Goal: Task Accomplishment & Management: Complete application form

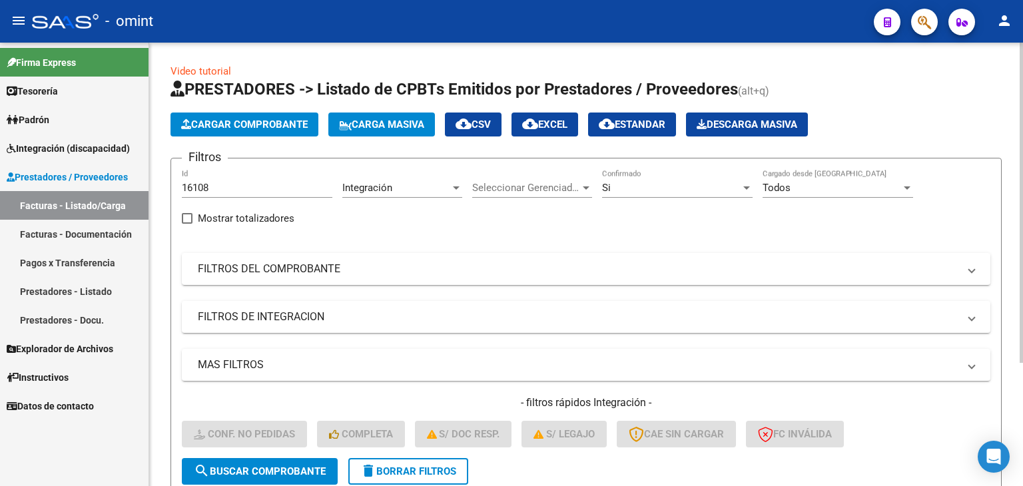
click at [208, 178] on div "16108 Id" at bounding box center [257, 183] width 150 height 29
drag, startPoint x: 210, startPoint y: 190, endPoint x: 136, endPoint y: 176, distance: 75.8
click at [136, 176] on mat-sidenav-container "Firma Express Tesorería Extractos Procesados (csv) Extractos Originales (pdf) P…" at bounding box center [511, 264] width 1023 height 443
paste input "5510"
type input "15510"
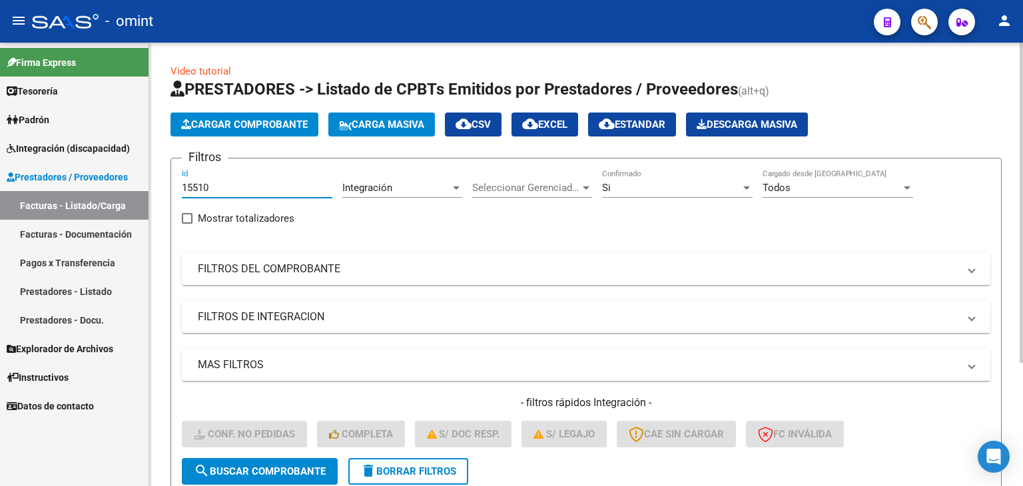
click at [311, 471] on span "search Buscar Comprobante" at bounding box center [260, 471] width 132 height 12
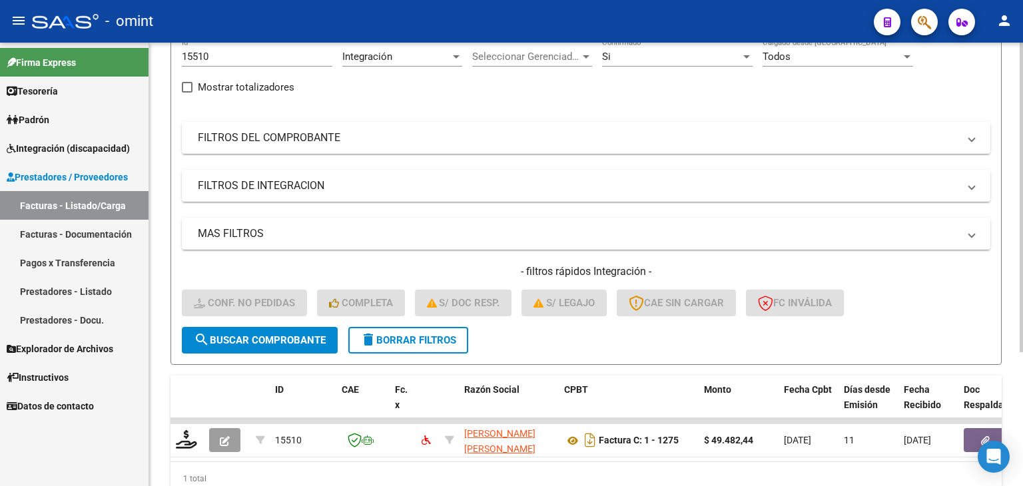
scroll to position [192, 0]
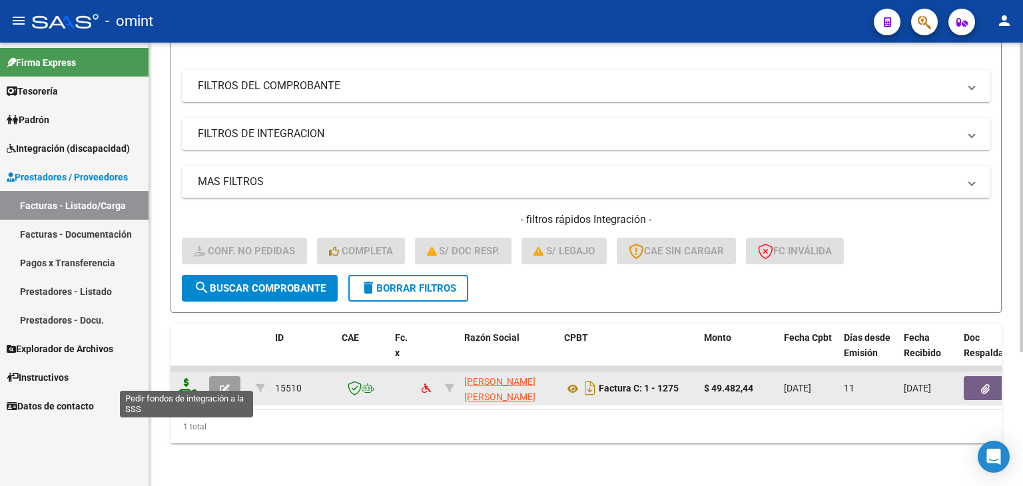
click at [179, 378] on icon at bounding box center [186, 387] width 21 height 19
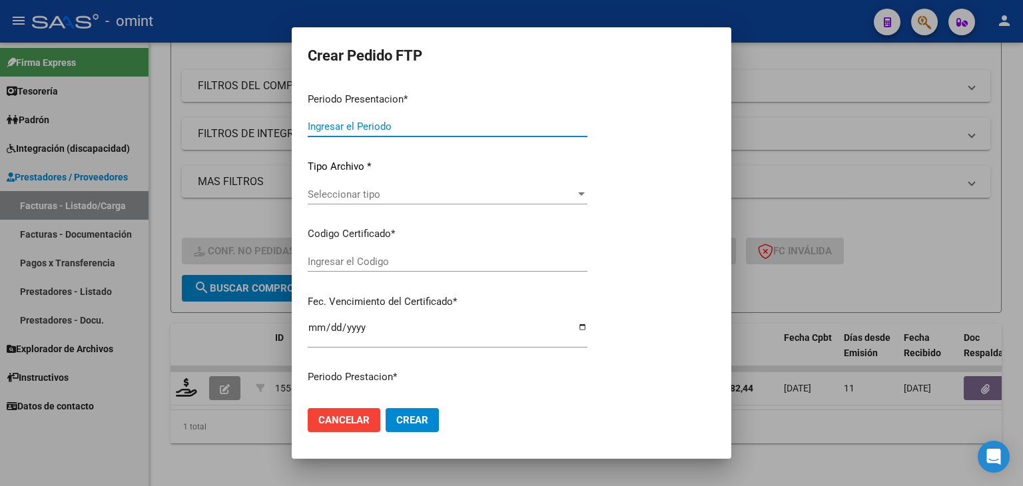
type input "202507"
type input "$ 49.482,44"
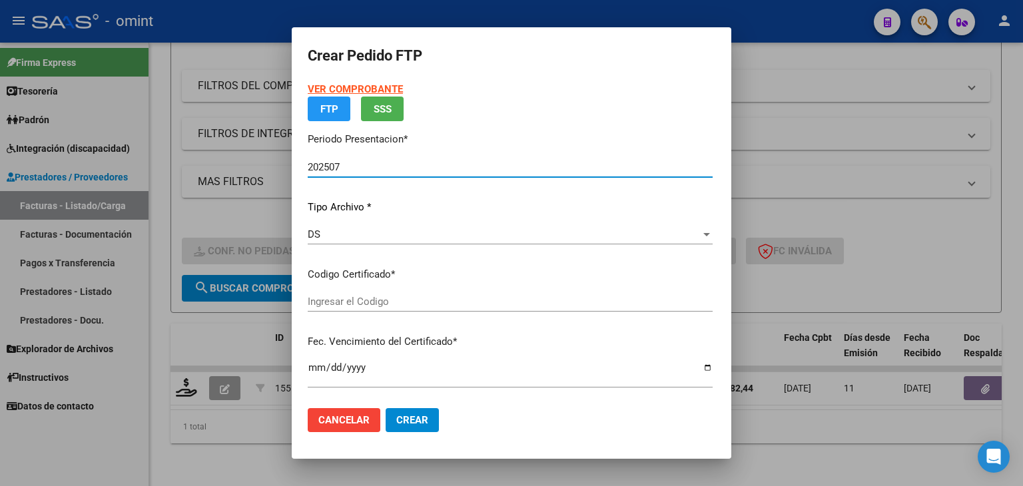
type input "1405425733"
type input "2025-12-06"
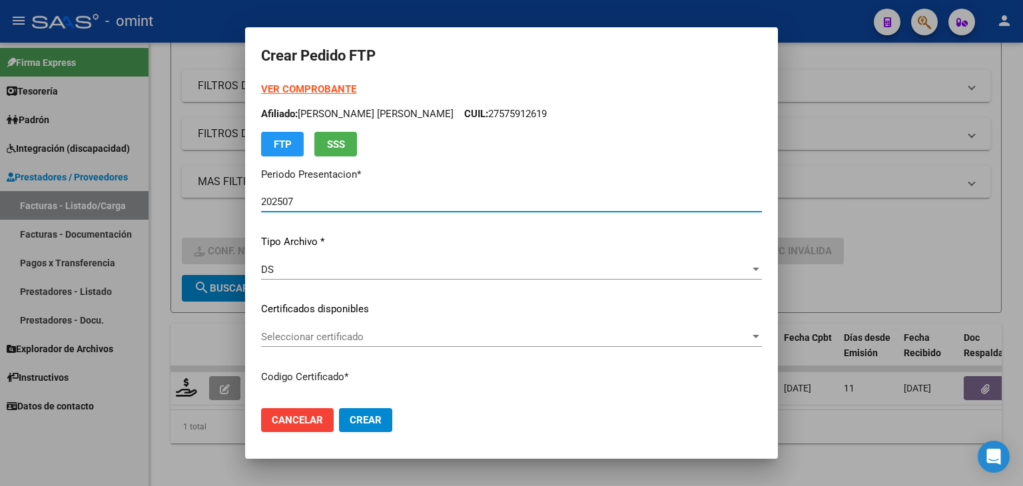
click at [317, 332] on span "Seleccionar certificado" at bounding box center [505, 337] width 489 height 12
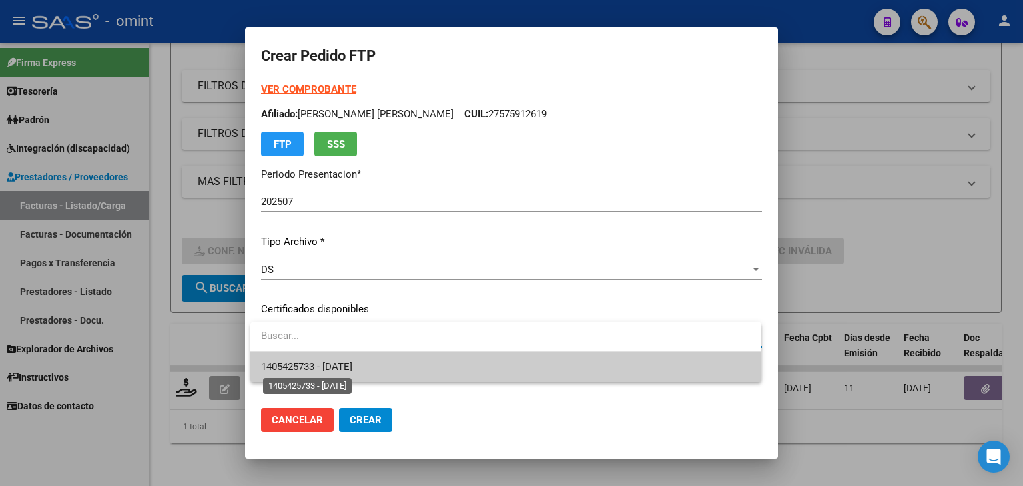
click at [316, 366] on span "1405425733 - 2025-12-06" at bounding box center [306, 367] width 91 height 12
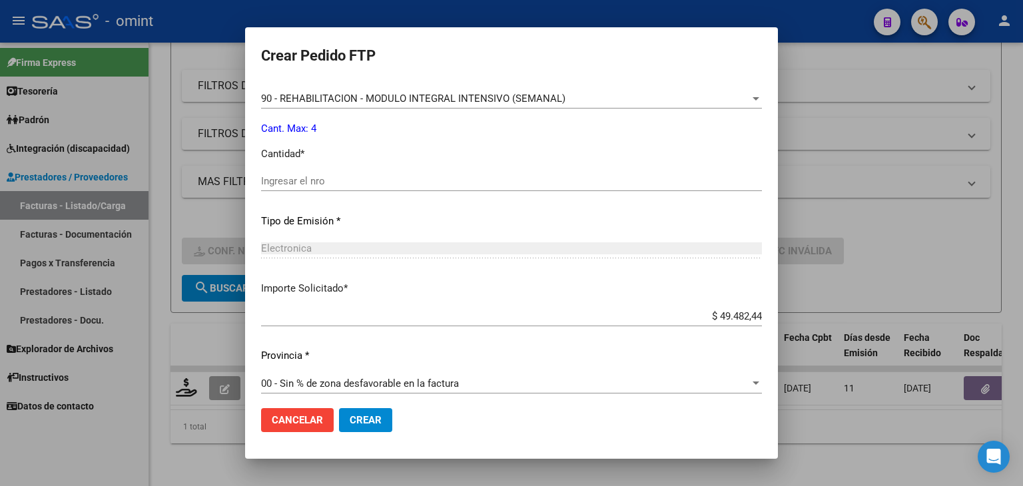
scroll to position [575, 0]
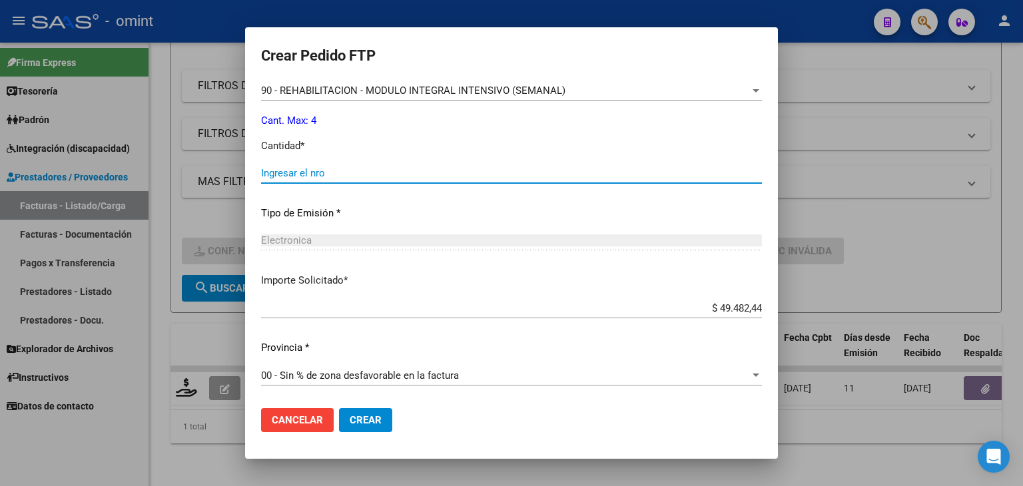
click at [286, 170] on input "Ingresar el nro" at bounding box center [511, 173] width 501 height 12
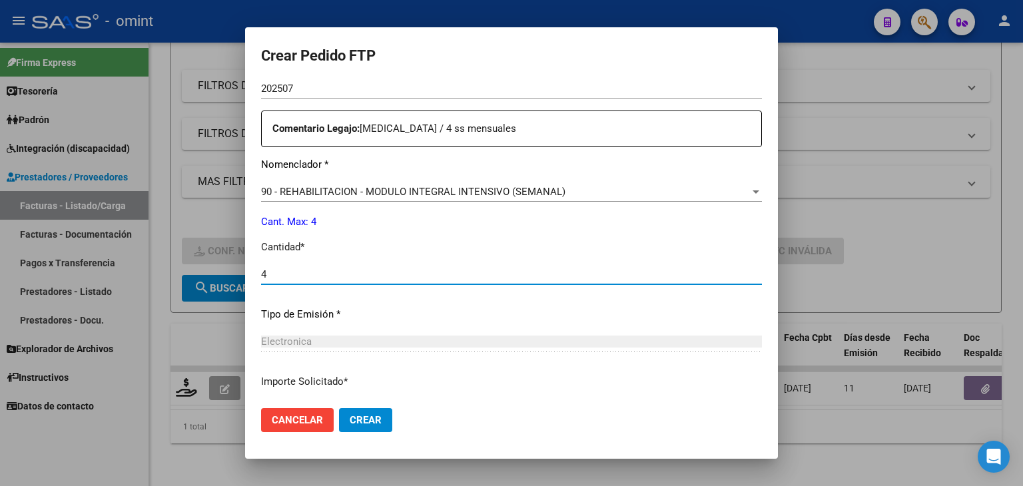
type input "4"
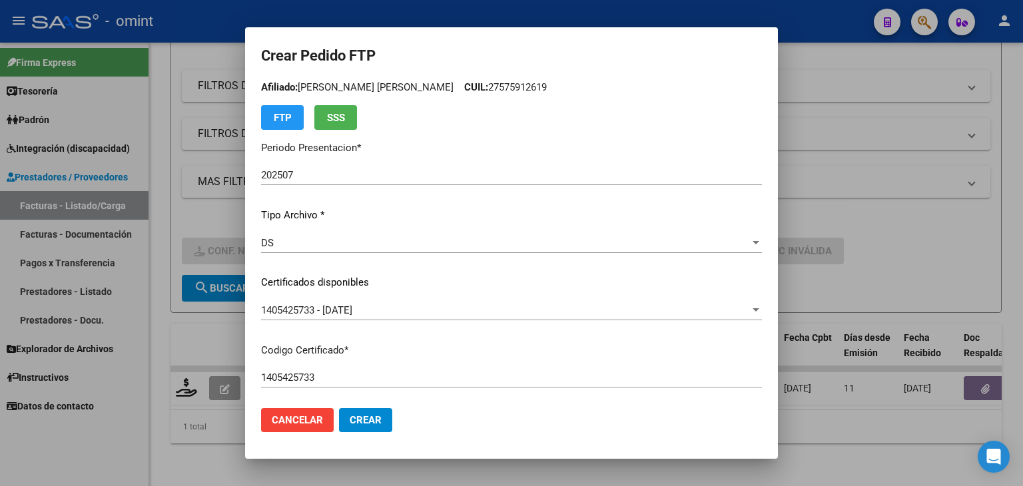
scroll to position [0, 0]
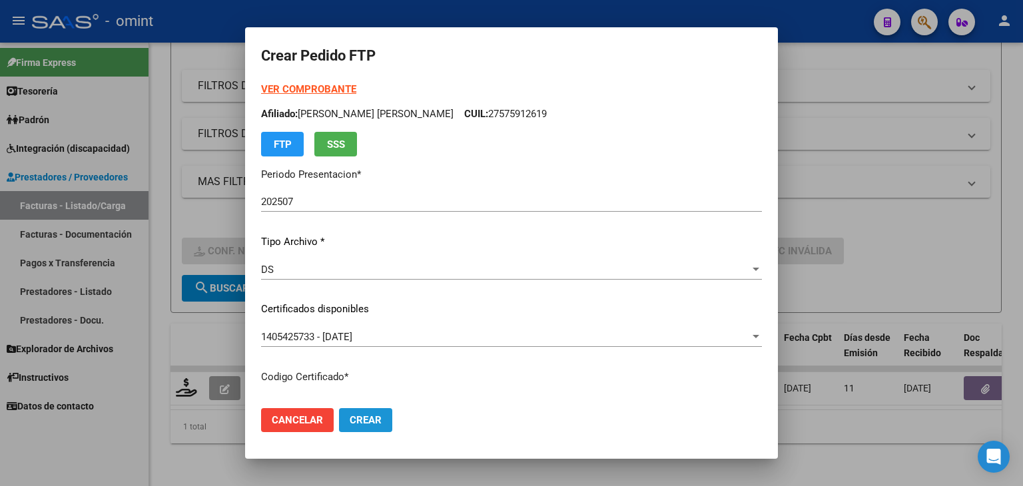
click at [375, 420] on span "Crear" at bounding box center [366, 420] width 32 height 12
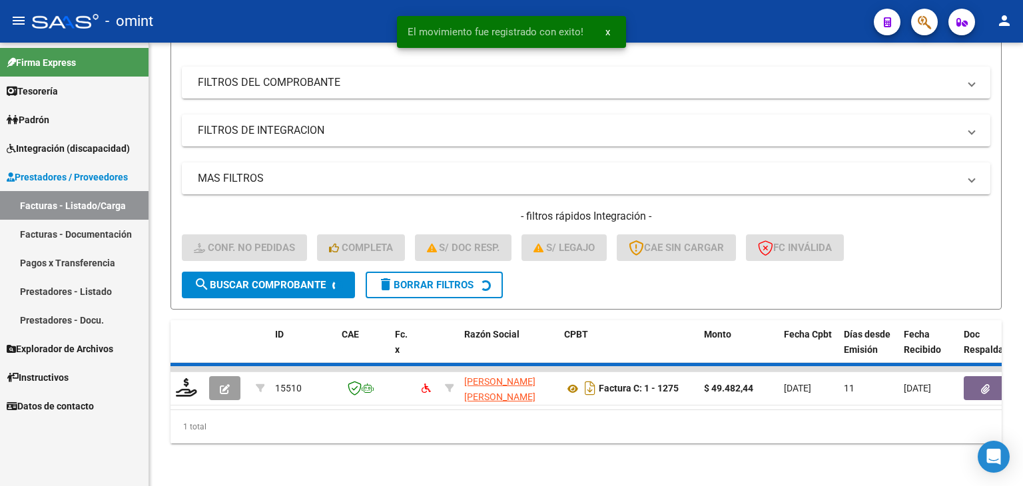
scroll to position [170, 0]
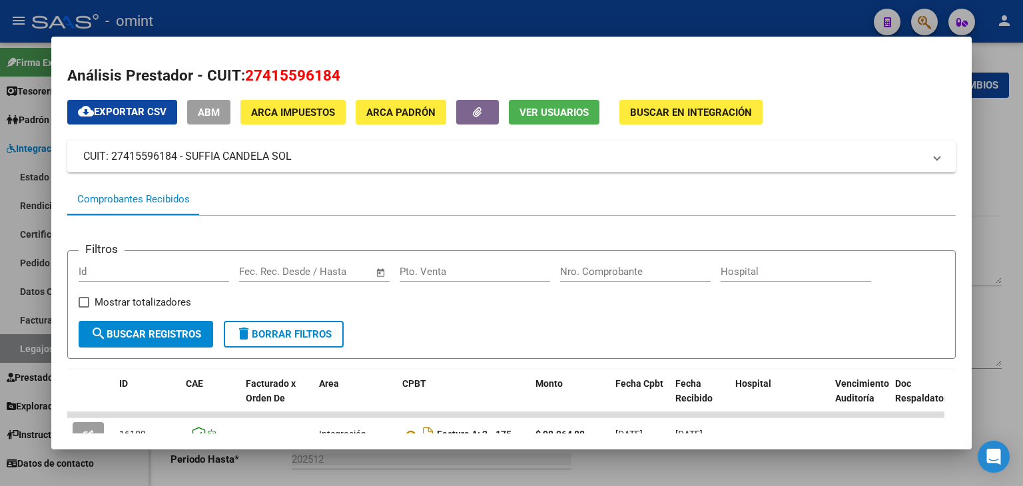
scroll to position [266, 0]
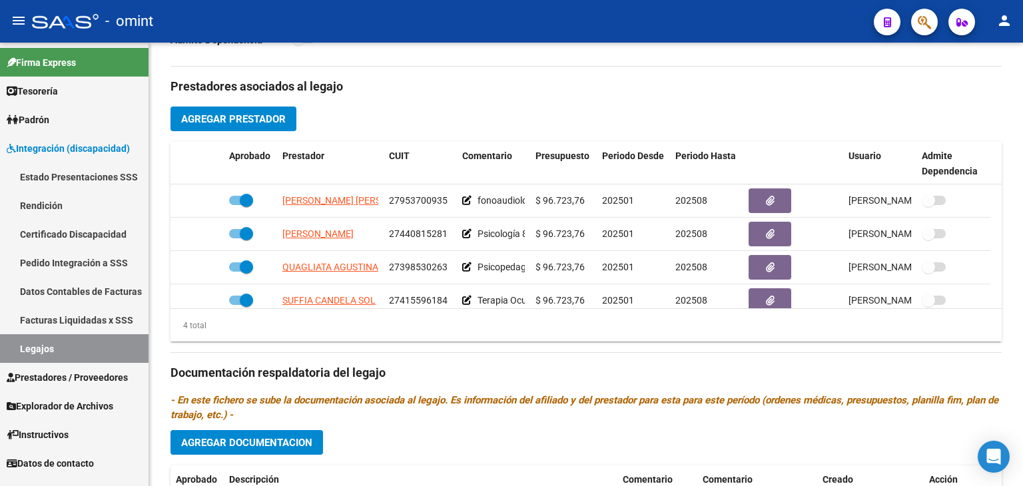
click at [70, 346] on link "Legajos" at bounding box center [74, 348] width 148 height 29
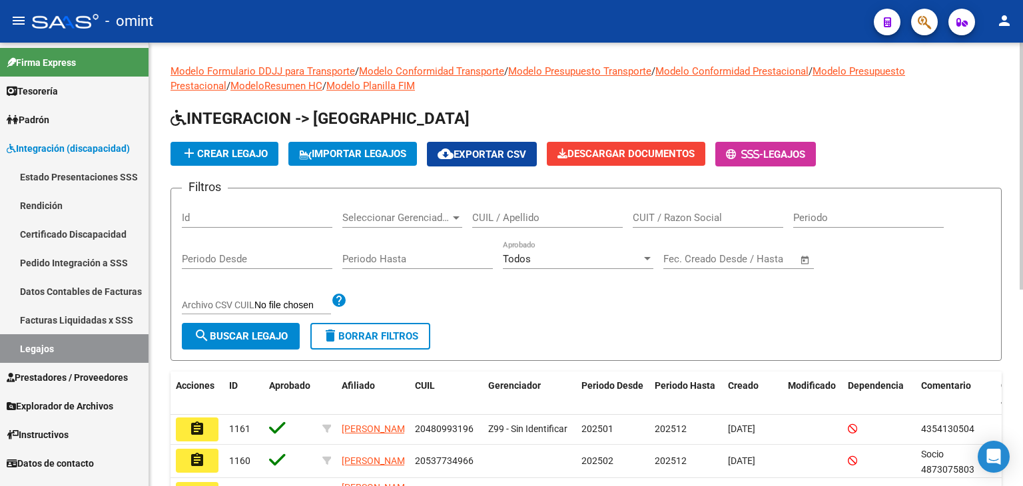
scroll to position [67, 0]
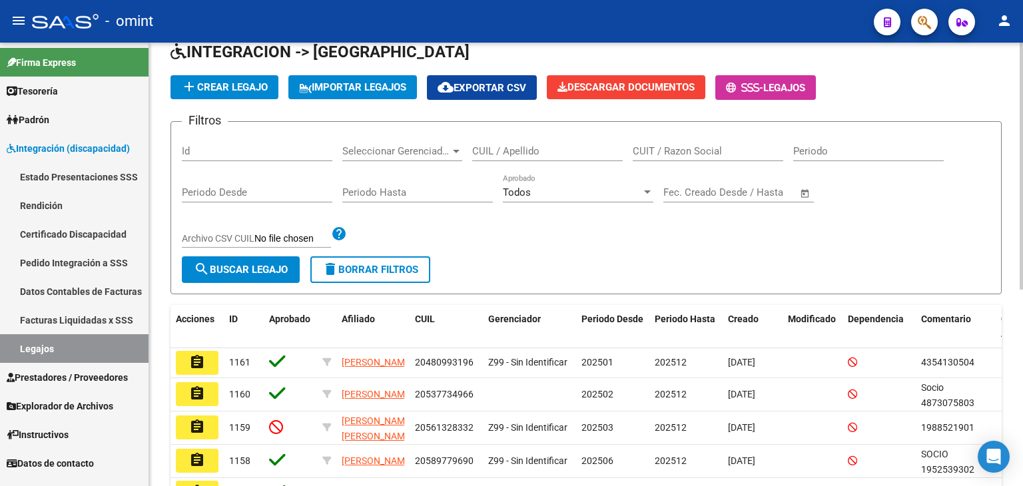
click at [503, 152] on input "CUIL / Apellido" at bounding box center [547, 151] width 150 height 12
type input "V"
paste input "20548260265"
type input "20548260265"
click at [248, 266] on span "search Buscar Legajo" at bounding box center [241, 270] width 94 height 12
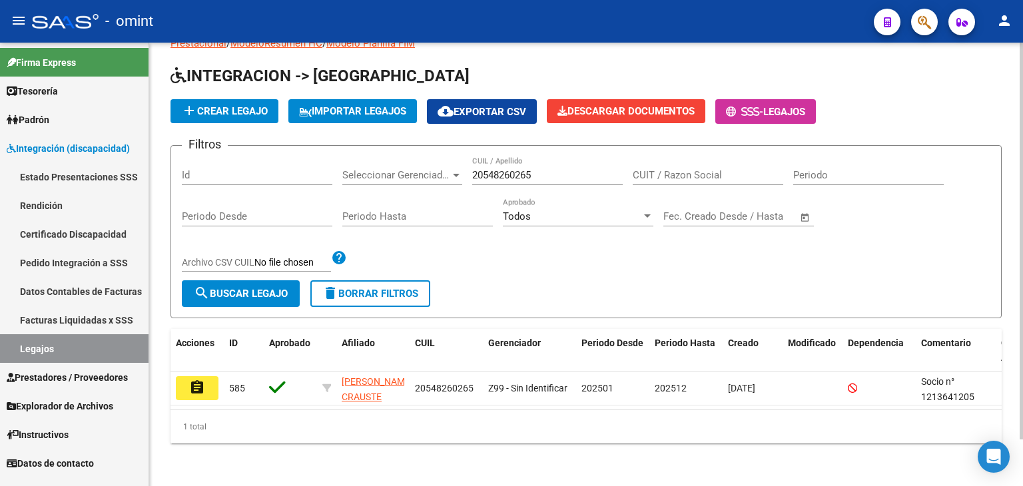
scroll to position [52, 0]
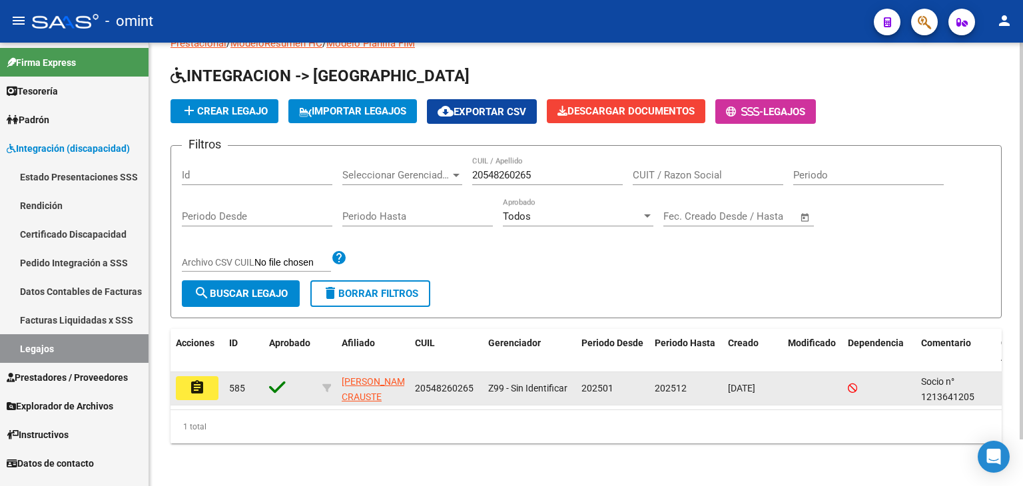
click at [184, 376] on button "assignment" at bounding box center [197, 388] width 43 height 24
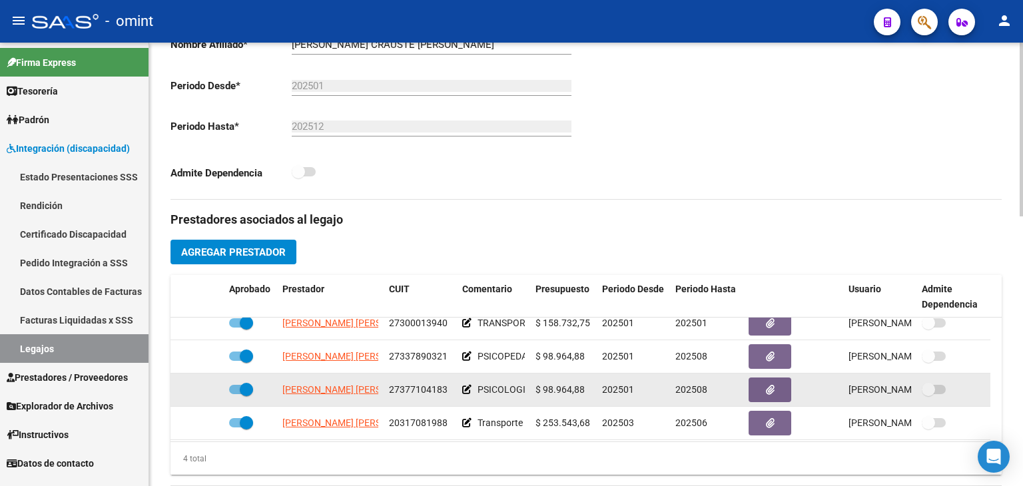
scroll to position [13, 0]
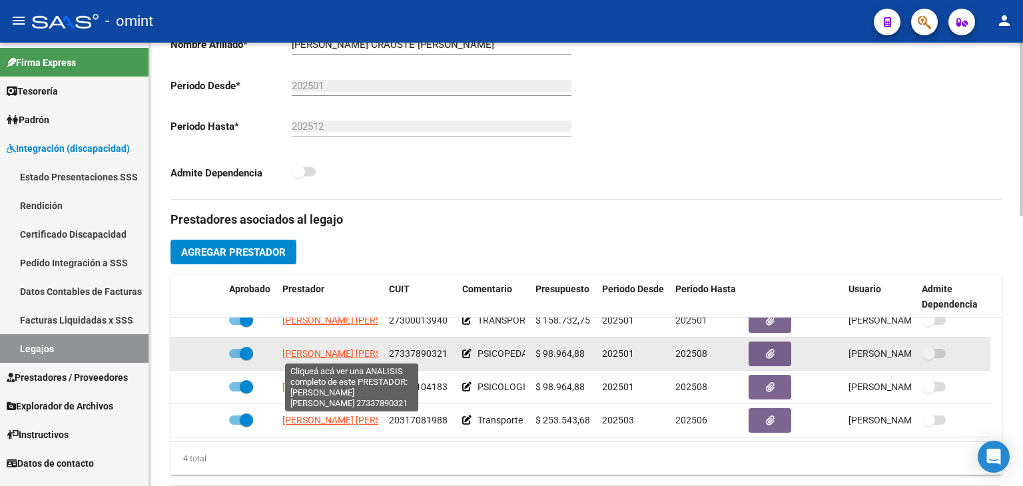
click at [312, 348] on span "[PERSON_NAME] [PERSON_NAME]" at bounding box center [354, 353] width 144 height 11
type textarea "27337890321"
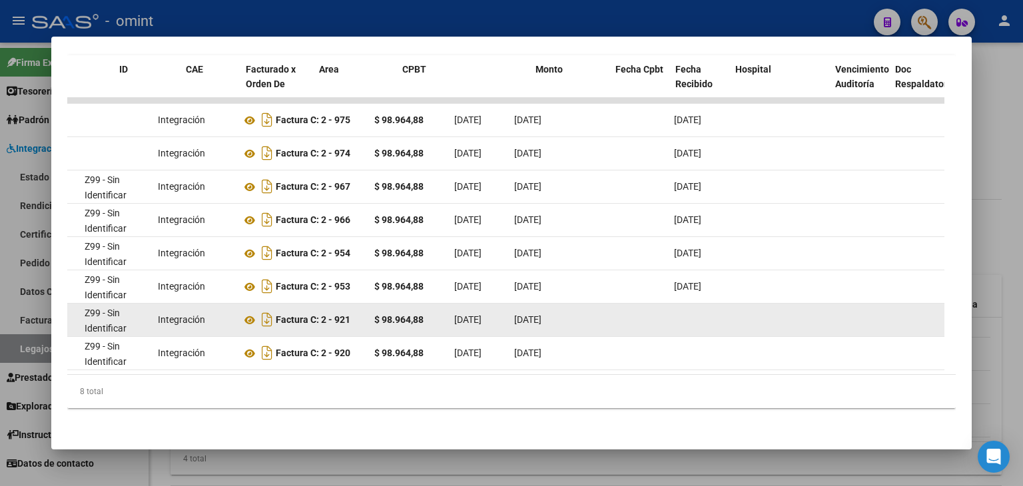
scroll to position [0, 0]
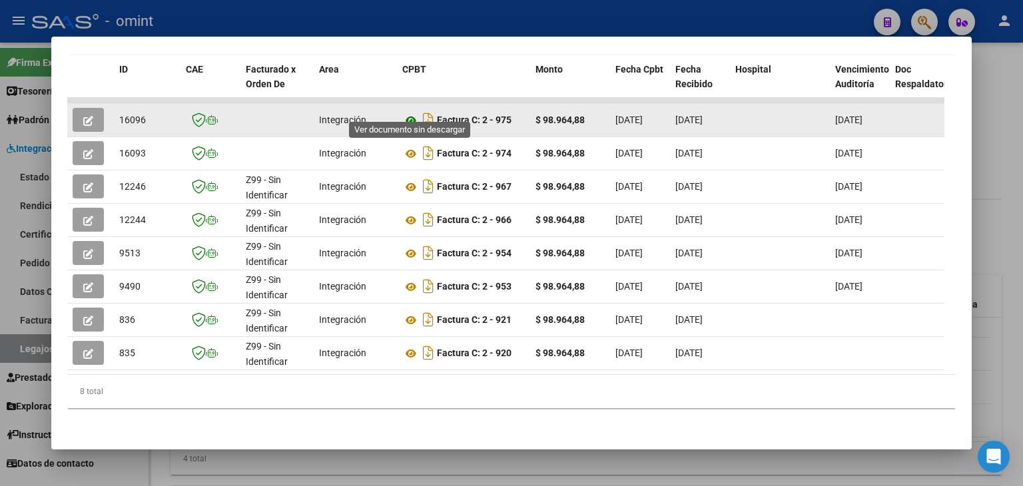
click at [408, 113] on icon at bounding box center [410, 121] width 17 height 16
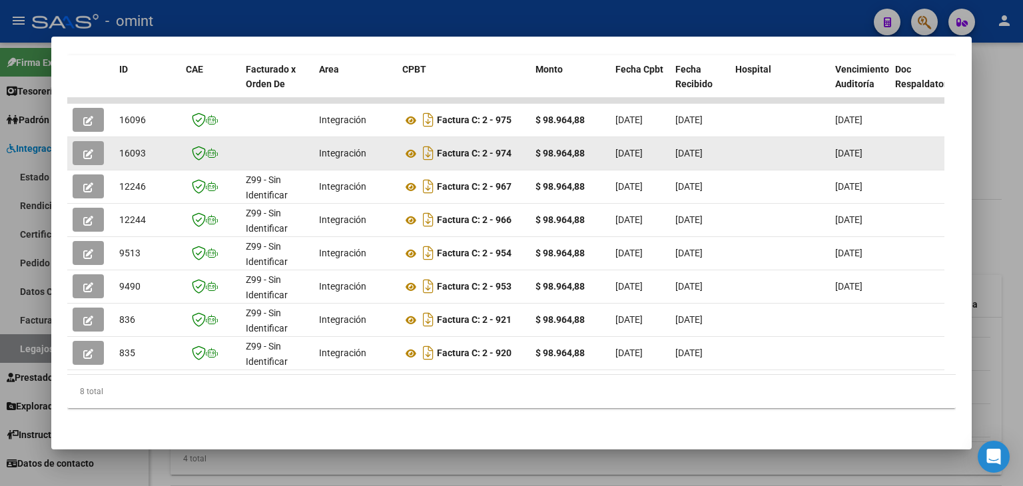
scroll to position [192, 0]
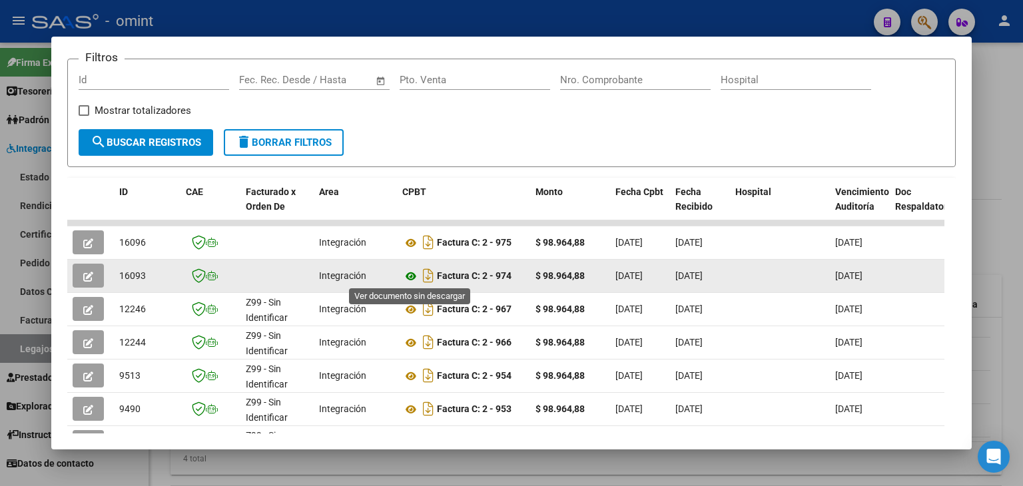
click at [413, 273] on icon at bounding box center [410, 276] width 17 height 16
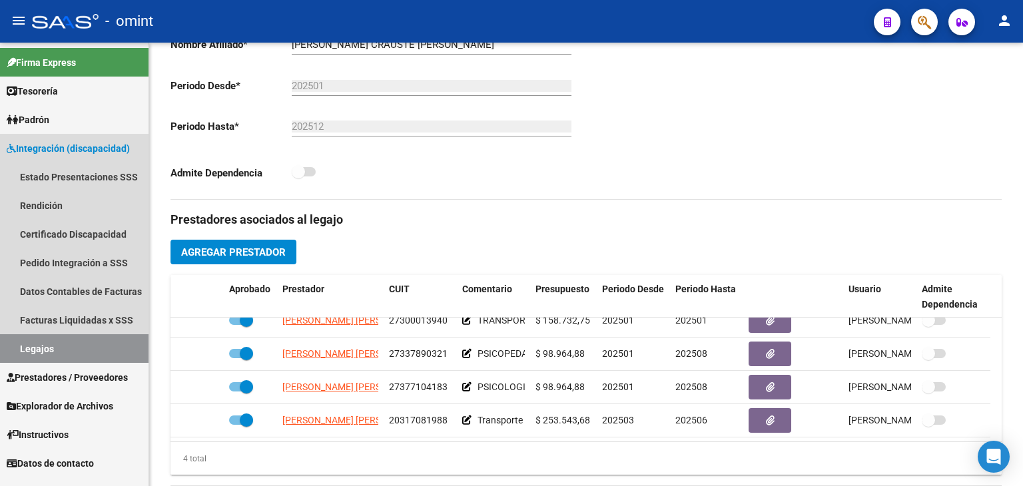
click at [55, 345] on link "Legajos" at bounding box center [74, 348] width 148 height 29
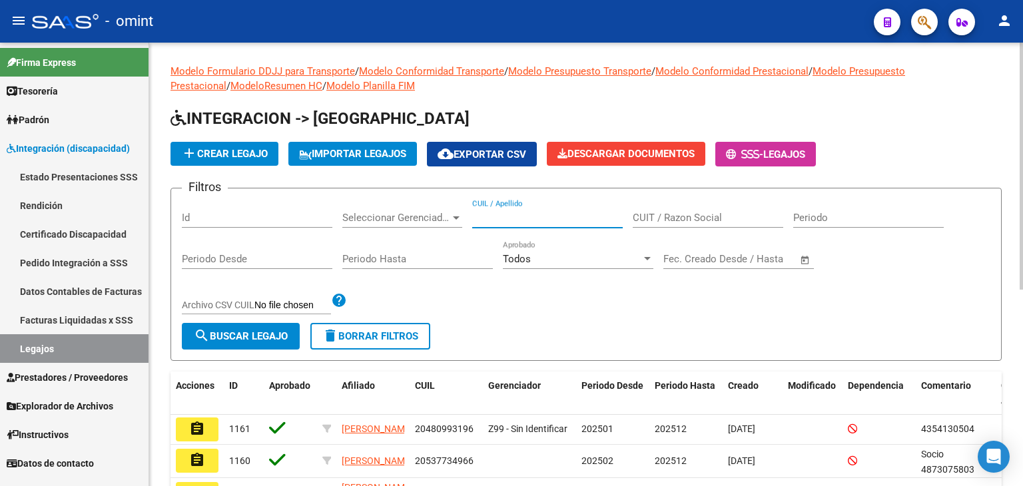
click at [523, 221] on input "CUIL / Apellido" at bounding box center [547, 218] width 150 height 12
type input "V"
paste input "20535207446"
type input "20535207446"
click at [237, 346] on button "search Buscar Legajo" at bounding box center [241, 336] width 118 height 27
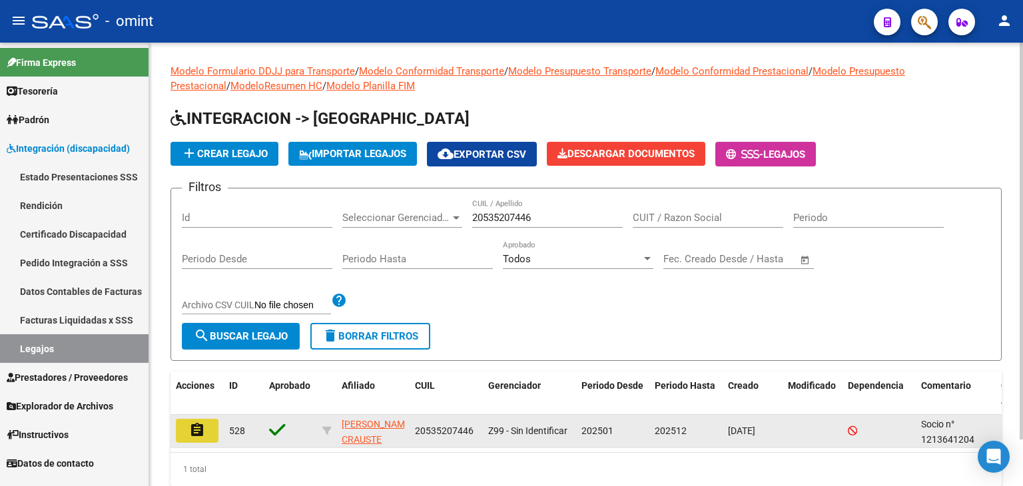
click at [191, 433] on mat-icon "assignment" at bounding box center [197, 430] width 16 height 16
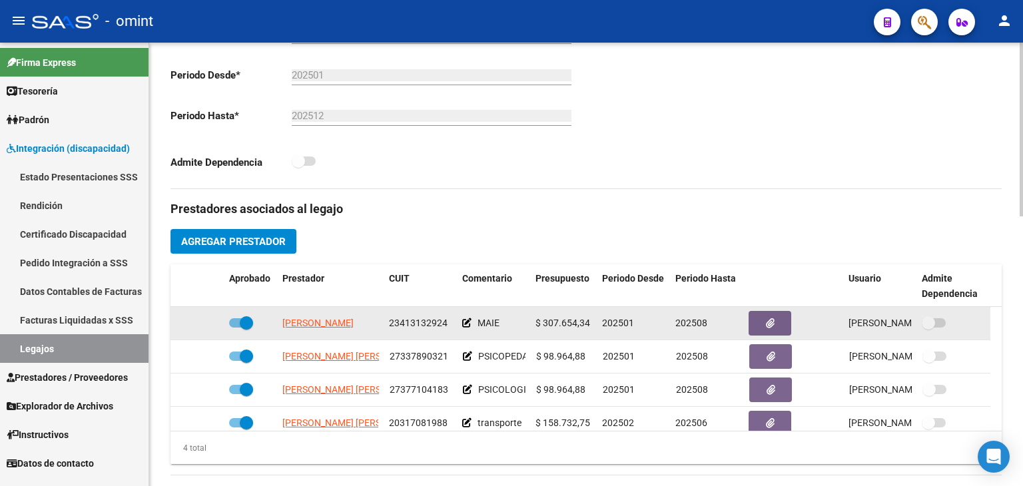
scroll to position [466, 0]
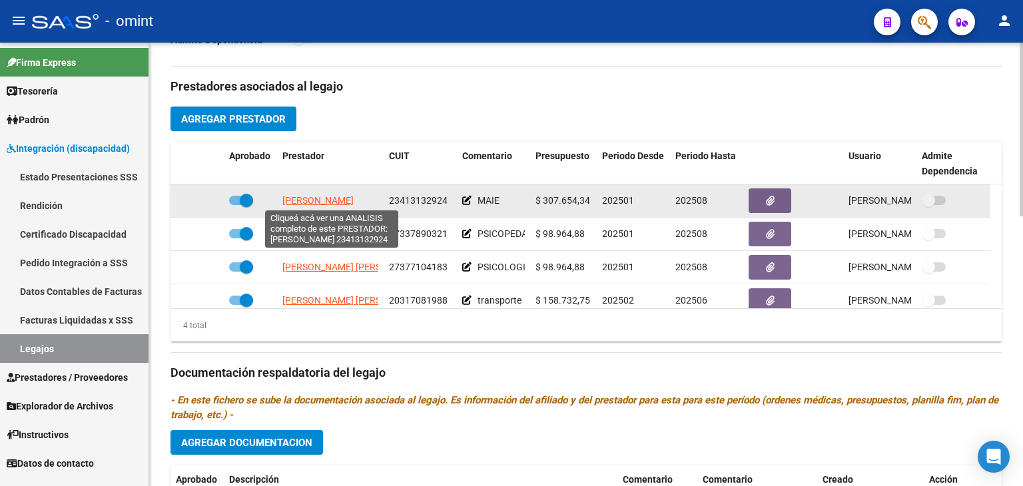
click at [302, 200] on span "RICARDO CAMILA IVON" at bounding box center [317, 200] width 71 height 11
type textarea "23413132924"
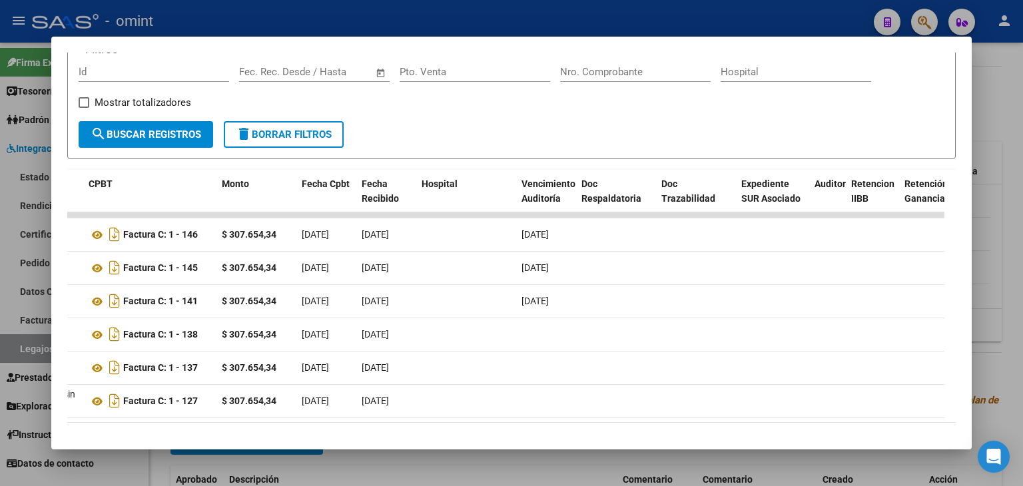
scroll to position [0, 0]
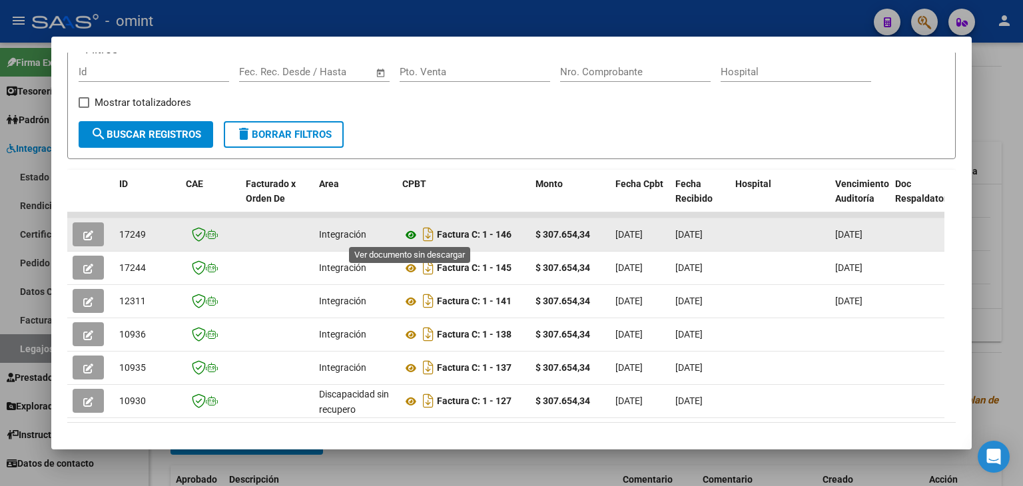
click at [407, 236] on icon at bounding box center [410, 235] width 17 height 16
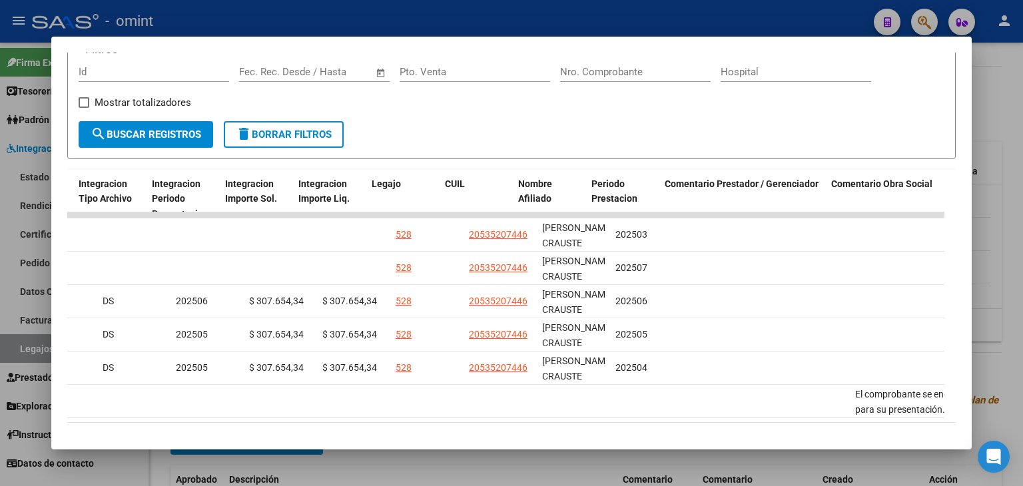
scroll to position [0, 1811]
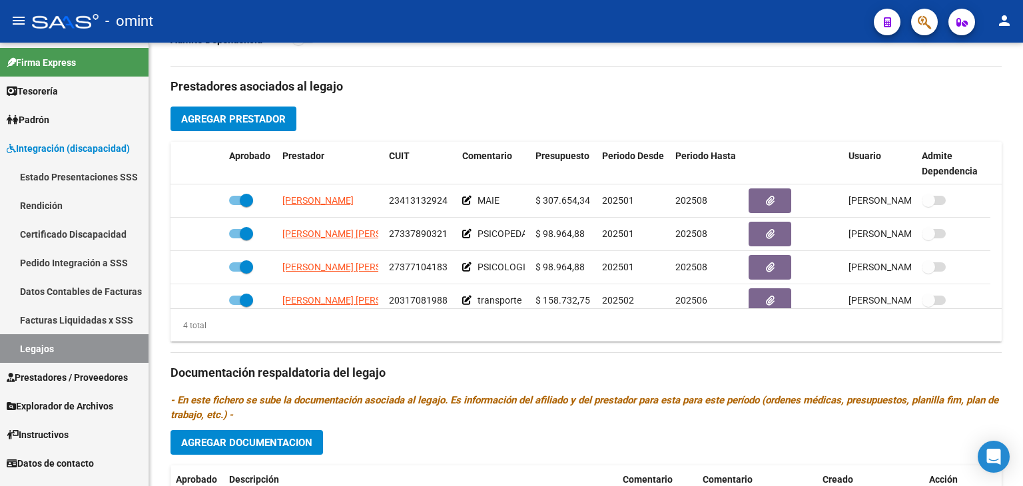
click at [57, 347] on link "Legajos" at bounding box center [74, 348] width 148 height 29
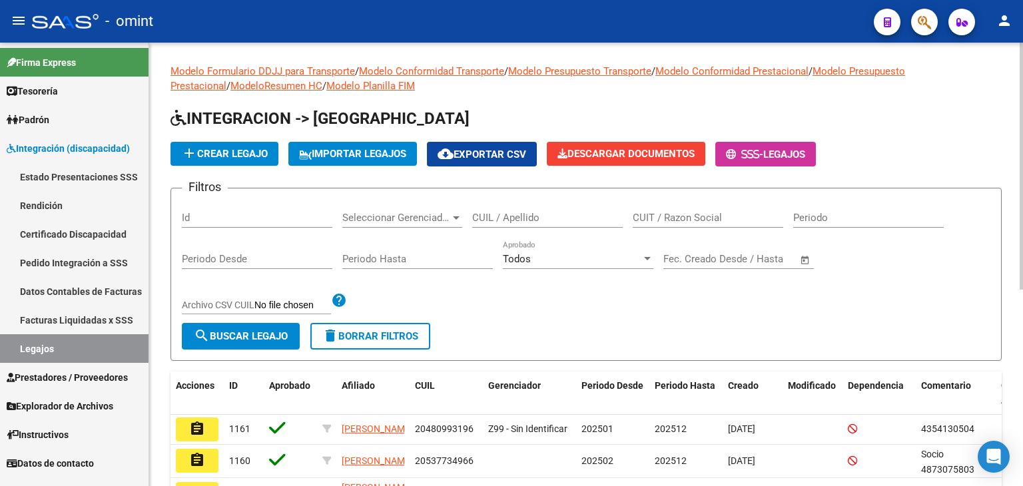
click at [511, 217] on input "CUIL / Apellido" at bounding box center [547, 218] width 150 height 12
paste input "27575912619"
type input "27575912619"
click at [218, 334] on span "search Buscar Legajo" at bounding box center [241, 336] width 94 height 12
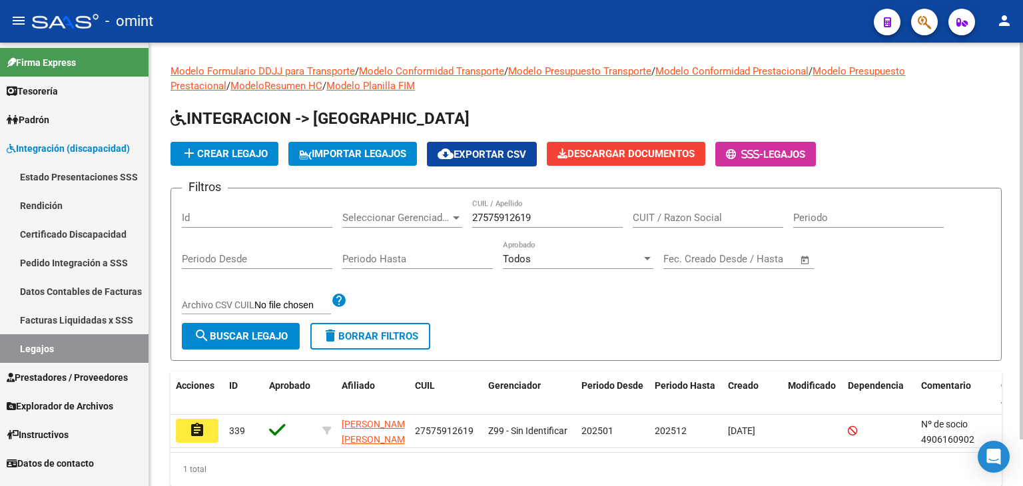
scroll to position [52, 0]
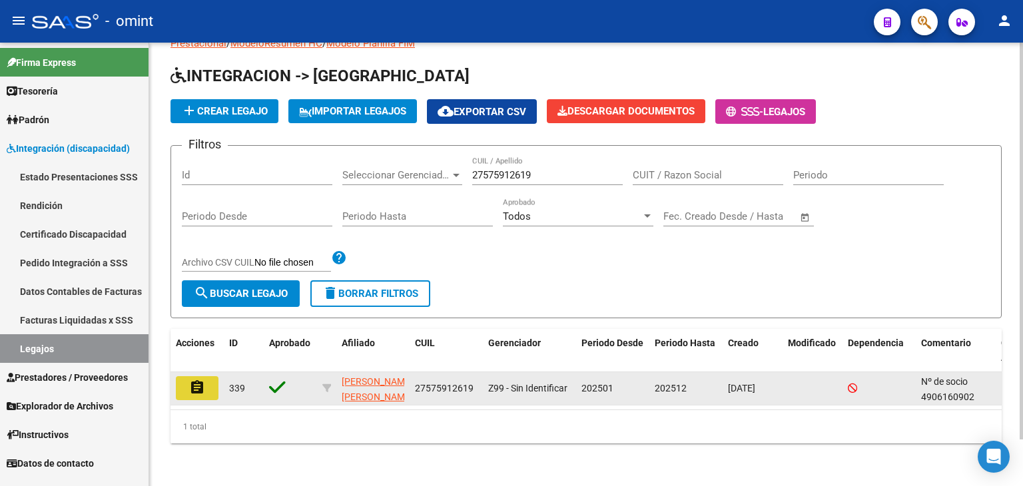
click at [200, 380] on mat-icon "assignment" at bounding box center [197, 388] width 16 height 16
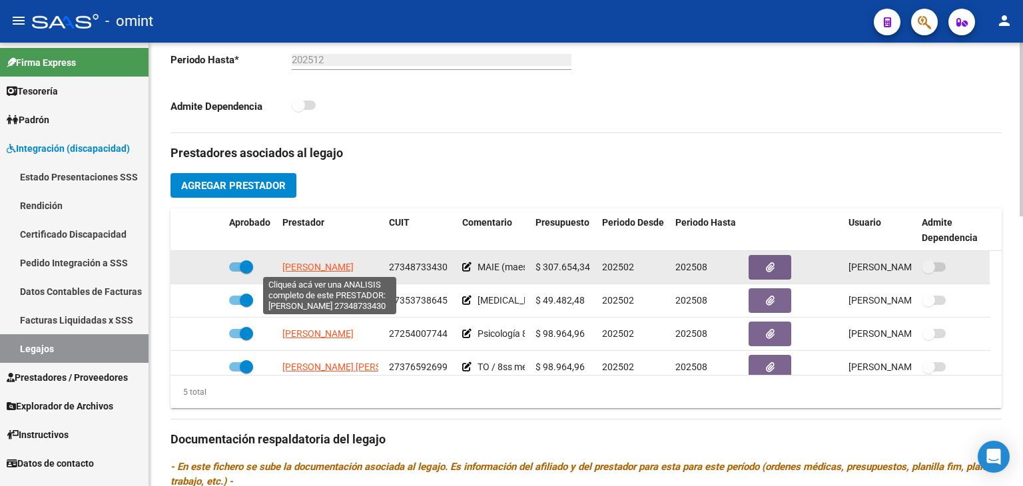
click at [295, 264] on span "BARONE ERIKA JANET" at bounding box center [317, 267] width 71 height 11
type textarea "27348733430"
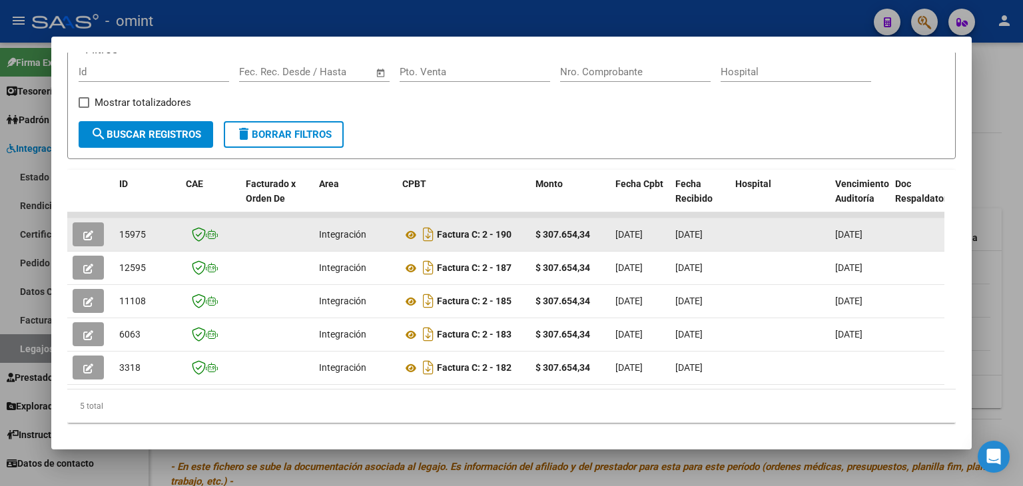
click at [134, 229] on span "15975" at bounding box center [132, 234] width 27 height 11
click at [138, 229] on span "15975" at bounding box center [132, 234] width 27 height 11
drag, startPoint x: 139, startPoint y: 228, endPoint x: 128, endPoint y: 229, distance: 10.7
click at [128, 229] on span "15975" at bounding box center [132, 234] width 27 height 11
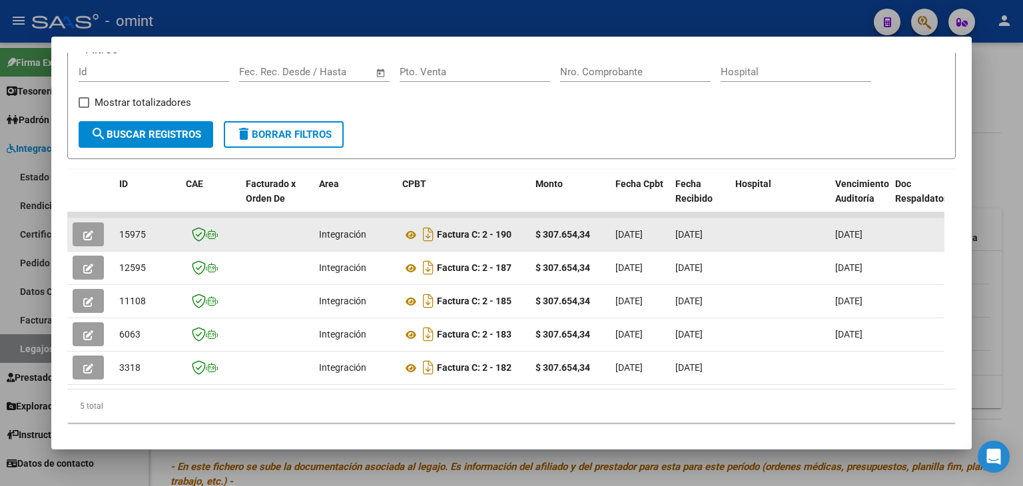
copy span "15975"
click at [409, 234] on icon at bounding box center [410, 235] width 17 height 16
click at [89, 230] on icon "button" at bounding box center [88, 235] width 10 height 10
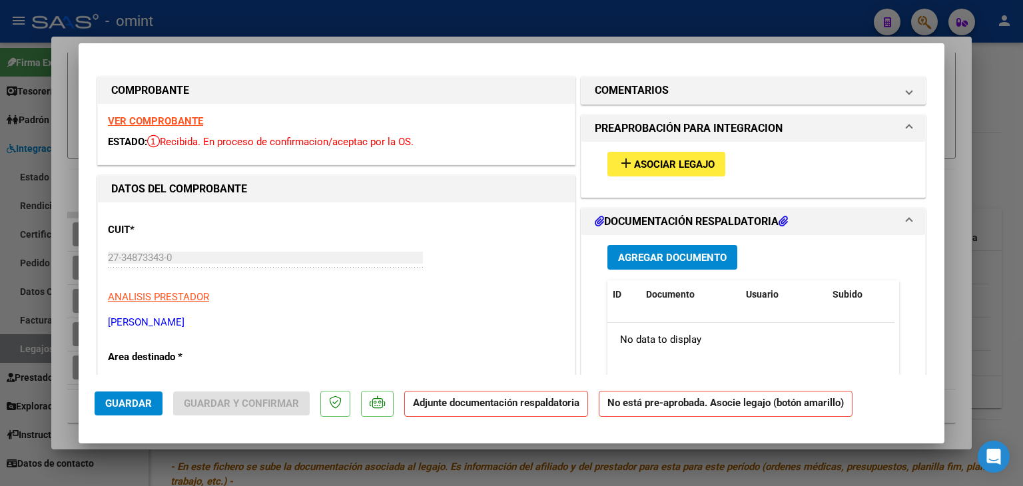
click at [663, 167] on span "Asociar Legajo" at bounding box center [674, 164] width 81 height 12
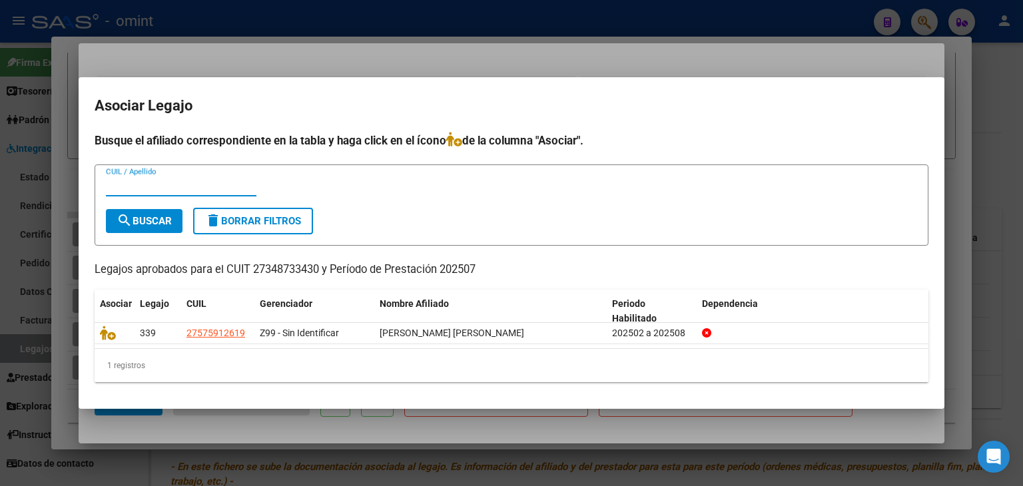
paste input "27575912619"
type input "27575912619"
click at [154, 222] on span "search Buscar" at bounding box center [144, 221] width 55 height 12
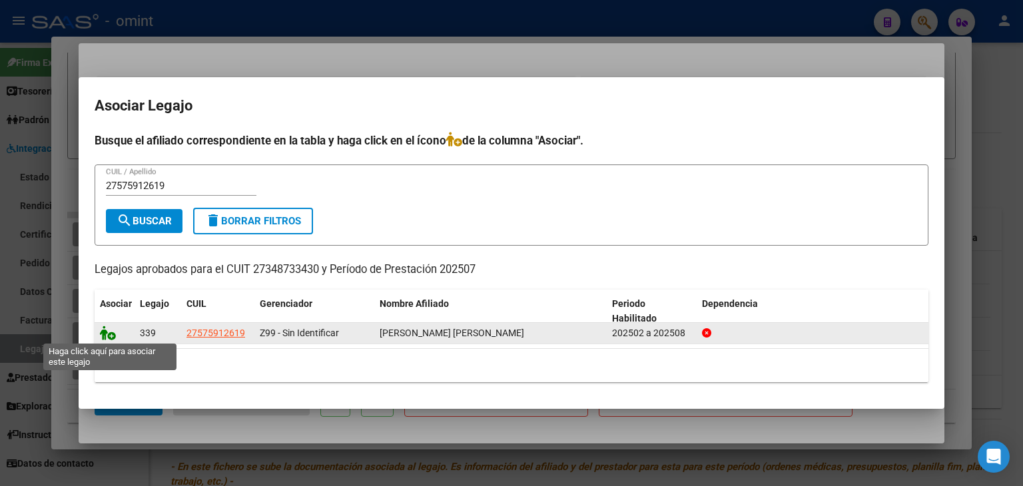
click at [107, 334] on icon at bounding box center [108, 333] width 16 height 15
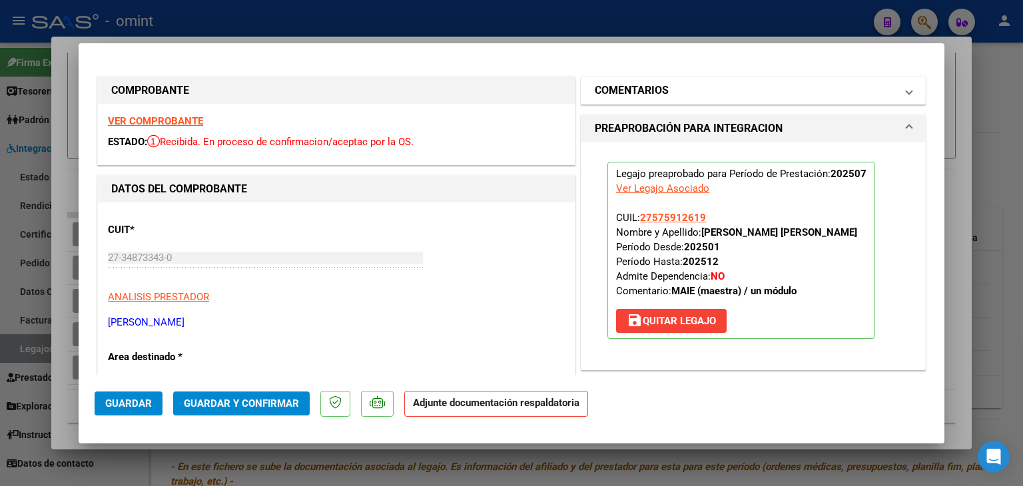
click at [906, 85] on span at bounding box center [908, 91] width 5 height 16
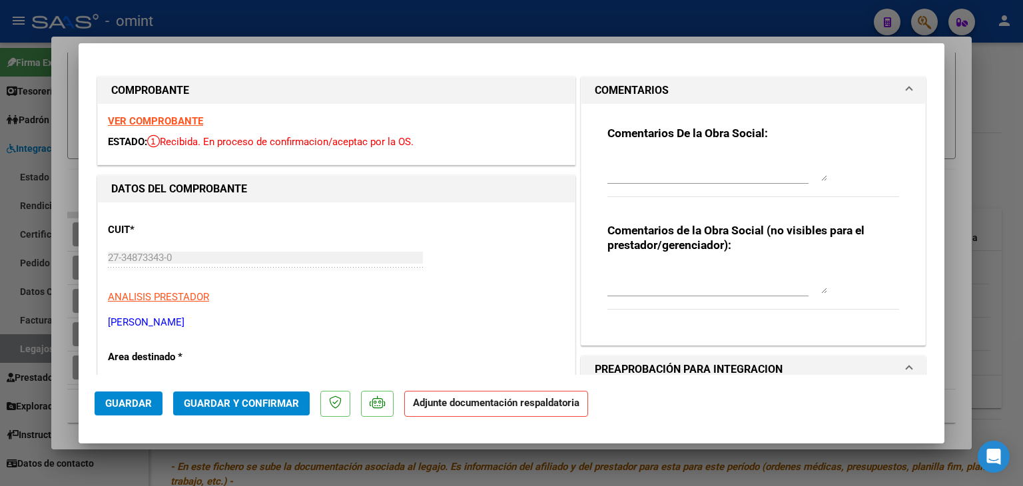
click at [629, 175] on textarea at bounding box center [717, 167] width 220 height 27
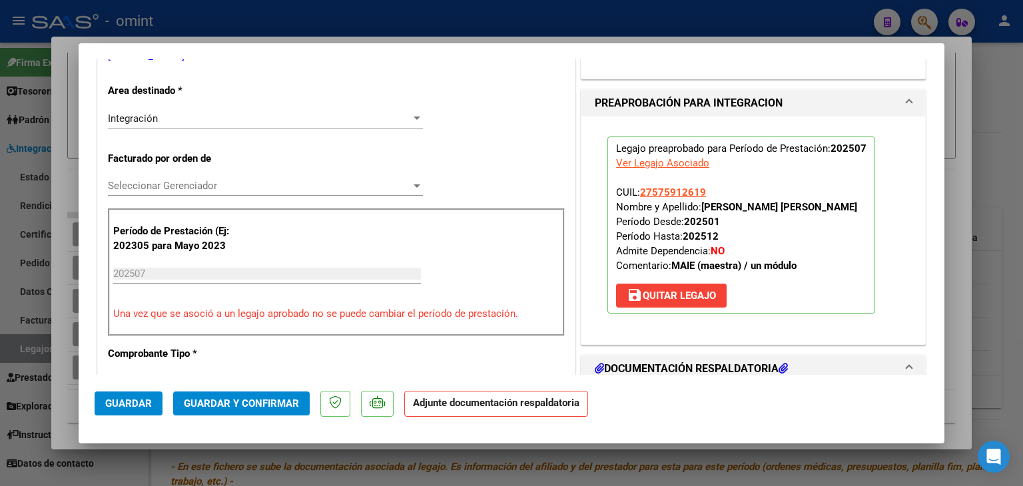
type textarea "FC JULIO 2025: Falta adjuntar PLANILLA DE ASISTENCIA."
click at [160, 182] on span "Seleccionar Gerenciador" at bounding box center [259, 186] width 303 height 12
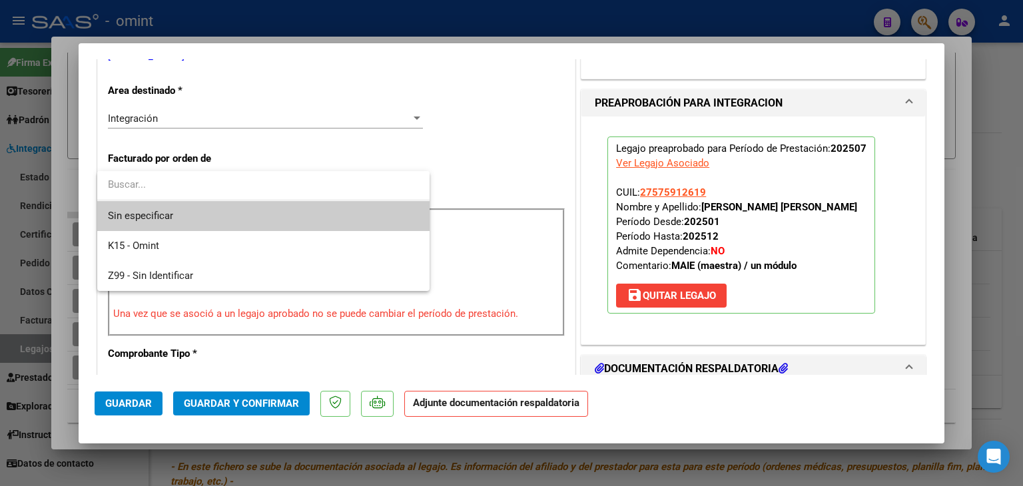
click at [157, 212] on span "Sin especificar" at bounding box center [263, 216] width 311 height 30
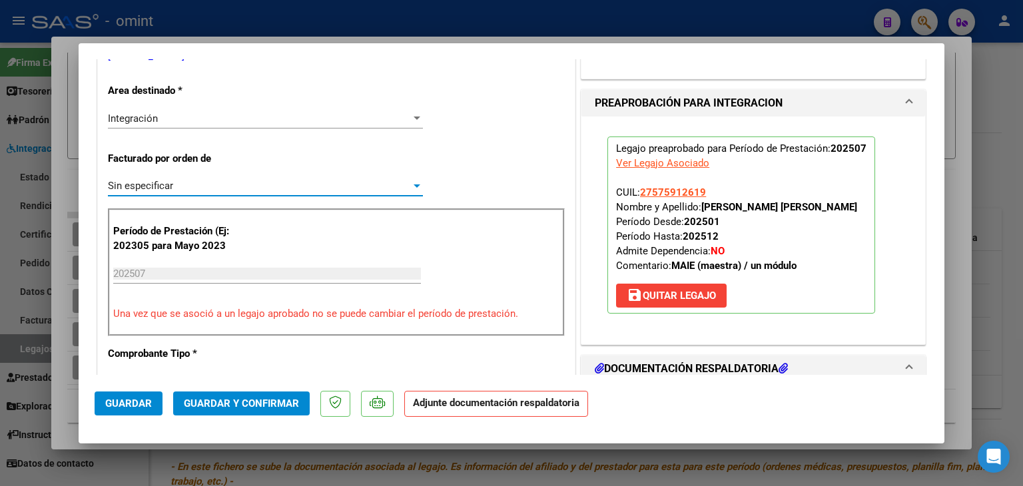
click at [125, 401] on span "Guardar" at bounding box center [128, 404] width 47 height 12
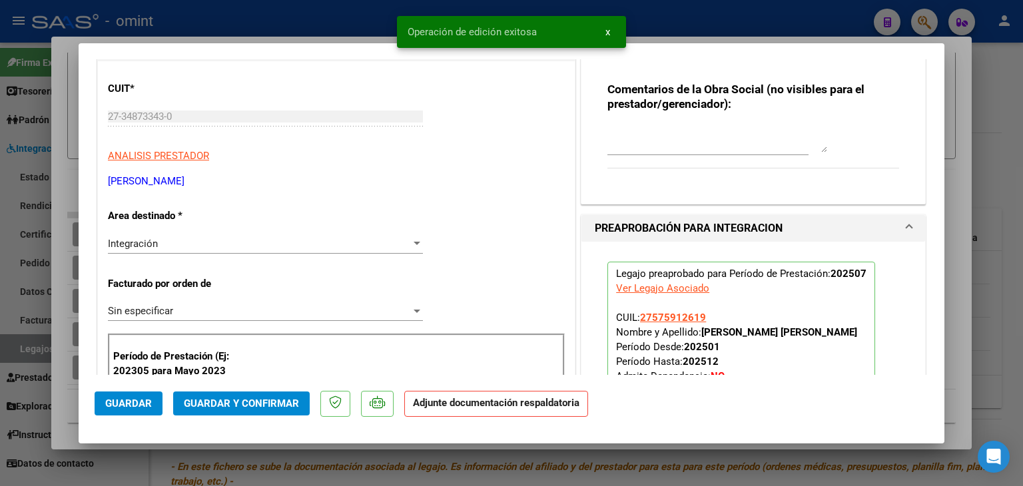
scroll to position [133, 0]
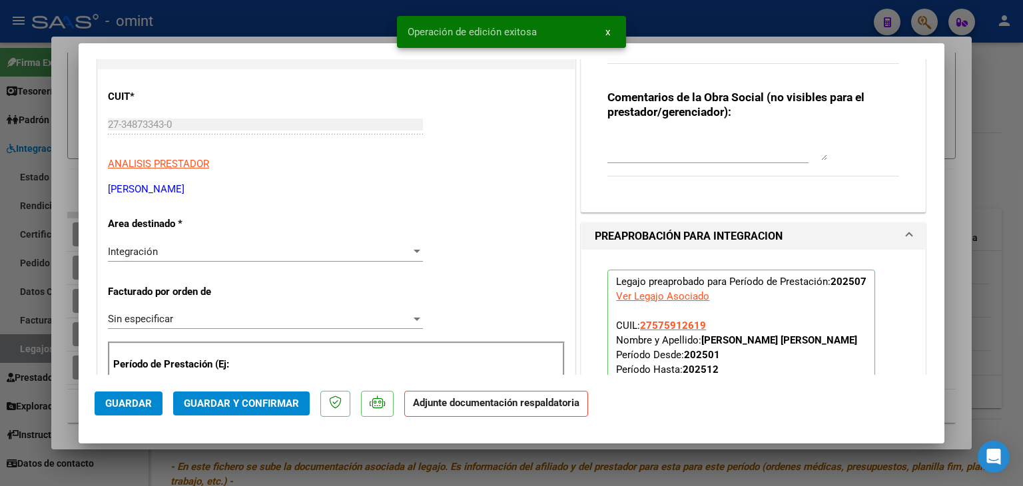
type input "$ 0,00"
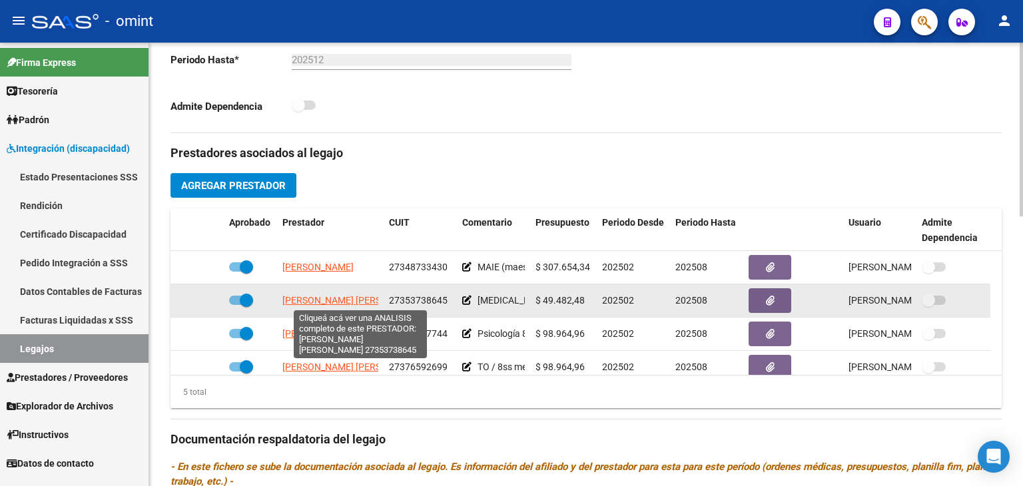
click at [340, 302] on span "RABIALES YAMILA TATIANA ANDREA" at bounding box center [354, 300] width 144 height 11
type textarea "27353738645"
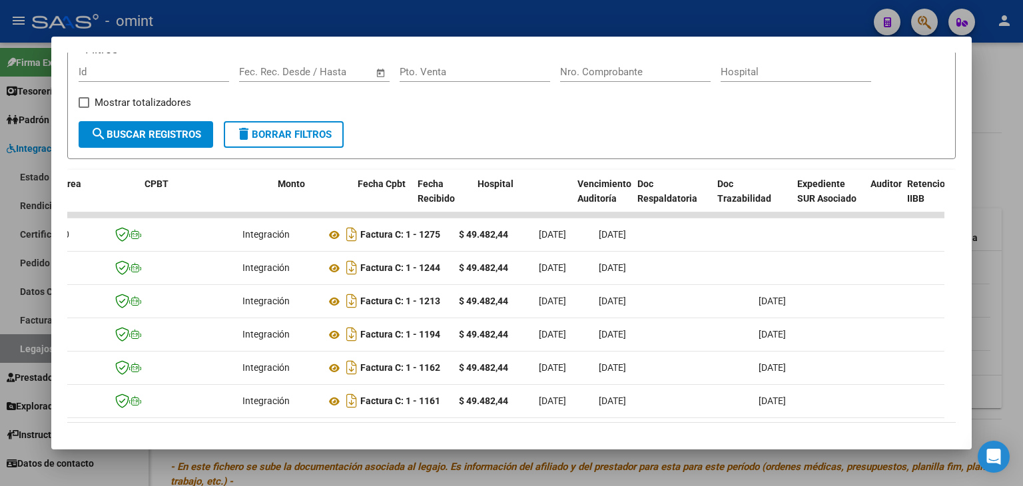
scroll to position [0, 0]
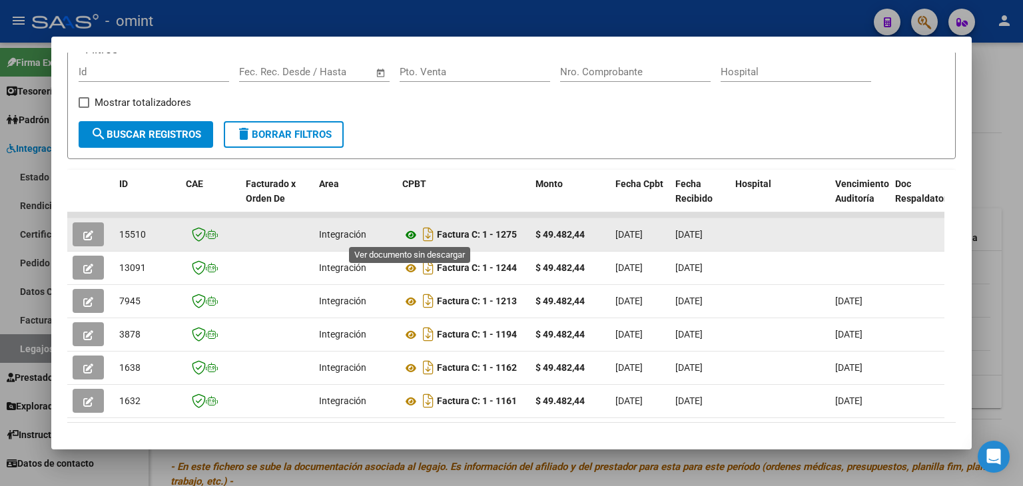
click at [408, 230] on icon at bounding box center [410, 235] width 17 height 16
click at [407, 232] on icon at bounding box center [410, 235] width 17 height 16
click at [130, 229] on span "15510" at bounding box center [132, 234] width 27 height 11
copy span "15510"
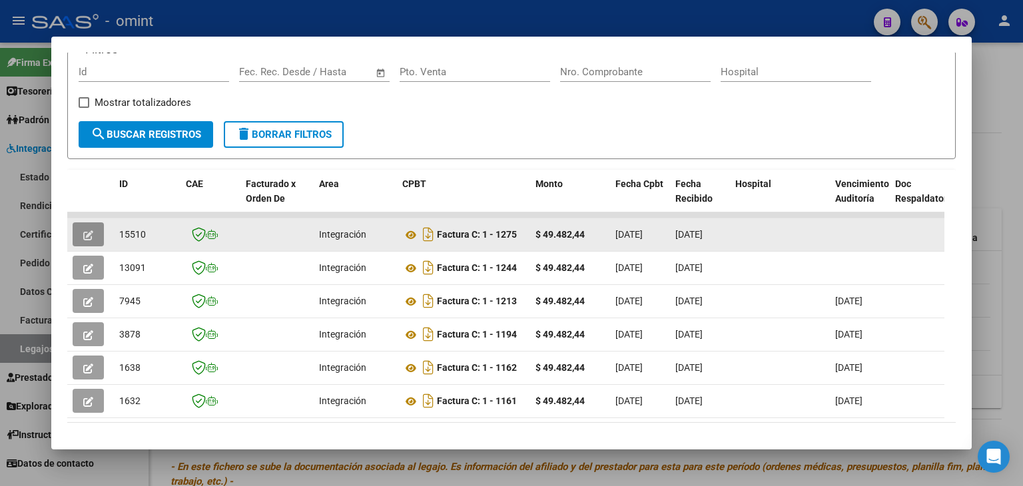
click at [88, 234] on icon "button" at bounding box center [88, 235] width 10 height 10
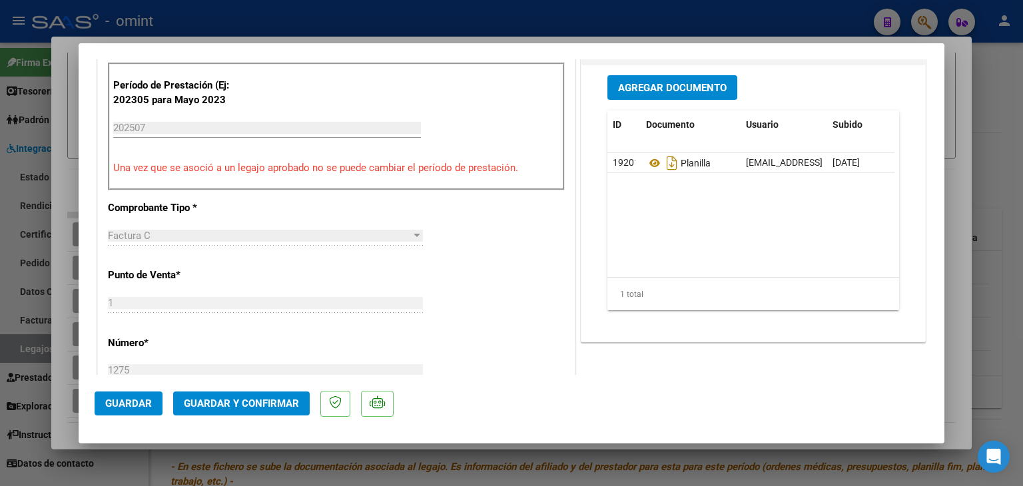
scroll to position [333, 0]
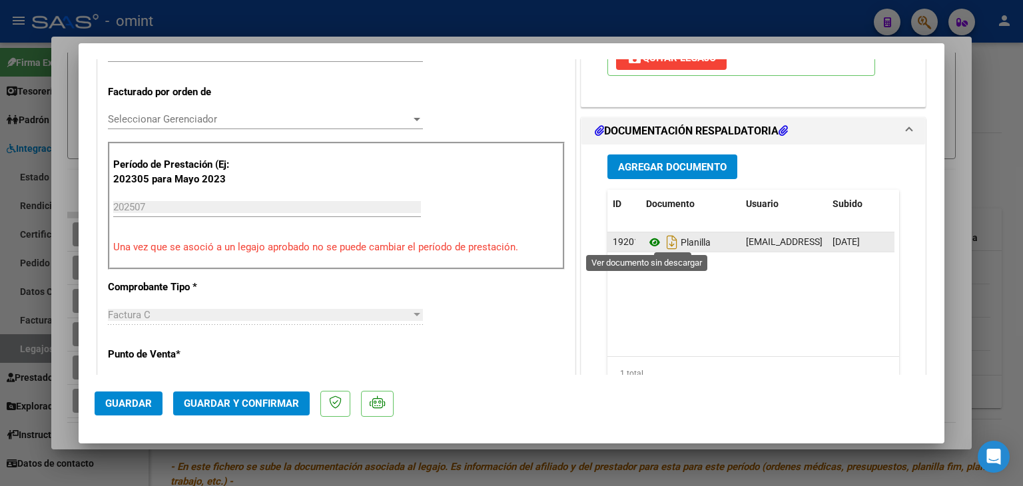
click at [646, 244] on icon at bounding box center [654, 242] width 17 height 16
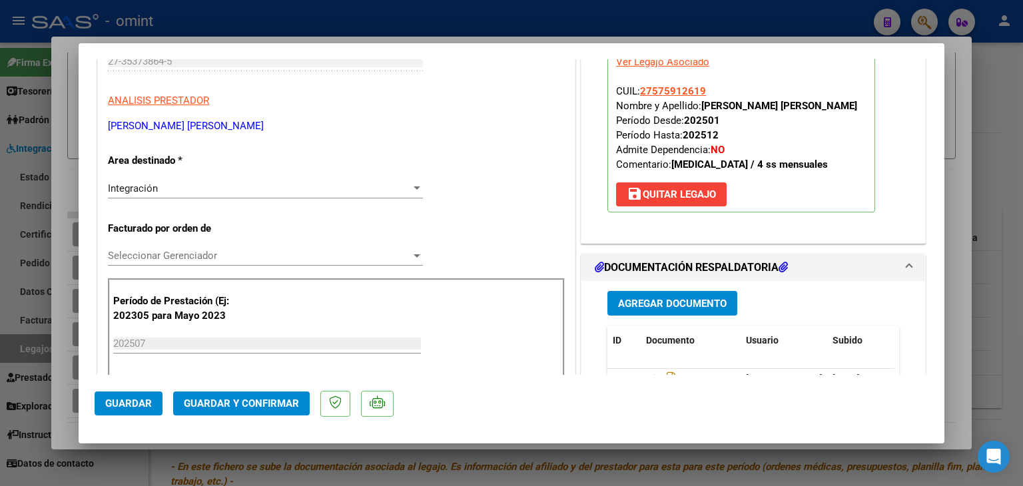
scroll to position [200, 0]
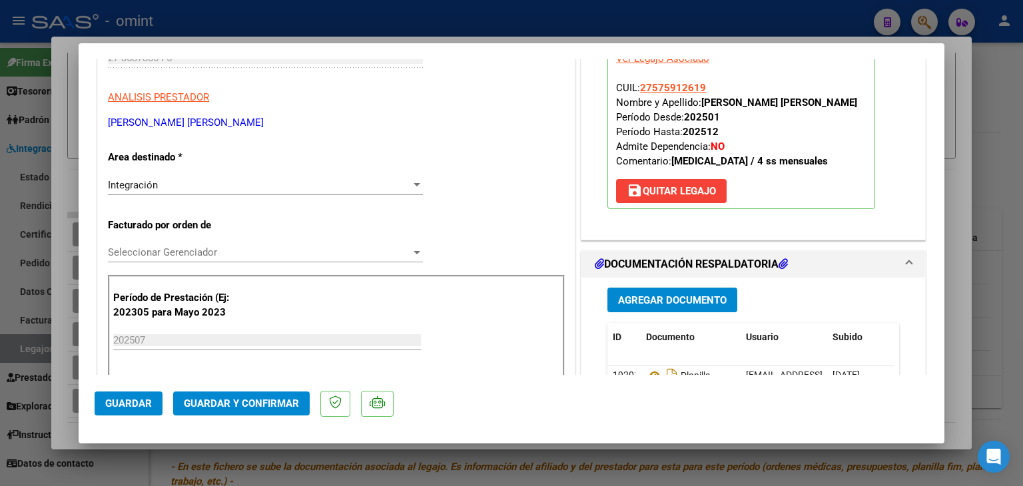
click at [180, 190] on div "Integración Seleccionar Area" at bounding box center [265, 185] width 315 height 20
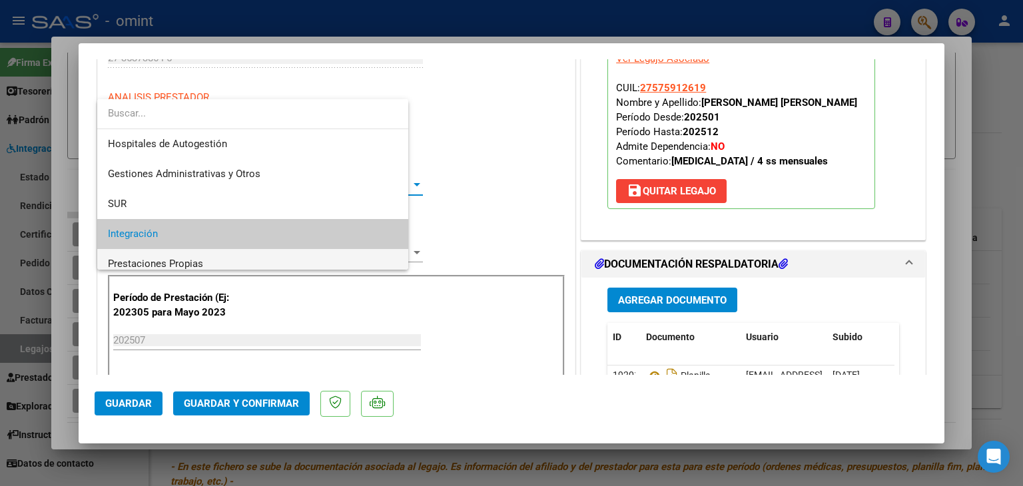
scroll to position [49, 0]
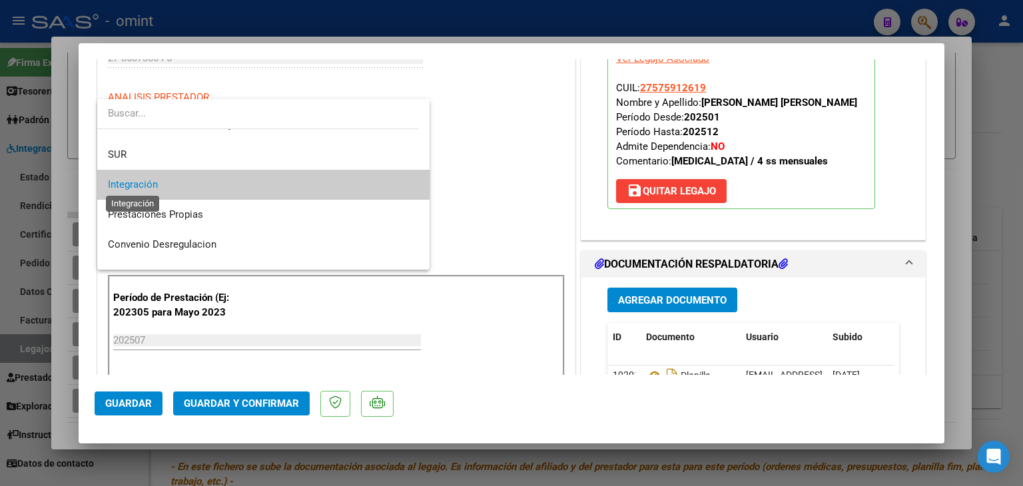
click at [133, 187] on span "Integración" at bounding box center [133, 184] width 50 height 12
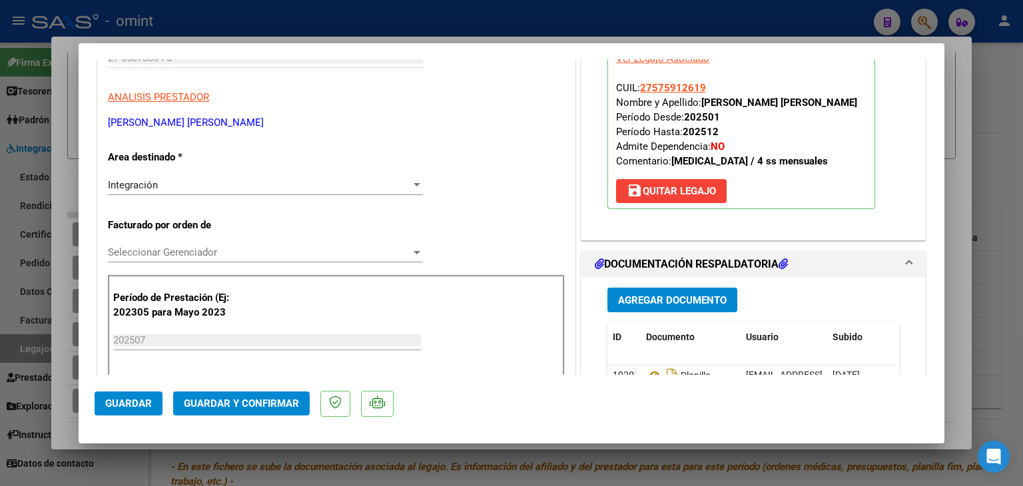
click at [156, 245] on div "Seleccionar Gerenciador Seleccionar Gerenciador" at bounding box center [265, 252] width 315 height 20
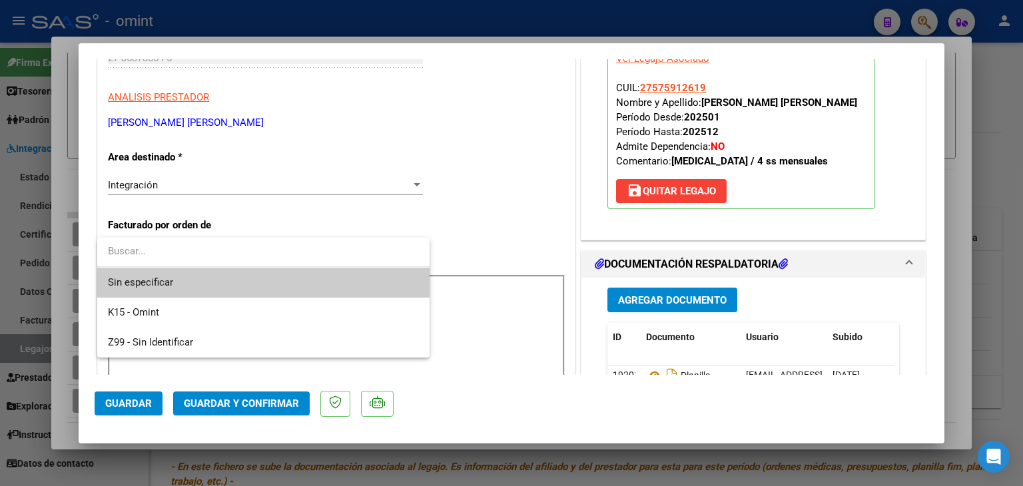
click at [132, 284] on span "Sin especificar" at bounding box center [263, 283] width 311 height 30
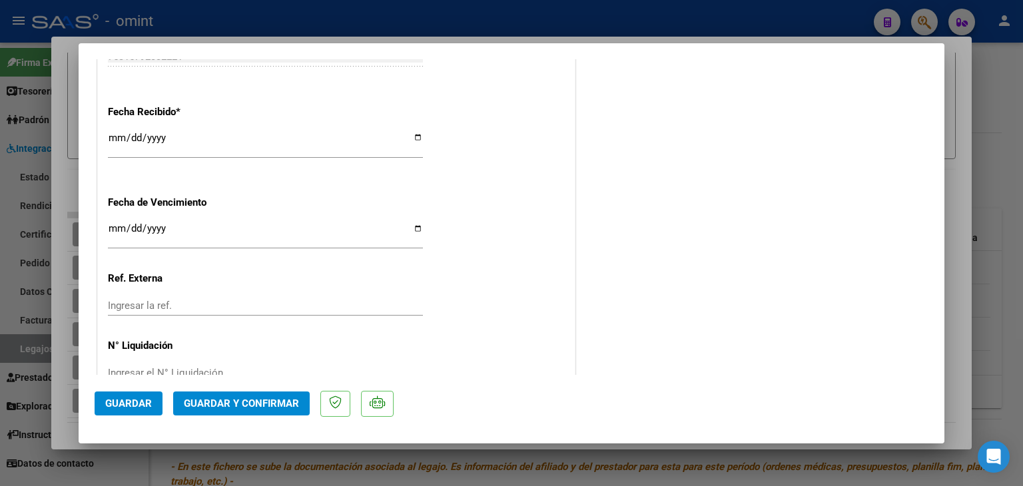
scroll to position [969, 0]
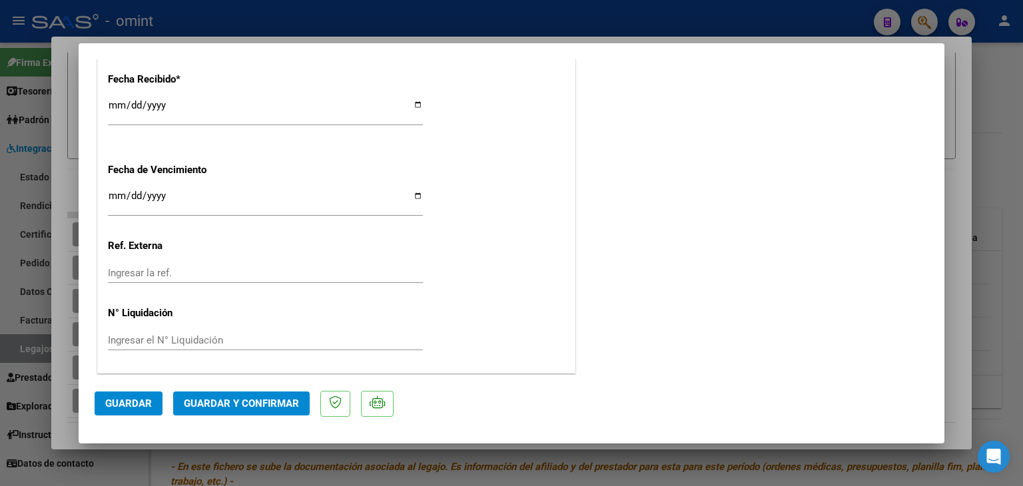
click at [261, 398] on span "Guardar y Confirmar" at bounding box center [241, 404] width 115 height 12
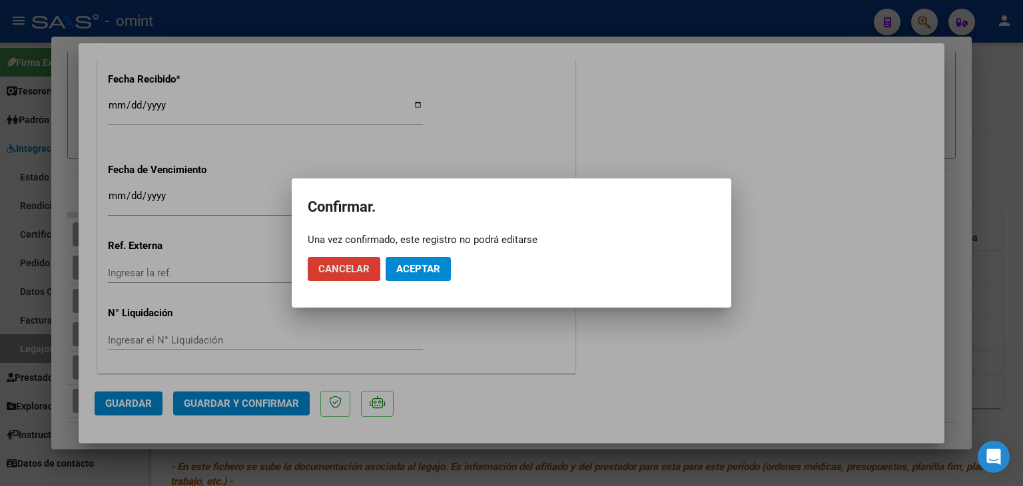
click at [414, 274] on span "Aceptar" at bounding box center [418, 269] width 44 height 12
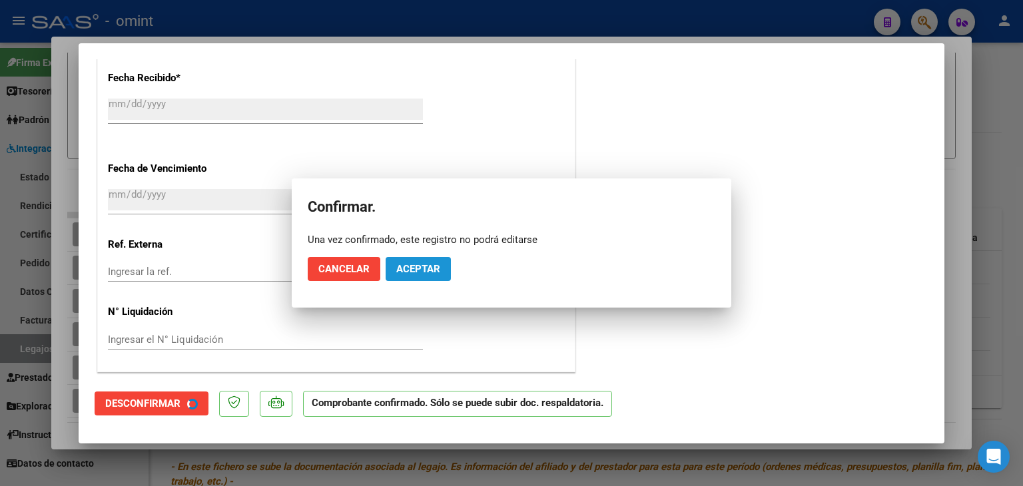
scroll to position [886, 0]
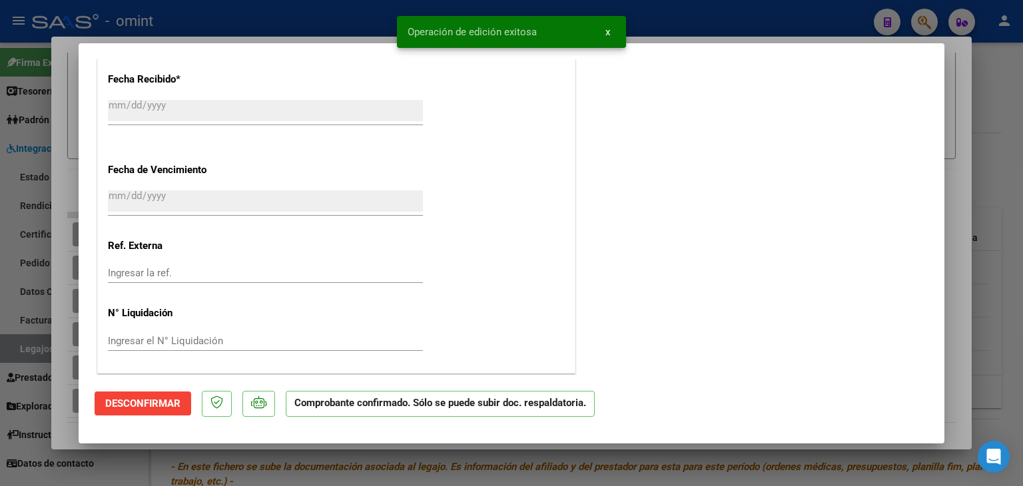
type input "$ 0,00"
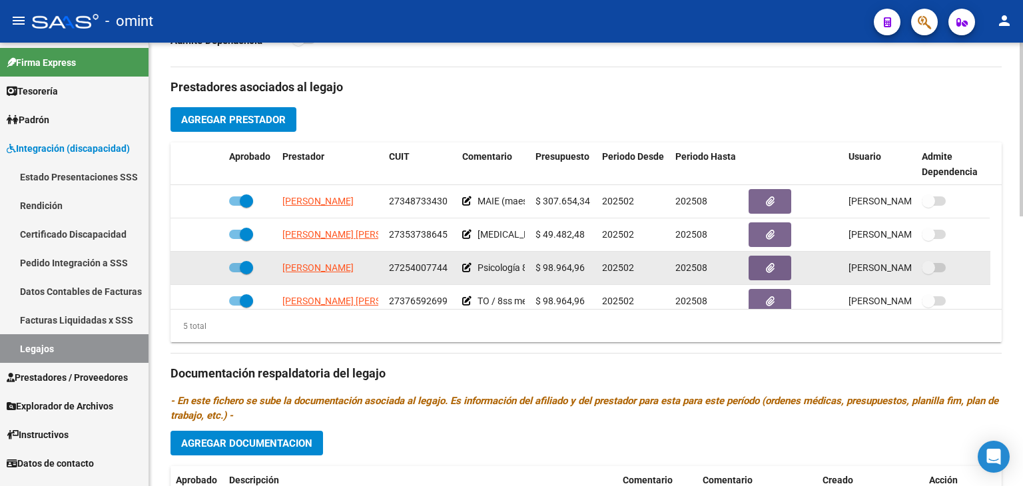
scroll to position [466, 0]
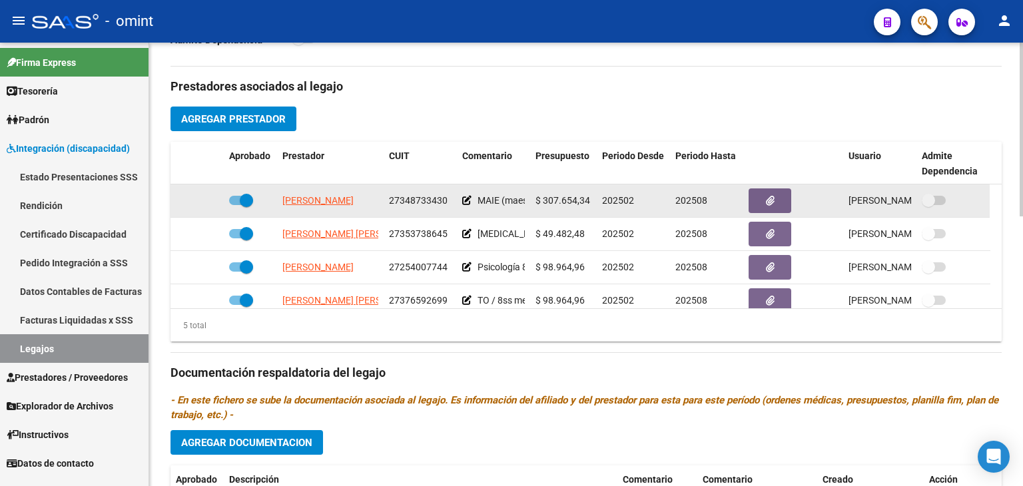
click at [242, 196] on span at bounding box center [246, 200] width 13 height 13
click at [236, 205] on input "checkbox" at bounding box center [235, 205] width 1 height 1
checkbox input "false"
click at [200, 200] on icon at bounding box center [204, 200] width 9 height 9
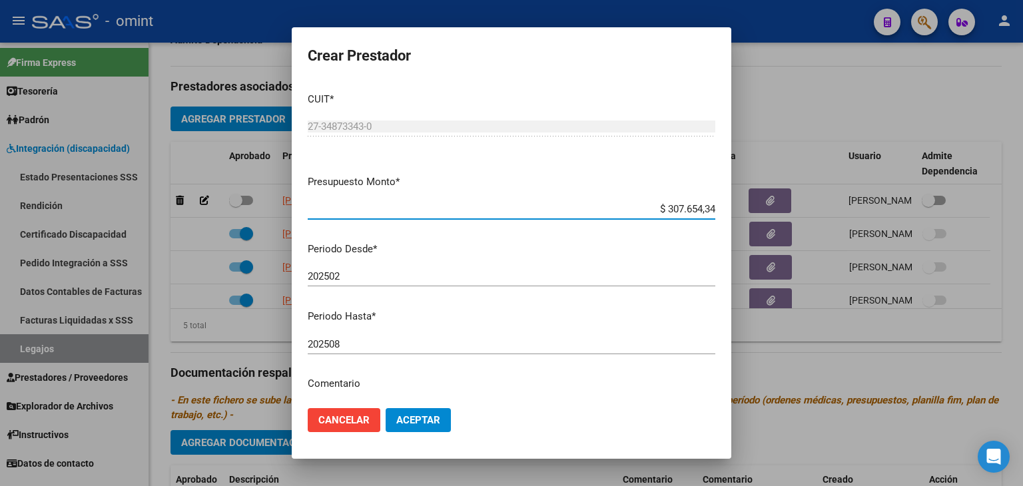
scroll to position [67, 0]
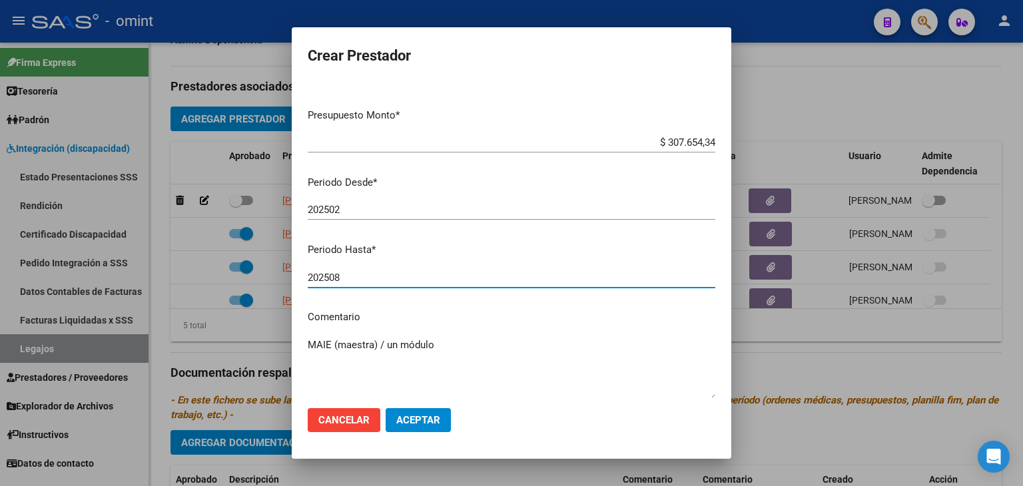
click at [349, 278] on input "202508" at bounding box center [512, 278] width 408 height 12
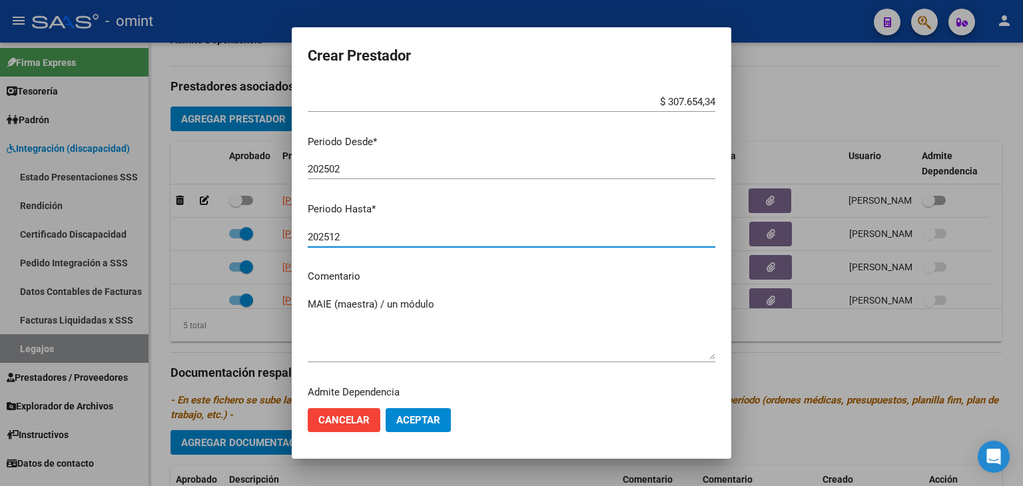
scroll to position [141, 0]
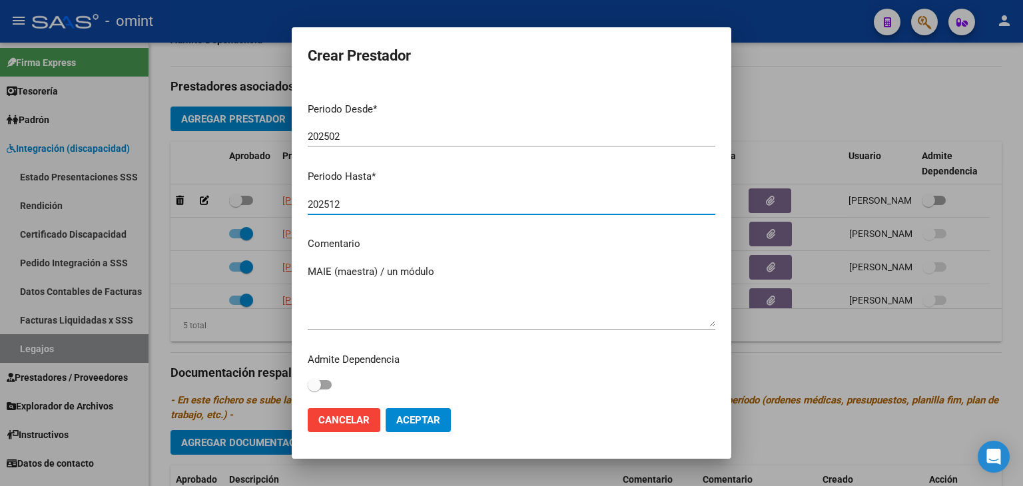
type input "202512"
click at [433, 419] on span "Aceptar" at bounding box center [418, 420] width 44 height 12
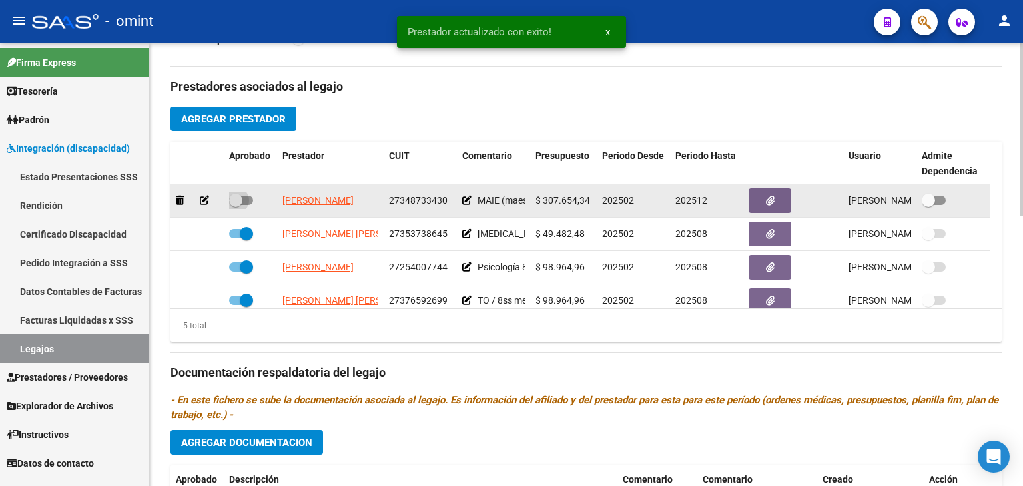
click at [244, 201] on span at bounding box center [241, 200] width 24 height 9
click at [236, 205] on input "checkbox" at bounding box center [235, 205] width 1 height 1
checkbox input "true"
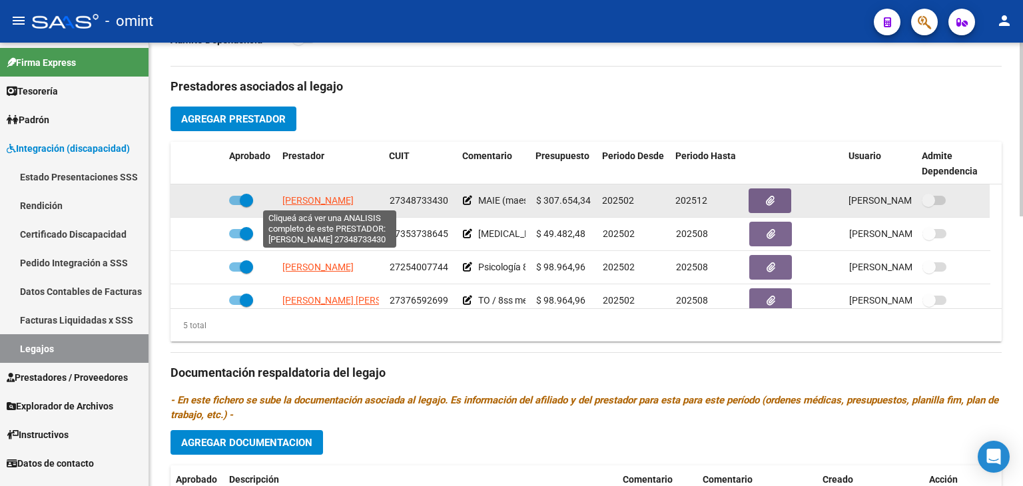
click at [322, 200] on span "BARONE ERIKA JANET" at bounding box center [317, 200] width 71 height 11
type textarea "27348733430"
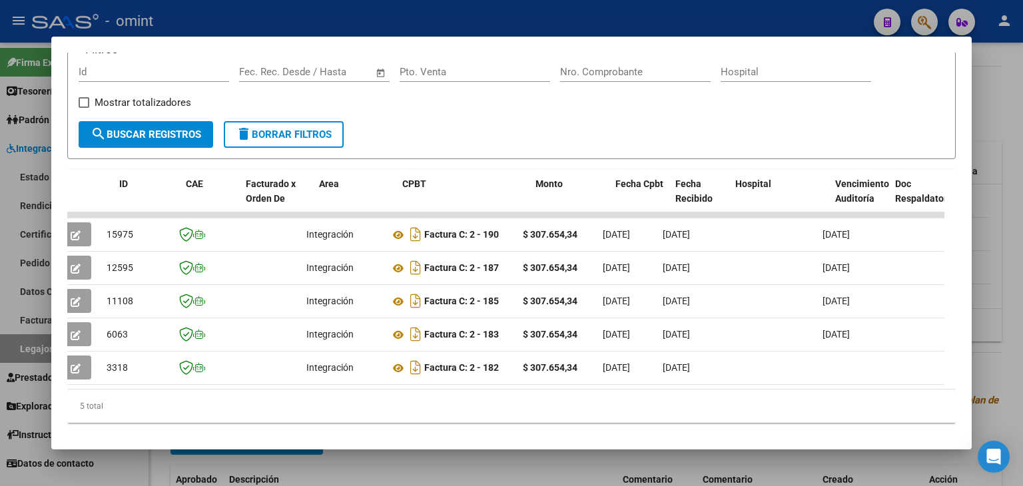
scroll to position [0, 0]
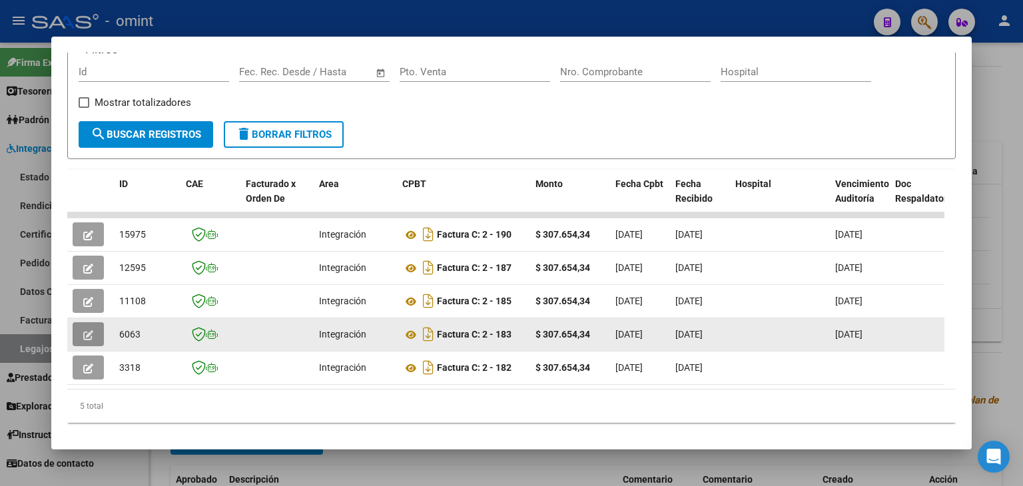
click at [85, 334] on icon "button" at bounding box center [88, 335] width 10 height 10
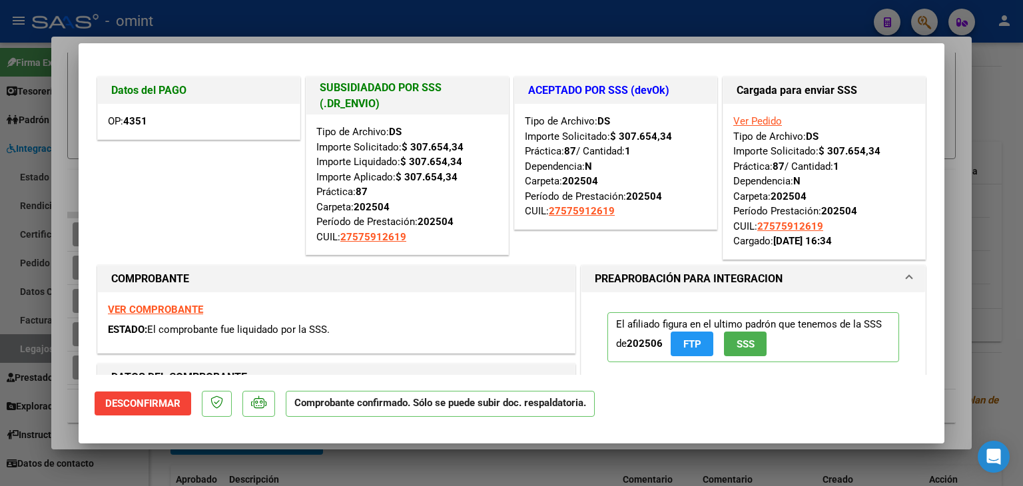
type input "$ 0,00"
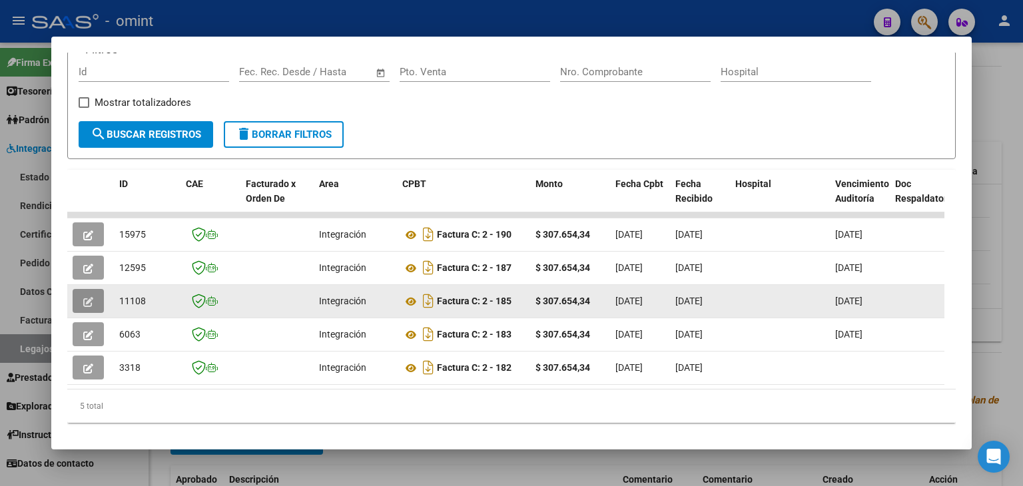
click at [85, 298] on icon "button" at bounding box center [88, 302] width 10 height 10
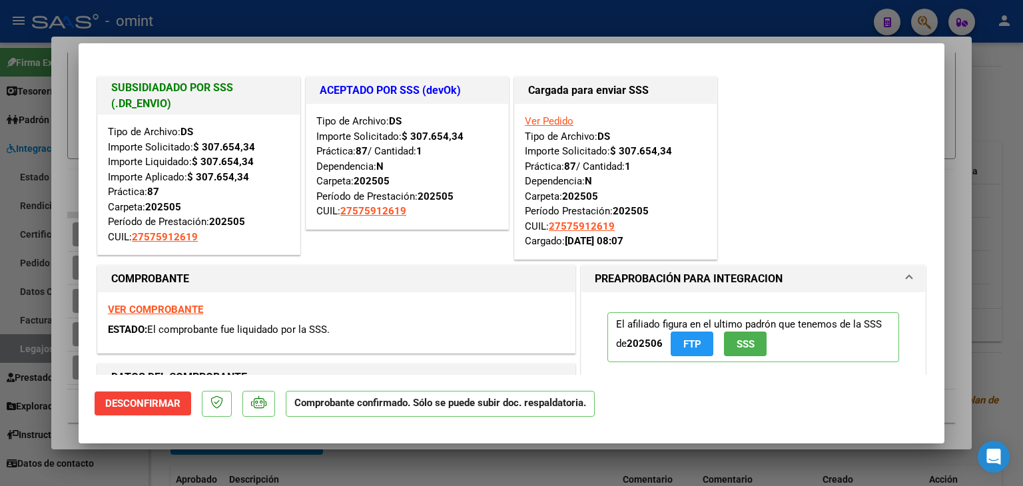
type input "$ 0,00"
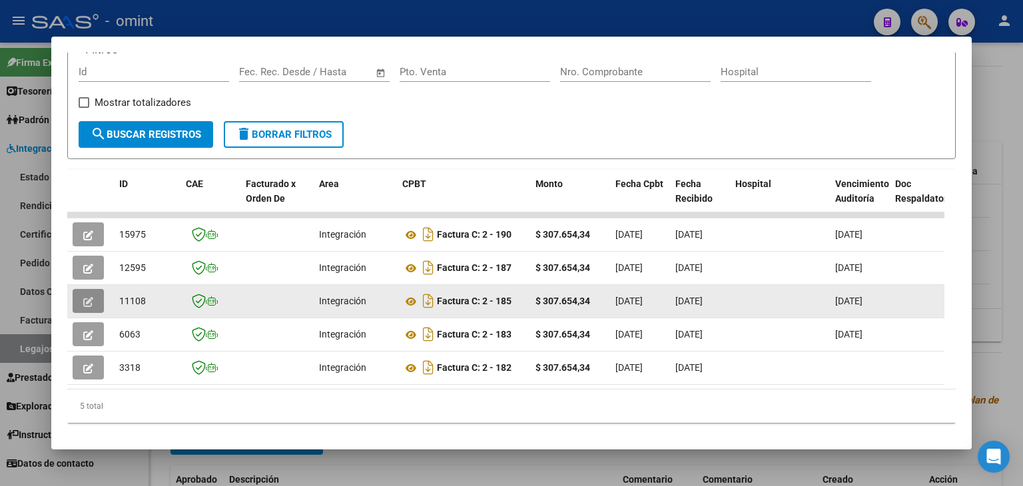
click at [89, 299] on icon "button" at bounding box center [88, 302] width 10 height 10
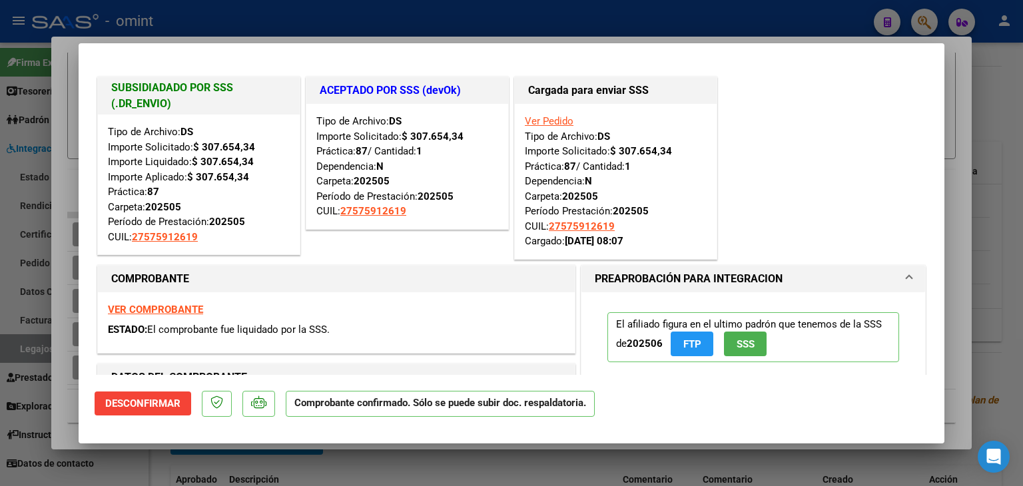
type input "$ 0,00"
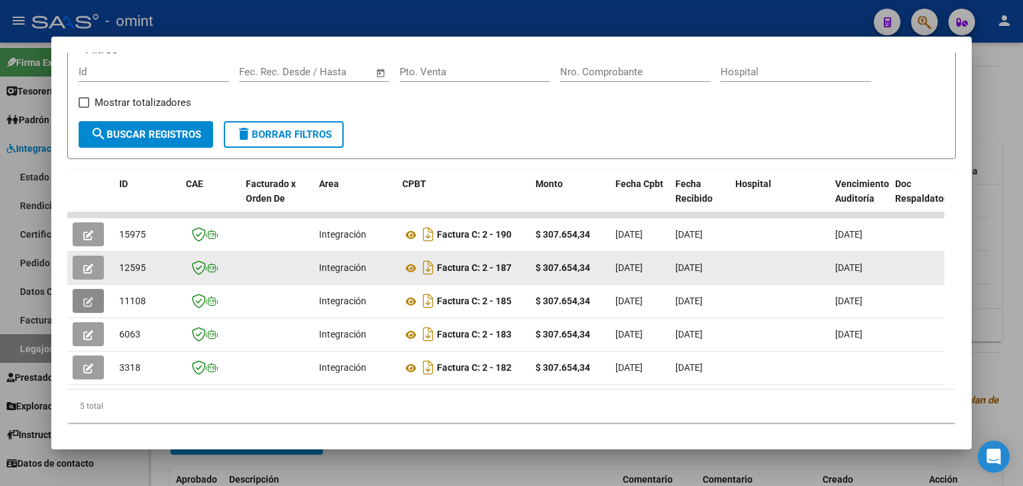
click at [82, 267] on button "button" at bounding box center [88, 268] width 31 height 24
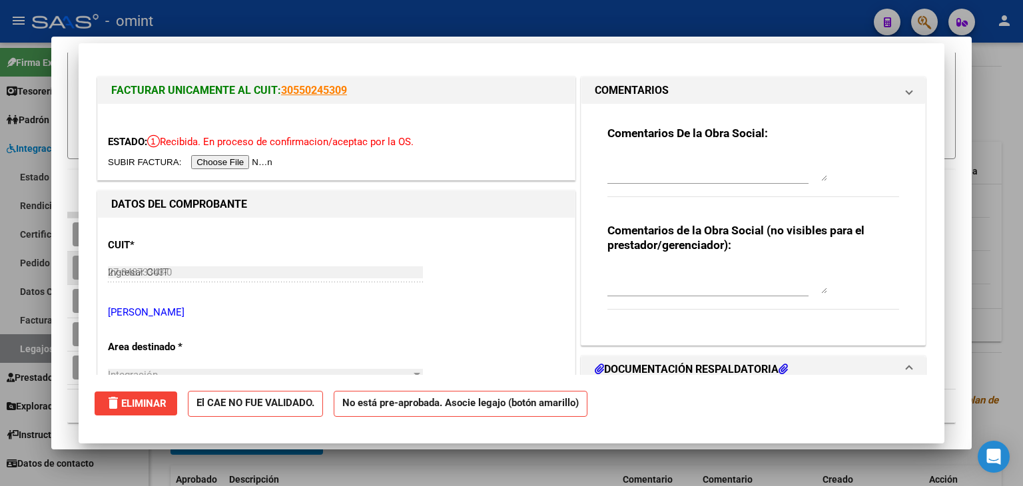
type input "$ 0,00"
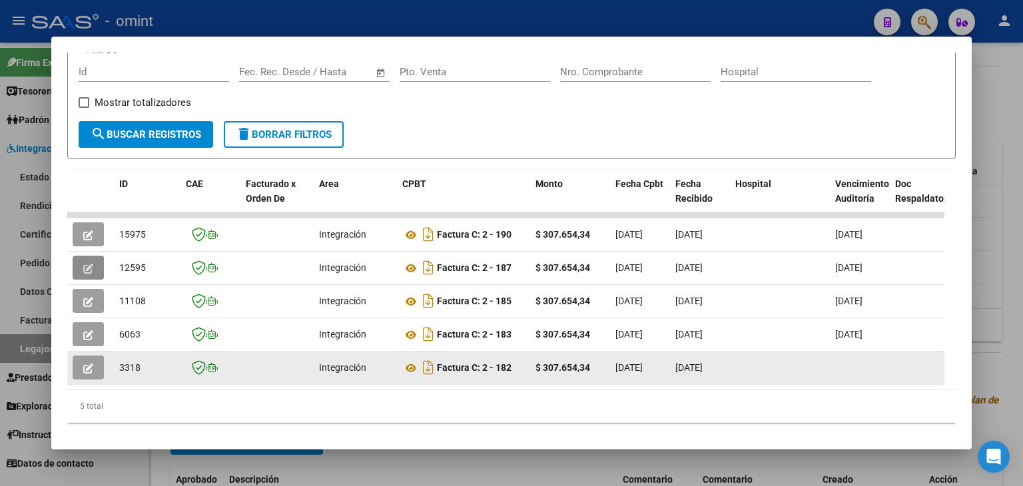
click at [91, 364] on icon "button" at bounding box center [88, 369] width 10 height 10
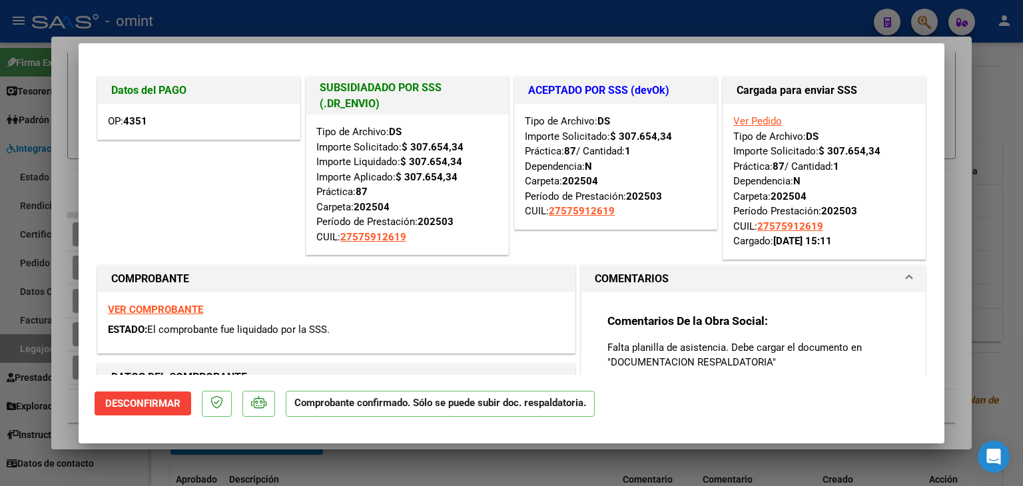
type input "$ 0,00"
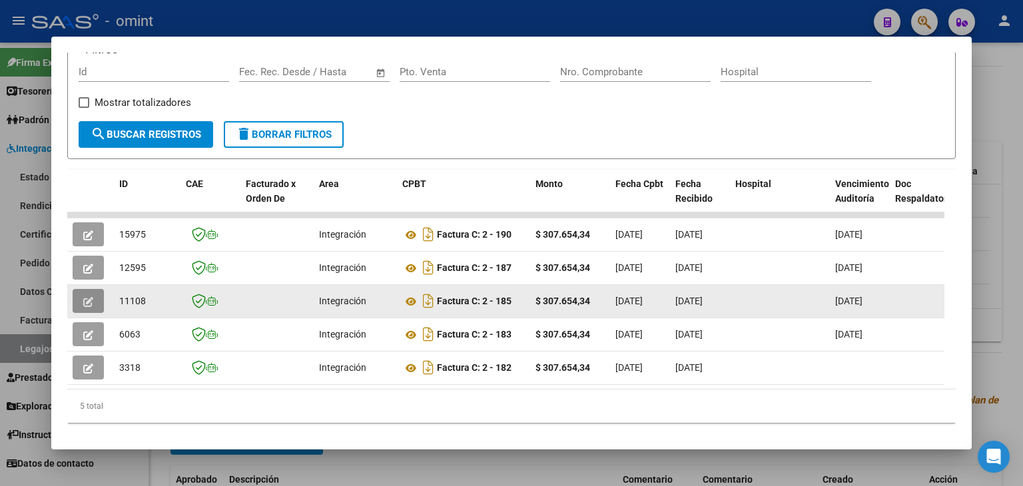
click at [91, 307] on button "button" at bounding box center [88, 301] width 31 height 24
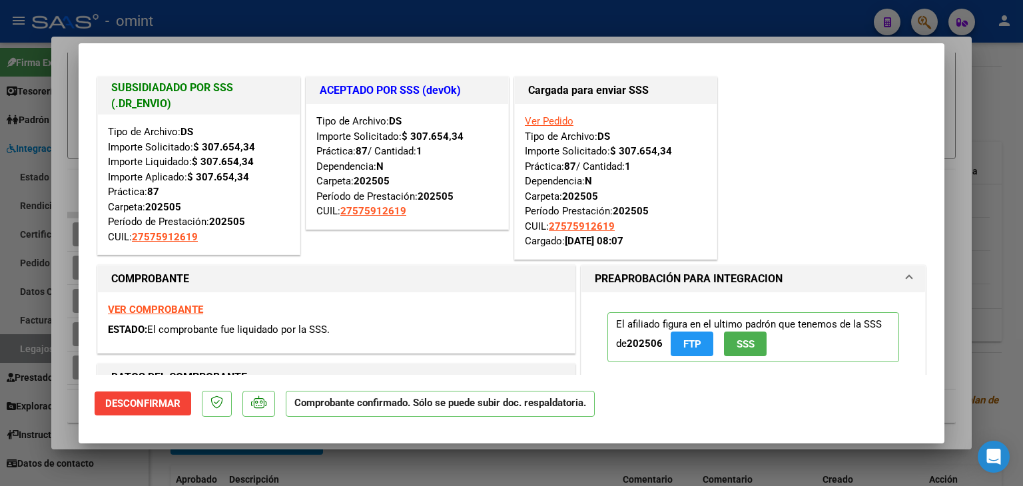
type input "$ 0,00"
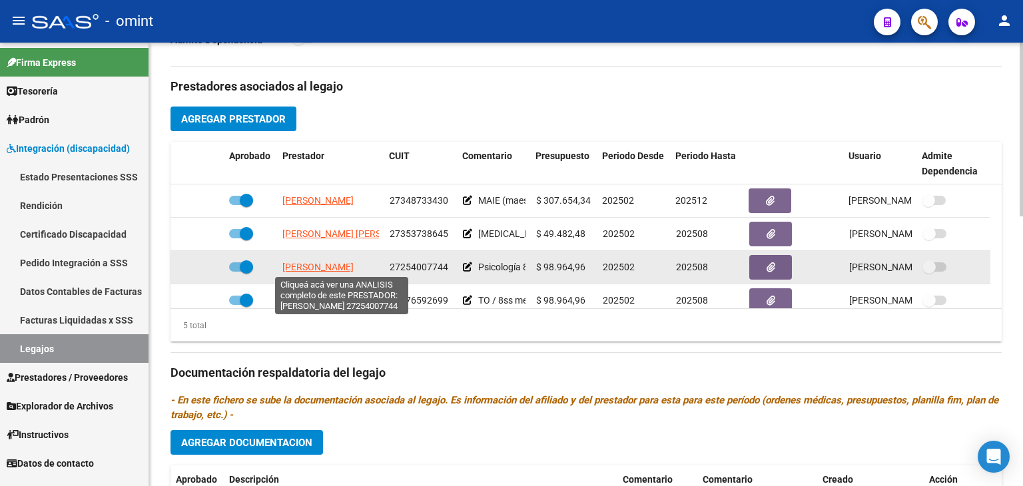
click at [327, 264] on span "MENDEZ MARCELA VANINA" at bounding box center [317, 267] width 71 height 11
type textarea "27254007744"
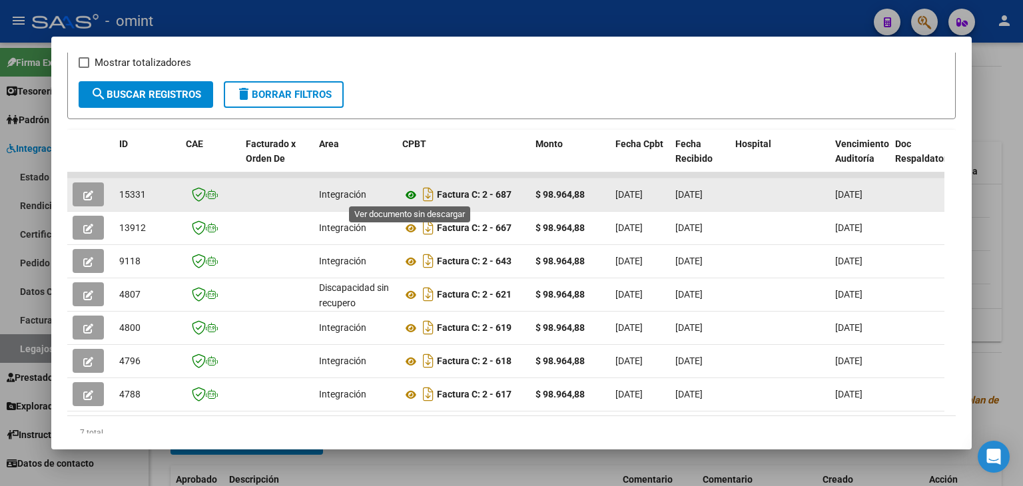
click at [413, 192] on icon at bounding box center [410, 195] width 17 height 16
click at [88, 194] on icon "button" at bounding box center [88, 195] width 10 height 10
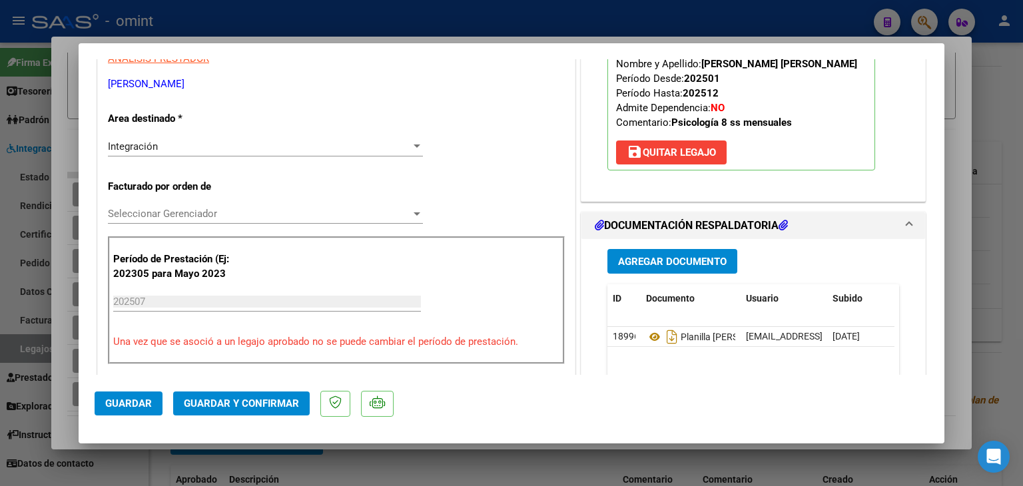
scroll to position [333, 0]
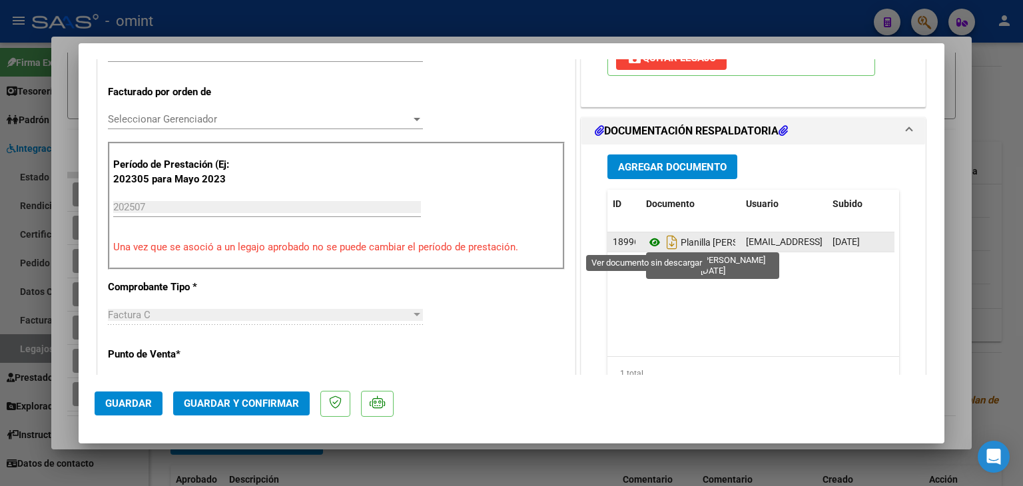
click at [646, 238] on icon at bounding box center [654, 242] width 17 height 16
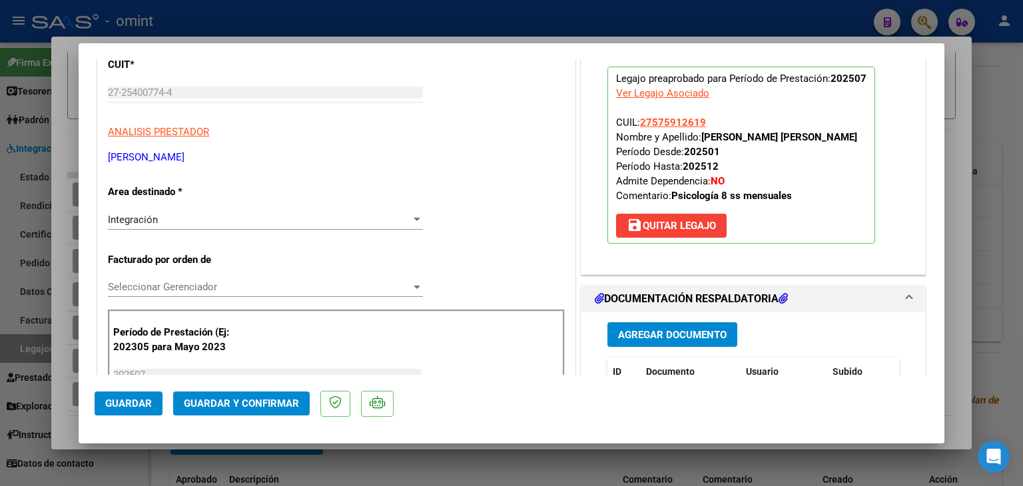
scroll to position [200, 0]
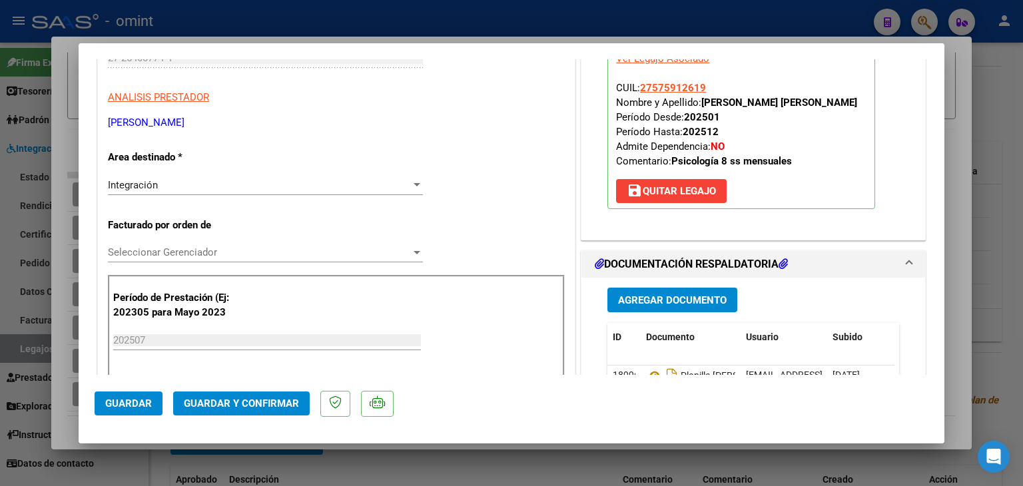
click at [138, 182] on span "Integración" at bounding box center [133, 185] width 50 height 12
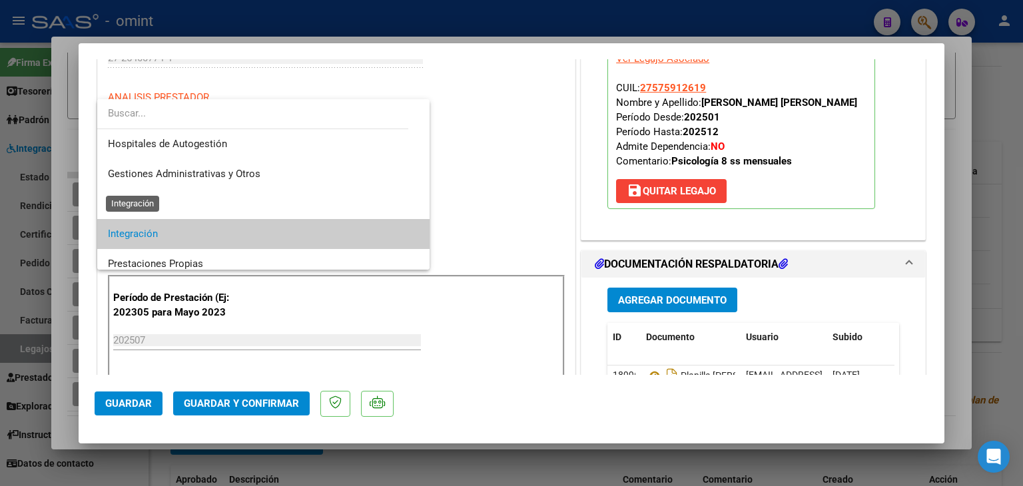
scroll to position [49, 0]
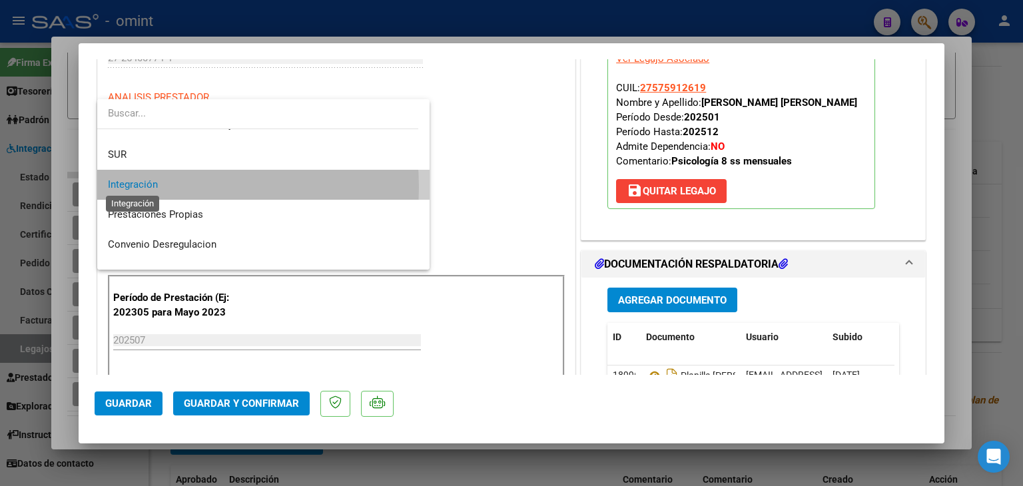
click at [139, 187] on span "Integración" at bounding box center [133, 184] width 50 height 12
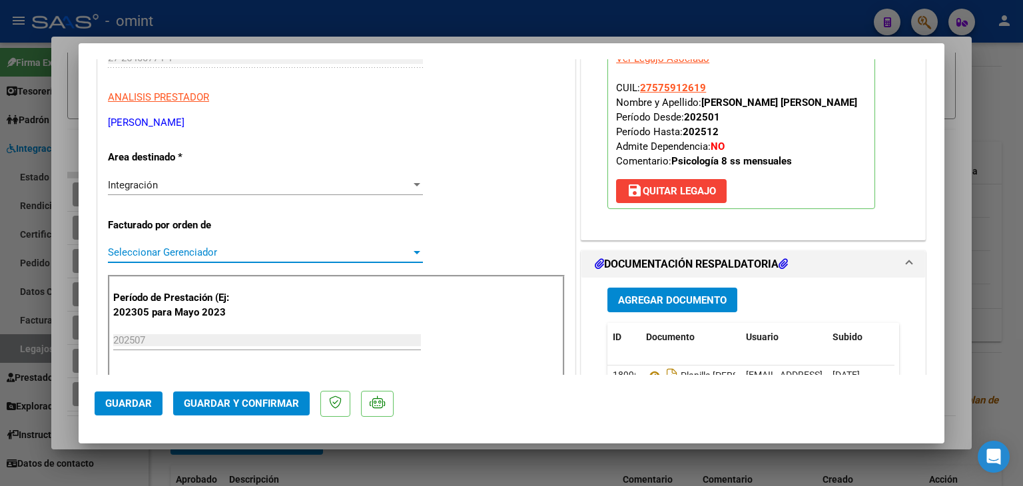
click at [165, 252] on span "Seleccionar Gerenciador" at bounding box center [259, 252] width 303 height 12
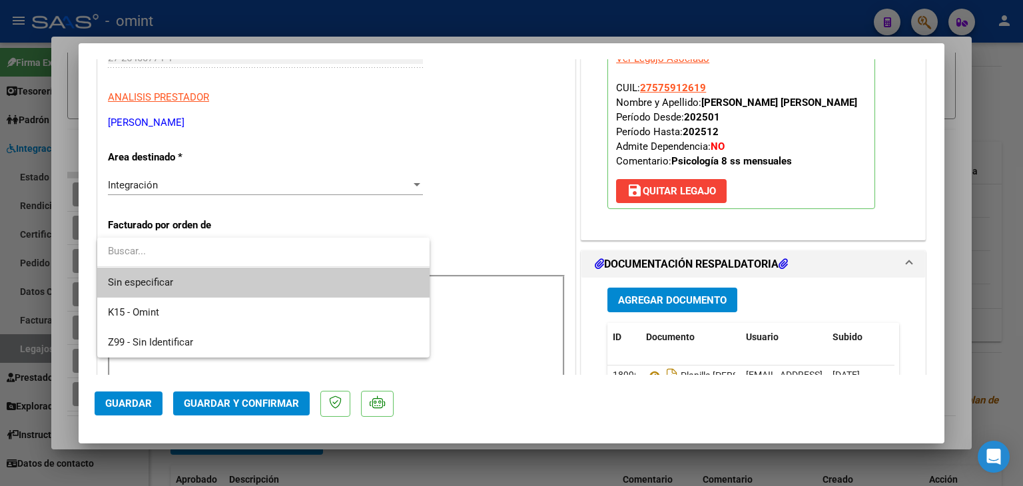
click at [159, 279] on span "Sin especificar" at bounding box center [263, 283] width 311 height 30
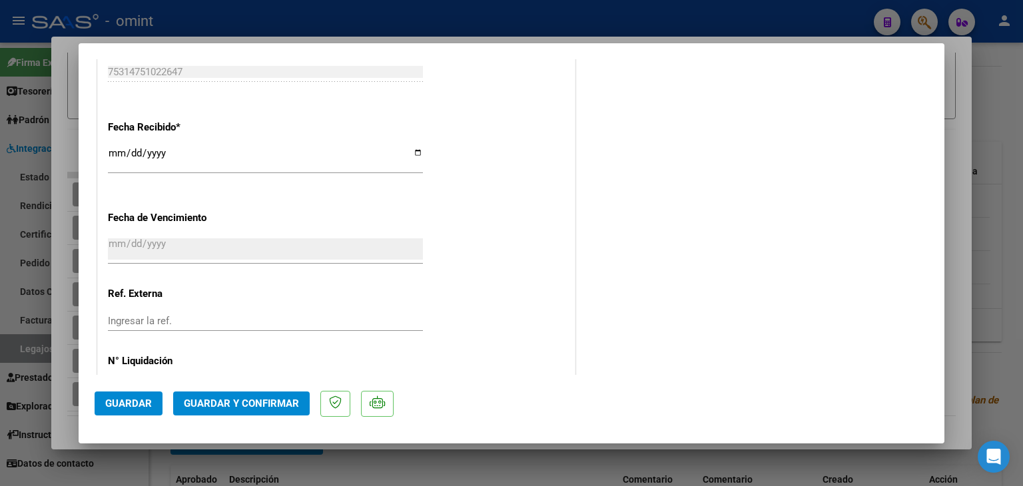
scroll to position [932, 0]
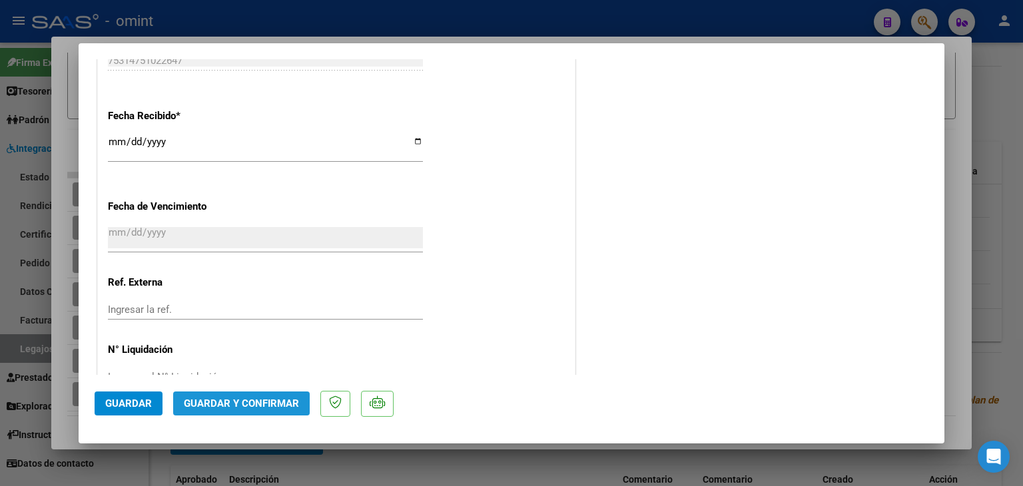
click at [261, 403] on span "Guardar y Confirmar" at bounding box center [241, 404] width 115 height 12
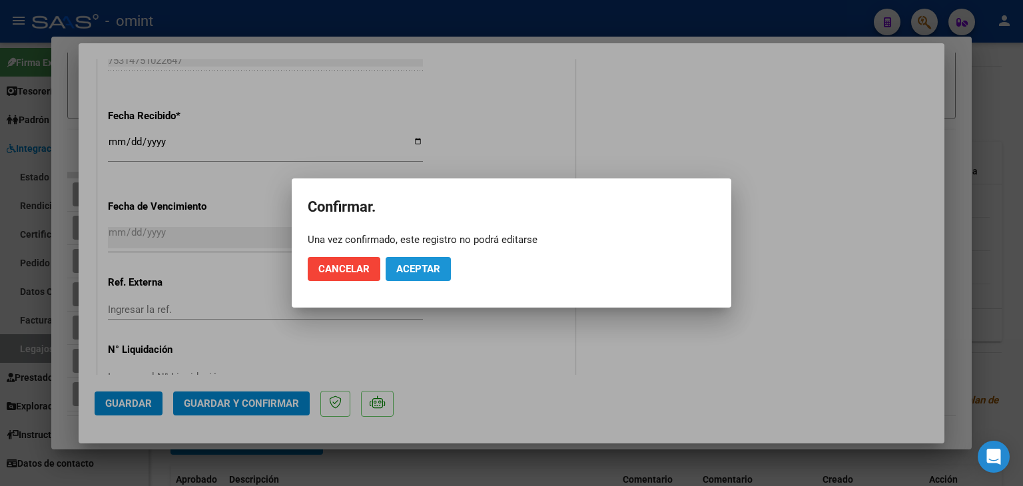
click at [414, 272] on span "Aceptar" at bounding box center [418, 269] width 44 height 12
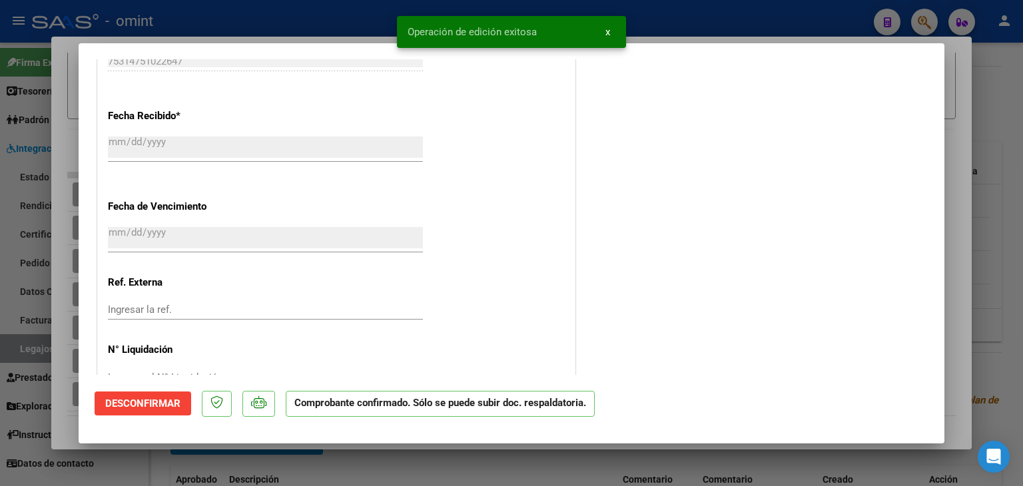
type input "$ 0,00"
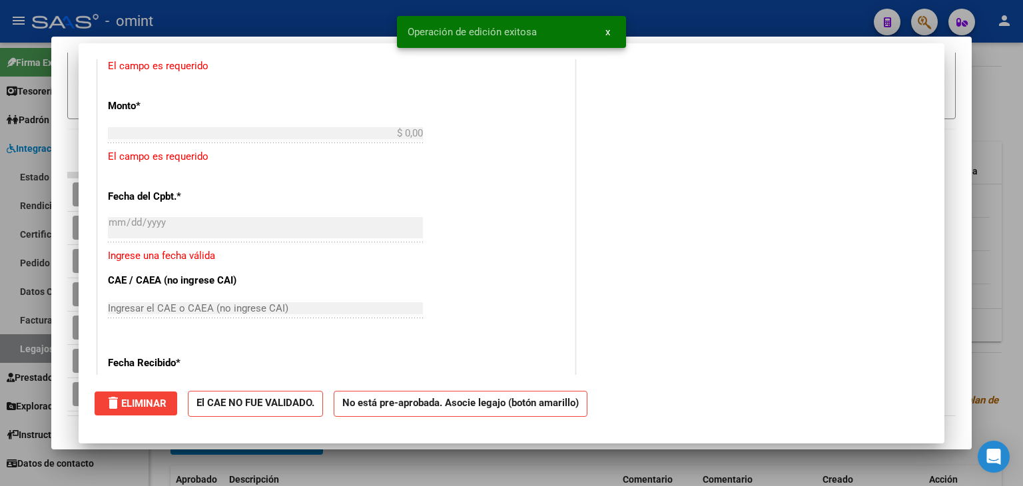
scroll to position [0, 0]
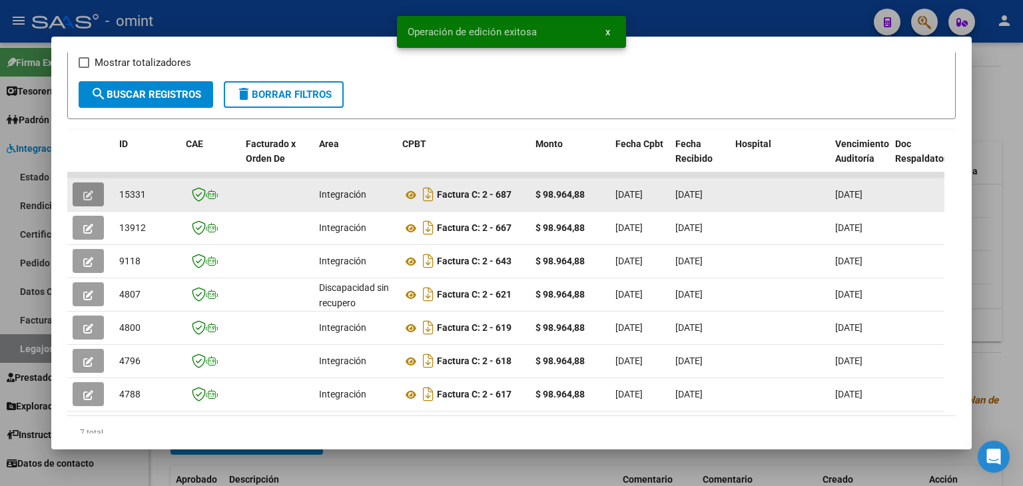
click at [131, 194] on span "15331" at bounding box center [132, 194] width 27 height 11
copy span "15331"
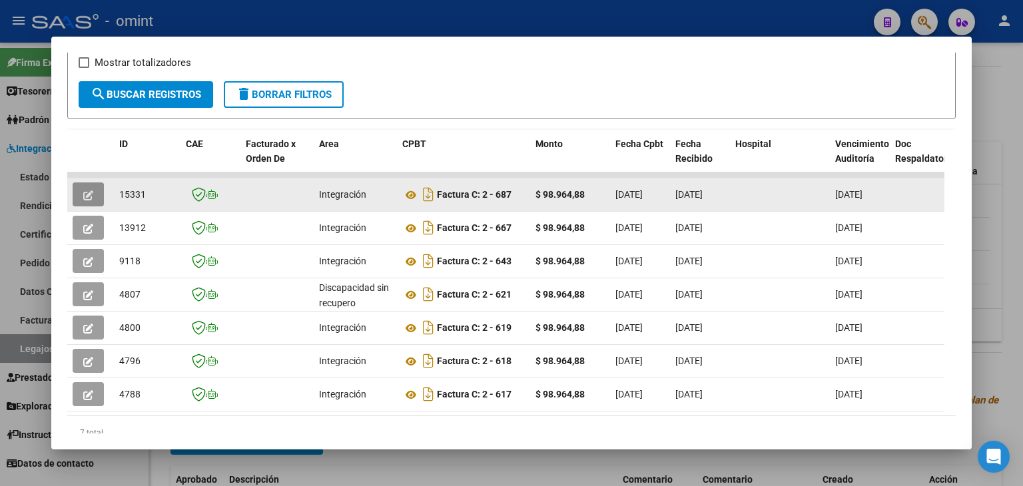
click at [91, 190] on icon "button" at bounding box center [88, 195] width 10 height 10
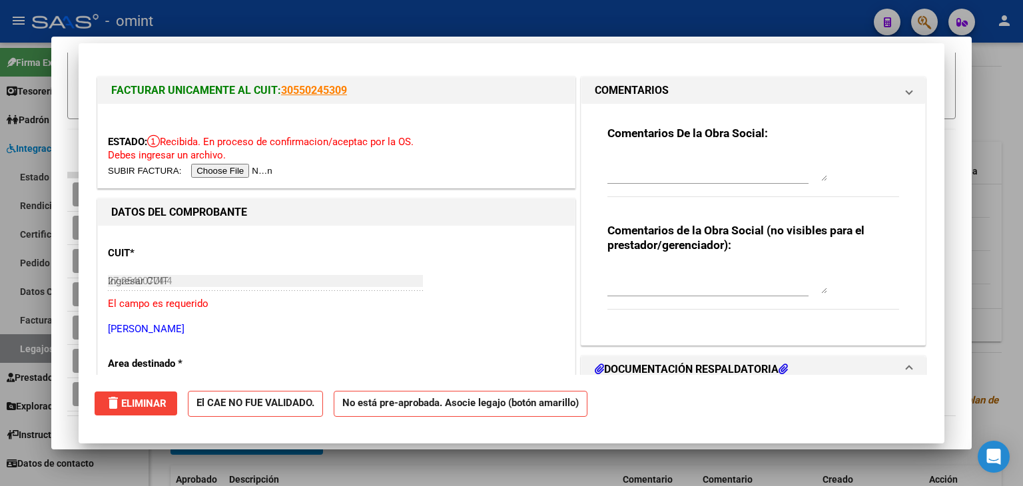
type input "$ 0,00"
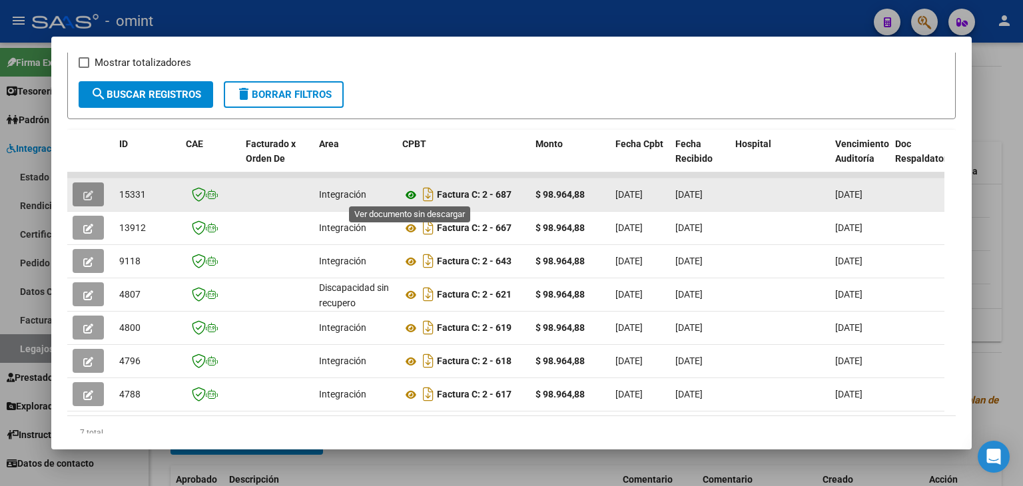
click at [413, 191] on icon at bounding box center [410, 195] width 17 height 16
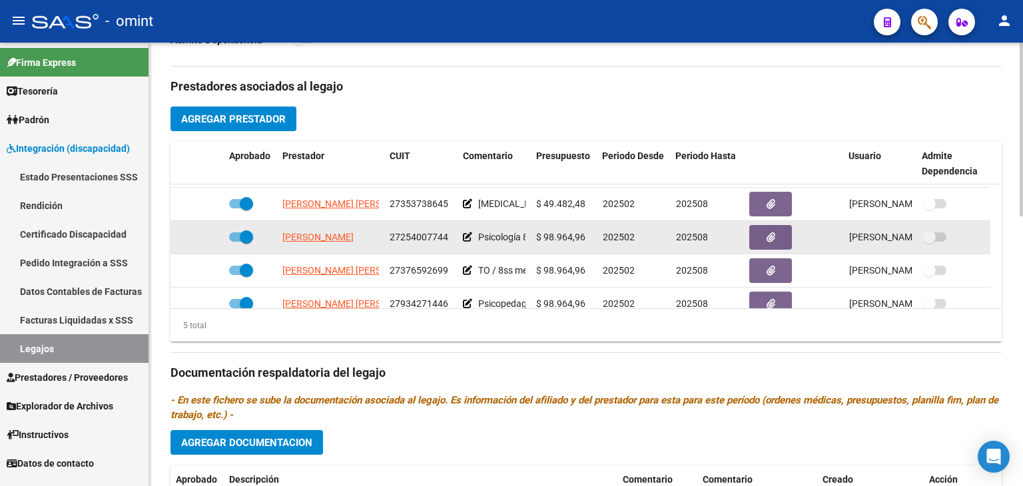
scroll to position [46, 0]
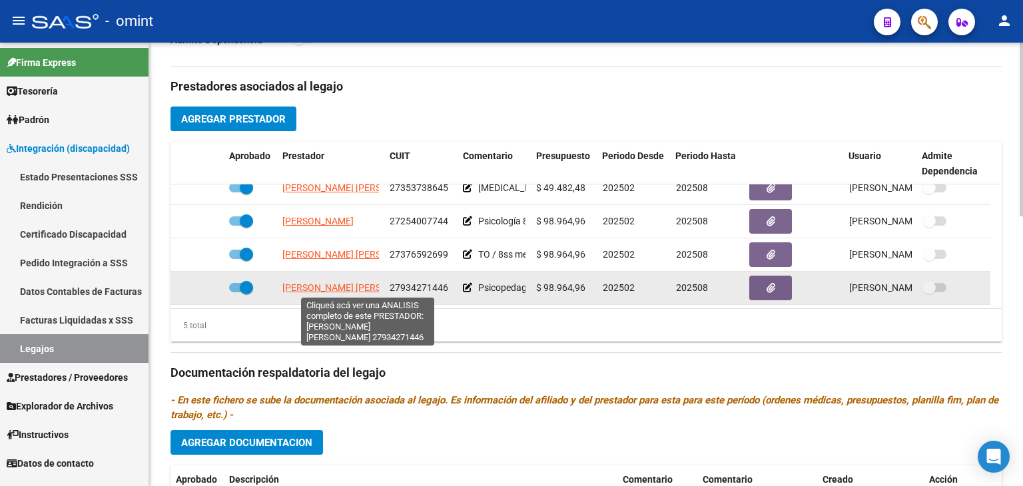
click at [310, 290] on span "COLMAN QUIÑONEZ MIRYAN AGUSTINA" at bounding box center [354, 287] width 144 height 11
type textarea "27934271446"
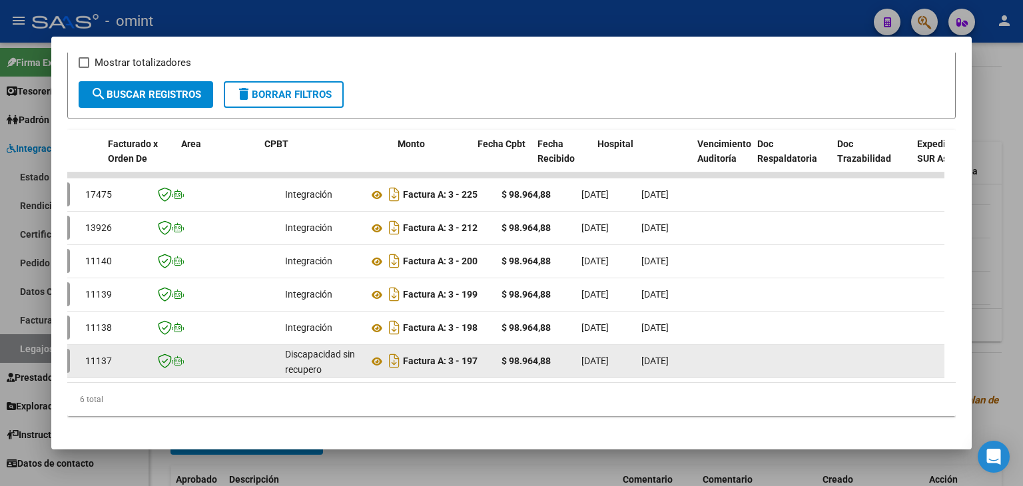
scroll to position [0, 21]
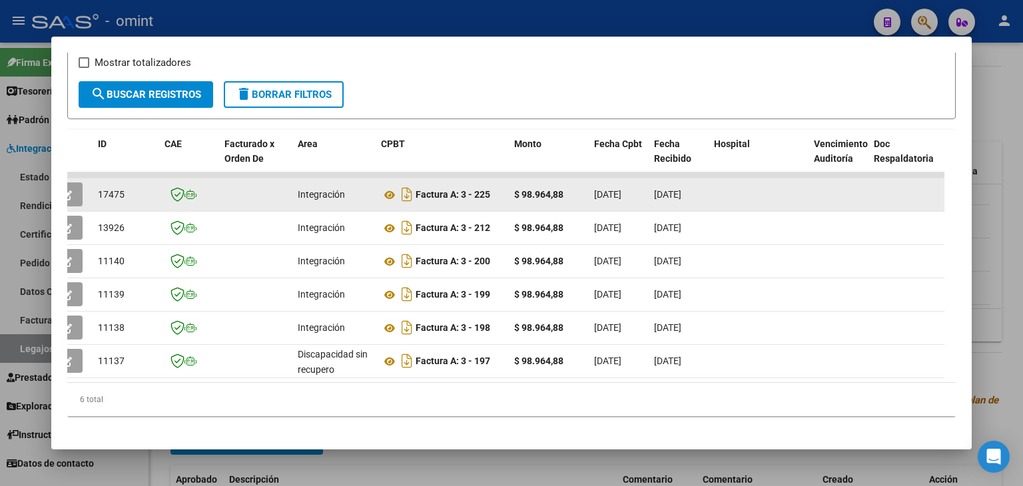
click at [105, 189] on span "17475" at bounding box center [111, 194] width 27 height 11
copy span "17475"
click at [388, 194] on icon at bounding box center [389, 195] width 17 height 16
click at [74, 191] on button "button" at bounding box center [66, 194] width 31 height 24
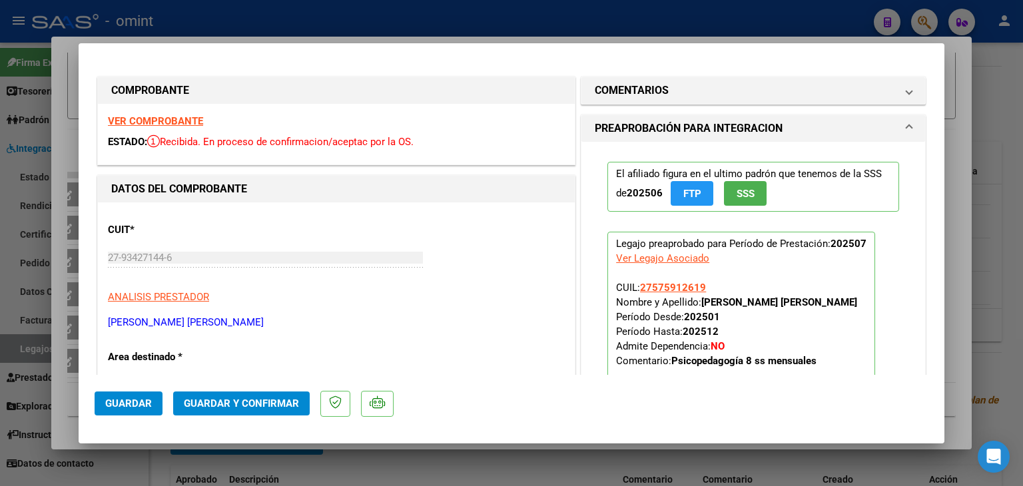
scroll to position [266, 0]
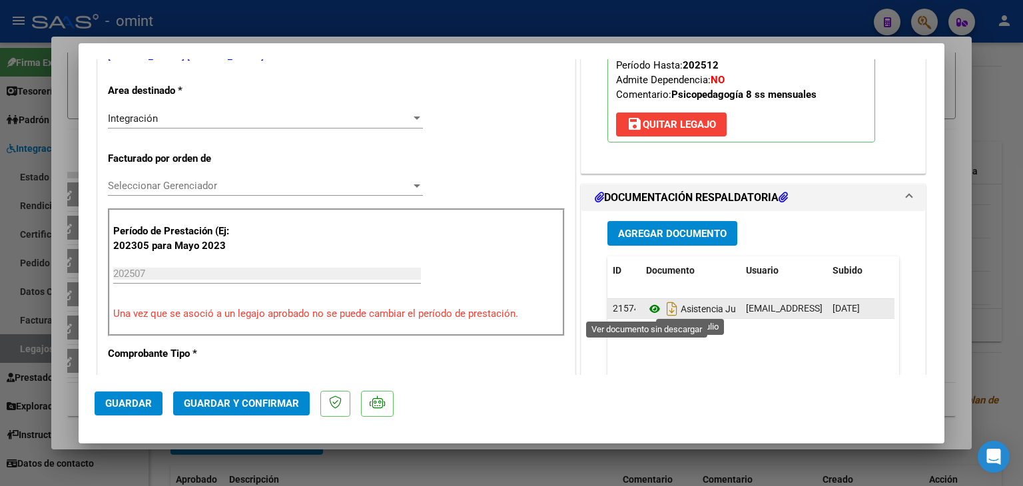
click at [647, 306] on icon at bounding box center [654, 309] width 17 height 16
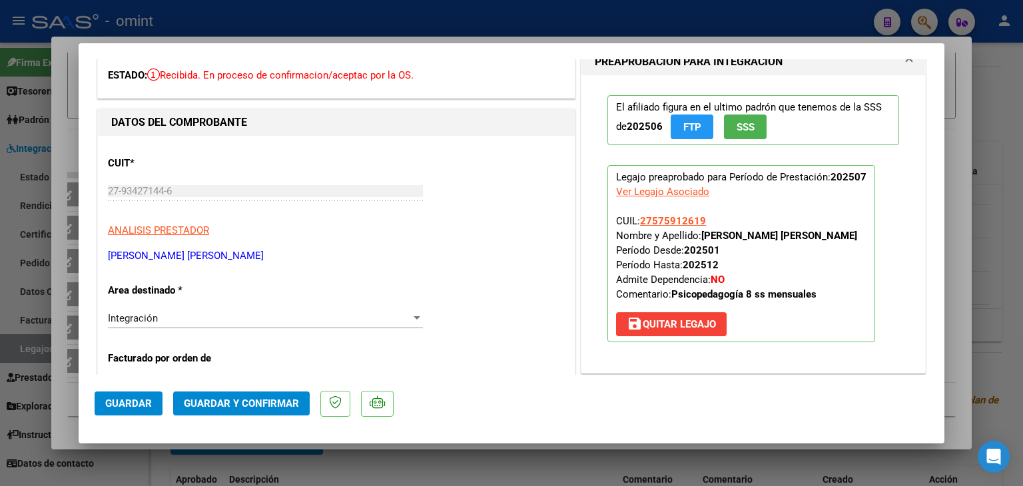
scroll to position [133, 0]
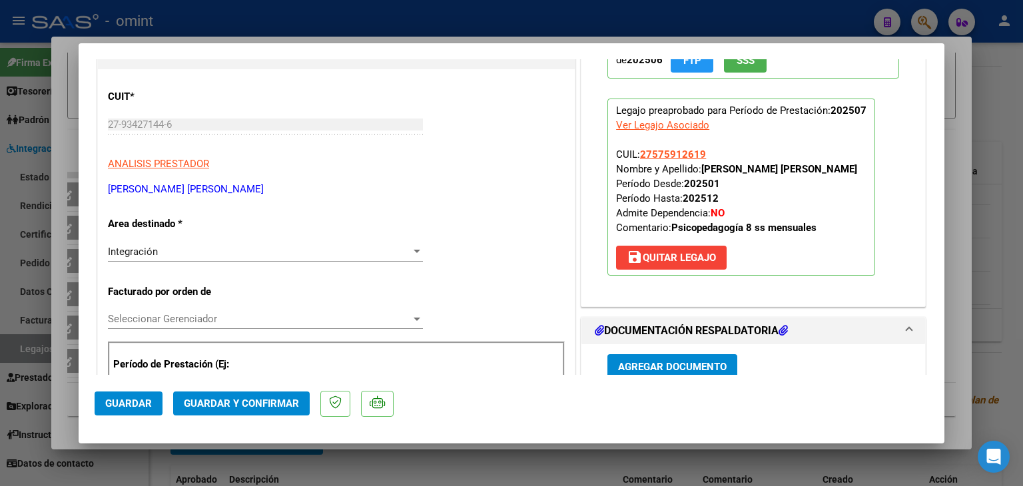
click at [144, 254] on span "Integración" at bounding box center [133, 252] width 50 height 12
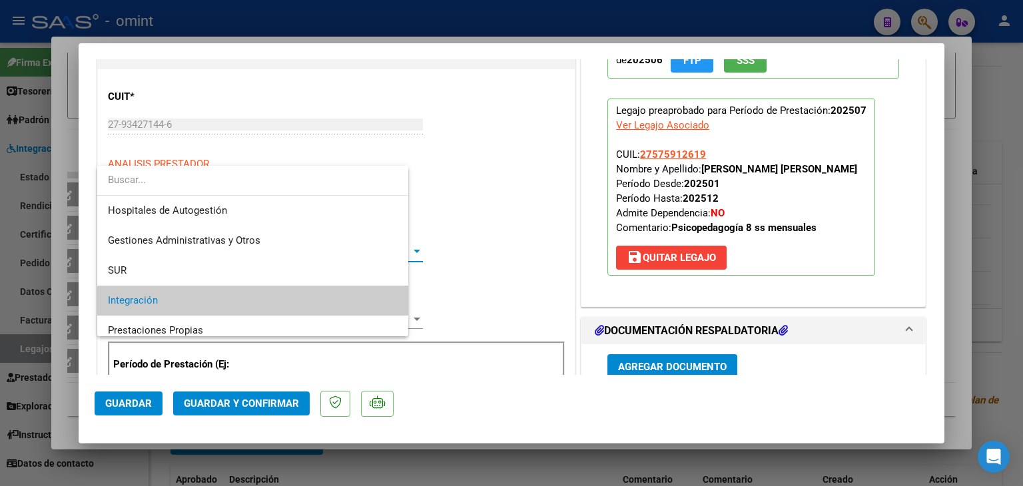
scroll to position [49, 0]
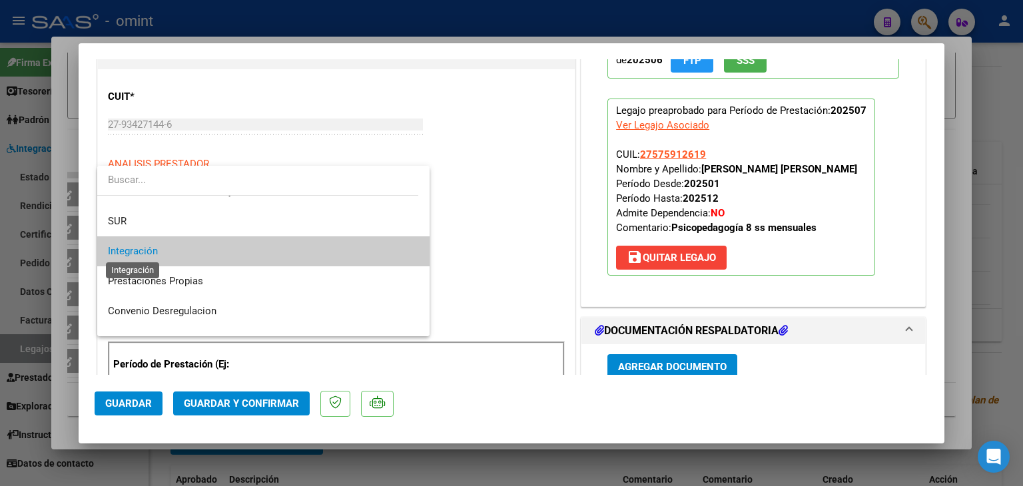
click at [141, 254] on span "Integración" at bounding box center [133, 251] width 50 height 12
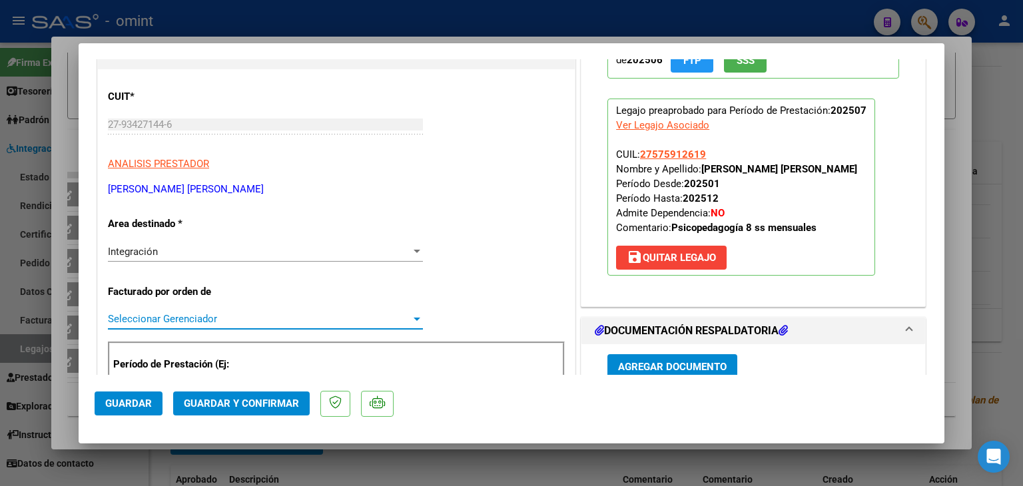
click at [159, 313] on span "Seleccionar Gerenciador" at bounding box center [259, 319] width 303 height 12
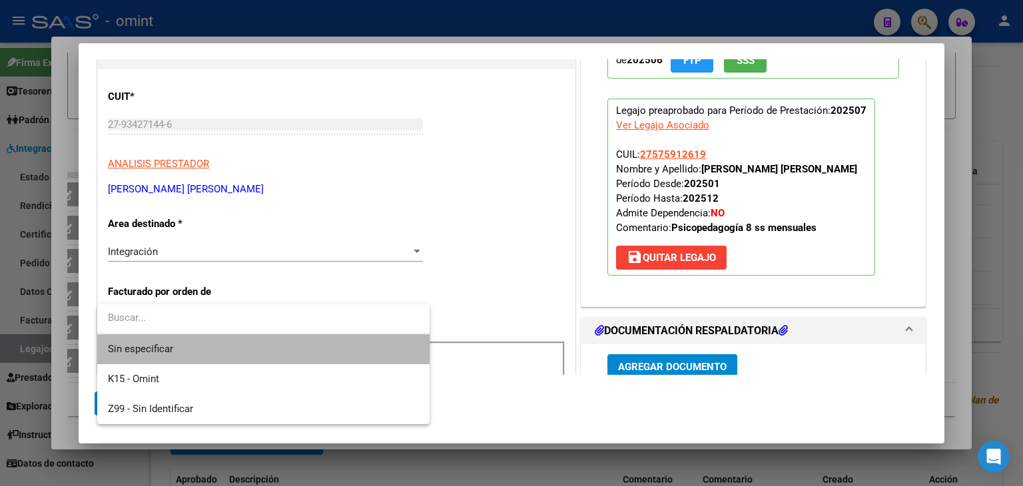
click at [162, 345] on span "Sin especificar" at bounding box center [263, 349] width 311 height 30
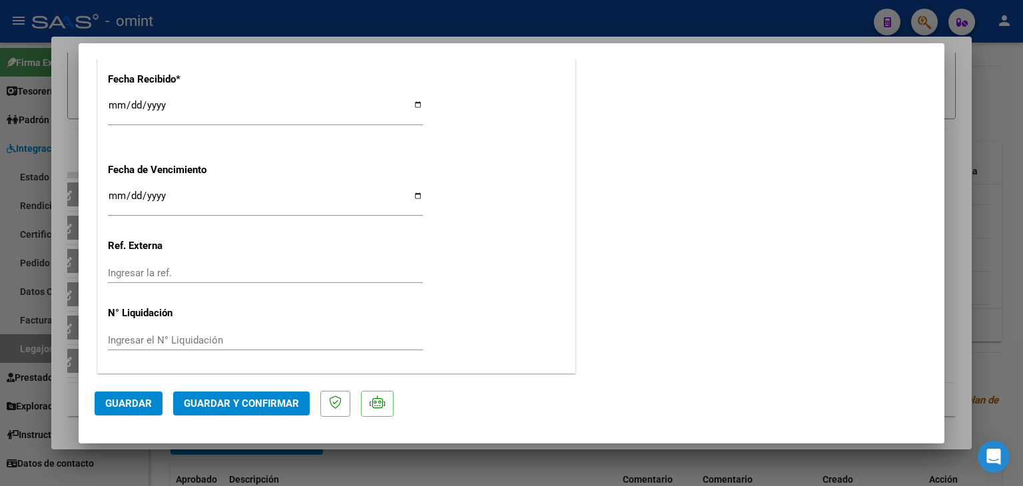
scroll to position [902, 0]
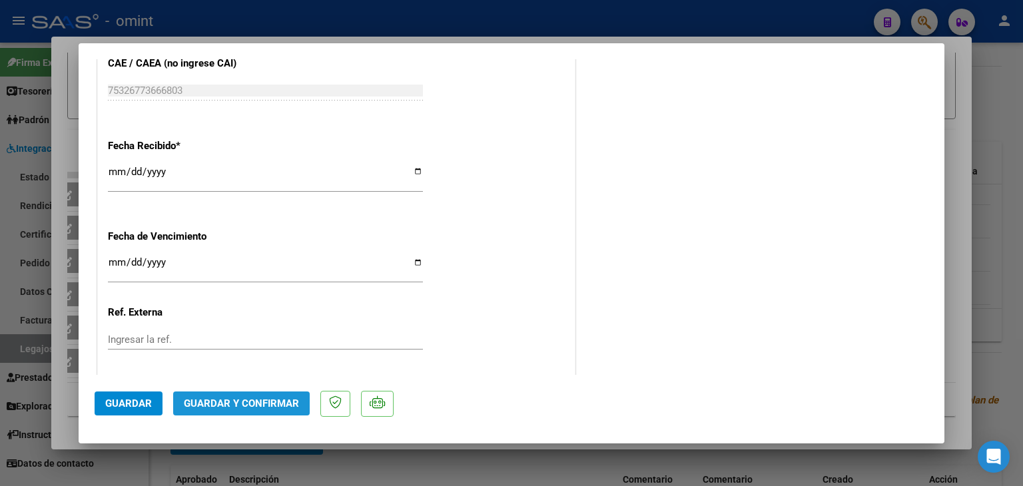
click at [248, 400] on span "Guardar y Confirmar" at bounding box center [241, 404] width 115 height 12
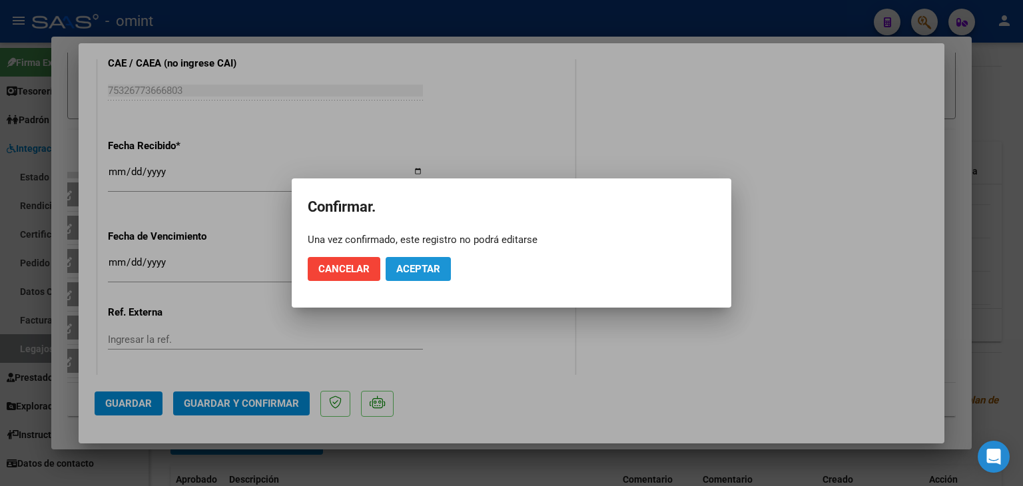
click at [420, 271] on span "Aceptar" at bounding box center [418, 269] width 44 height 12
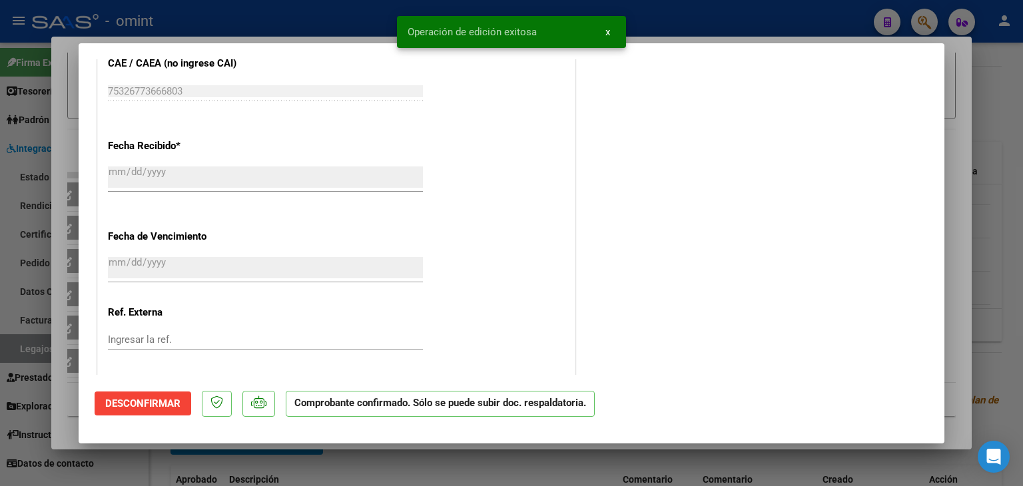
type input "$ 0,00"
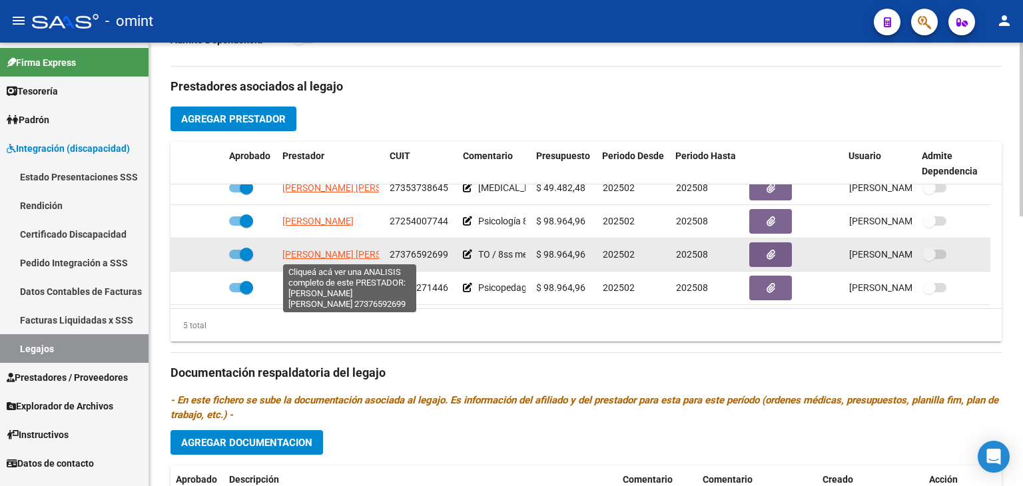
click at [293, 255] on span "FERNANDEZ MARIA FLORENCIA" at bounding box center [354, 254] width 144 height 11
type textarea "27376592699"
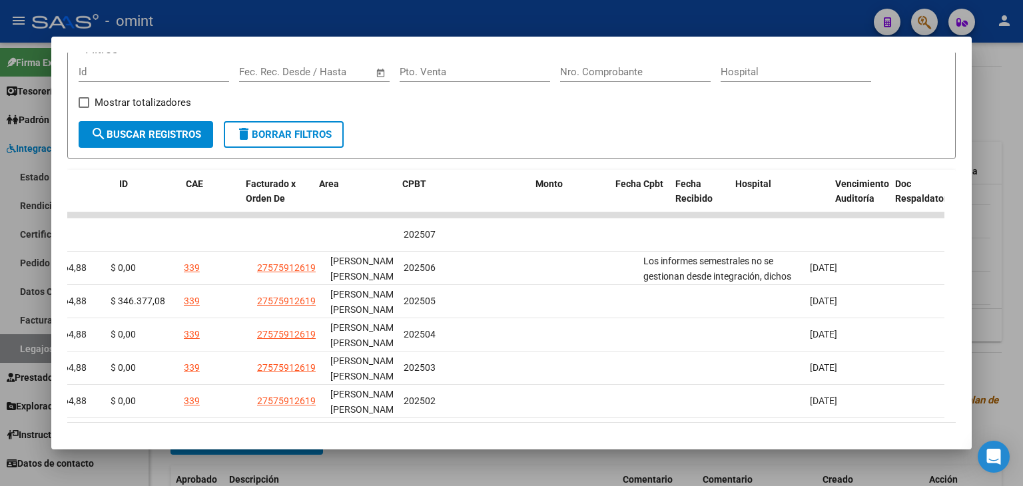
scroll to position [0, 0]
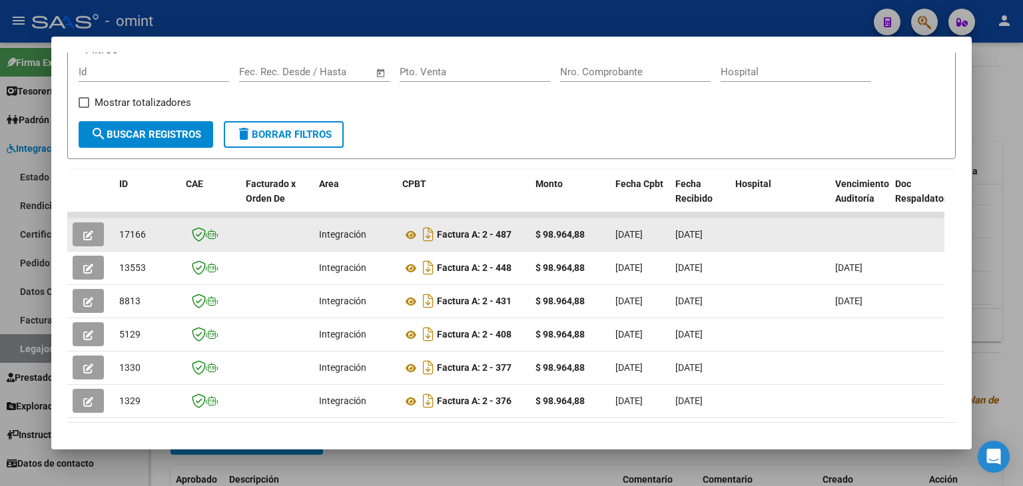
click at [131, 230] on span "17166" at bounding box center [132, 234] width 27 height 11
copy span "17166"
click at [410, 235] on icon at bounding box center [410, 235] width 17 height 16
copy span "17166"
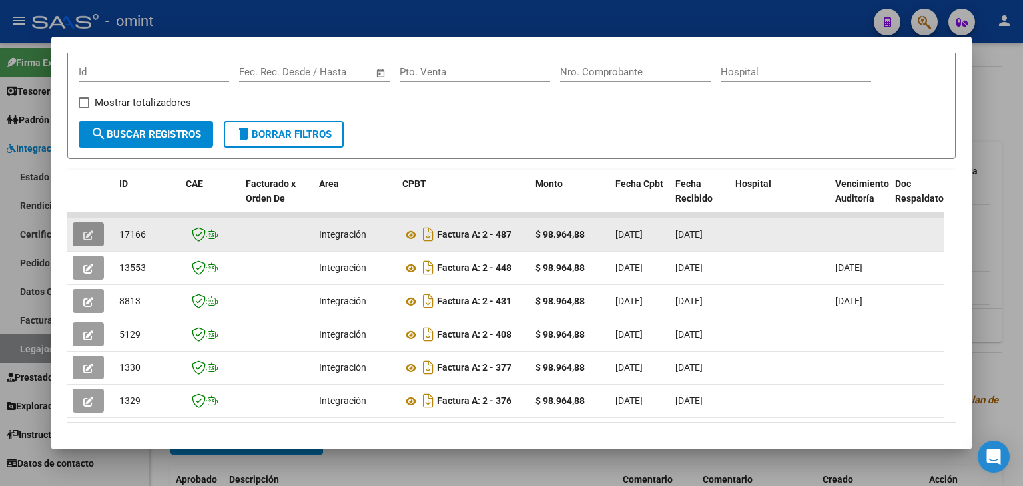
click at [86, 230] on icon "button" at bounding box center [88, 235] width 10 height 10
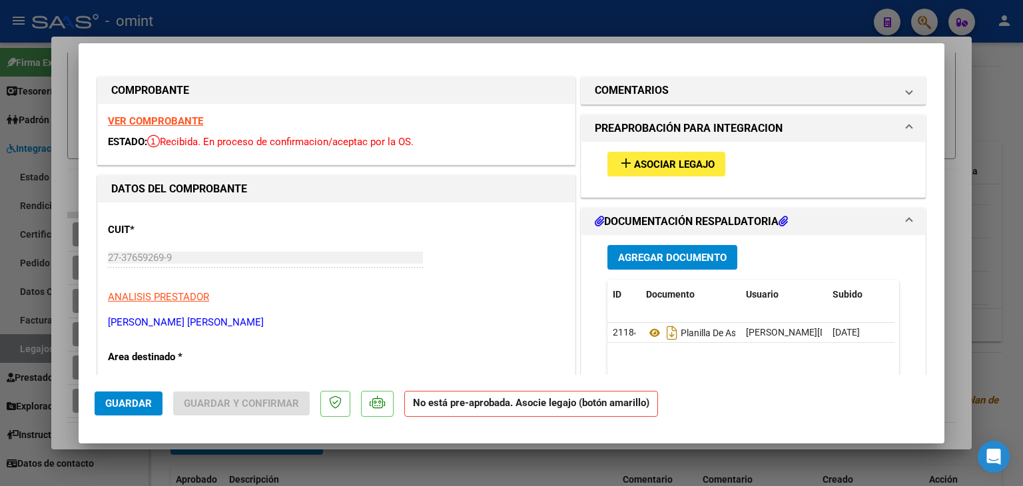
click at [673, 164] on span "Asociar Legajo" at bounding box center [674, 164] width 81 height 12
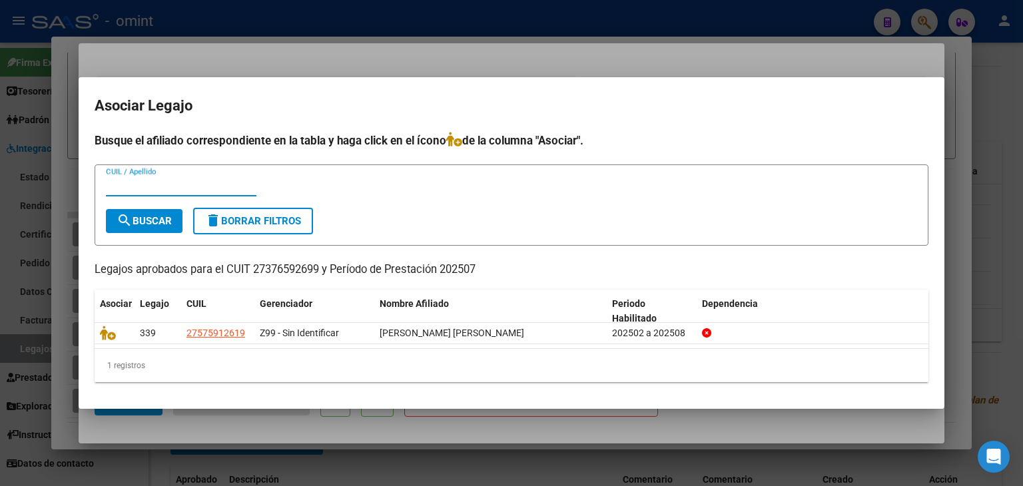
paste input "27575912619"
type input "27575912619"
click at [153, 224] on span "search Buscar" at bounding box center [144, 221] width 55 height 12
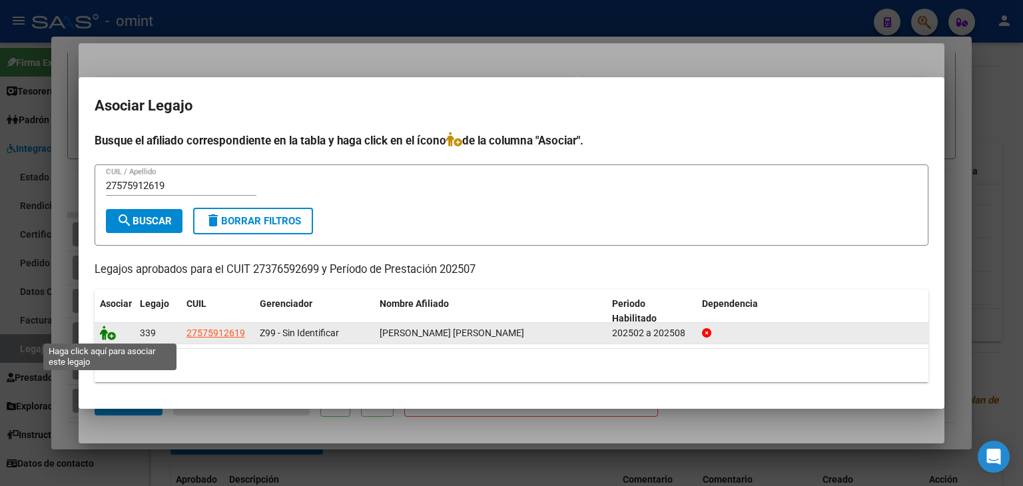
click at [107, 330] on icon at bounding box center [108, 333] width 16 height 15
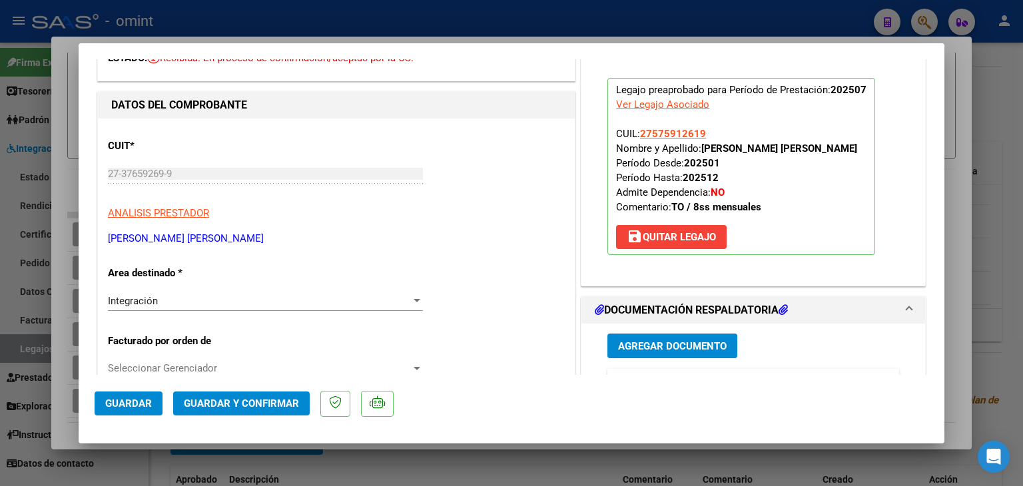
scroll to position [266, 0]
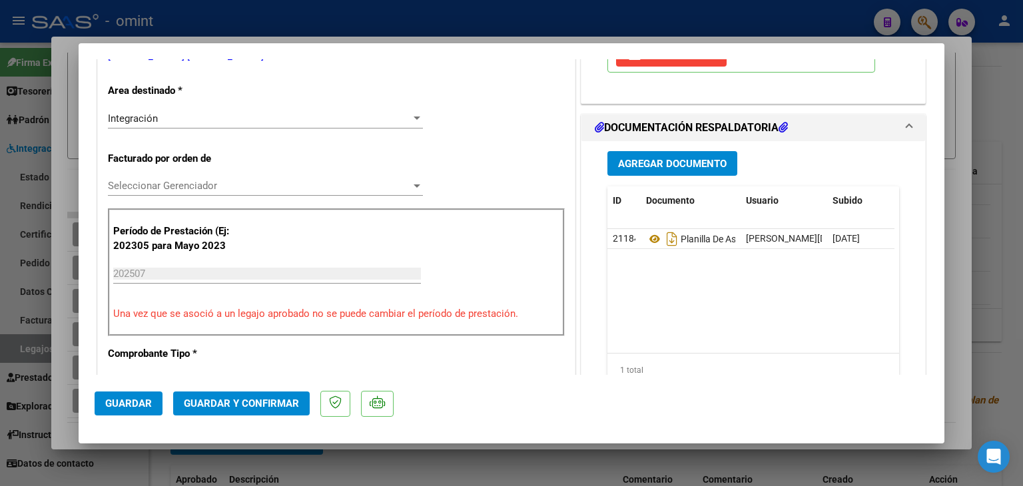
click at [173, 118] on div "Integración" at bounding box center [259, 119] width 303 height 12
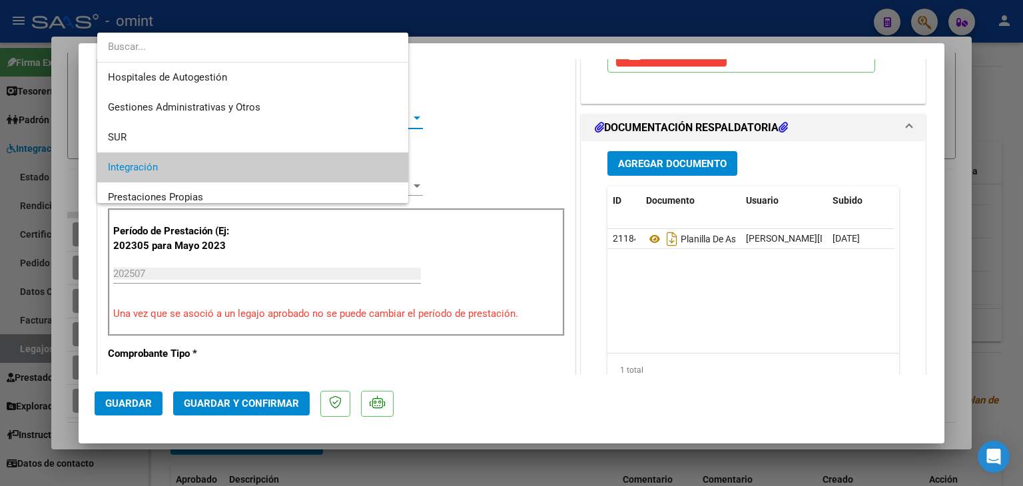
scroll to position [49, 0]
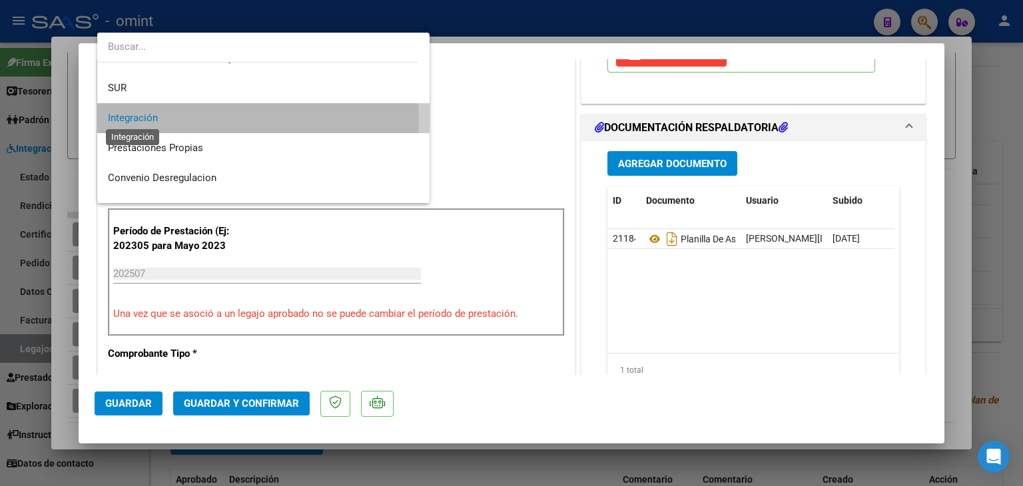
click at [154, 121] on span "Integración" at bounding box center [133, 118] width 50 height 12
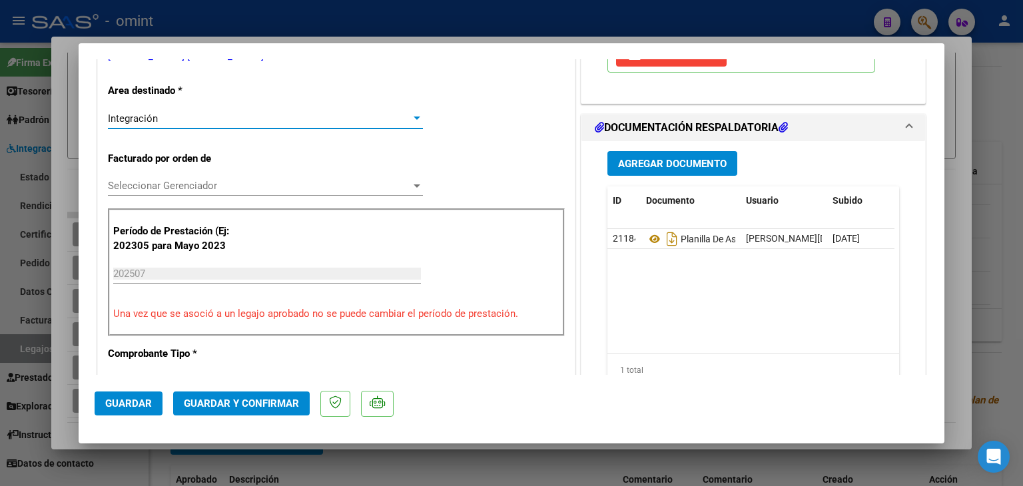
click at [174, 183] on span "Seleccionar Gerenciador" at bounding box center [259, 186] width 303 height 12
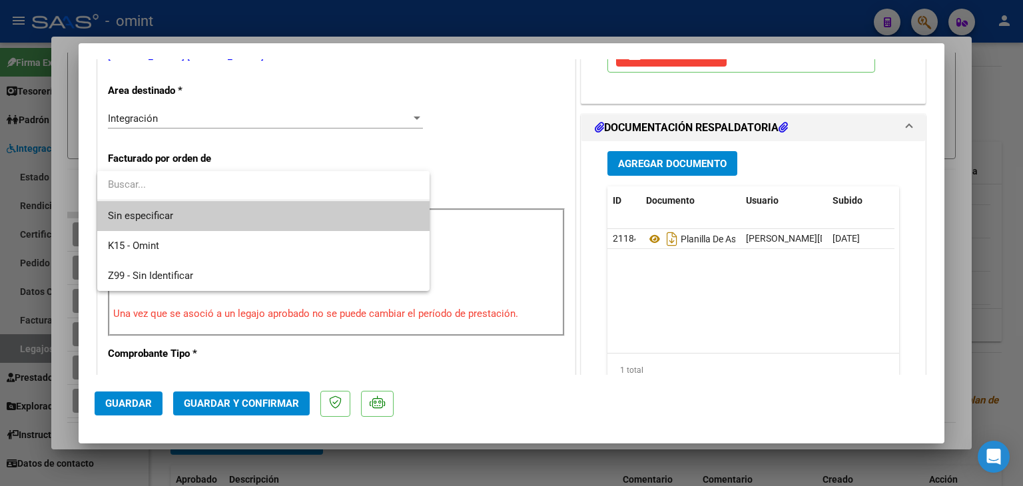
click at [169, 214] on span "Sin especificar" at bounding box center [263, 216] width 311 height 30
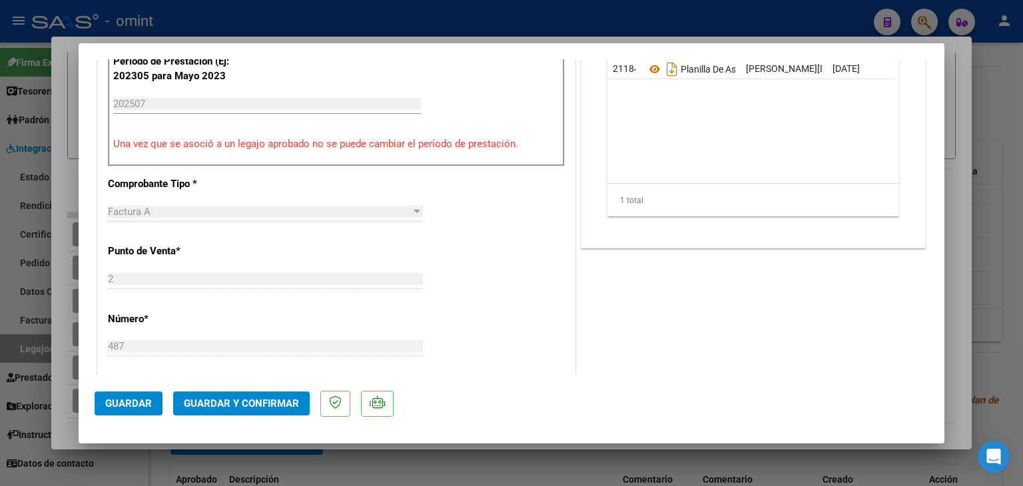
scroll to position [303, 0]
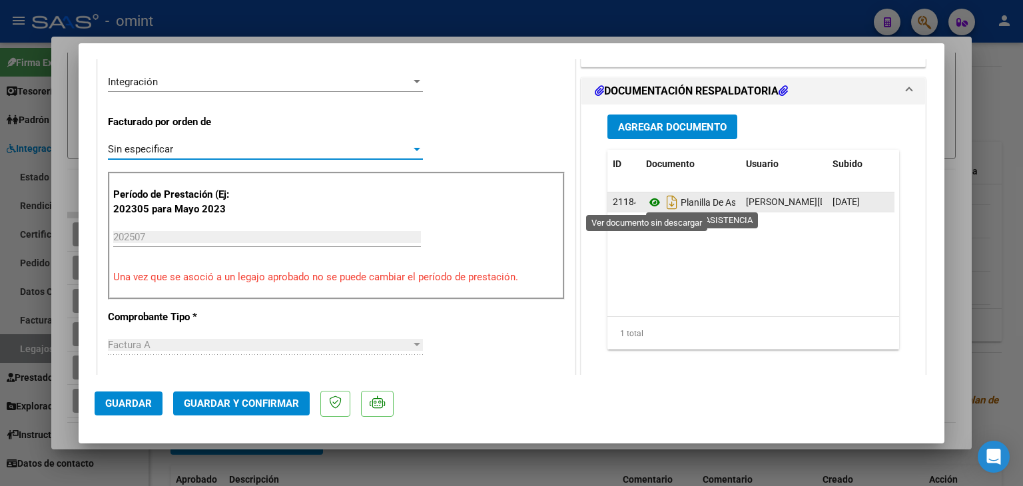
click at [646, 198] on icon at bounding box center [654, 202] width 17 height 16
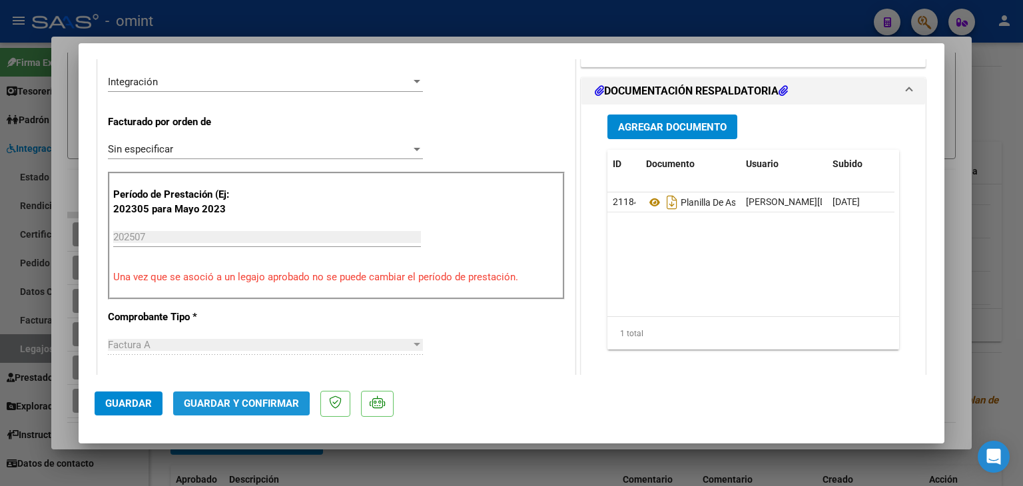
click at [218, 406] on span "Guardar y Confirmar" at bounding box center [241, 404] width 115 height 12
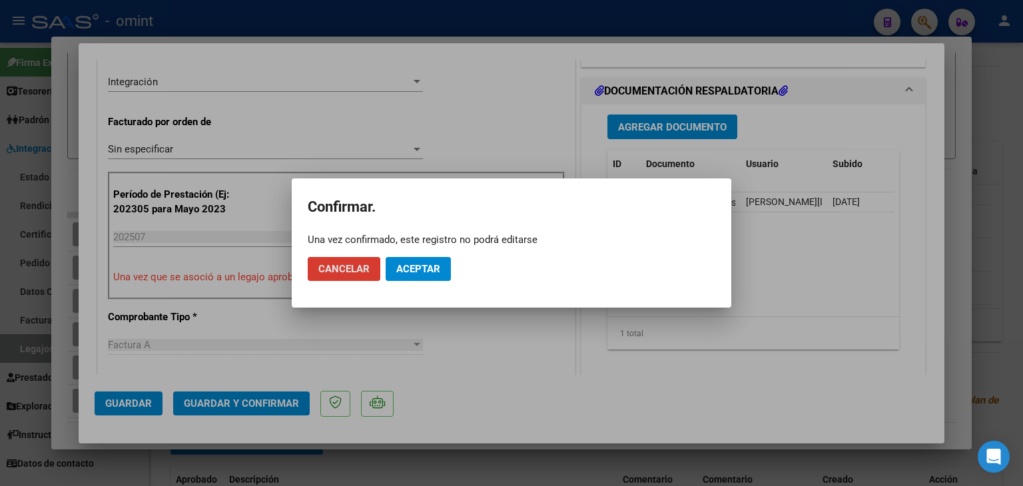
click at [429, 270] on span "Aceptar" at bounding box center [418, 269] width 44 height 12
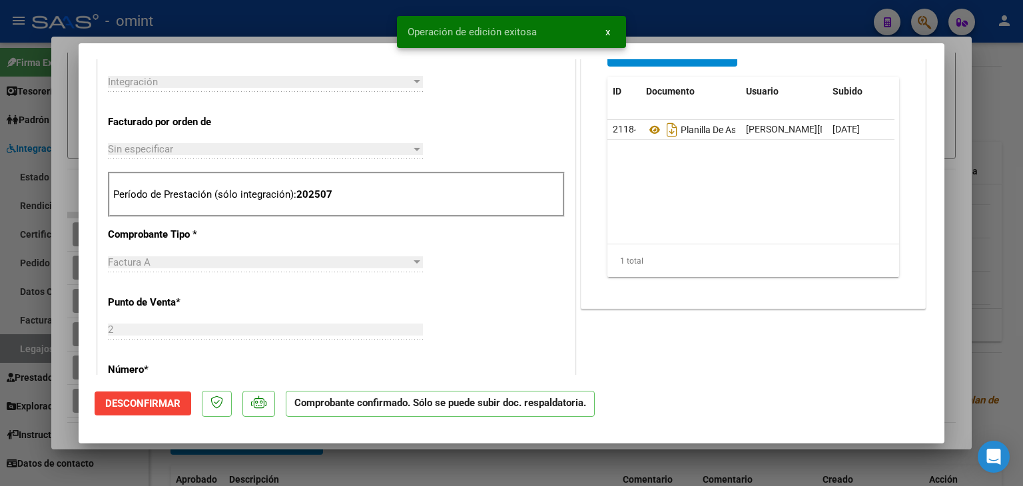
type input "$ 0,00"
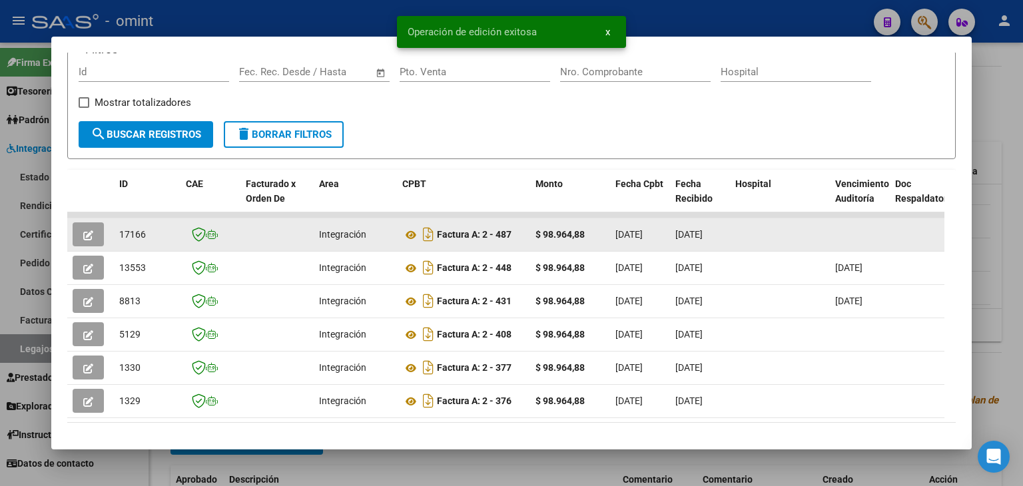
click at [133, 230] on span "17166" at bounding box center [132, 234] width 27 height 11
copy span "17166"
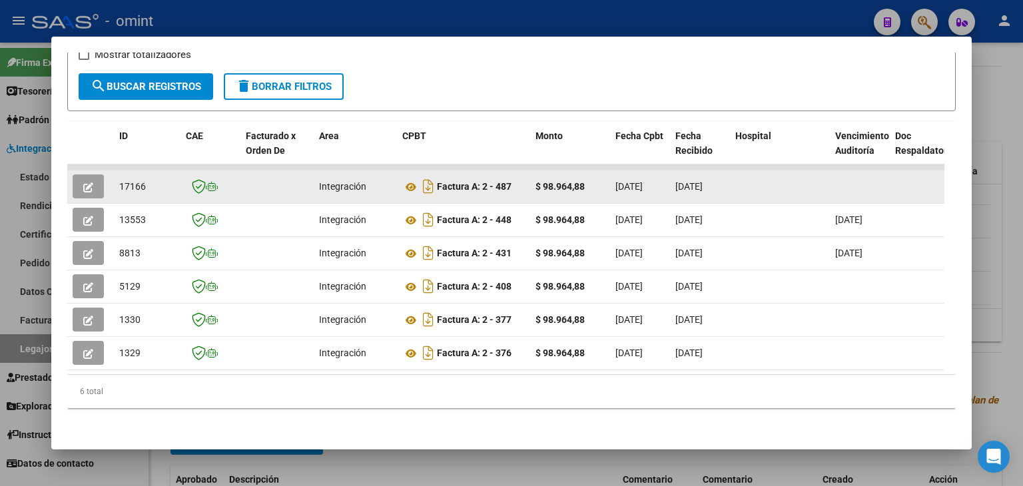
click at [88, 182] on icon "button" at bounding box center [88, 187] width 10 height 10
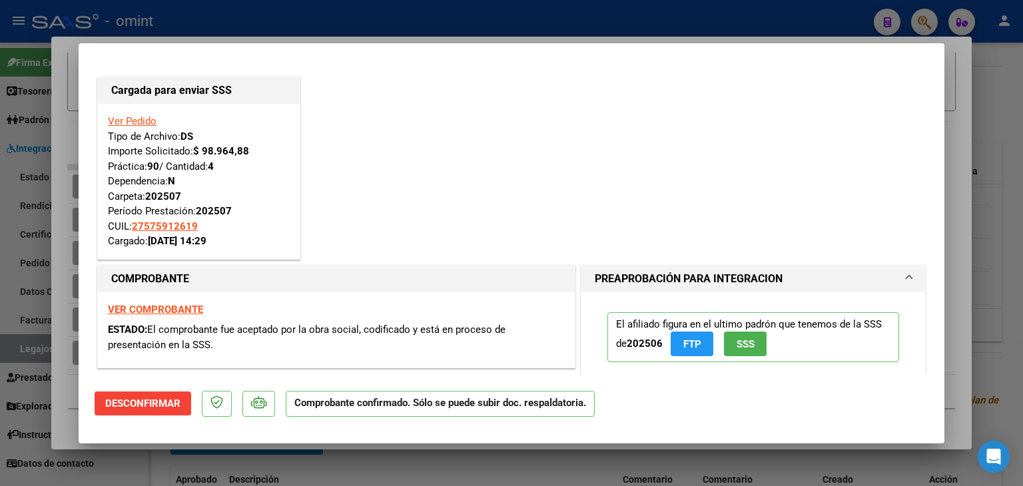
type input "$ 0,00"
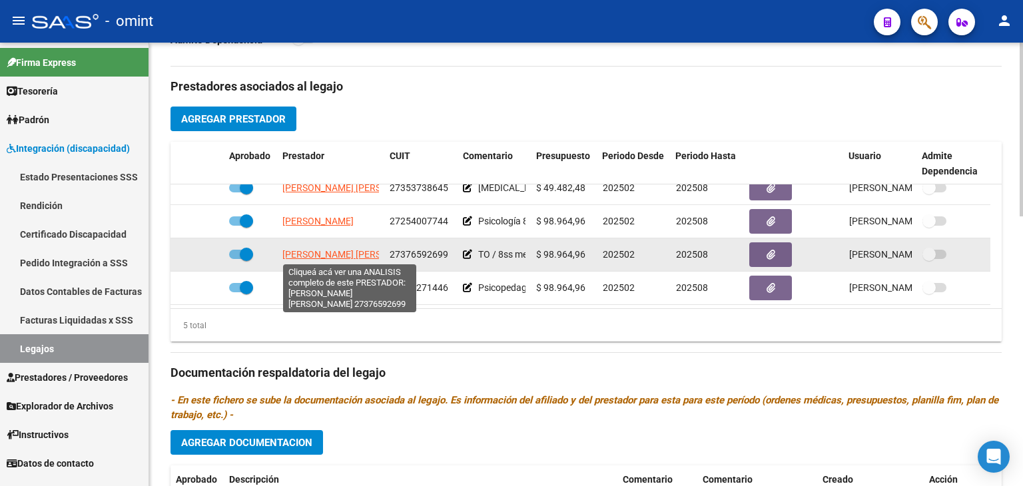
click at [304, 251] on span "FERNANDEZ MARIA FLORENCIA" at bounding box center [354, 254] width 144 height 11
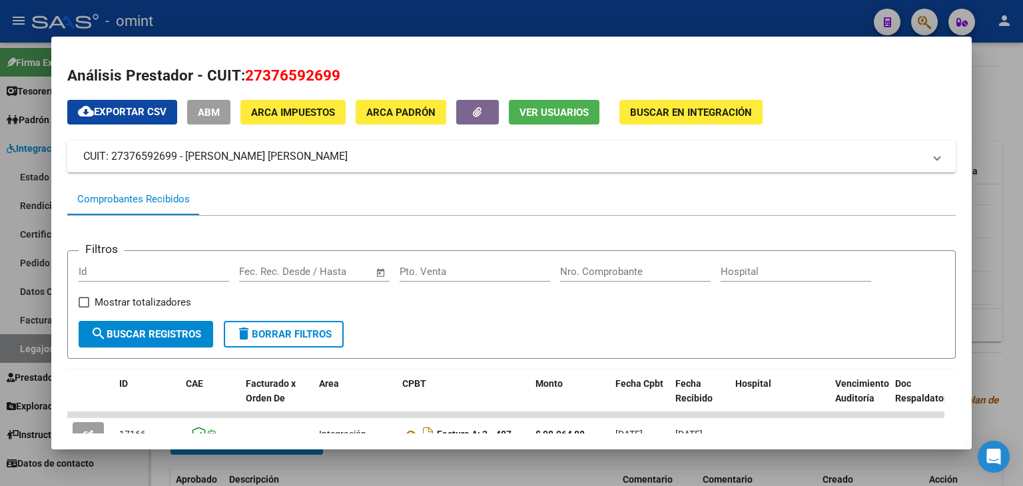
scroll to position [133, 0]
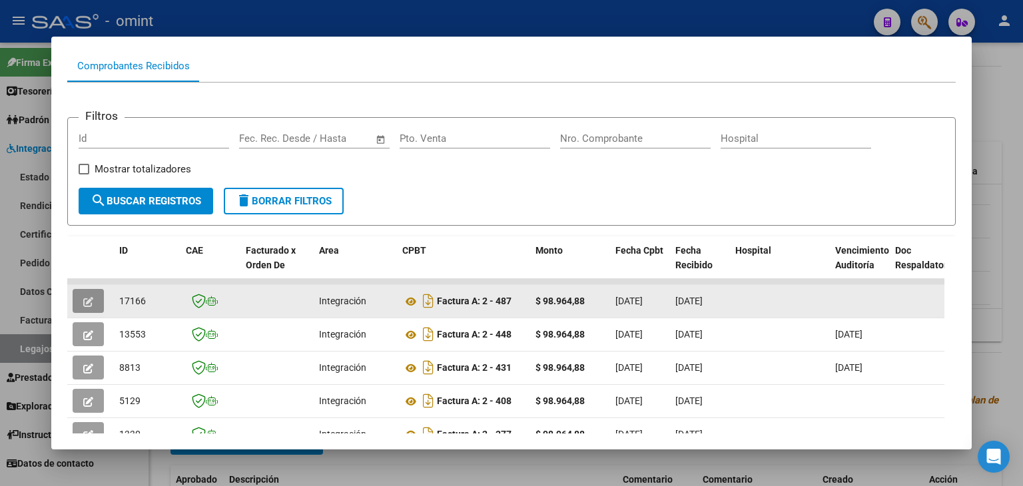
click at [88, 295] on span "button" at bounding box center [88, 301] width 10 height 12
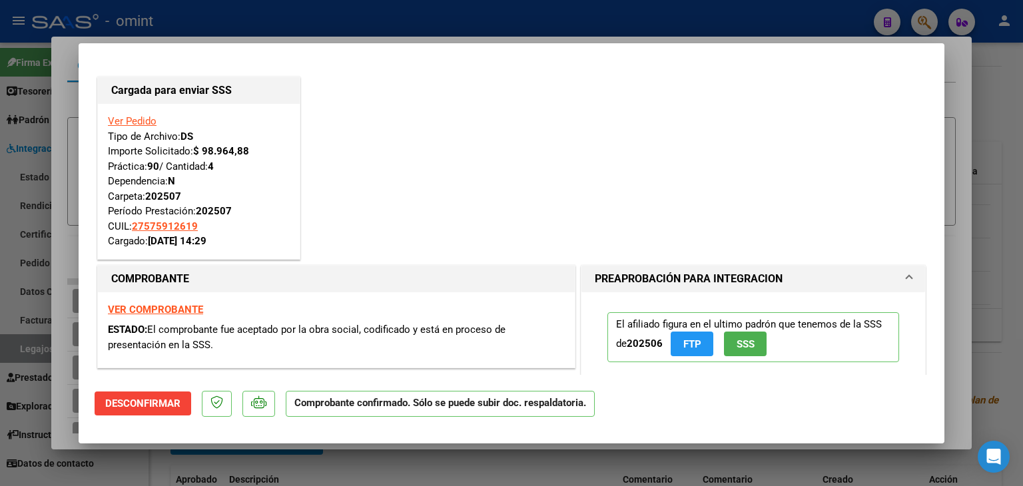
type input "$ 0,00"
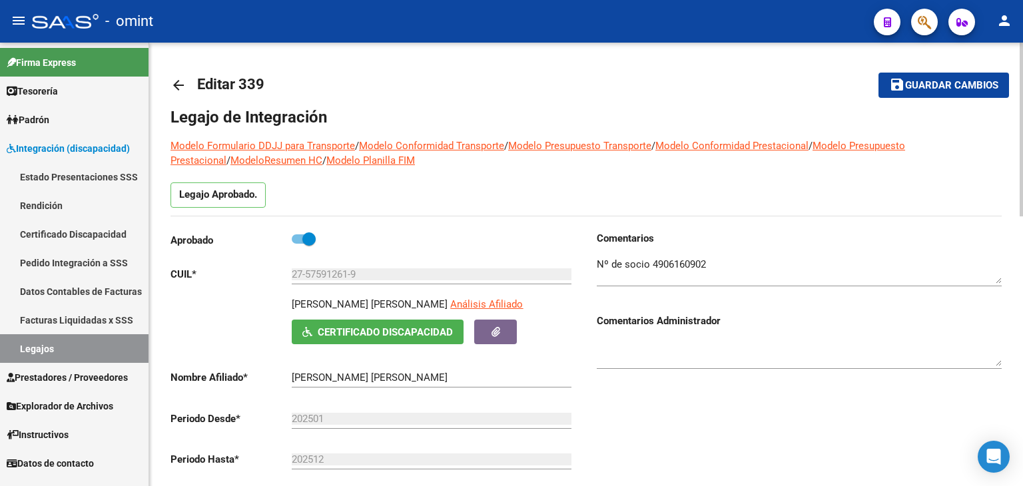
scroll to position [0, 0]
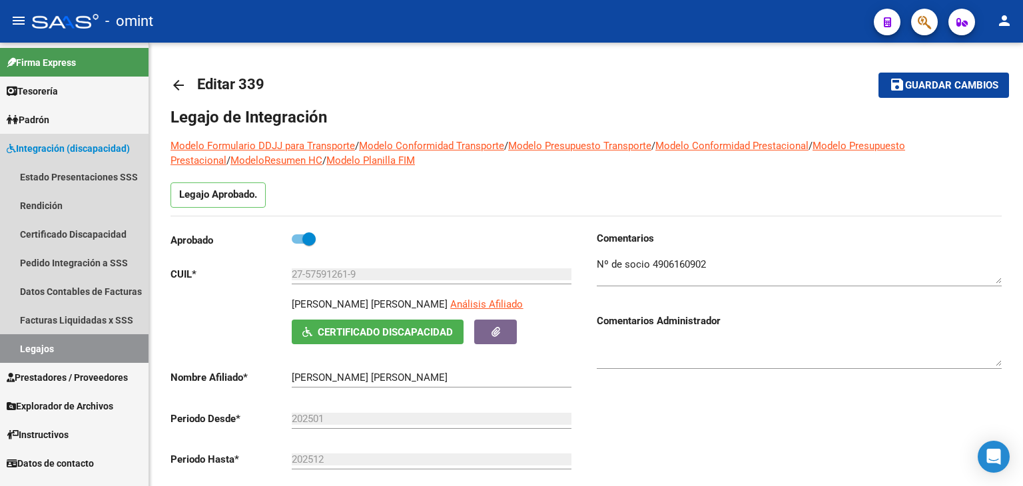
drag, startPoint x: 43, startPoint y: 339, endPoint x: 64, endPoint y: 339, distance: 21.3
click at [43, 340] on link "Legajos" at bounding box center [74, 348] width 148 height 29
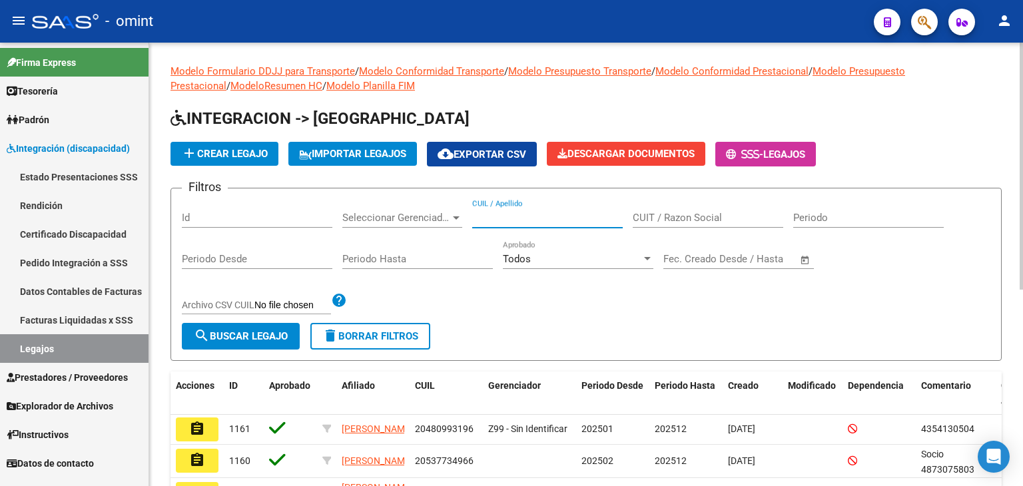
click at [500, 222] on input "CUIL / Apellido" at bounding box center [547, 218] width 150 height 12
paste input "27376592699"
click at [286, 339] on span "search Buscar Legajo" at bounding box center [241, 336] width 94 height 12
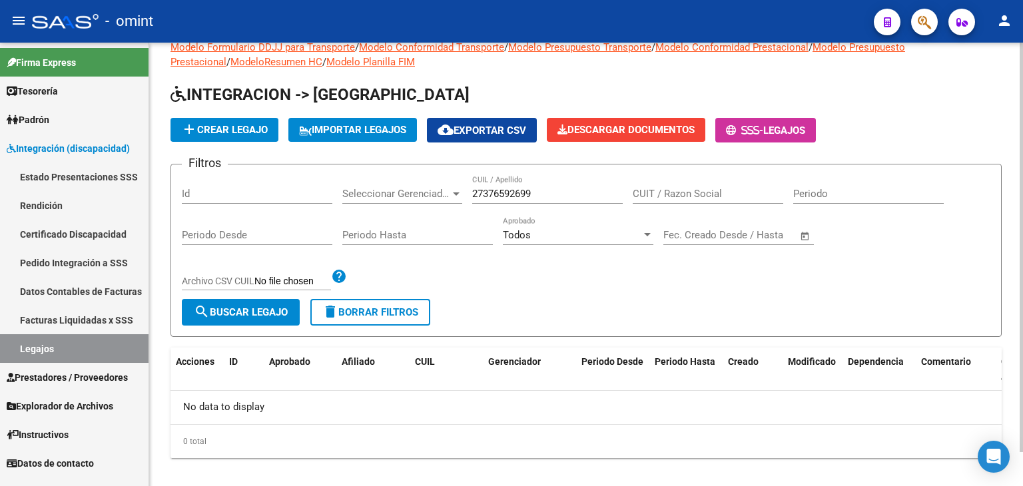
scroll to position [37, 0]
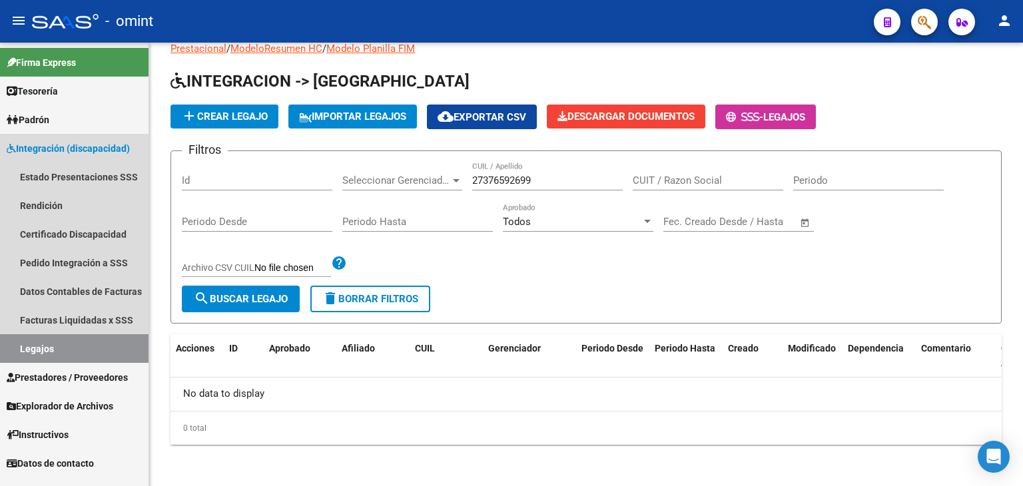
drag, startPoint x: 52, startPoint y: 143, endPoint x: 51, endPoint y: 169, distance: 26.7
click at [51, 143] on span "Integración (discapacidad)" at bounding box center [68, 148] width 123 height 15
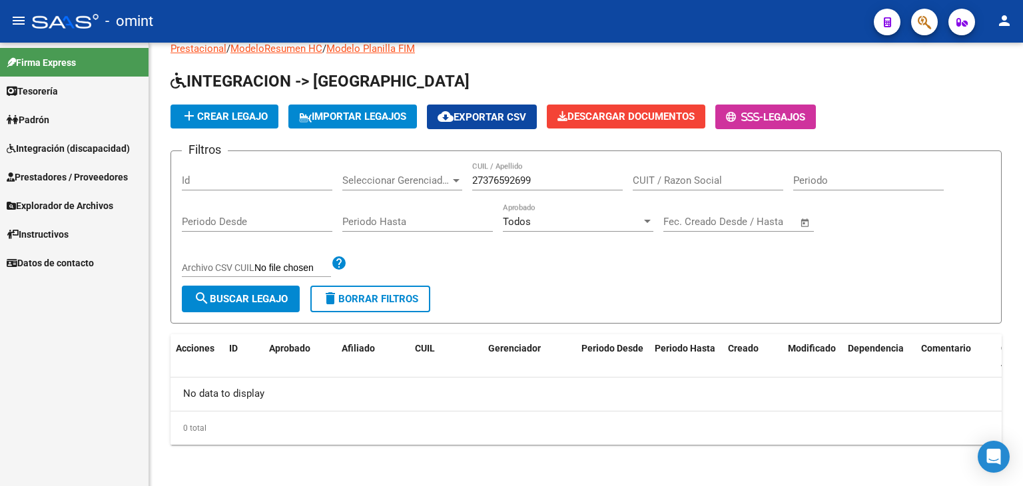
click at [43, 146] on span "Integración (discapacidad)" at bounding box center [68, 148] width 123 height 15
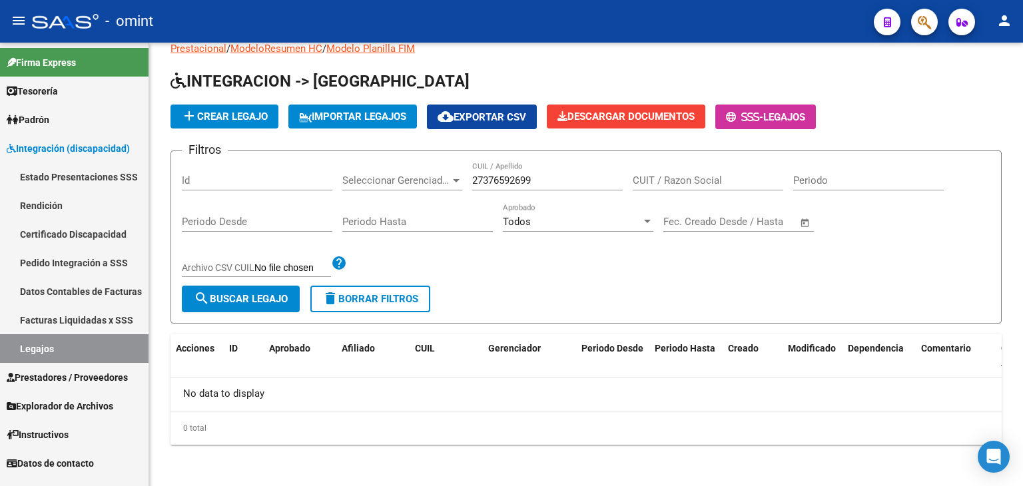
click at [51, 346] on link "Legajos" at bounding box center [74, 348] width 148 height 29
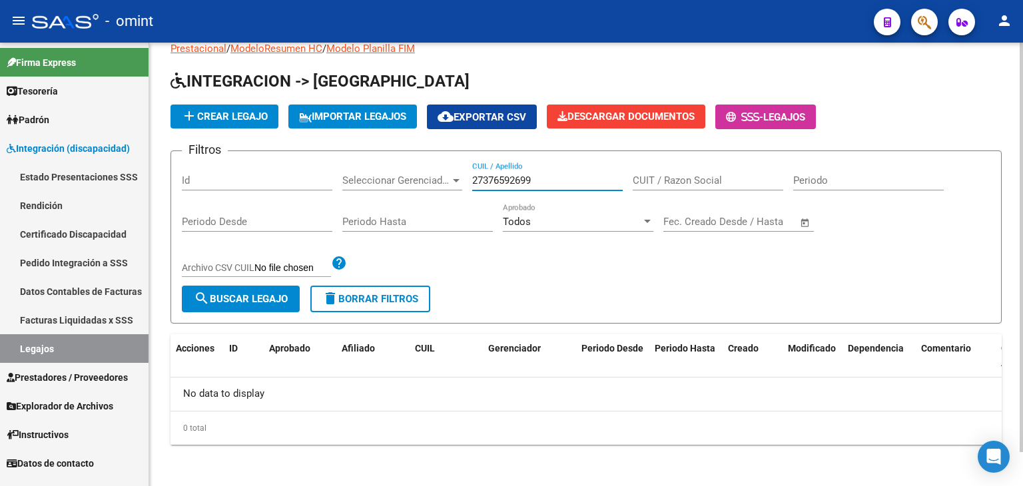
click at [540, 183] on input "27376592699" at bounding box center [547, 180] width 150 height 12
drag, startPoint x: 549, startPoint y: 180, endPoint x: 220, endPoint y: 176, distance: 328.3
click at [220, 176] on div "Filtros Id Seleccionar Gerenciador Seleccionar Gerenciador 27376592699 CUIL / A…" at bounding box center [586, 224] width 808 height 124
paste input "0583833340"
click at [485, 180] on input "2058383334-0" at bounding box center [547, 180] width 150 height 12
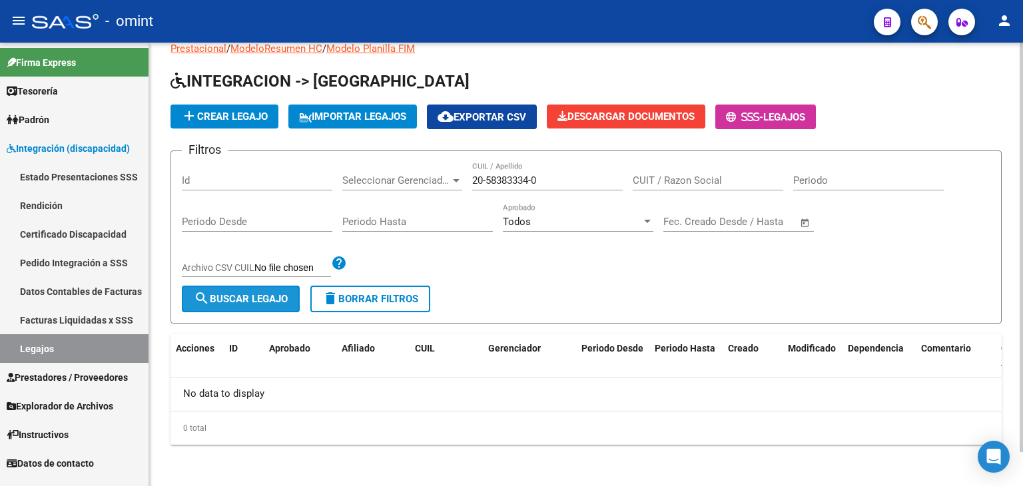
click at [270, 294] on span "search Buscar Legajo" at bounding box center [241, 299] width 94 height 12
click at [517, 184] on input "20-58383334-0" at bounding box center [547, 180] width 150 height 12
paste input "58383334"
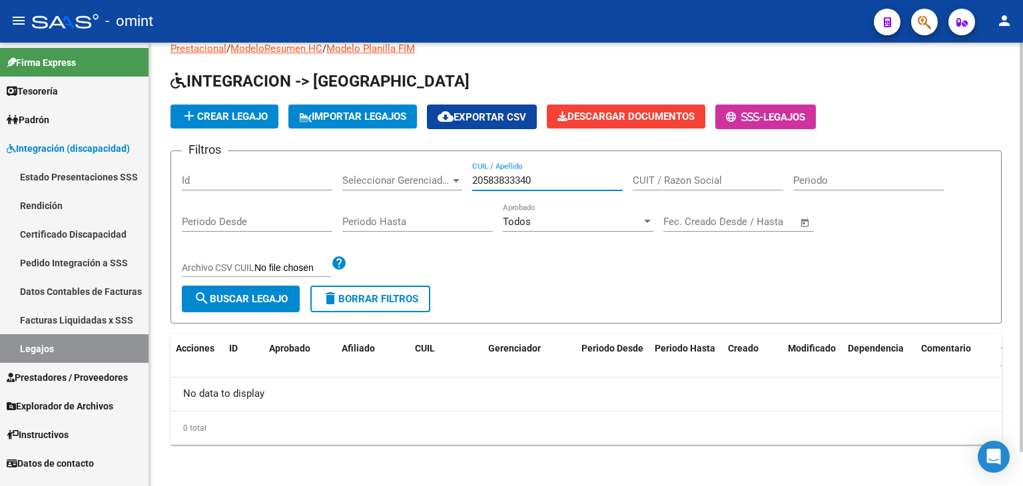
type input "20583833340"
click at [273, 290] on button "search Buscar Legajo" at bounding box center [241, 299] width 118 height 27
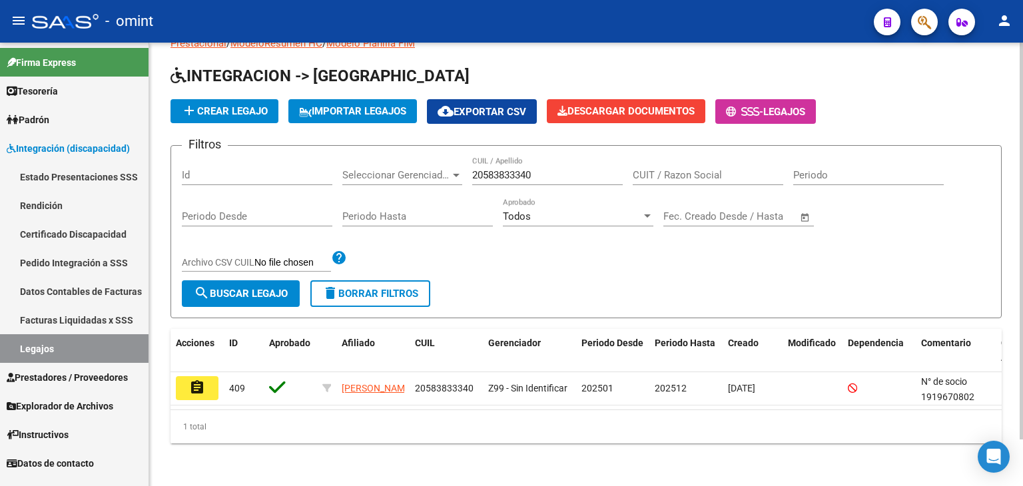
scroll to position [52, 0]
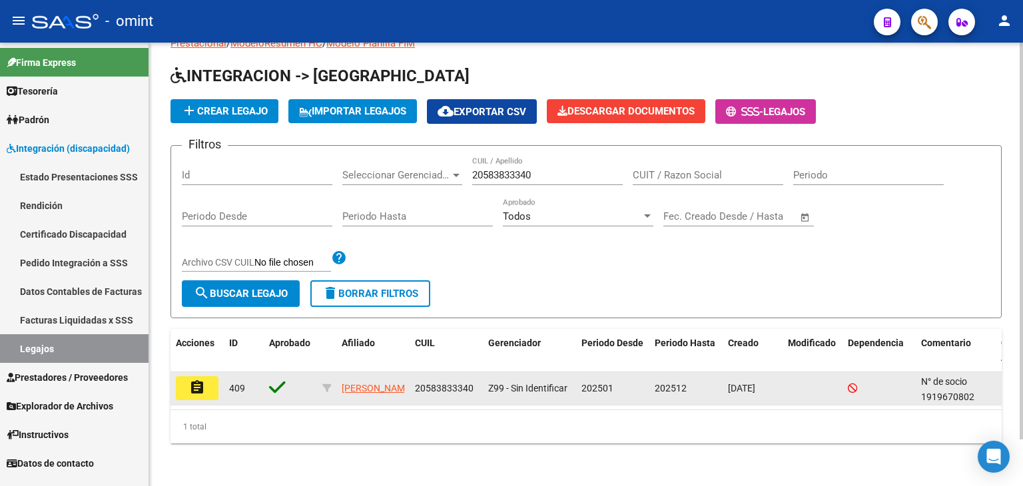
click at [185, 376] on button "assignment" at bounding box center [197, 388] width 43 height 24
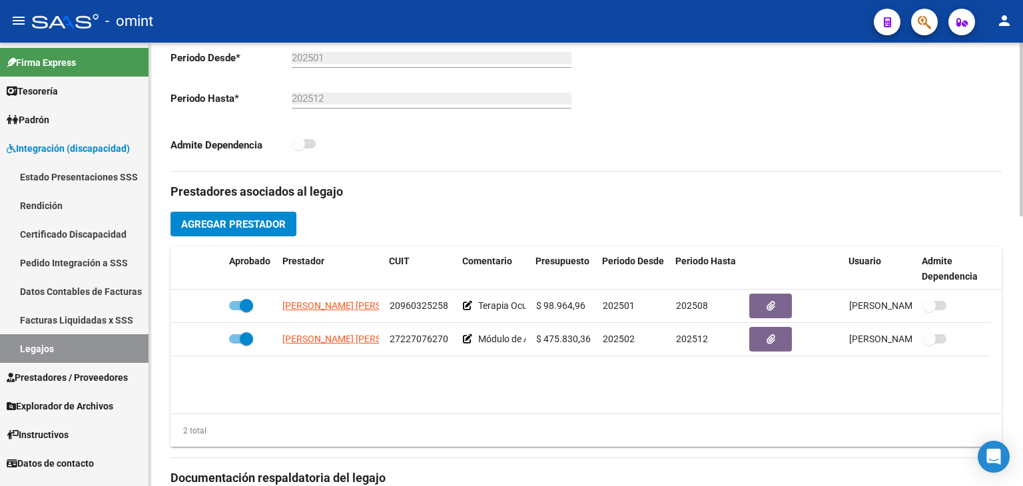
scroll to position [400, 0]
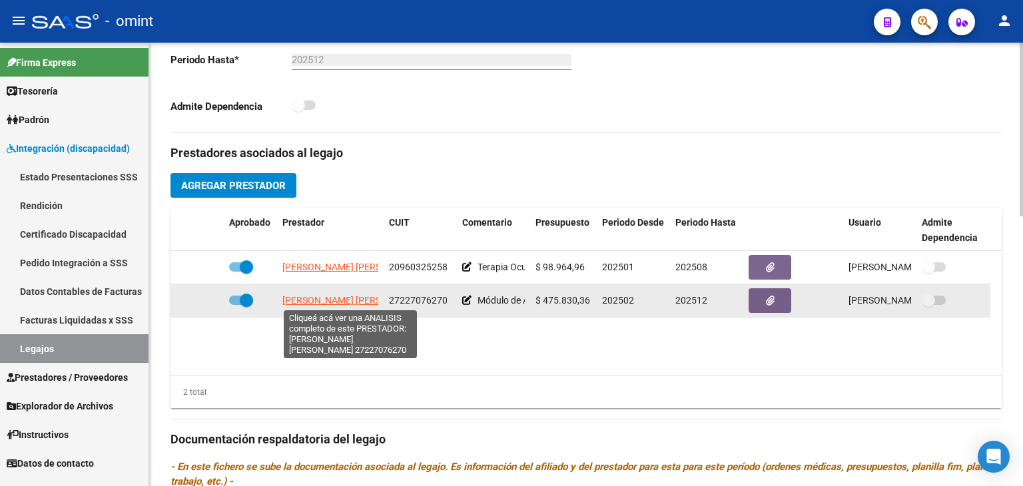
click at [330, 301] on span "JUNQUEIRA MARIA ALEJANDRA" at bounding box center [354, 300] width 144 height 11
type textarea "27227076270"
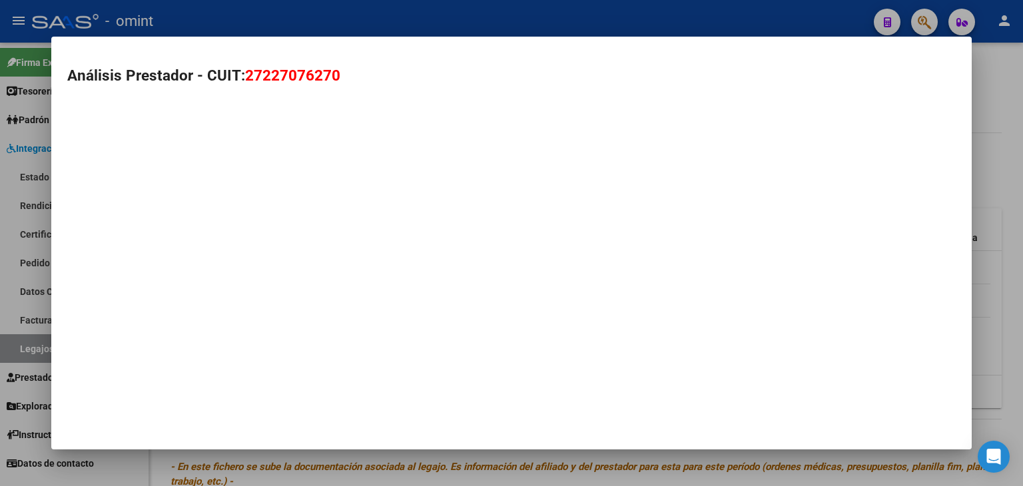
click at [330, 300] on mat-dialog-container "Análisis Prestador - CUIT: 27227076270" at bounding box center [511, 244] width 920 height 414
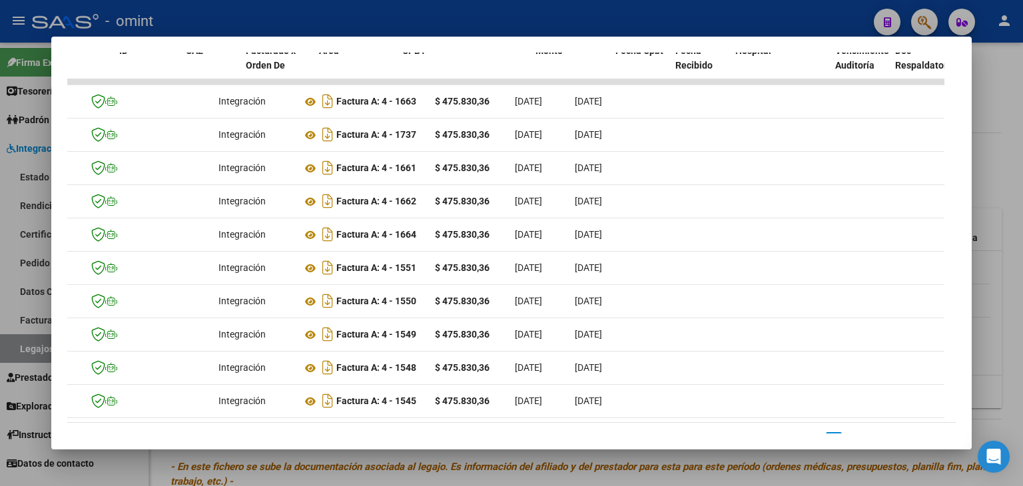
scroll to position [0, 0]
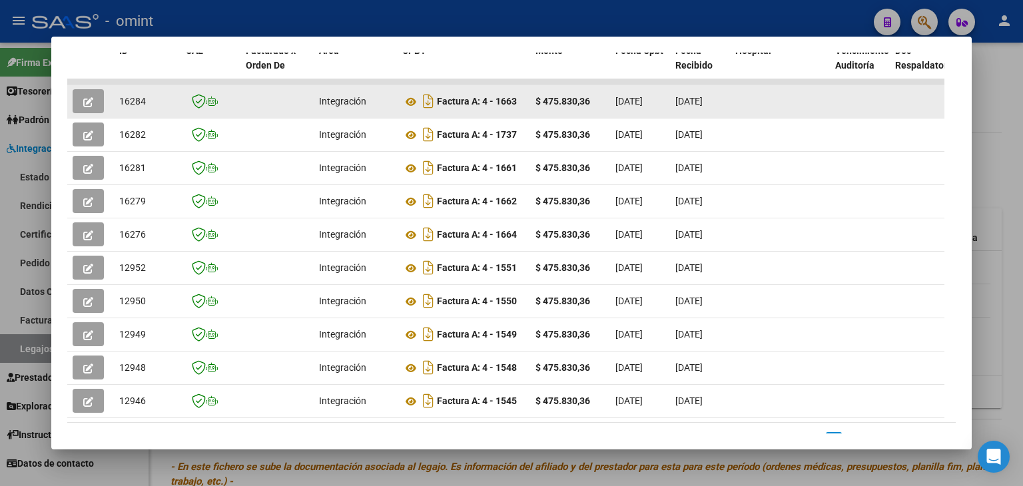
click at [130, 100] on span "16284" at bounding box center [132, 101] width 27 height 11
copy span "16284"
click at [410, 101] on icon at bounding box center [410, 102] width 17 height 16
click at [85, 97] on icon "button" at bounding box center [88, 102] width 10 height 10
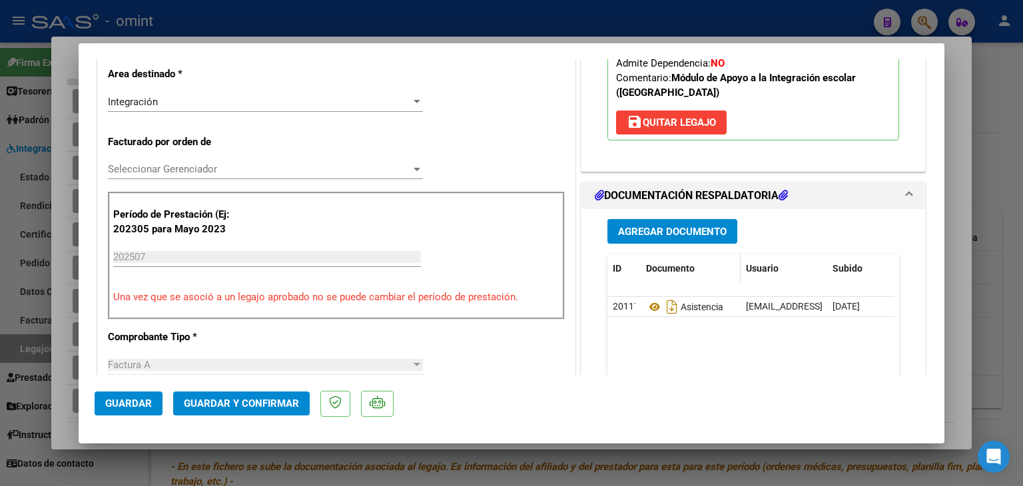
scroll to position [400, 0]
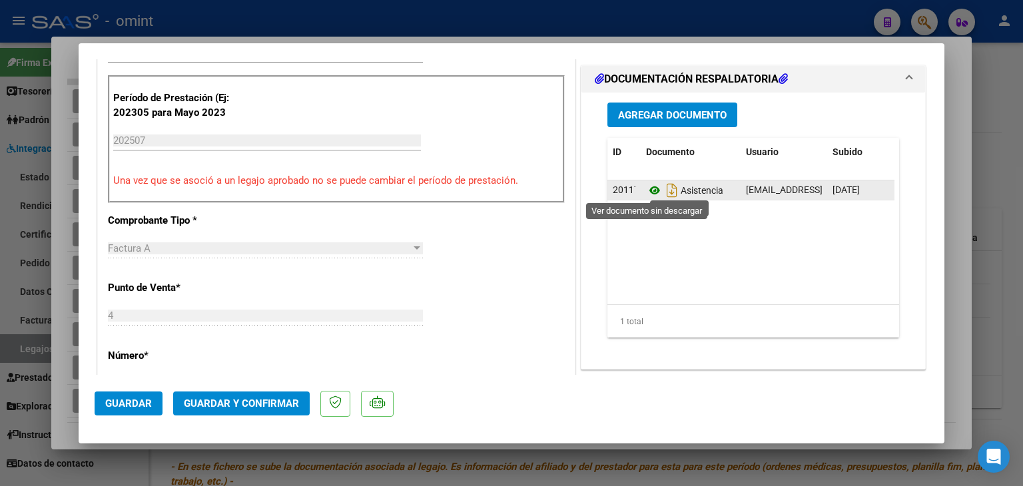
click at [646, 190] on icon at bounding box center [654, 190] width 17 height 16
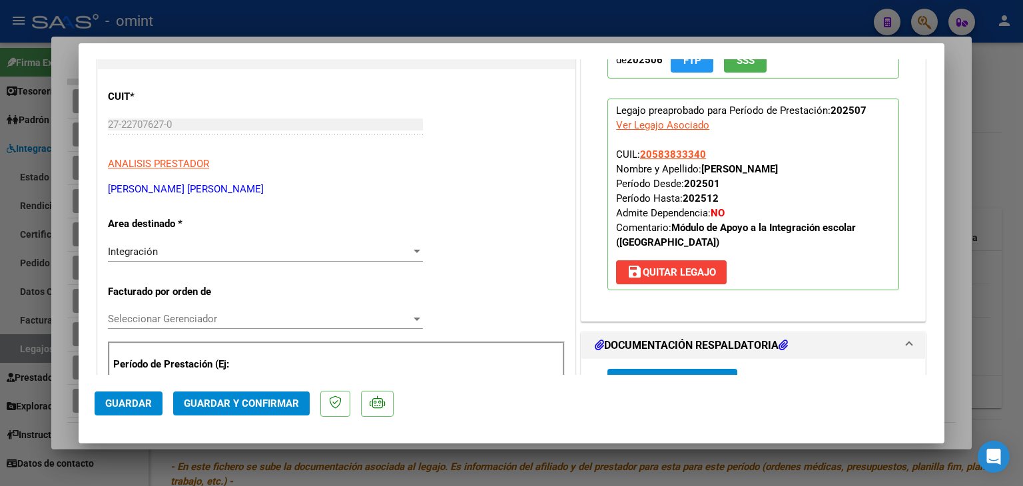
scroll to position [200, 0]
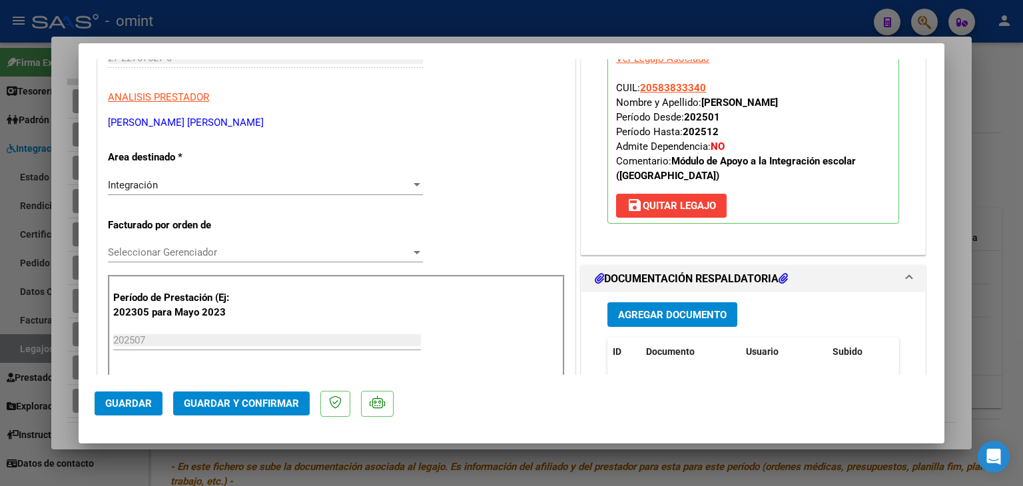
click at [168, 187] on div "Integración" at bounding box center [259, 185] width 303 height 12
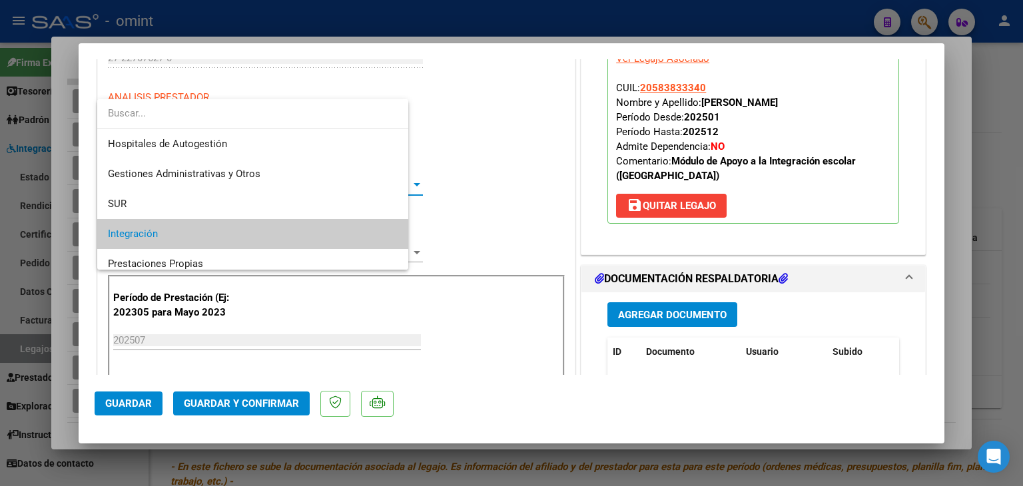
scroll to position [49, 0]
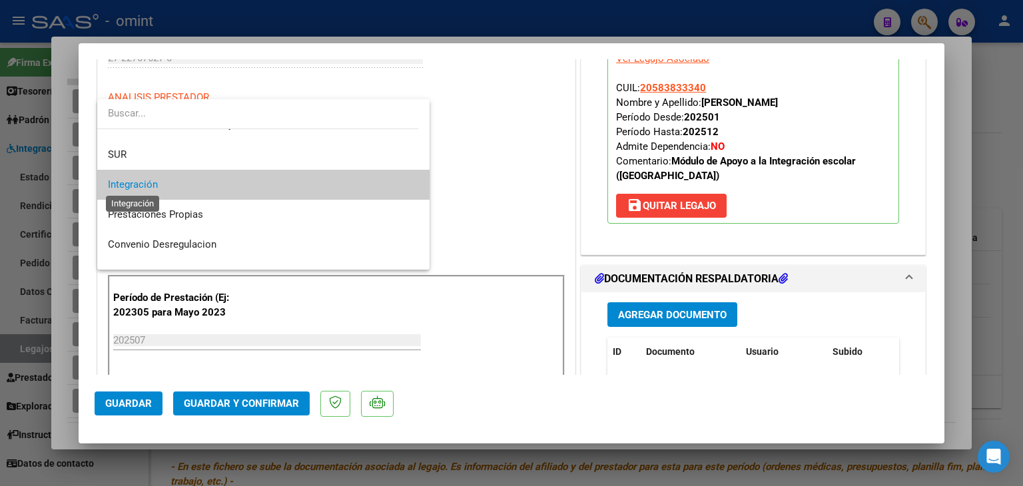
click at [140, 184] on span "Integración" at bounding box center [133, 184] width 50 height 12
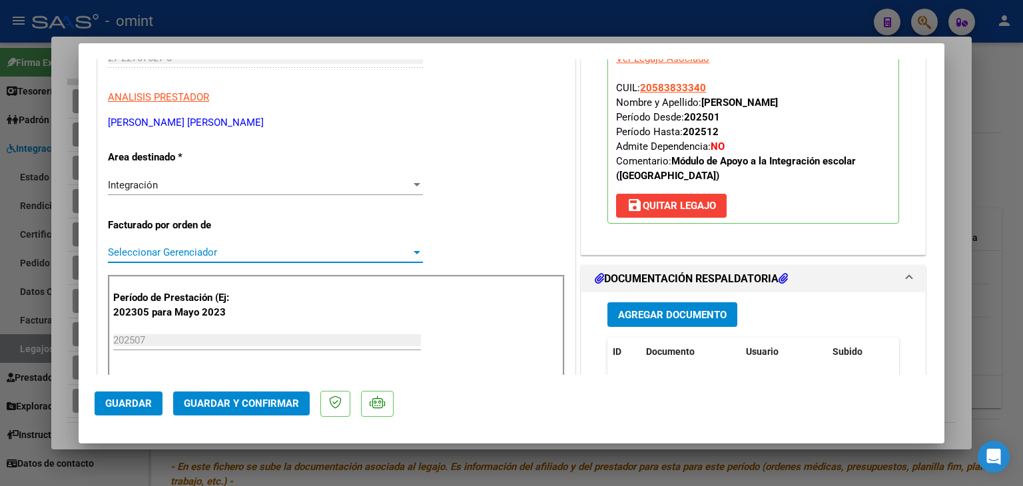
click at [154, 253] on span "Seleccionar Gerenciador" at bounding box center [259, 252] width 303 height 12
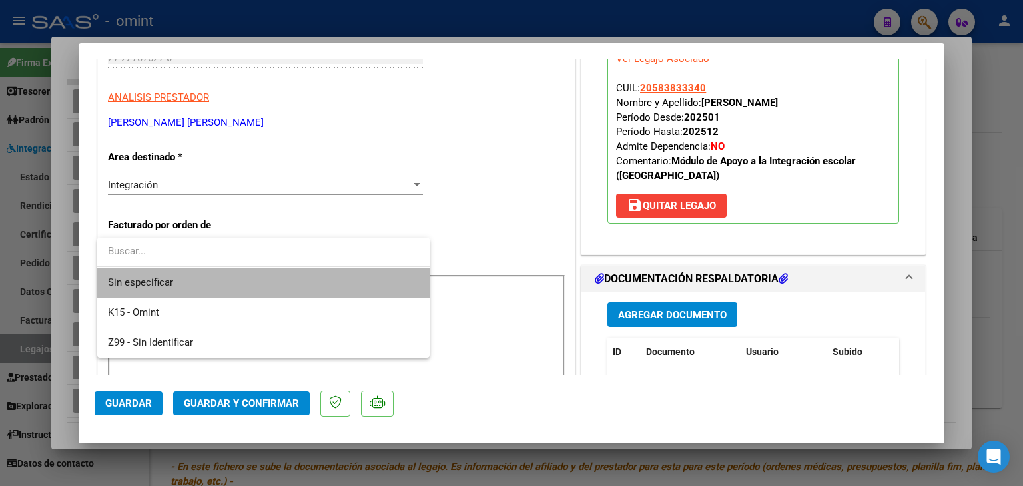
click at [148, 280] on span "Sin especificar" at bounding box center [263, 283] width 311 height 30
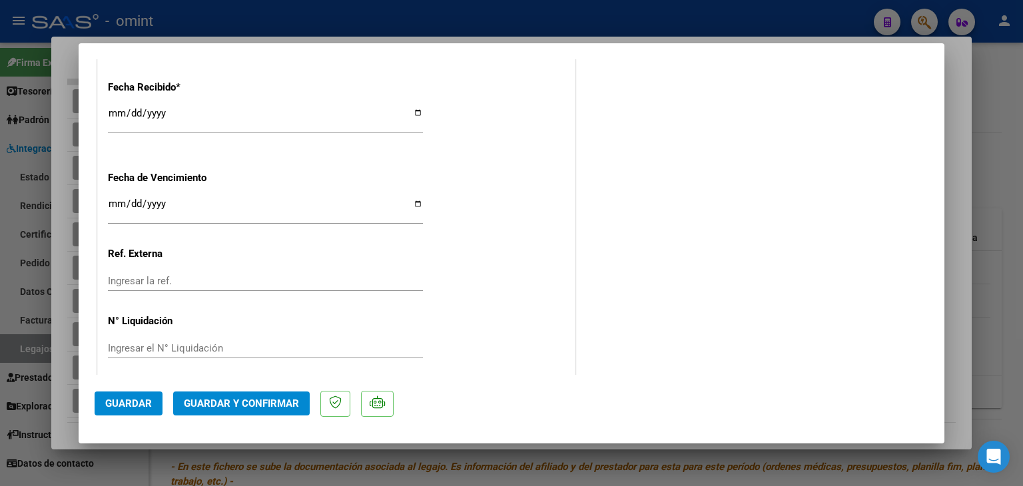
scroll to position [969, 0]
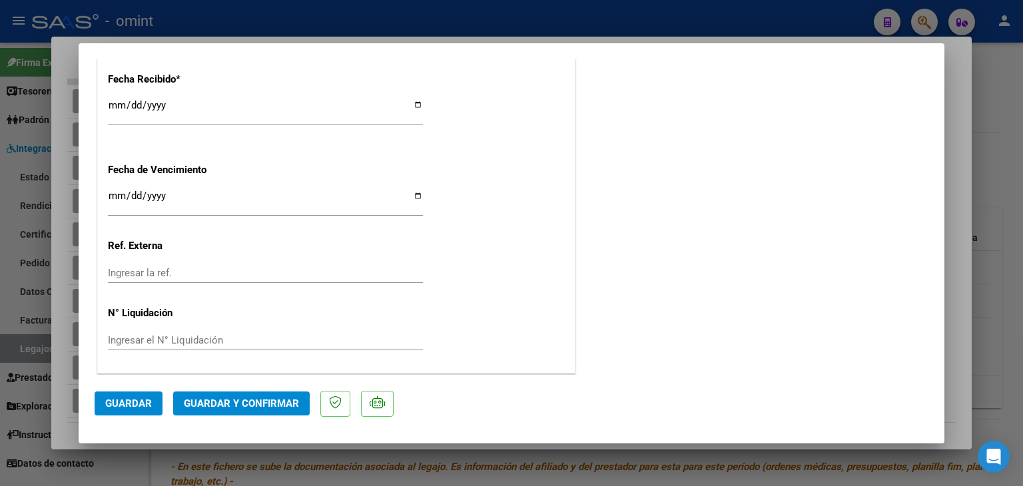
click at [255, 401] on span "Guardar y Confirmar" at bounding box center [241, 404] width 115 height 12
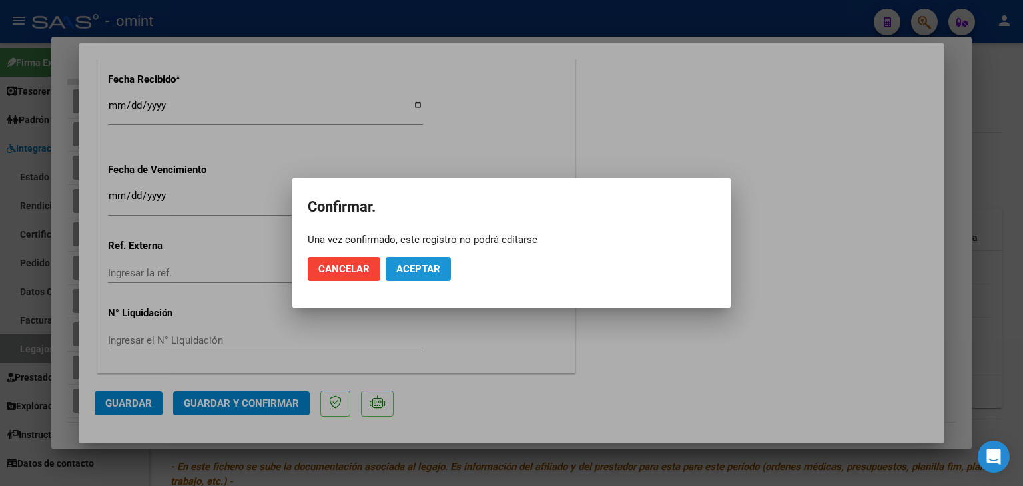
click at [413, 265] on span "Aceptar" at bounding box center [418, 269] width 44 height 12
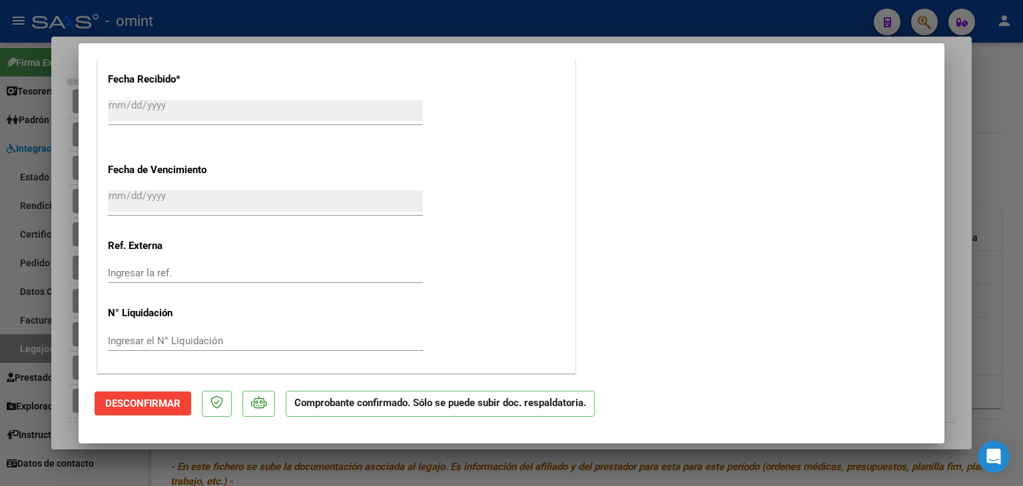
type input "$ 0,00"
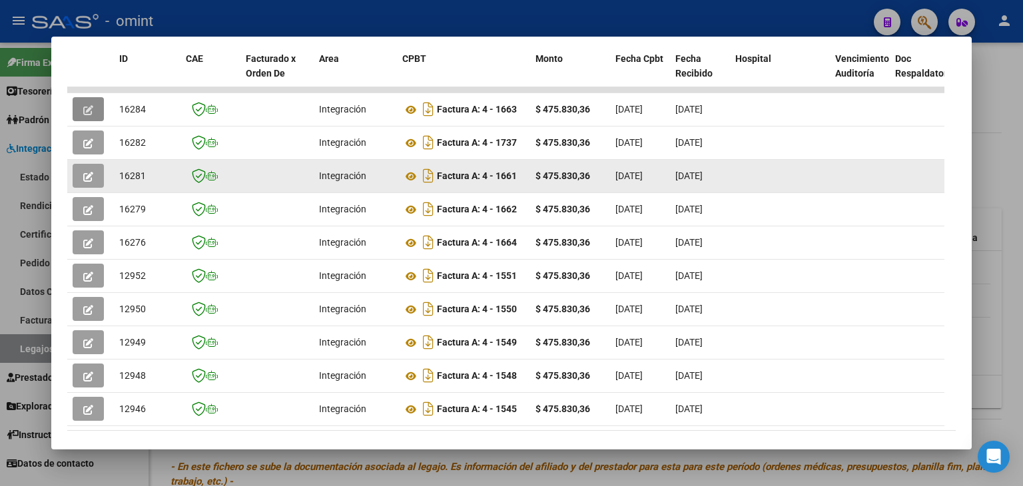
scroll to position [325, 0]
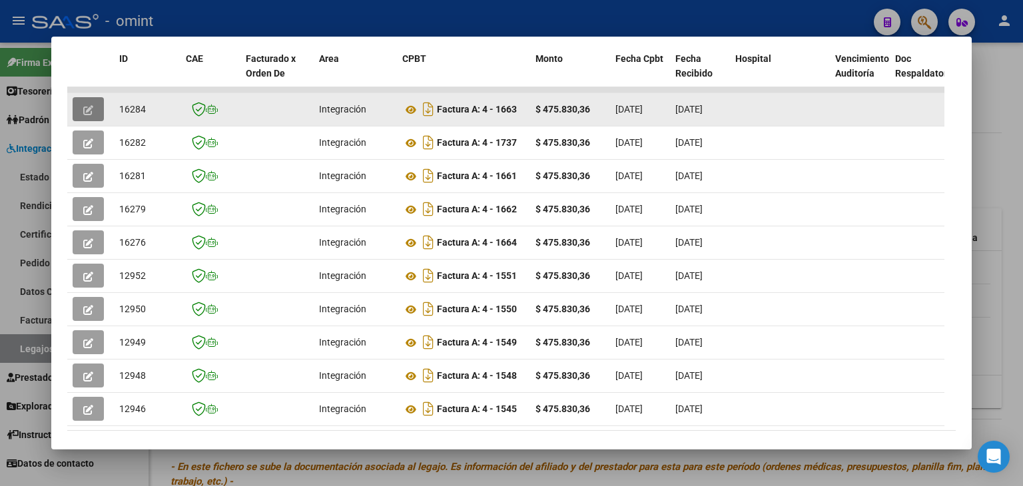
click at [87, 107] on icon "button" at bounding box center [88, 110] width 10 height 10
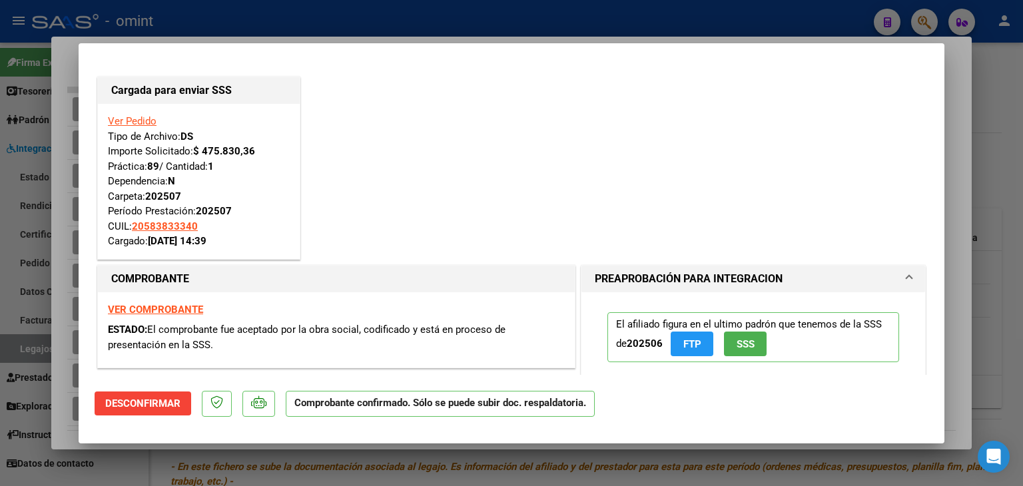
type input "$ 0,00"
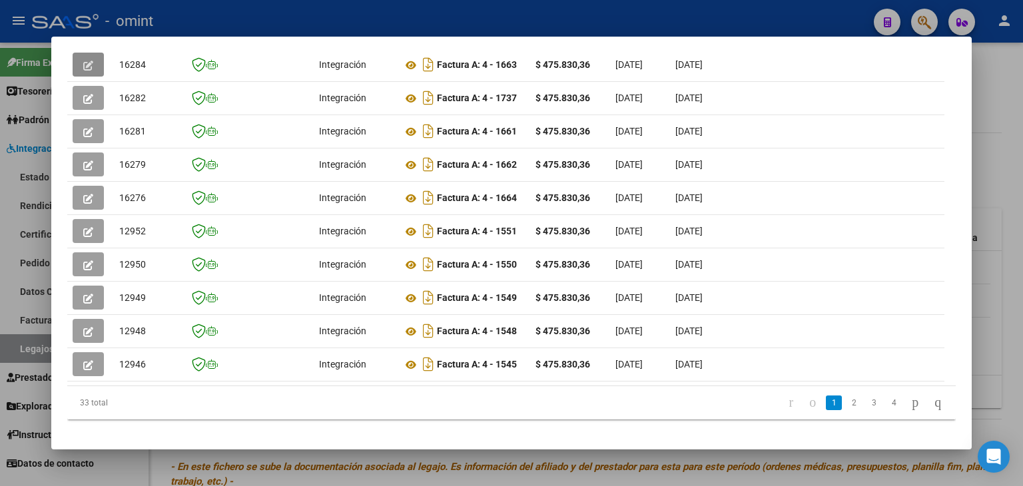
scroll to position [392, 0]
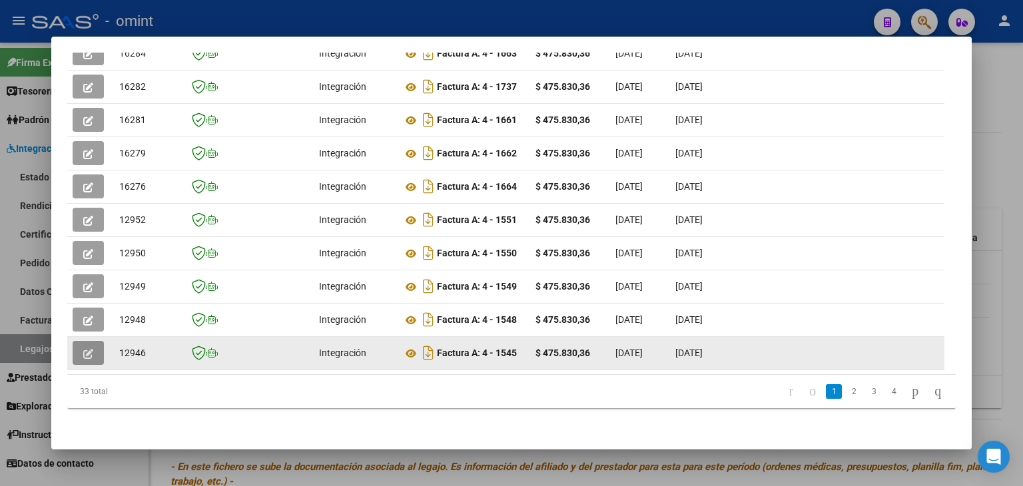
click at [88, 349] on icon "button" at bounding box center [88, 354] width 10 height 10
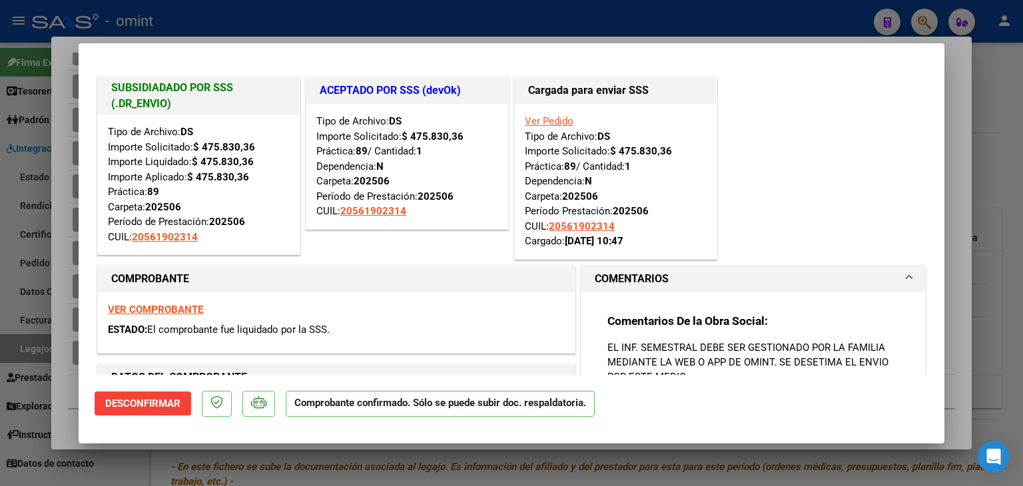
type input "$ 0,00"
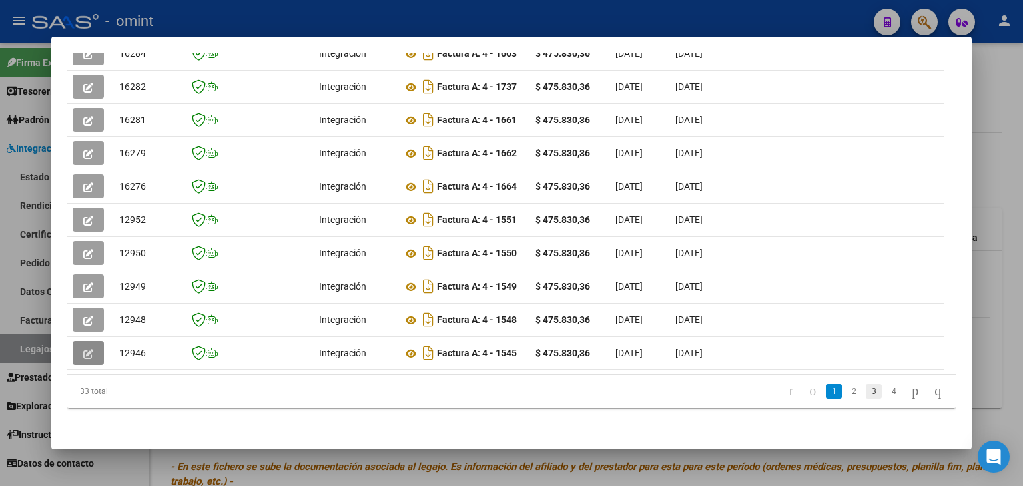
click at [866, 389] on link "3" at bounding box center [874, 391] width 16 height 15
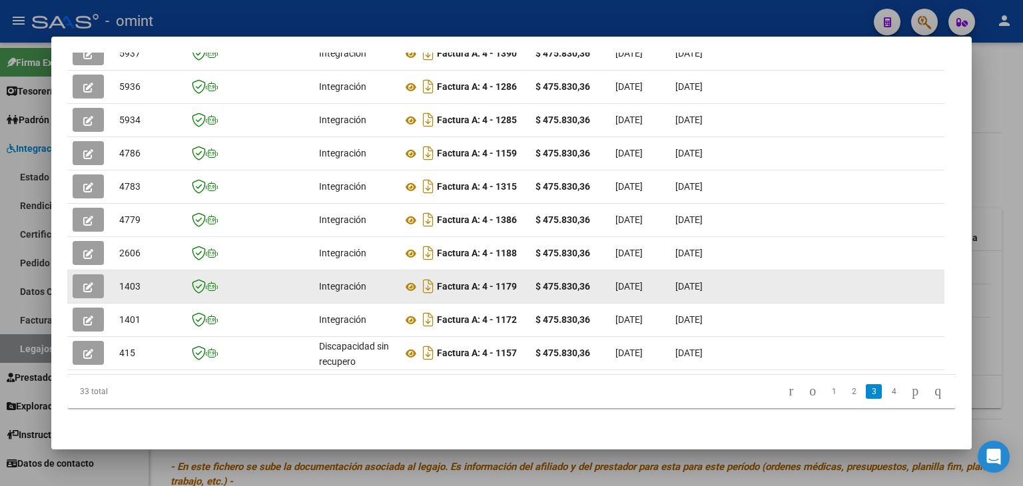
click at [89, 282] on icon "button" at bounding box center [88, 287] width 10 height 10
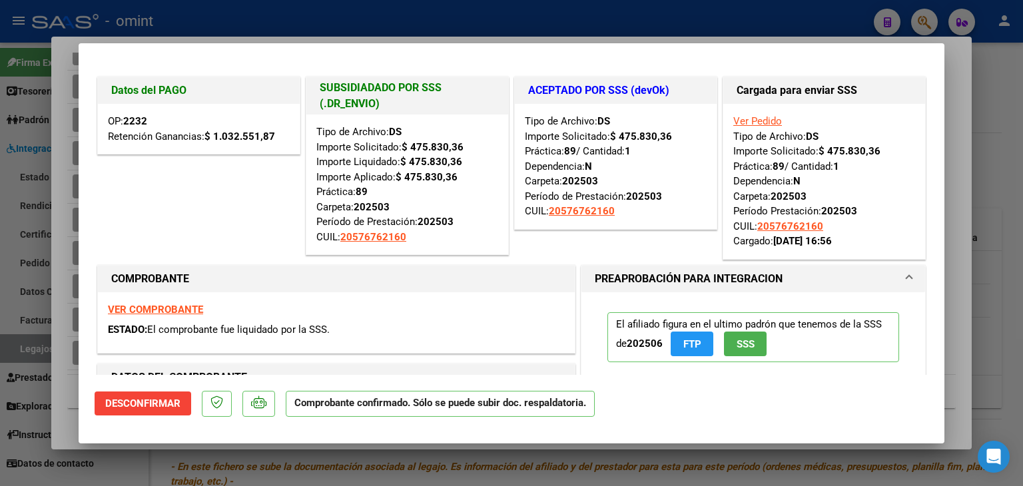
type input "$ 0,00"
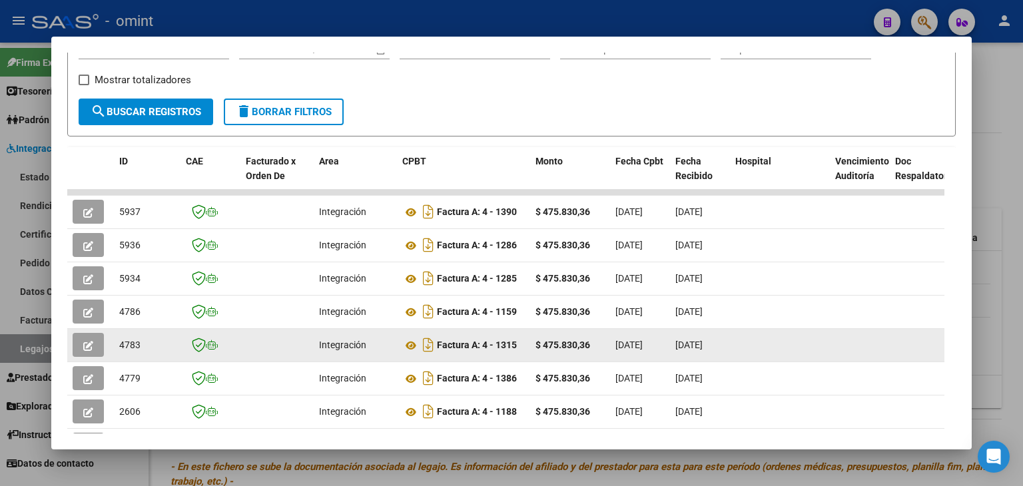
scroll to position [59, 0]
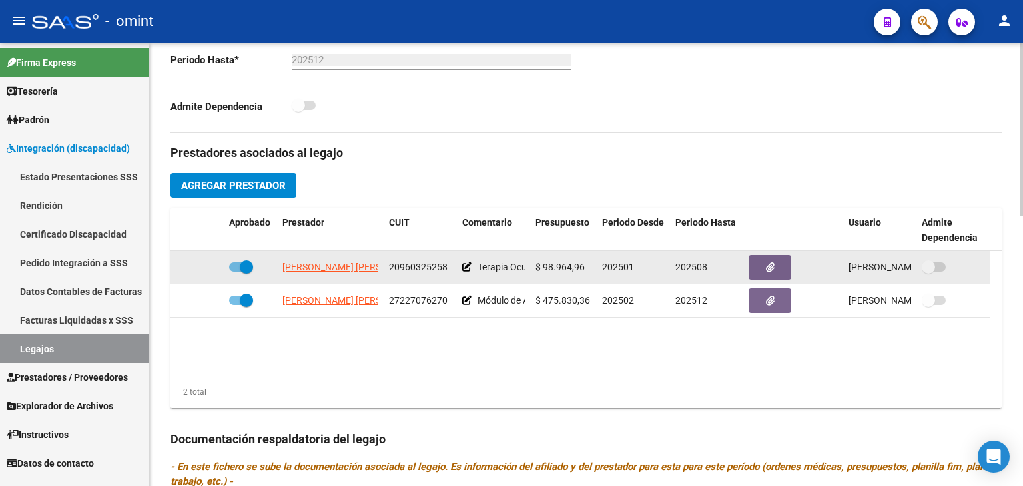
click at [244, 269] on span at bounding box center [246, 266] width 13 height 13
click at [236, 272] on input "checkbox" at bounding box center [235, 272] width 1 height 1
checkbox input "false"
click at [200, 265] on icon at bounding box center [204, 266] width 9 height 9
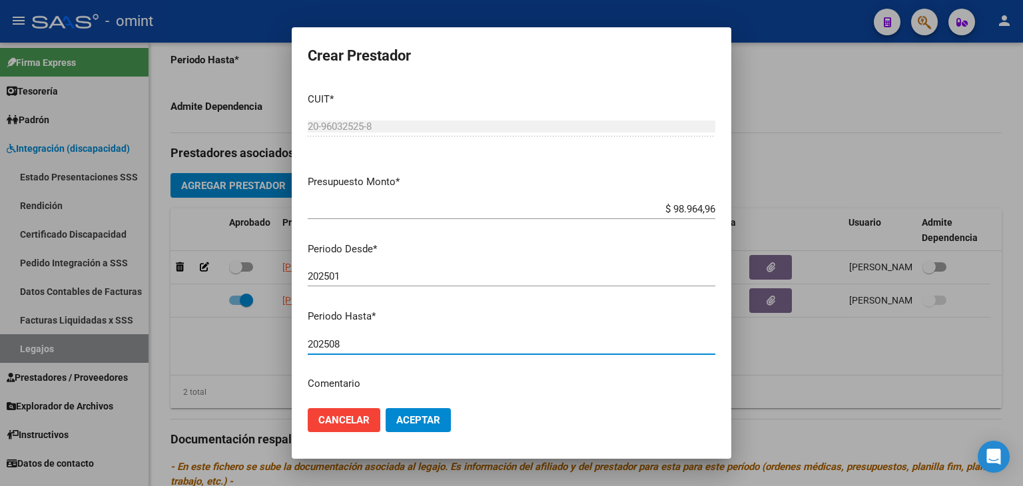
click at [344, 344] on input "202508" at bounding box center [512, 344] width 408 height 12
type input "202512"
click at [423, 419] on span "Aceptar" at bounding box center [418, 420] width 44 height 12
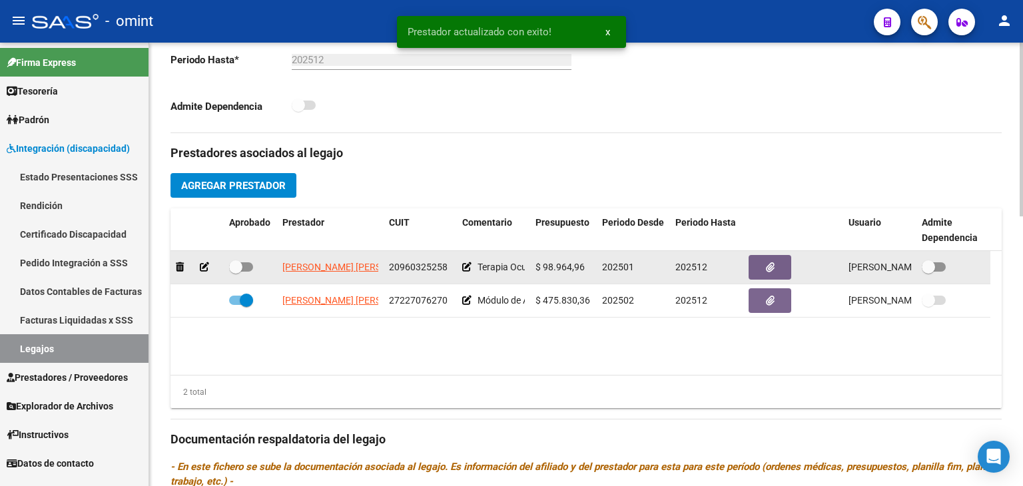
click at [242, 262] on span at bounding box center [241, 266] width 24 height 9
click at [236, 272] on input "checkbox" at bounding box center [235, 272] width 1 height 1
checkbox input "true"
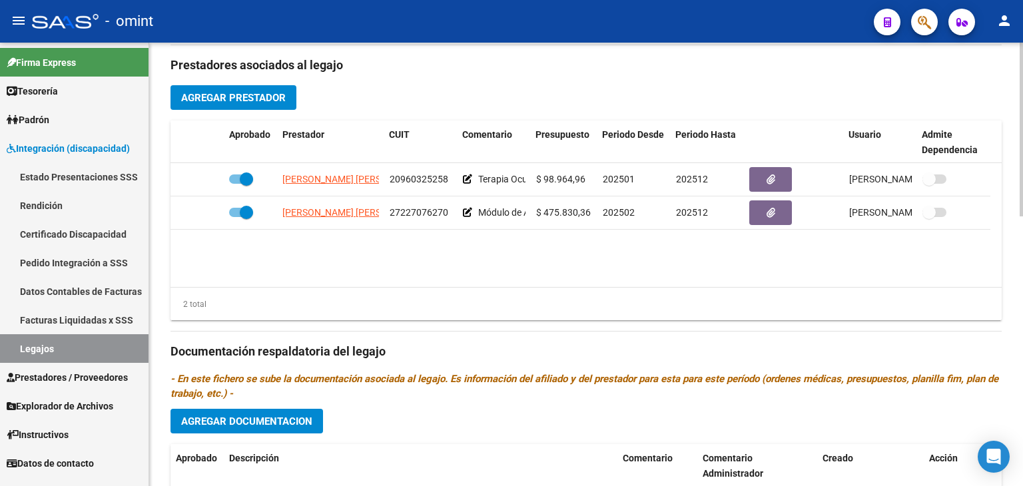
scroll to position [599, 0]
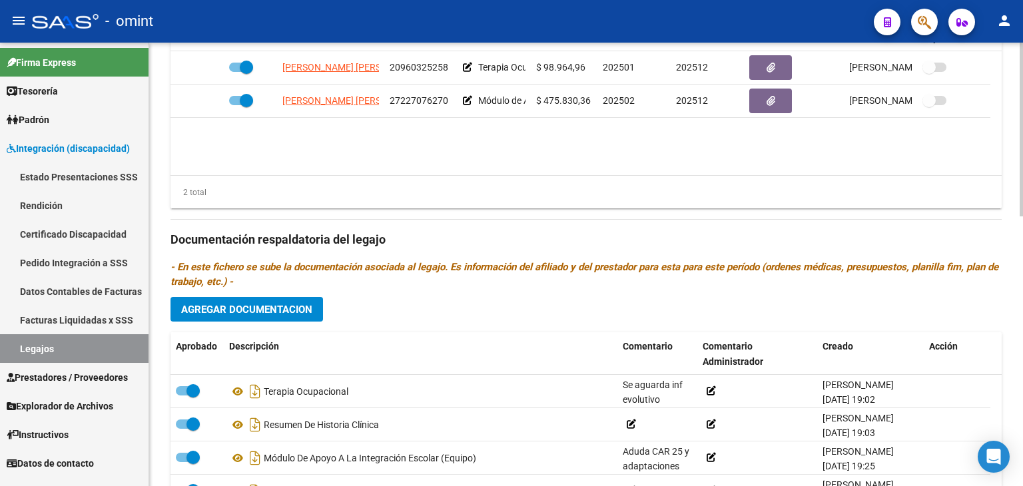
click at [277, 310] on span "Agregar Documentacion" at bounding box center [246, 310] width 131 height 12
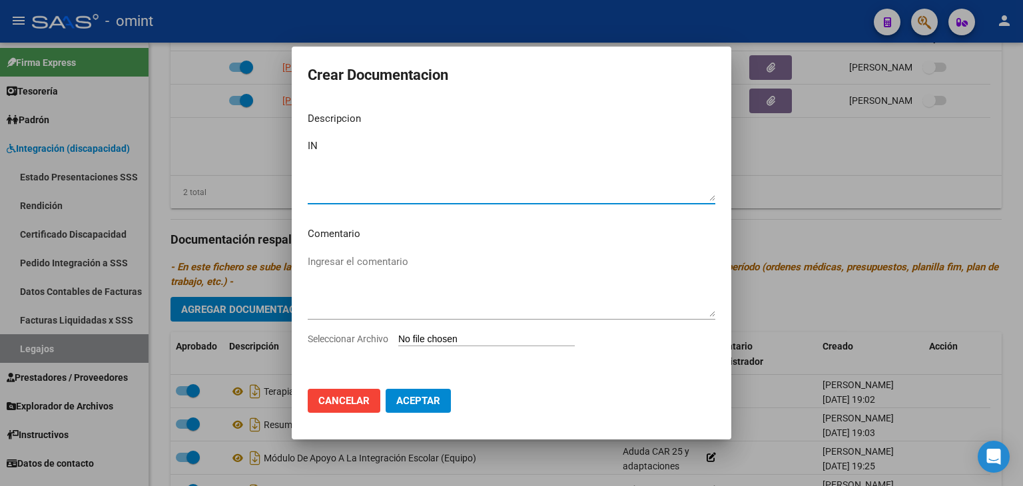
type textarea "I"
type textarea "TO - INFORME SEMESTRAL"
click at [449, 340] on input "Seleccionar Archivo" at bounding box center [486, 340] width 176 height 13
type input "C:\fakepath\TO INFORME SEMESTRAL.pdf"
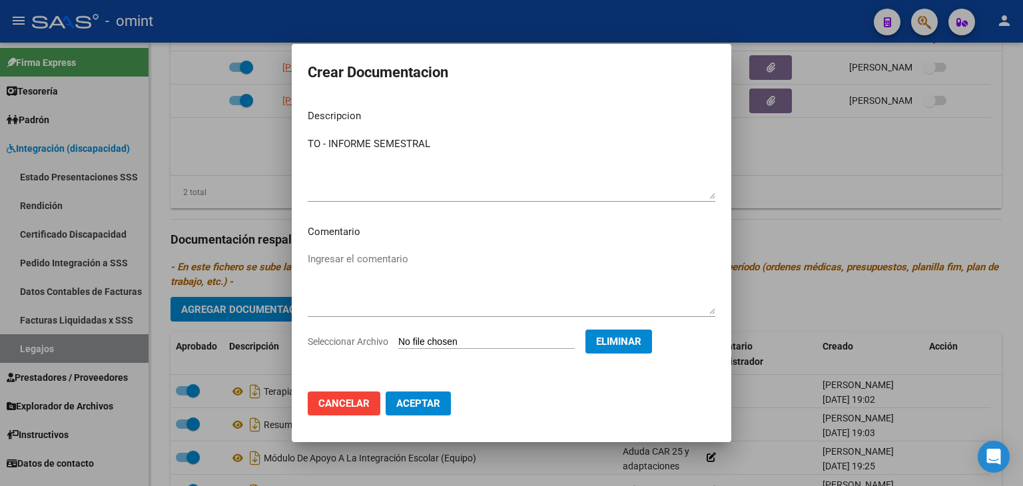
click at [410, 403] on span "Aceptar" at bounding box center [418, 404] width 44 height 12
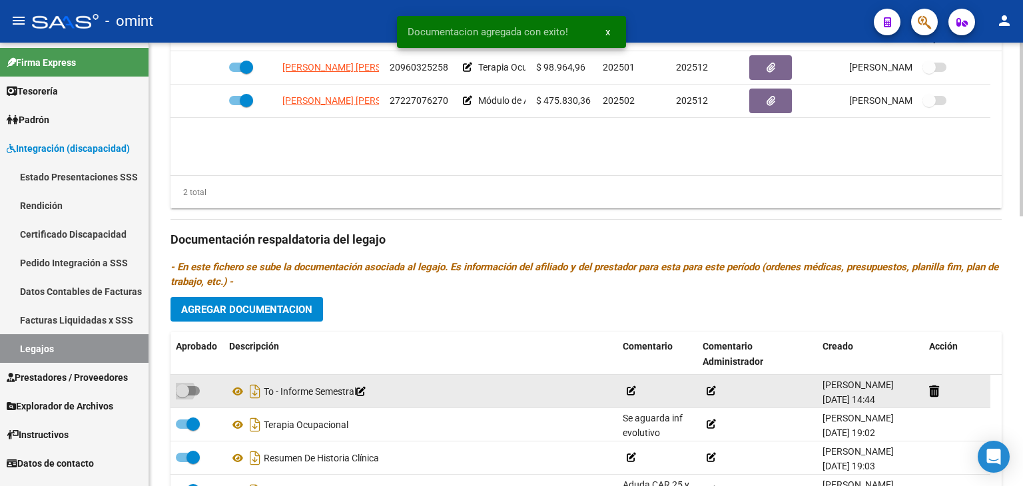
click at [196, 387] on span at bounding box center [188, 390] width 24 height 9
click at [182, 396] on input "checkbox" at bounding box center [182, 396] width 1 height 1
checkbox input "true"
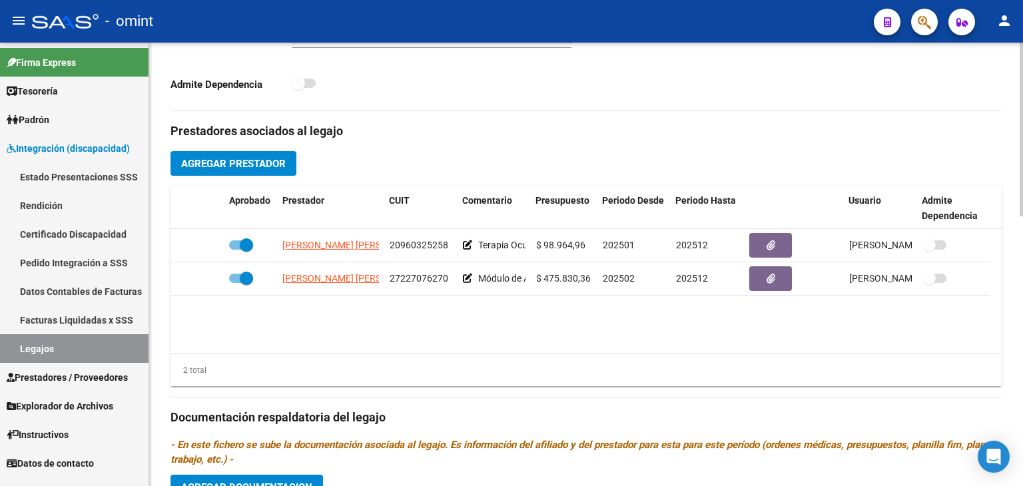
scroll to position [288, 0]
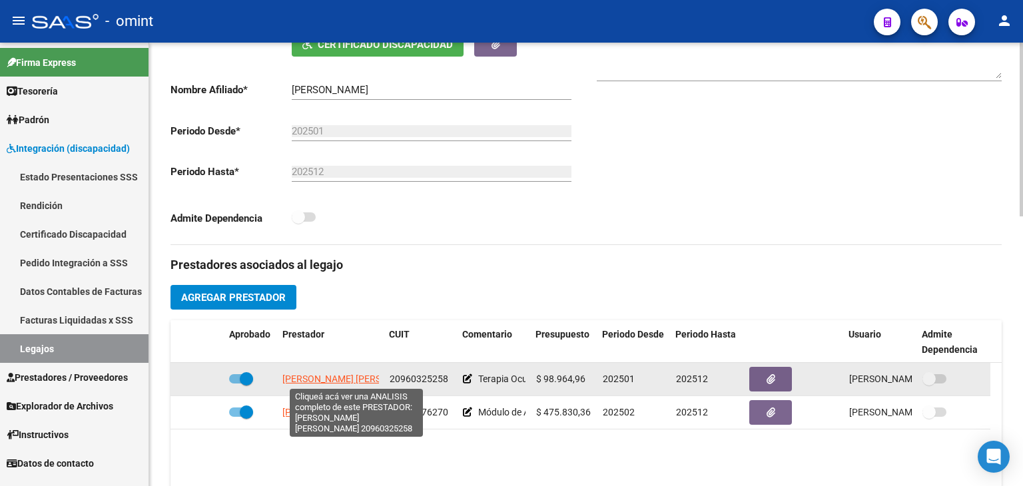
click at [316, 379] on span "FERRERA CARVAJAL LUIS GABRIEL" at bounding box center [354, 379] width 144 height 11
type textarea "20960325258"
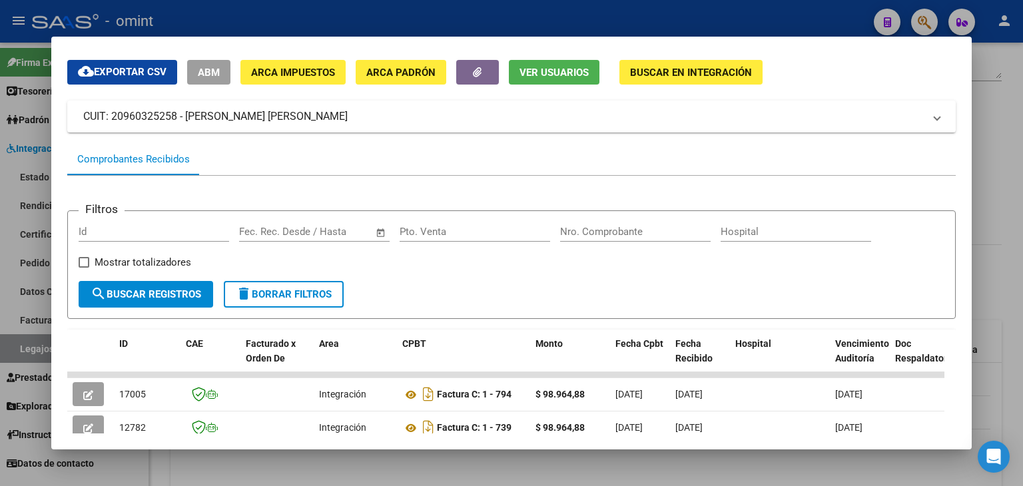
scroll to position [173, 0]
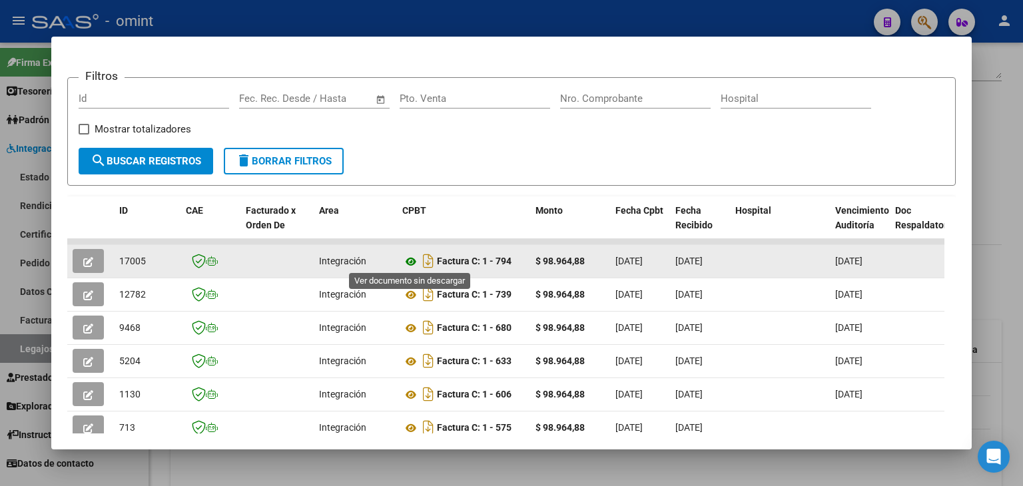
click at [405, 257] on icon at bounding box center [410, 262] width 17 height 16
click at [83, 258] on icon "button" at bounding box center [88, 262] width 10 height 10
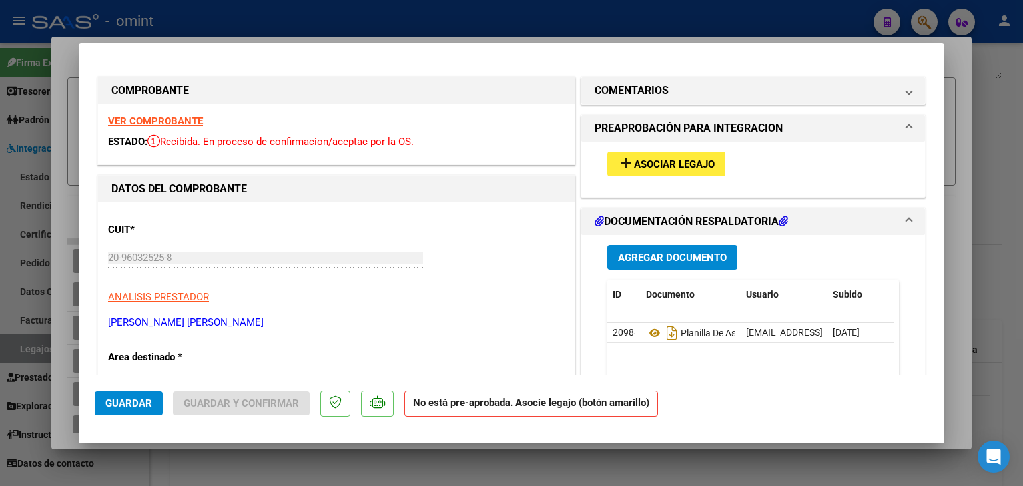
click at [634, 156] on button "add Asociar Legajo" at bounding box center [666, 164] width 118 height 25
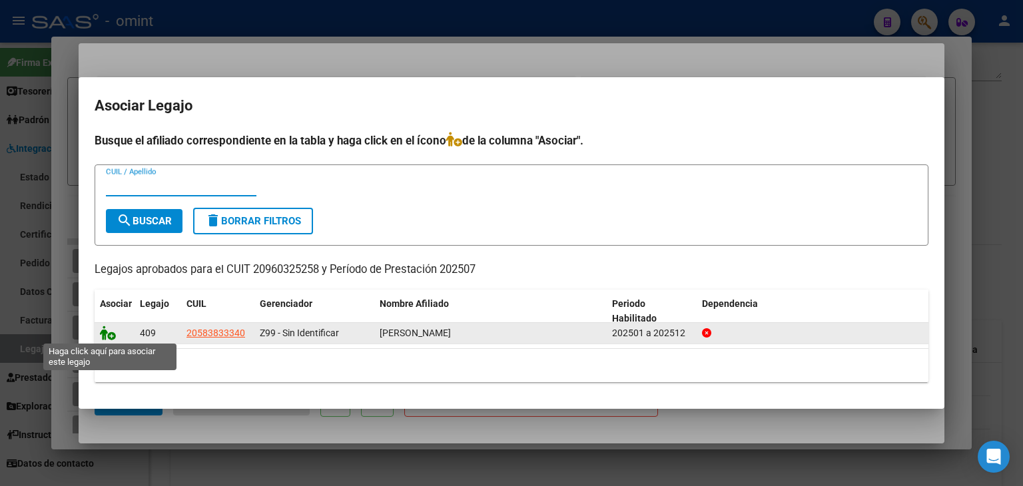
click at [107, 335] on icon at bounding box center [108, 333] width 16 height 15
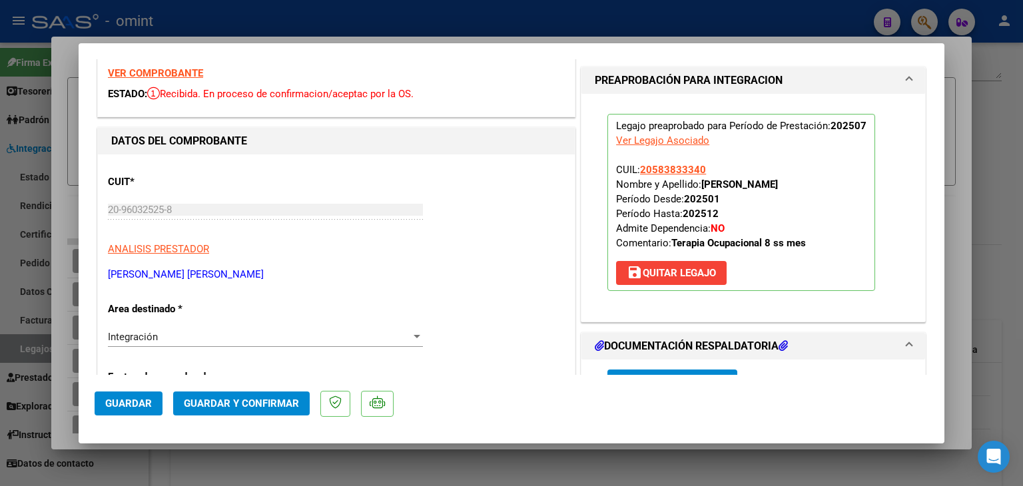
scroll to position [200, 0]
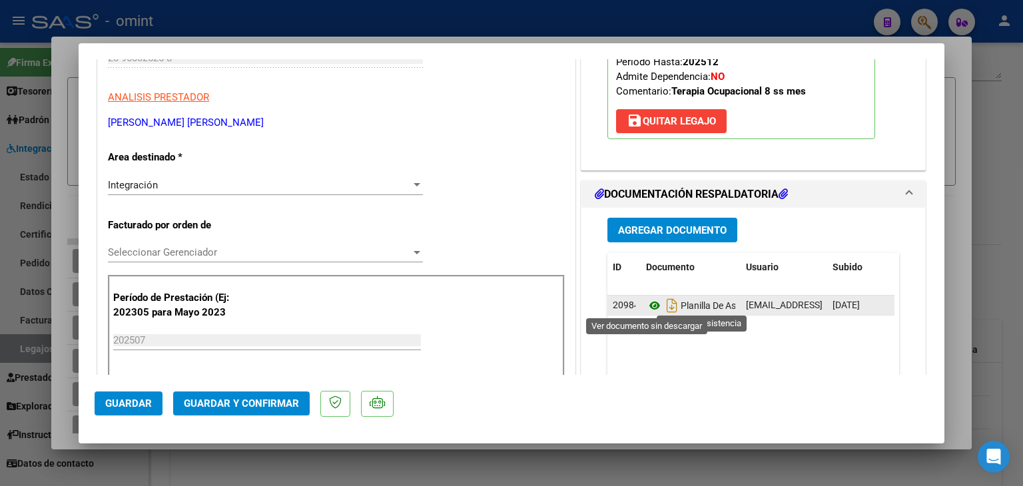
click at [647, 304] on icon at bounding box center [654, 306] width 17 height 16
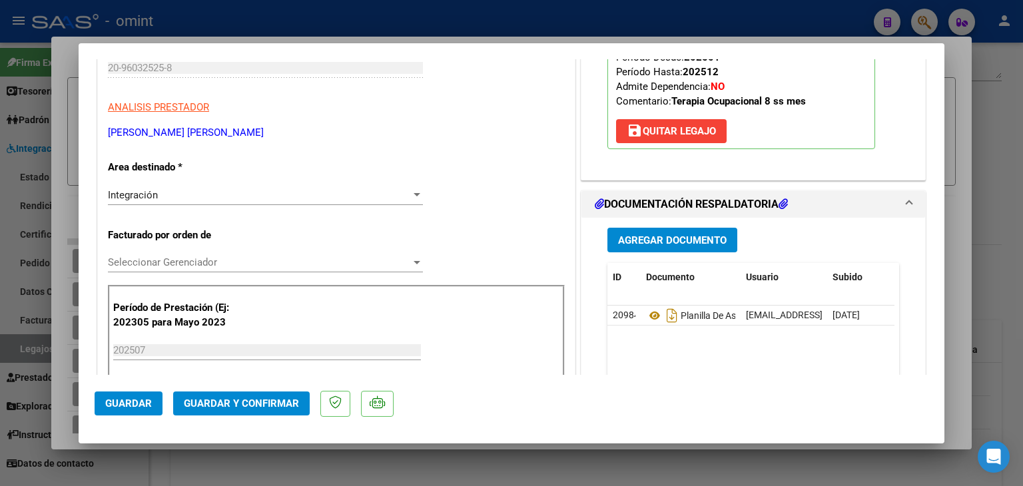
scroll to position [266, 0]
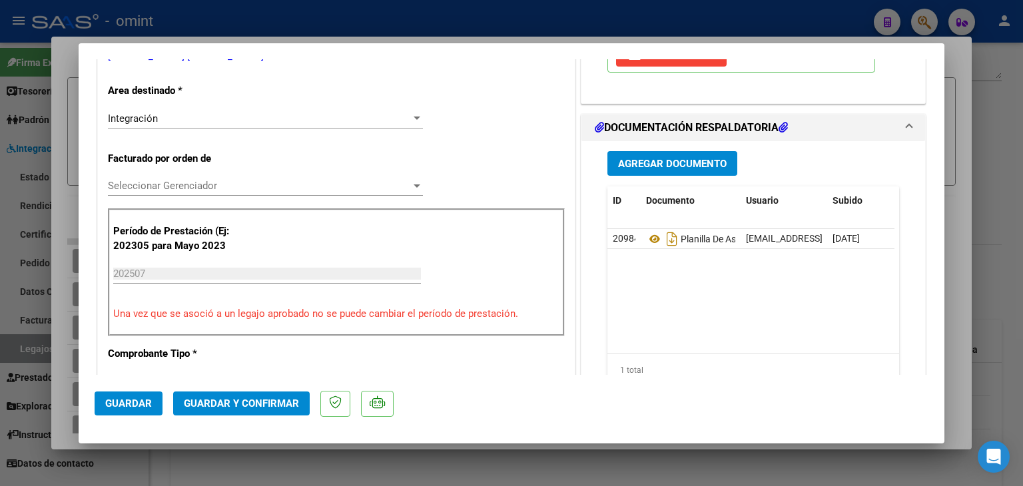
click at [133, 109] on div "Integración Seleccionar Area" at bounding box center [265, 119] width 315 height 20
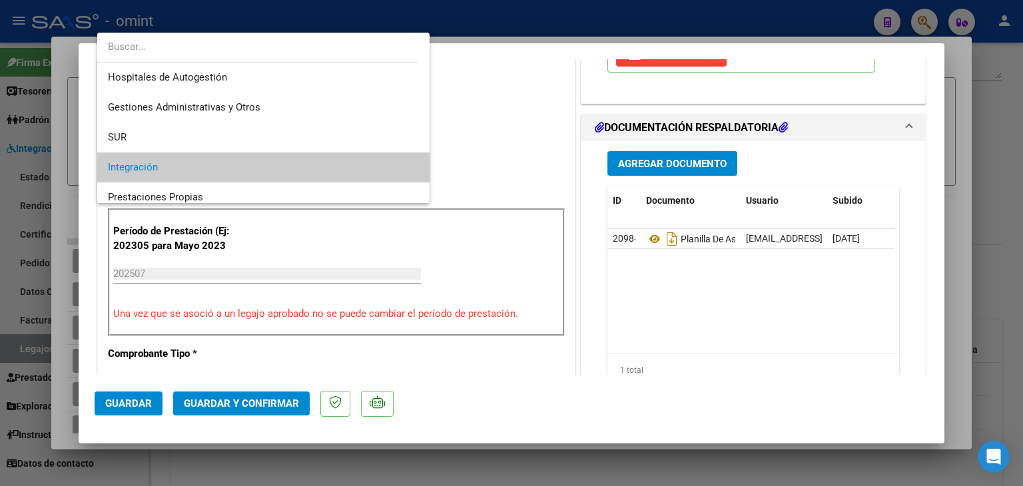
scroll to position [49, 0]
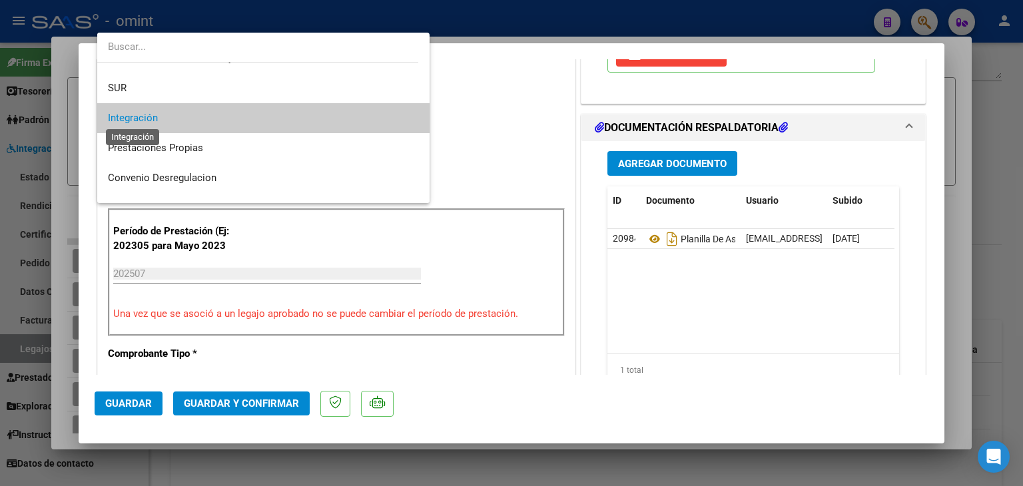
click at [131, 114] on span "Integración" at bounding box center [133, 118] width 50 height 12
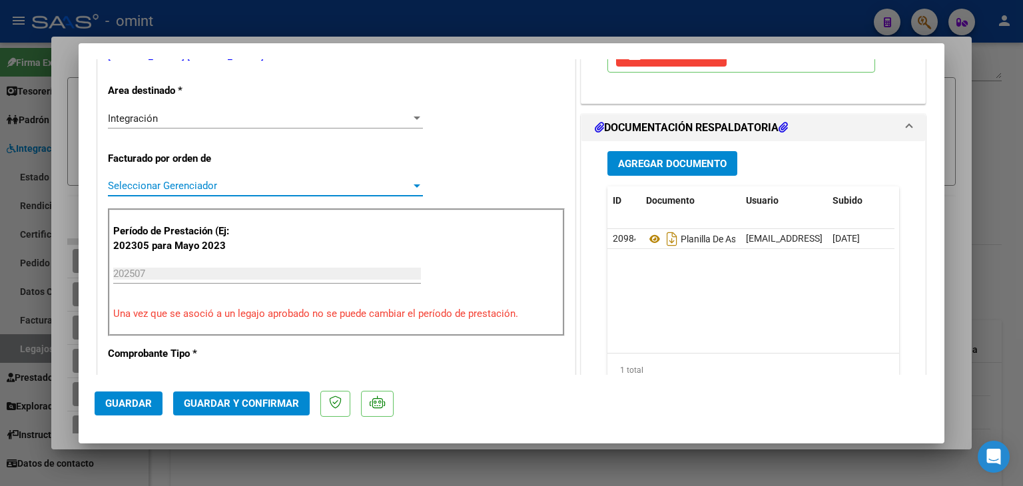
click at [152, 182] on span "Seleccionar Gerenciador" at bounding box center [259, 186] width 303 height 12
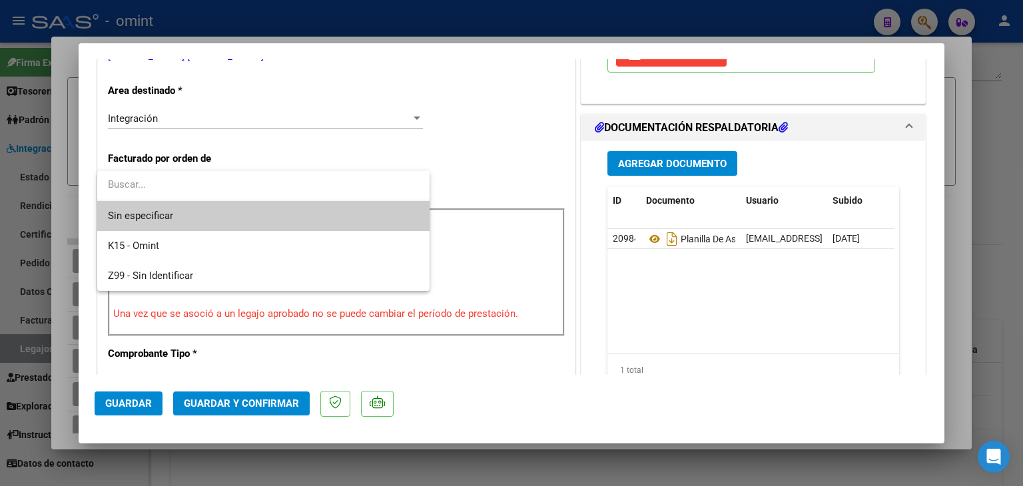
click at [169, 219] on span "Sin especificar" at bounding box center [263, 216] width 311 height 30
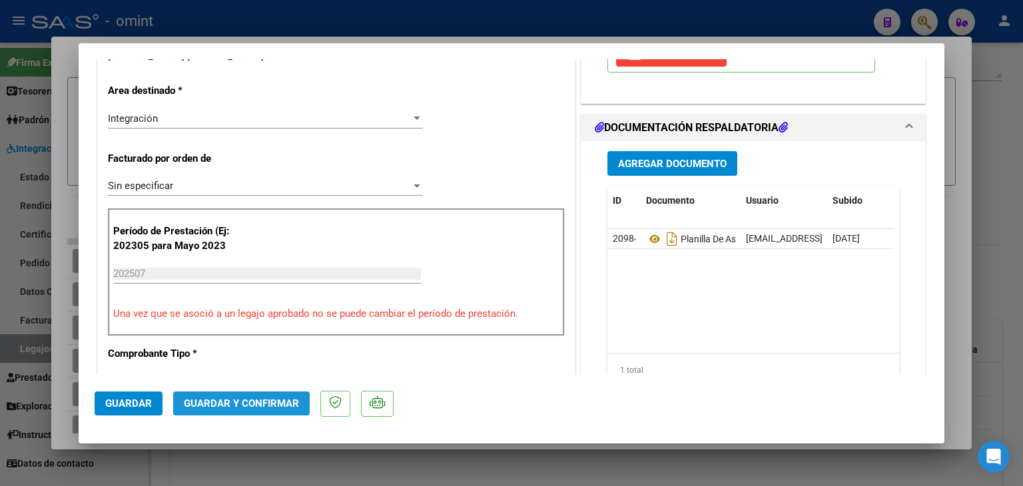
click at [235, 408] on span "Guardar y Confirmar" at bounding box center [241, 404] width 115 height 12
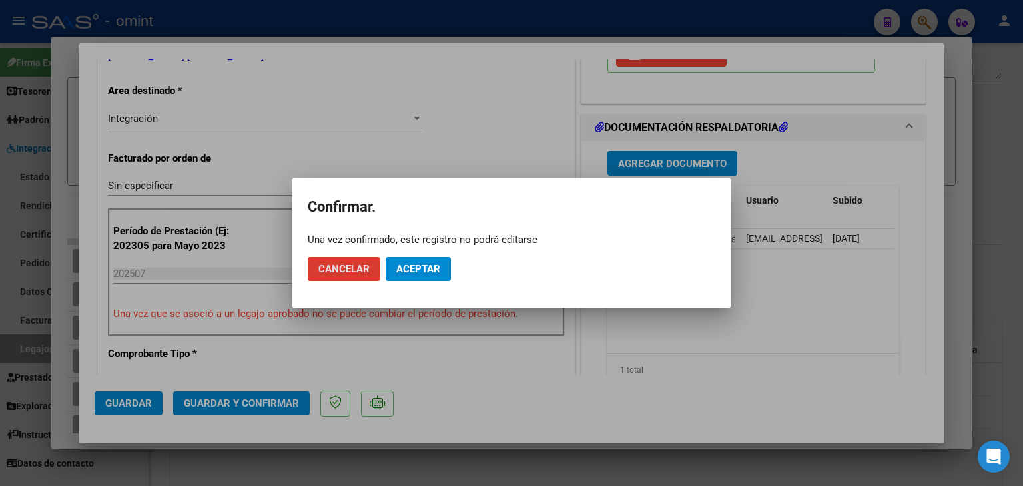
click at [418, 272] on span "Aceptar" at bounding box center [418, 269] width 44 height 12
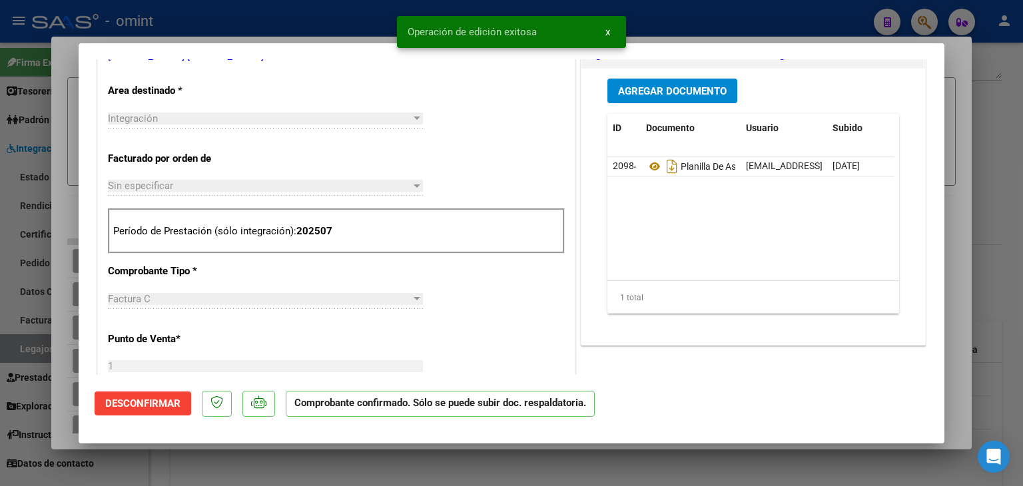
type input "$ 0,00"
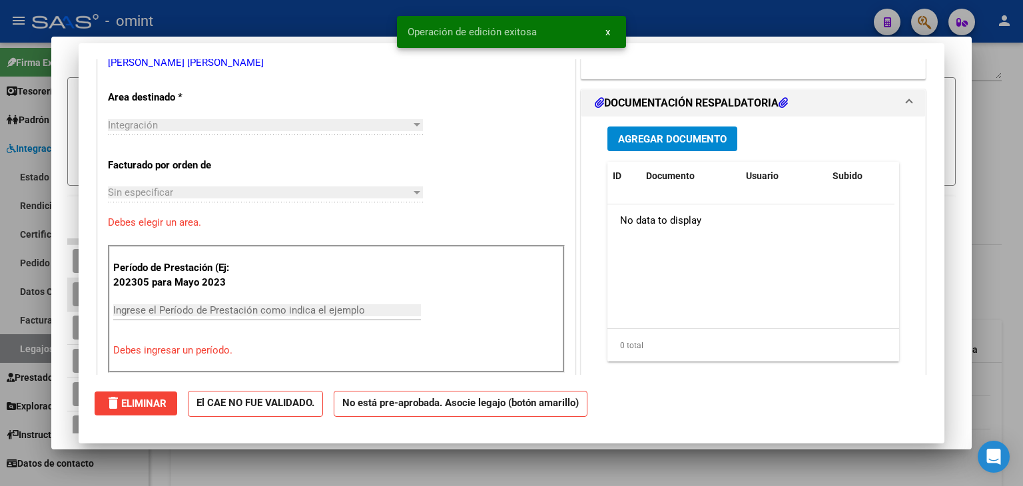
scroll to position [0, 0]
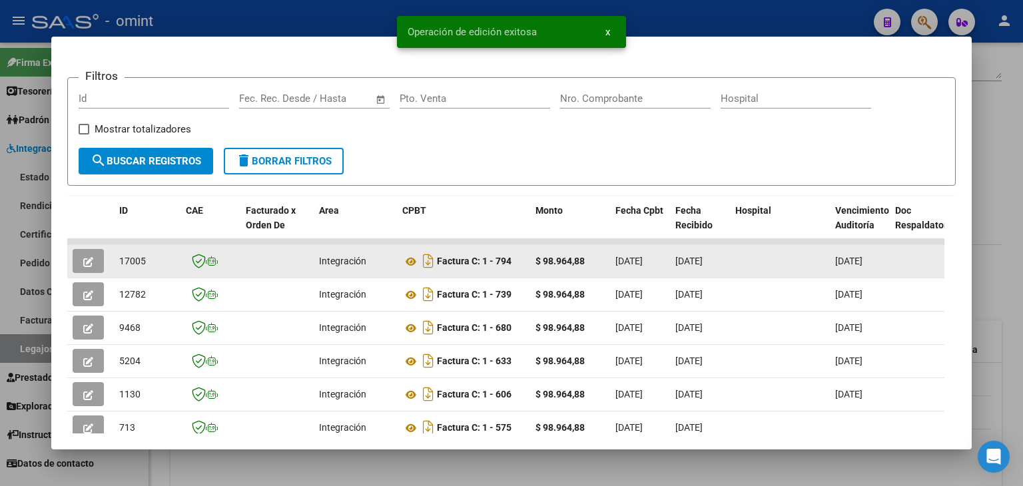
click at [132, 258] on span "17005" at bounding box center [132, 261] width 27 height 11
click at [133, 258] on span "17005" at bounding box center [132, 261] width 27 height 11
copy span "17005"
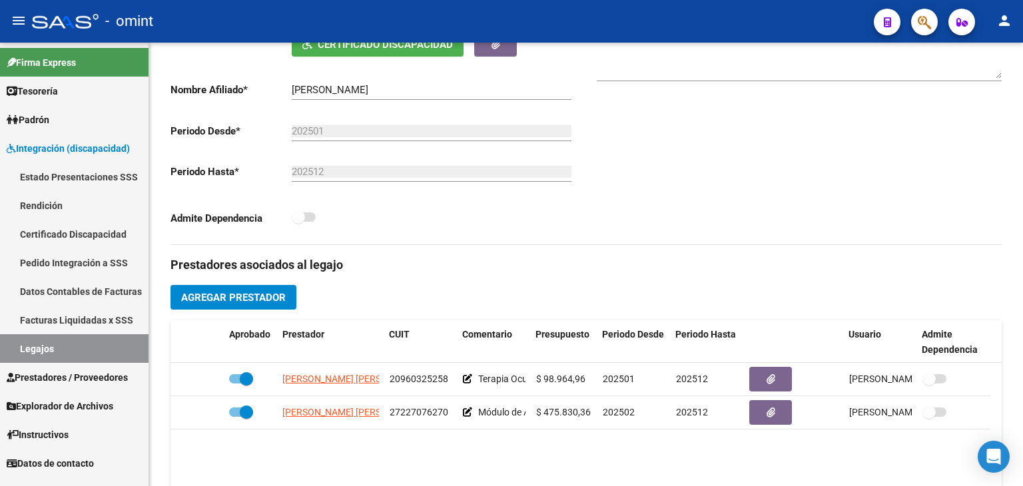
click at [42, 350] on link "Legajos" at bounding box center [74, 348] width 148 height 29
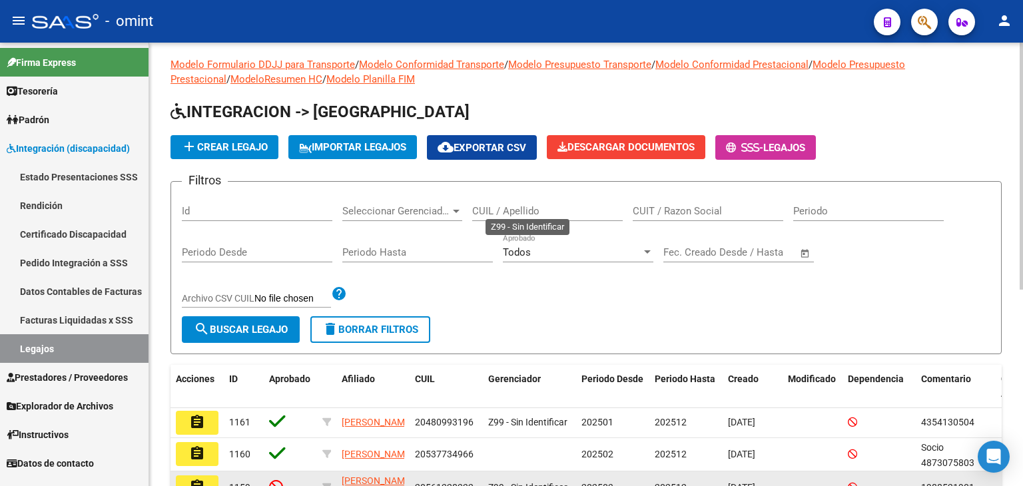
scroll to position [288, 0]
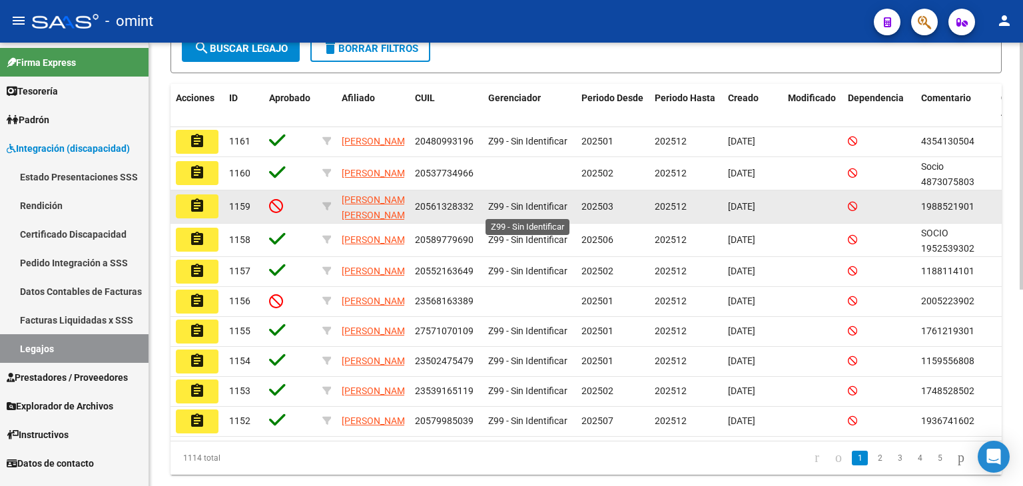
click at [499, 211] on span "Z99 - Sin Identificar" at bounding box center [527, 206] width 79 height 11
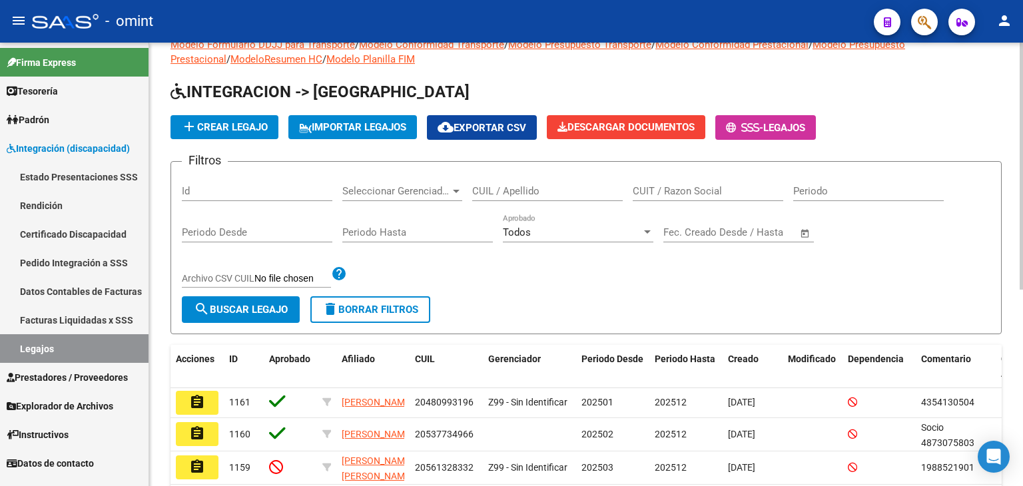
scroll to position [0, 0]
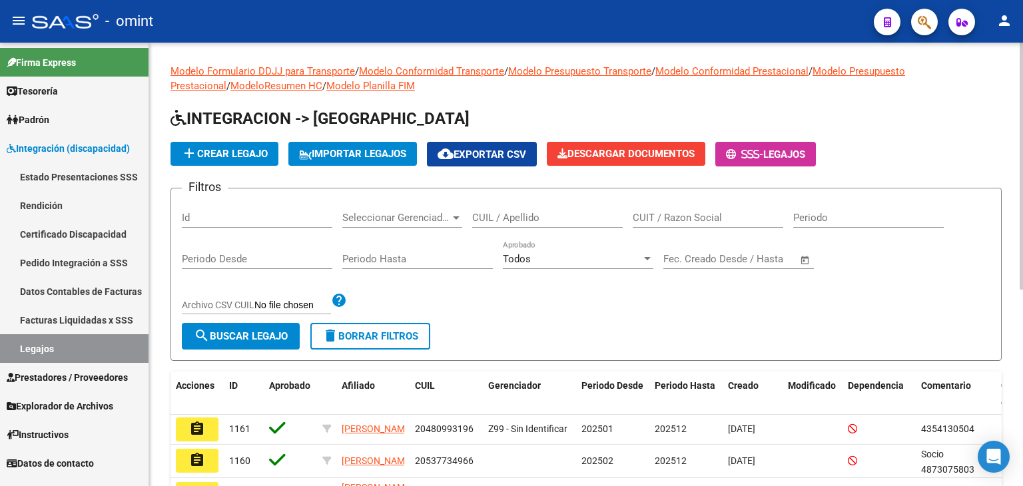
click at [540, 214] on input "CUIL / Apellido" at bounding box center [547, 218] width 150 height 12
paste input "27575912619"
type input "27575912619"
click at [238, 337] on span "search Buscar Legajo" at bounding box center [241, 336] width 94 height 12
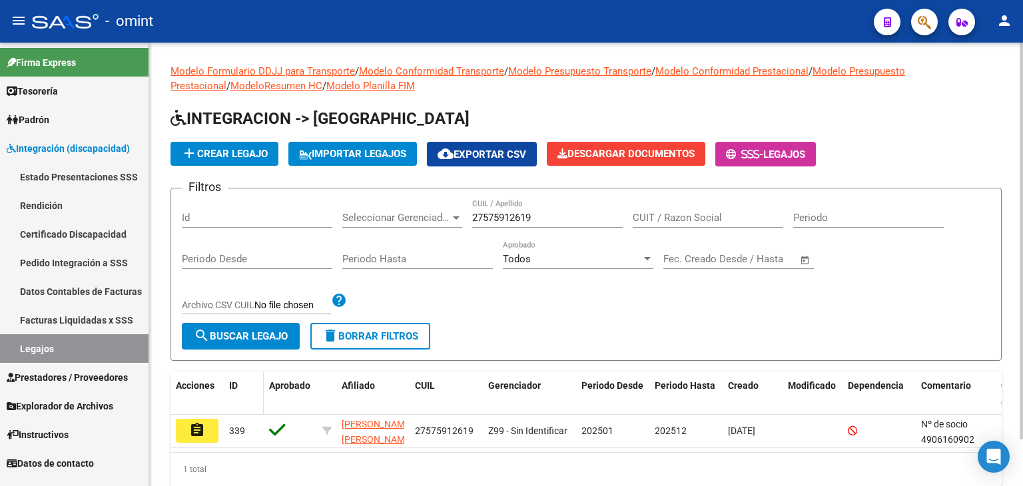
scroll to position [52, 0]
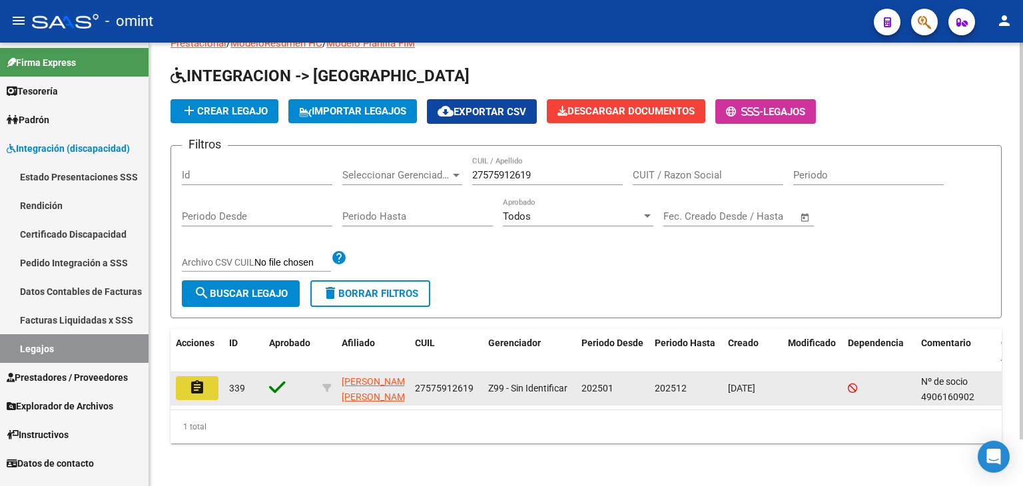
click at [205, 376] on button "assignment" at bounding box center [197, 388] width 43 height 24
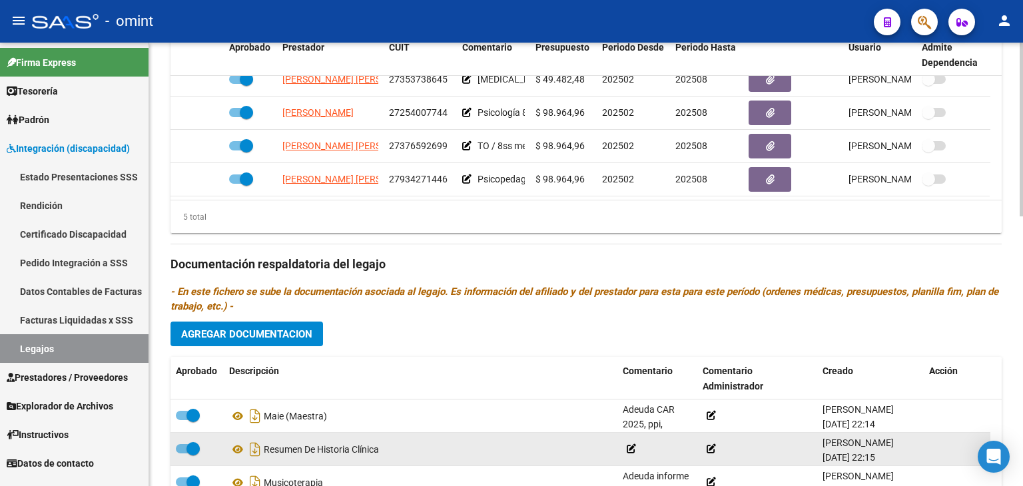
scroll to position [687, 0]
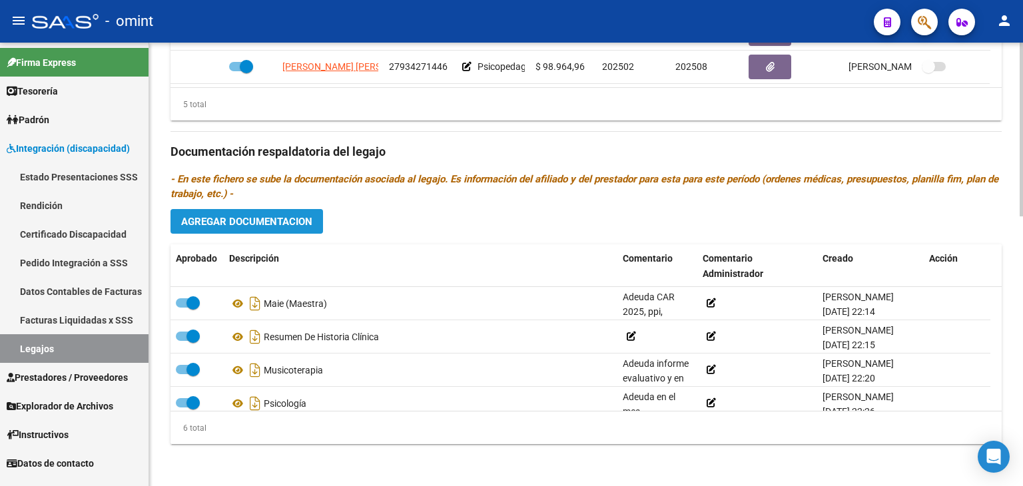
click at [253, 216] on span "Agregar Documentacion" at bounding box center [246, 222] width 131 height 12
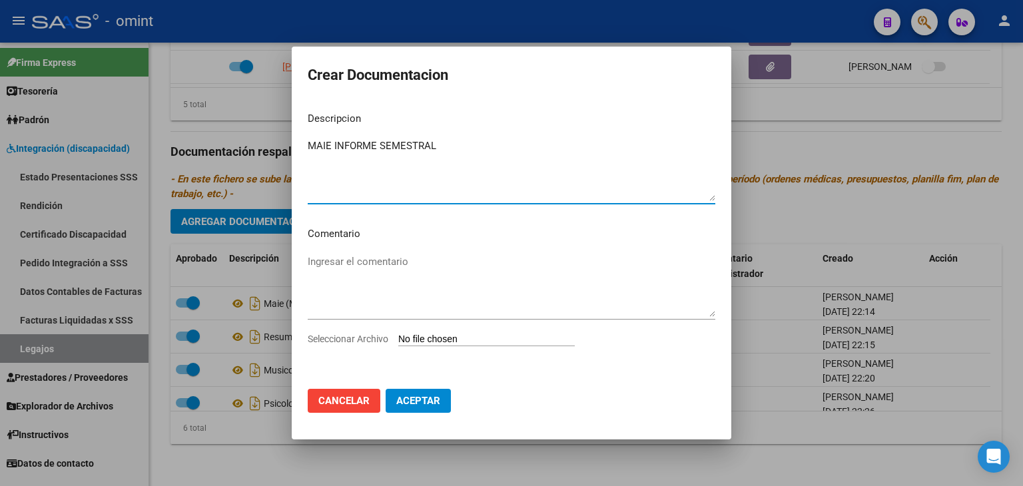
type textarea "MAIE INFORME SEMESTRAL"
click at [494, 336] on input "Seleccionar Archivo" at bounding box center [486, 340] width 176 height 13
type input "C:\fakepath\MAIE INFORME SEMESTRAL.pdf"
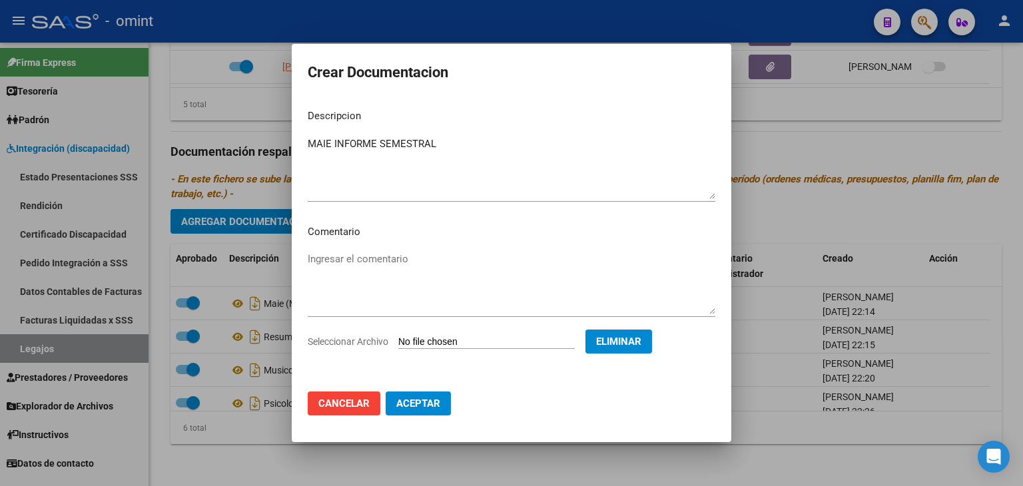
click at [420, 403] on span "Aceptar" at bounding box center [418, 404] width 44 height 12
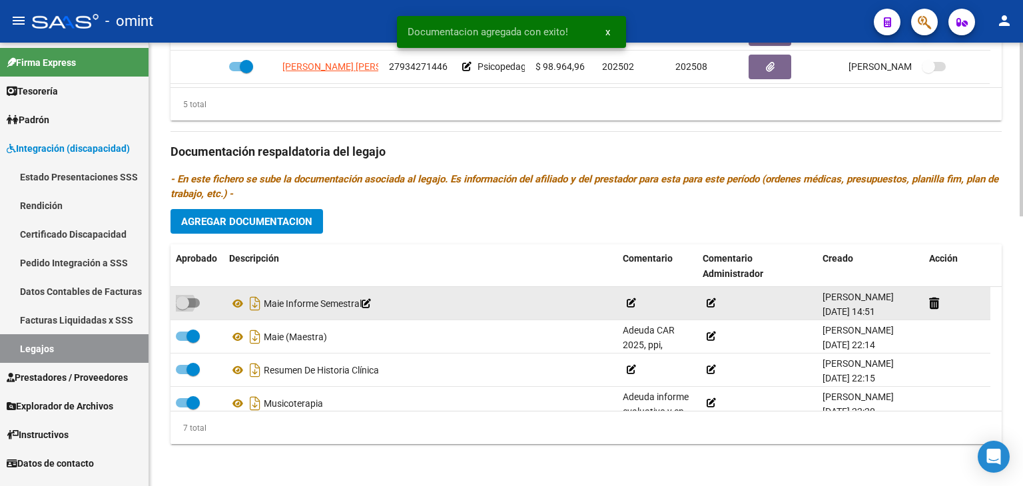
click at [191, 298] on span at bounding box center [188, 302] width 24 height 9
click at [182, 308] on input "checkbox" at bounding box center [182, 308] width 1 height 1
checkbox input "true"
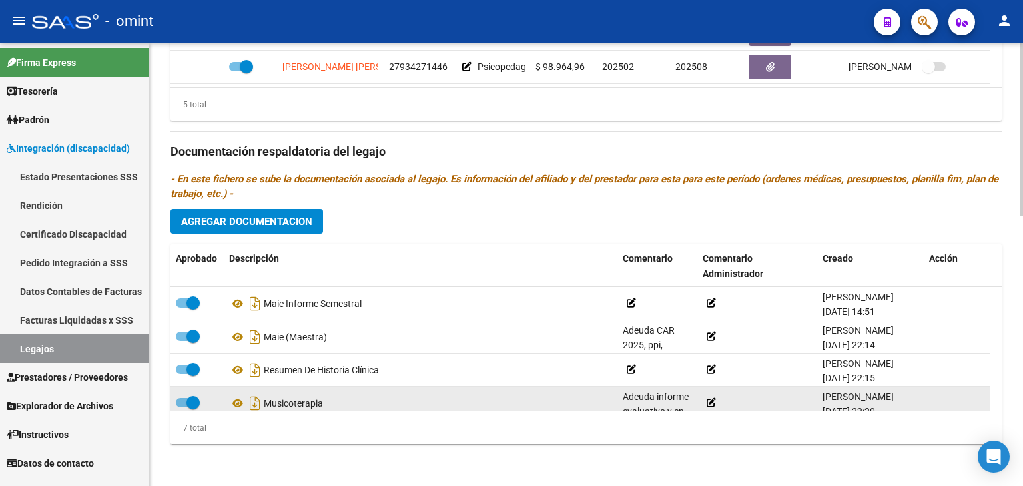
drag, startPoint x: 390, startPoint y: 380, endPoint x: 362, endPoint y: 398, distance: 33.6
click at [386, 383] on div "Aprobado Descripción Comentario Comentario Administrador Creado Acción Maie Inf…" at bounding box center [585, 344] width 831 height 200
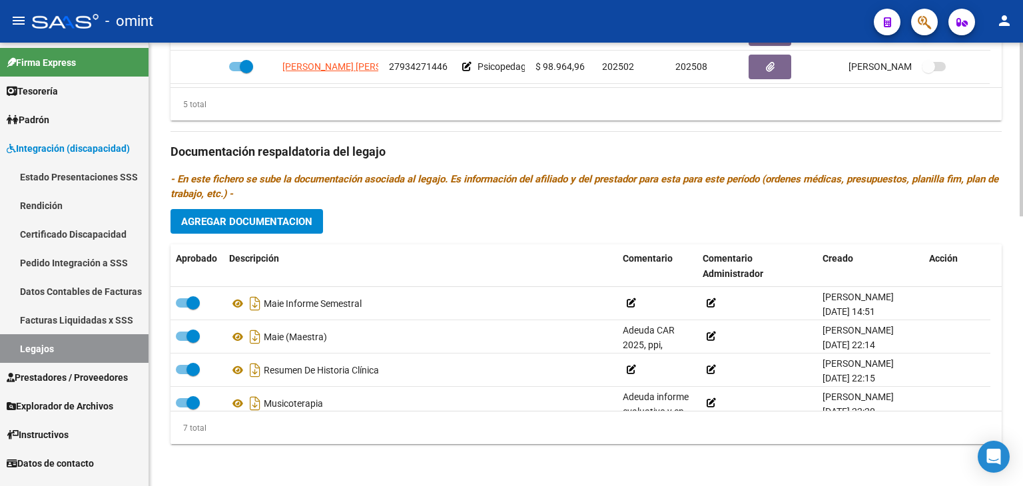
click at [447, 216] on div "Prestadores asociados al legajo Agregar Prestador Aprobado Prestador CUIT Comen…" at bounding box center [585, 150] width 831 height 609
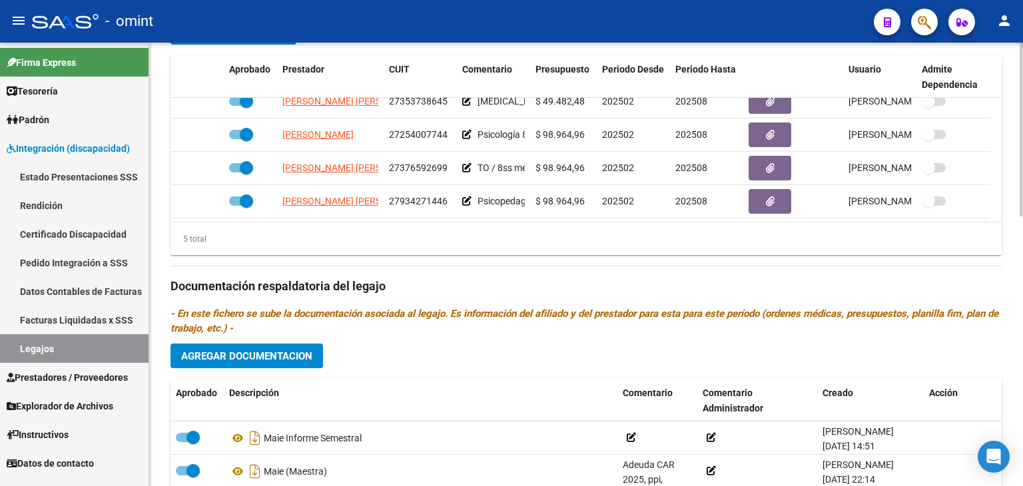
scroll to position [554, 0]
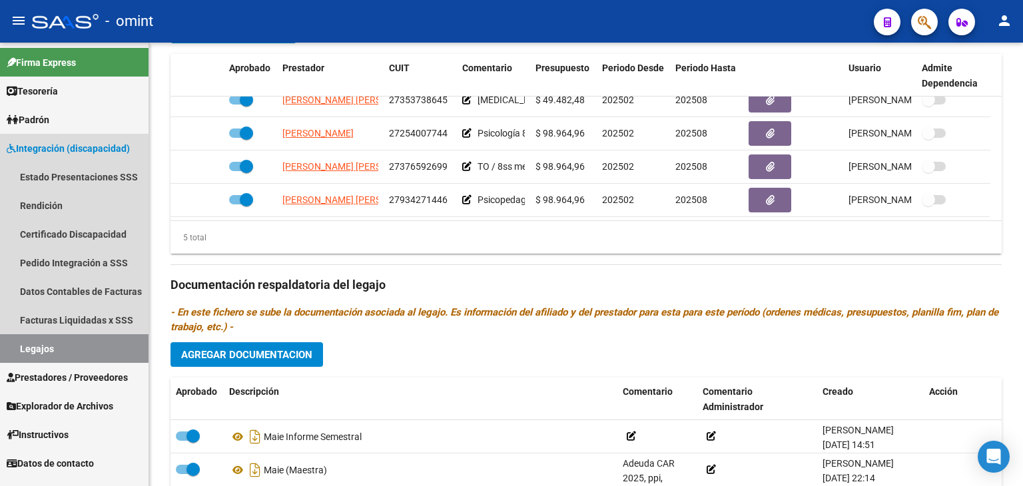
click at [61, 348] on link "Legajos" at bounding box center [74, 348] width 148 height 29
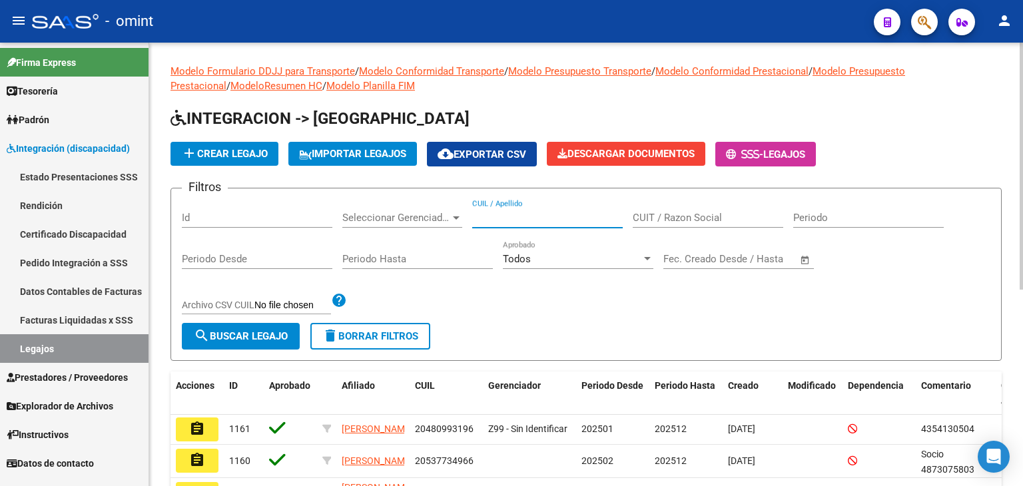
click at [495, 217] on input "CUIL / Apellido" at bounding box center [547, 218] width 150 height 12
paste input "27533297957"
type input "27533297957"
click at [277, 337] on span "search Buscar Legajo" at bounding box center [241, 336] width 94 height 12
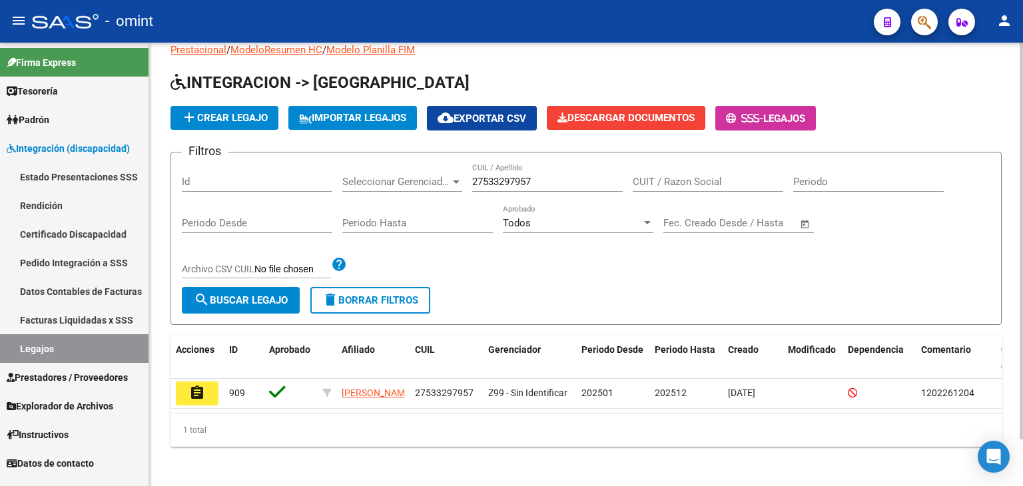
scroll to position [52, 0]
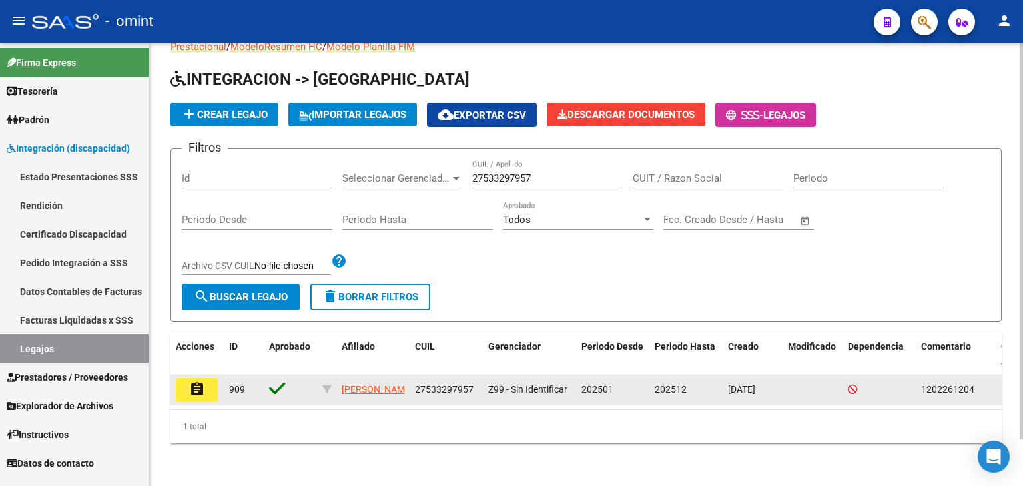
click at [178, 381] on button "assignment" at bounding box center [197, 390] width 43 height 24
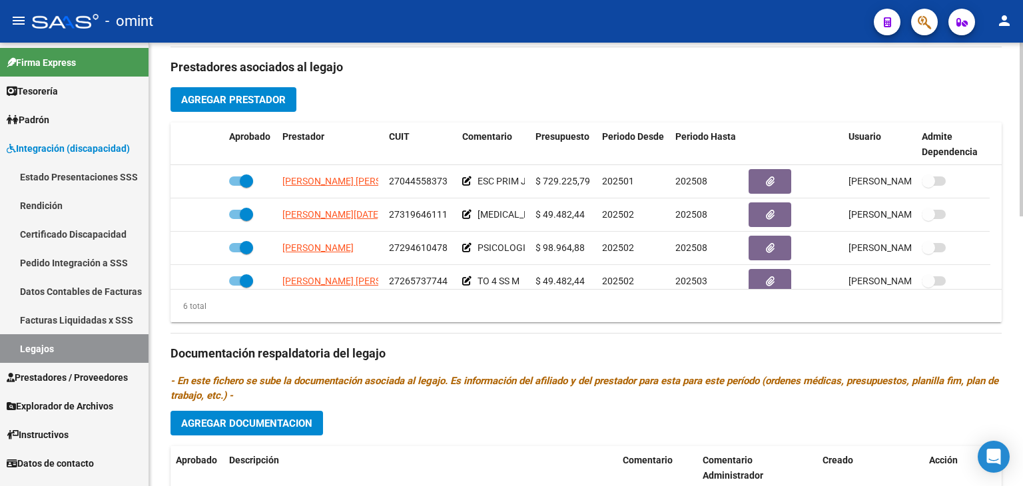
scroll to position [487, 0]
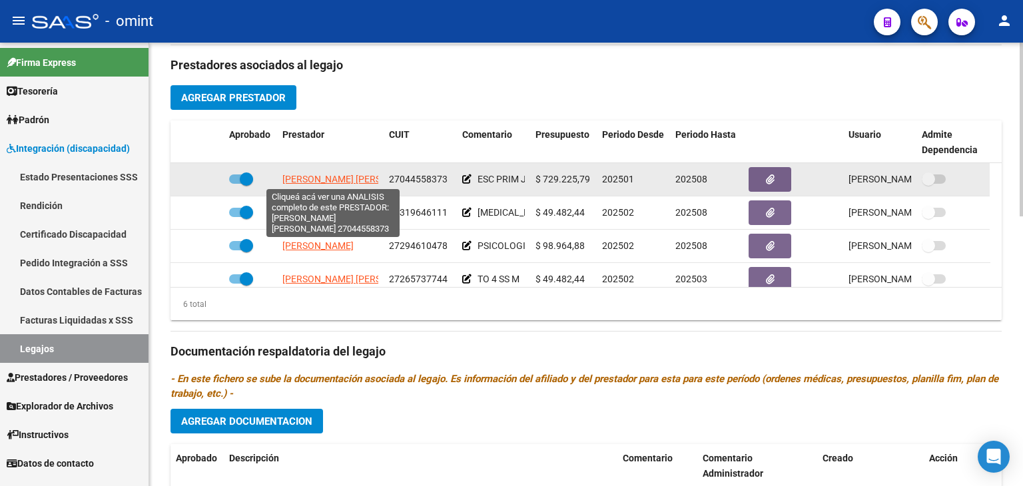
click at [336, 174] on span "ASCHIERO MARIA ROSA" at bounding box center [354, 179] width 144 height 11
type textarea "27044558373"
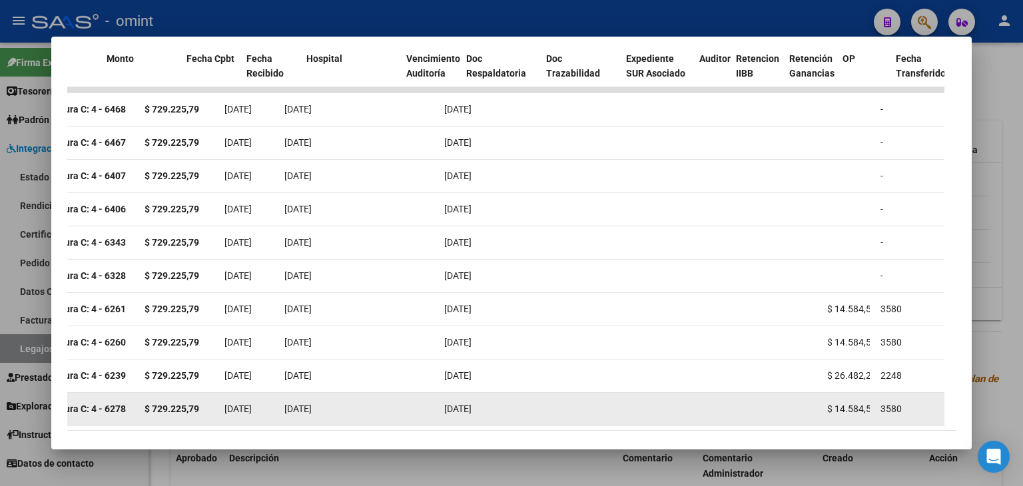
scroll to position [0, 317]
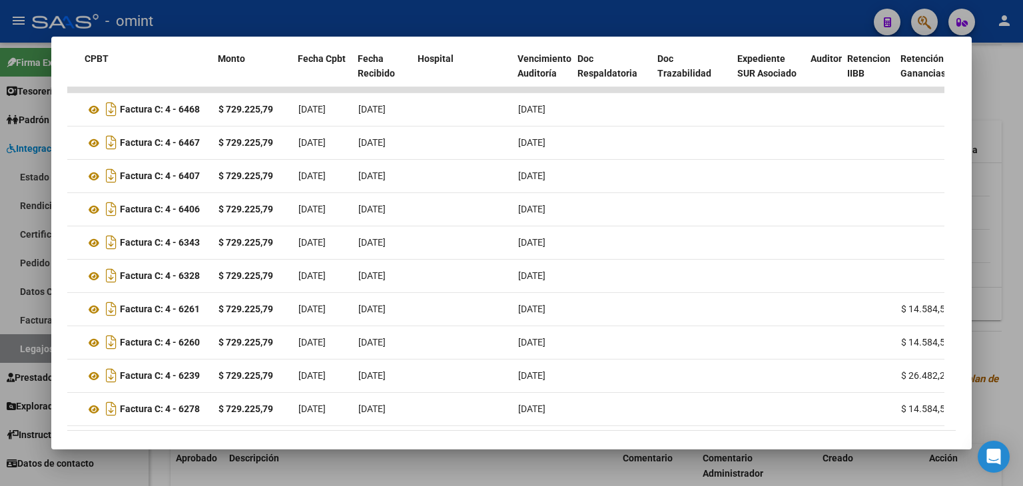
drag, startPoint x: 225, startPoint y: 434, endPoint x: 103, endPoint y: 422, distance: 122.5
click at [103, 422] on mat-dialog-container "Análisis Prestador - CUIT: 27044558373 cloud_download Exportar CSV ABM ARCA Imp…" at bounding box center [511, 244] width 920 height 414
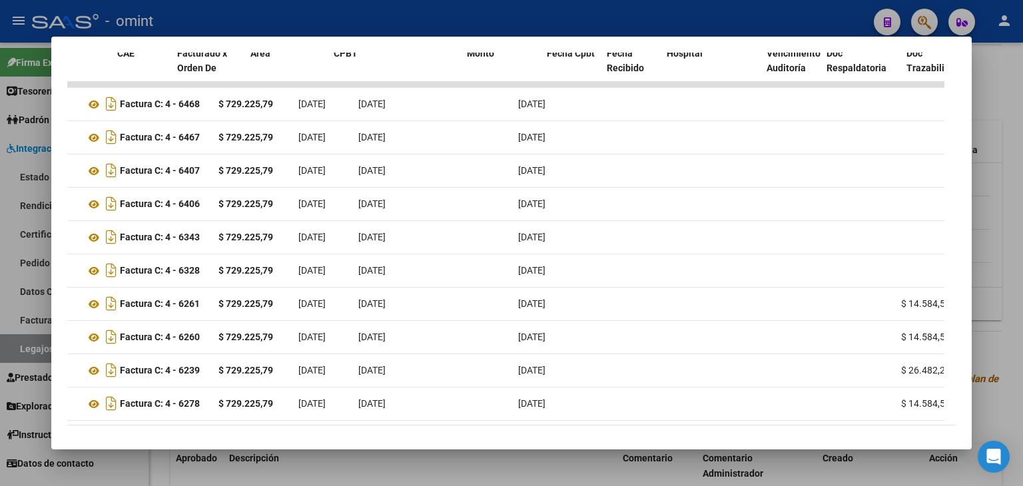
scroll to position [0, 0]
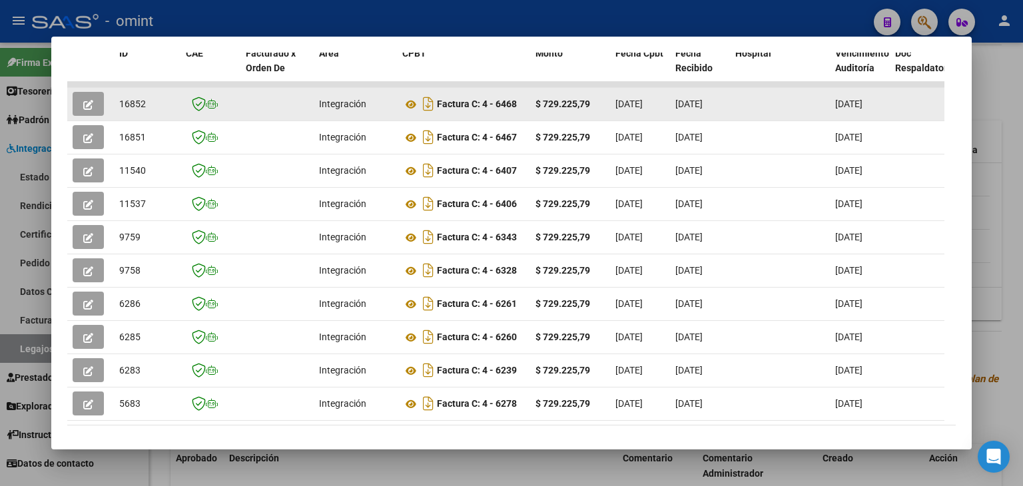
click at [134, 103] on span "16852" at bounding box center [132, 104] width 27 height 11
copy span "16852"
click at [409, 102] on icon at bounding box center [410, 105] width 17 height 16
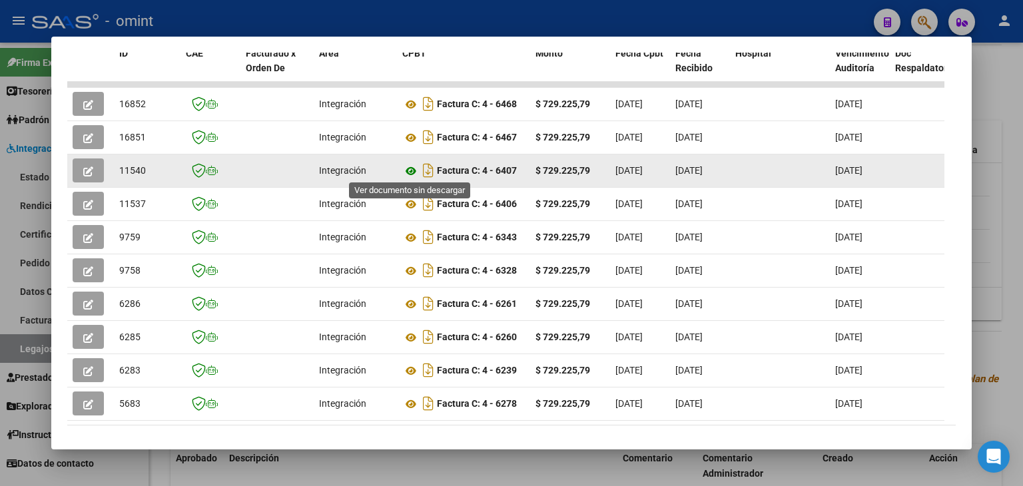
click at [411, 172] on icon at bounding box center [410, 171] width 17 height 16
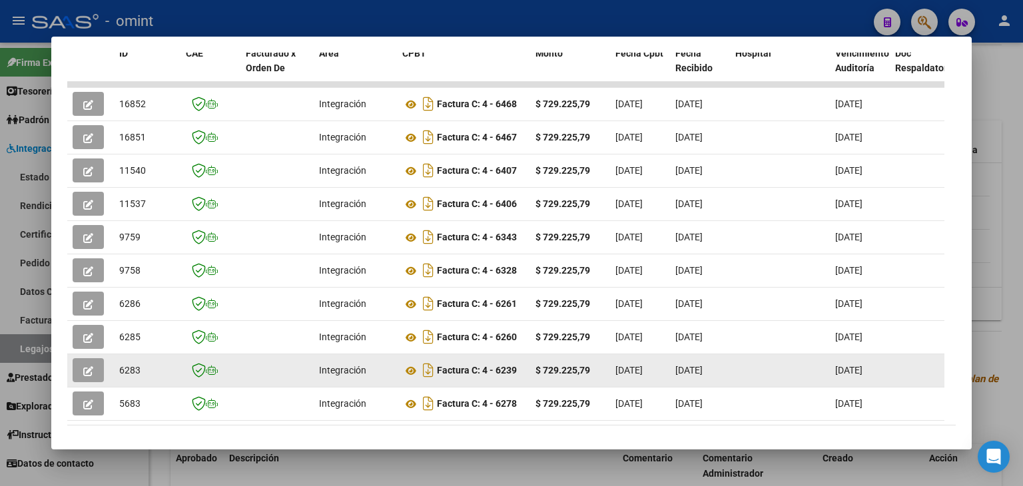
click at [85, 371] on icon "button" at bounding box center [88, 371] width 10 height 10
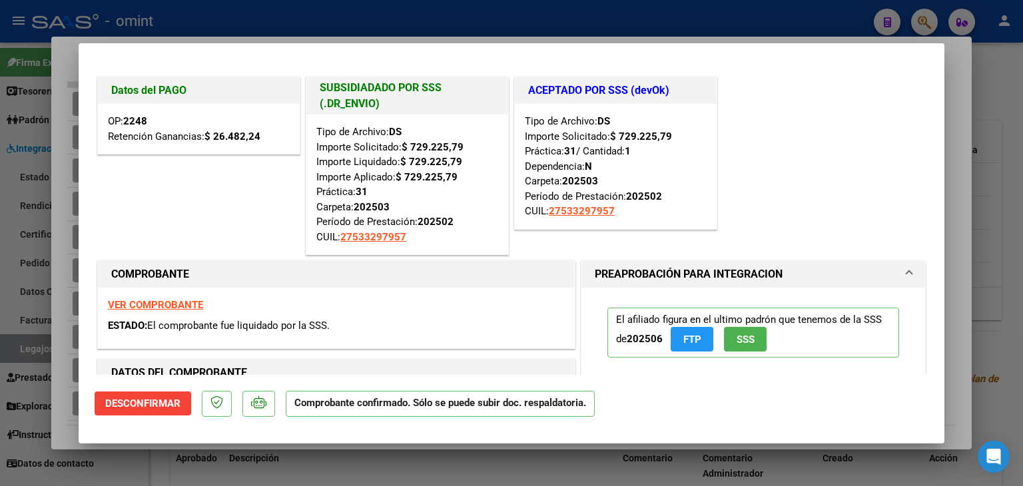
type input "$ 0,00"
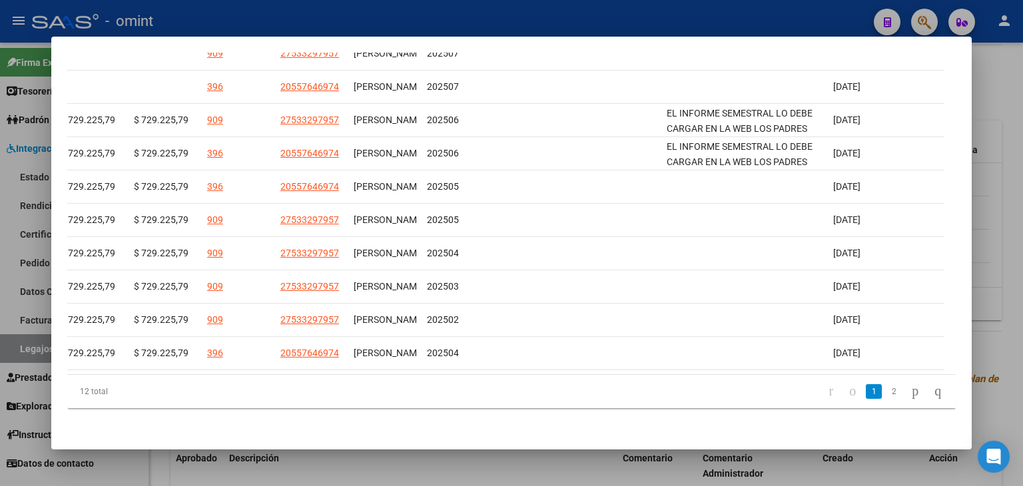
scroll to position [0, 1980]
click at [886, 390] on link "2" at bounding box center [894, 391] width 16 height 15
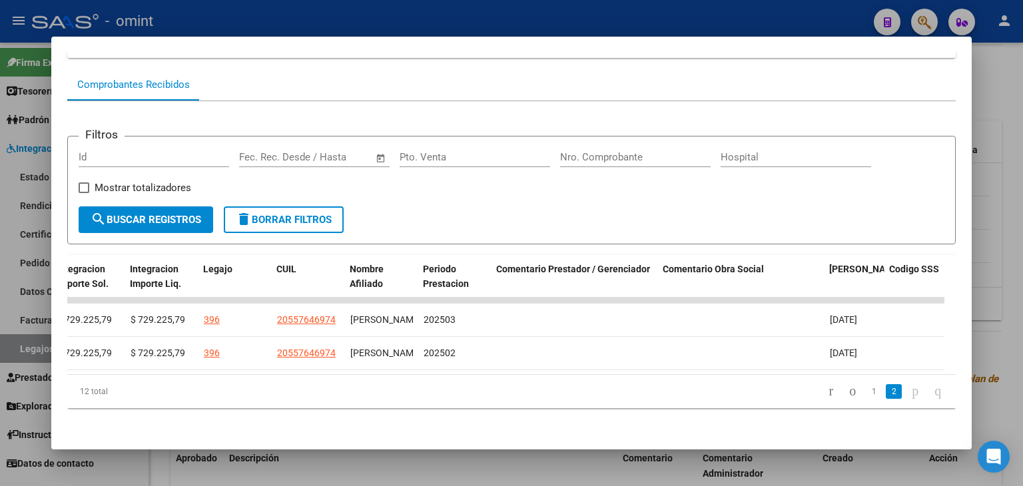
scroll to position [125, 0]
click at [866, 387] on link "1" at bounding box center [874, 391] width 16 height 15
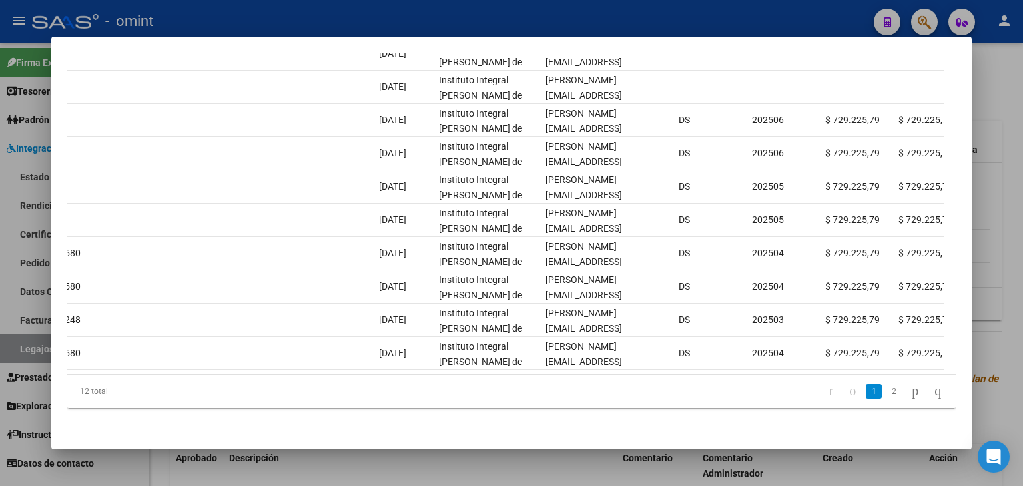
scroll to position [0, 0]
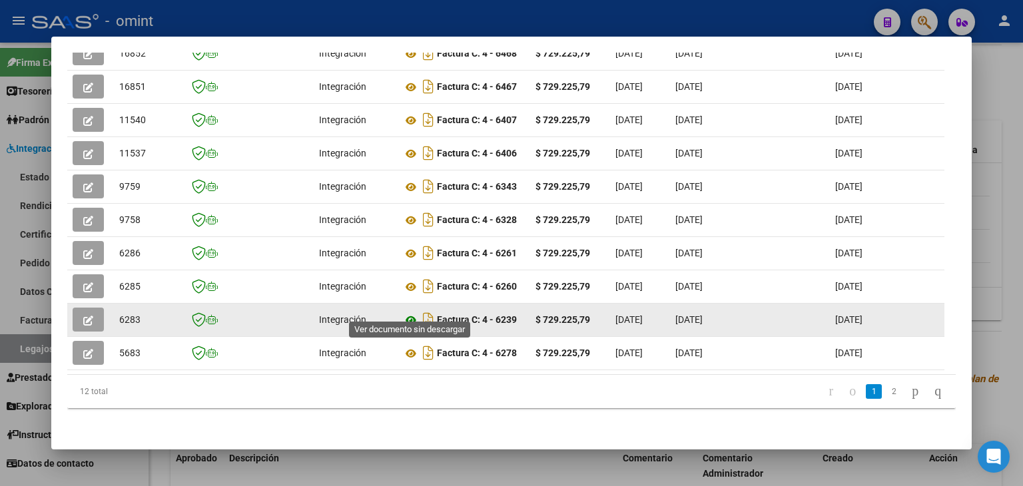
click at [412, 312] on icon at bounding box center [410, 320] width 17 height 16
click at [85, 316] on icon "button" at bounding box center [88, 321] width 10 height 10
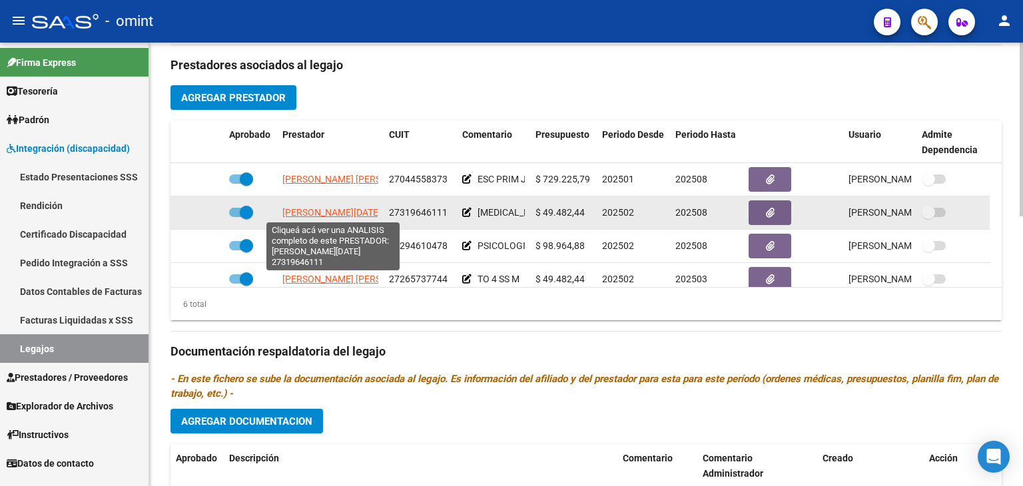
click at [334, 211] on span "BELLANI LUCIA JAZMIN" at bounding box center [331, 212] width 99 height 11
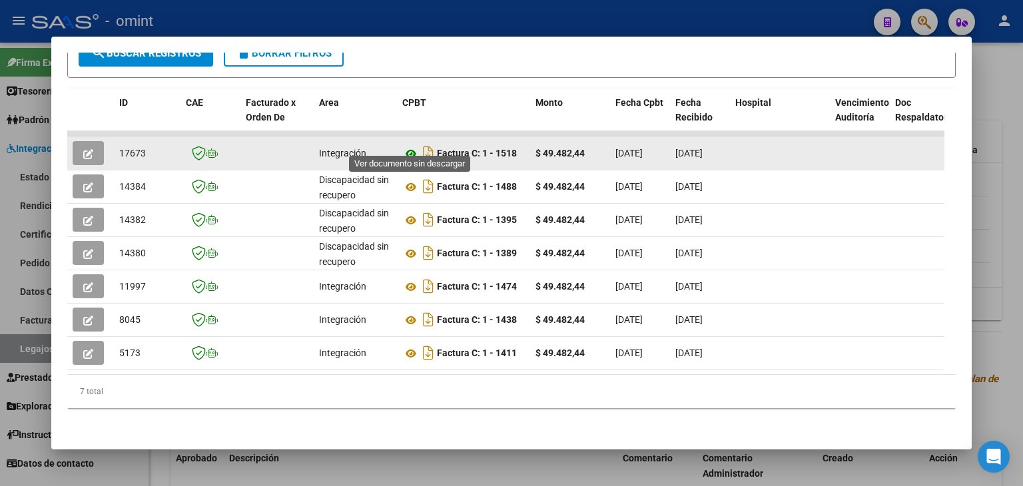
click at [408, 146] on icon at bounding box center [410, 154] width 17 height 16
click at [83, 149] on icon "button" at bounding box center [88, 154] width 10 height 10
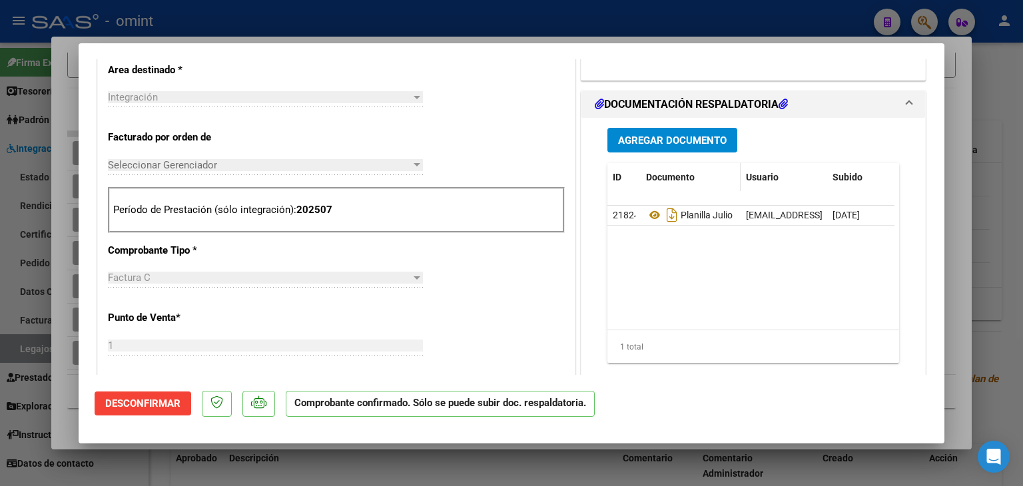
scroll to position [466, 0]
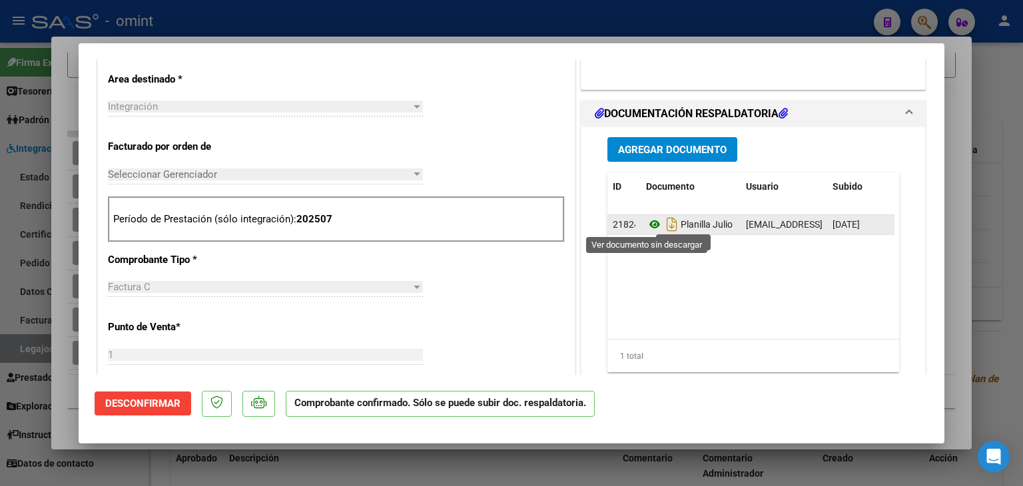
click at [646, 228] on icon at bounding box center [654, 224] width 17 height 16
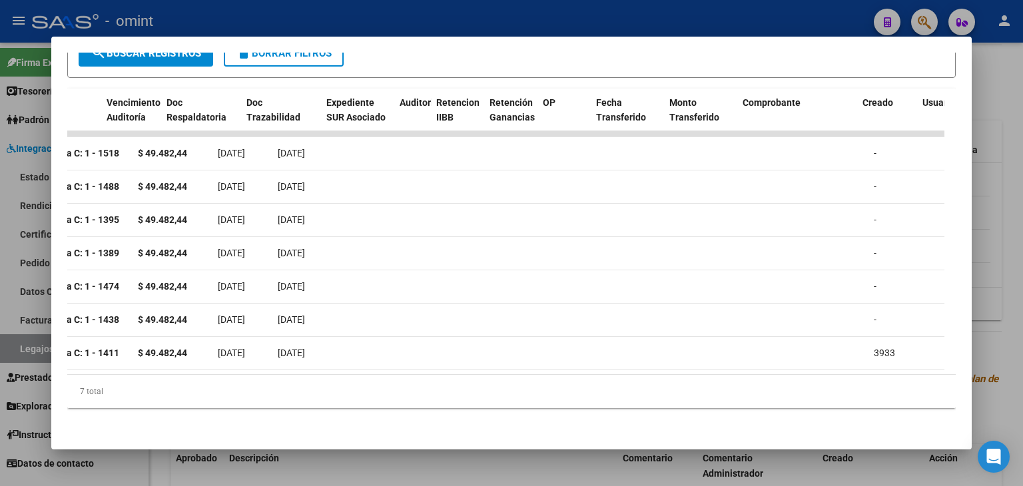
scroll to position [0, 0]
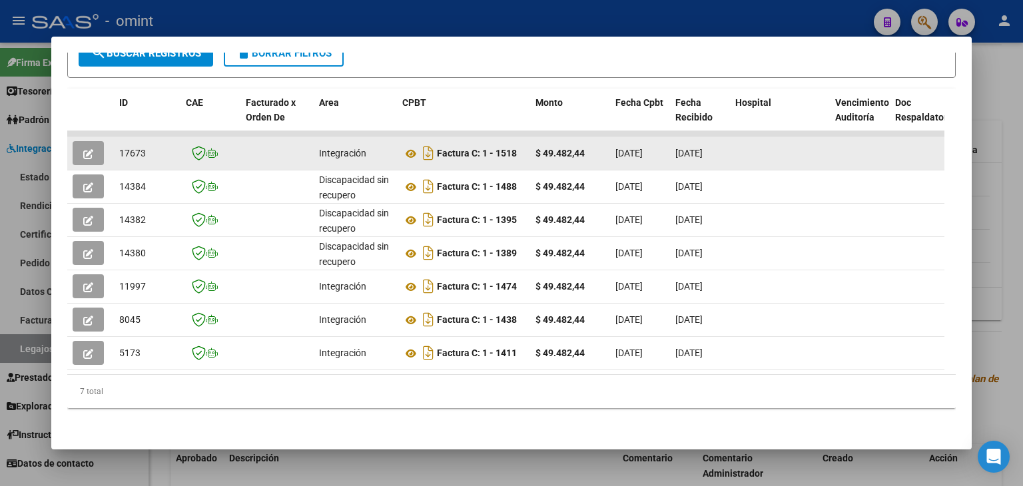
click at [123, 148] on span "17673" at bounding box center [132, 153] width 27 height 11
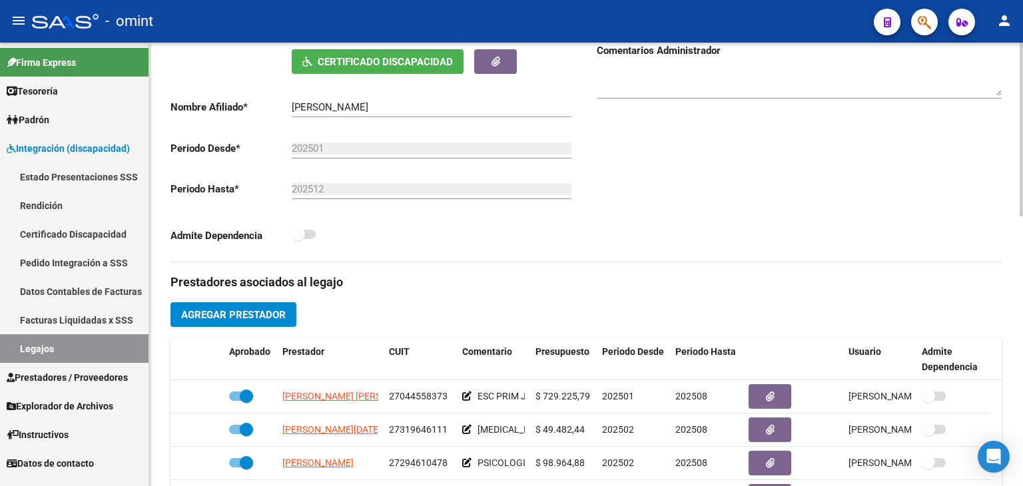
scroll to position [354, 0]
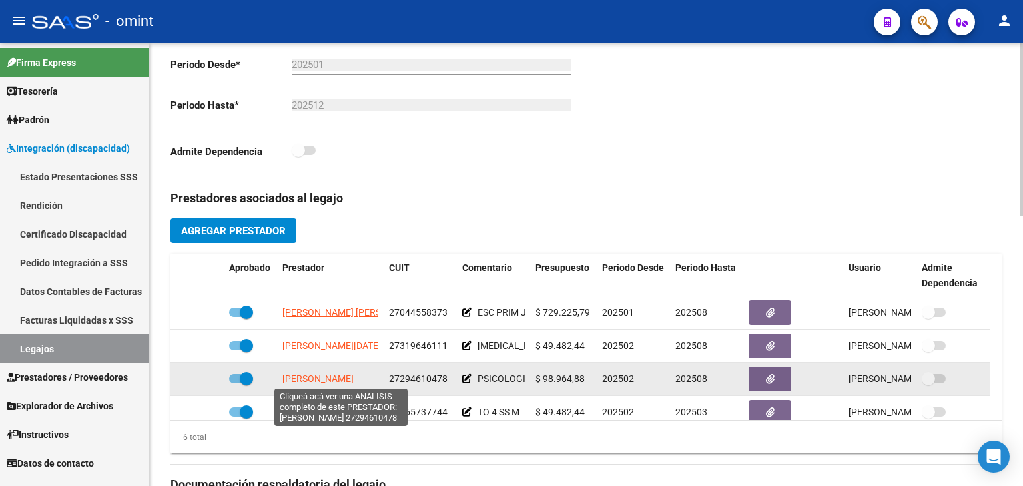
click at [320, 382] on span "RIVOSECCHI MARIA LUCILA" at bounding box center [317, 379] width 71 height 11
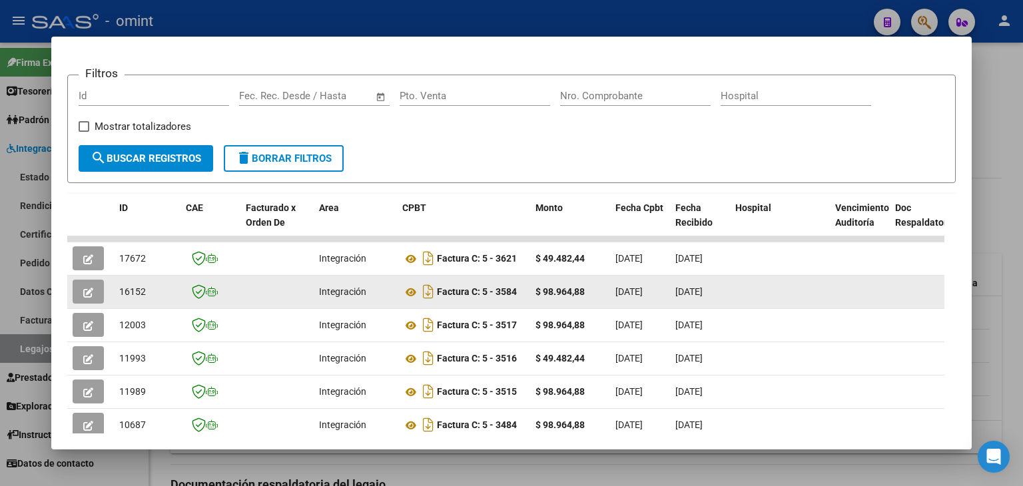
scroll to position [173, 0]
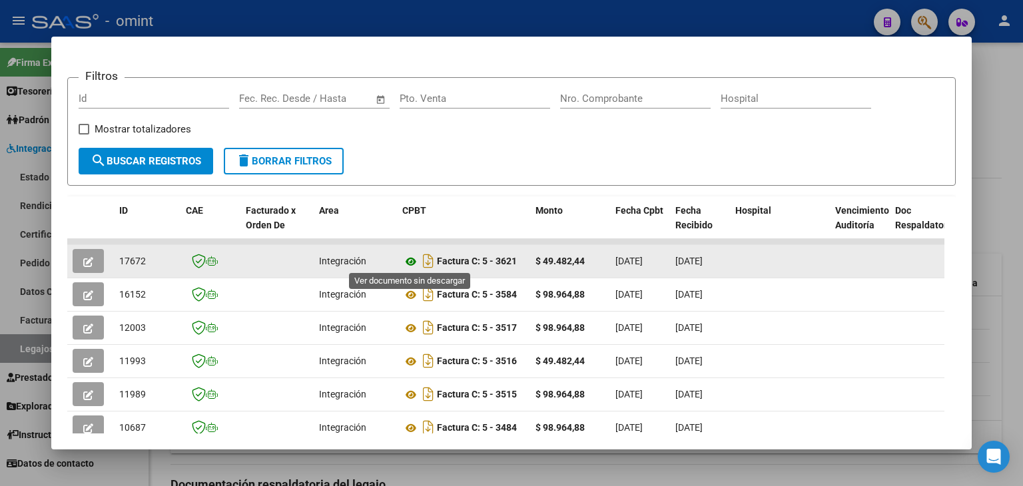
click at [416, 259] on icon at bounding box center [410, 262] width 17 height 16
click at [127, 258] on span "17672" at bounding box center [132, 261] width 27 height 11
click at [85, 258] on icon "button" at bounding box center [88, 262] width 10 height 10
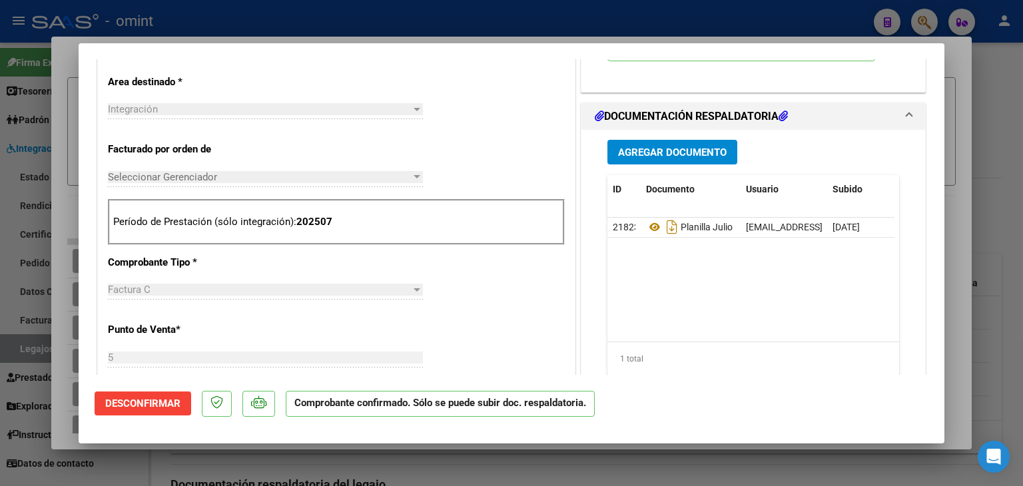
scroll to position [466, 0]
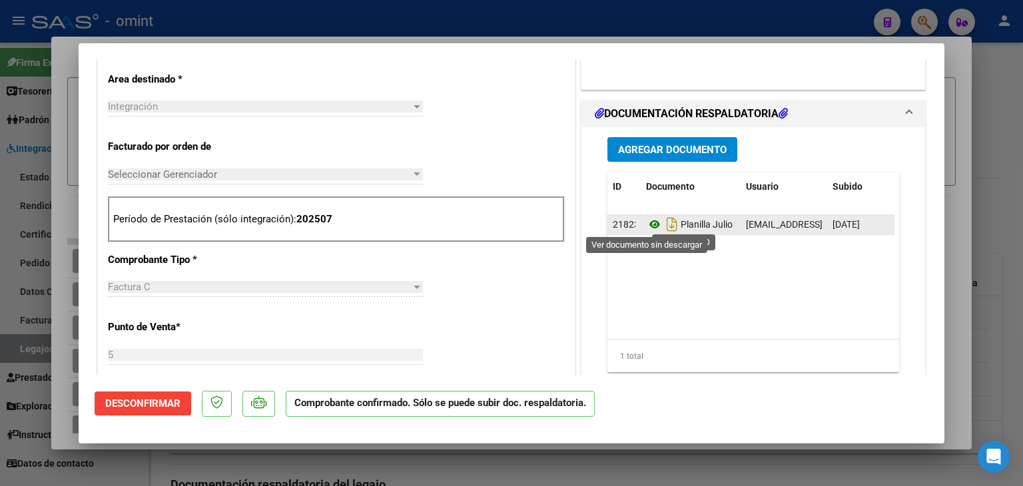
click at [646, 225] on icon at bounding box center [654, 224] width 17 height 16
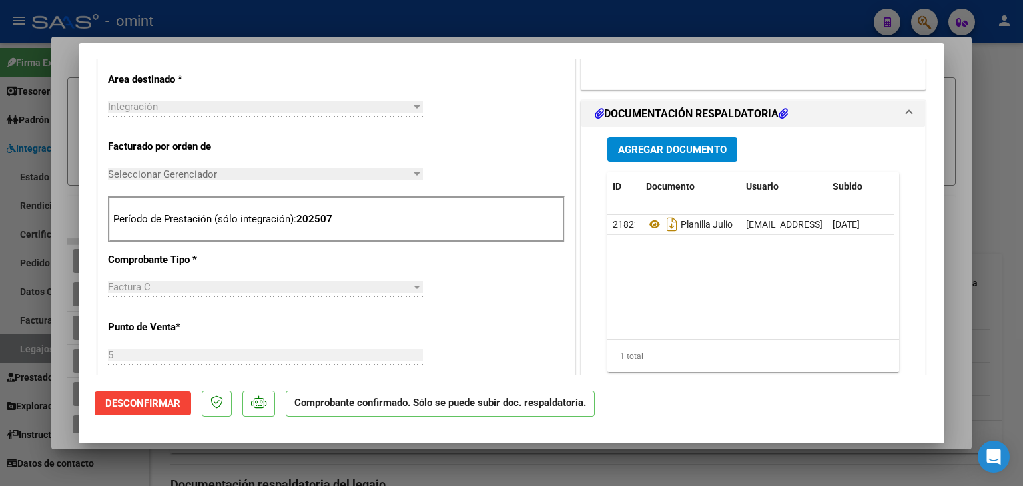
click at [279, 125] on div "Integración Seleccionar Area" at bounding box center [265, 113] width 315 height 33
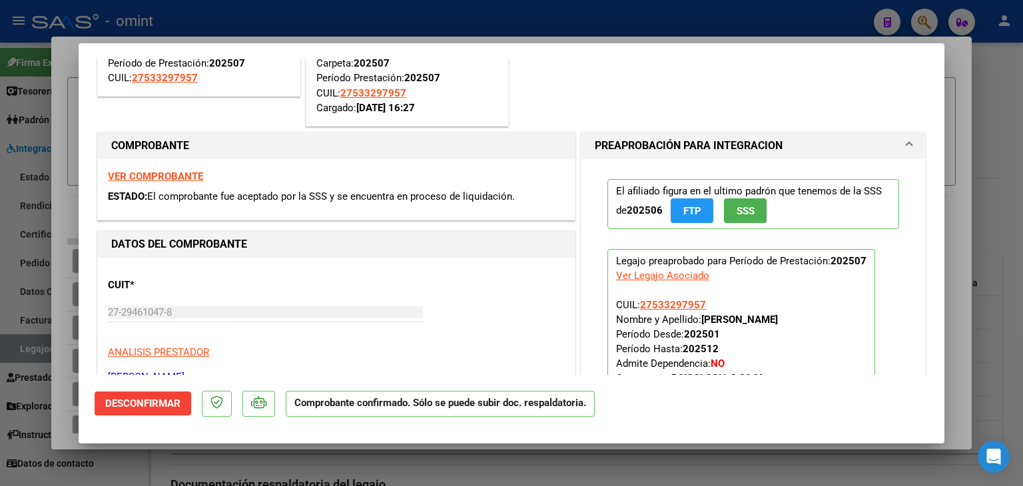
scroll to position [133, 0]
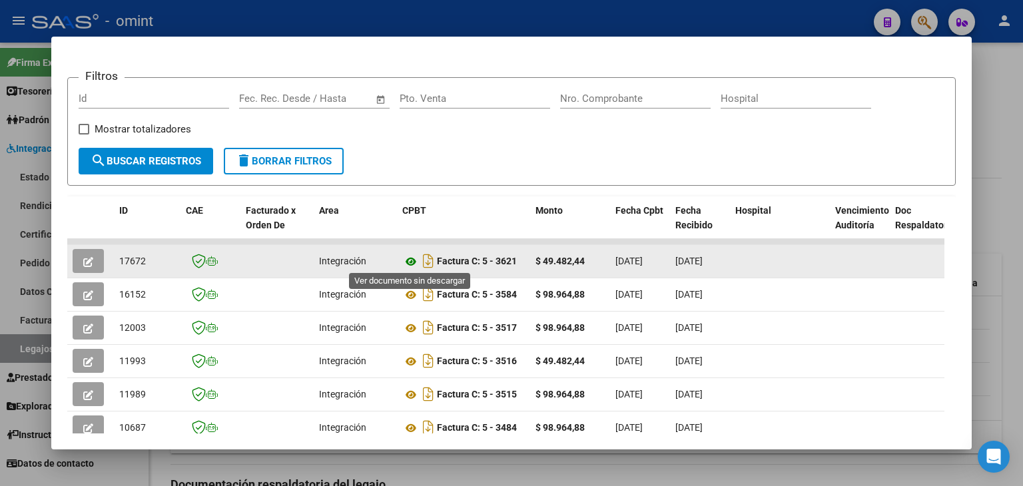
click at [408, 258] on icon at bounding box center [410, 262] width 17 height 16
click at [130, 260] on span "17672" at bounding box center [132, 261] width 27 height 11
click at [130, 258] on span "17672" at bounding box center [132, 261] width 27 height 11
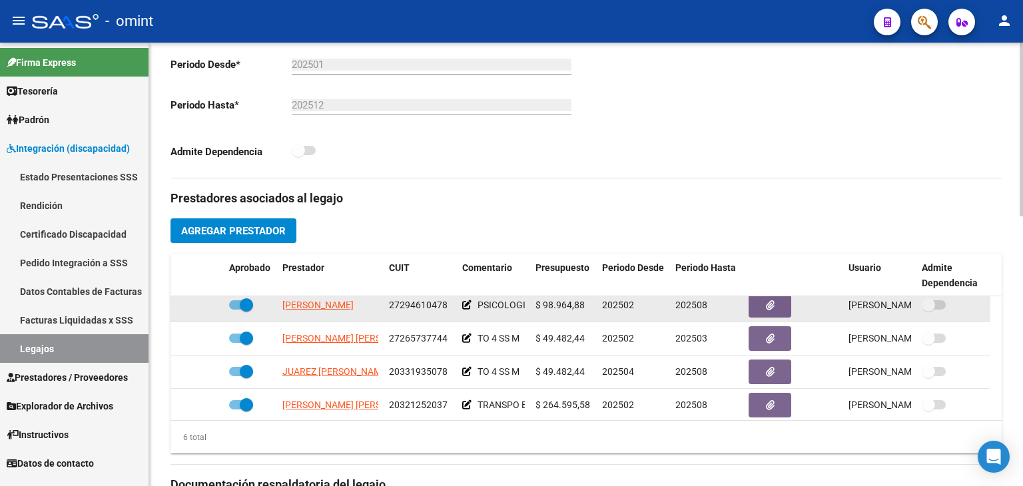
scroll to position [80, 0]
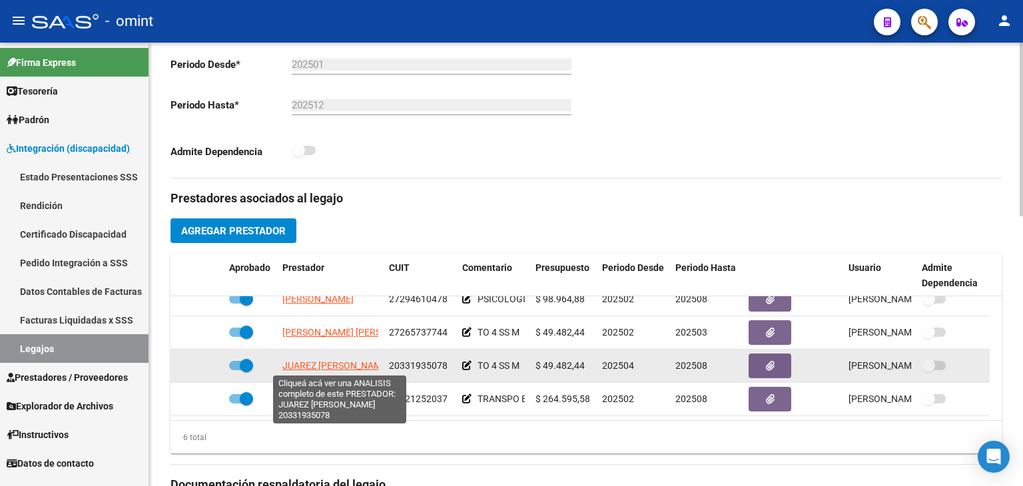
click at [342, 366] on span "JUAREZ MARINA SOLEDAD" at bounding box center [335, 365] width 107 height 11
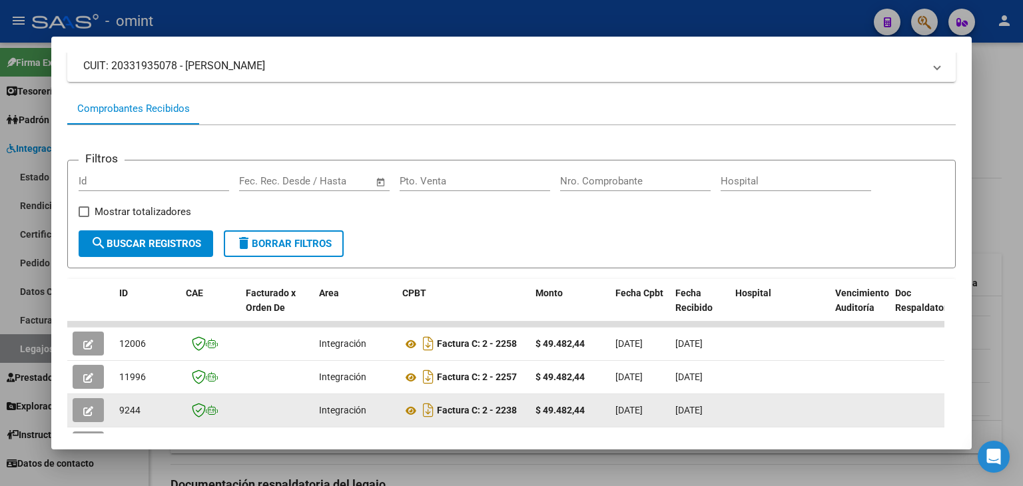
scroll to position [173, 0]
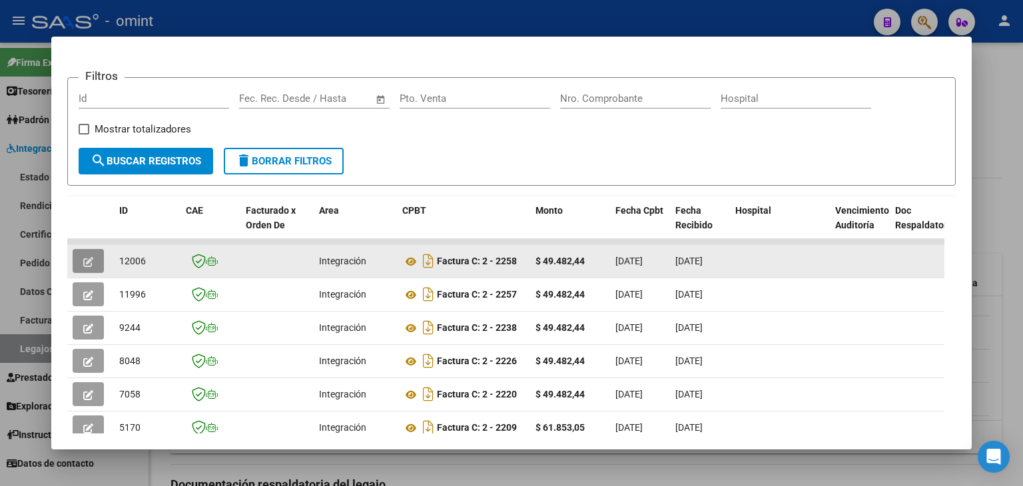
click at [82, 264] on button "button" at bounding box center [88, 261] width 31 height 24
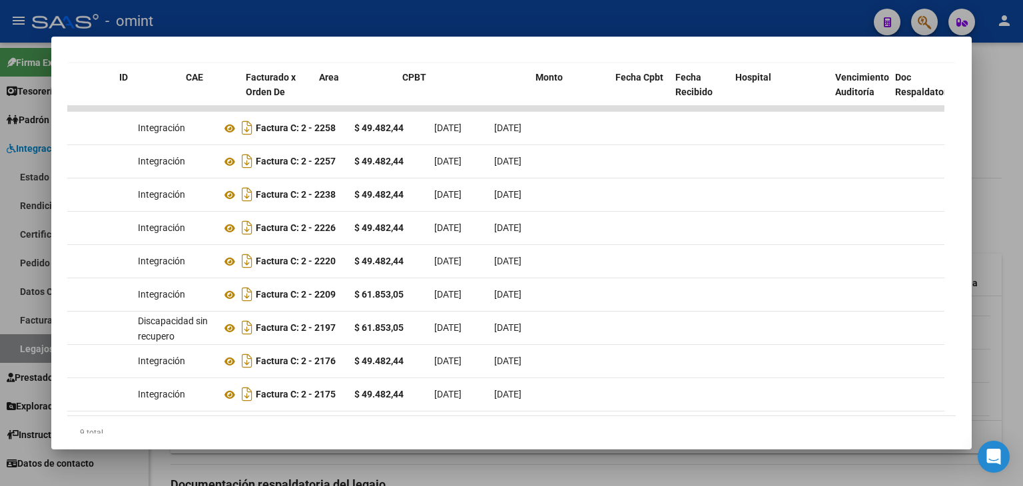
scroll to position [0, 0]
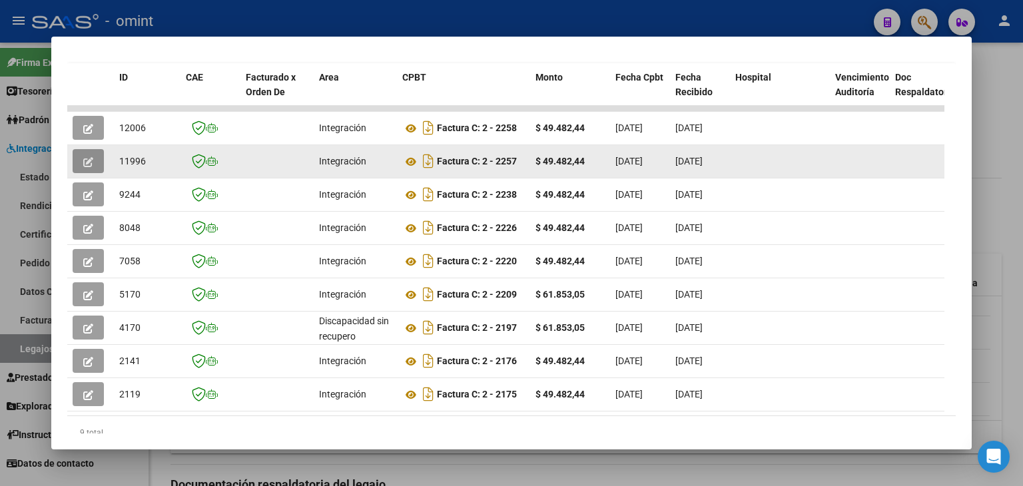
click at [81, 160] on button "button" at bounding box center [88, 161] width 31 height 24
click at [87, 161] on icon "button" at bounding box center [88, 162] width 10 height 10
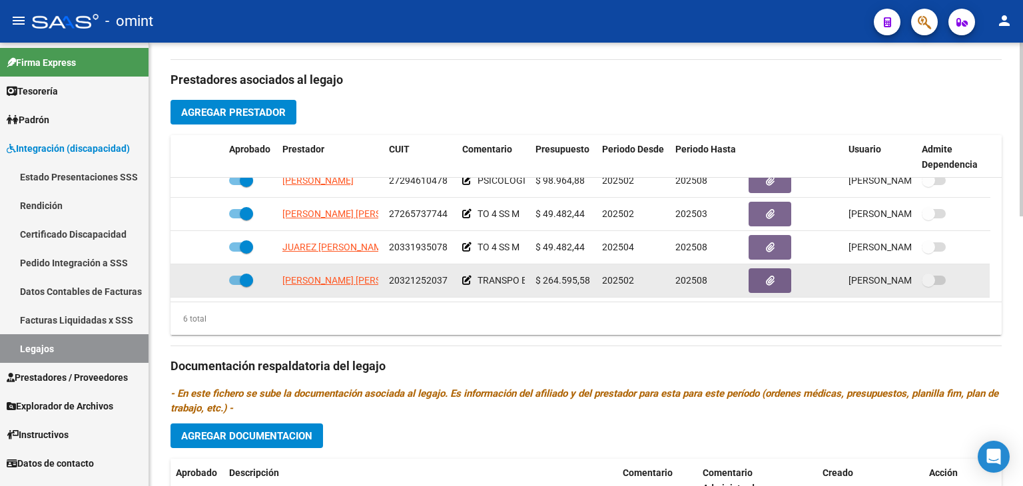
scroll to position [487, 0]
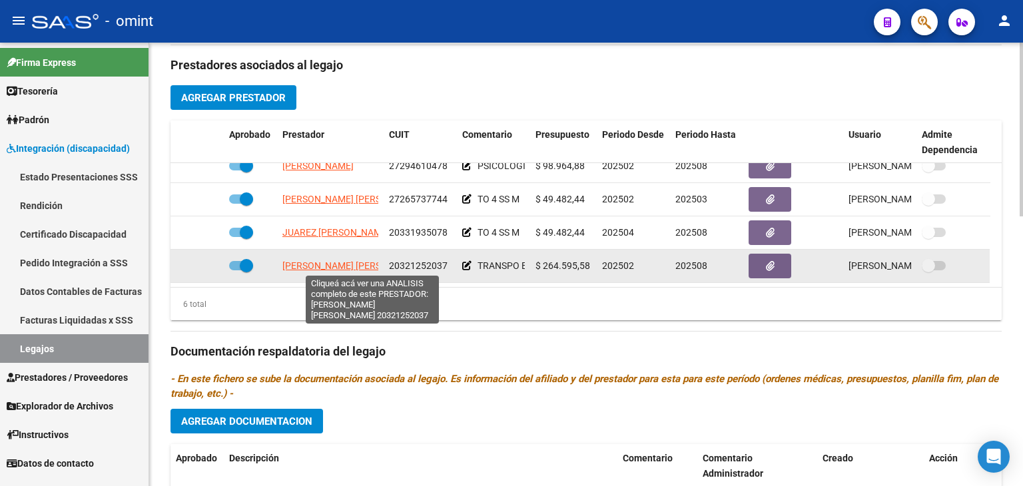
click at [320, 268] on span "COSENTINO VACCARO GERMAN MARIANO" at bounding box center [354, 265] width 144 height 11
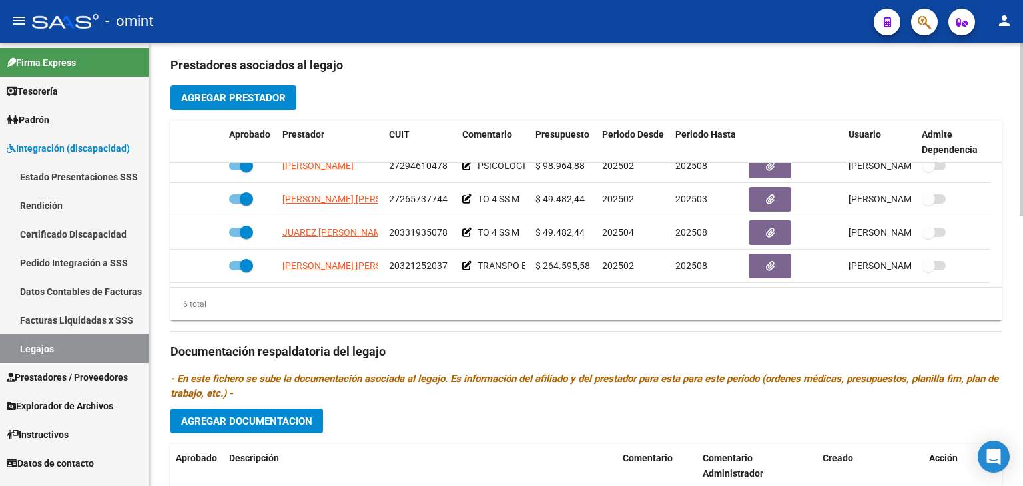
click at [396, 305] on div "6 total" at bounding box center [585, 304] width 831 height 33
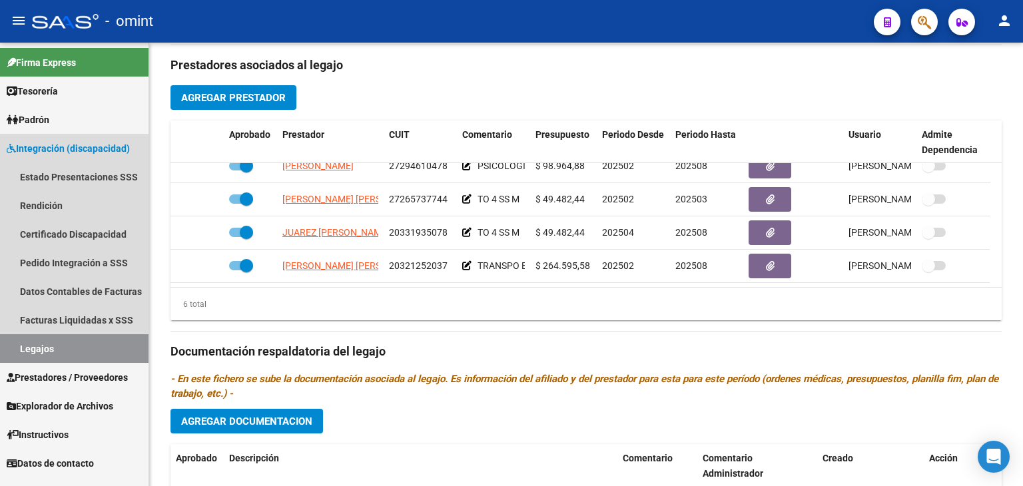
click at [51, 350] on link "Legajos" at bounding box center [74, 348] width 148 height 29
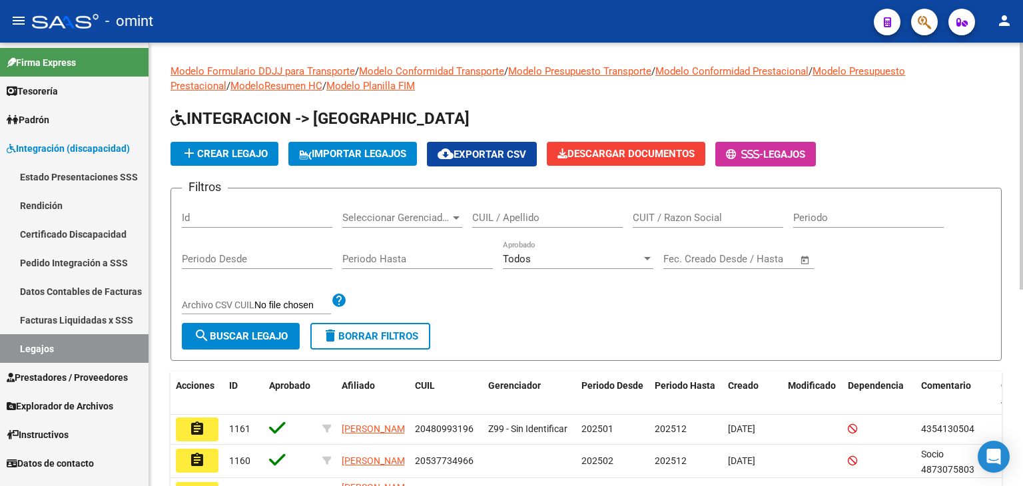
click at [501, 216] on input "CUIL / Apellido" at bounding box center [547, 218] width 150 height 12
paste input "27533297949"
click at [244, 344] on button "search Buscar Legajo" at bounding box center [241, 336] width 118 height 27
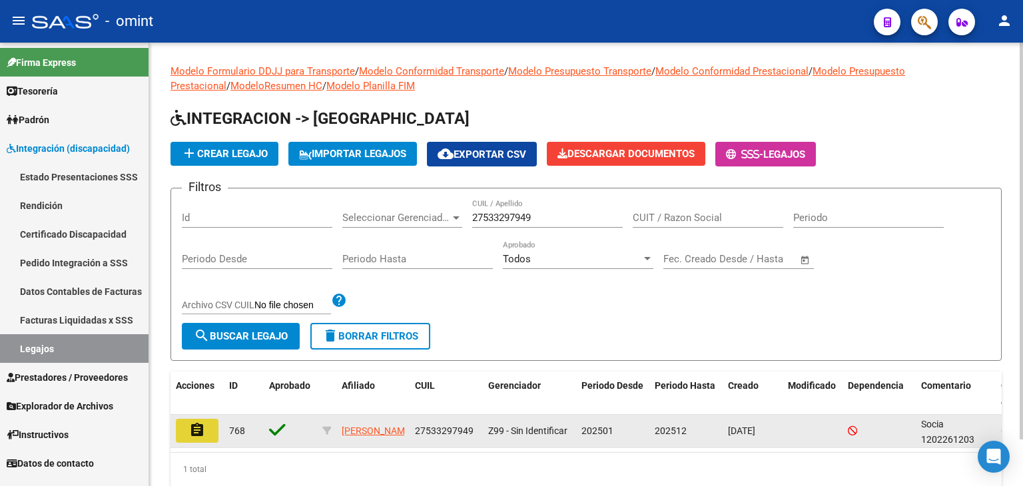
click at [200, 426] on mat-icon "assignment" at bounding box center [197, 430] width 16 height 16
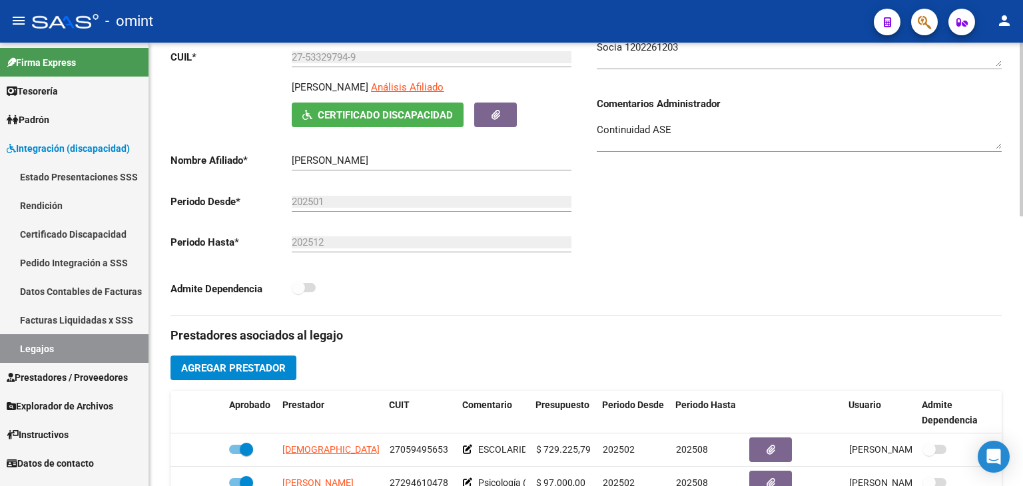
scroll to position [333, 0]
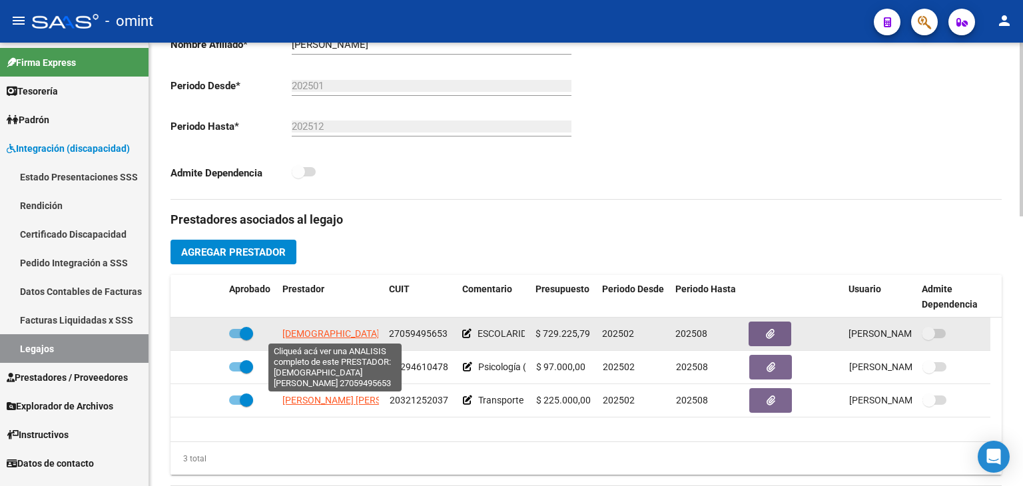
click at [348, 331] on span "PORTUGUES ANA MARIA" at bounding box center [367, 333] width 170 height 11
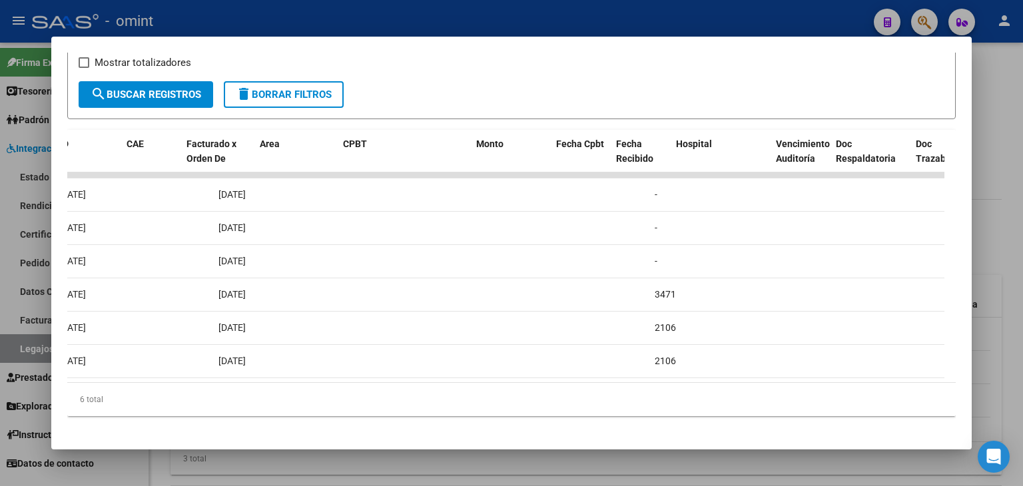
scroll to position [0, 0]
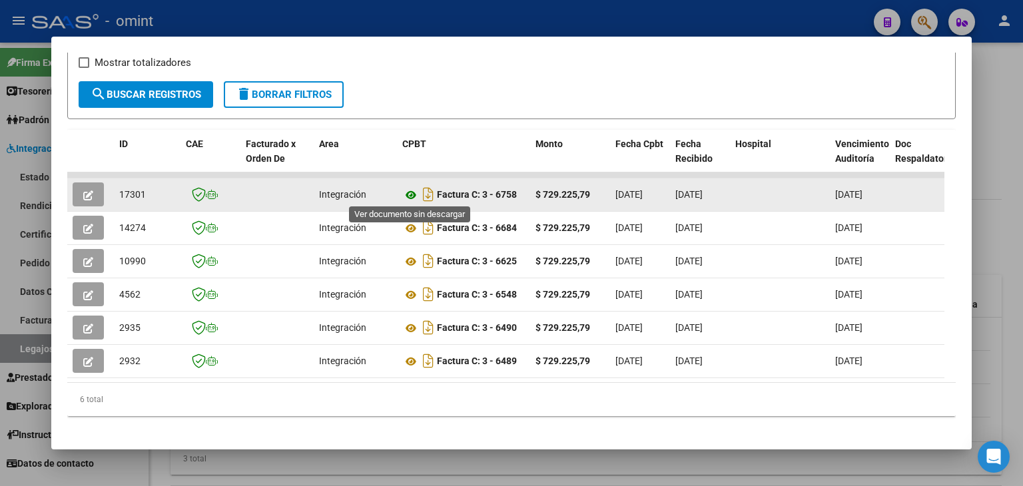
click at [414, 192] on icon at bounding box center [410, 195] width 17 height 16
click at [81, 188] on button "button" at bounding box center [88, 194] width 31 height 24
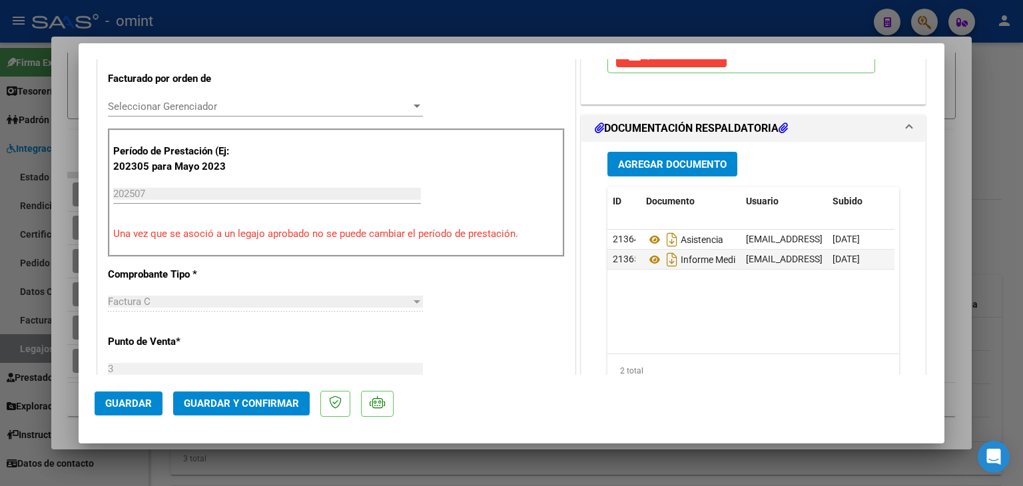
scroll to position [358, 0]
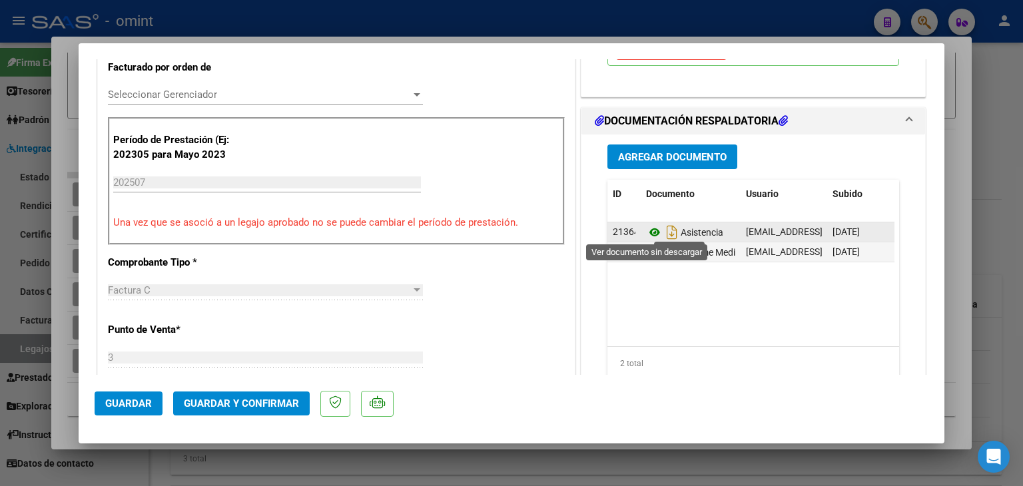
click at [646, 229] on icon at bounding box center [654, 232] width 17 height 16
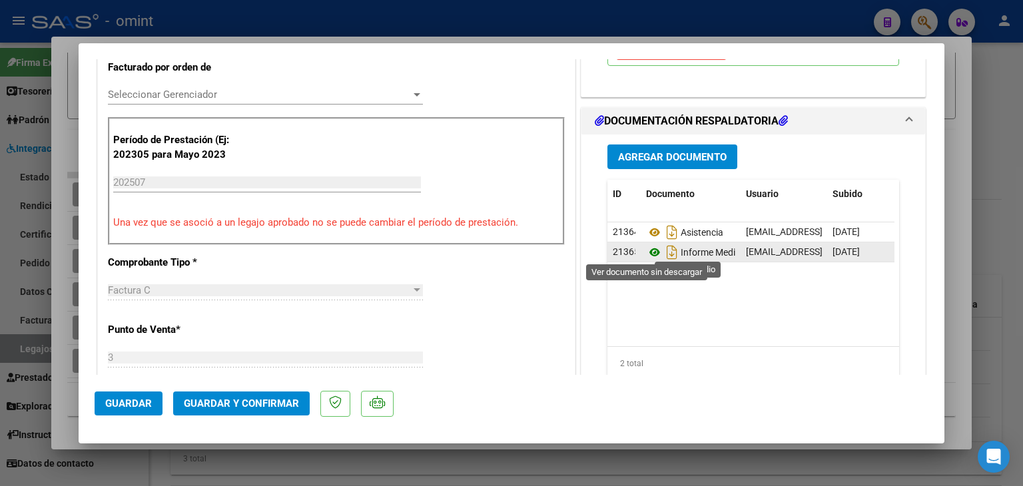
click at [646, 249] on icon at bounding box center [654, 252] width 17 height 16
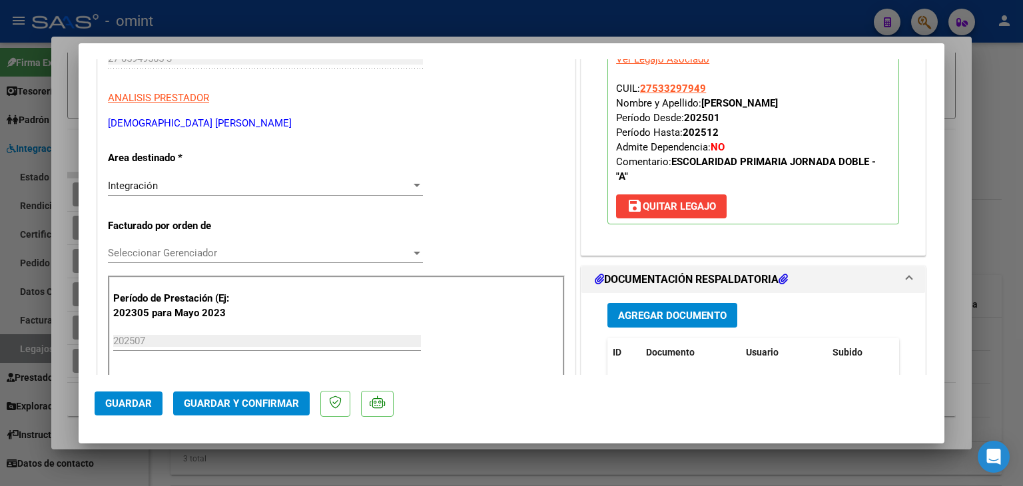
scroll to position [200, 0]
click at [153, 188] on span "Integración" at bounding box center [133, 185] width 50 height 12
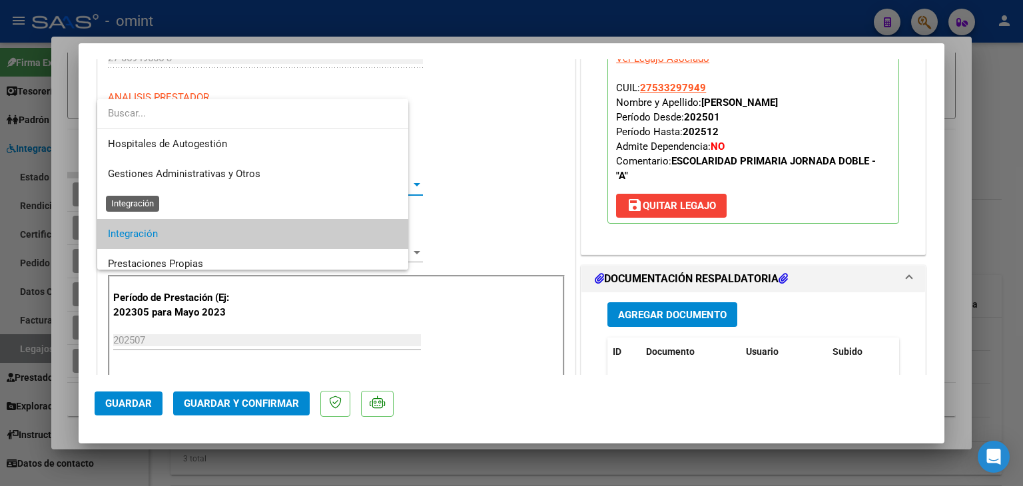
scroll to position [49, 0]
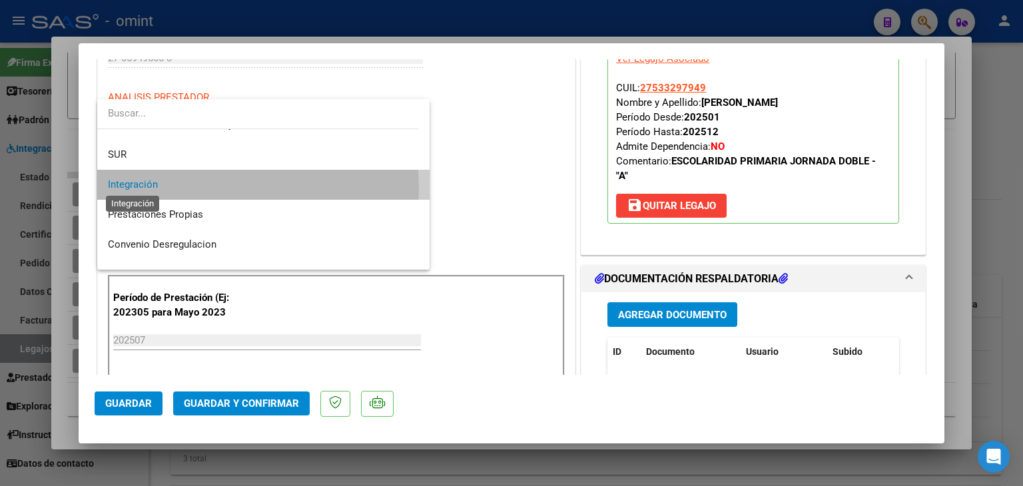
click at [152, 188] on span "Integración" at bounding box center [133, 184] width 50 height 12
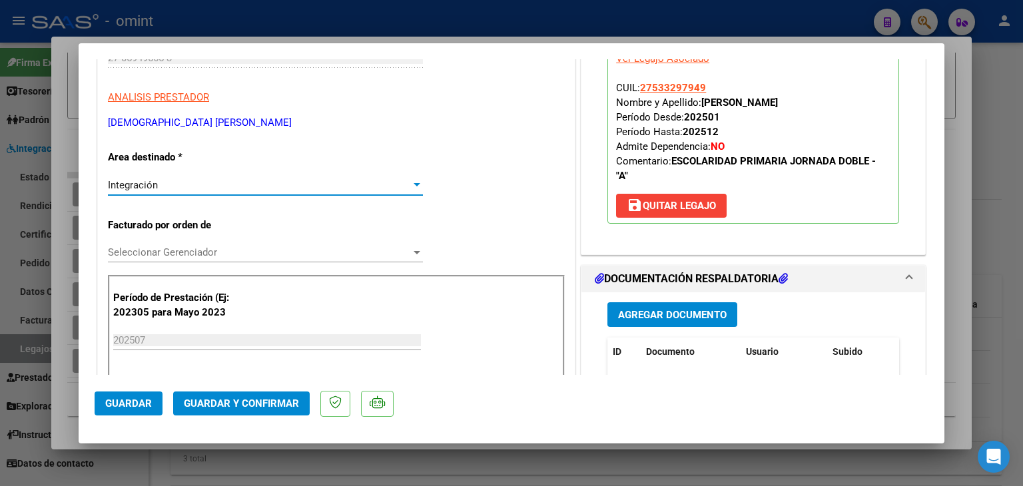
click at [174, 248] on span "Seleccionar Gerenciador" at bounding box center [259, 252] width 303 height 12
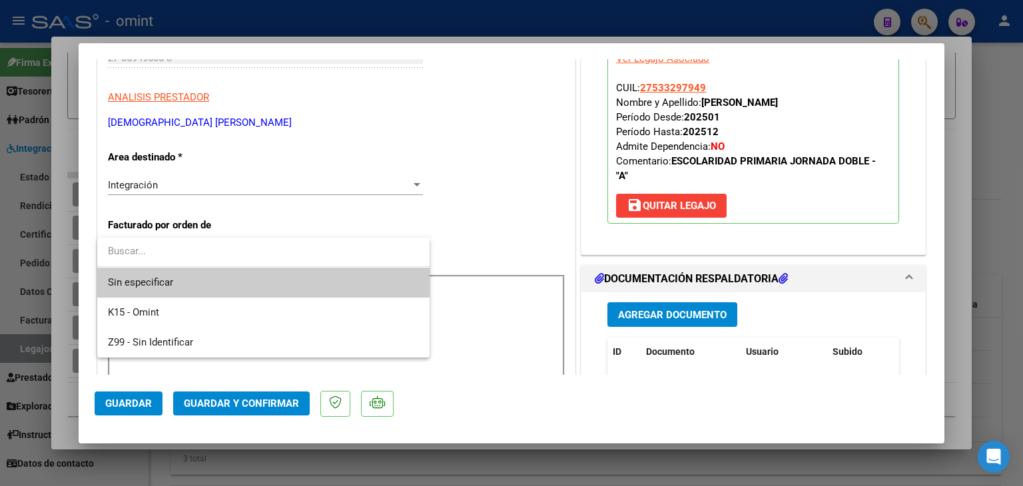
click at [164, 279] on span "Sin especificar" at bounding box center [263, 283] width 311 height 30
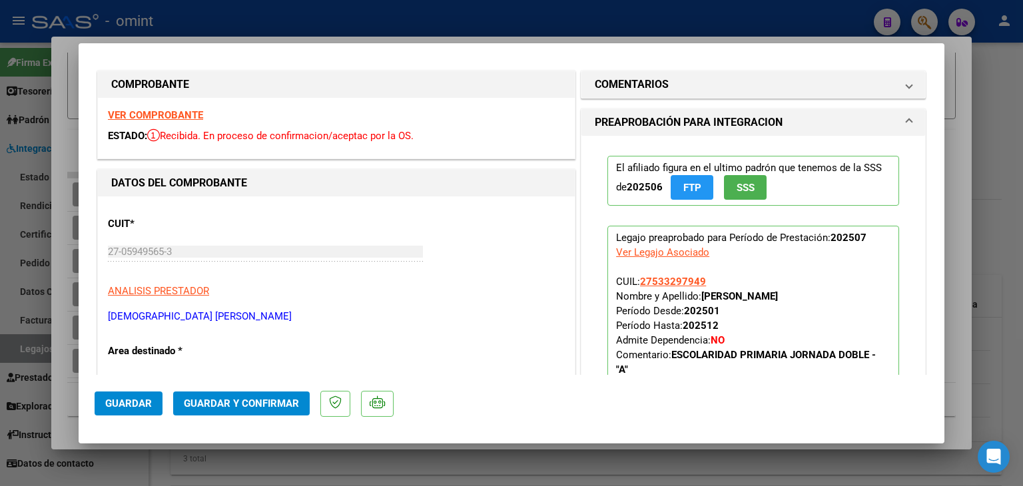
scroll to position [0, 0]
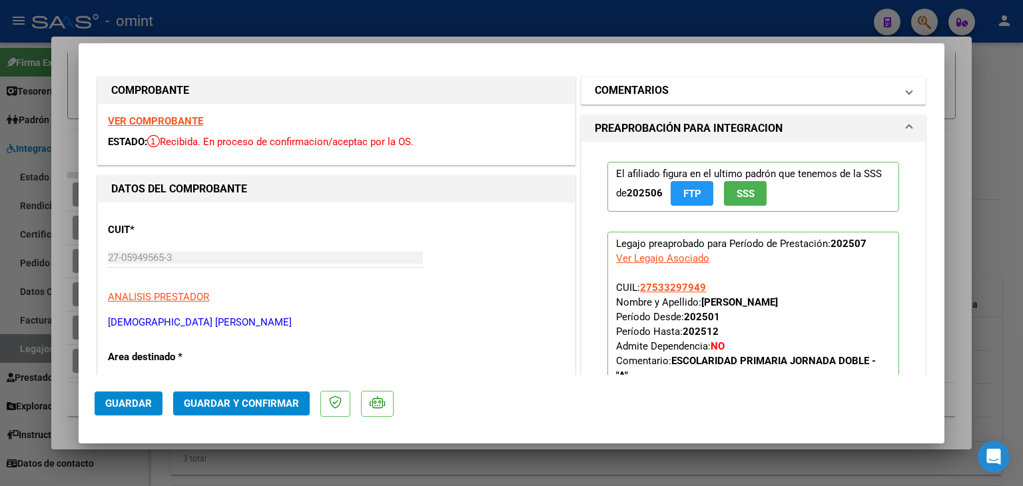
click at [906, 92] on span at bounding box center [908, 91] width 5 height 16
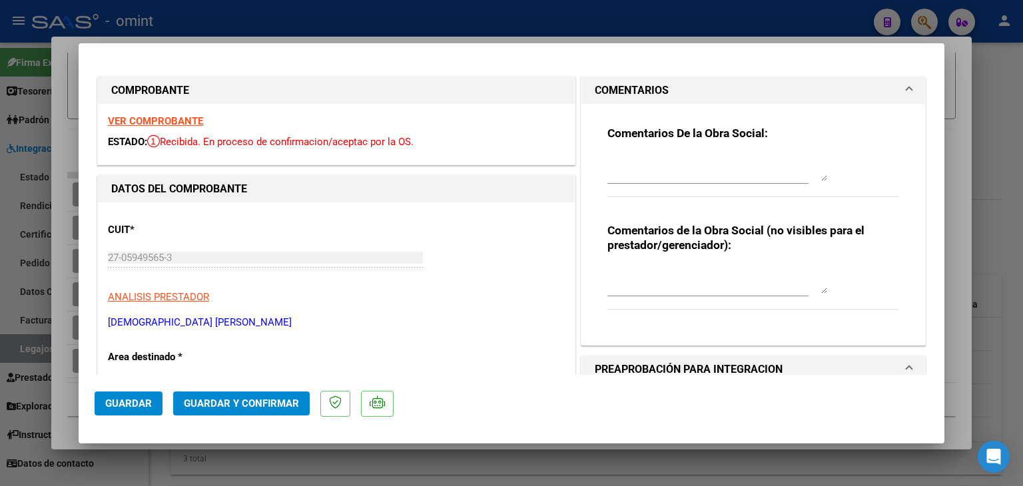
click at [733, 178] on textarea at bounding box center [717, 167] width 220 height 27
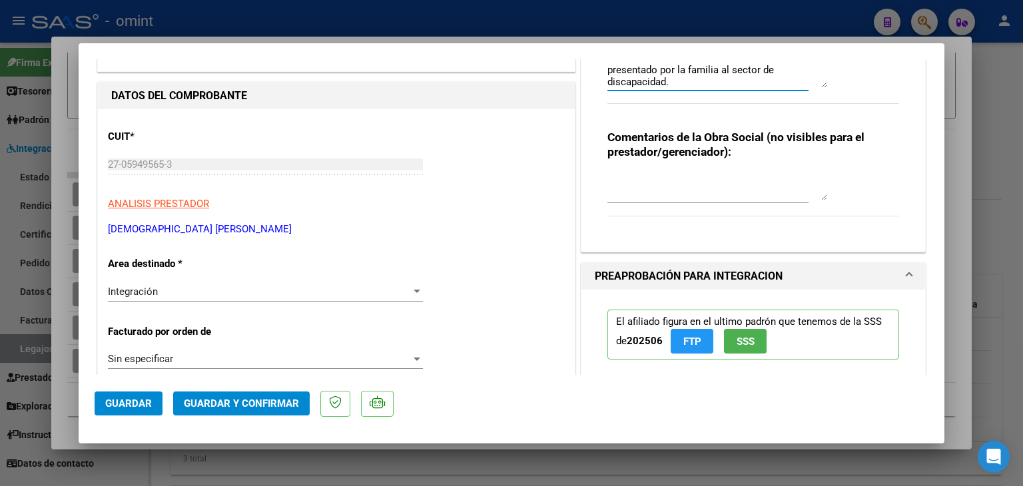
scroll to position [200, 0]
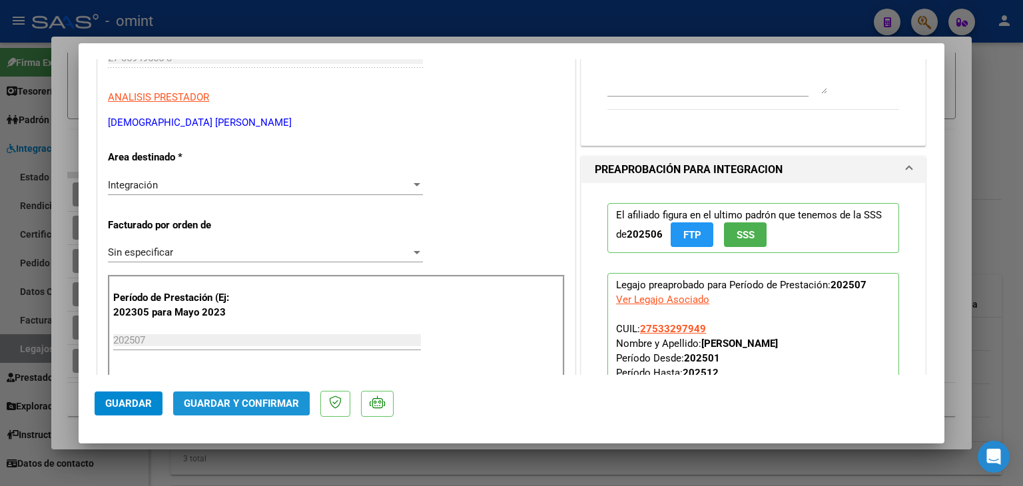
click at [224, 402] on span "Guardar y Confirmar" at bounding box center [241, 404] width 115 height 12
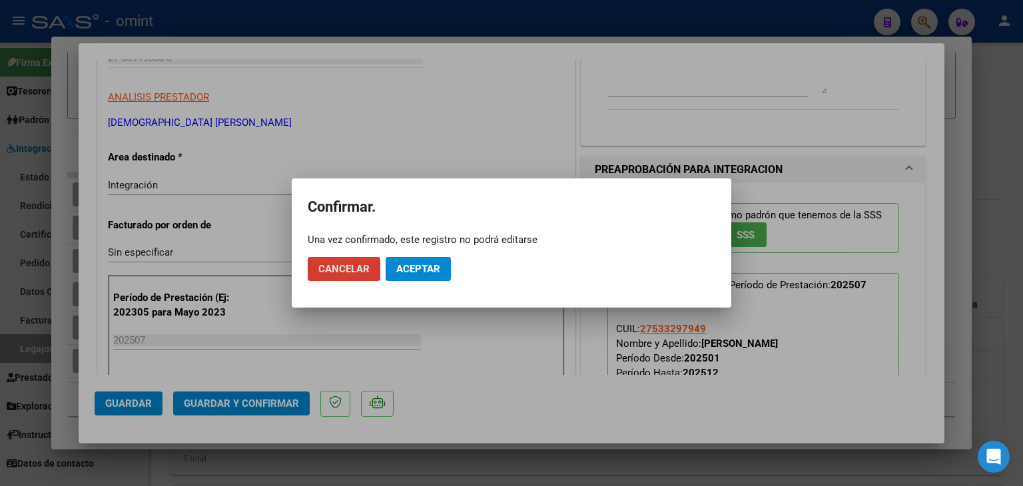
click at [416, 264] on span "Aceptar" at bounding box center [418, 269] width 44 height 12
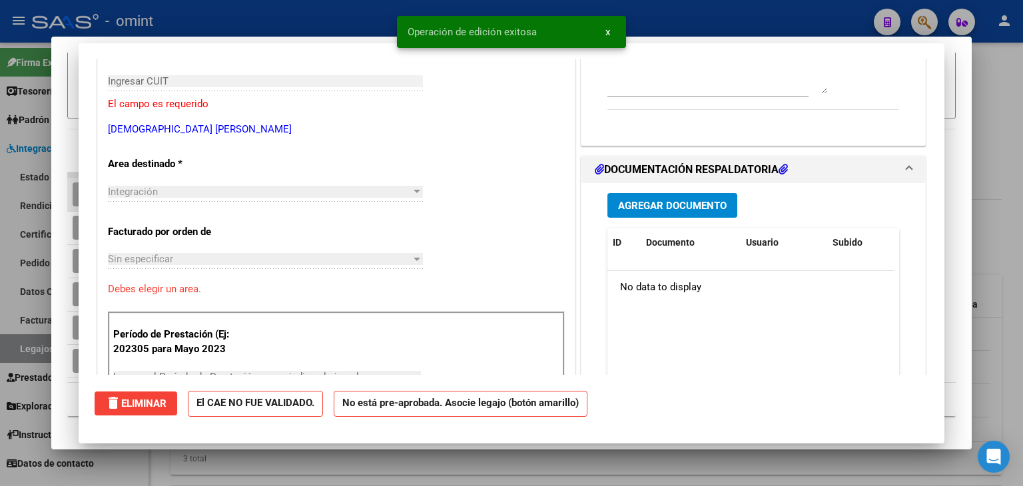
scroll to position [0, 0]
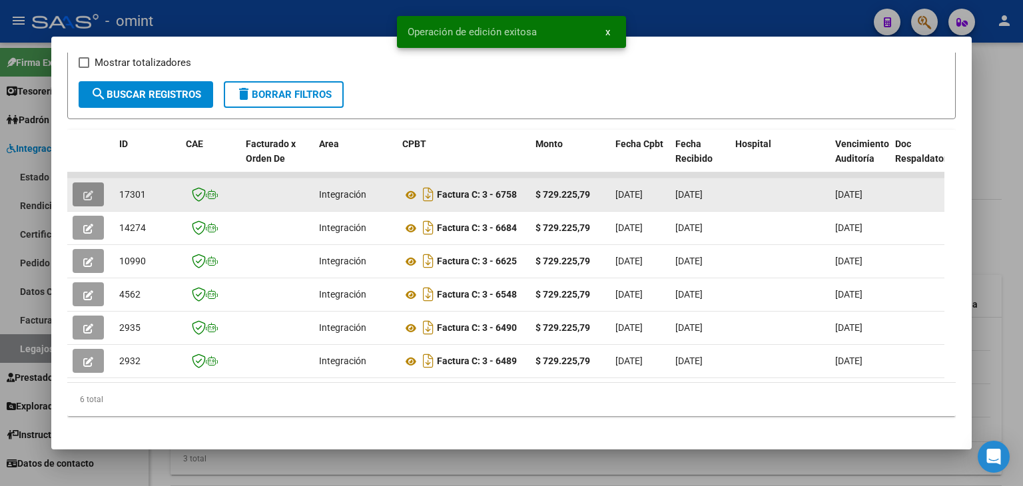
click at [132, 195] on span "17301" at bounding box center [132, 194] width 27 height 11
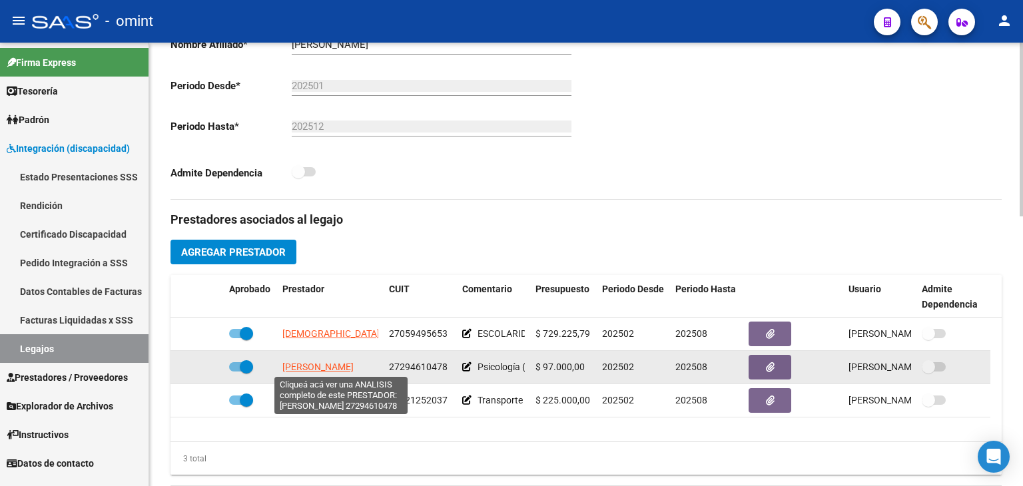
click at [336, 366] on span "RIVOSECCHI MARIA LUCILA" at bounding box center [317, 367] width 71 height 11
click at [320, 370] on span "RIVOSECCHI MARIA LUCILA" at bounding box center [317, 367] width 71 height 11
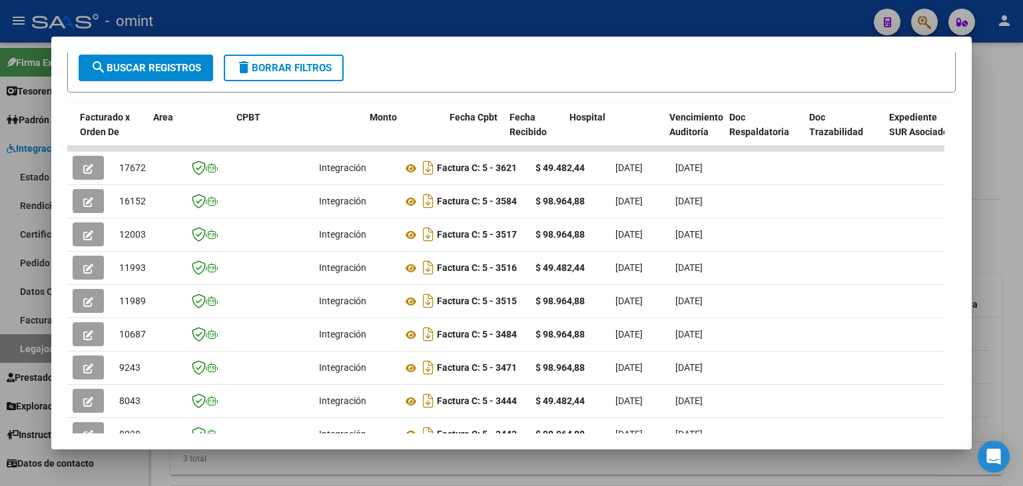
drag, startPoint x: 96, startPoint y: 331, endPoint x: 0, endPoint y: 331, distance: 95.9
click at [0, 331] on div "Análisis Prestador - CUIT: 27294610478 cloud_download Exportar CSV ABM ARCA Imp…" at bounding box center [511, 243] width 1023 height 486
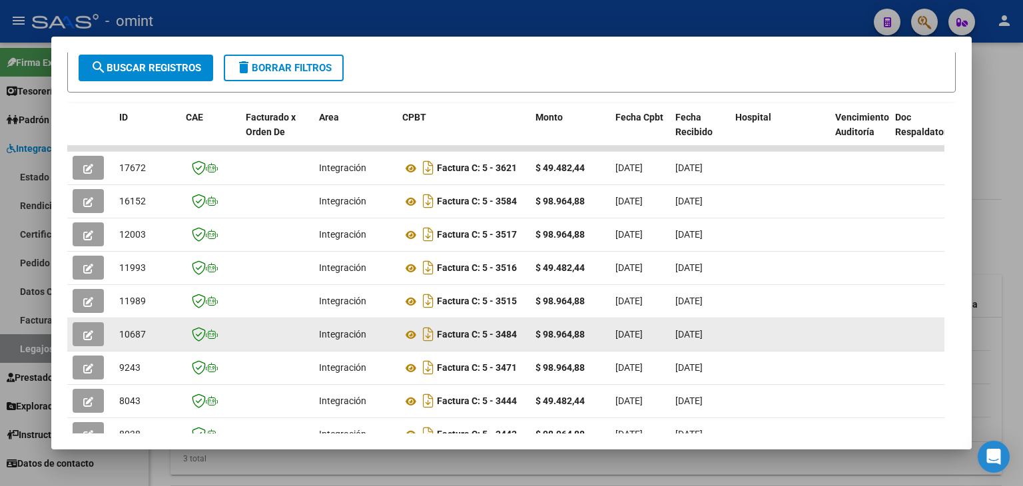
click at [83, 333] on icon "button" at bounding box center [88, 335] width 10 height 10
click at [411, 336] on icon at bounding box center [410, 335] width 17 height 16
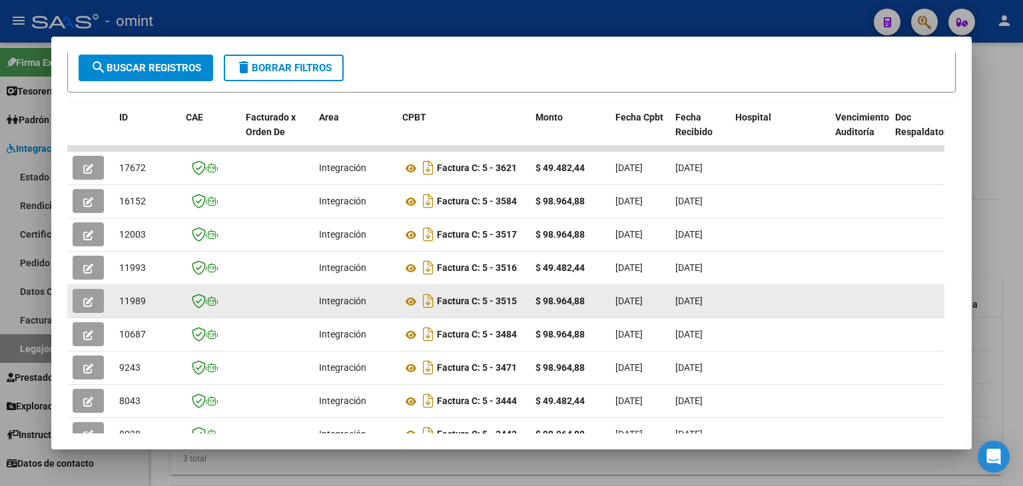
click at [248, 302] on datatable-body-cell at bounding box center [276, 301] width 73 height 33
click at [410, 300] on icon at bounding box center [410, 302] width 17 height 16
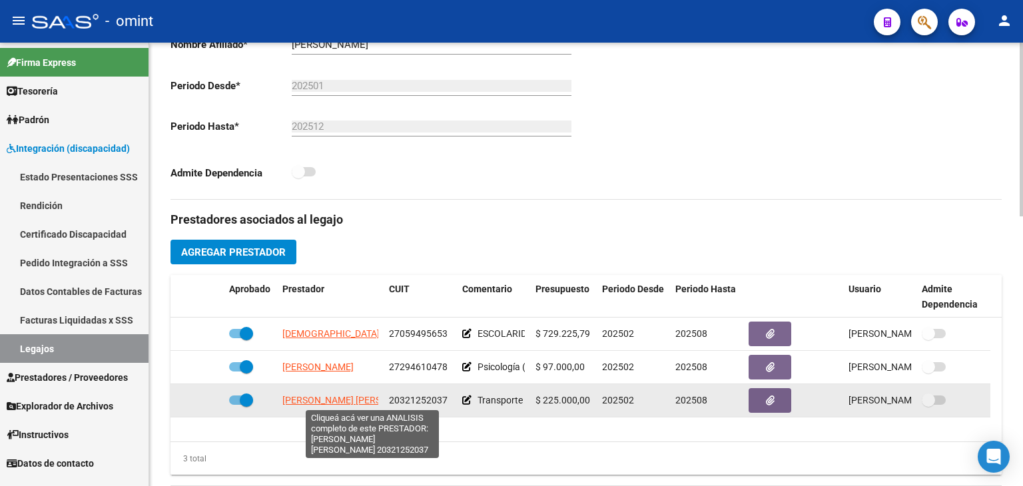
click at [328, 395] on span "COSENTINO VACCARO GERMAN MARIANO" at bounding box center [354, 400] width 144 height 11
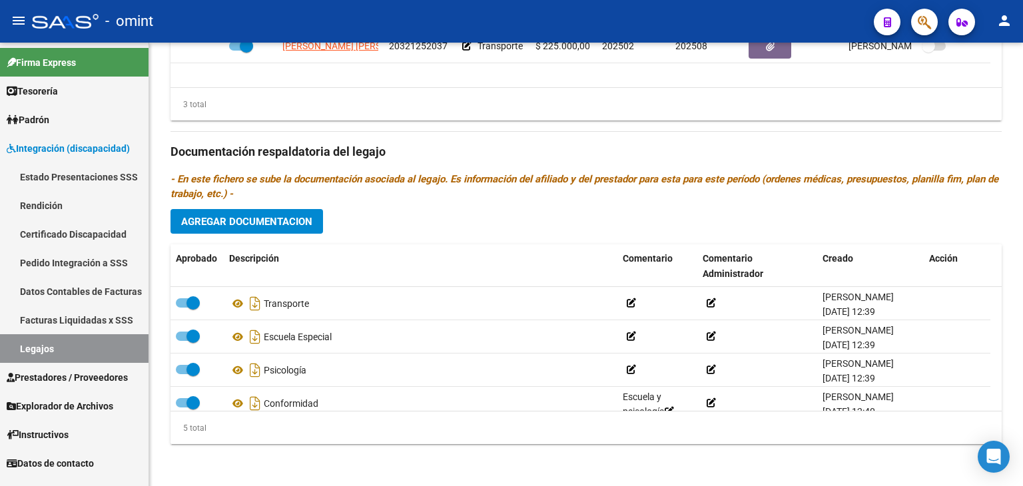
click at [37, 350] on link "Legajos" at bounding box center [74, 348] width 148 height 29
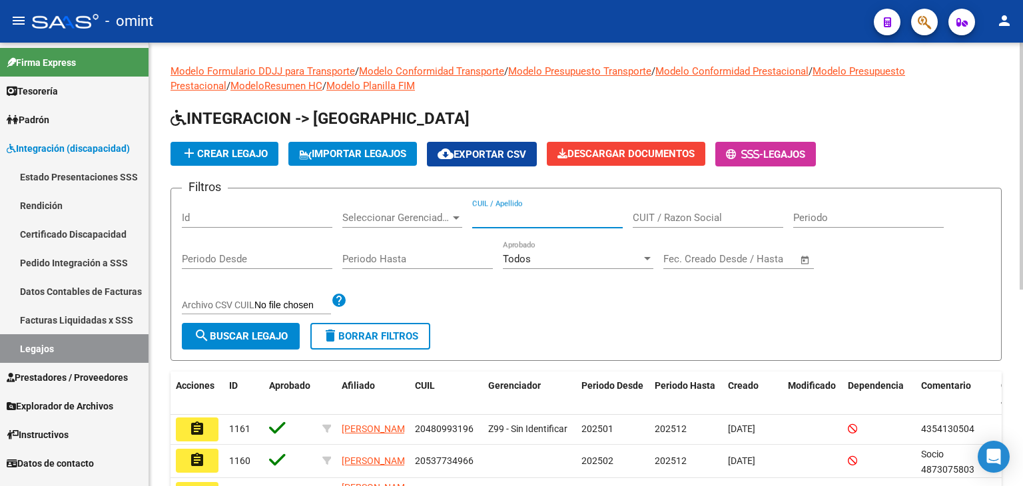
click at [533, 213] on input "CUIL / Apellido" at bounding box center [547, 218] width 150 height 12
paste input "20541862995"
click at [277, 321] on div "Filtros Id Seleccionar Gerenciador Seleccionar Gerenciador 20541862995 CUIL / A…" at bounding box center [586, 261] width 808 height 124
click at [270, 334] on span "search Buscar Legajo" at bounding box center [241, 336] width 94 height 12
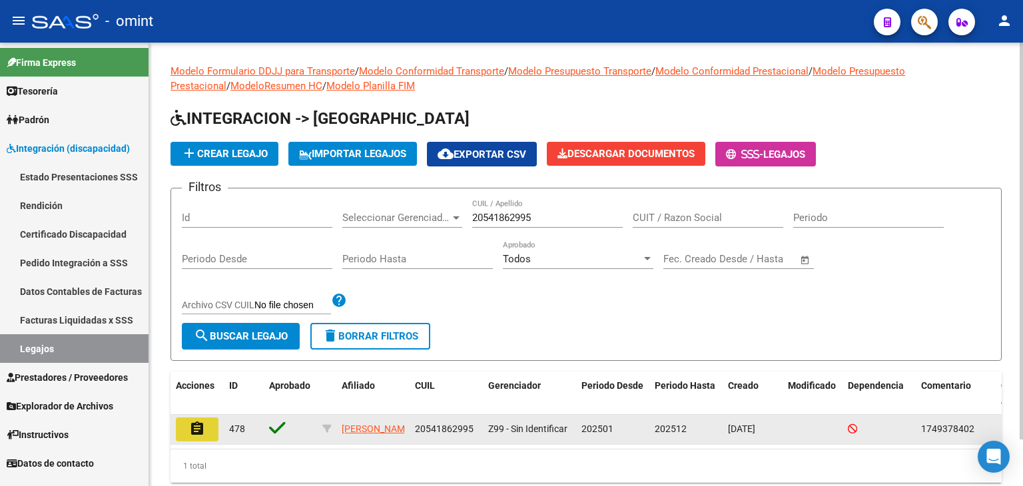
click at [188, 433] on button "assignment" at bounding box center [197, 430] width 43 height 24
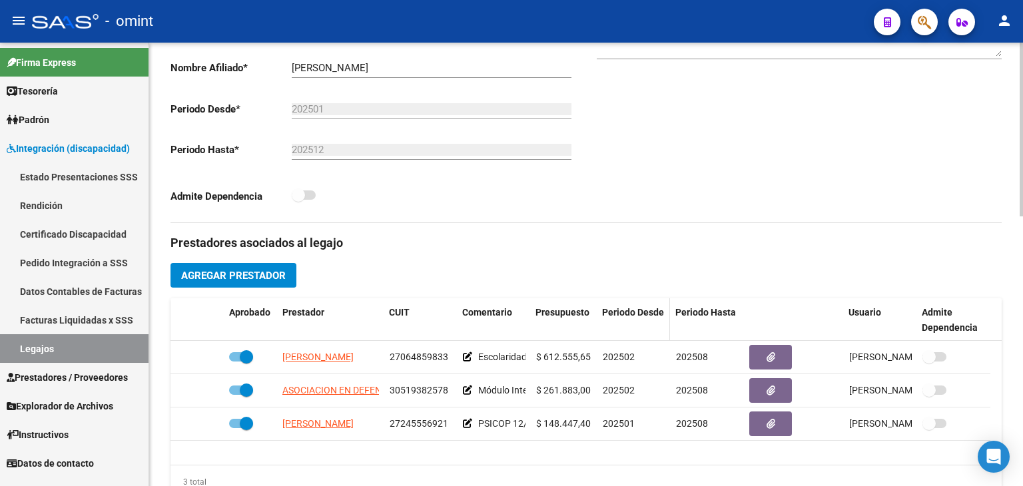
scroll to position [333, 0]
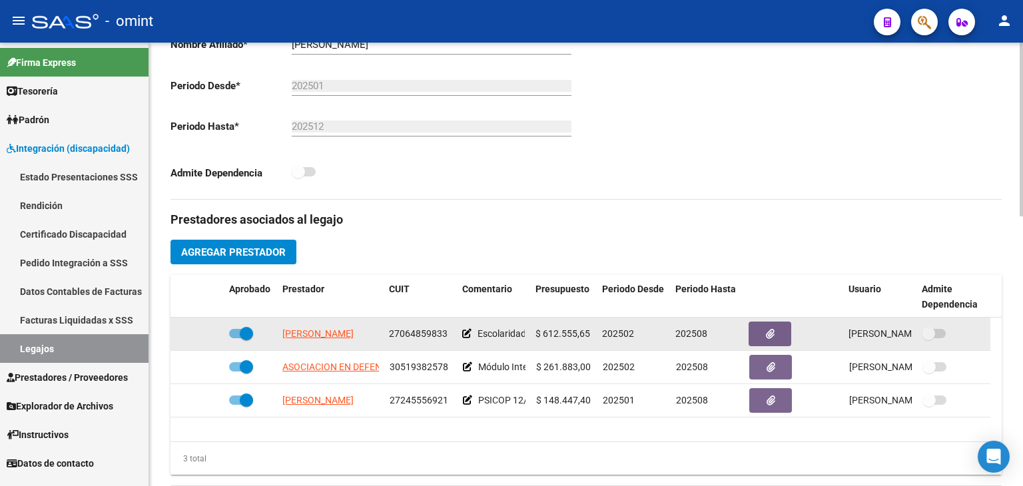
click at [324, 336] on span "LACABANNE AMALIA" at bounding box center [317, 333] width 71 height 11
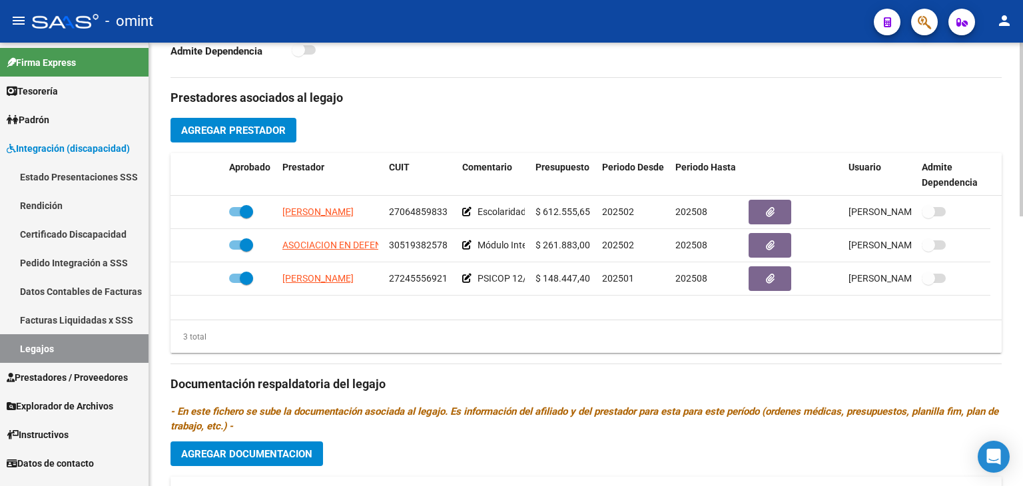
scroll to position [466, 0]
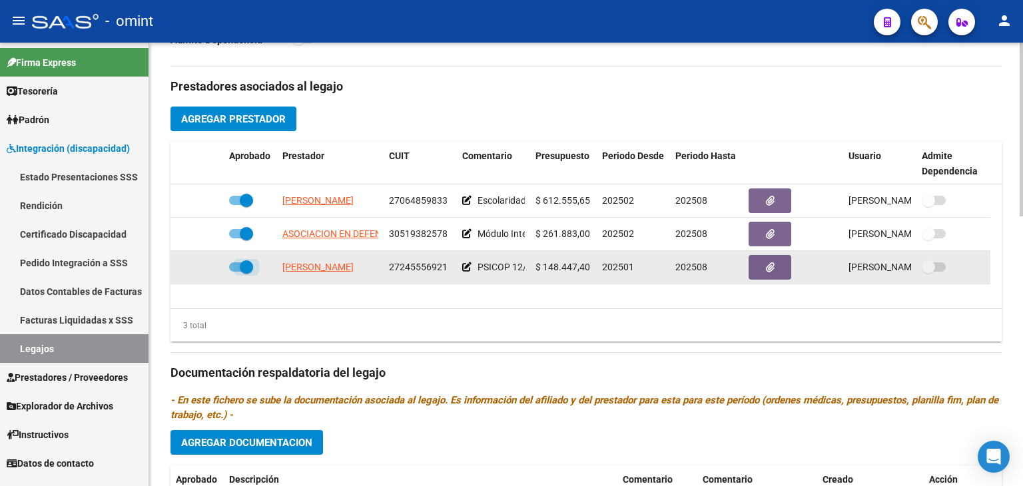
click at [237, 264] on span at bounding box center [241, 266] width 24 height 9
click at [236, 272] on input "checkbox" at bounding box center [235, 272] width 1 height 1
click at [198, 263] on div at bounding box center [197, 267] width 43 height 15
click at [202, 266] on icon at bounding box center [204, 266] width 9 height 9
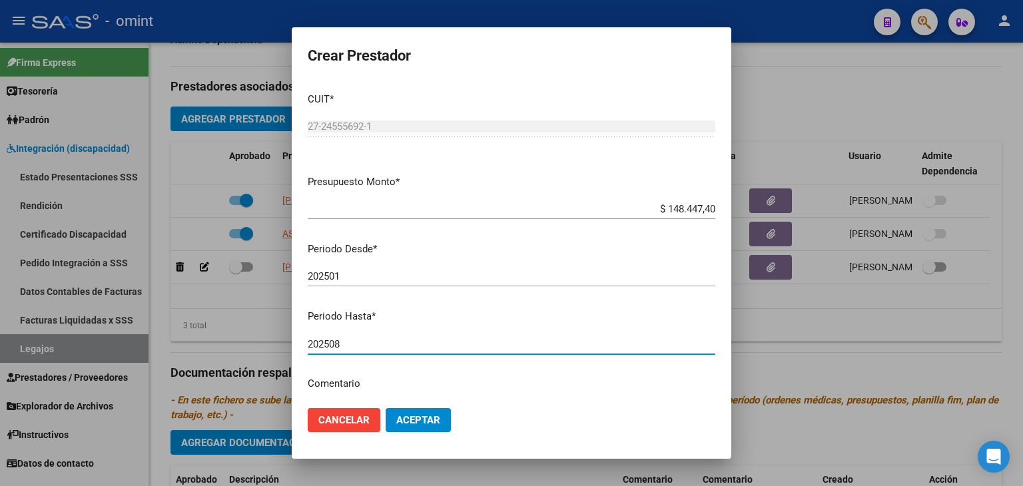
click at [348, 342] on input "202508" at bounding box center [512, 344] width 408 height 12
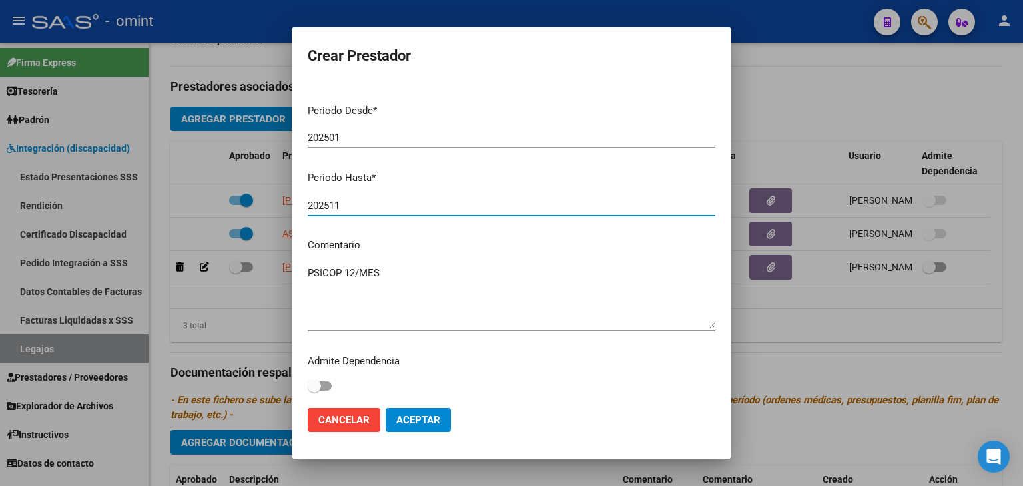
scroll to position [141, 0]
click at [424, 422] on span "Aceptar" at bounding box center [418, 420] width 44 height 12
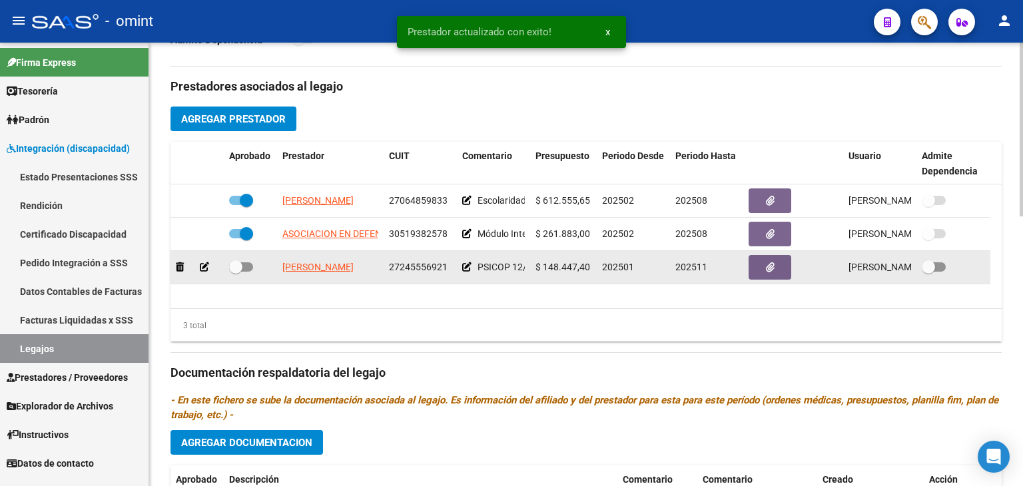
click at [240, 266] on span at bounding box center [235, 266] width 13 height 13
click at [236, 272] on input "checkbox" at bounding box center [235, 272] width 1 height 1
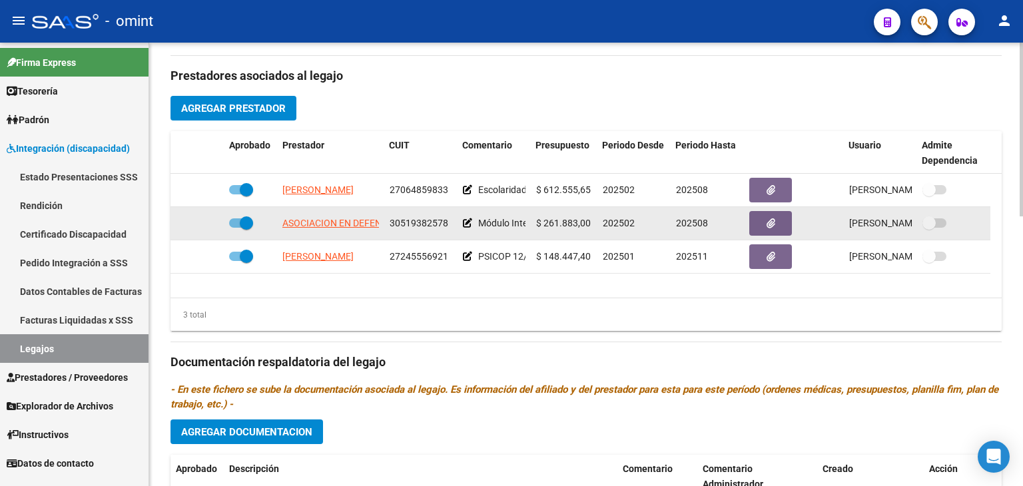
scroll to position [466, 0]
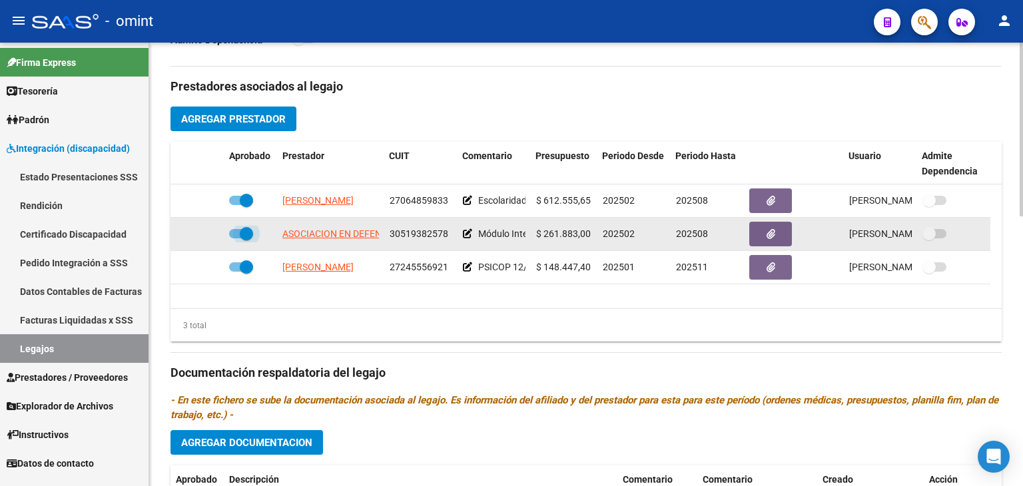
click at [244, 236] on span at bounding box center [246, 233] width 13 height 13
click at [236, 238] on input "checkbox" at bounding box center [235, 238] width 1 height 1
click at [202, 231] on icon at bounding box center [204, 233] width 9 height 9
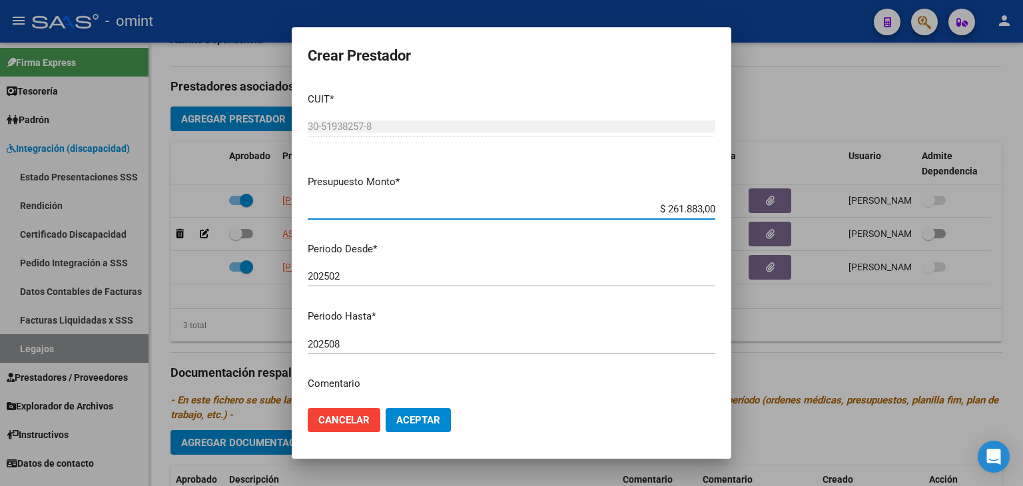
click at [358, 340] on input "202508" at bounding box center [512, 344] width 408 height 12
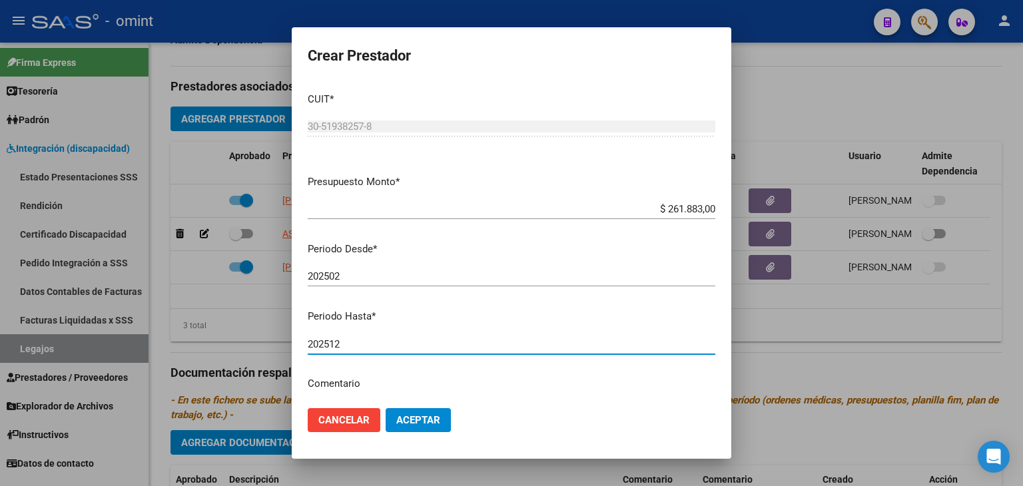
click at [421, 422] on span "Aceptar" at bounding box center [418, 420] width 44 height 12
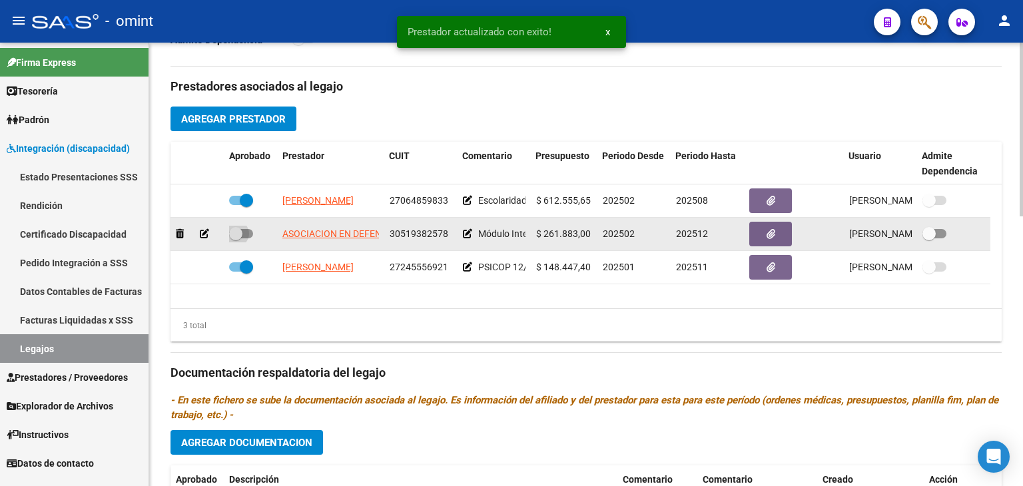
click at [237, 231] on span at bounding box center [235, 233] width 13 height 13
click at [236, 238] on input "checkbox" at bounding box center [235, 238] width 1 height 1
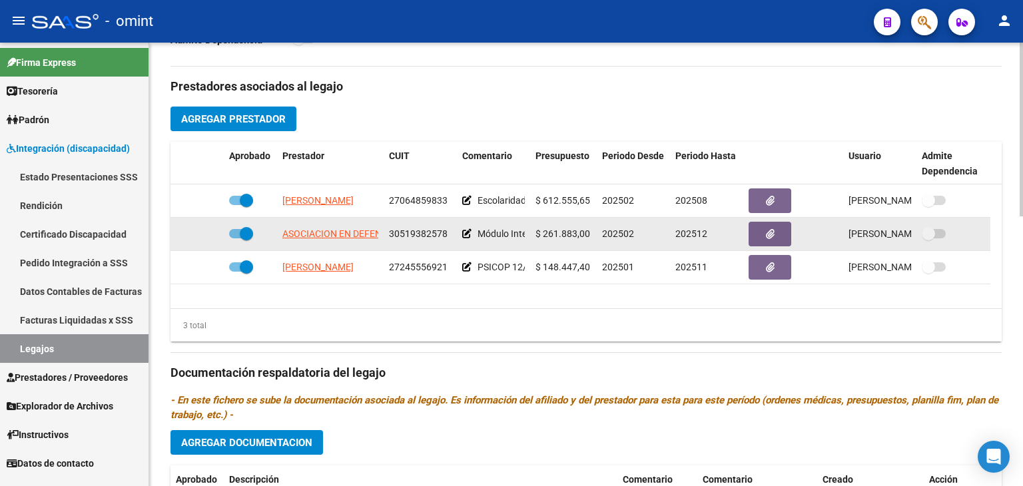
click at [320, 226] on app-link-go-to "ASOCIACION EN DEFENSA DEL INFANTE NEUROLOGICO (A.E.D.I.N)" at bounding box center [422, 233] width 280 height 15
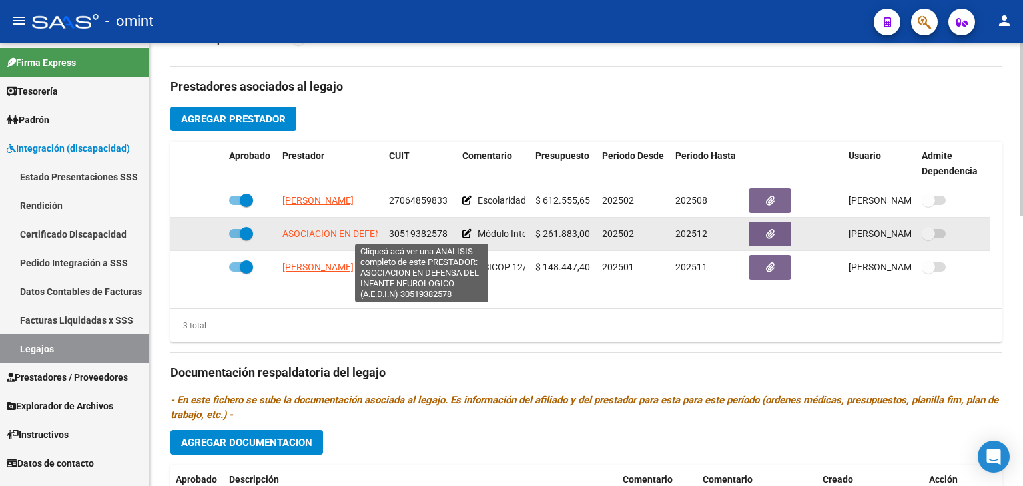
click at [320, 228] on span "ASOCIACION EN DEFENSA DEL INFANTE NEUROLOGICO (A.E.D.I.N)" at bounding box center [422, 233] width 280 height 11
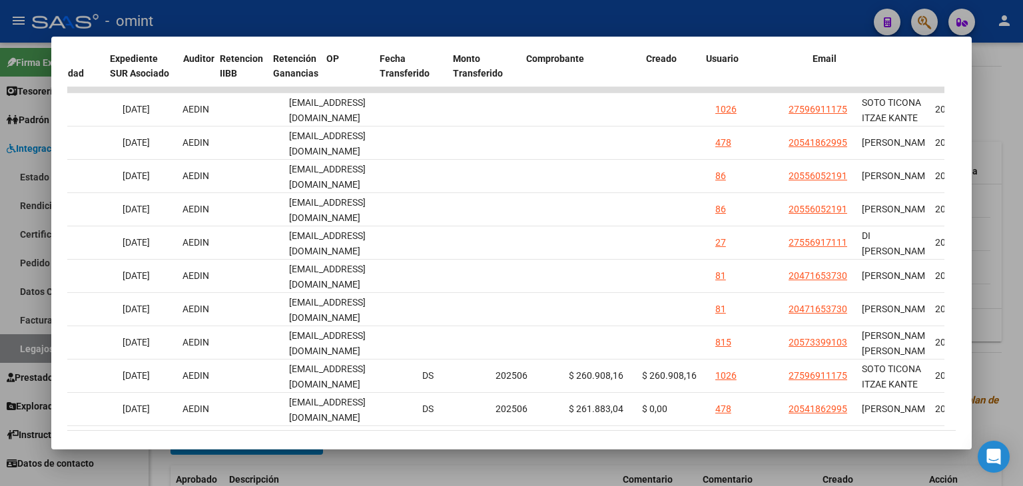
scroll to position [0, 0]
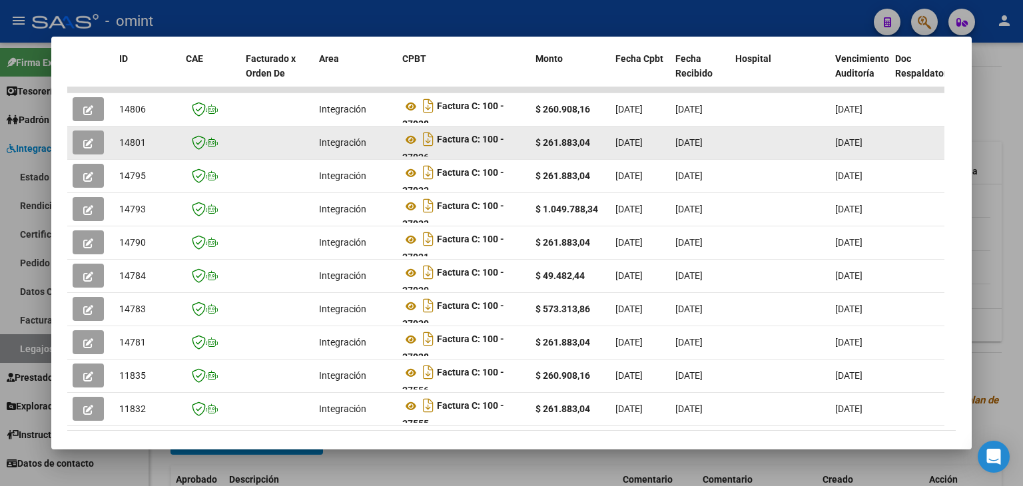
click at [126, 141] on span "14801" at bounding box center [132, 142] width 27 height 11
click at [408, 140] on icon at bounding box center [410, 140] width 17 height 16
click at [91, 144] on icon "button" at bounding box center [88, 144] width 10 height 10
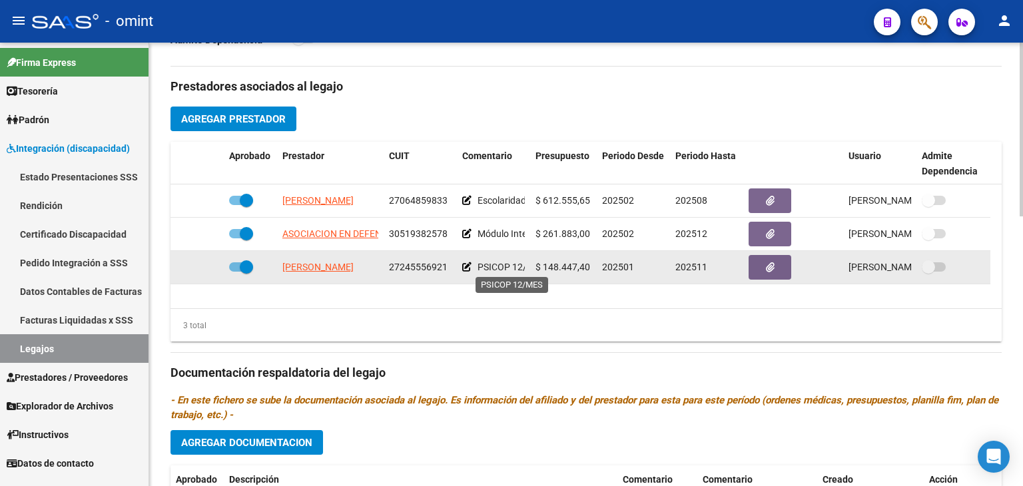
scroll to position [533, 0]
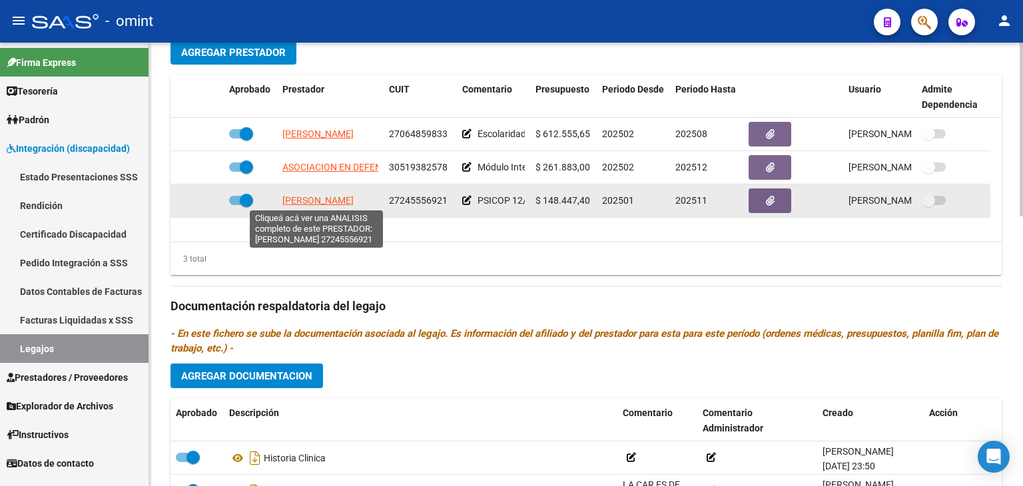
click at [292, 198] on span "NUÑEZ VANESA" at bounding box center [317, 200] width 71 height 11
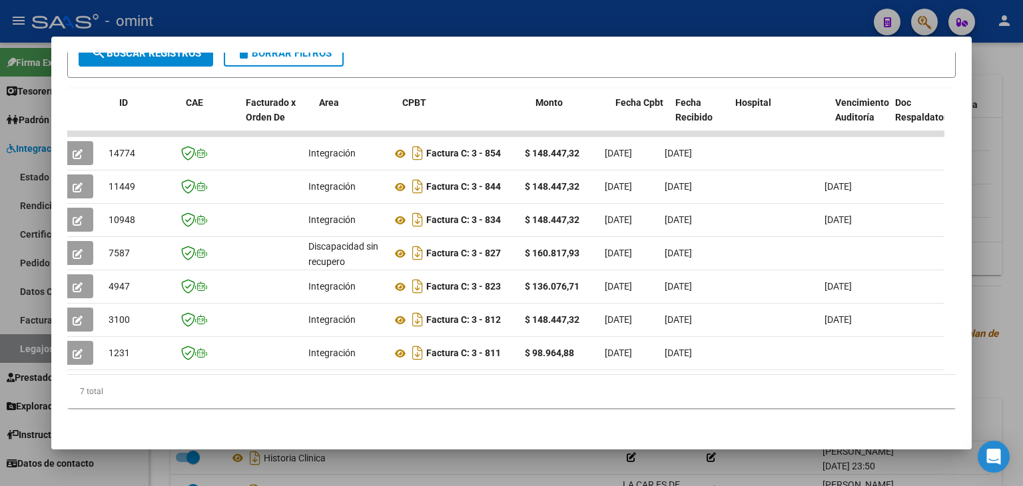
scroll to position [0, 0]
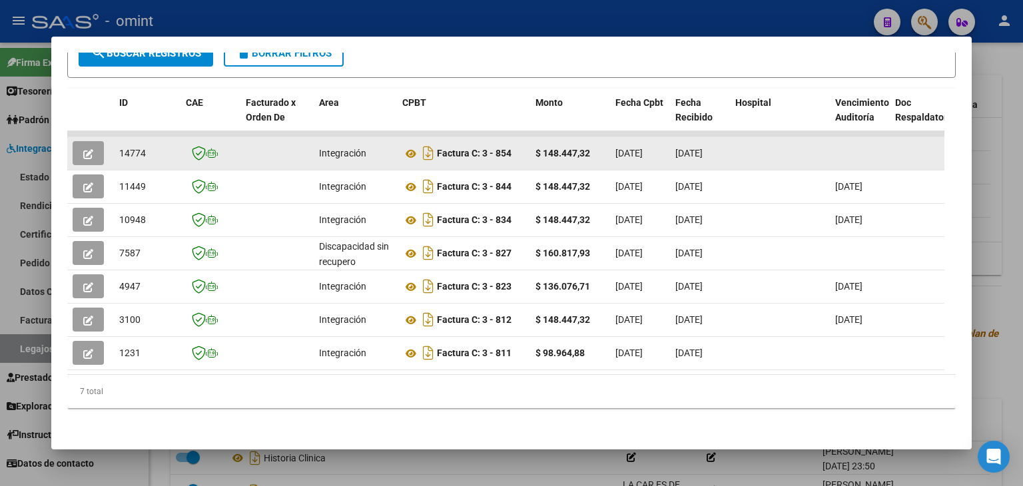
click at [91, 149] on icon "button" at bounding box center [88, 154] width 10 height 10
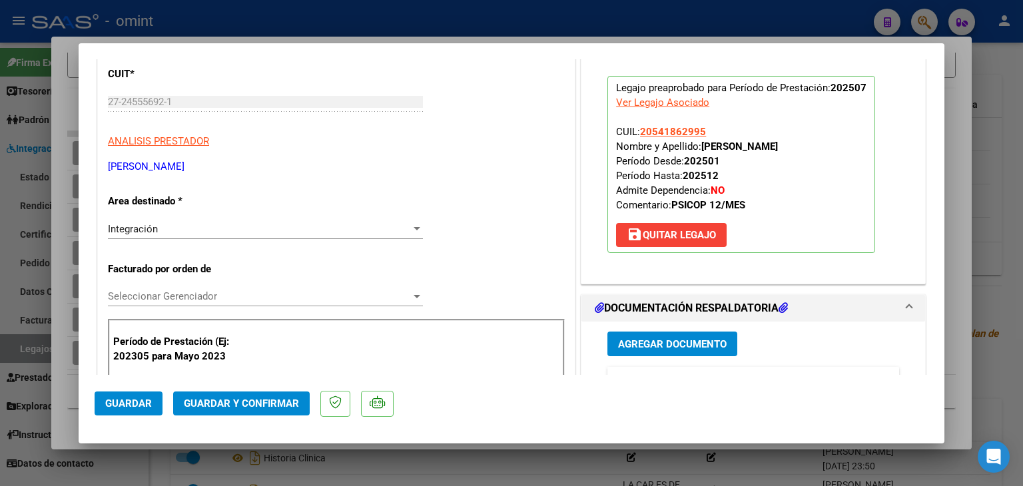
scroll to position [400, 0]
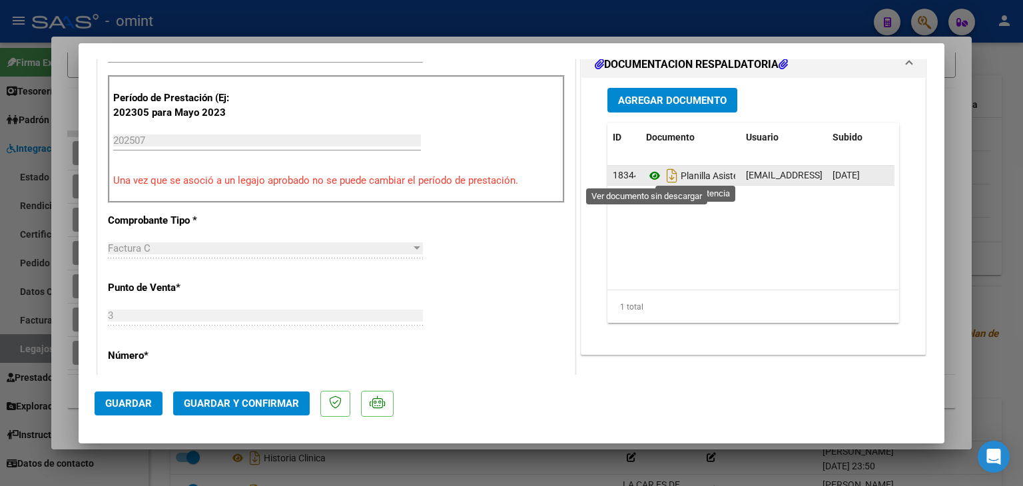
click at [650, 176] on icon at bounding box center [654, 176] width 17 height 16
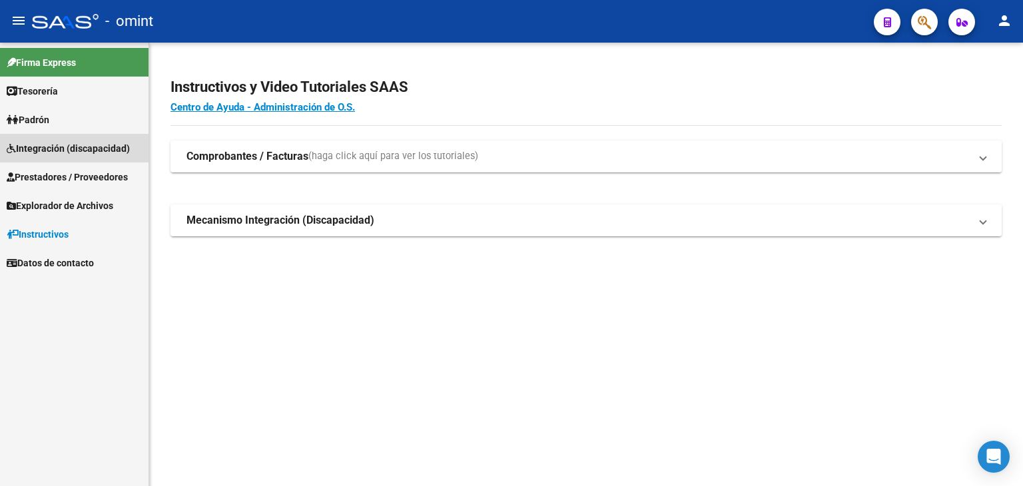
click at [36, 151] on span "Integración (discapacidad)" at bounding box center [68, 148] width 123 height 15
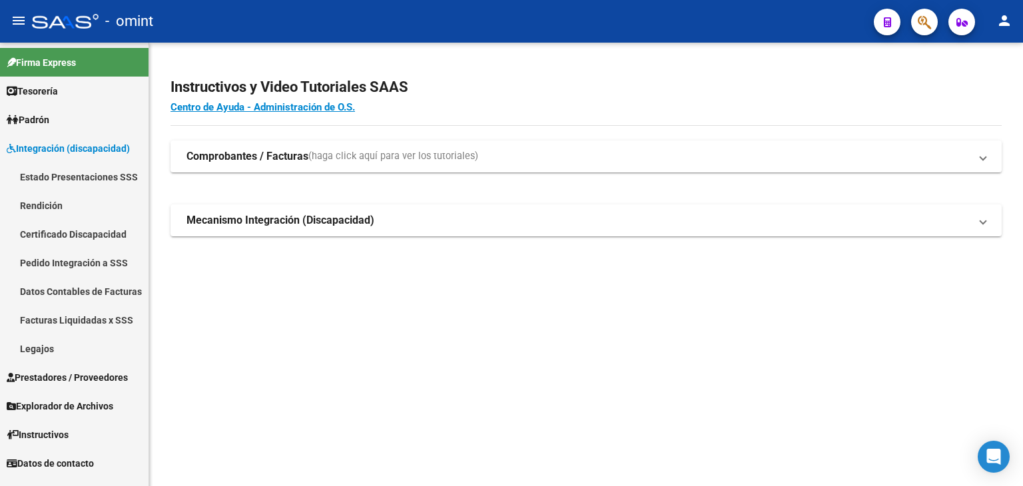
click at [64, 375] on span "Prestadores / Proveedores" at bounding box center [67, 377] width 121 height 15
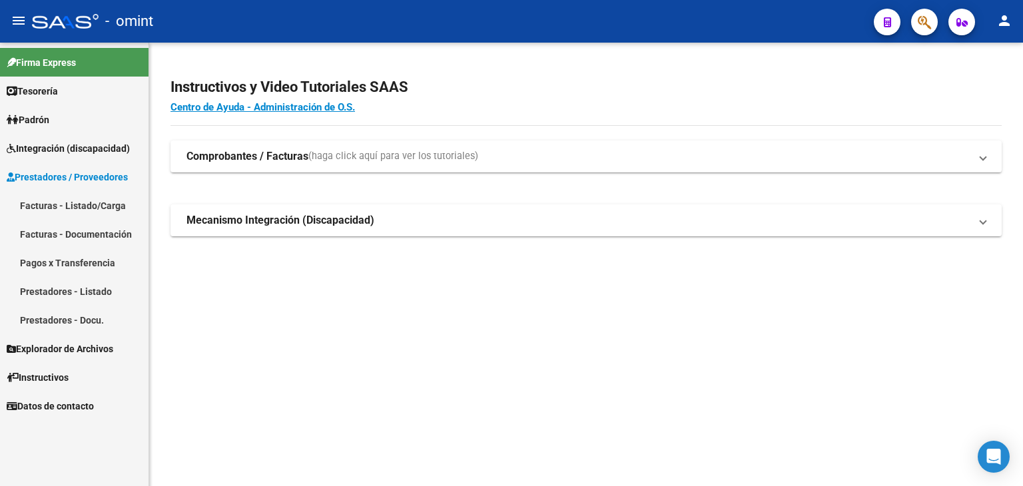
click at [56, 208] on link "Facturas - Listado/Carga" at bounding box center [74, 205] width 148 height 29
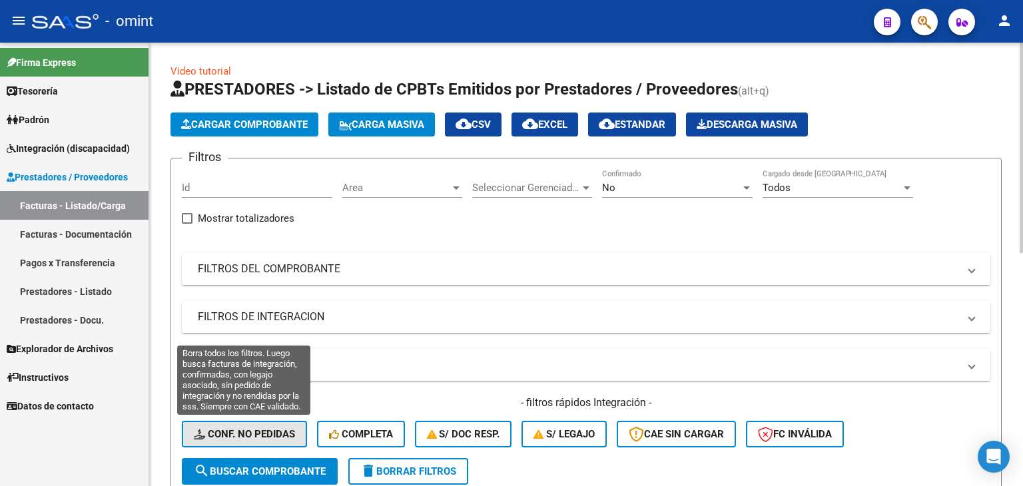
click at [263, 433] on span "Conf. no pedidas" at bounding box center [244, 434] width 101 height 12
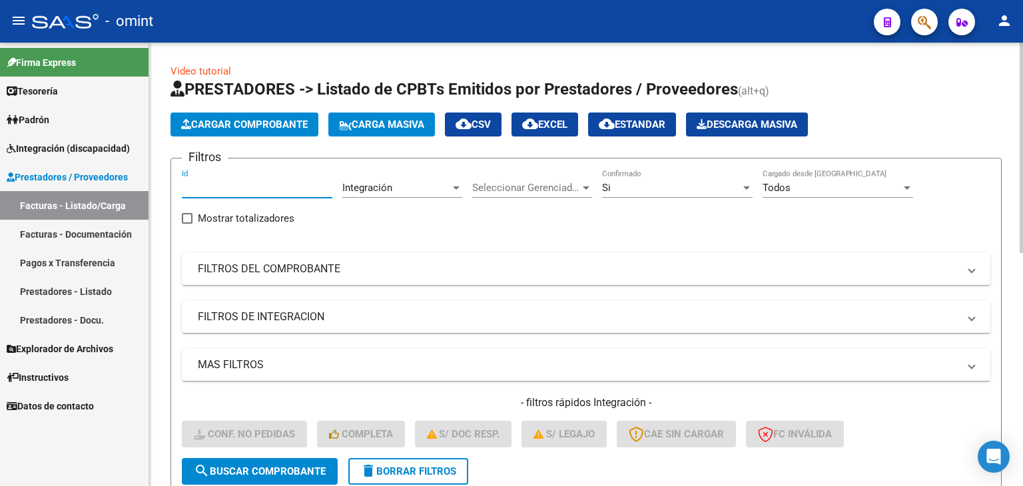
click at [272, 184] on input "Id" at bounding box center [257, 188] width 150 height 12
paste input "15331"
type input "15331"
click at [278, 477] on button "search Buscar Comprobante" at bounding box center [260, 471] width 156 height 27
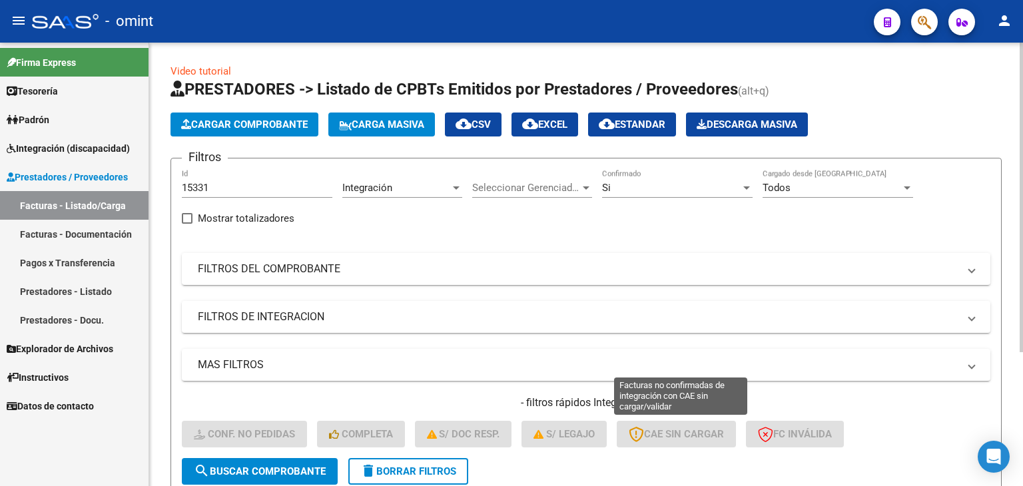
scroll to position [192, 0]
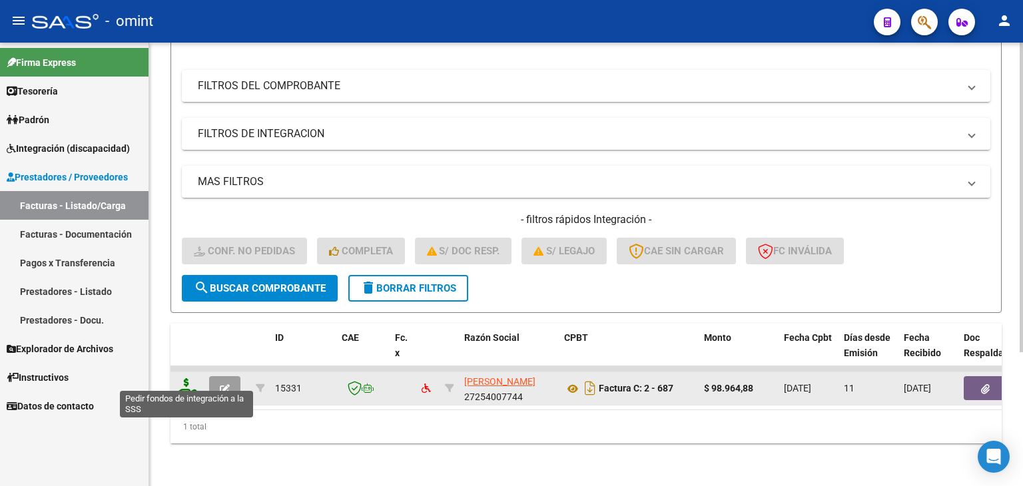
click at [183, 382] on icon at bounding box center [186, 387] width 21 height 19
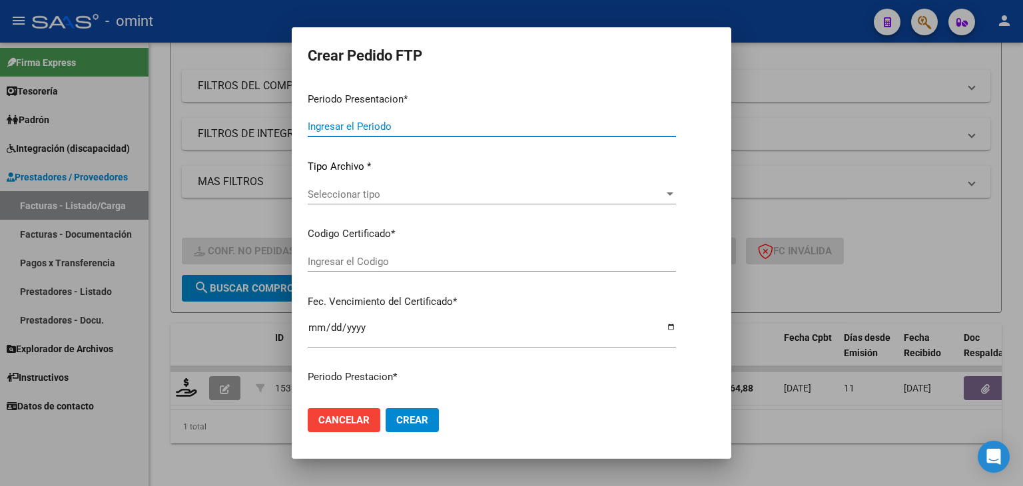
type input "202507"
type input "$ 98.964,88"
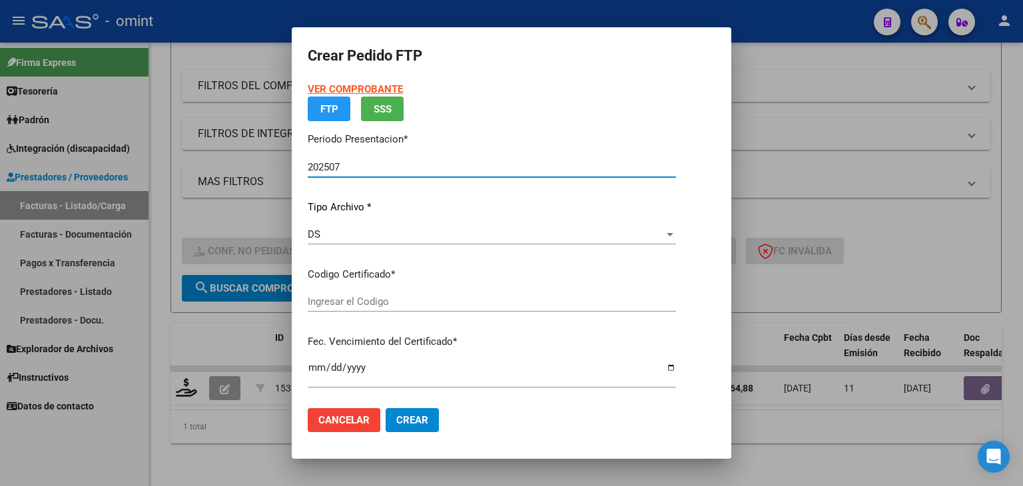
type input "1405425733"
type input "2025-12-06"
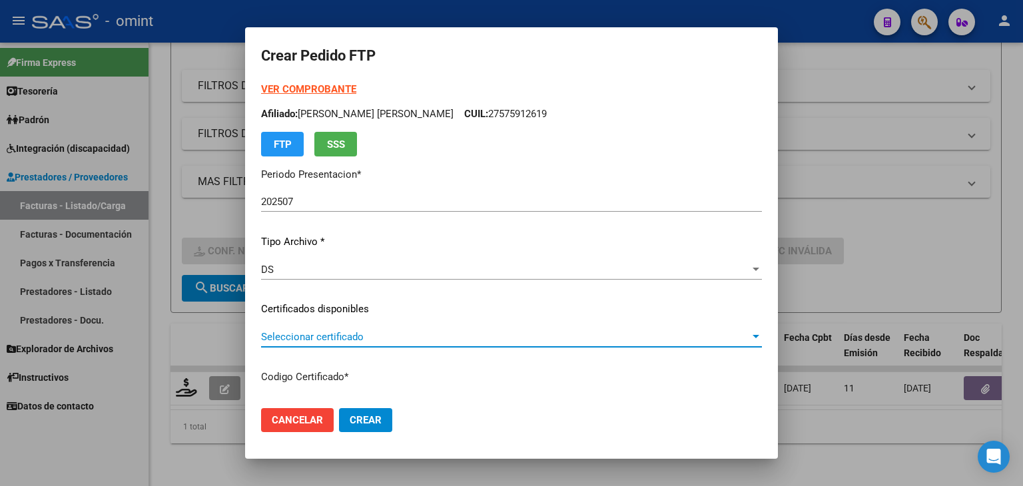
click at [327, 331] on span "Seleccionar certificado" at bounding box center [505, 337] width 489 height 12
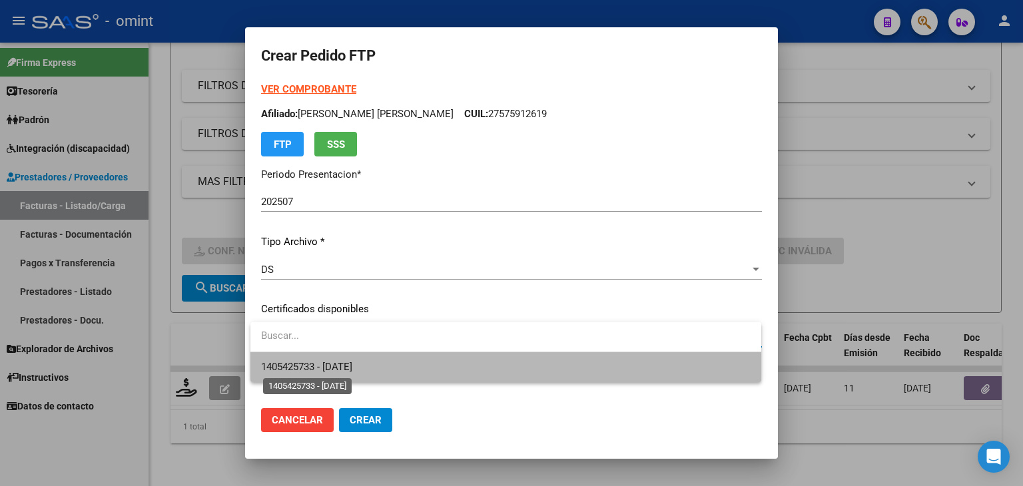
drag, startPoint x: 310, startPoint y: 364, endPoint x: 312, endPoint y: 370, distance: 7.0
click at [310, 365] on span "1405425733 - 2025-12-06" at bounding box center [306, 367] width 91 height 12
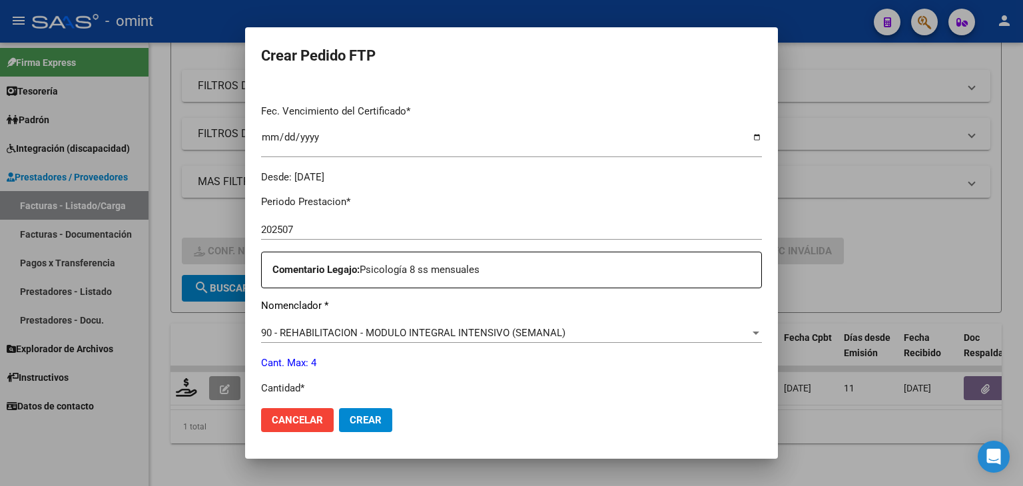
scroll to position [400, 0]
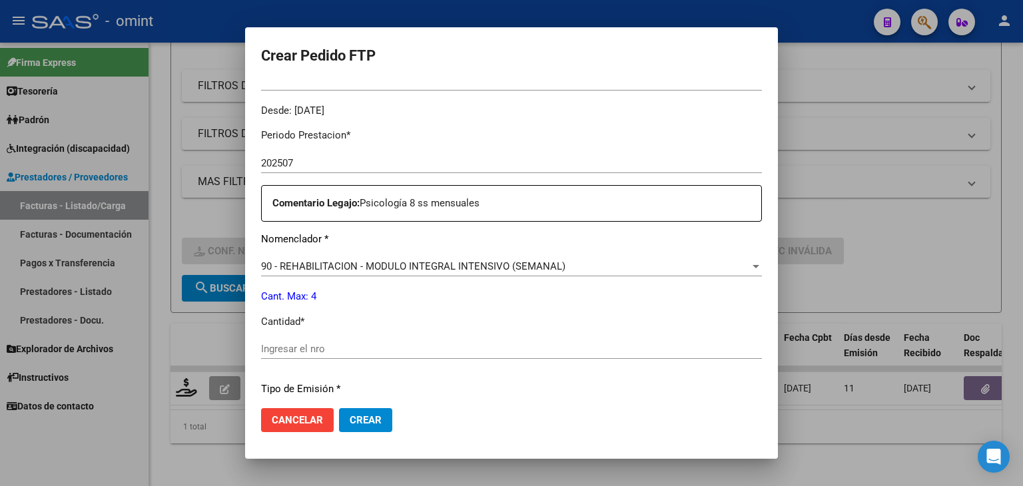
click at [322, 346] on input "Ingresar el nro" at bounding box center [511, 349] width 501 height 12
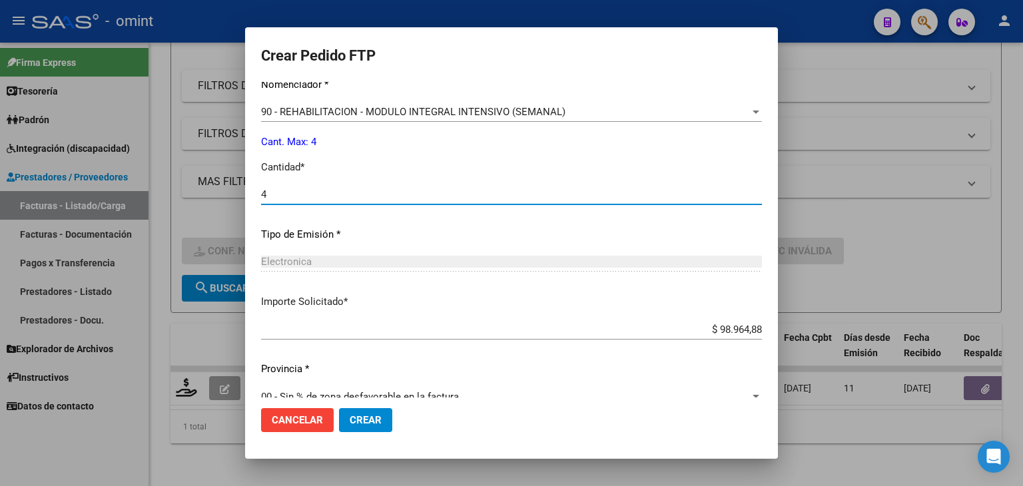
scroll to position [575, 0]
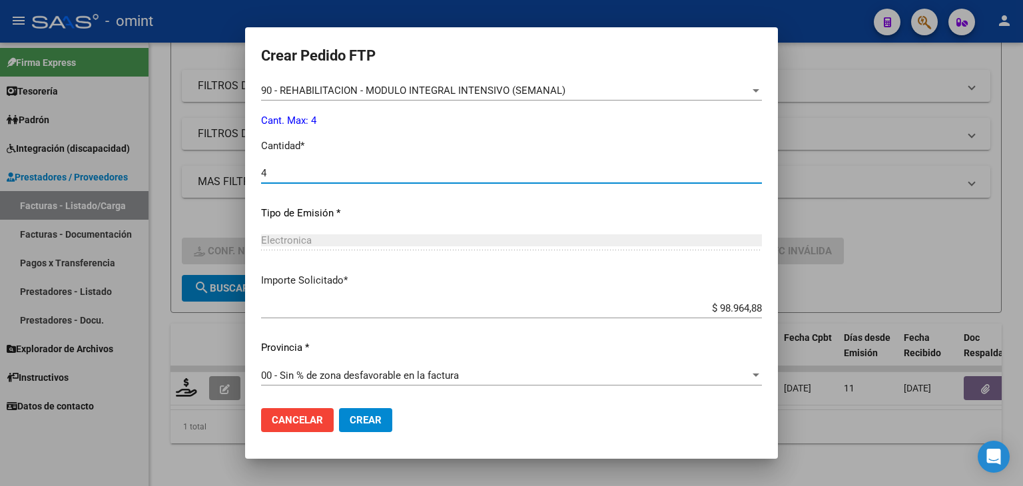
type input "4"
click at [366, 422] on span "Crear" at bounding box center [366, 420] width 32 height 12
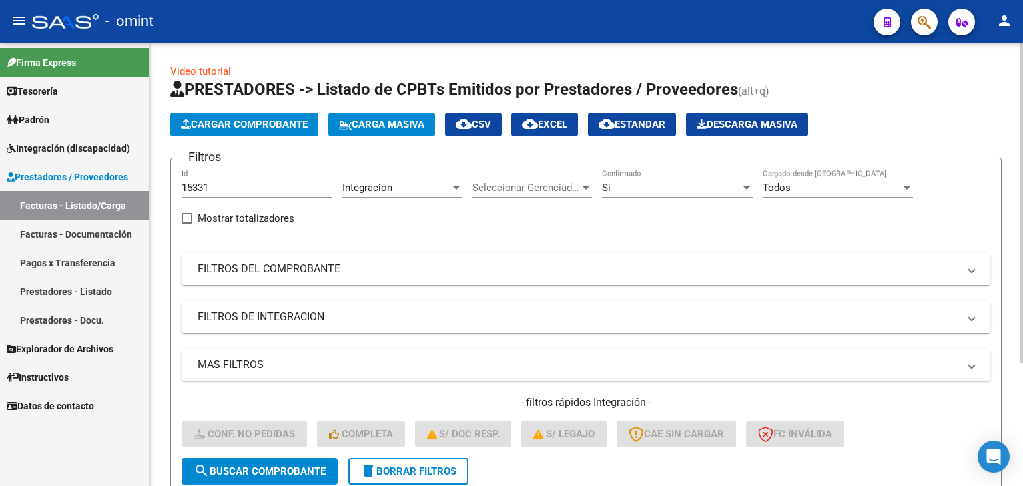
scroll to position [0, 0]
click at [216, 175] on div "15331 Id" at bounding box center [257, 183] width 150 height 29
drag, startPoint x: 221, startPoint y: 183, endPoint x: 13, endPoint y: 174, distance: 208.0
click at [47, 174] on mat-sidenav-container "Firma Express Tesorería Extractos Procesados (csv) Extractos Originales (pdf) P…" at bounding box center [511, 264] width 1023 height 443
paste input "7475"
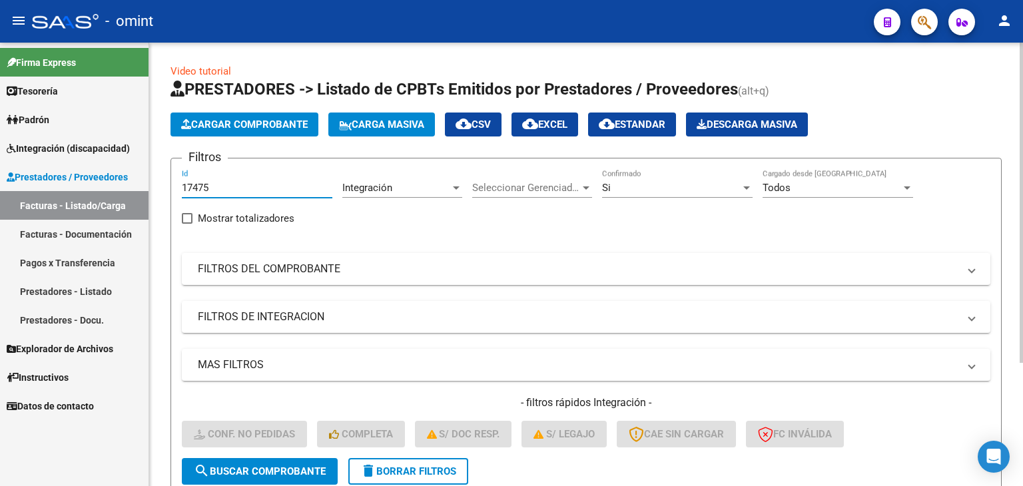
type input "17475"
click at [274, 466] on span "search Buscar Comprobante" at bounding box center [260, 471] width 132 height 12
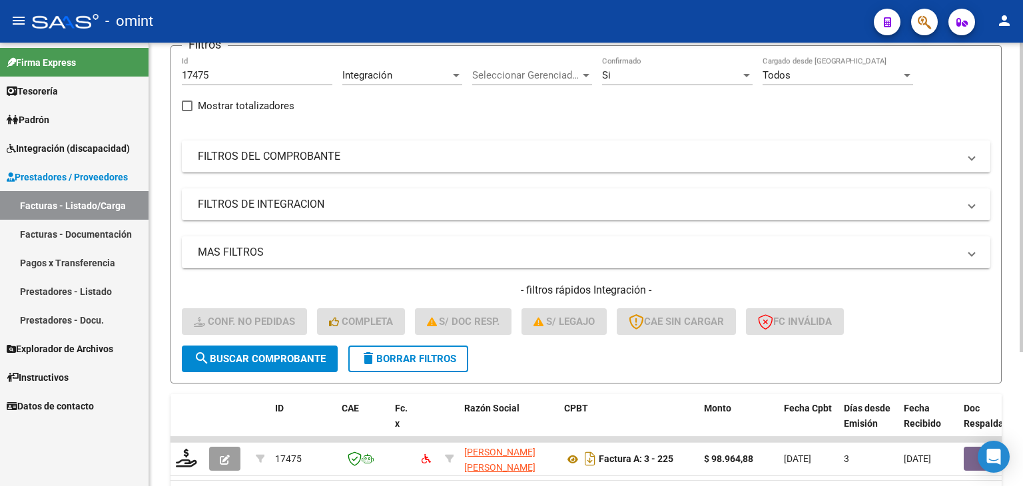
scroll to position [192, 0]
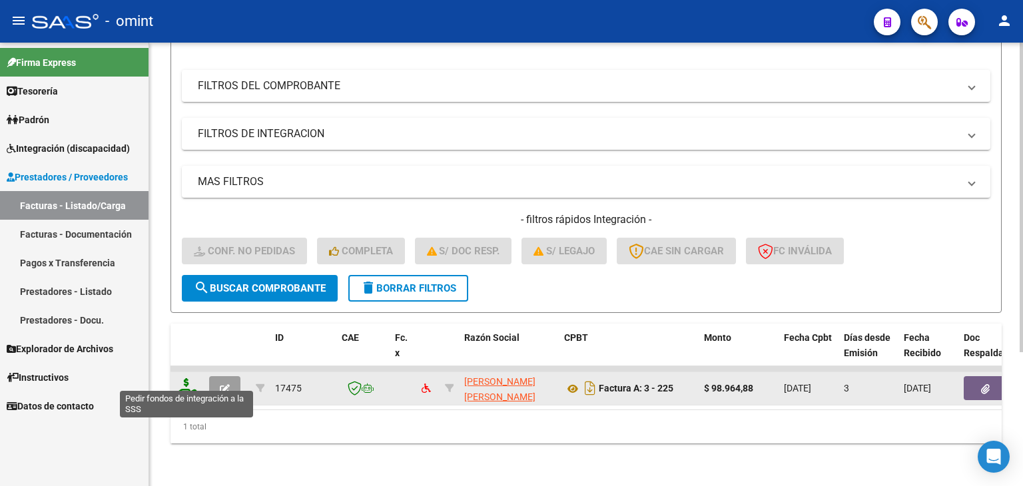
click at [187, 382] on icon at bounding box center [186, 387] width 21 height 19
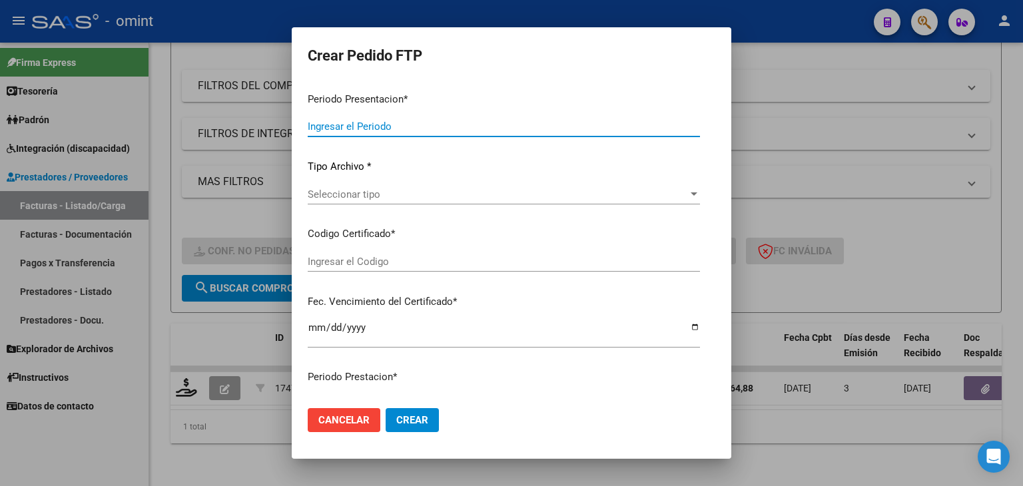
type input "202507"
type input "$ 98.964,88"
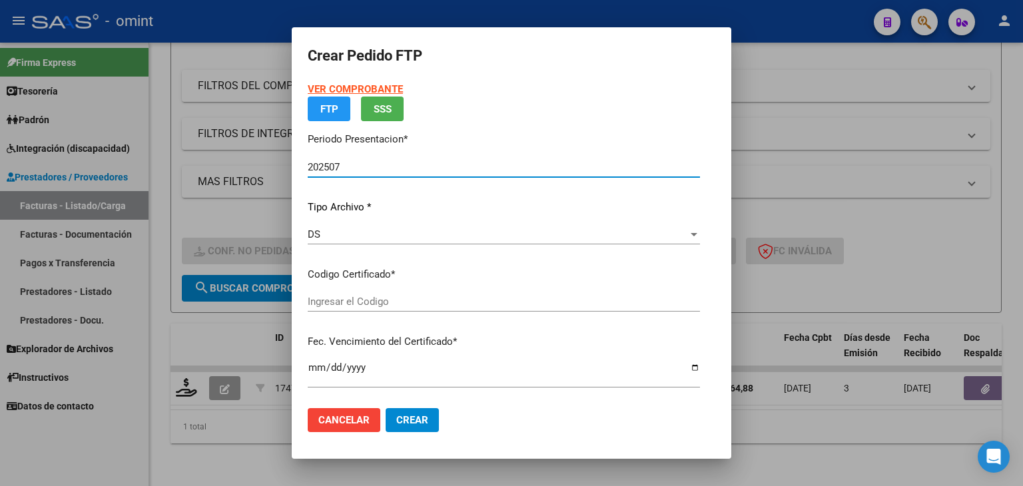
type input "1405425733"
type input "2025-12-06"
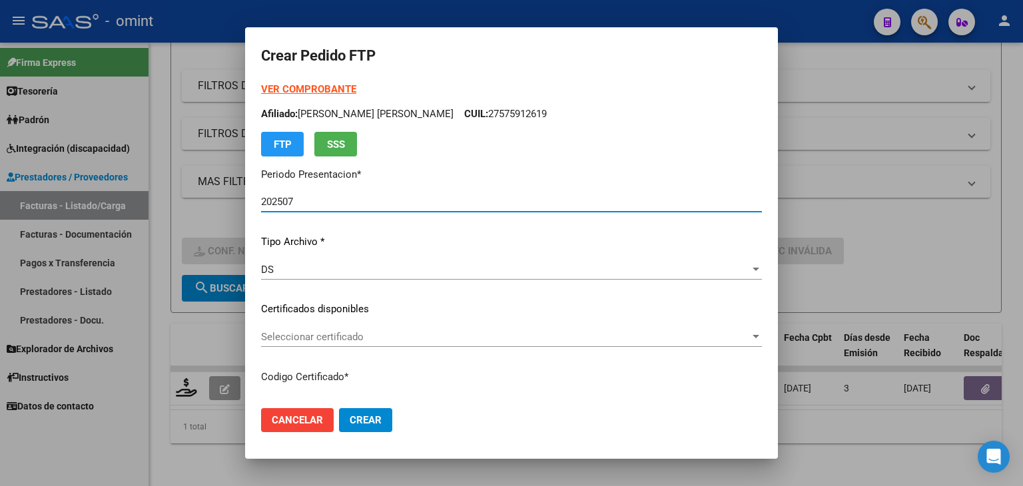
click at [345, 334] on span "Seleccionar certificado" at bounding box center [505, 337] width 489 height 12
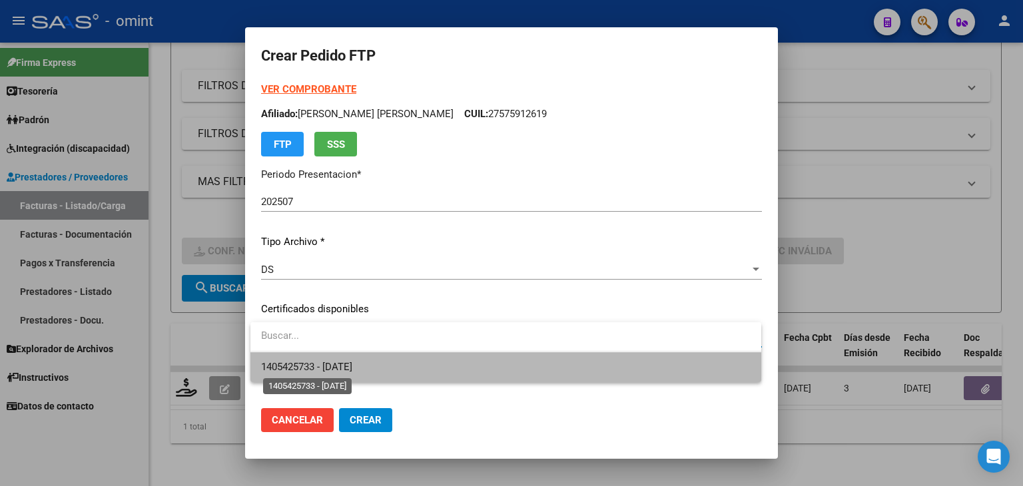
click at [345, 361] on span "1405425733 - 2025-12-06" at bounding box center [306, 367] width 91 height 12
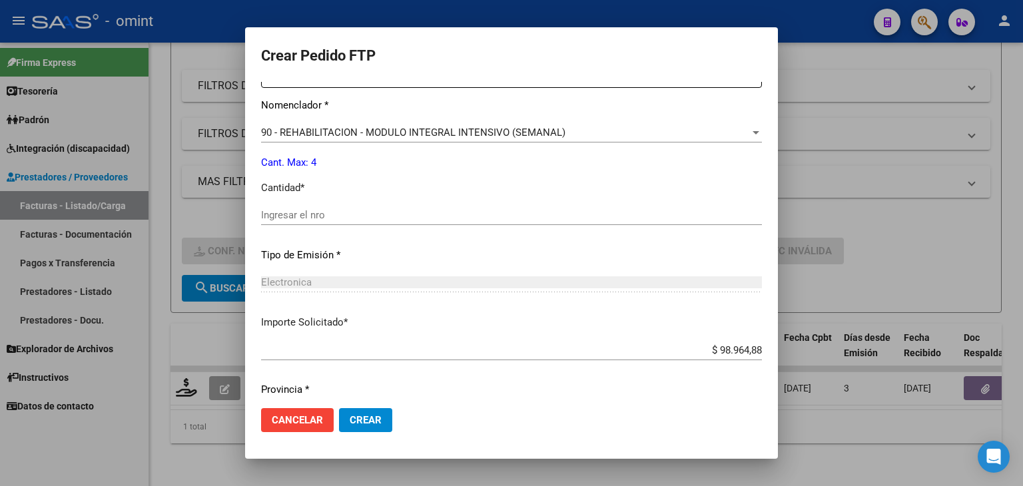
scroll to position [575, 0]
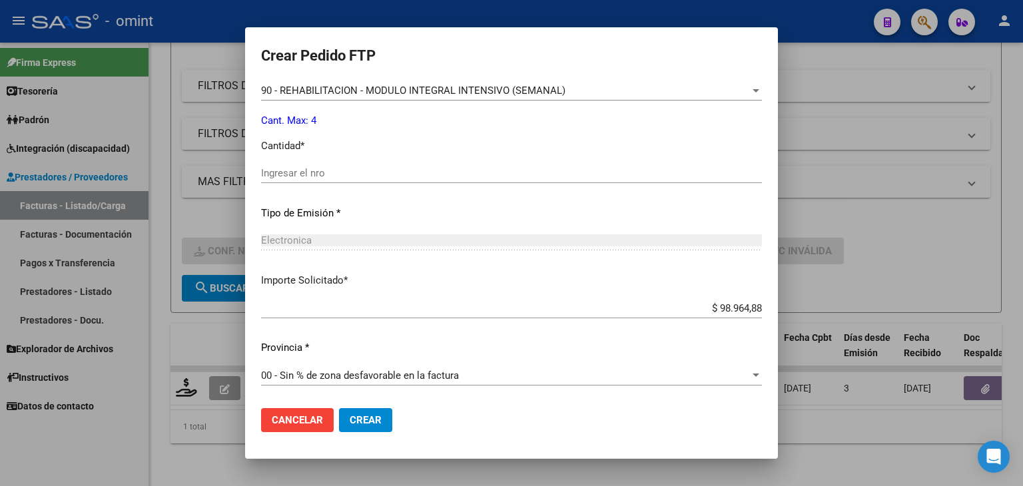
click at [296, 176] on input "Ingresar el nro" at bounding box center [511, 173] width 501 height 12
type input "4"
click at [383, 414] on button "Crear" at bounding box center [365, 420] width 53 height 24
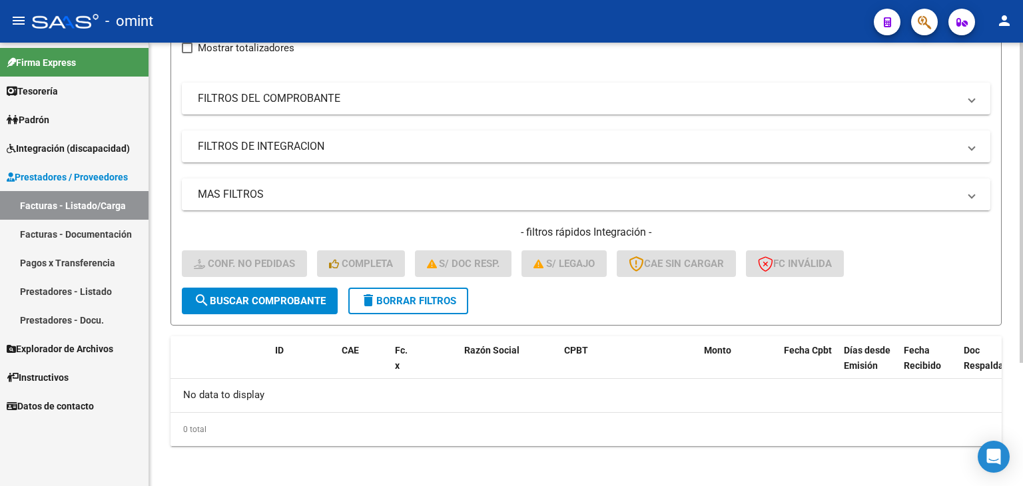
scroll to position [0, 0]
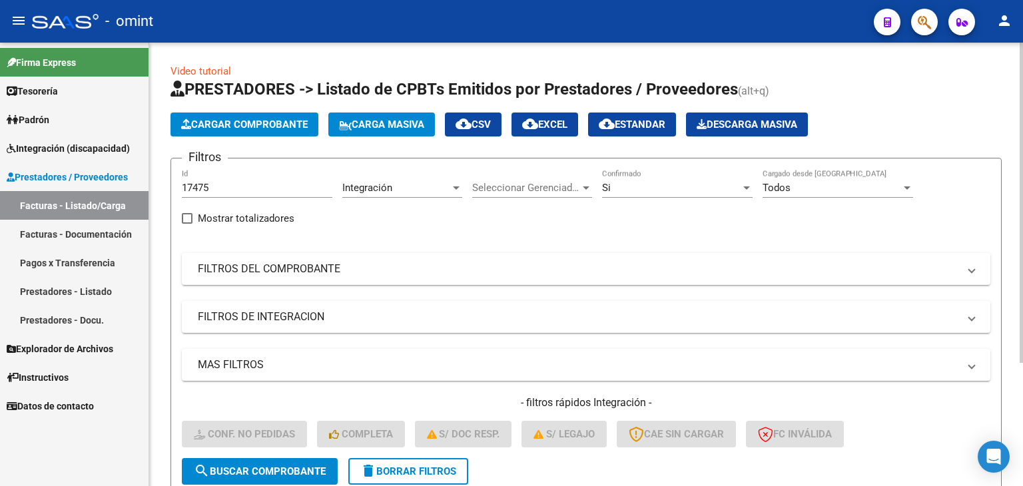
click at [219, 180] on div "17475 Id" at bounding box center [257, 183] width 150 height 29
drag, startPoint x: 117, startPoint y: 173, endPoint x: 59, endPoint y: 170, distance: 58.0
click at [56, 173] on mat-sidenav-container "Firma Express Tesorería Extractos Procesados (csv) Extractos Originales (pdf) P…" at bounding box center [511, 264] width 1023 height 443
drag, startPoint x: 213, startPoint y: 160, endPoint x: 282, endPoint y: 243, distance: 107.8
click at [215, 163] on h3 "Filtros" at bounding box center [205, 157] width 46 height 19
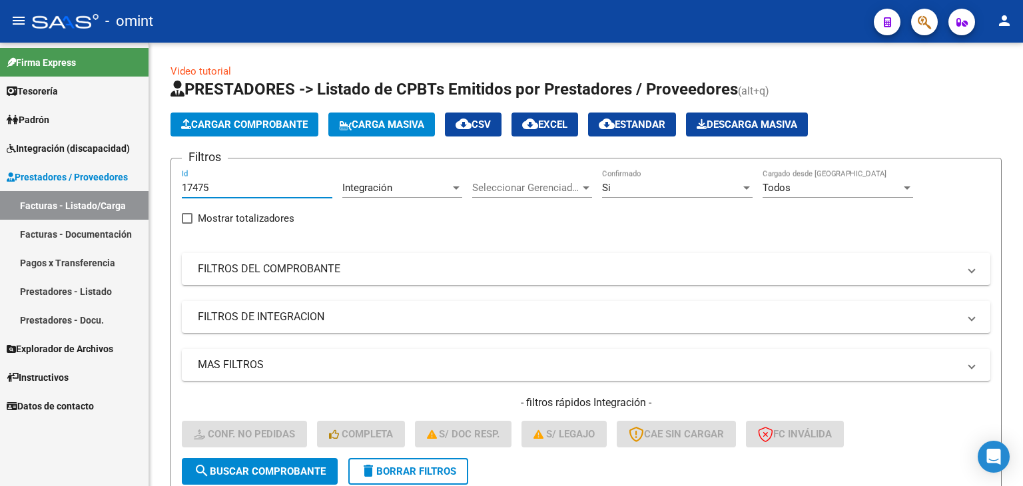
drag, startPoint x: 221, startPoint y: 184, endPoint x: 57, endPoint y: 182, distance: 164.5
click at [57, 182] on mat-sidenav-container "Firma Express Tesorería Extractos Procesados (csv) Extractos Originales (pdf) P…" at bounding box center [511, 264] width 1023 height 443
paste input "166"
type input "17166"
click at [302, 467] on span "search Buscar Comprobante" at bounding box center [260, 471] width 132 height 12
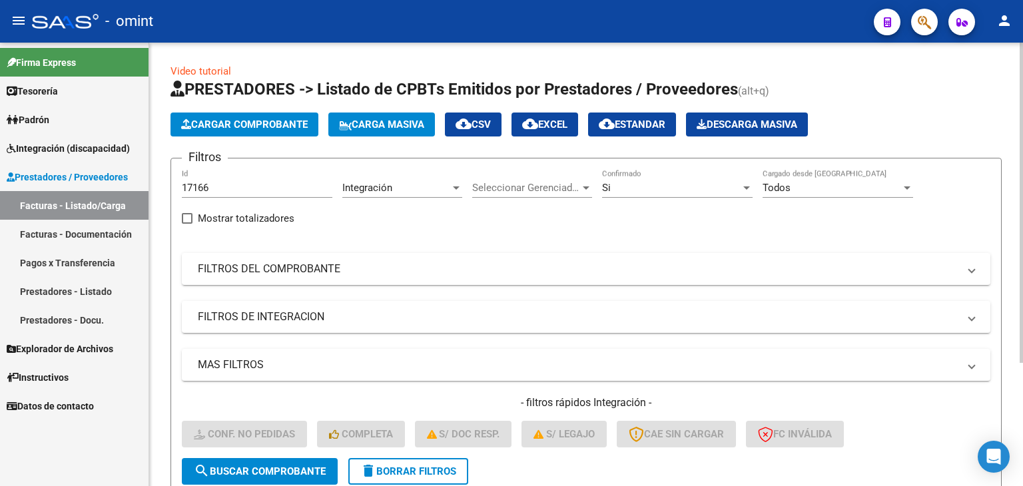
click at [194, 186] on input "17166" at bounding box center [257, 188] width 150 height 12
drag, startPoint x: 288, startPoint y: 465, endPoint x: 314, endPoint y: 433, distance: 41.1
click at [288, 465] on span "search Buscar Comprobante" at bounding box center [260, 471] width 132 height 12
click at [220, 182] on input "17166" at bounding box center [257, 188] width 150 height 12
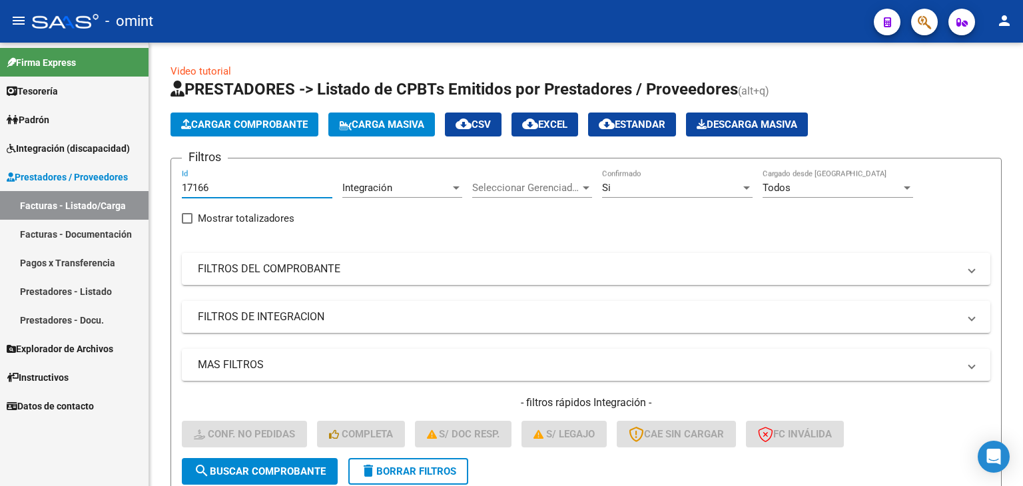
drag, startPoint x: 194, startPoint y: 180, endPoint x: 82, endPoint y: 164, distance: 113.7
click at [83, 164] on mat-sidenav-container "Firma Express Tesorería Extractos Procesados (csv) Extractos Originales (pdf) P…" at bounding box center [511, 264] width 1023 height 443
click at [276, 465] on span "search Buscar Comprobante" at bounding box center [260, 471] width 132 height 12
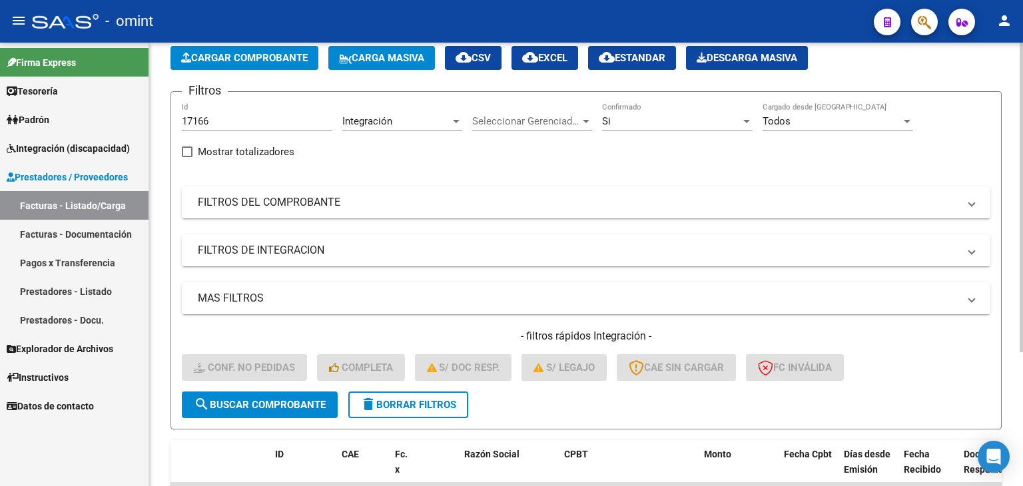
scroll to position [192, 0]
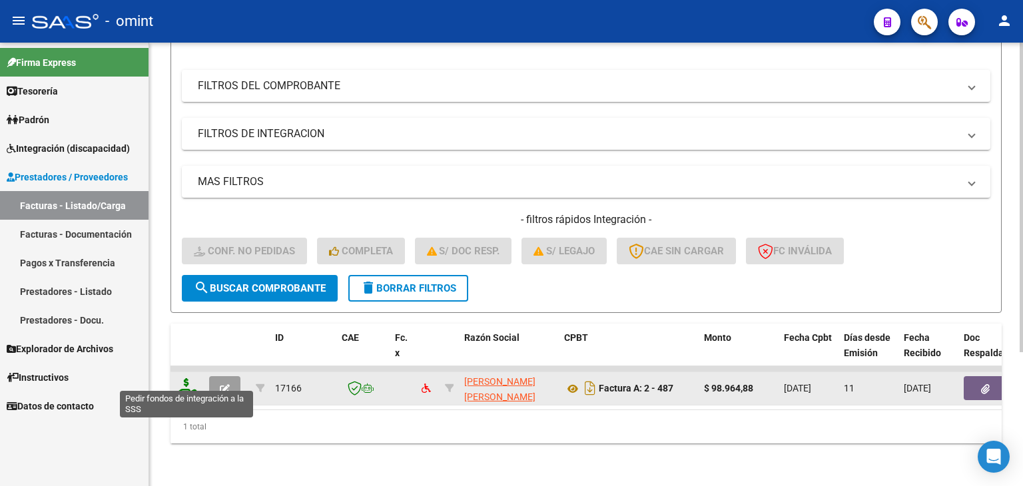
click at [181, 378] on icon at bounding box center [186, 387] width 21 height 19
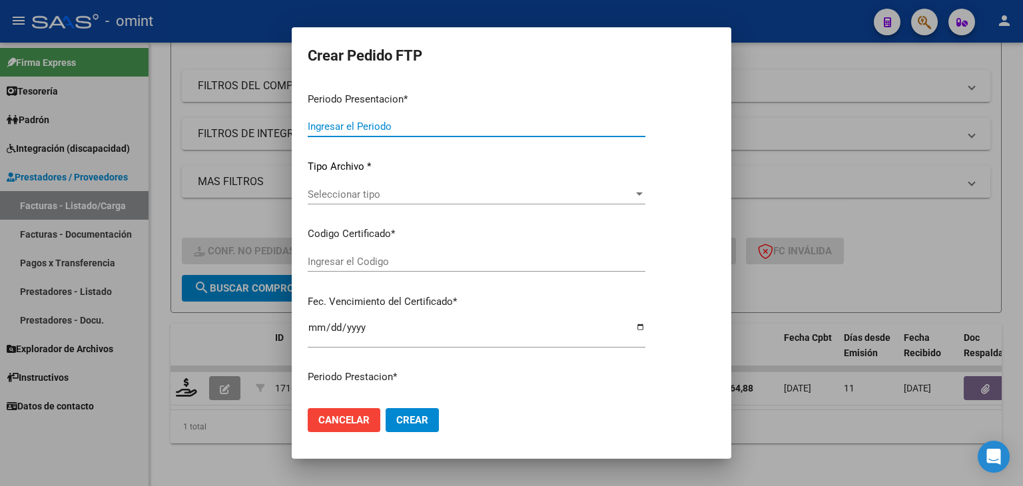
type input "202507"
type input "$ 98.964,88"
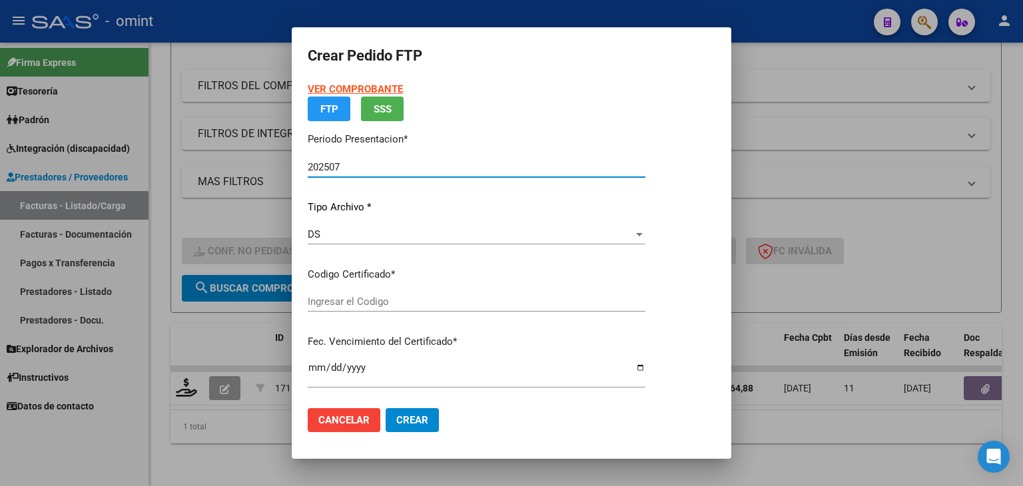
type input "1405425733"
type input "2025-12-06"
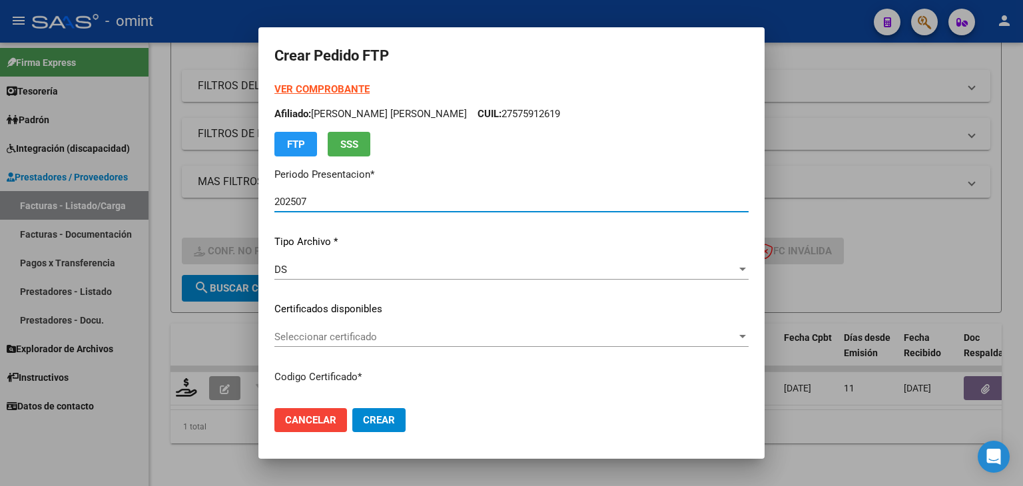
click at [304, 331] on span "Seleccionar certificado" at bounding box center [505, 337] width 462 height 12
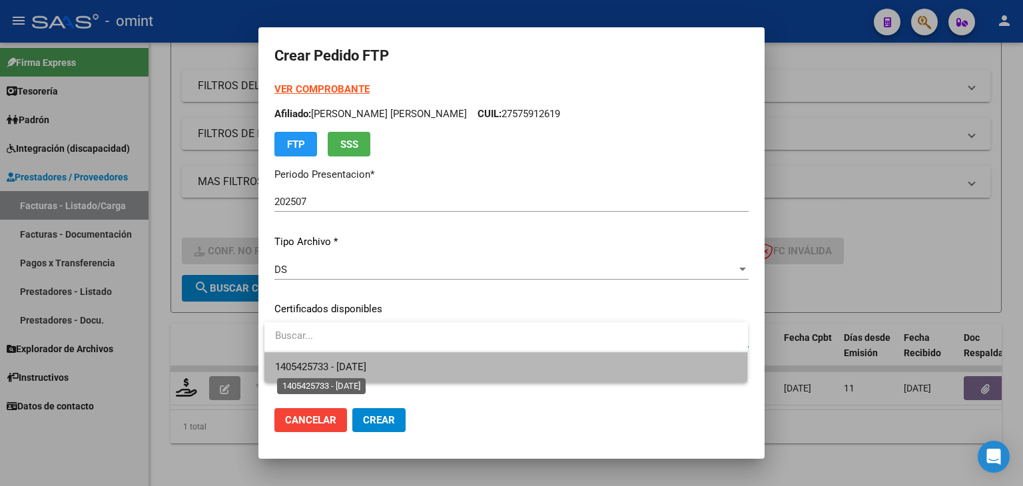
drag, startPoint x: 322, startPoint y: 360, endPoint x: 338, endPoint y: 366, distance: 16.8
click at [322, 361] on span "1405425733 - 2025-12-06" at bounding box center [320, 367] width 91 height 12
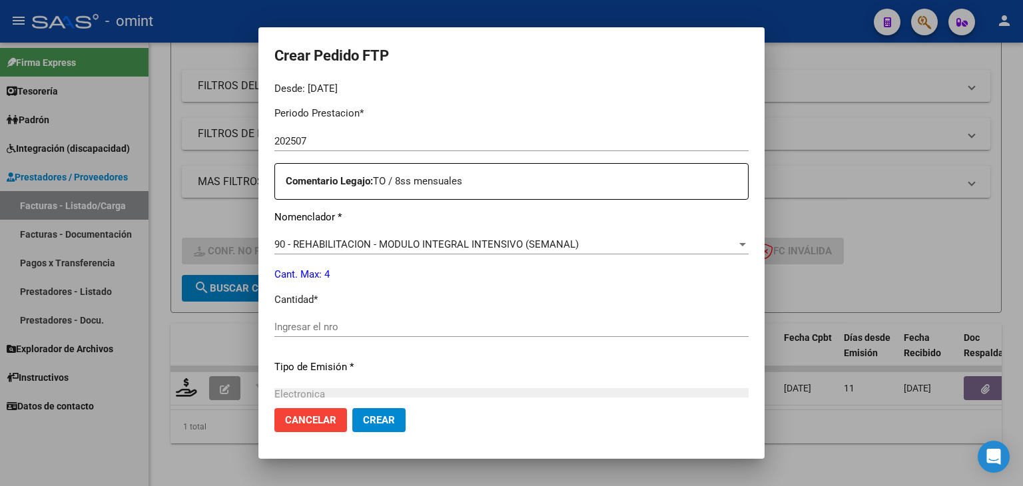
scroll to position [466, 0]
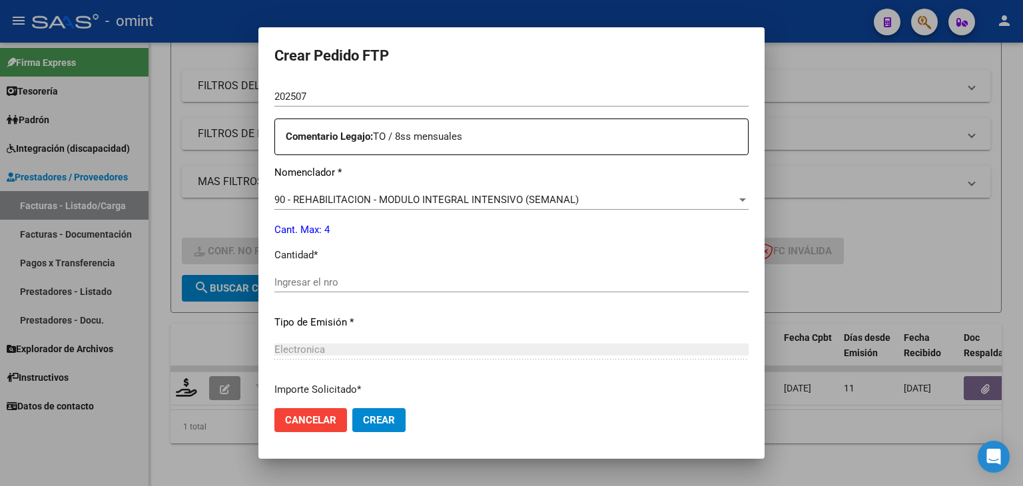
click at [322, 280] on input "Ingresar el nro" at bounding box center [511, 282] width 474 height 12
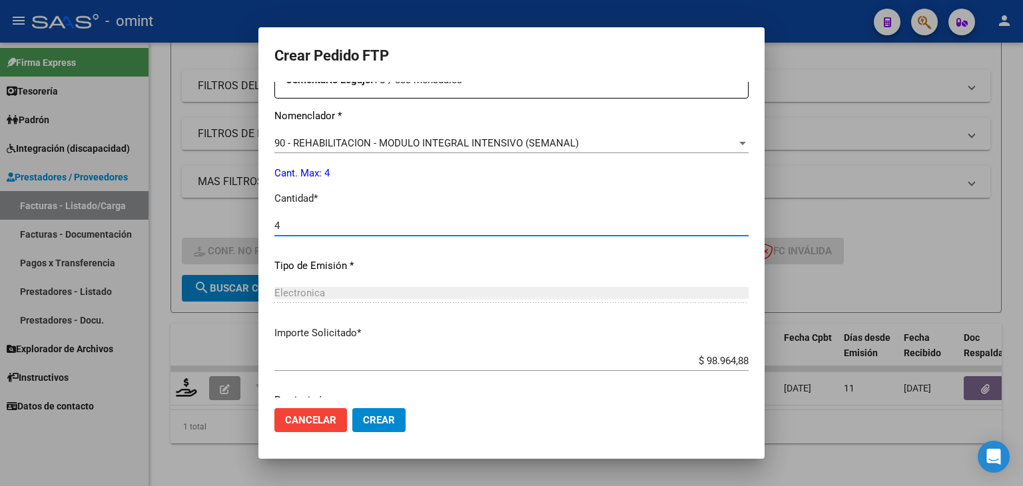
scroll to position [509, 0]
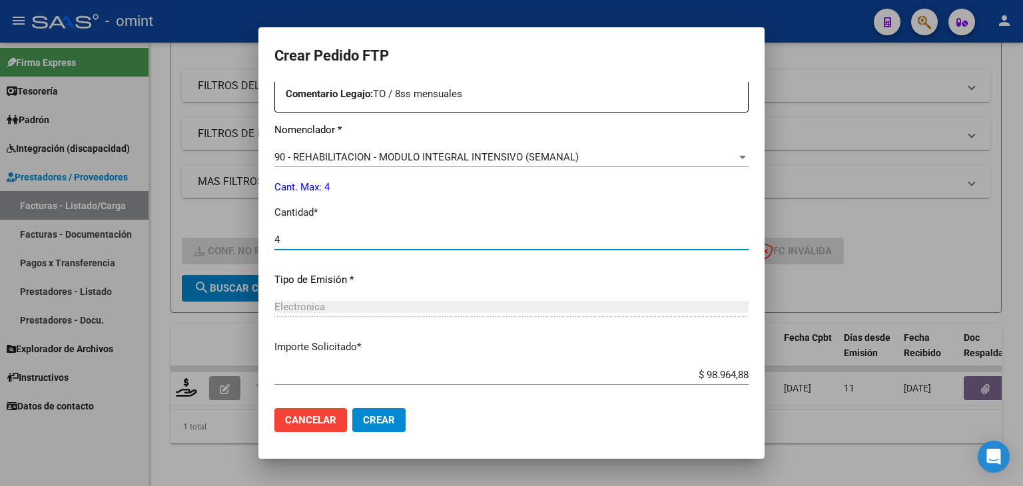
type input "4"
click at [377, 411] on button "Crear" at bounding box center [378, 420] width 53 height 24
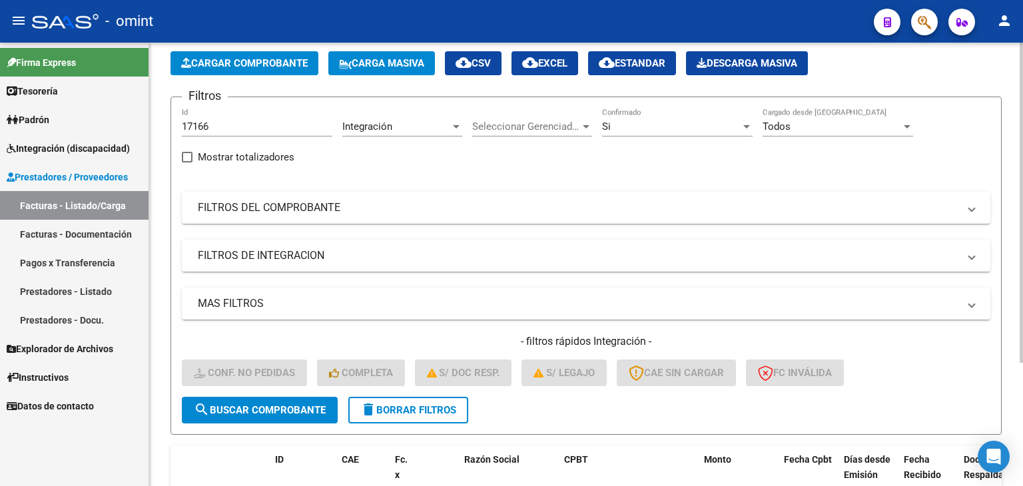
scroll to position [37, 0]
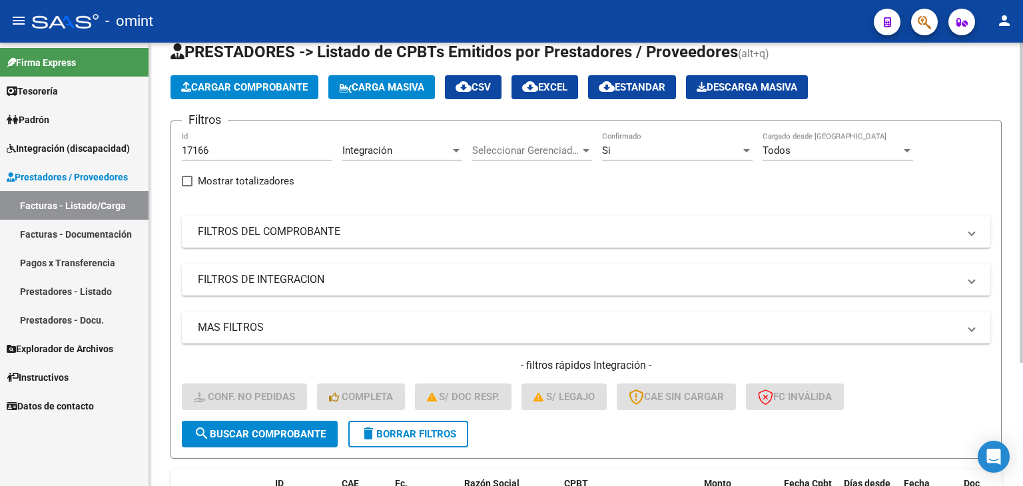
click at [240, 147] on input "17166" at bounding box center [257, 150] width 150 height 12
drag, startPoint x: 211, startPoint y: 139, endPoint x: 29, endPoint y: 135, distance: 182.5
click at [29, 135] on mat-sidenav-container "Firma Express Tesorería Extractos Procesados (csv) Extractos Originales (pdf) P…" at bounding box center [511, 264] width 1023 height 443
paste input "6284"
type input "16284"
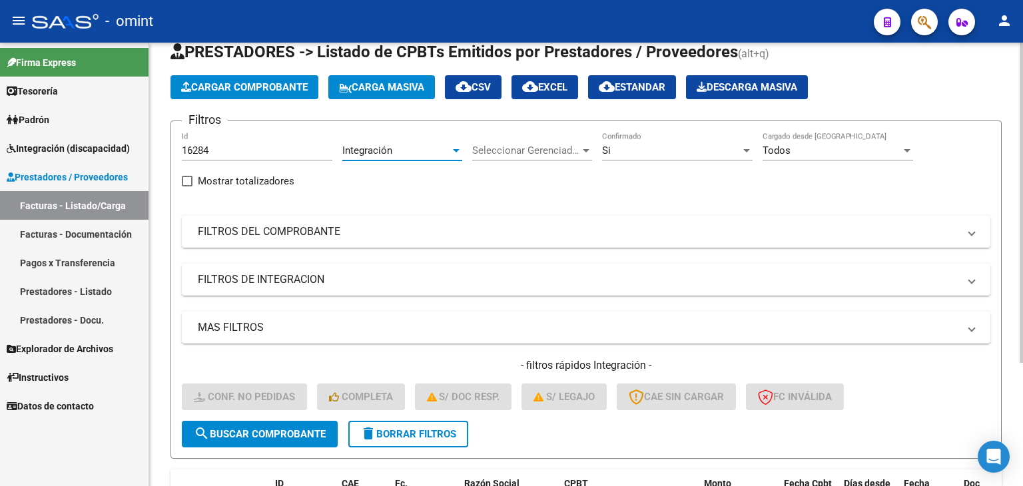
click at [434, 150] on div "Integración" at bounding box center [396, 150] width 108 height 12
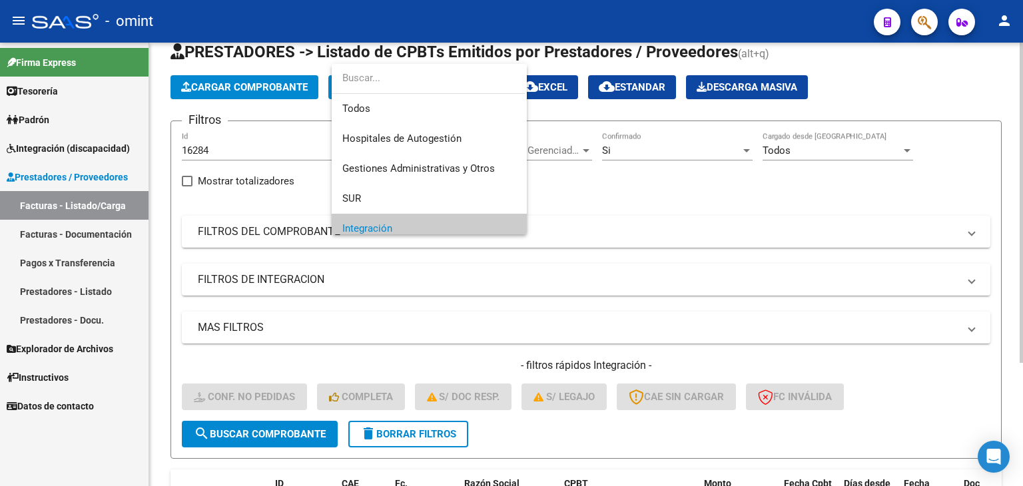
scroll to position [79, 0]
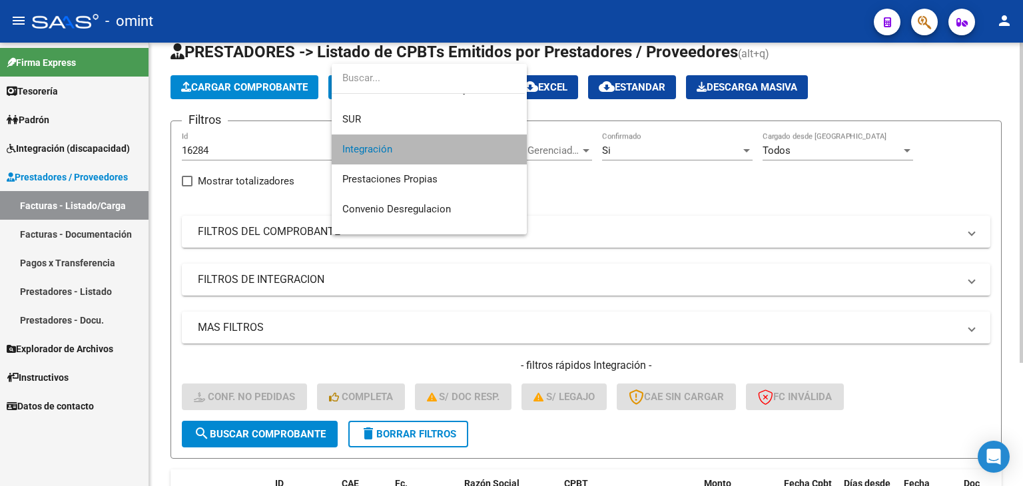
click at [434, 150] on span "Integración" at bounding box center [429, 150] width 174 height 30
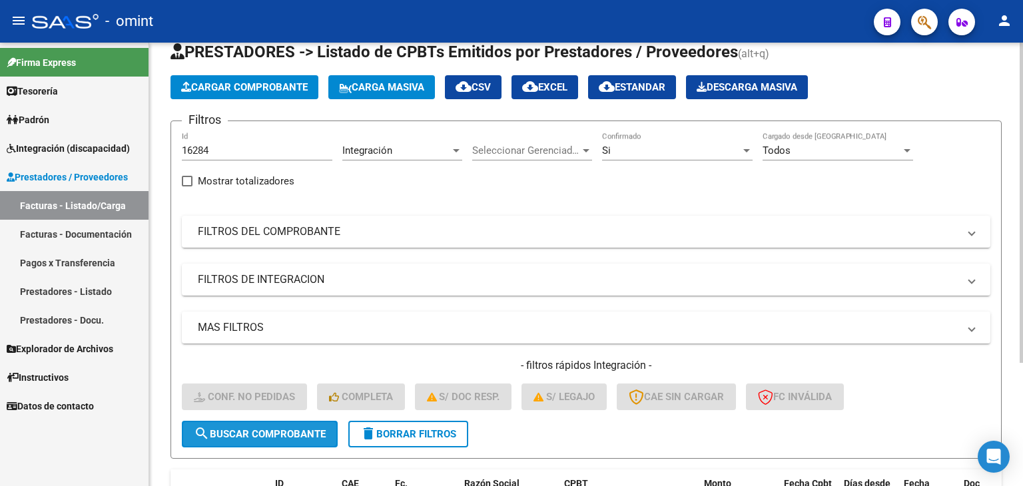
click at [265, 443] on button "search Buscar Comprobante" at bounding box center [260, 434] width 156 height 27
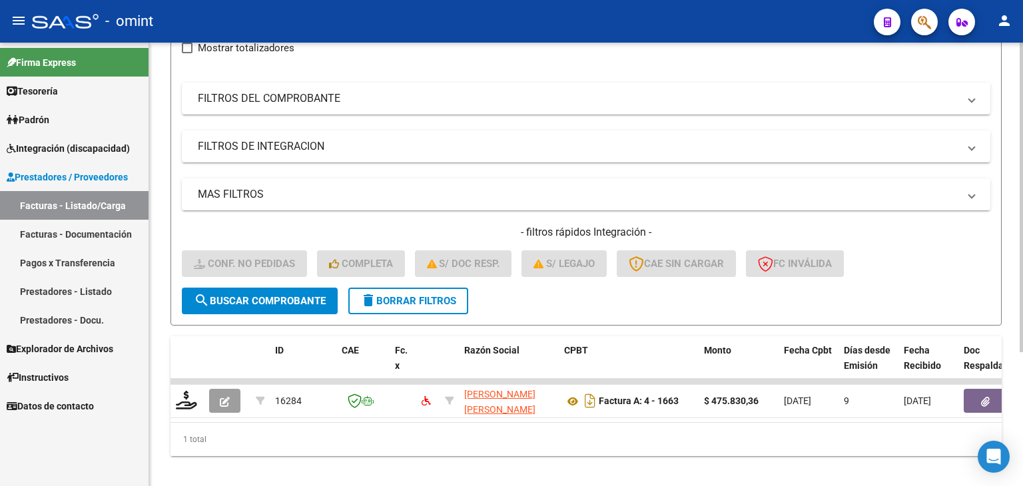
scroll to position [192, 0]
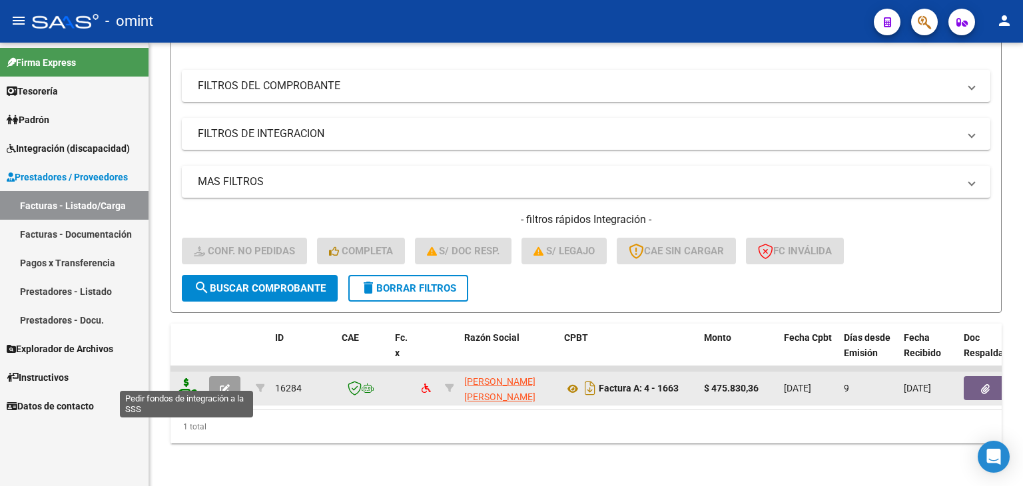
click at [184, 379] on icon at bounding box center [186, 387] width 21 height 19
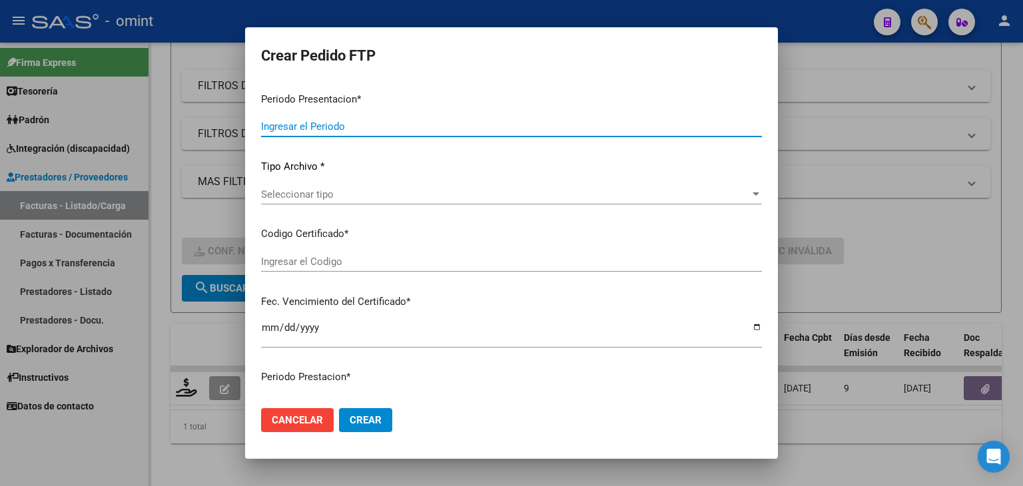
type input "202507"
type input "$ 475.830,36"
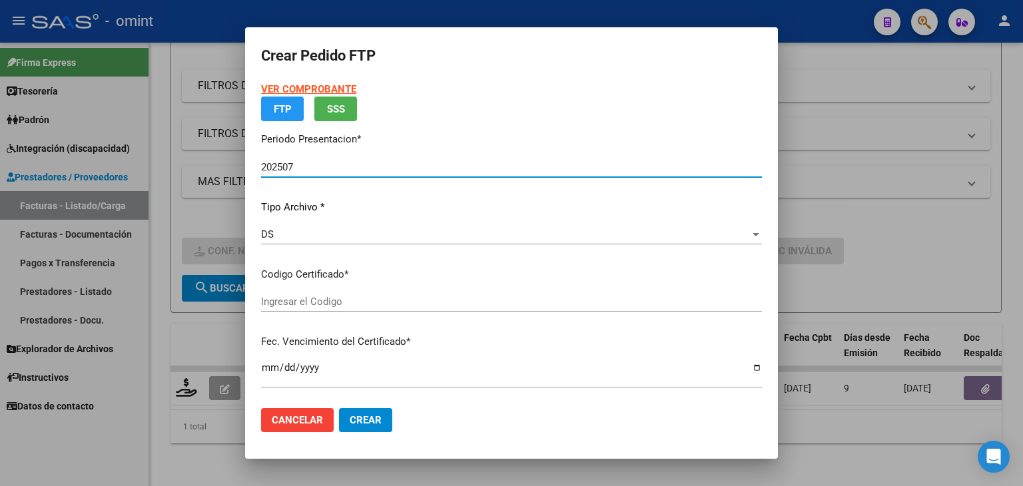
type input "5151976211"
type input "2028-05-10"
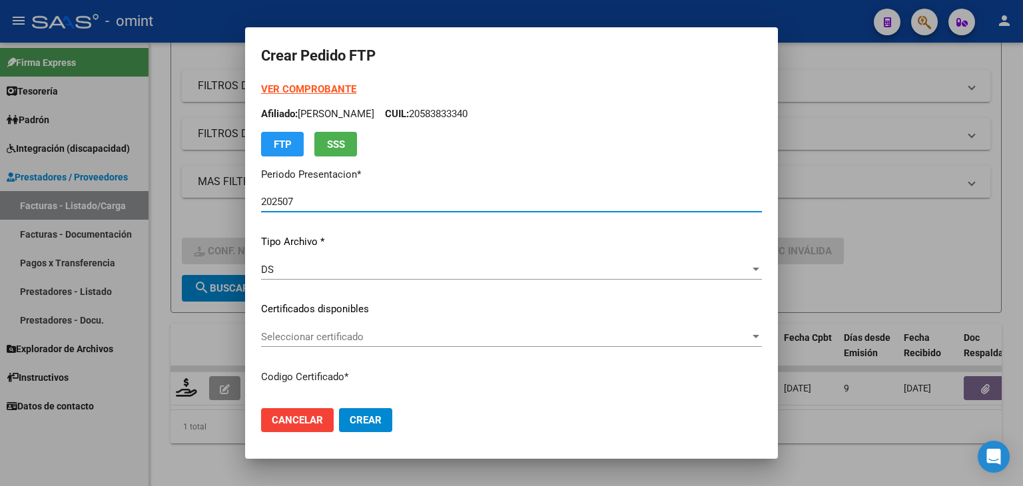
click at [309, 338] on span "Seleccionar certificado" at bounding box center [505, 337] width 489 height 12
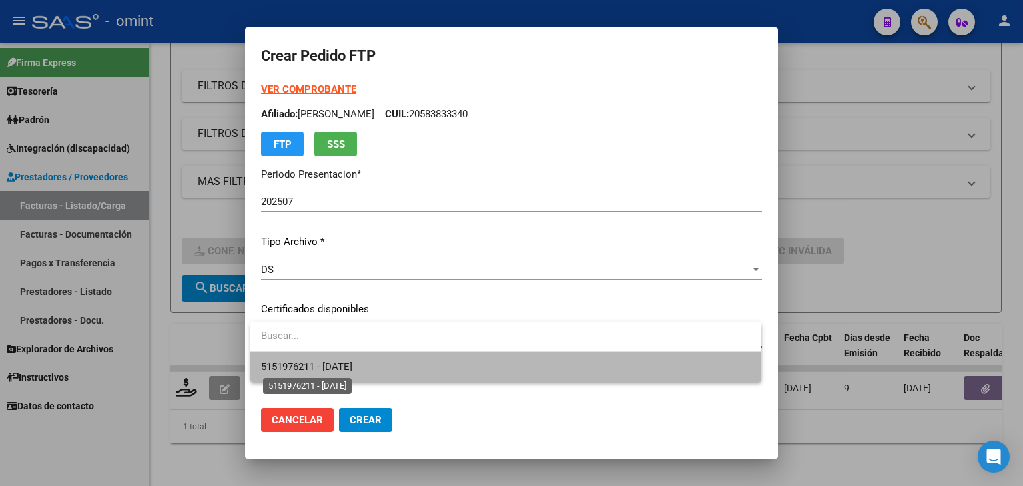
click at [328, 366] on span "5151976211 - 2028-05-10" at bounding box center [306, 367] width 91 height 12
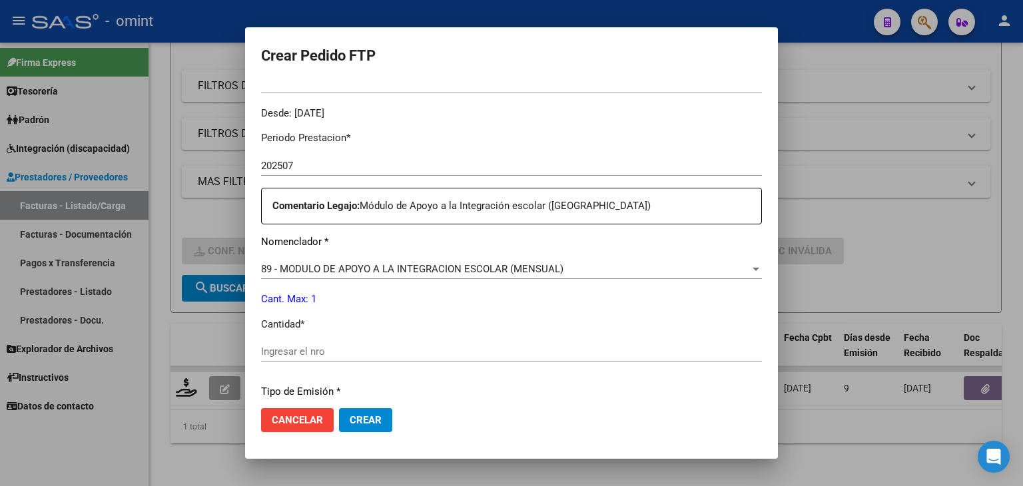
scroll to position [400, 0]
click at [340, 339] on div "Ingresar el nro" at bounding box center [511, 349] width 501 height 20
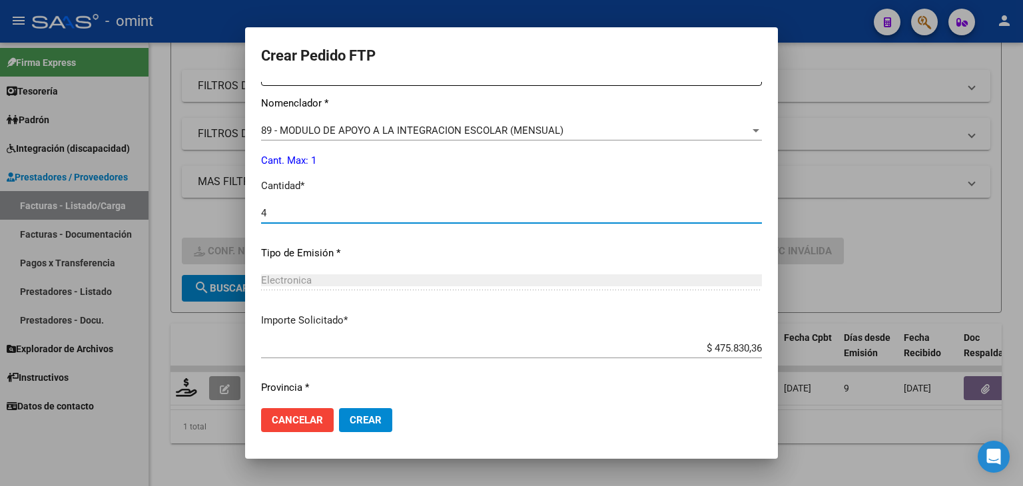
scroll to position [575, 0]
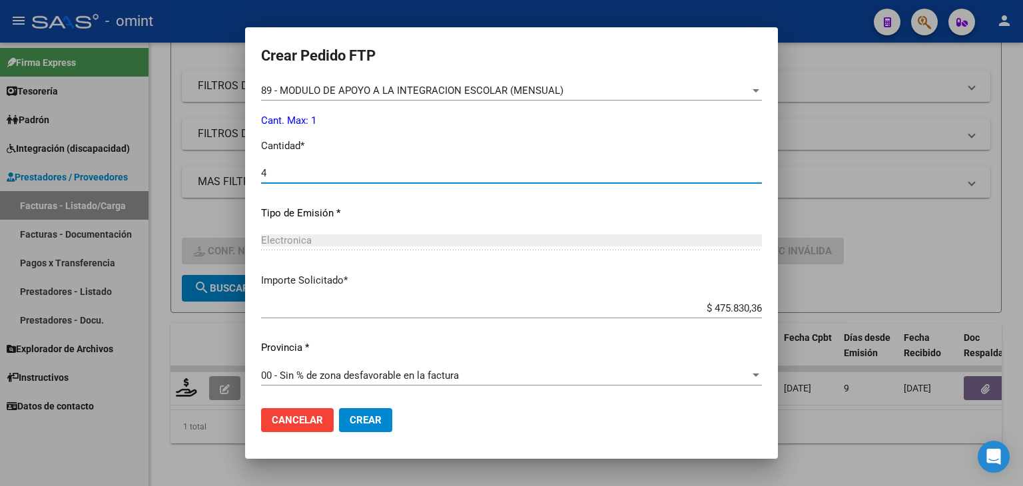
click at [372, 427] on button "Crear" at bounding box center [365, 420] width 53 height 24
click at [365, 422] on span "Crear" at bounding box center [366, 420] width 32 height 12
click at [376, 421] on span "Crear" at bounding box center [366, 420] width 32 height 12
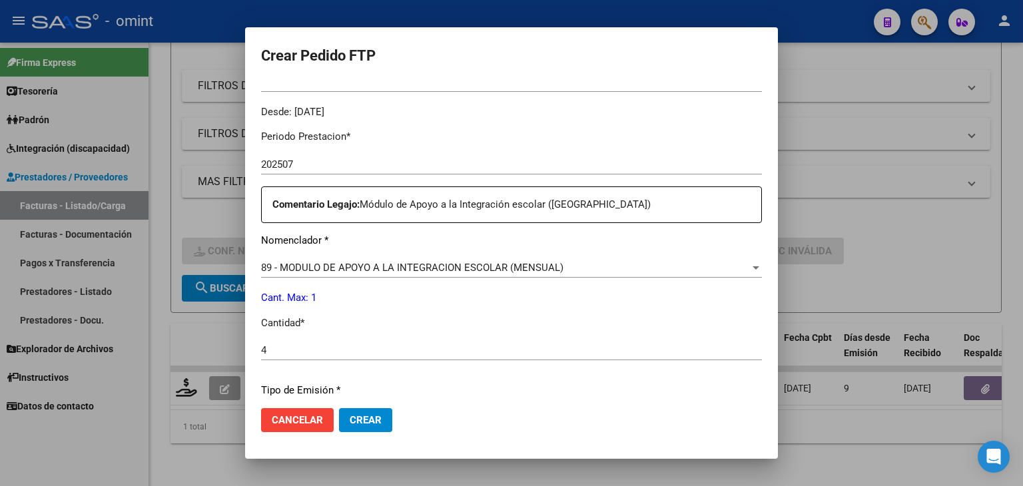
scroll to position [376, 0]
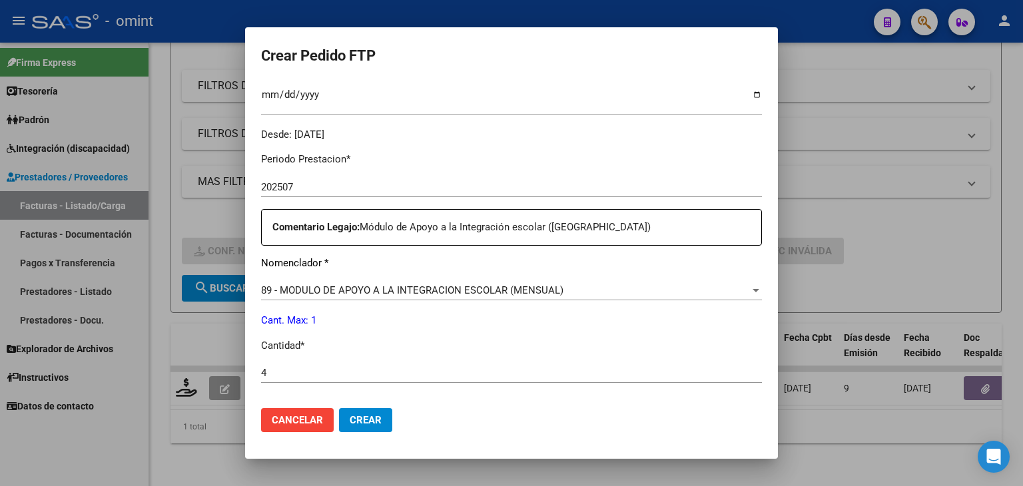
click at [309, 368] on input "4" at bounding box center [511, 373] width 501 height 12
drag, startPoint x: 290, startPoint y: 368, endPoint x: 217, endPoint y: 368, distance: 73.2
click at [218, 368] on div "Crear Pedido FTP VER COMPROBANTE ARCA Padrón Afiliado: RUIZ MORENO FRANCO CUIL:…" at bounding box center [511, 243] width 1023 height 486
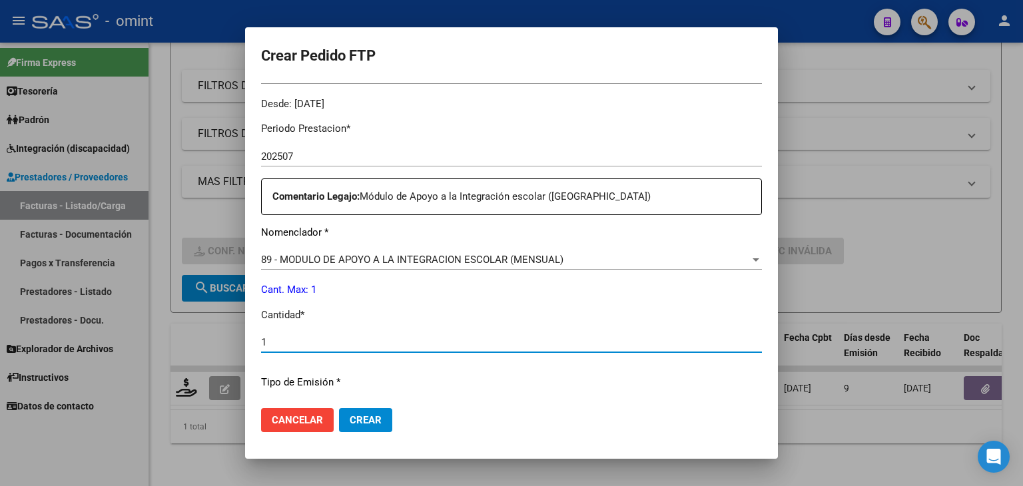
scroll to position [575, 0]
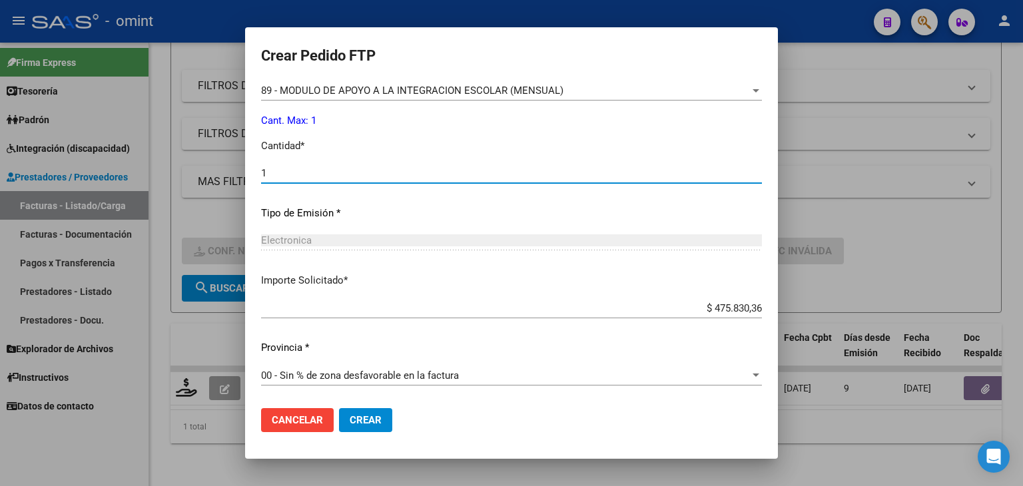
type input "1"
click at [368, 422] on span "Crear" at bounding box center [366, 420] width 32 height 12
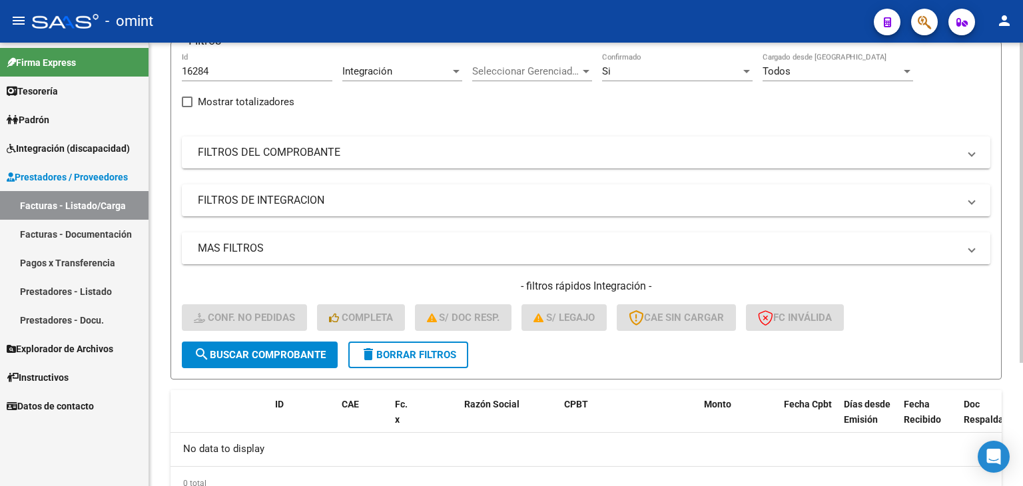
scroll to position [0, 0]
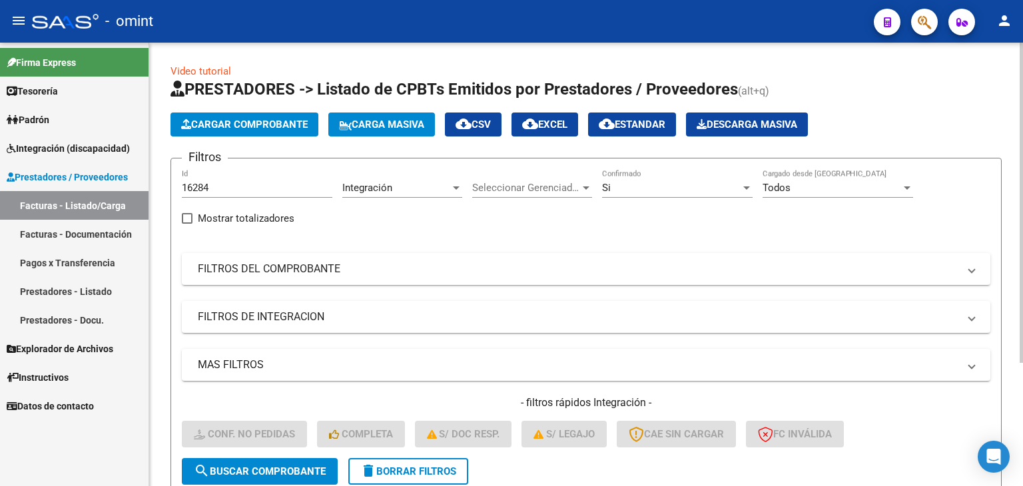
click at [227, 192] on input "16284" at bounding box center [257, 188] width 150 height 12
paste input "7005"
type input "17005"
click at [278, 476] on button "search Buscar Comprobante" at bounding box center [260, 471] width 156 height 27
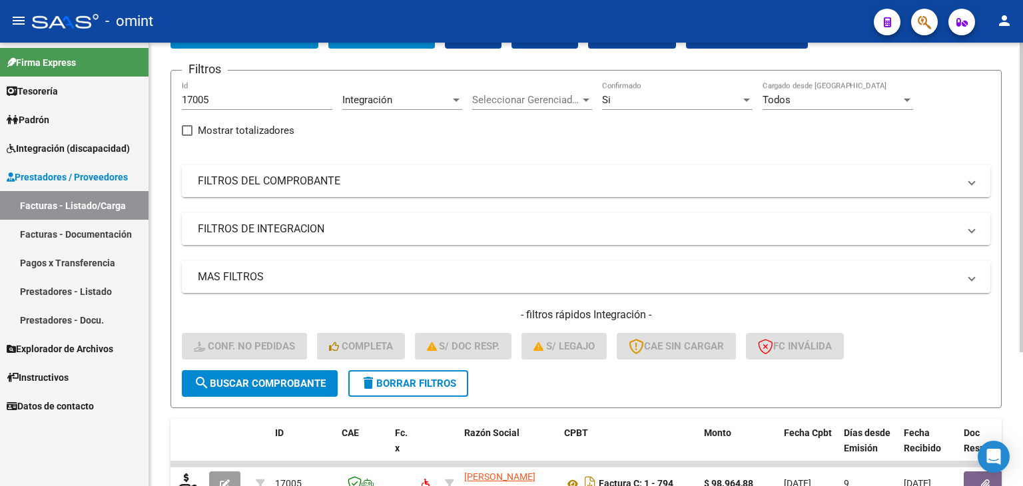
scroll to position [192, 0]
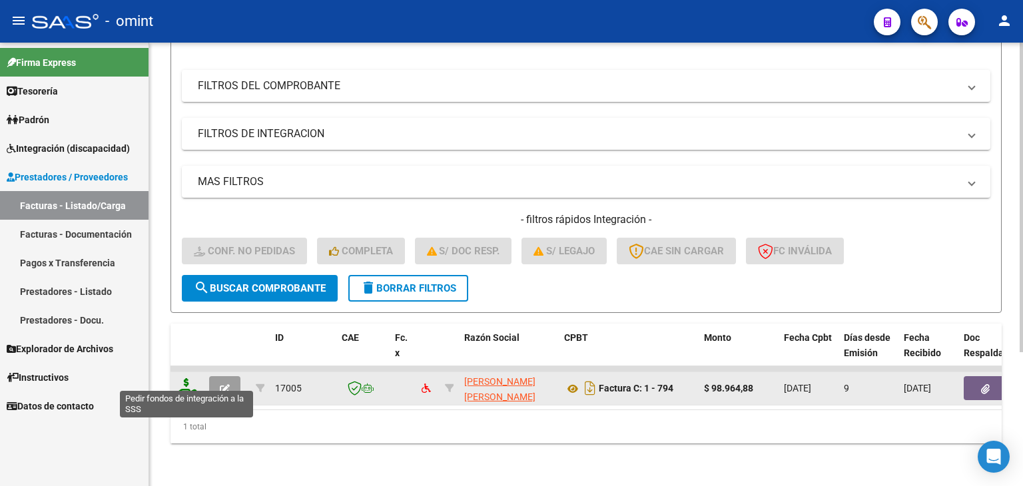
click at [186, 379] on icon at bounding box center [186, 387] width 21 height 19
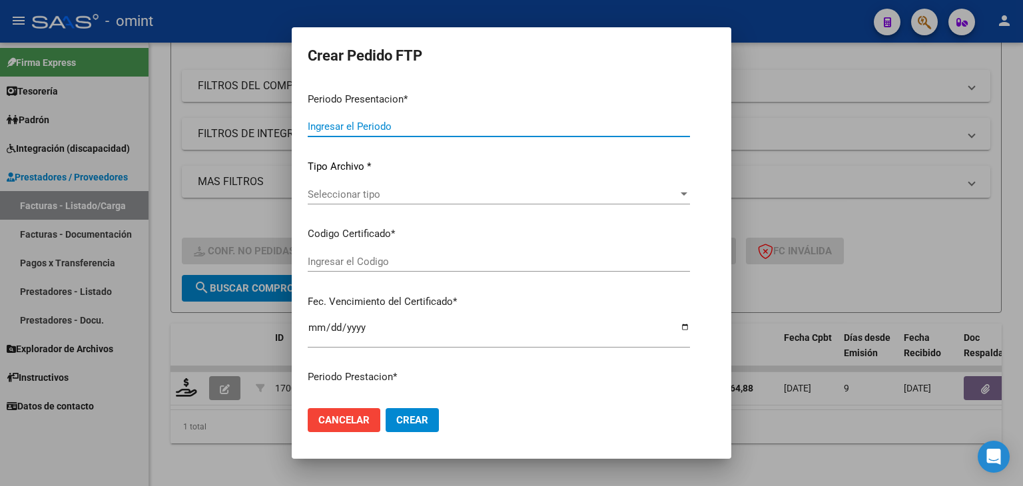
type input "202507"
type input "$ 98.964,88"
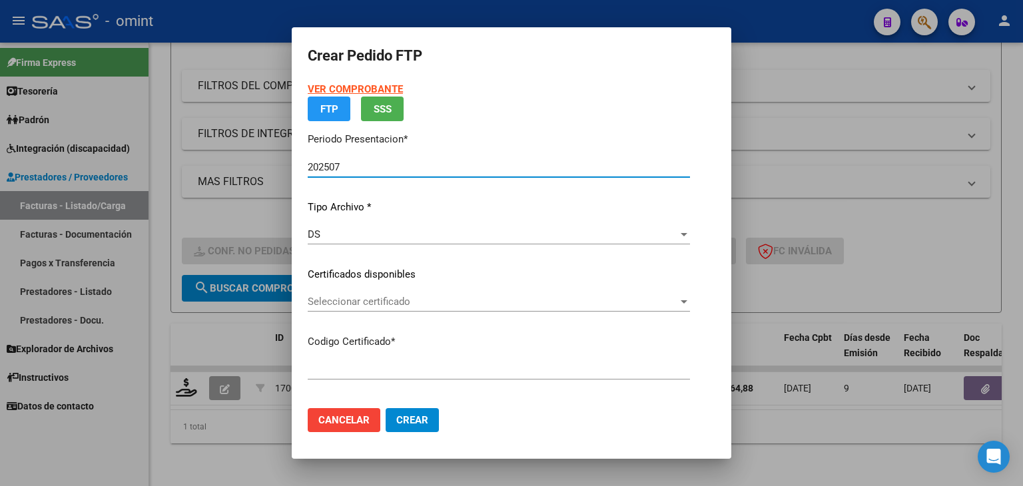
type input "5151976211"
type input "2028-05-10"
click at [347, 282] on p "Certificados disponibles" at bounding box center [499, 274] width 382 height 15
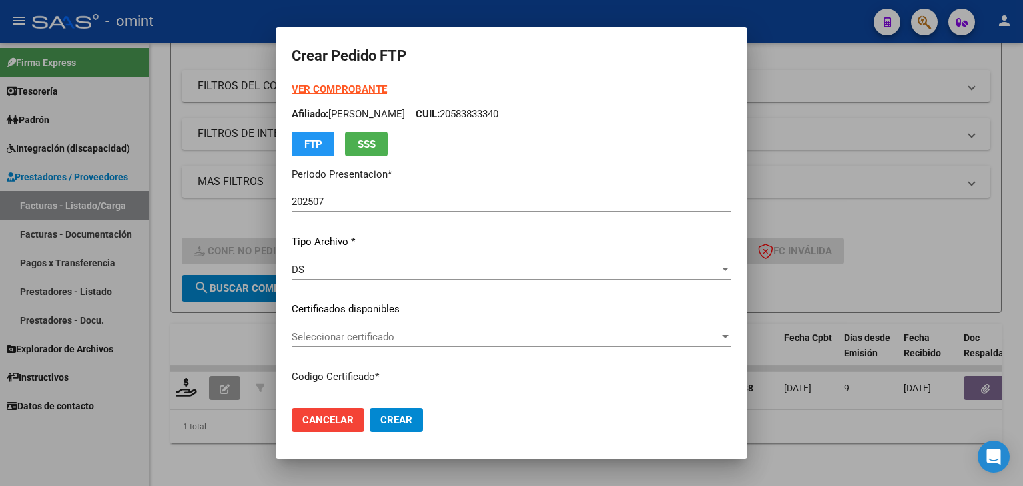
click at [344, 332] on span "Seleccionar certificado" at bounding box center [506, 337] width 428 height 12
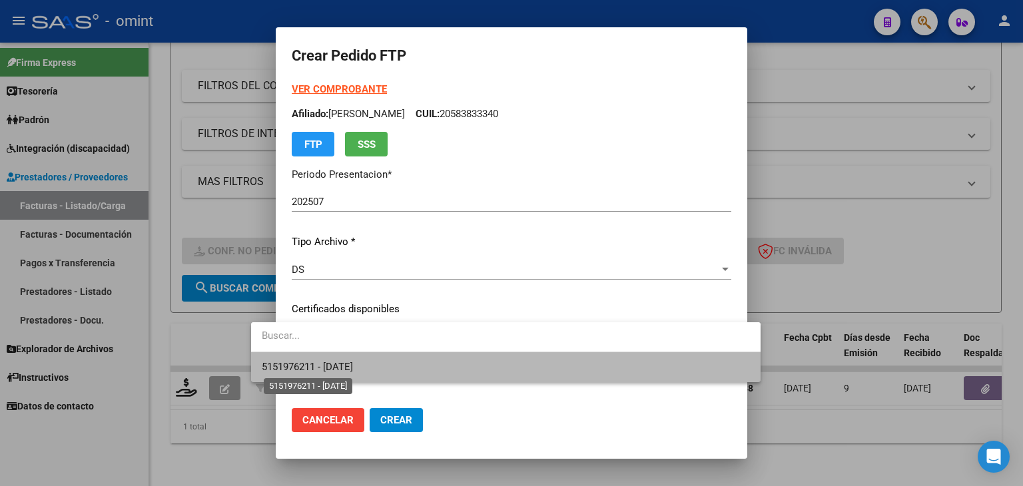
click at [335, 364] on span "5151976211 - 2028-05-10" at bounding box center [307, 367] width 91 height 12
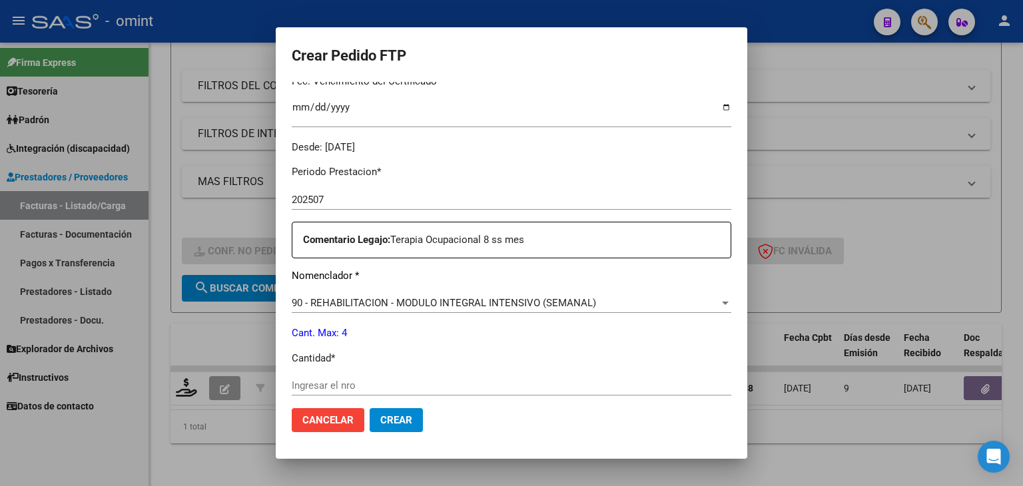
scroll to position [400, 0]
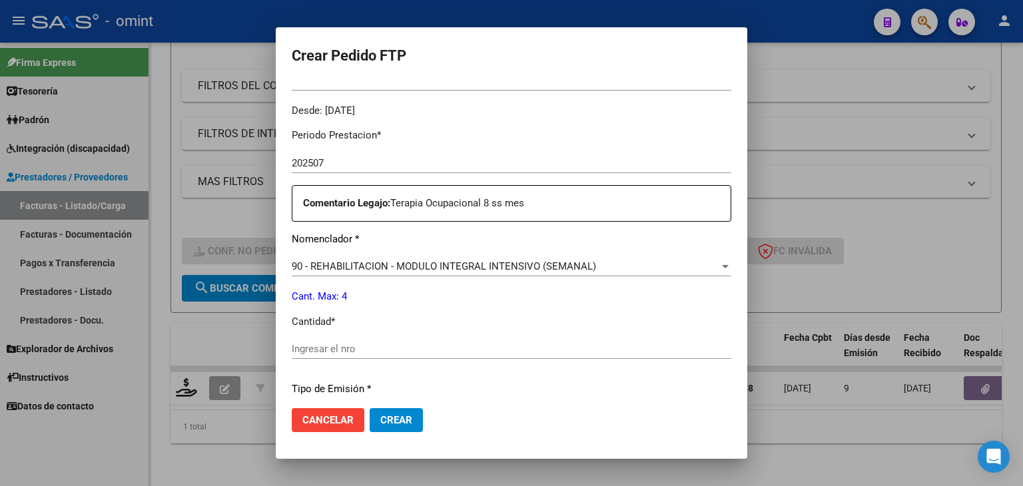
click at [325, 349] on input "Ingresar el nro" at bounding box center [511, 349] width 439 height 12
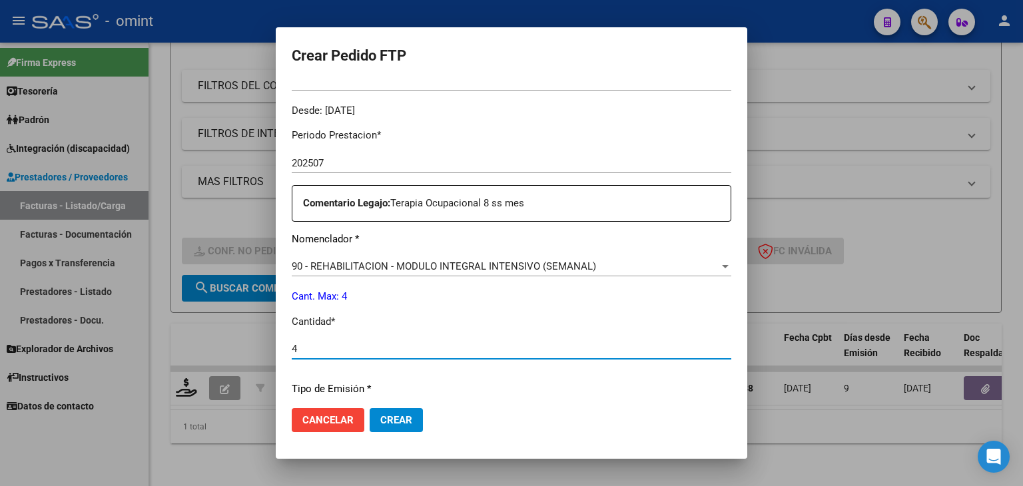
type input "4"
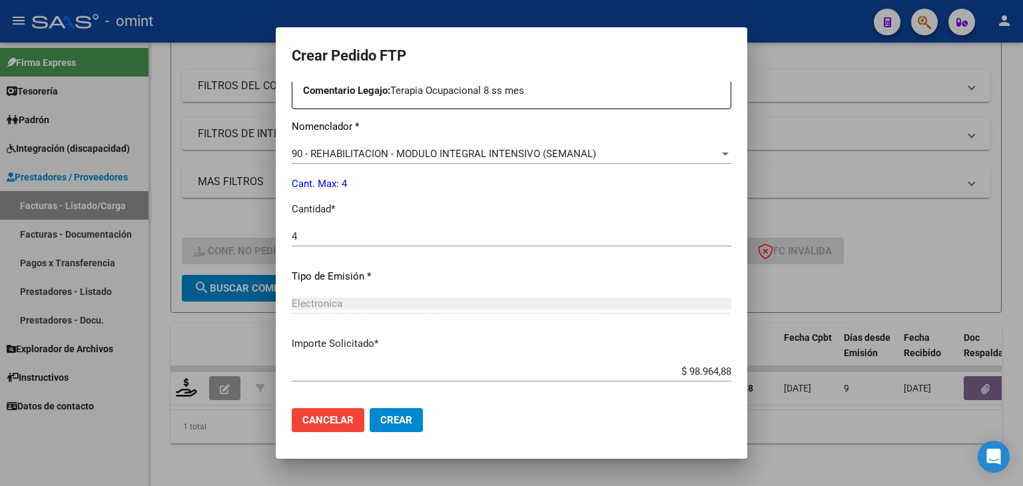
scroll to position [575, 0]
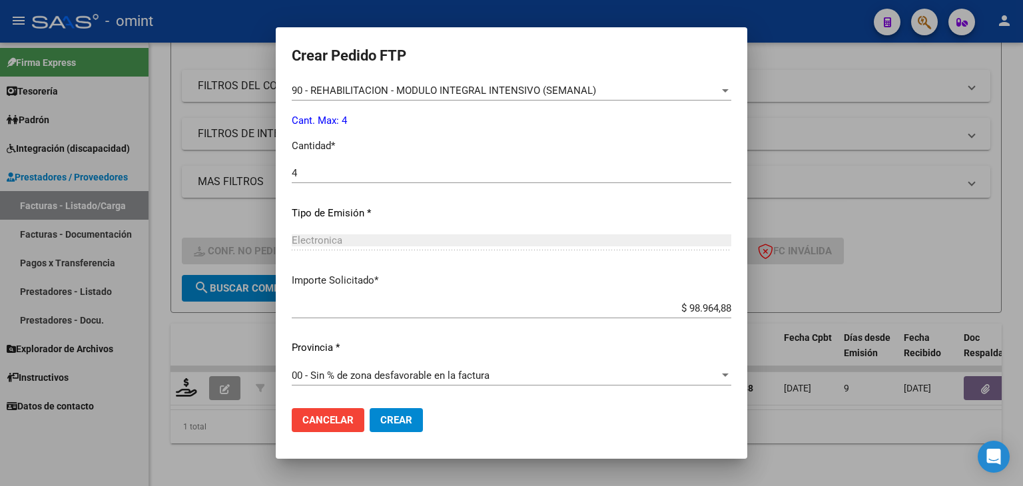
click at [380, 420] on span "Crear" at bounding box center [396, 420] width 32 height 12
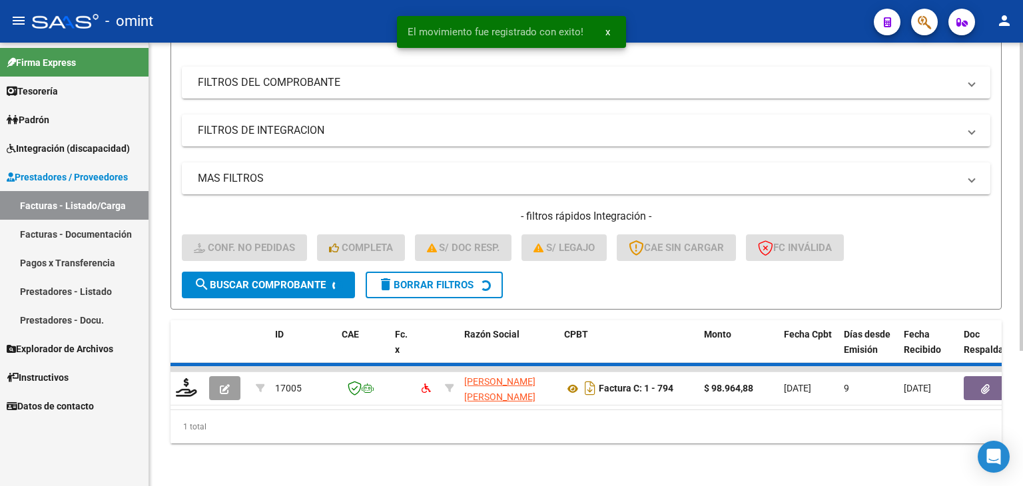
scroll to position [170, 0]
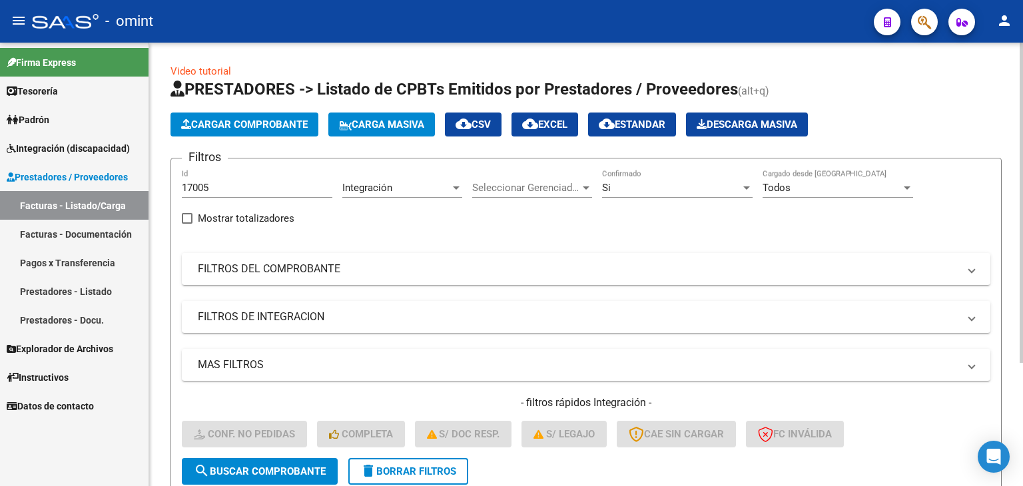
click at [226, 182] on input "17005" at bounding box center [257, 188] width 150 height 12
drag, startPoint x: 232, startPoint y: 188, endPoint x: 0, endPoint y: 131, distance: 239.3
click at [0, 131] on mat-sidenav-container "Firma Express Tesorería Extractos Procesados (csv) Extractos Originales (pdf) P…" at bounding box center [511, 264] width 1023 height 443
paste input "673"
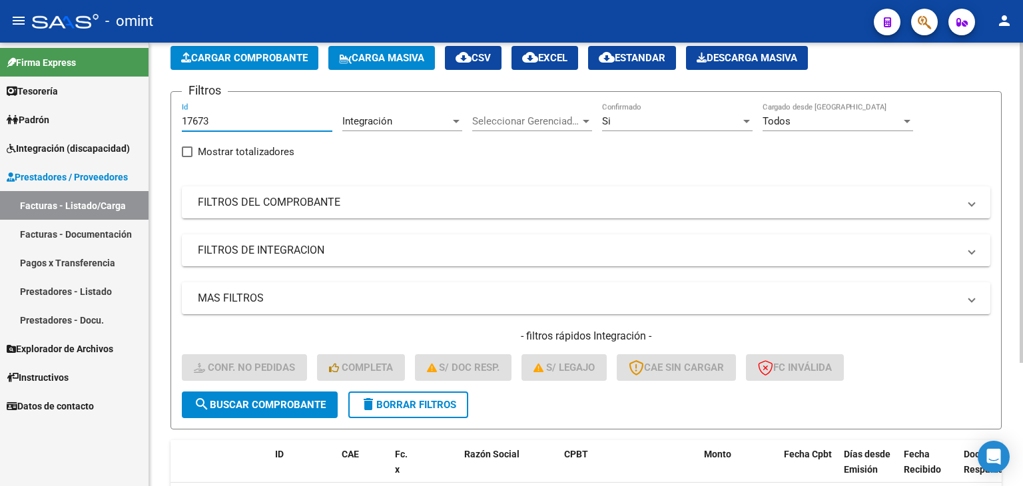
type input "17673"
click at [300, 406] on span "search Buscar Comprobante" at bounding box center [260, 405] width 132 height 12
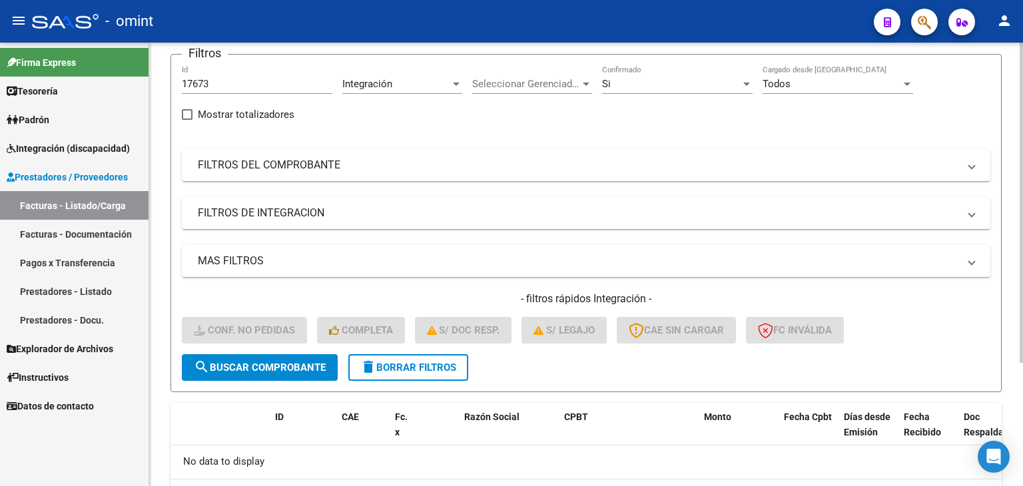
scroll to position [0, 0]
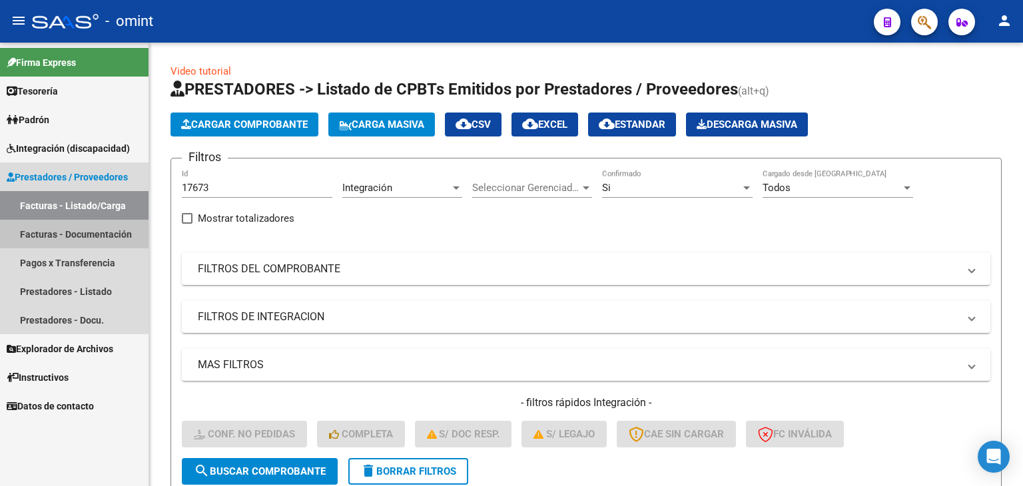
click at [82, 238] on link "Facturas - Documentación" at bounding box center [74, 234] width 148 height 29
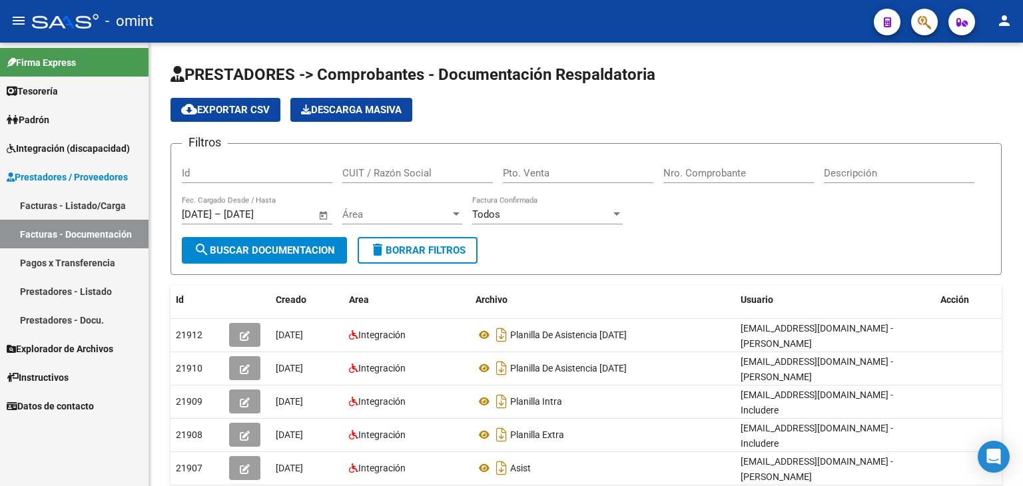
click at [63, 174] on span "Prestadores / Proveedores" at bounding box center [67, 177] width 121 height 15
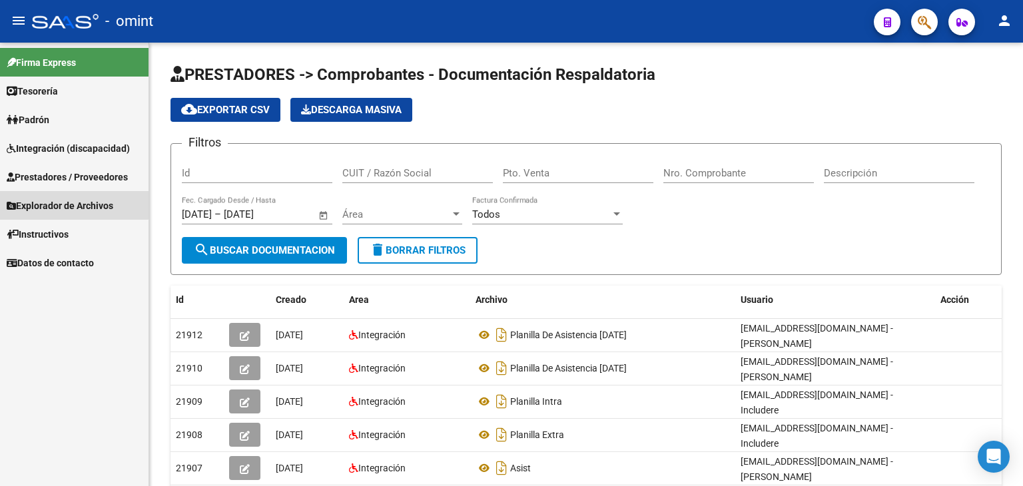
click at [63, 200] on span "Explorador de Archivos" at bounding box center [60, 205] width 107 height 15
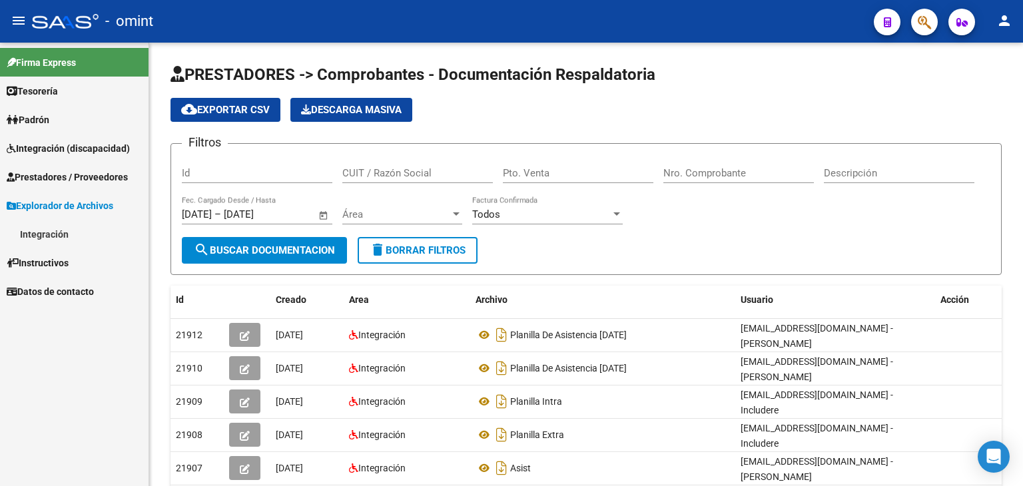
click at [55, 175] on span "Prestadores / Proveedores" at bounding box center [67, 177] width 121 height 15
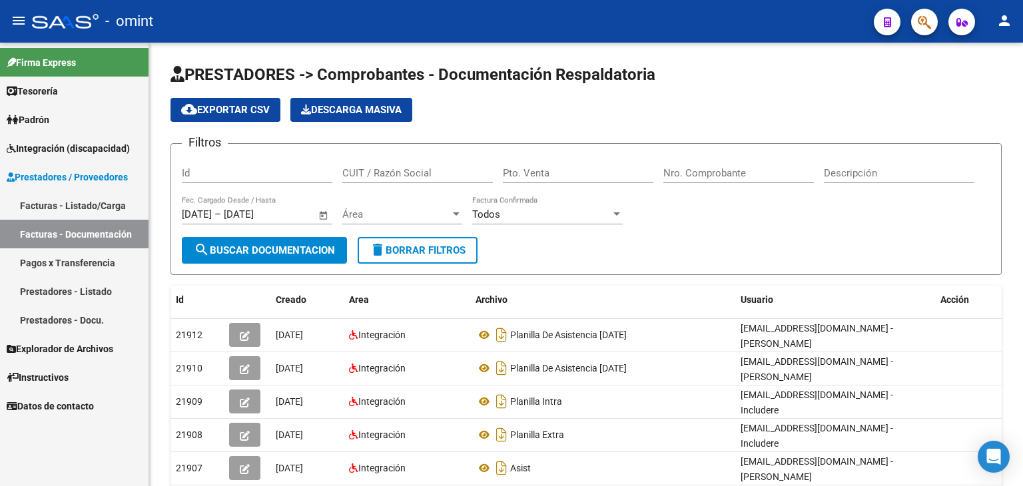
click at [51, 206] on link "Facturas - Listado/Carga" at bounding box center [74, 205] width 148 height 29
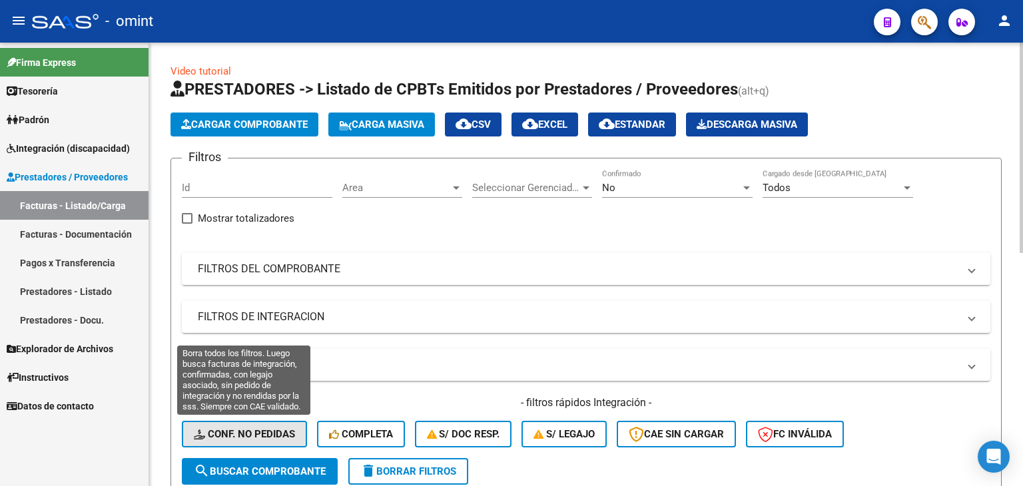
click at [231, 427] on button "Conf. no pedidas" at bounding box center [244, 434] width 125 height 27
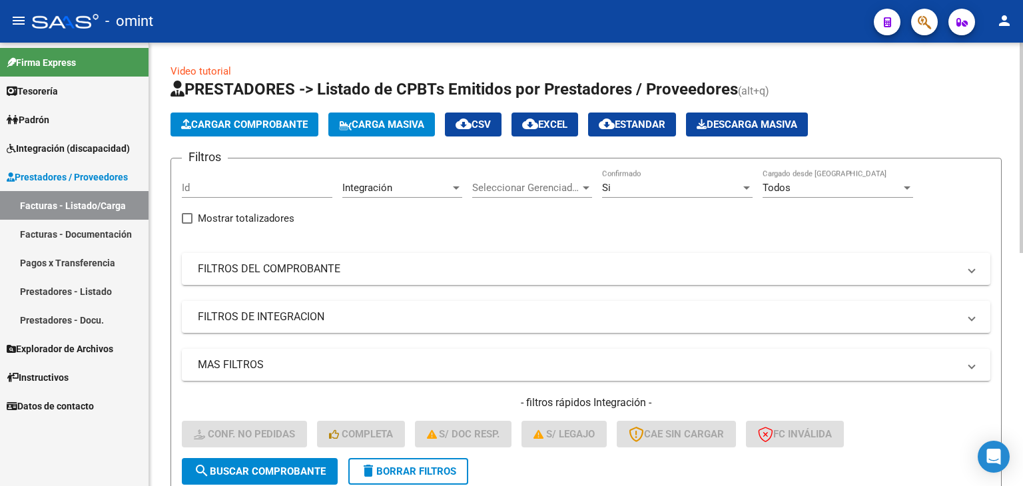
click at [226, 186] on input "Id" at bounding box center [257, 188] width 150 height 12
paste input "17673"
click at [268, 472] on span "search Buscar Comprobante" at bounding box center [260, 471] width 132 height 12
click at [220, 189] on input "17673" at bounding box center [257, 188] width 150 height 12
drag, startPoint x: 221, startPoint y: 188, endPoint x: 43, endPoint y: 168, distance: 179.6
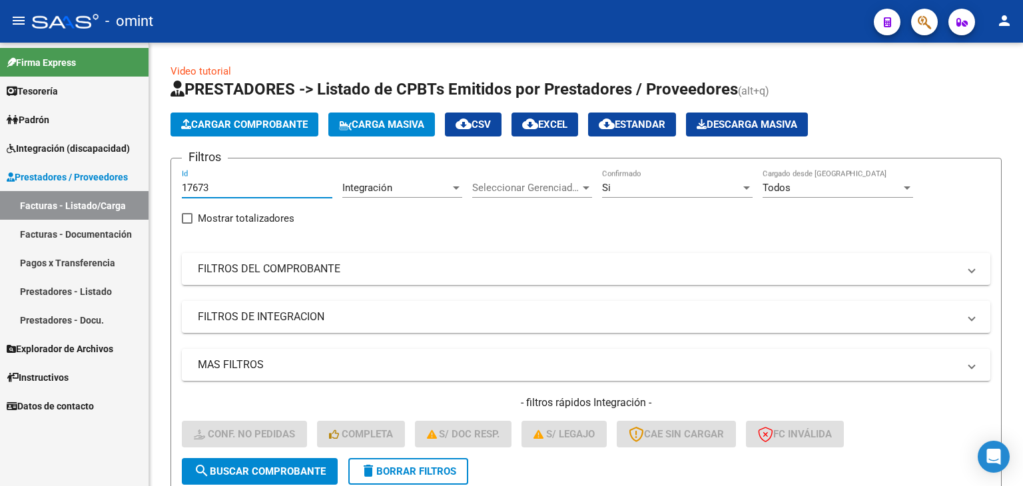
click at [47, 168] on mat-sidenav-container "Firma Express Tesorería Extractos Procesados (csv) Extractos Originales (pdf) P…" at bounding box center [511, 264] width 1023 height 443
paste input "2"
click at [235, 467] on span "search Buscar Comprobante" at bounding box center [260, 471] width 132 height 12
click at [236, 189] on input "17672" at bounding box center [257, 188] width 150 height 12
drag, startPoint x: 236, startPoint y: 189, endPoint x: 33, endPoint y: 173, distance: 204.4
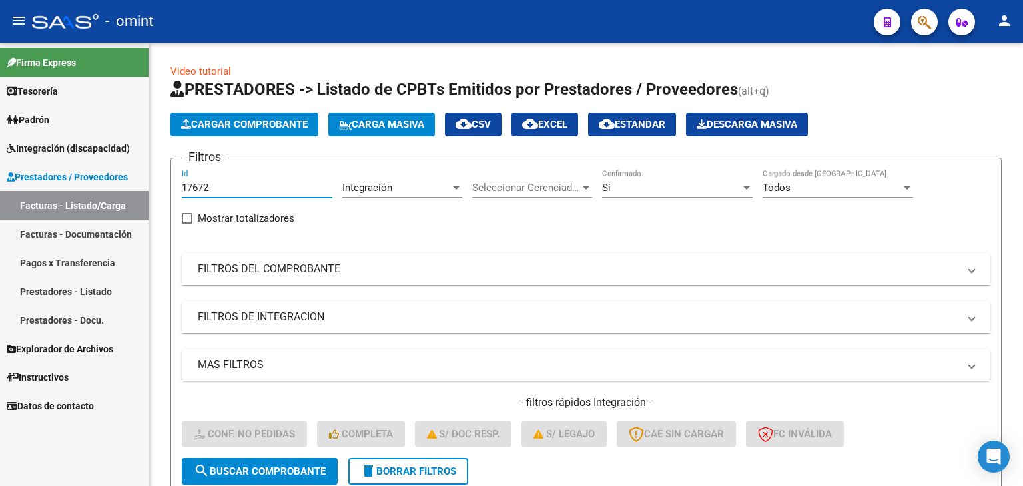
click at [33, 173] on mat-sidenav-container "Firma Express Tesorería Extractos Procesados (csv) Extractos Originales (pdf) P…" at bounding box center [511, 264] width 1023 height 443
paste input "301"
type input "17301"
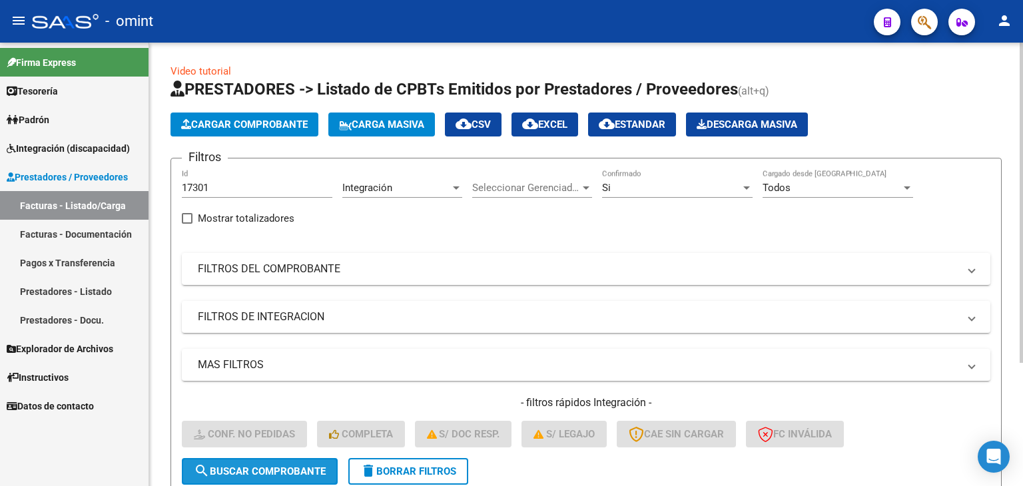
click at [297, 474] on span "search Buscar Comprobante" at bounding box center [260, 471] width 132 height 12
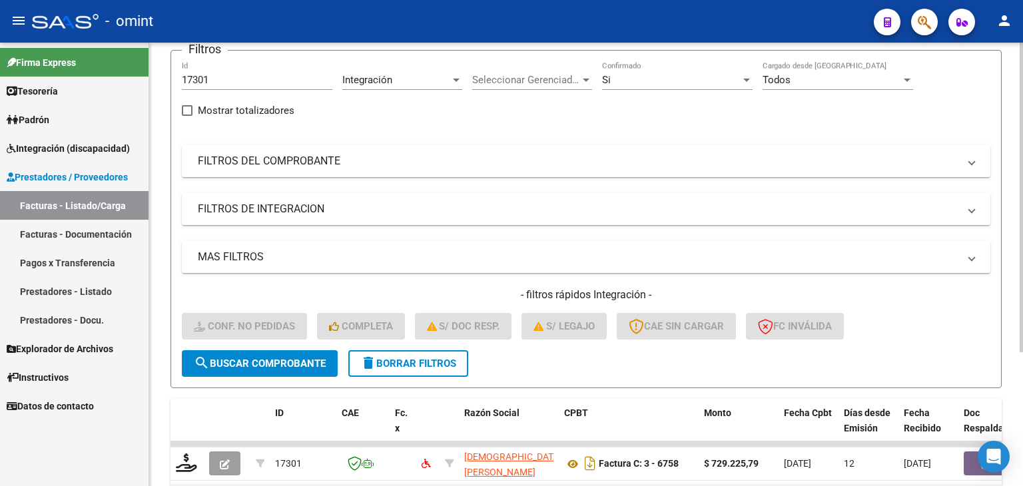
scroll to position [192, 0]
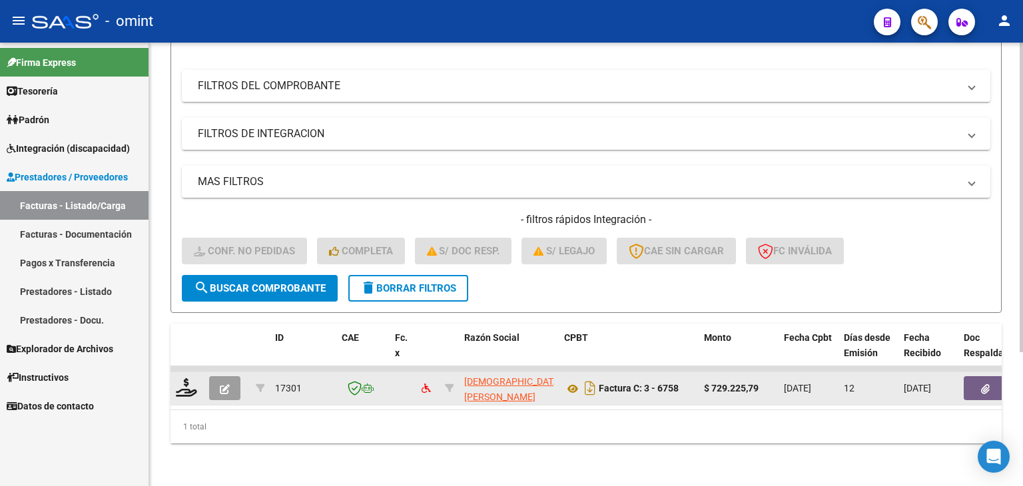
click at [190, 386] on div at bounding box center [187, 388] width 23 height 21
click at [184, 379] on icon at bounding box center [186, 387] width 21 height 19
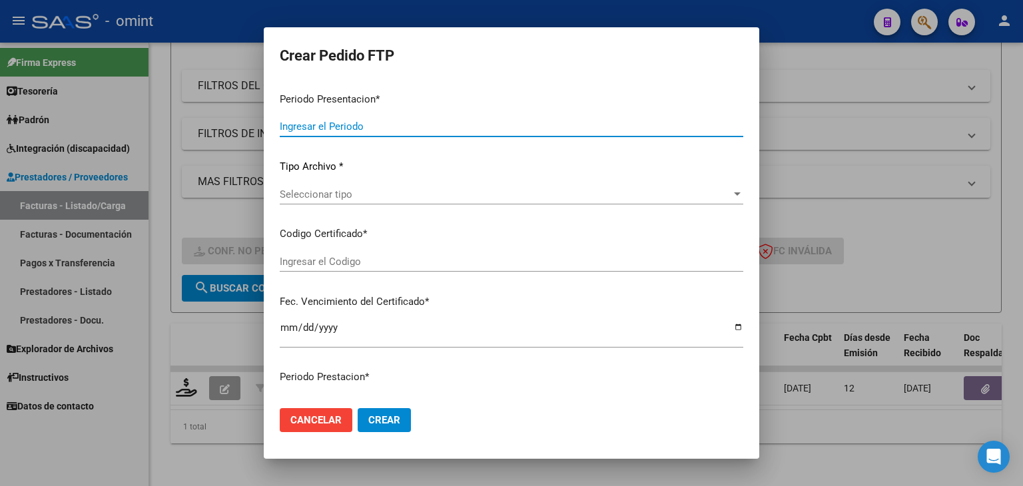
type input "202507"
type input "$ 729.225,79"
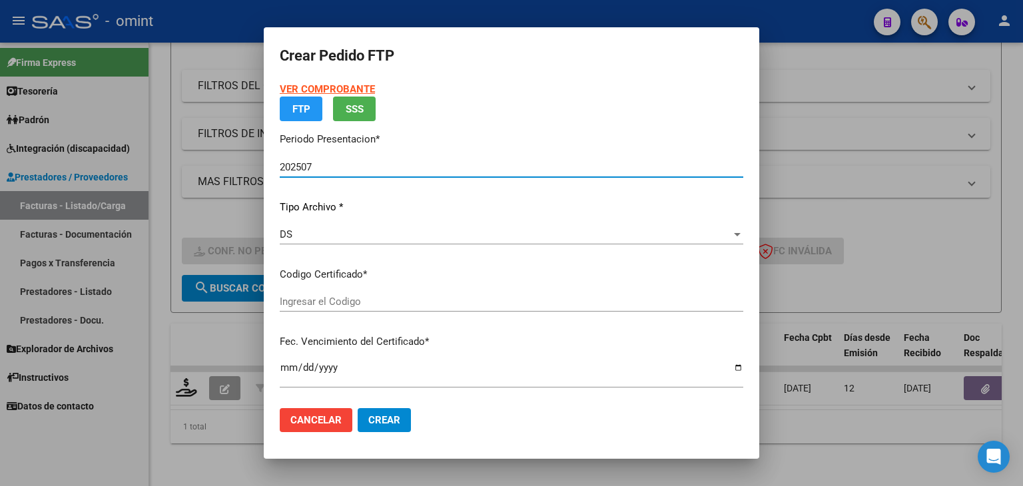
type input "32732298"
type input "2029-12-31"
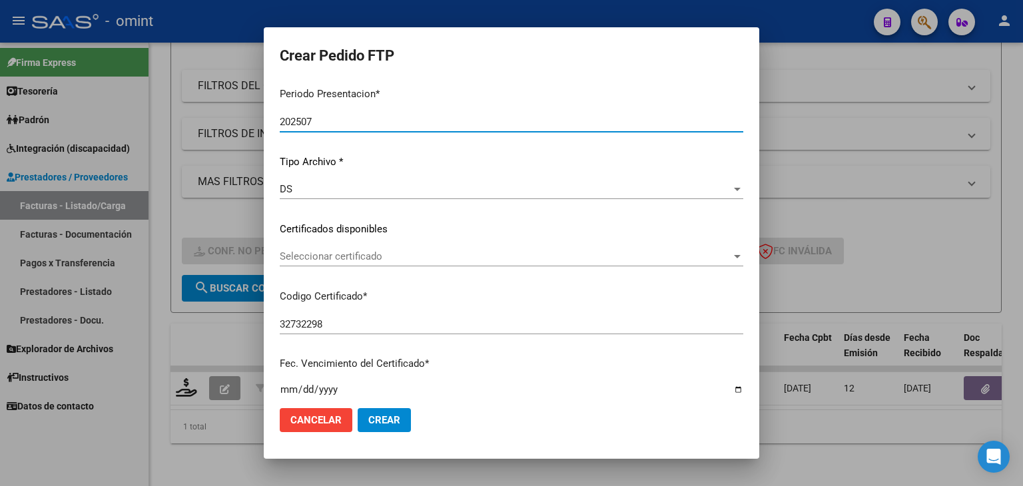
scroll to position [67, 0]
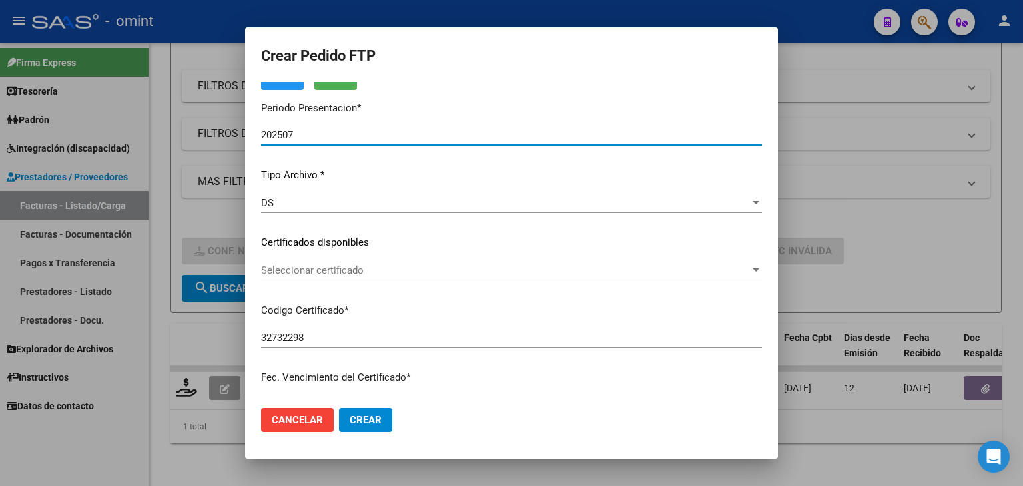
click at [286, 273] on span "Seleccionar certificado" at bounding box center [505, 270] width 489 height 12
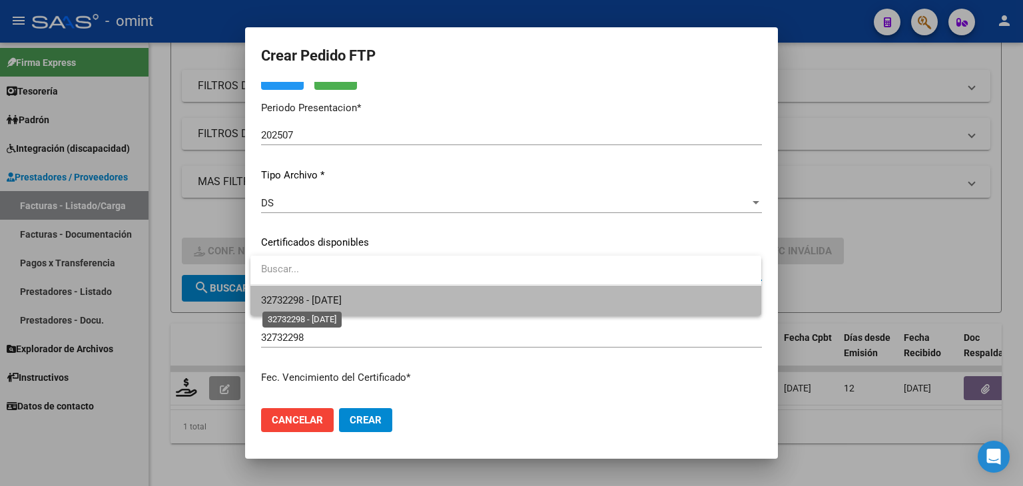
click at [285, 301] on span "32732298 - 2029-12-31" at bounding box center [301, 300] width 81 height 12
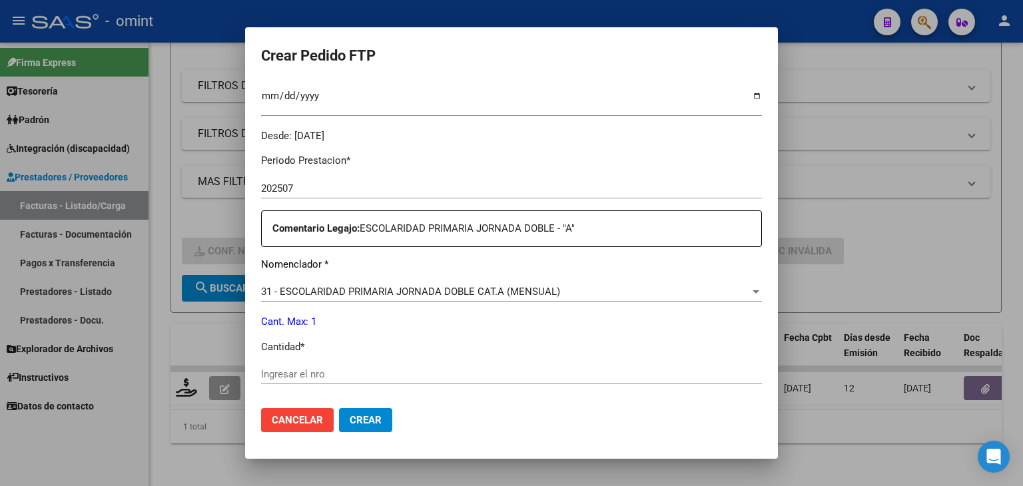
scroll to position [533, 0]
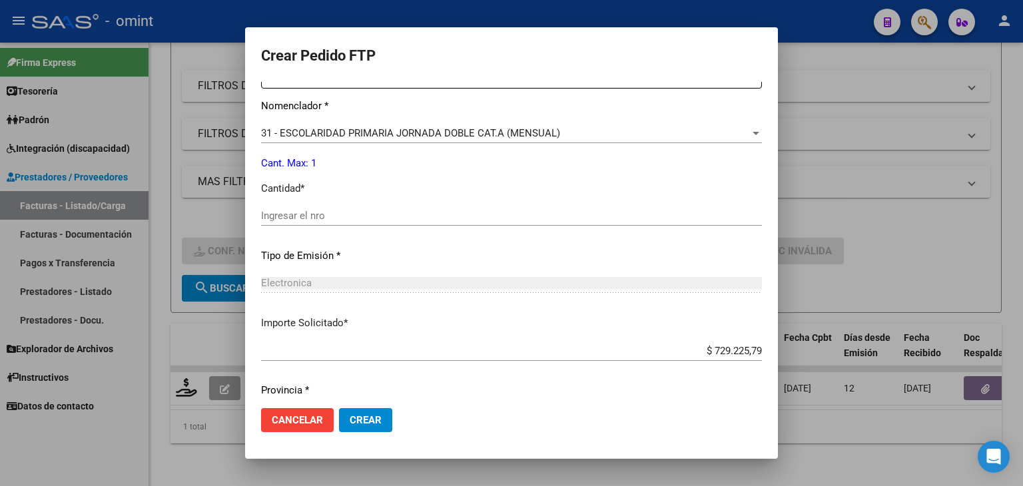
click at [341, 220] on input "Ingresar el nro" at bounding box center [511, 216] width 501 height 12
type input "1"
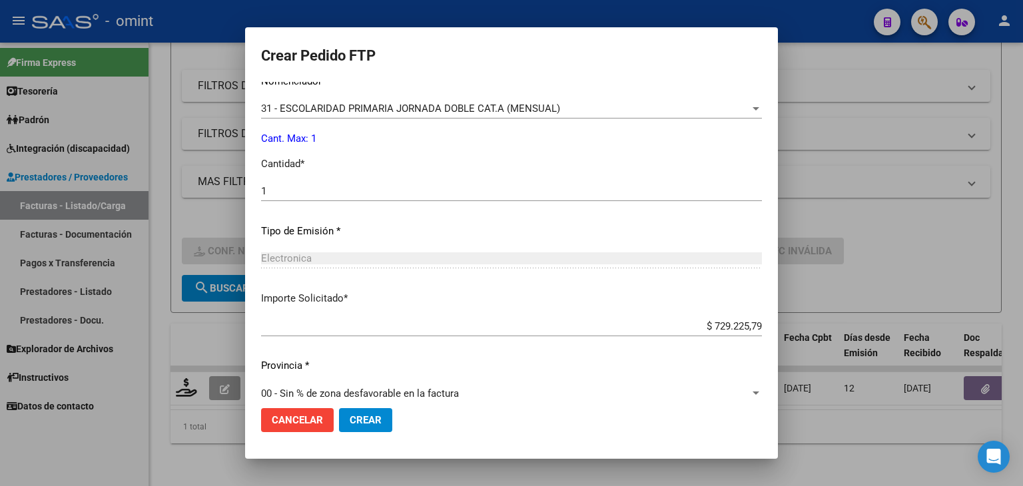
scroll to position [509, 0]
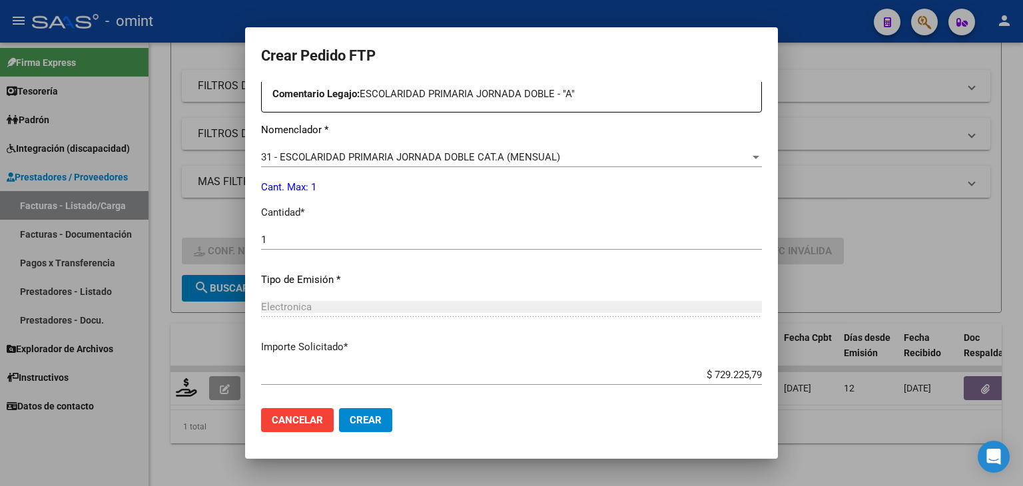
click at [381, 427] on button "Crear" at bounding box center [365, 420] width 53 height 24
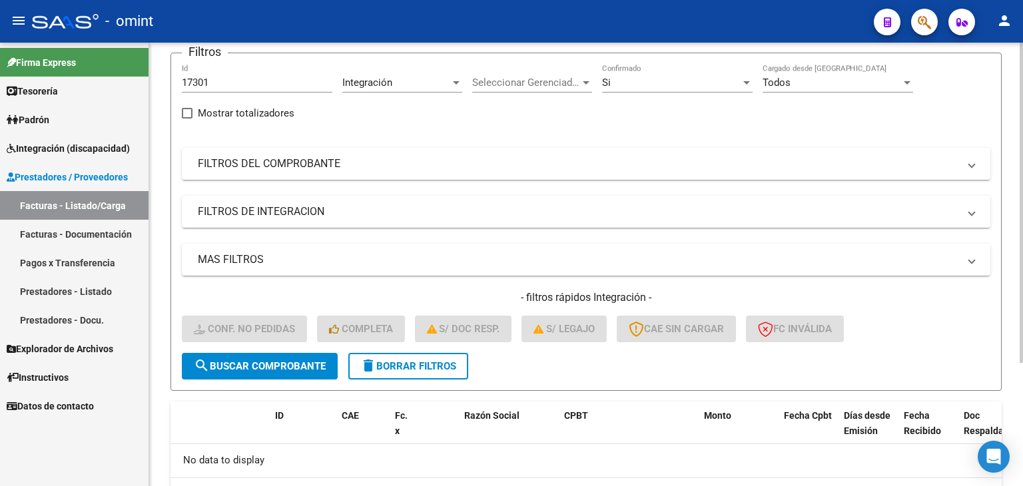
scroll to position [0, 0]
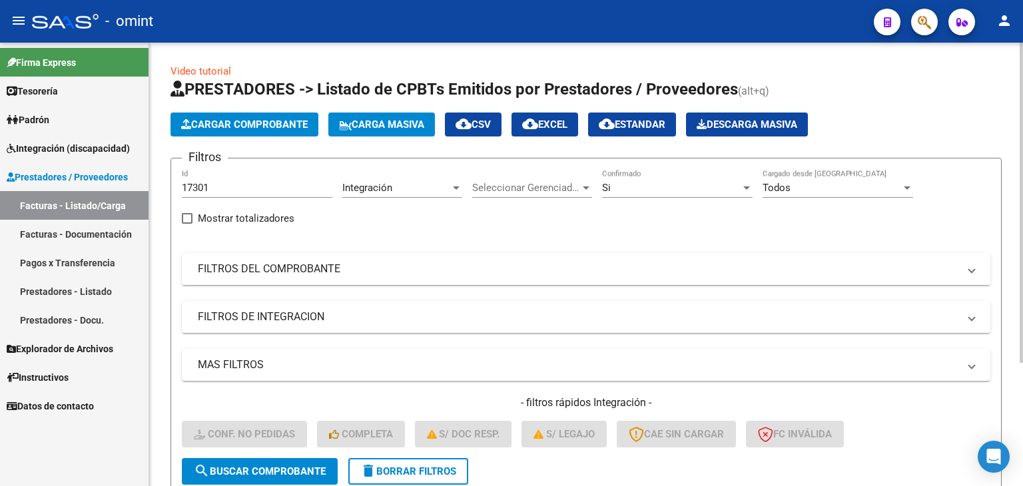
click at [213, 185] on input "17301" at bounding box center [257, 188] width 150 height 12
drag, startPoint x: 218, startPoint y: 188, endPoint x: 126, endPoint y: 169, distance: 94.4
click at [126, 169] on mat-sidenav-container "Firma Express Tesorería Extractos Procesados (csv) Extractos Originales (pdf) P…" at bounding box center [511, 264] width 1023 height 443
paste input "48"
click at [285, 473] on span "search Buscar Comprobante" at bounding box center [260, 471] width 132 height 12
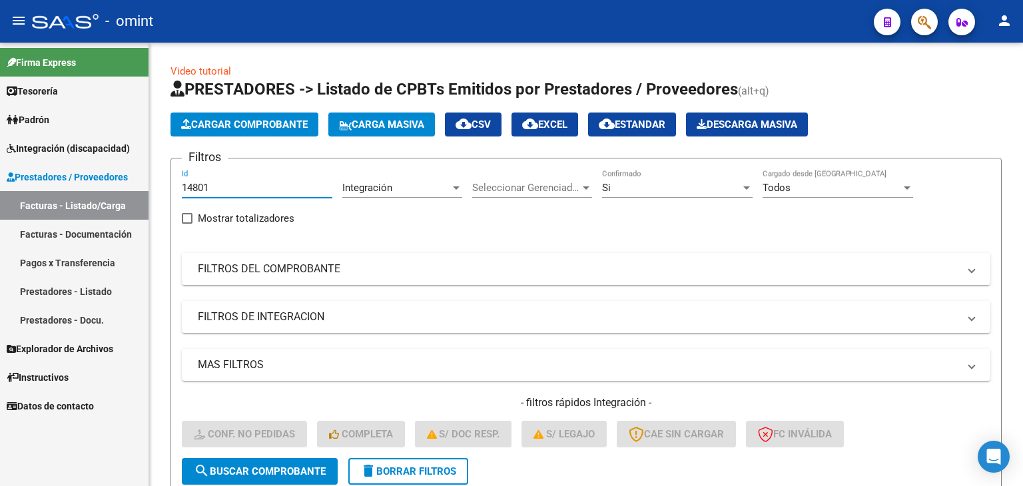
drag, startPoint x: 210, startPoint y: 187, endPoint x: 120, endPoint y: 184, distance: 90.0
click at [121, 183] on mat-sidenav-container "Firma Express Tesorería Extractos Procesados (csv) Extractos Originales (pdf) P…" at bounding box center [511, 264] width 1023 height 443
paste input "774"
type input "14774"
click at [279, 458] on button "search Buscar Comprobante" at bounding box center [260, 471] width 156 height 27
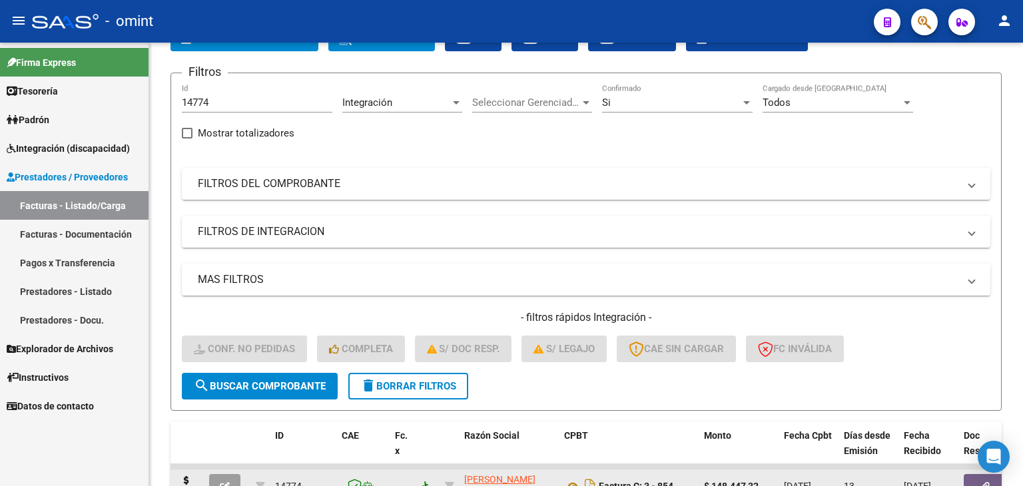
scroll to position [192, 0]
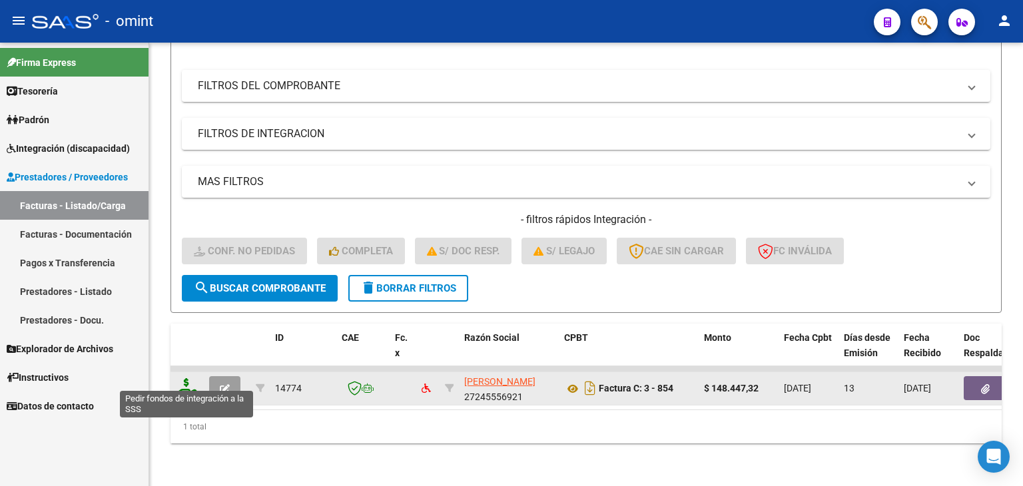
click at [189, 378] on icon at bounding box center [186, 387] width 21 height 19
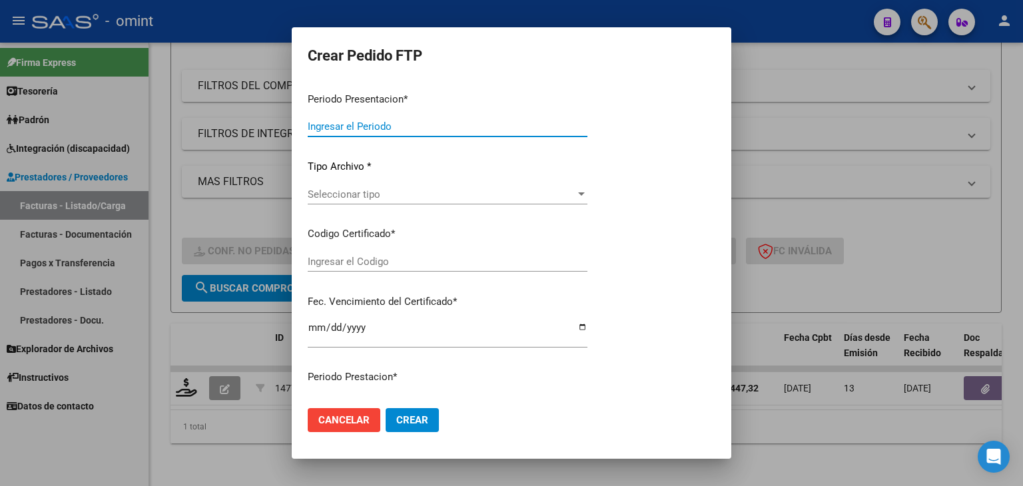
type input "202507"
type input "$ 148.447,32"
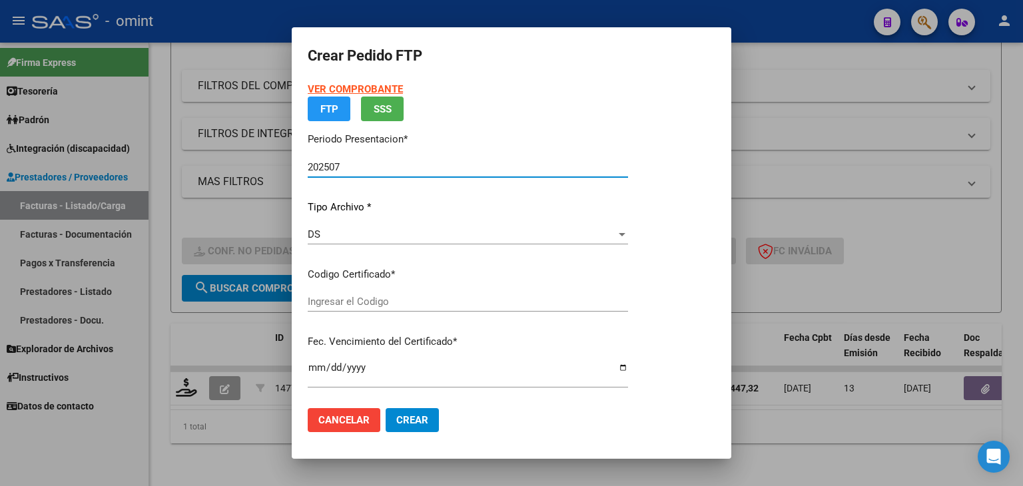
type input "3292624899"
type input "2032-10-04"
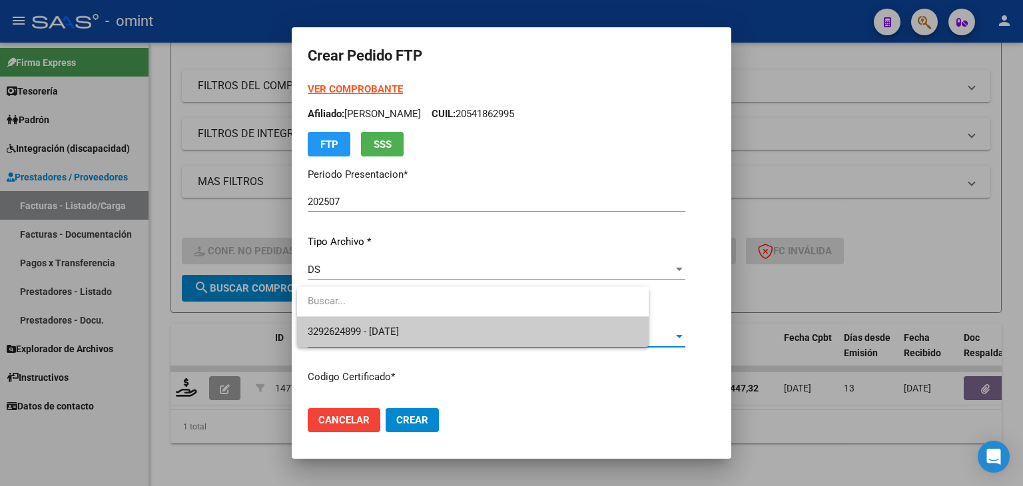
click at [341, 329] on span "3292624899 - 2032-10-04" at bounding box center [353, 332] width 91 height 12
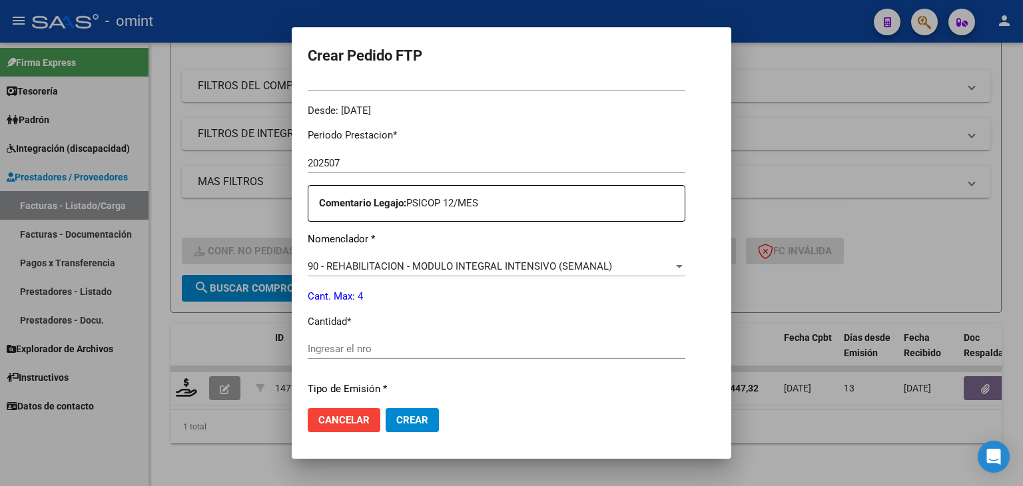
scroll to position [466, 0]
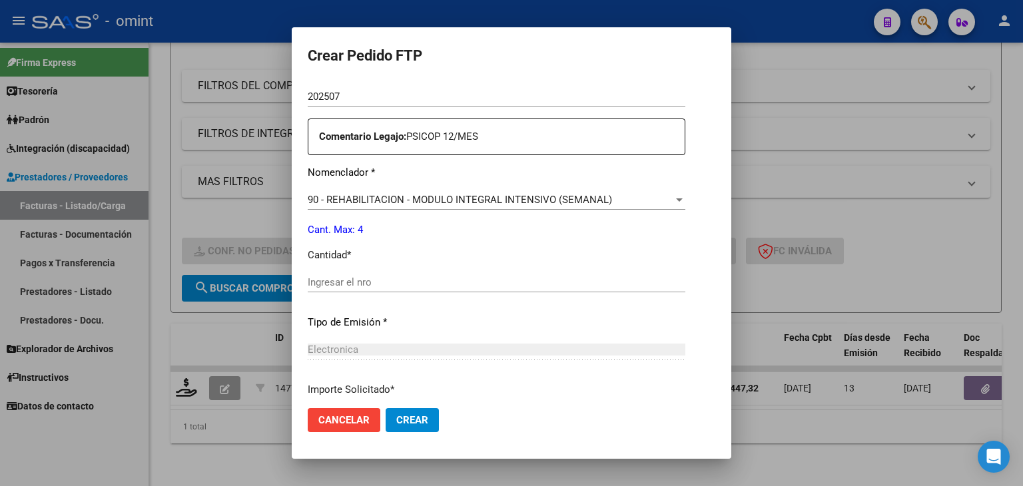
click at [360, 283] on input "Ingresar el nro" at bounding box center [497, 282] width 378 height 12
type input "4"
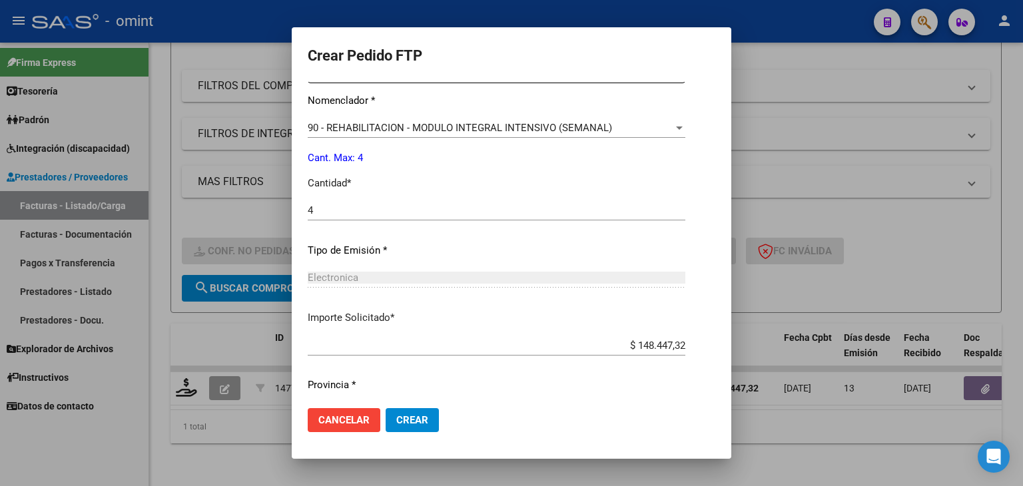
scroll to position [575, 0]
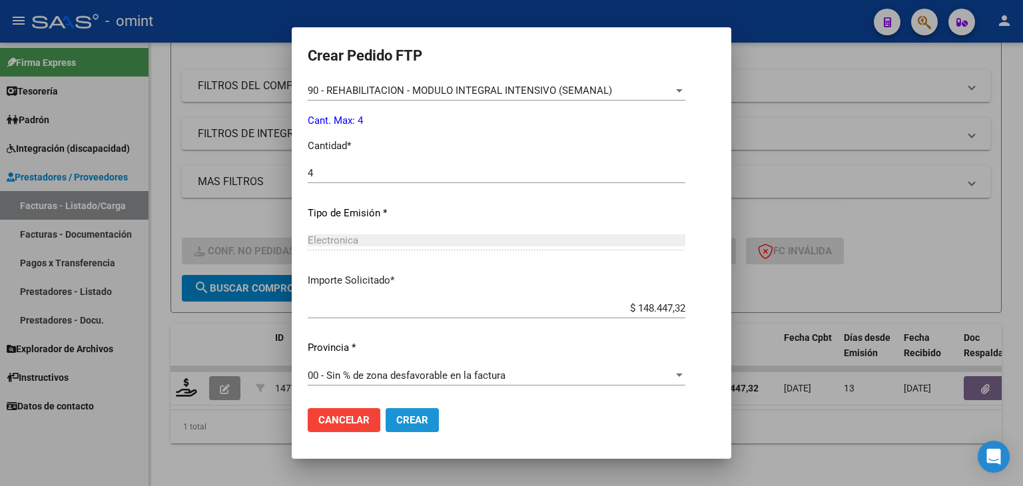
click at [406, 424] on span "Crear" at bounding box center [412, 420] width 32 height 12
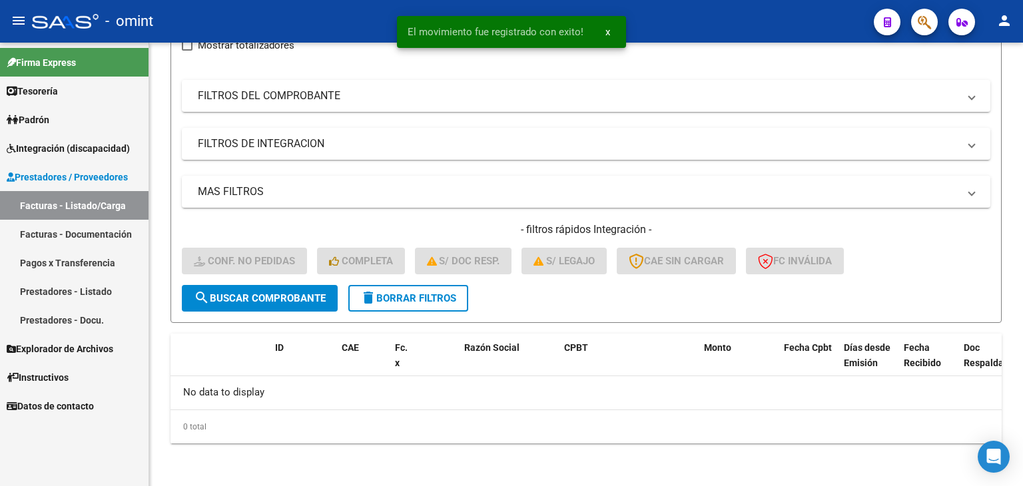
scroll to position [170, 0]
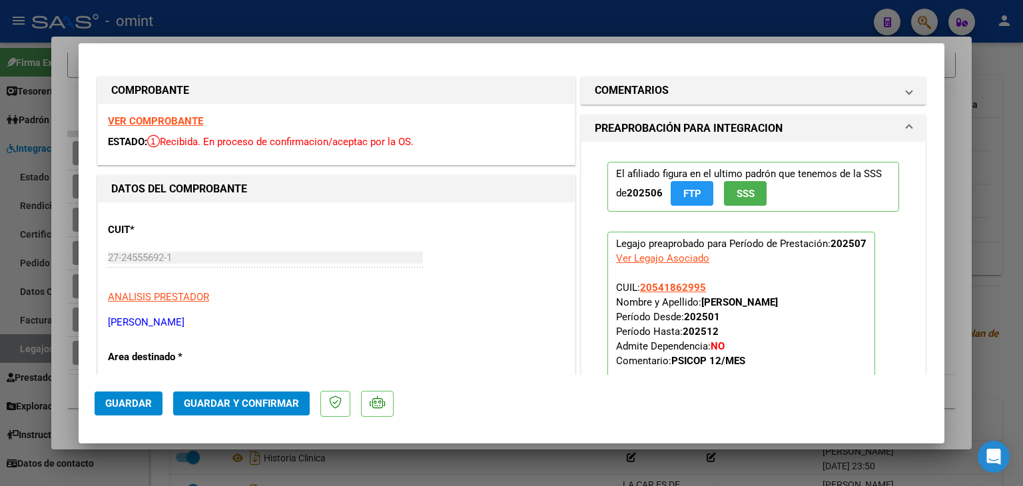
type input "$ 0,00"
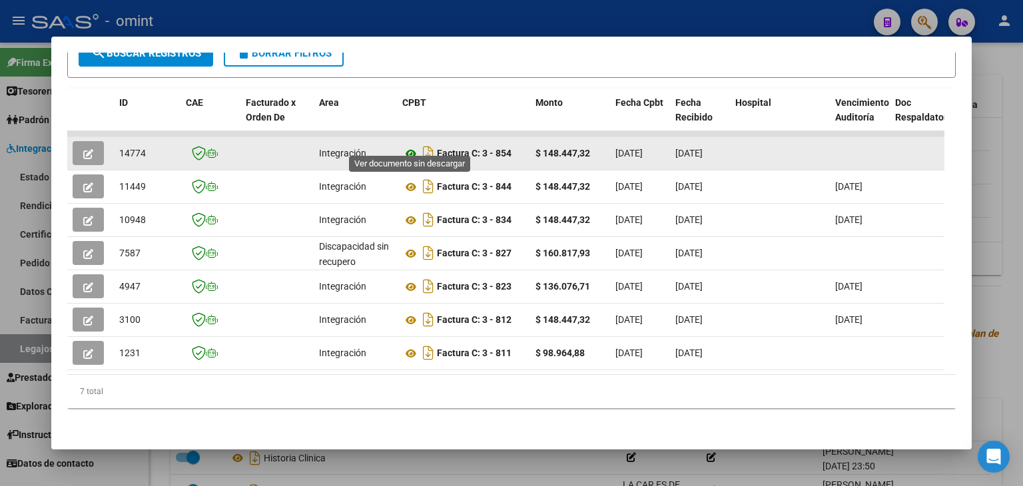
click at [407, 146] on icon at bounding box center [410, 154] width 17 height 16
click at [83, 141] on button "button" at bounding box center [88, 153] width 31 height 24
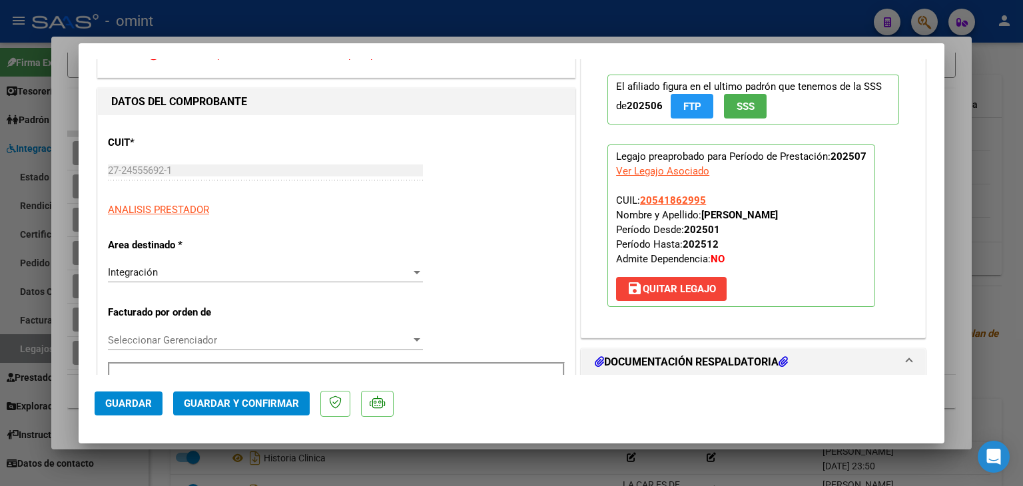
scroll to position [200, 0]
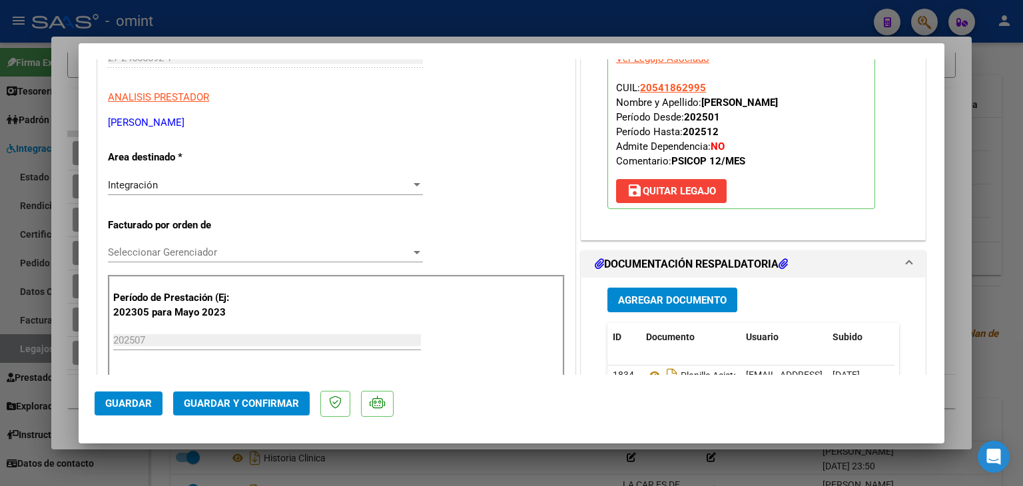
click at [133, 190] on div "Integración Seleccionar Area" at bounding box center [265, 185] width 315 height 20
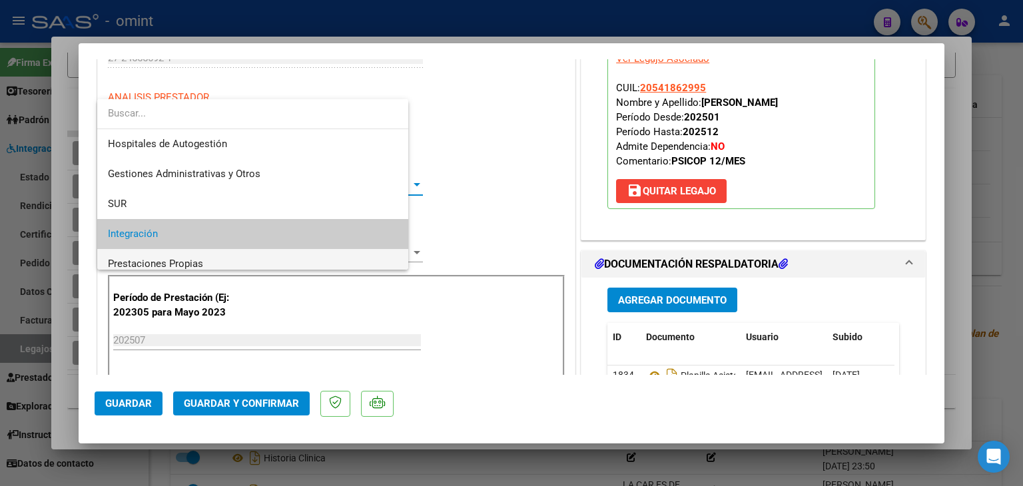
scroll to position [49, 0]
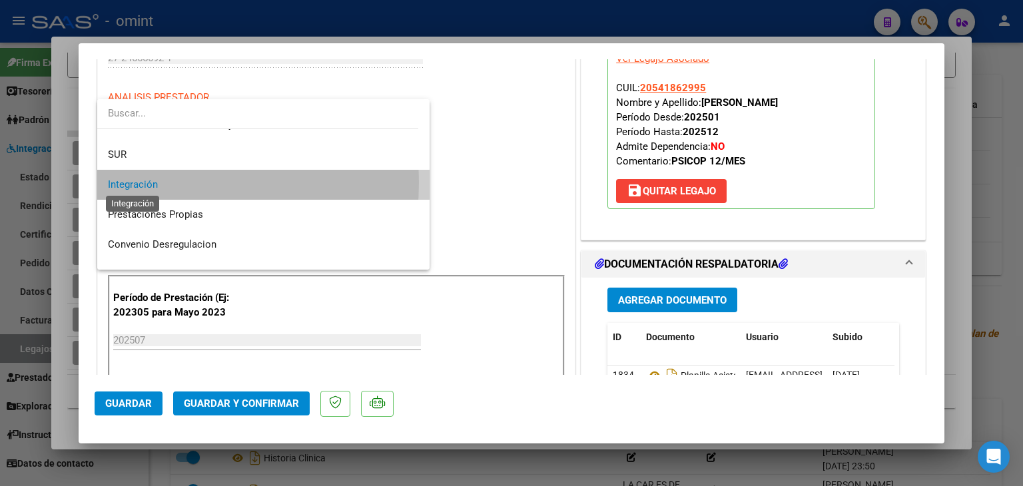
drag, startPoint x: 130, startPoint y: 182, endPoint x: 141, endPoint y: 243, distance: 62.3
click at [130, 182] on span "Integración" at bounding box center [133, 184] width 50 height 12
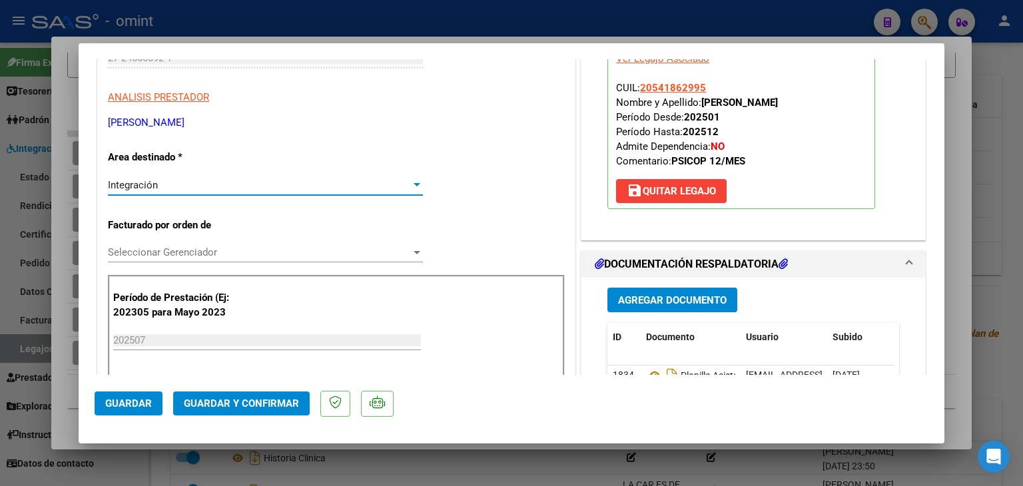
click at [147, 253] on span "Seleccionar Gerenciador" at bounding box center [259, 252] width 303 height 12
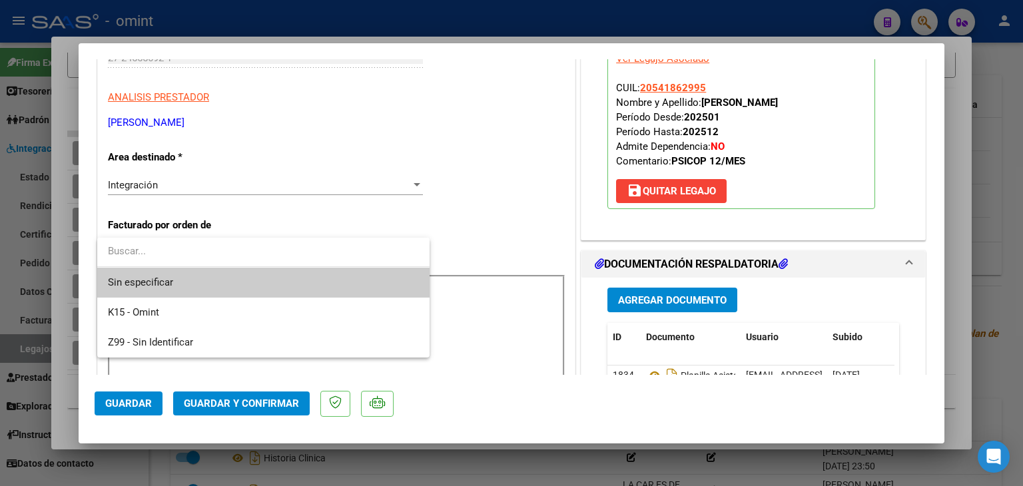
click at [156, 278] on span "Sin especificar" at bounding box center [263, 283] width 311 height 30
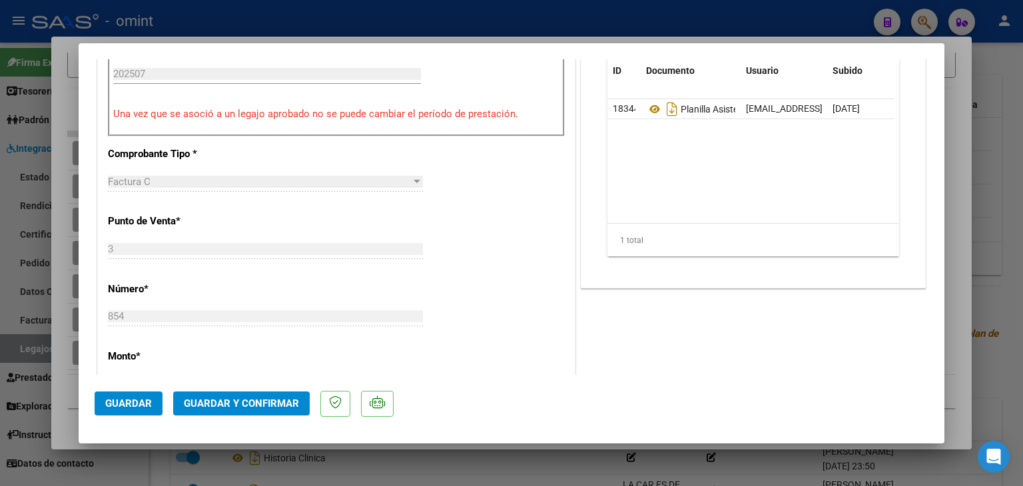
scroll to position [732, 0]
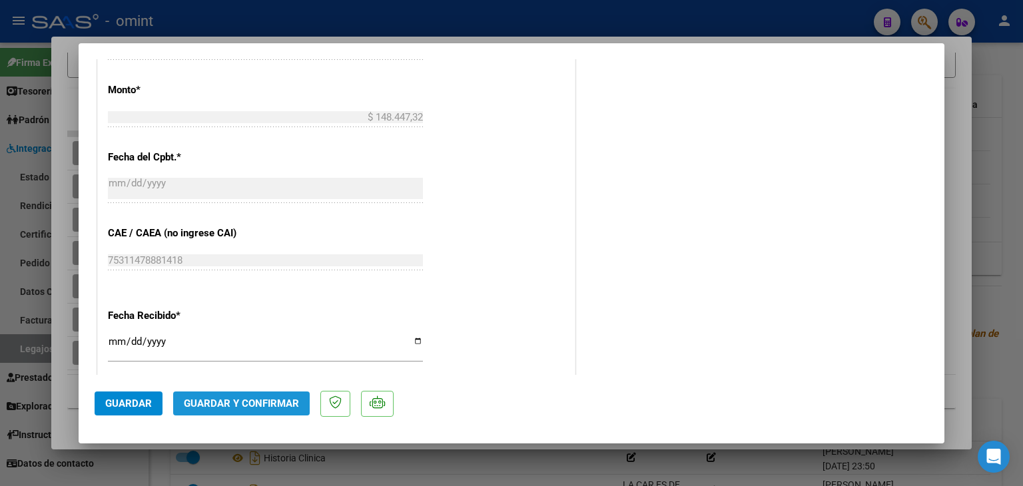
click at [256, 406] on span "Guardar y Confirmar" at bounding box center [241, 404] width 115 height 12
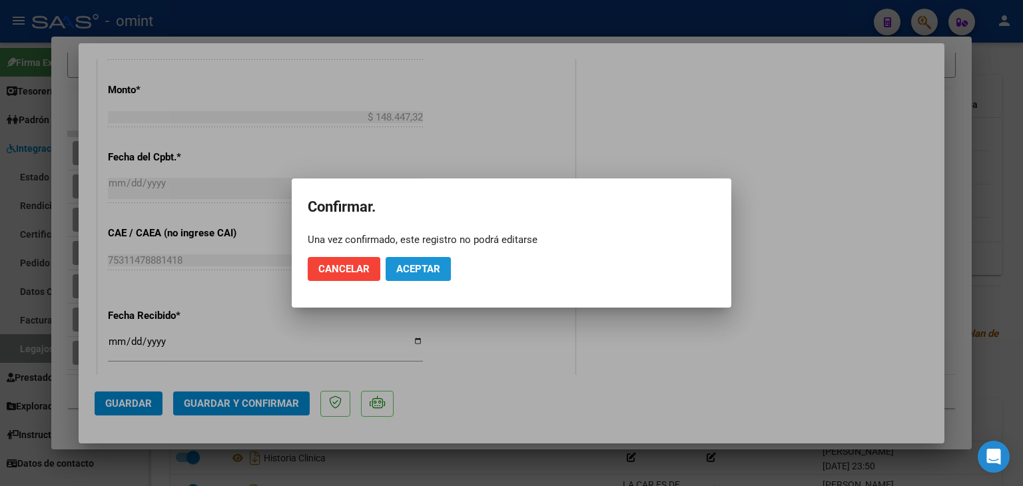
click at [420, 272] on span "Aceptar" at bounding box center [418, 269] width 44 height 12
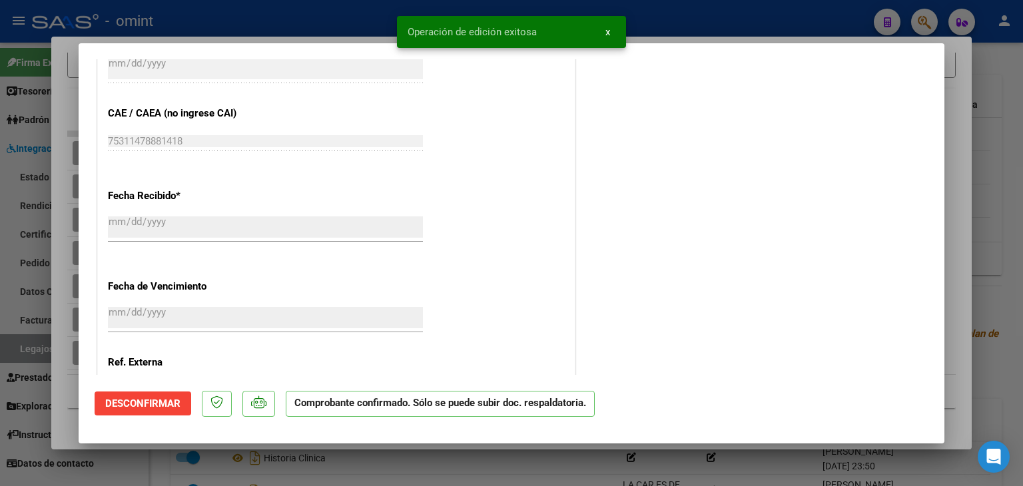
scroll to position [783, 0]
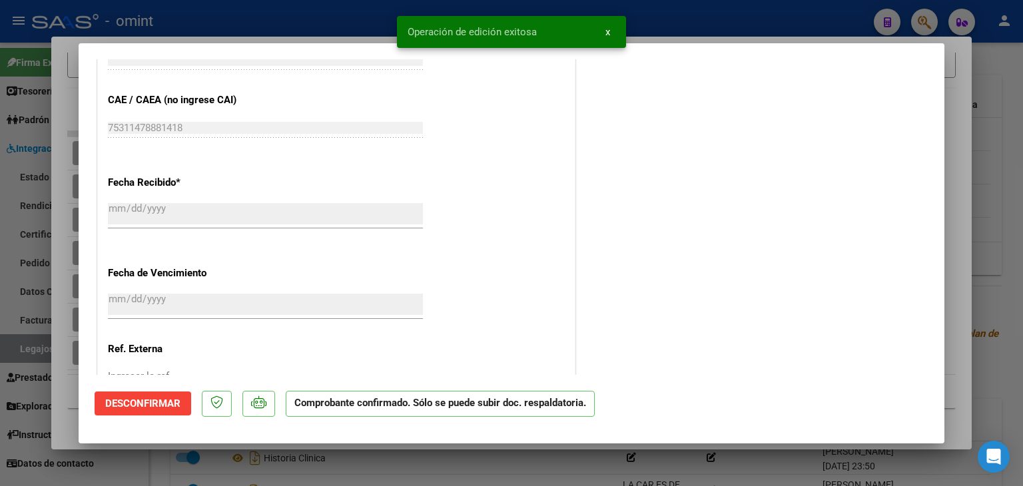
type input "$ 0,00"
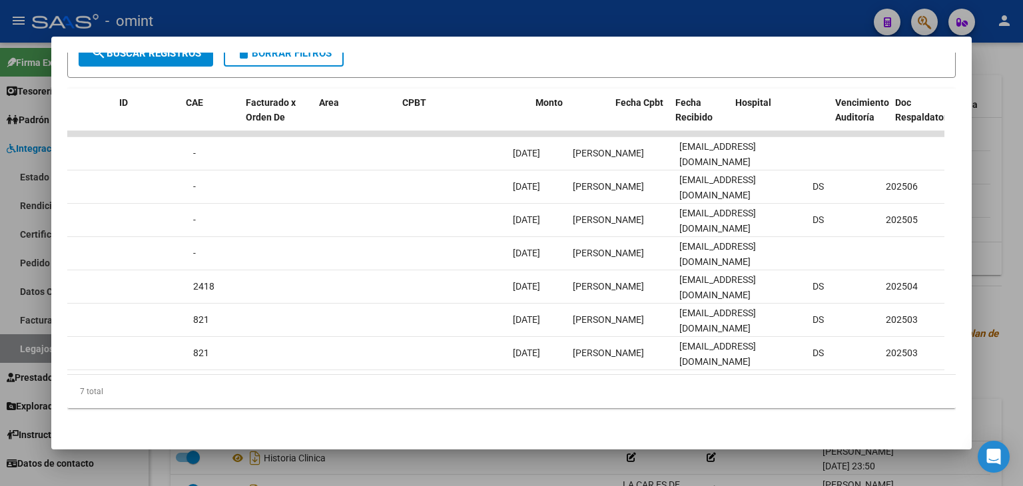
scroll to position [0, 0]
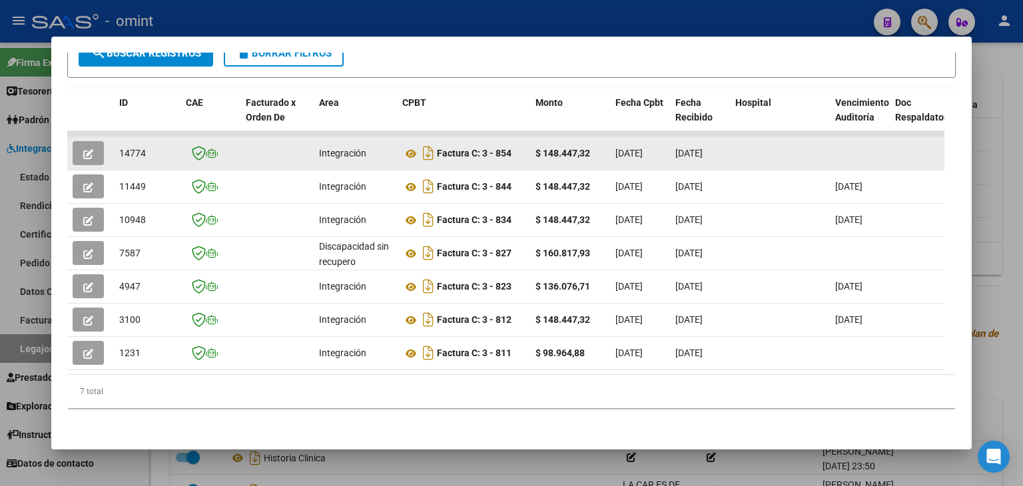
click at [130, 148] on span "14774" at bounding box center [132, 153] width 27 height 11
copy span "14774"
click at [84, 149] on icon "button" at bounding box center [88, 154] width 10 height 10
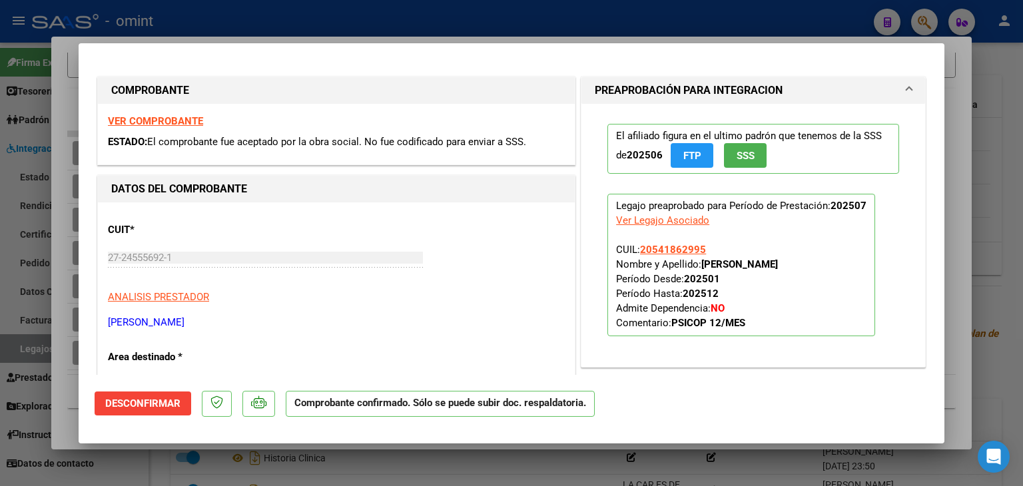
type input "$ 0,00"
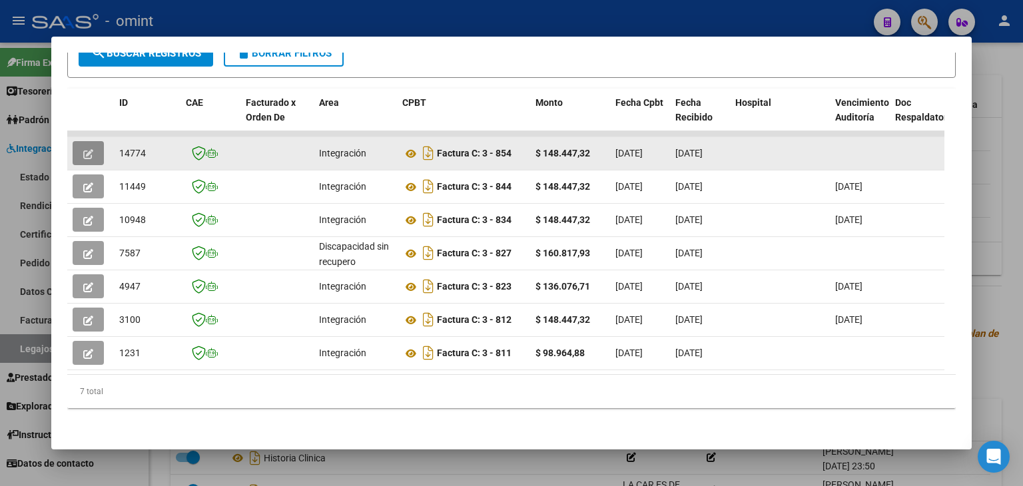
click at [91, 149] on icon "button" at bounding box center [88, 154] width 10 height 10
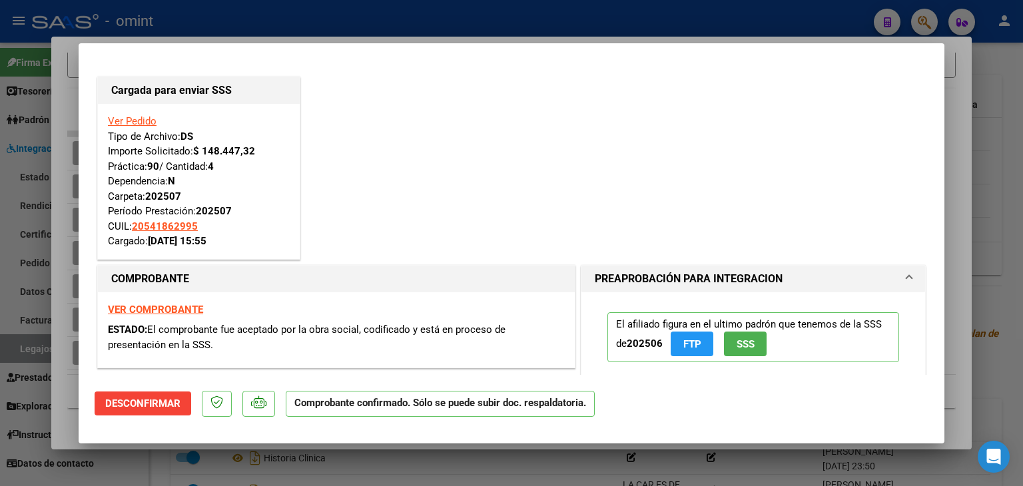
type input "$ 0,00"
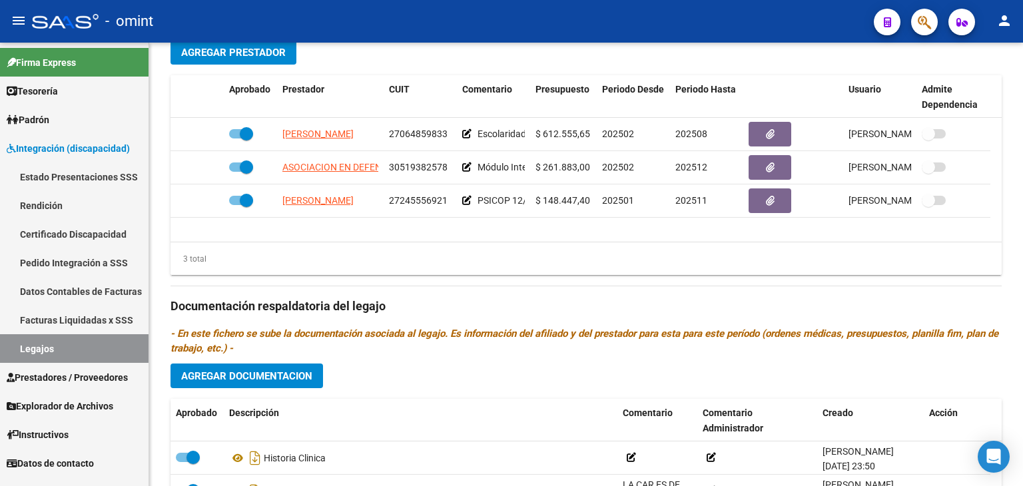
click at [39, 346] on link "Legajos" at bounding box center [74, 348] width 148 height 29
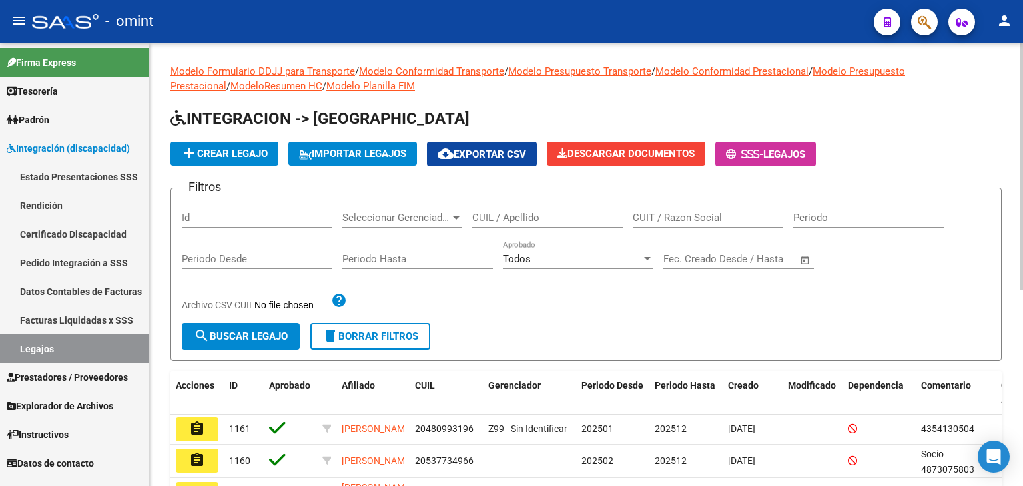
click at [519, 212] on input "CUIL / Apellido" at bounding box center [547, 218] width 150 height 12
paste input "20501538966"
type input "20501538966"
click at [277, 331] on span "search Buscar Legajo" at bounding box center [241, 336] width 94 height 12
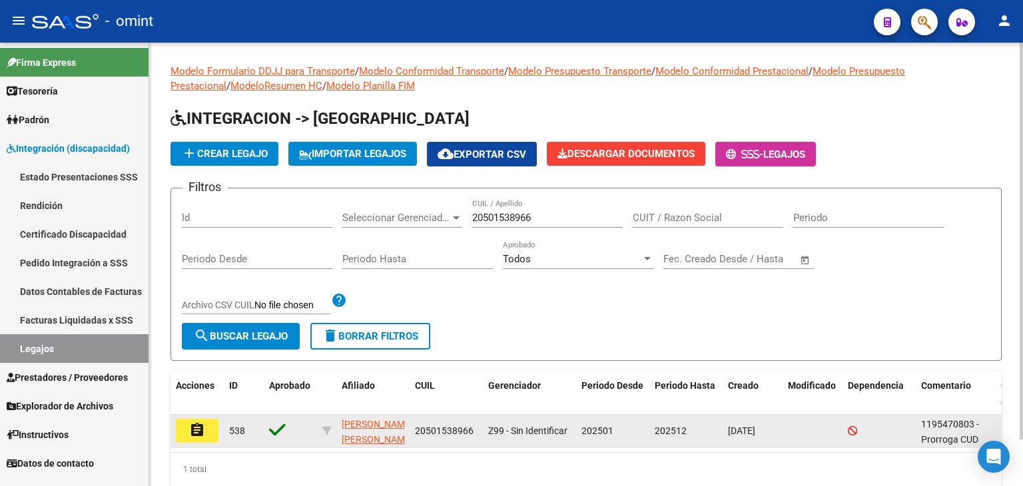
click at [185, 428] on button "assignment" at bounding box center [197, 431] width 43 height 24
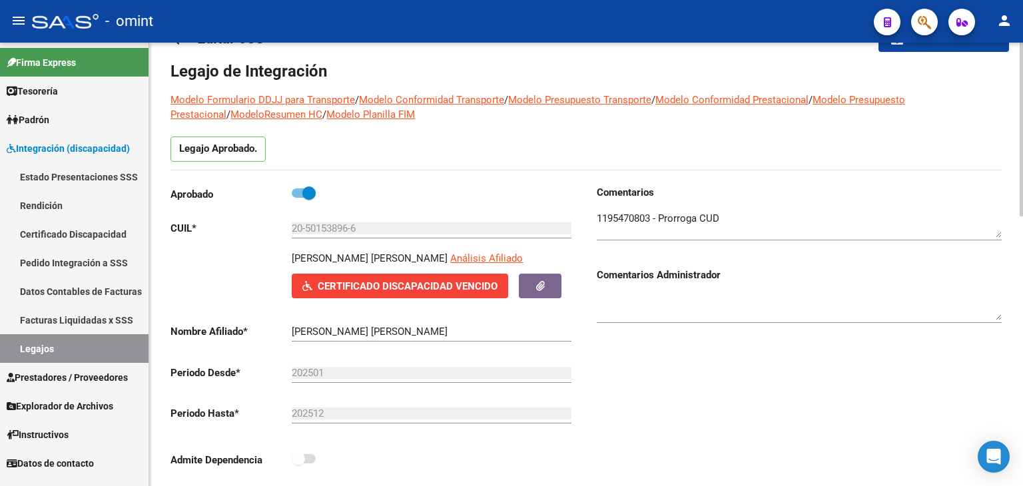
scroll to position [67, 0]
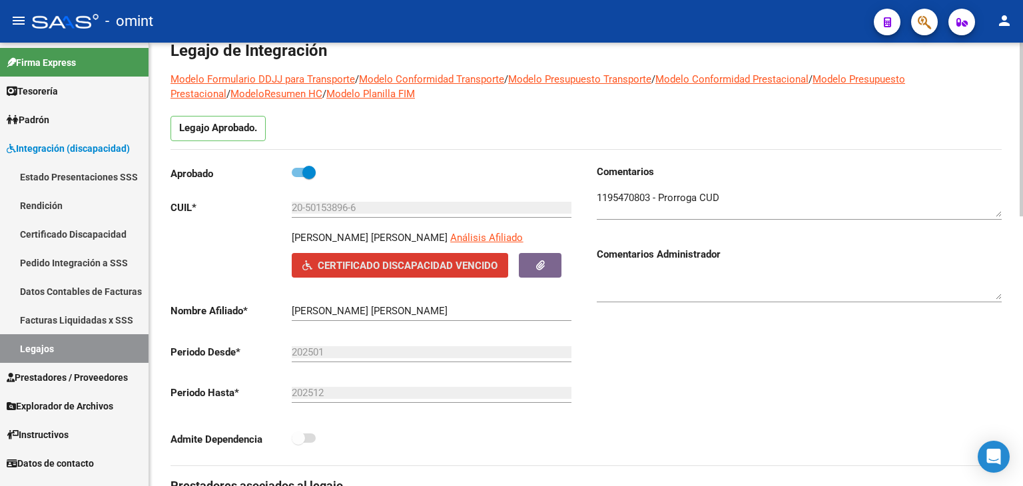
click at [409, 262] on span "Certificado Discapacidad Vencido" at bounding box center [408, 266] width 180 height 12
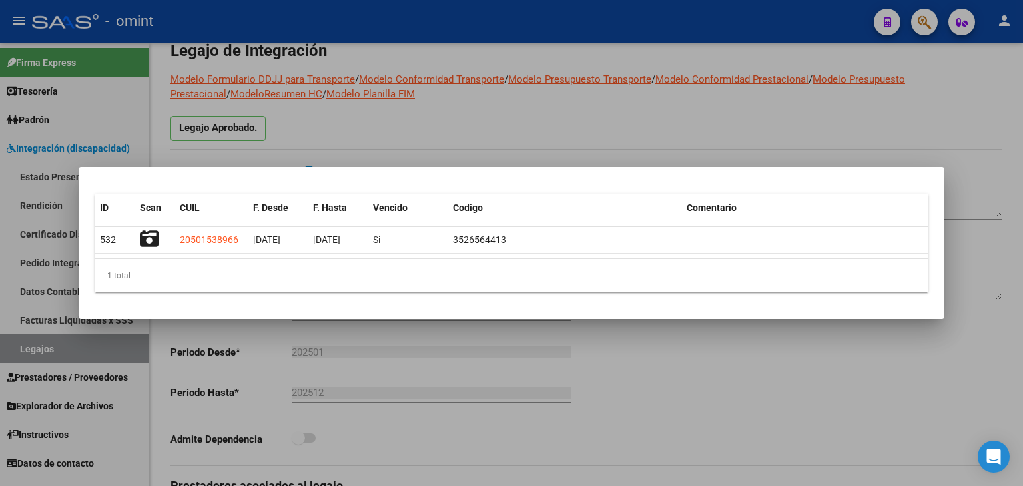
click at [679, 126] on div at bounding box center [511, 243] width 1023 height 486
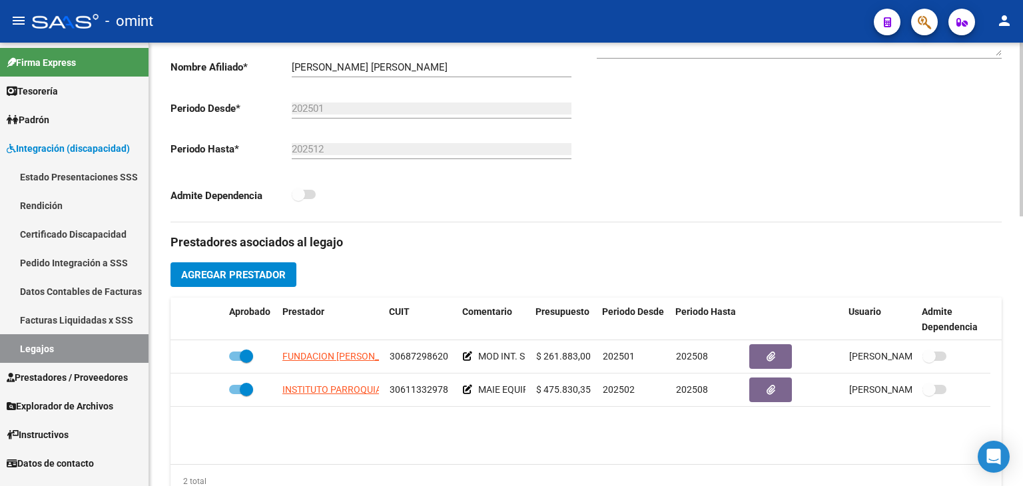
scroll to position [466, 0]
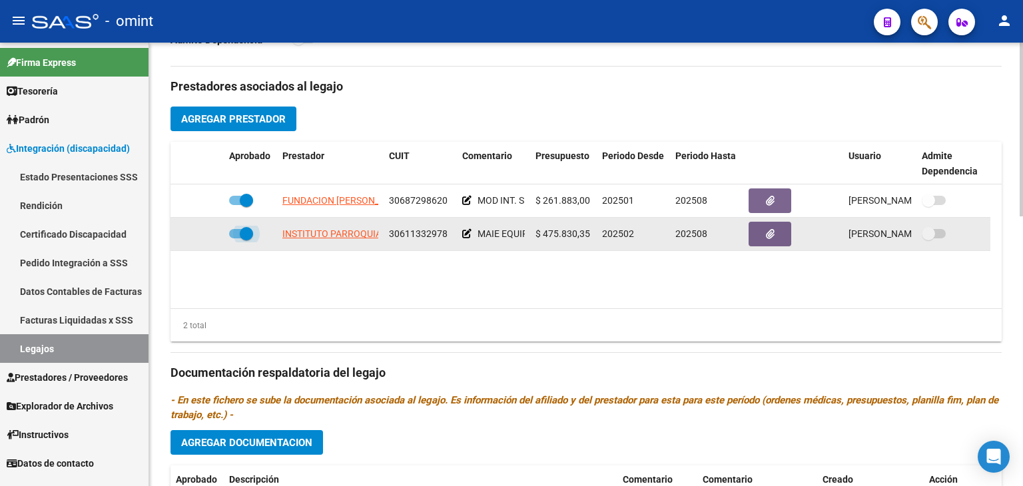
click at [238, 232] on span at bounding box center [241, 233] width 24 height 9
click at [236, 238] on input "checkbox" at bounding box center [235, 238] width 1 height 1
checkbox input "false"
click at [204, 237] on icon at bounding box center [204, 233] width 9 height 9
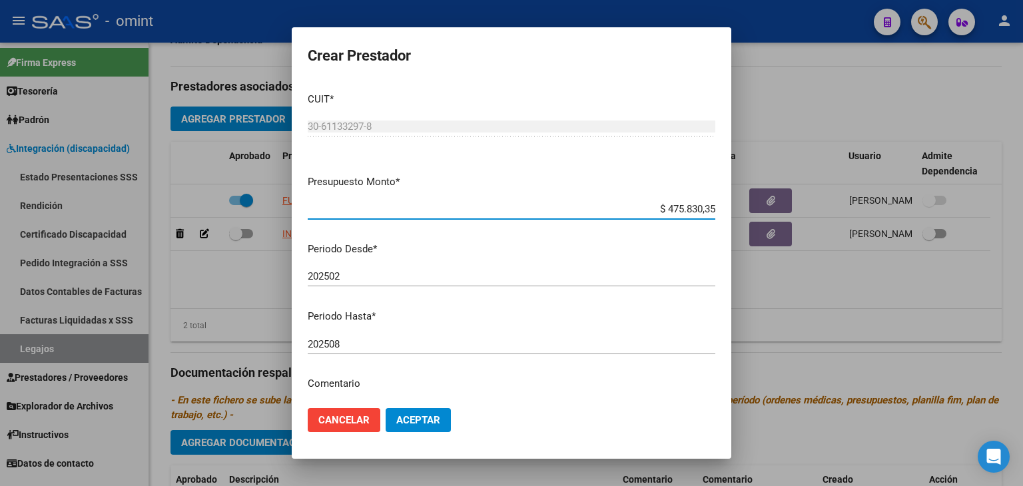
click at [356, 347] on input "202508" at bounding box center [512, 344] width 408 height 12
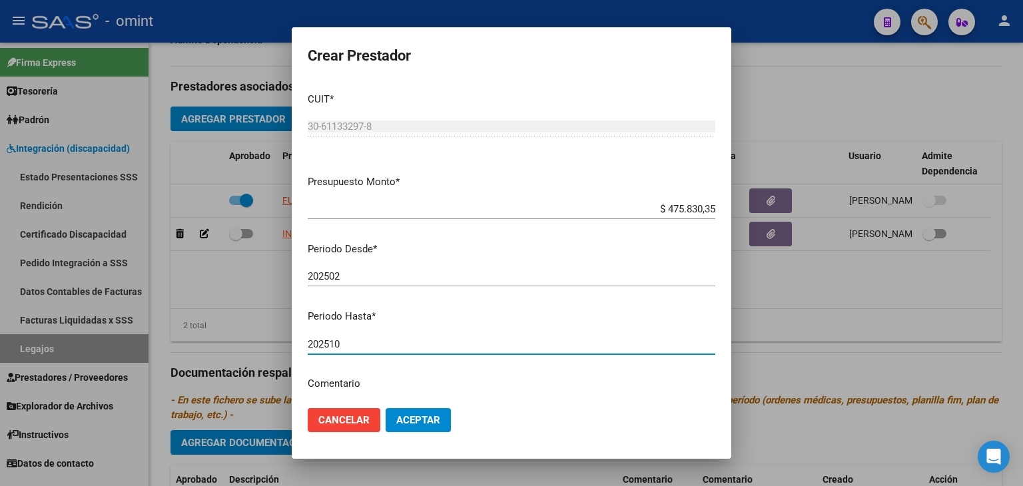
type input "202510"
click at [434, 419] on span "Aceptar" at bounding box center [418, 420] width 44 height 12
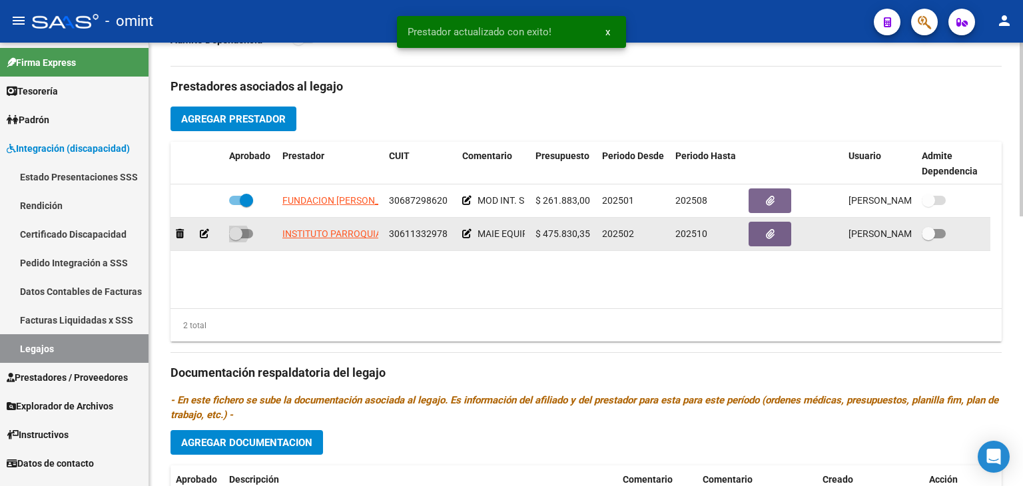
click at [242, 234] on span at bounding box center [241, 233] width 24 height 9
click at [236, 238] on input "checkbox" at bounding box center [235, 238] width 1 height 1
checkbox input "true"
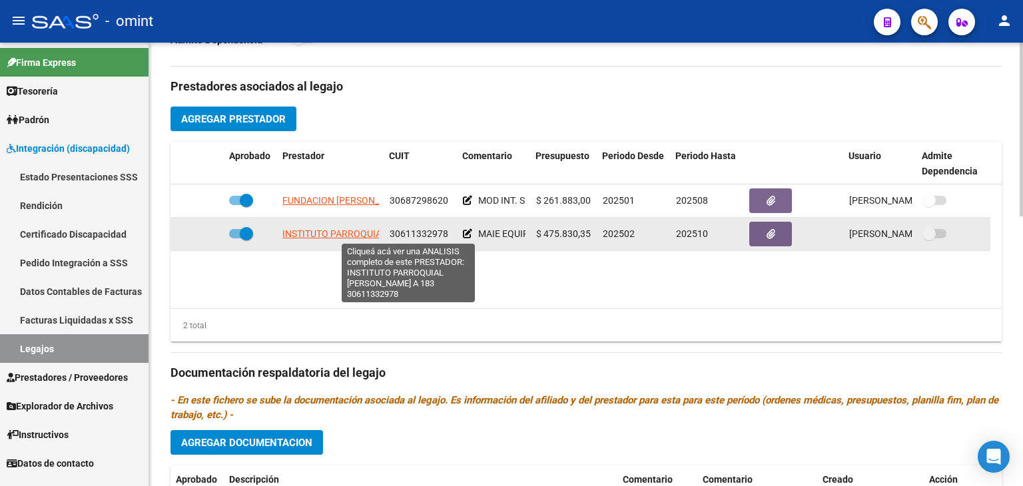
click at [318, 238] on span "INSTITUTO PARROQUIAL [PERSON_NAME] A 183" at bounding box center [384, 233] width 204 height 11
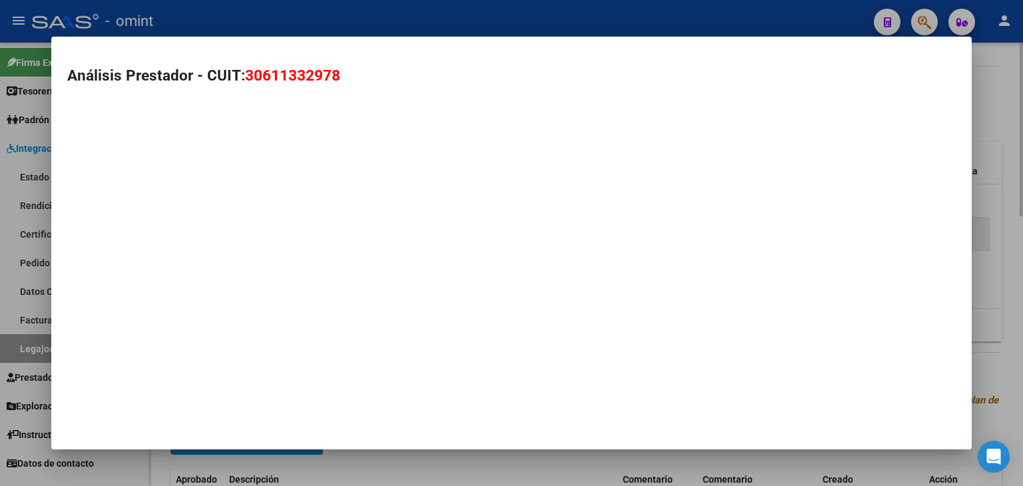
type textarea "30611332978"
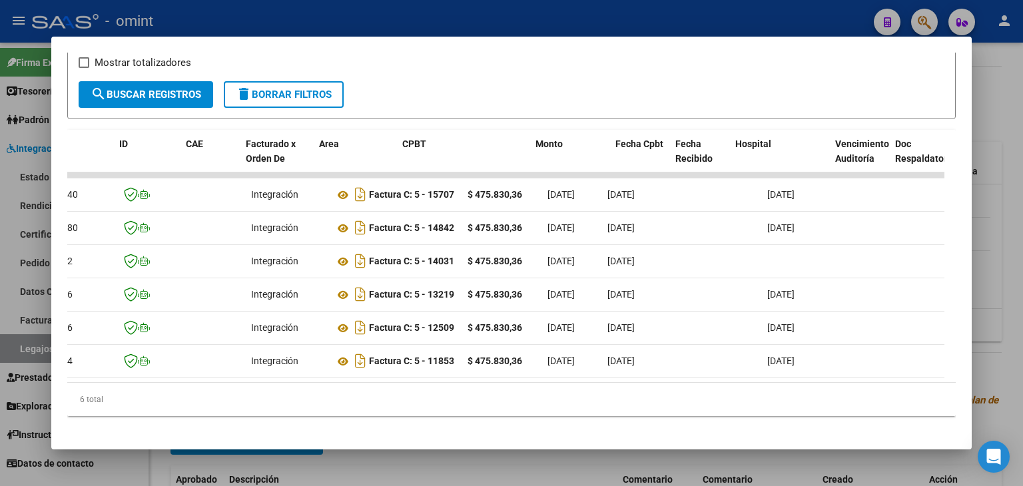
scroll to position [0, 0]
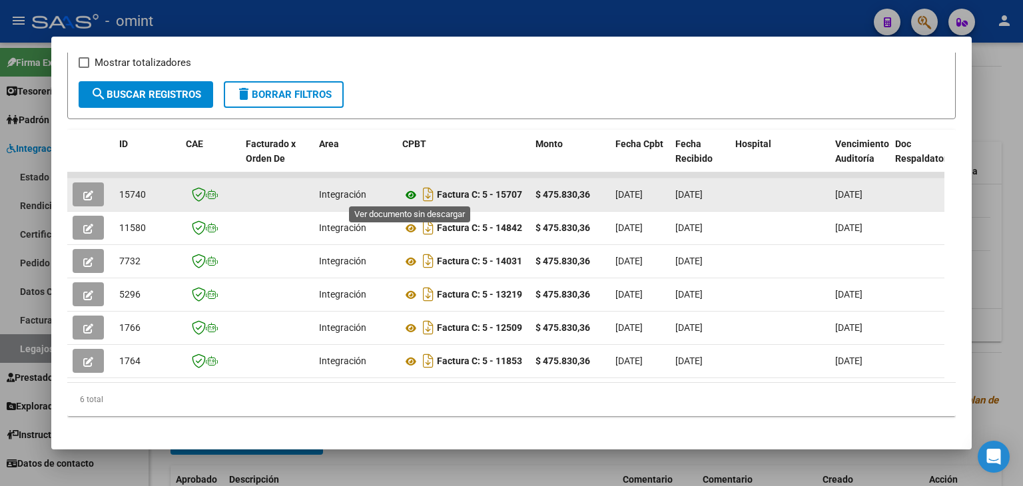
click at [407, 197] on icon at bounding box center [410, 195] width 17 height 16
click at [91, 190] on icon "button" at bounding box center [88, 195] width 10 height 10
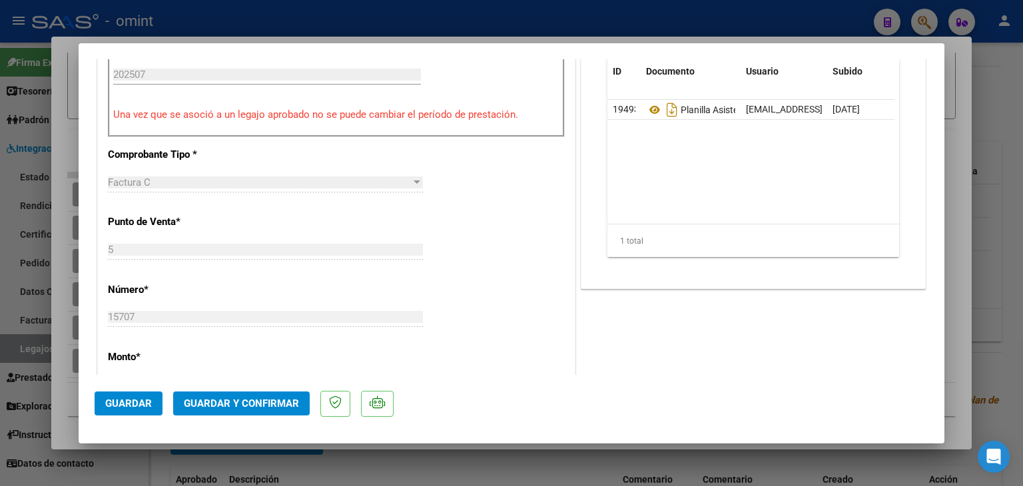
scroll to position [466, 0]
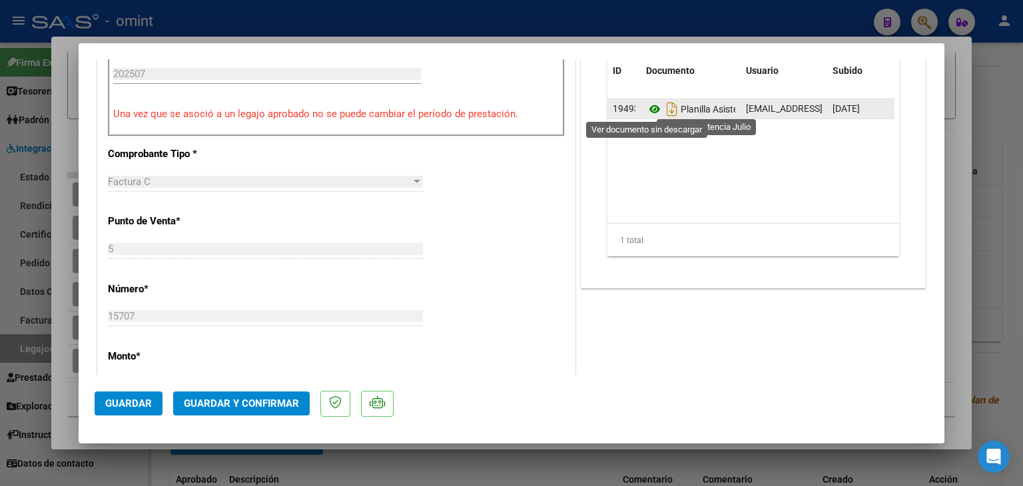
click at [646, 110] on icon at bounding box center [654, 109] width 17 height 16
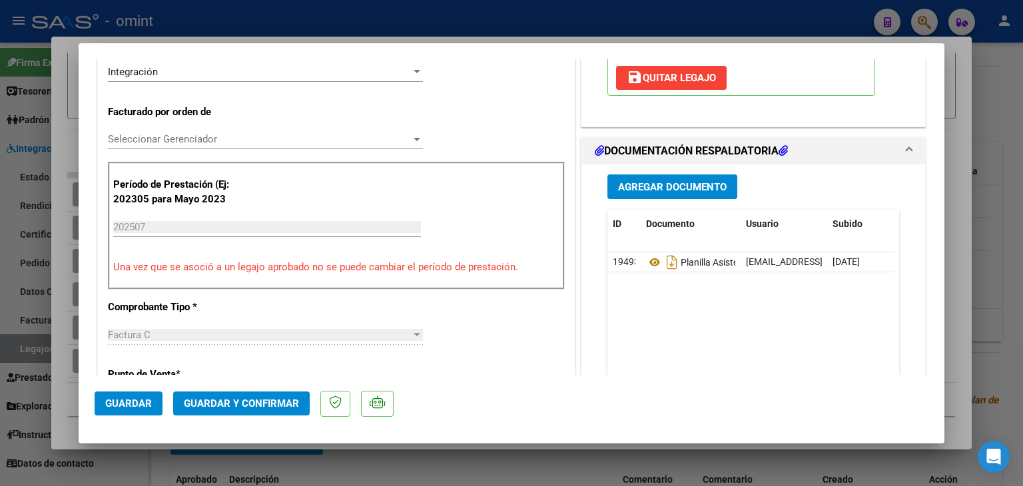
scroll to position [266, 0]
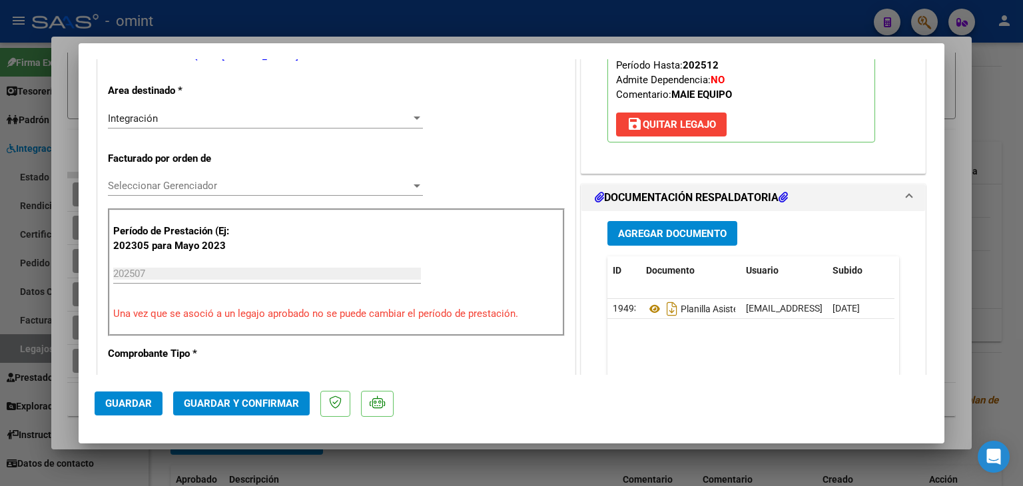
click at [143, 113] on span "Integración" at bounding box center [133, 119] width 50 height 12
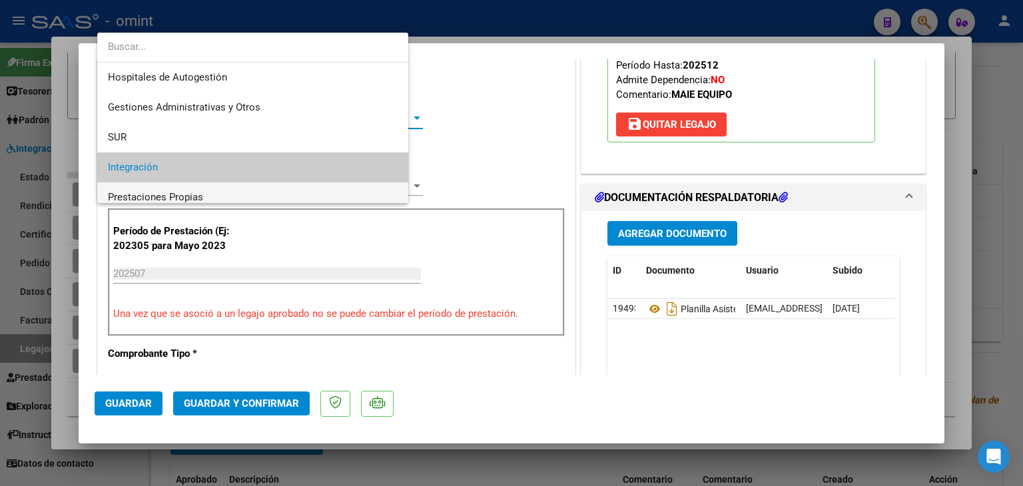
scroll to position [49, 0]
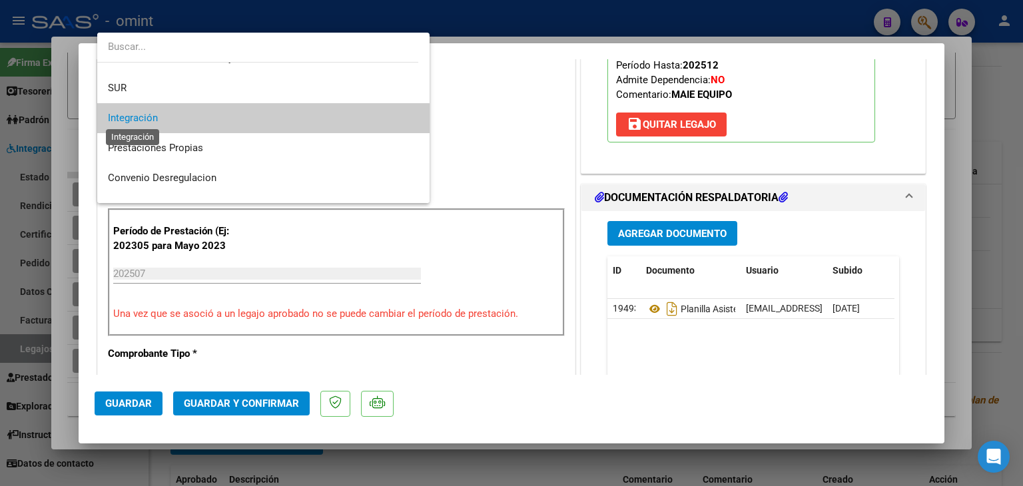
click at [133, 117] on span "Integración" at bounding box center [133, 118] width 50 height 12
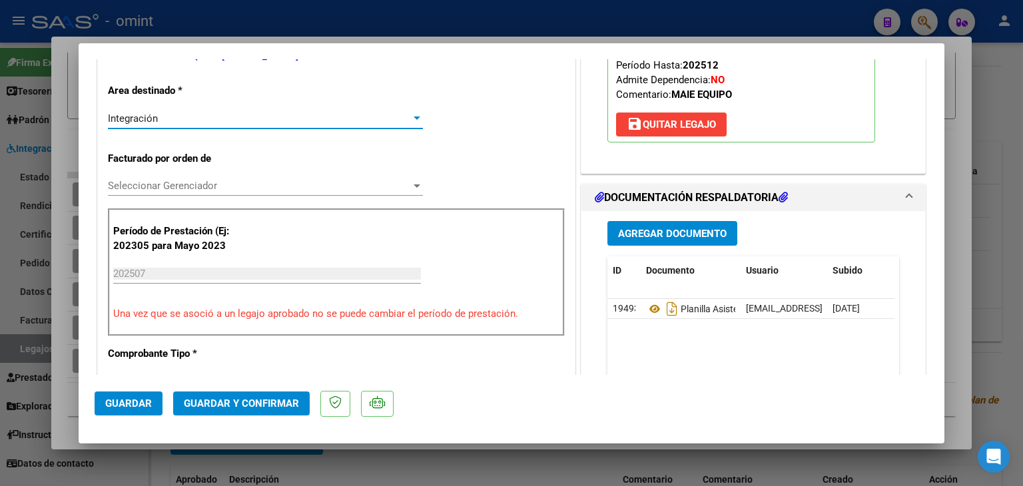
click at [142, 184] on span "Seleccionar Gerenciador" at bounding box center [259, 186] width 303 height 12
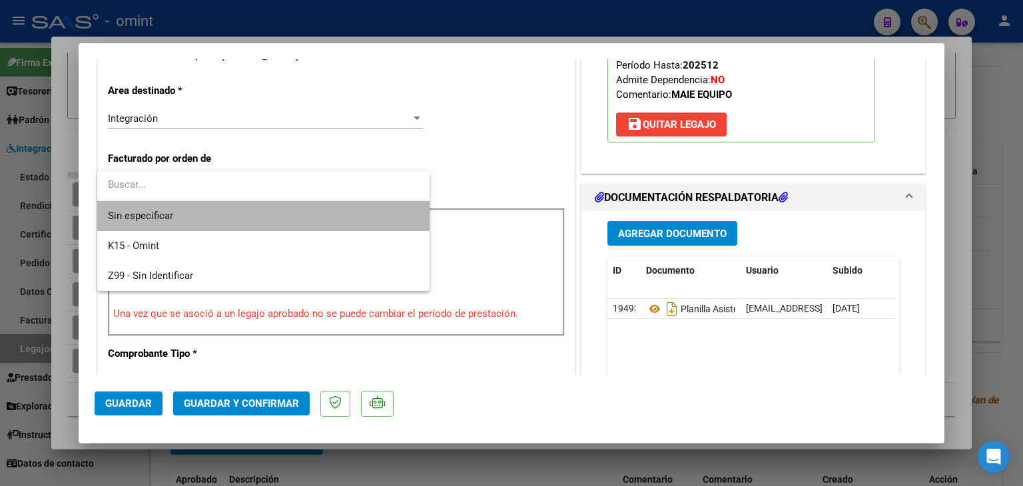
click at [147, 213] on span "Sin especificar" at bounding box center [263, 216] width 311 height 30
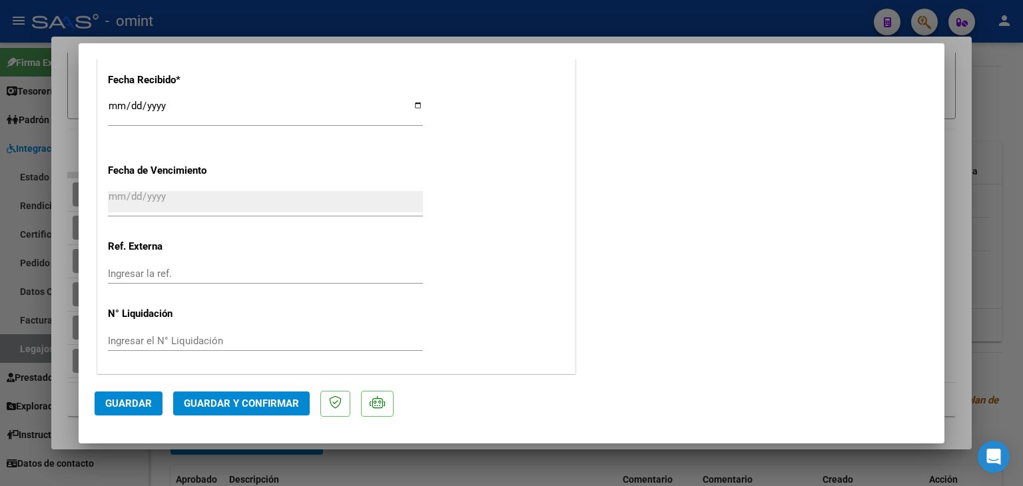
scroll to position [969, 0]
click at [270, 400] on span "Guardar y Confirmar" at bounding box center [241, 404] width 115 height 12
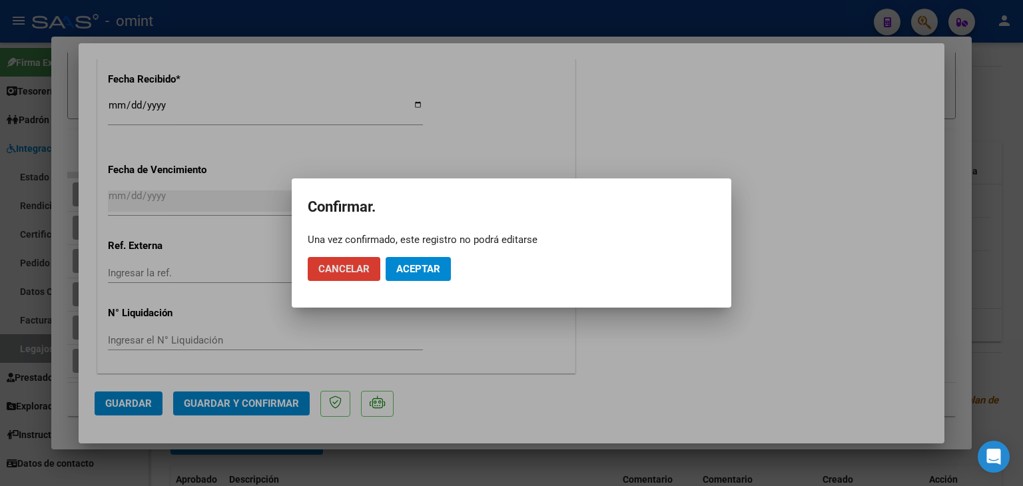
click at [433, 259] on button "Aceptar" at bounding box center [418, 269] width 65 height 24
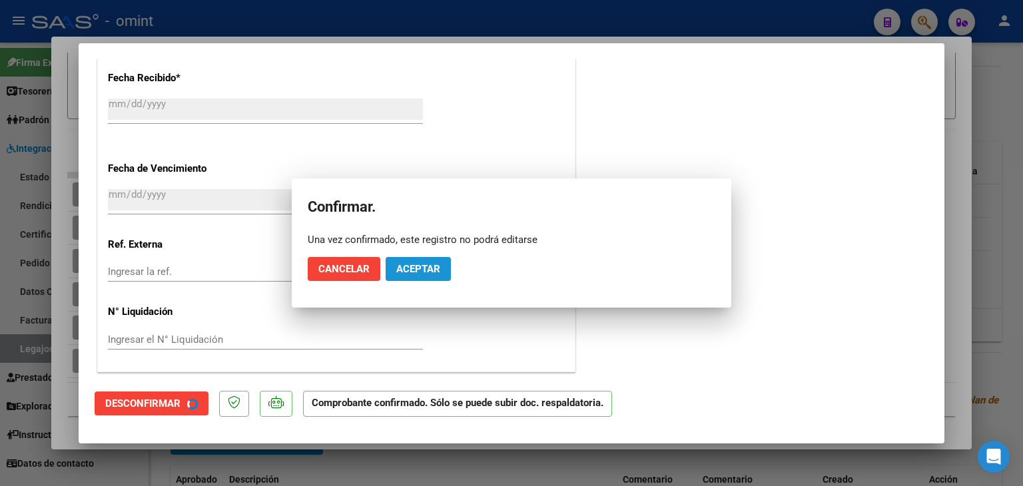
scroll to position [886, 0]
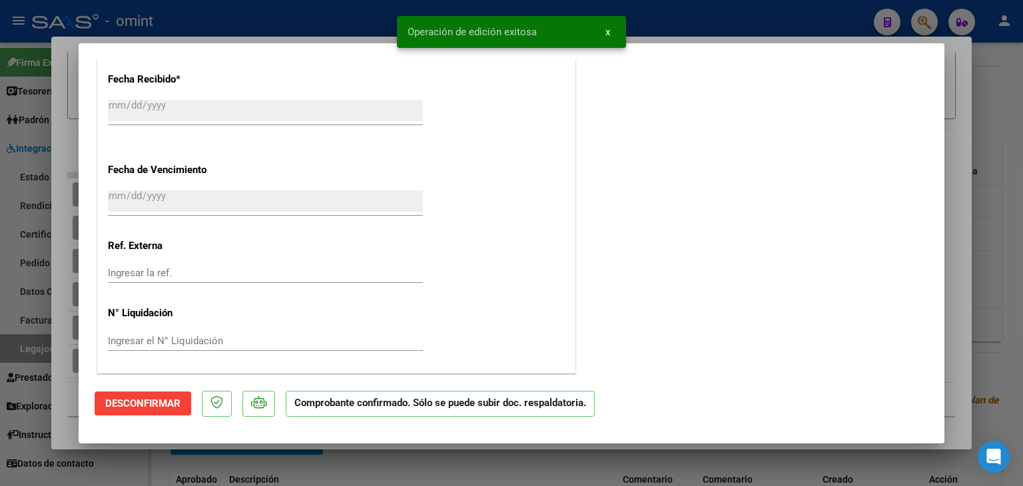
type input "$ 0,00"
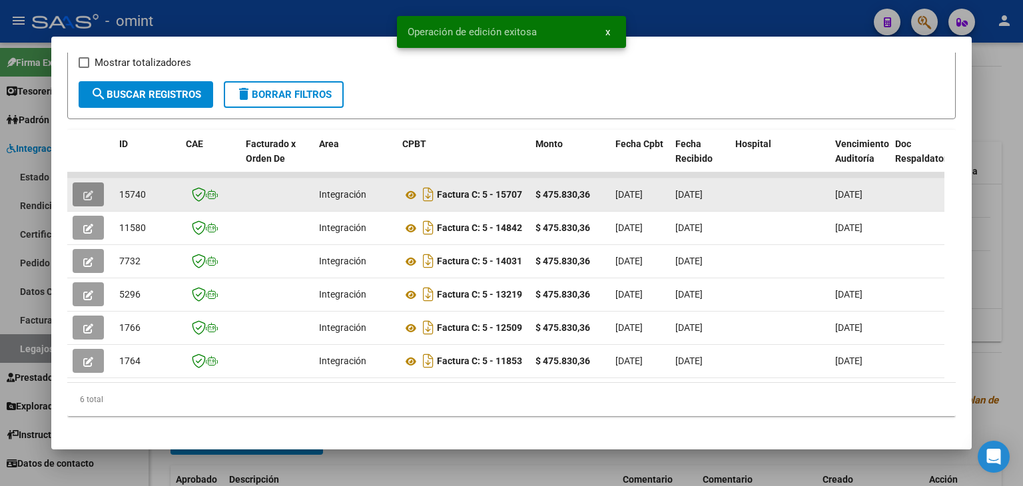
click at [134, 189] on span "15740" at bounding box center [132, 194] width 27 height 11
copy span "15740"
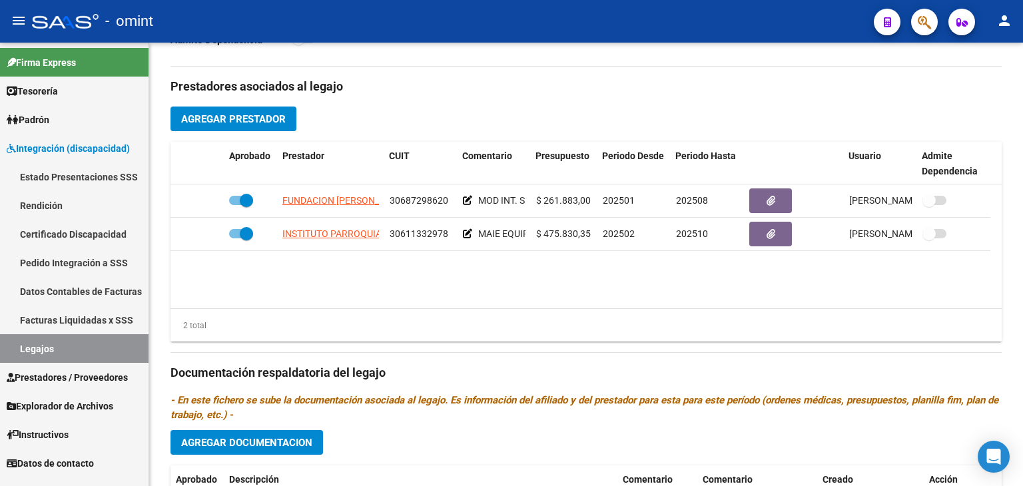
click at [34, 350] on link "Legajos" at bounding box center [74, 348] width 148 height 29
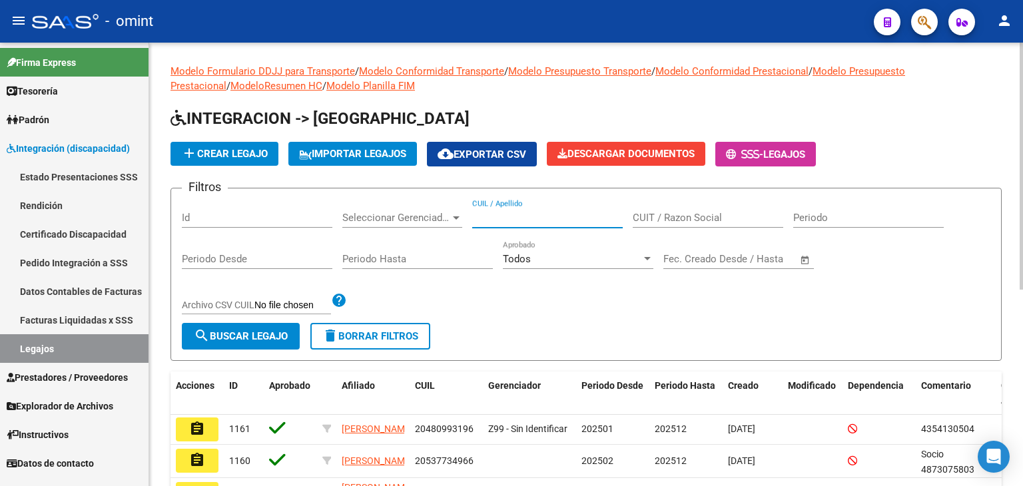
click at [522, 214] on input "CUIL / Apellido" at bounding box center [547, 218] width 150 height 12
paste input "27574302760"
type input "27574302760"
click at [270, 332] on span "search Buscar Legajo" at bounding box center [241, 336] width 94 height 12
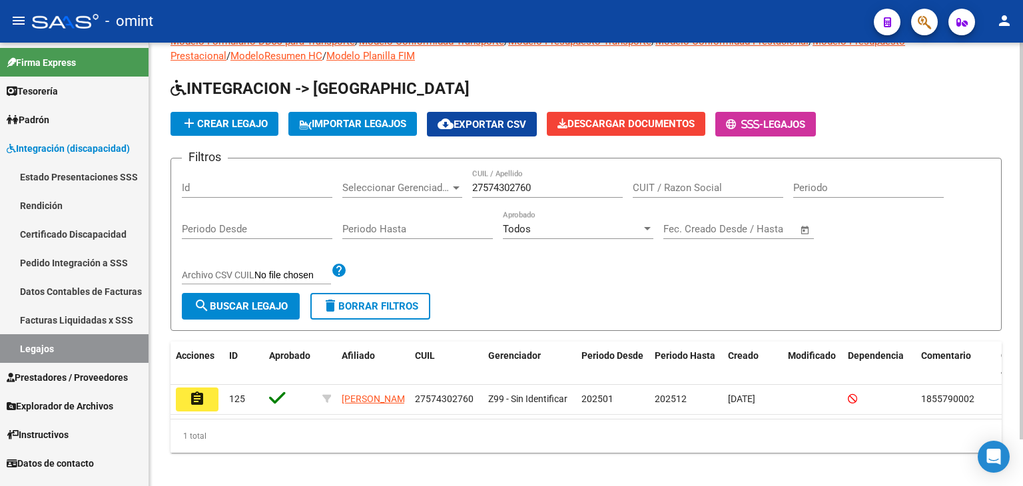
scroll to position [52, 0]
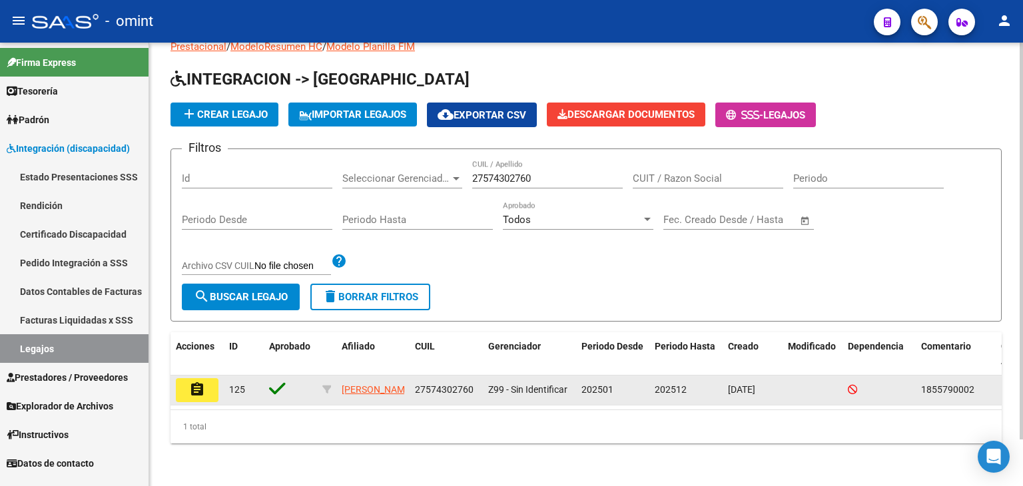
click at [188, 378] on button "assignment" at bounding box center [197, 390] width 43 height 24
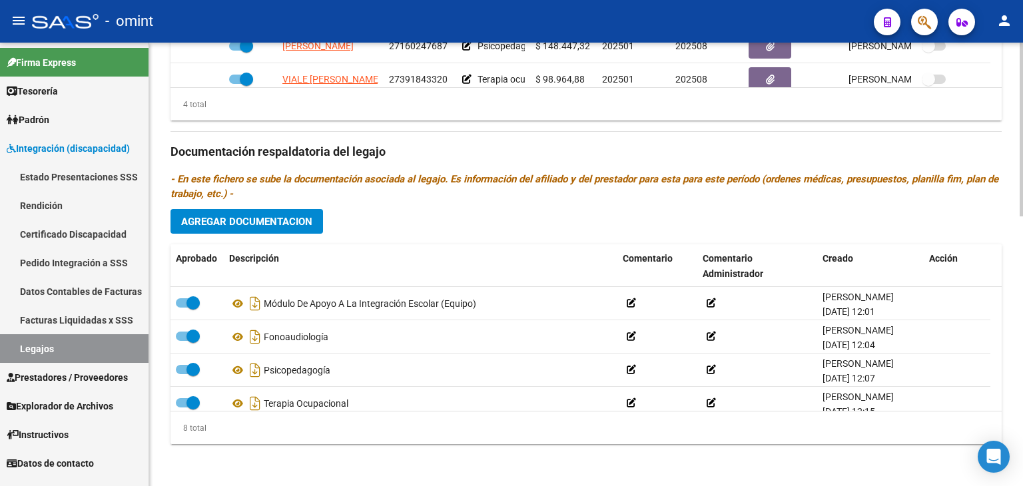
scroll to position [421, 0]
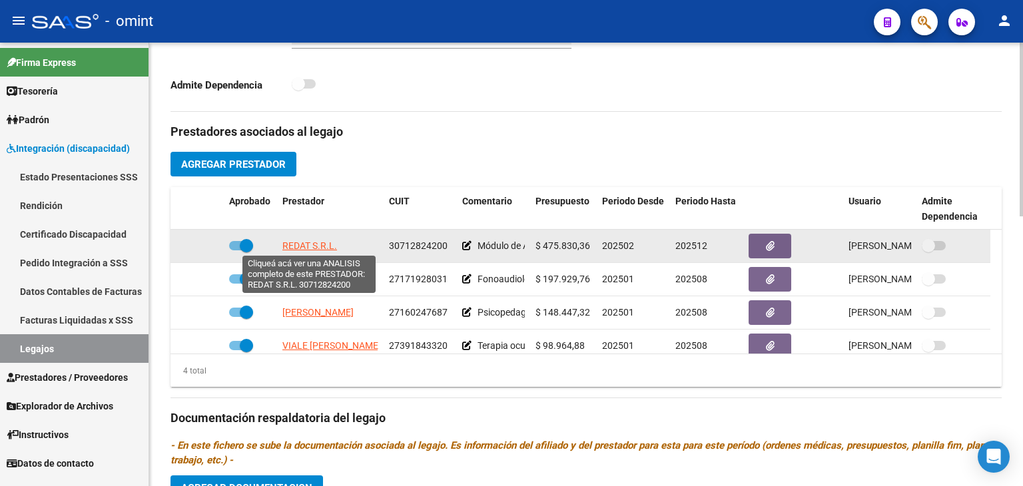
click at [300, 246] on span "REDAT S.R.L." at bounding box center [309, 245] width 55 height 11
type textarea "30712824200"
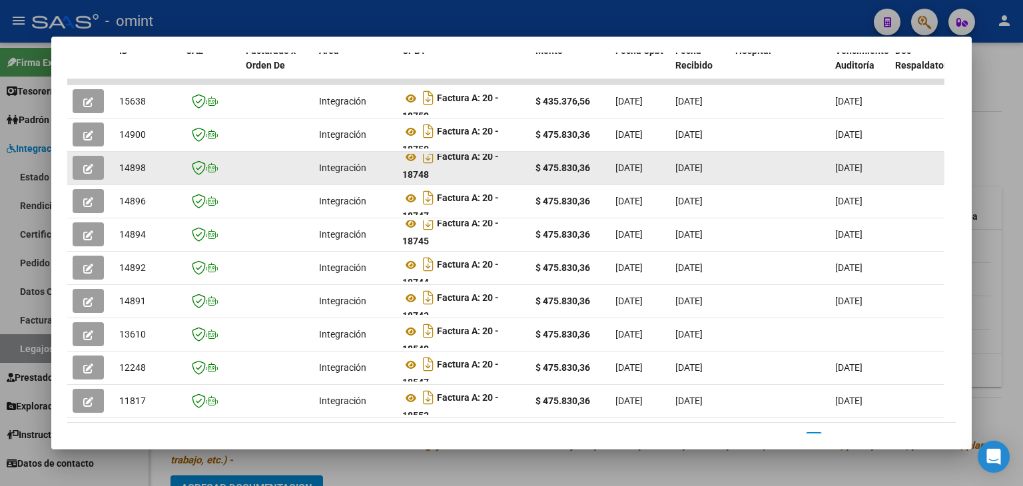
scroll to position [266, 0]
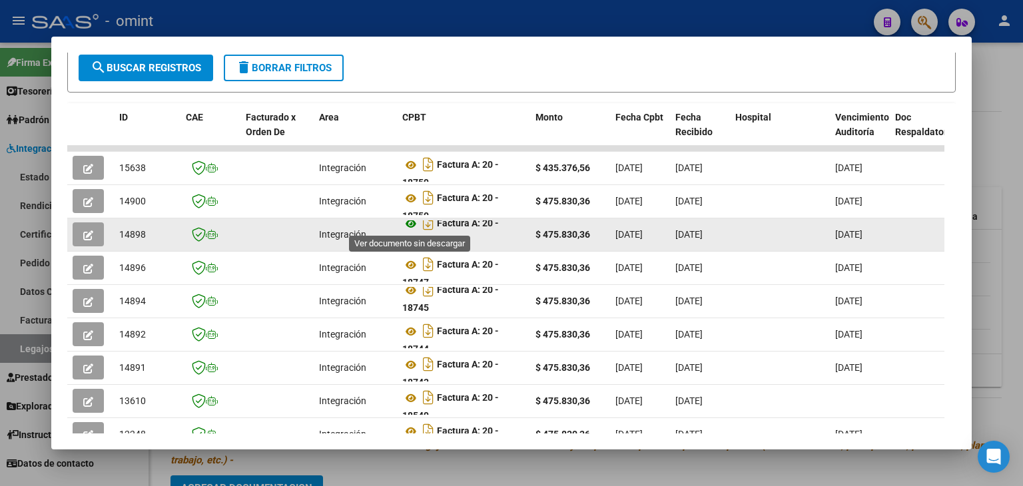
click at [410, 224] on icon at bounding box center [410, 224] width 17 height 16
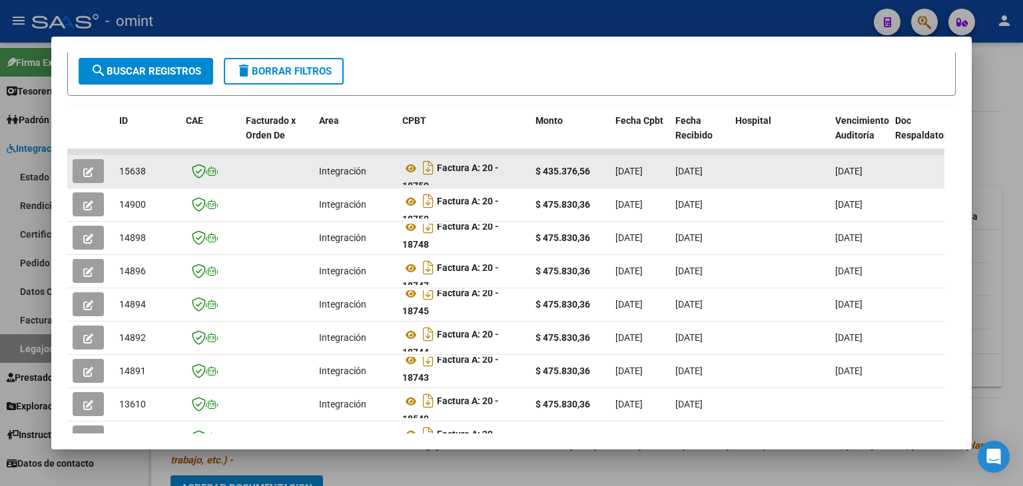
scroll to position [258, 0]
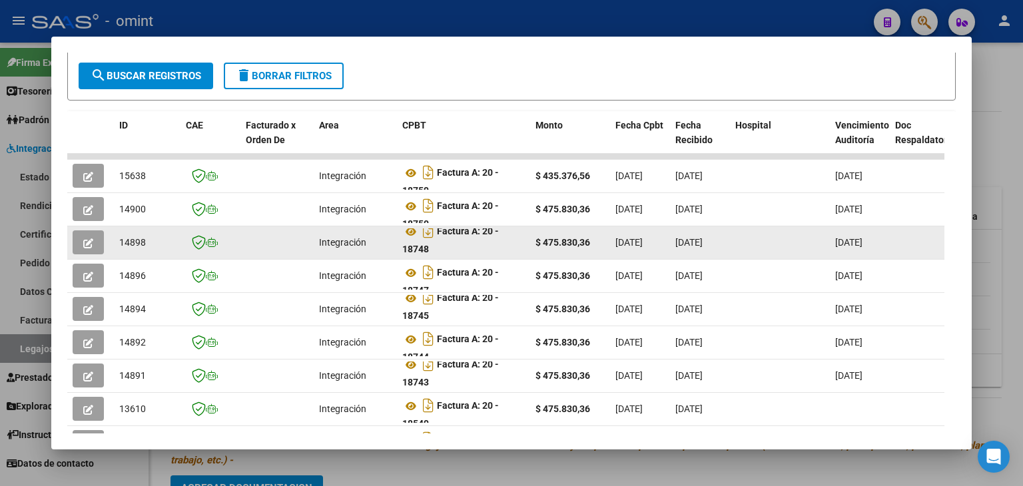
click at [85, 240] on icon "button" at bounding box center [88, 243] width 10 height 10
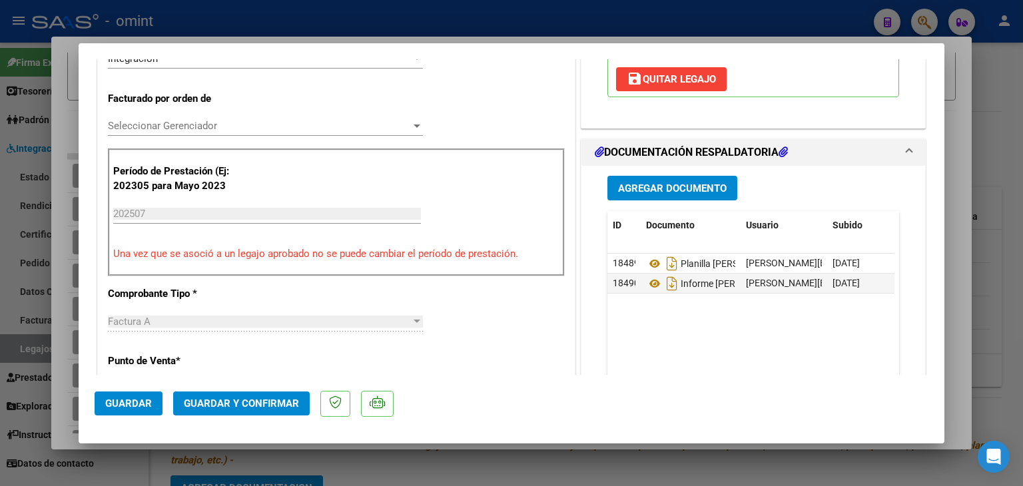
scroll to position [333, 0]
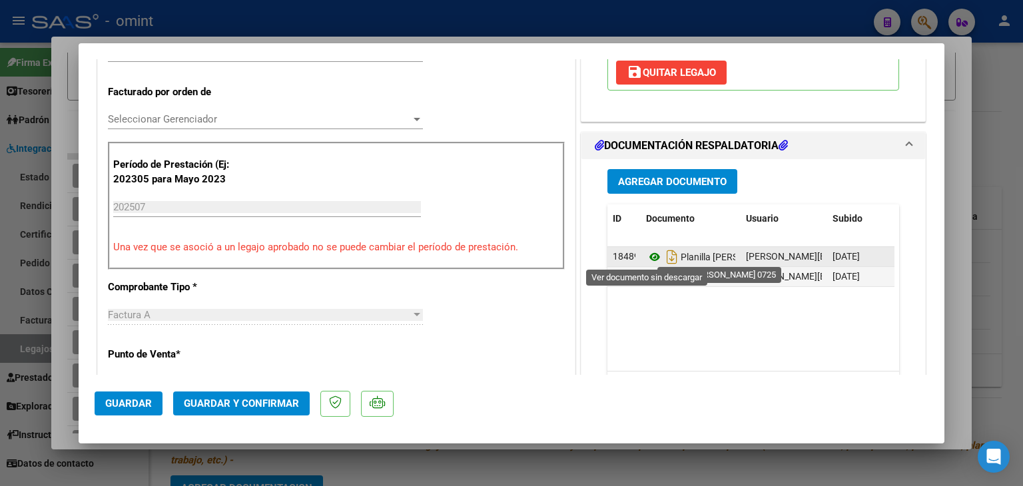
click at [650, 256] on icon at bounding box center [654, 257] width 17 height 16
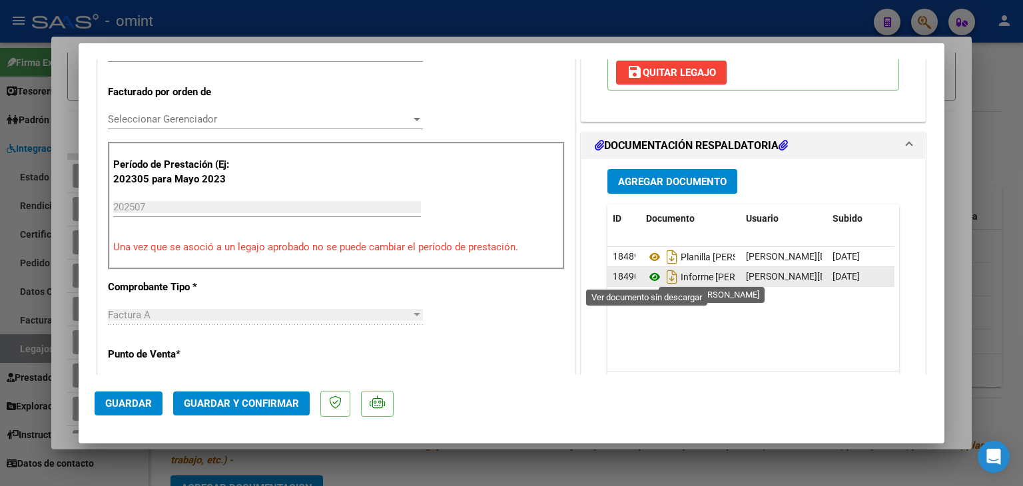
click at [646, 273] on icon at bounding box center [654, 277] width 17 height 16
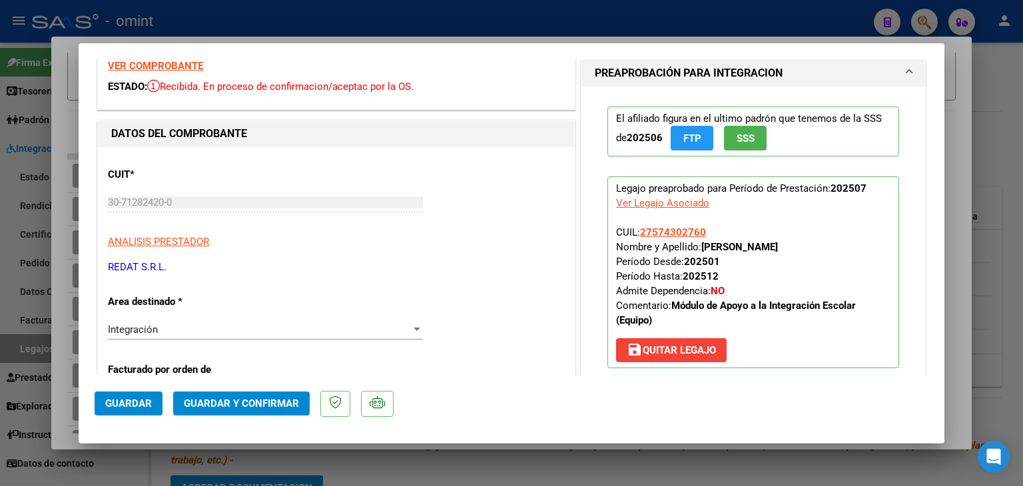
scroll to position [0, 0]
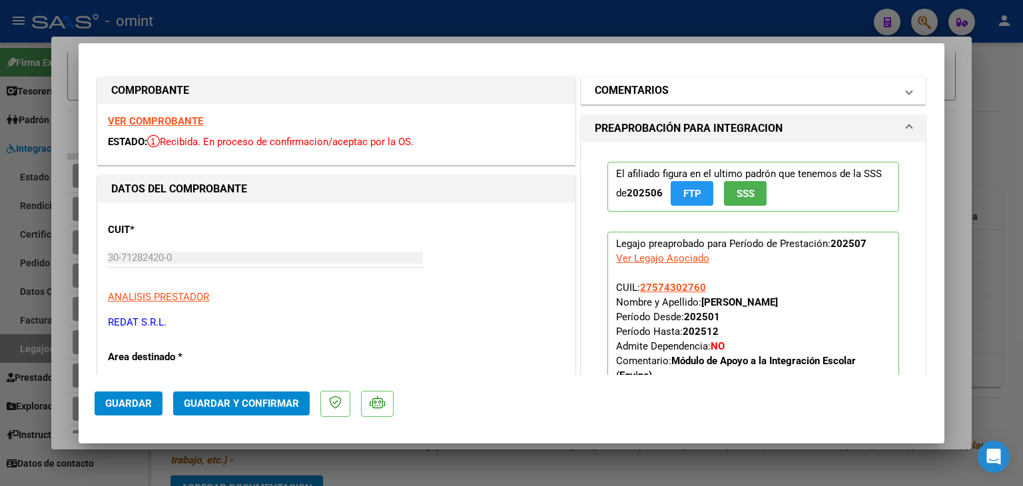
click at [906, 85] on span at bounding box center [908, 91] width 5 height 16
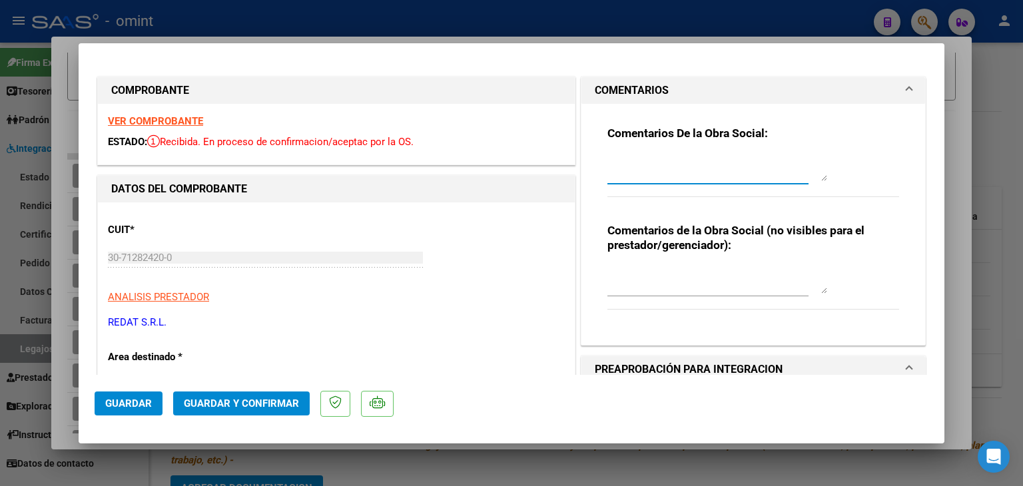
click at [694, 176] on textarea at bounding box center [717, 167] width 220 height 27
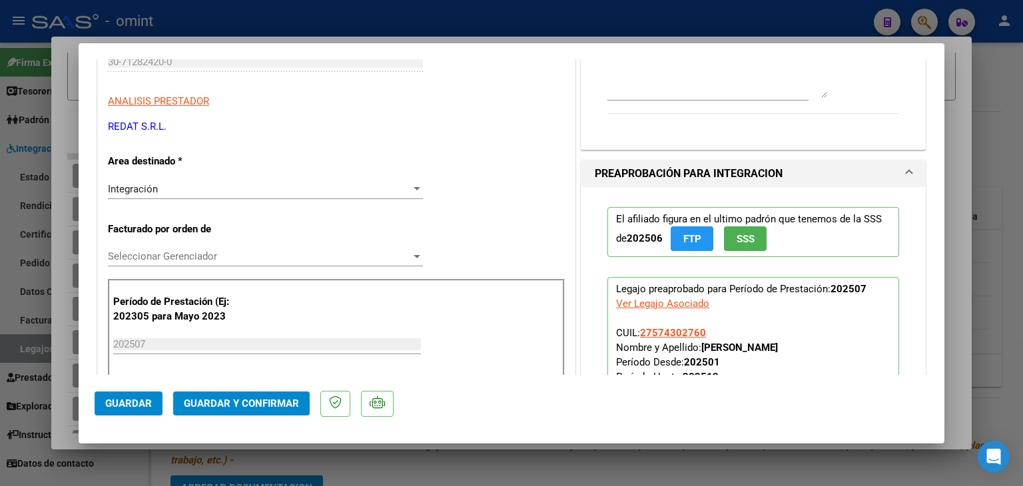
scroll to position [200, 0]
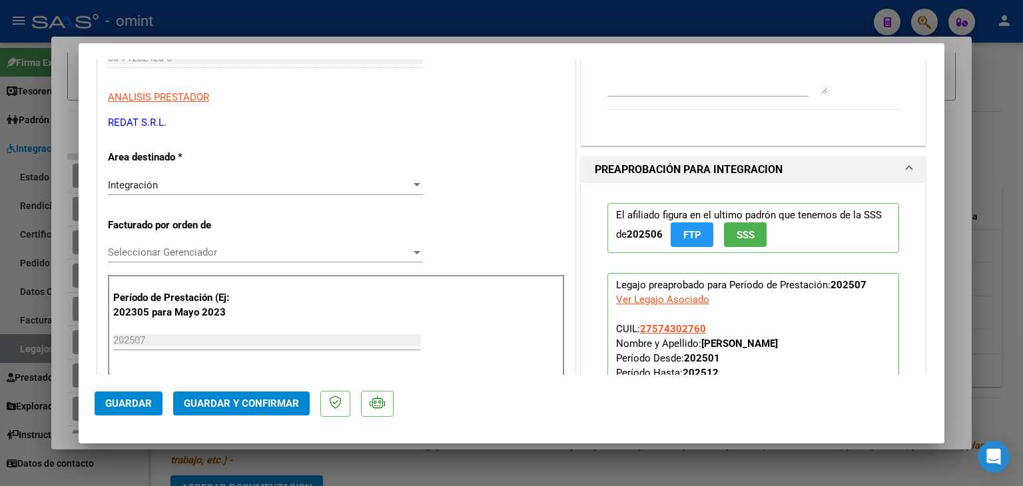
type textarea "El informe NO SE TOMA. Lo debe presentar la familia en el sector de discapacida…"
click at [200, 258] on span "Seleccionar Gerenciador" at bounding box center [259, 252] width 303 height 12
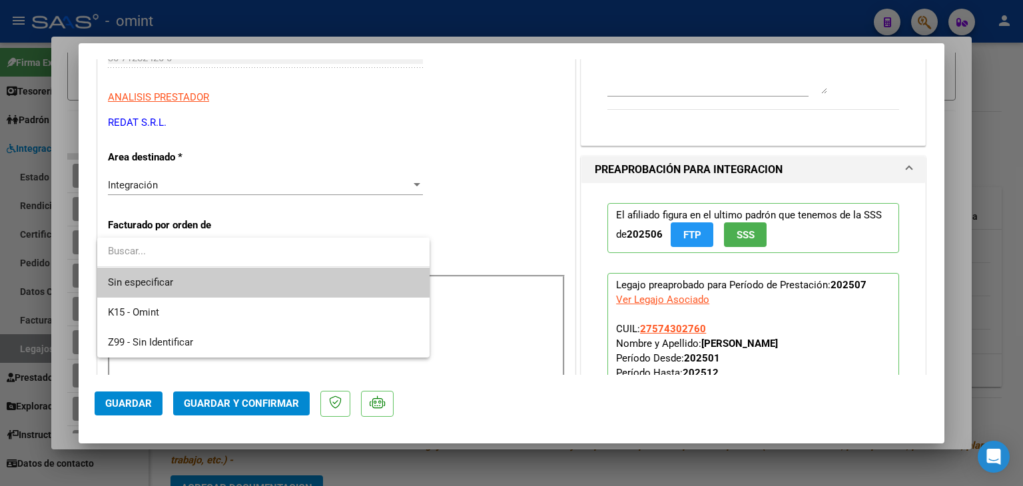
click at [120, 280] on span "Sin especificar" at bounding box center [263, 283] width 311 height 30
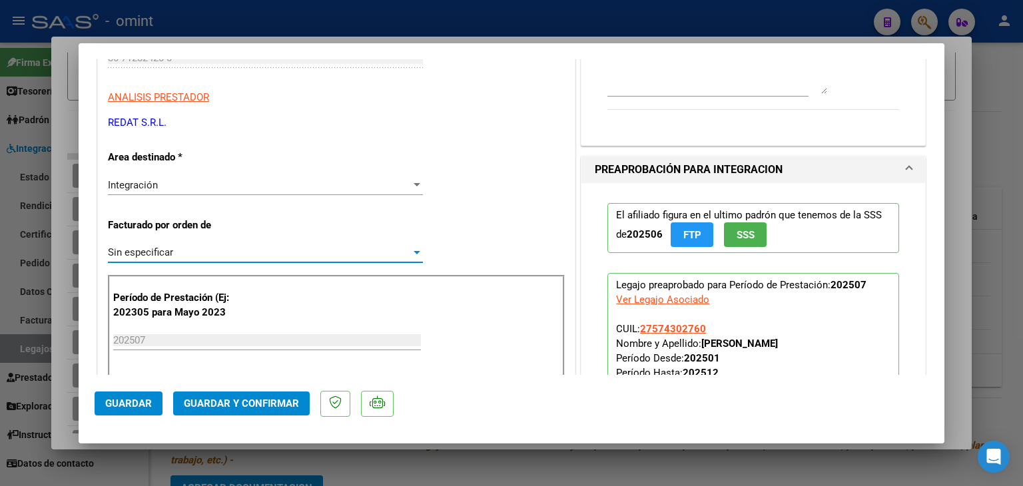
click at [143, 196] on div "Integración Seleccionar Area" at bounding box center [265, 191] width 315 height 33
click at [141, 186] on span "Integración" at bounding box center [133, 185] width 50 height 12
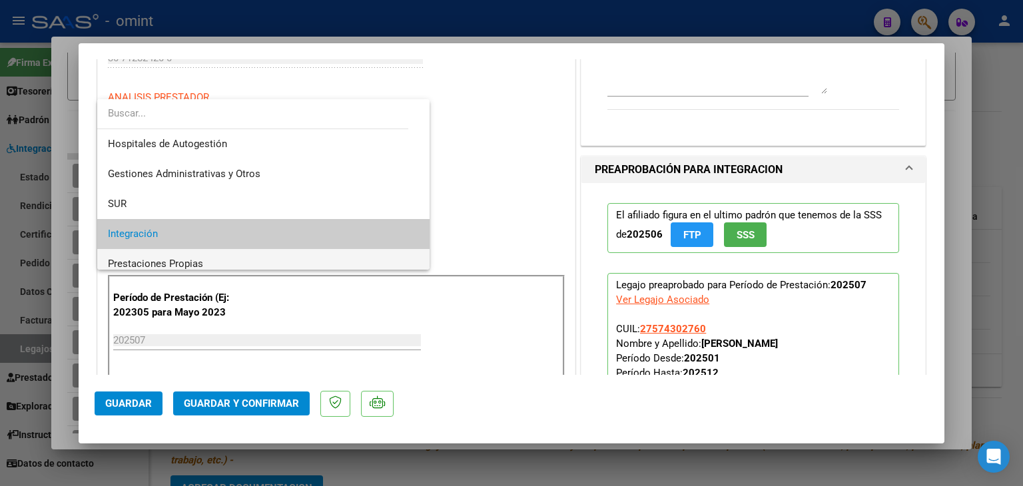
scroll to position [49, 0]
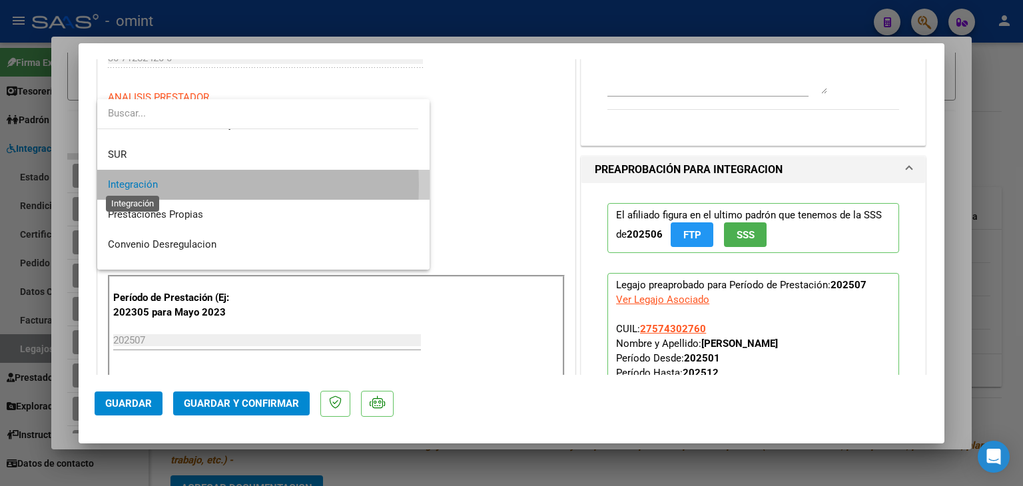
click at [139, 185] on span "Integración" at bounding box center [133, 184] width 50 height 12
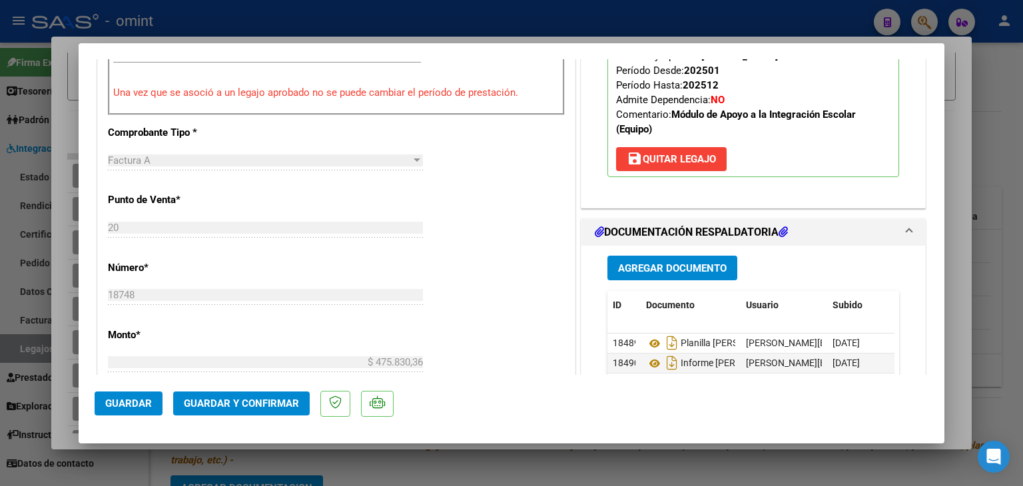
scroll to position [599, 0]
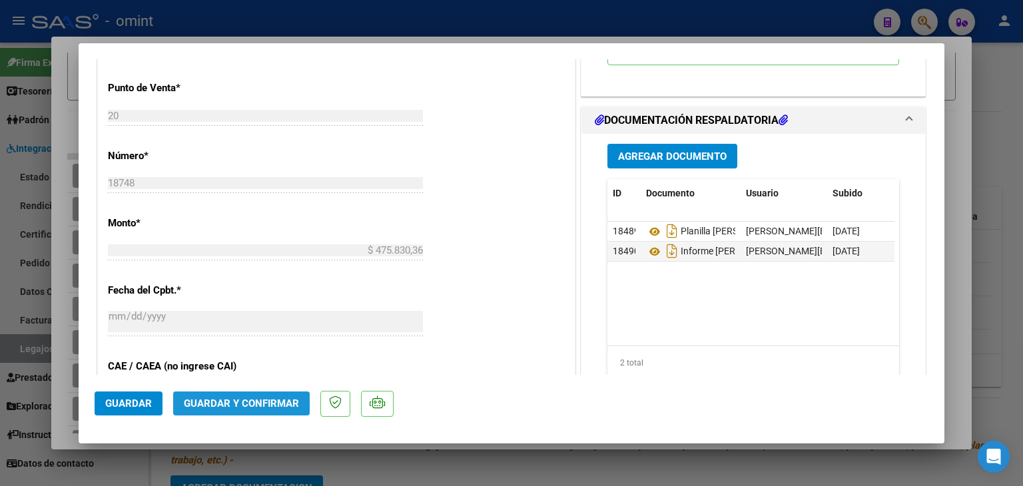
click at [257, 406] on span "Guardar y Confirmar" at bounding box center [241, 404] width 115 height 12
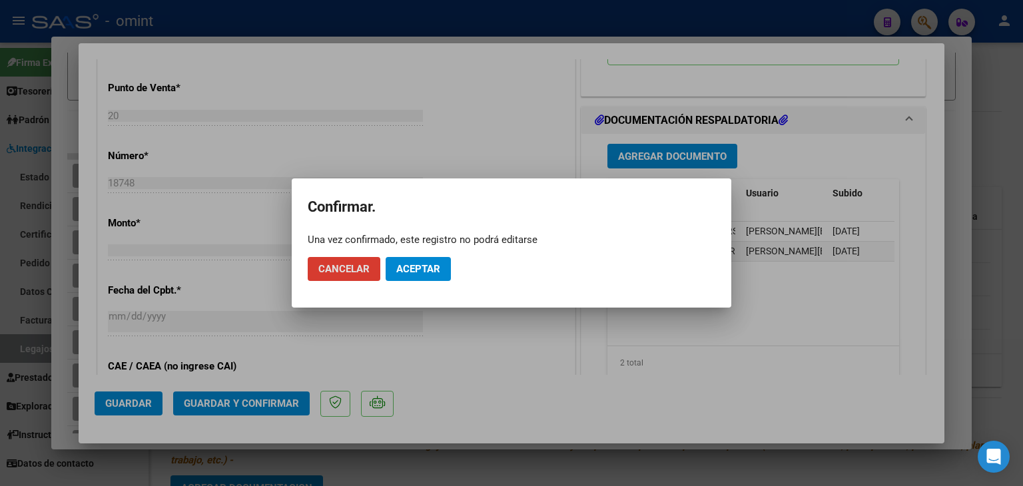
click at [414, 270] on span "Aceptar" at bounding box center [418, 269] width 44 height 12
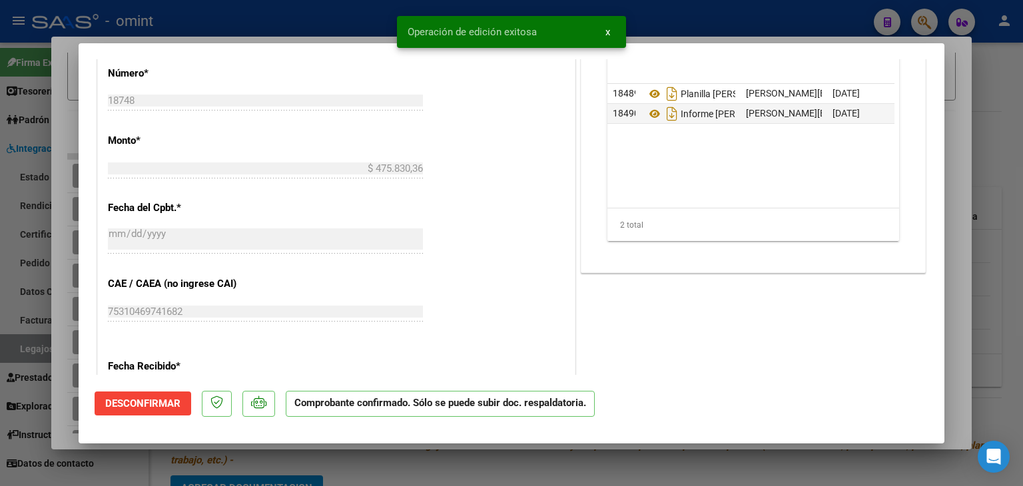
type input "$ 0,00"
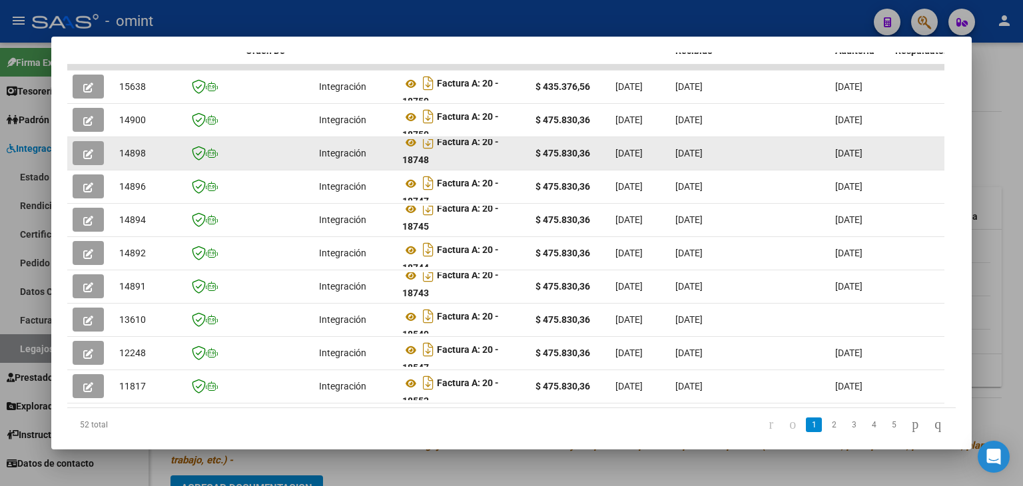
scroll to position [325, 0]
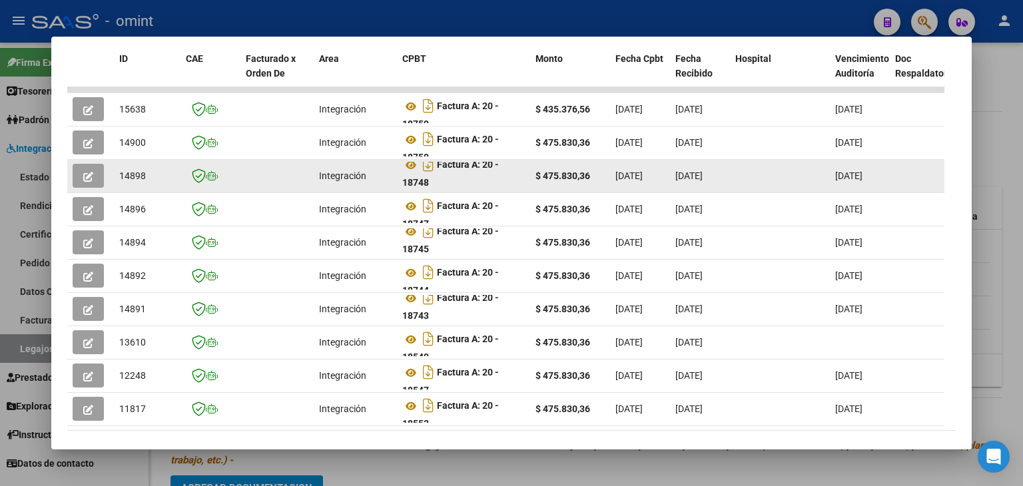
click at [133, 174] on span "14898" at bounding box center [132, 175] width 27 height 11
copy span "14898"
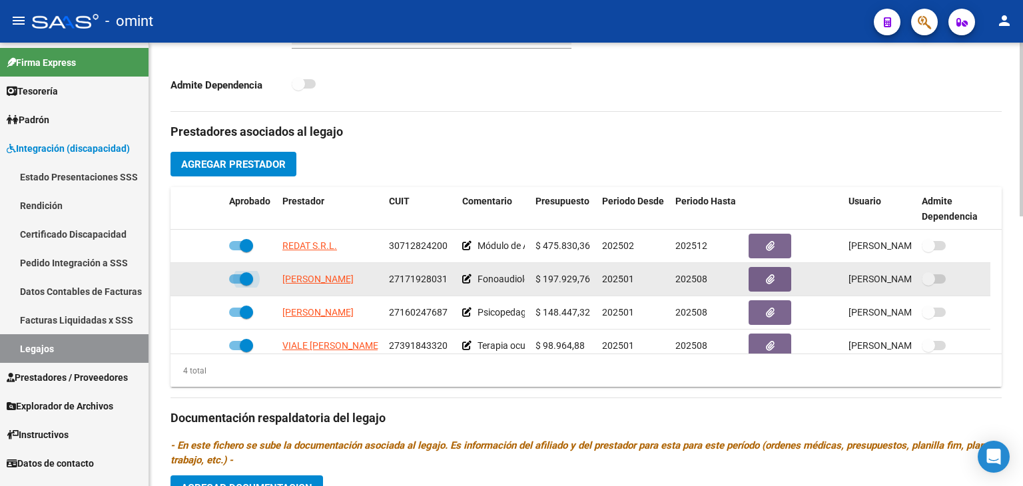
click at [248, 278] on span at bounding box center [246, 278] width 13 height 13
click at [236, 284] on input "checkbox" at bounding box center [235, 284] width 1 height 1
checkbox input "false"
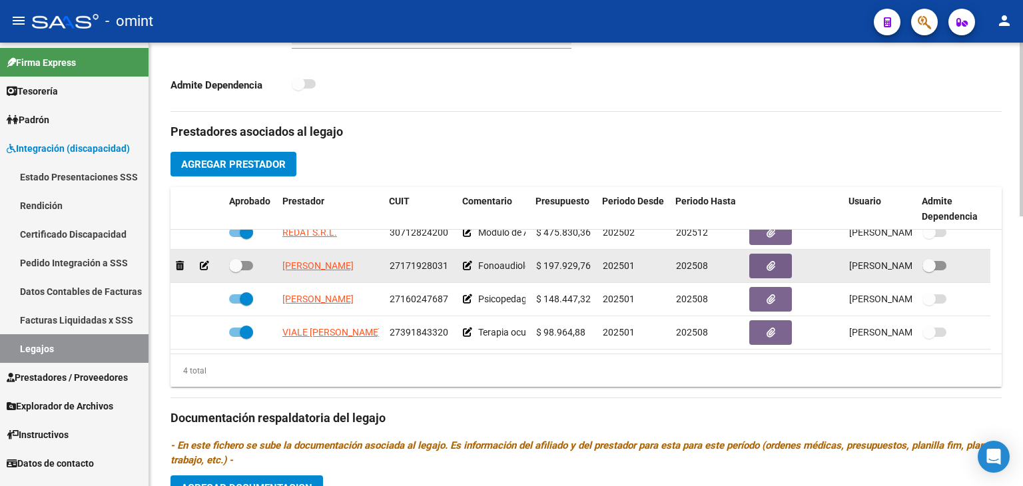
click at [200, 266] on div at bounding box center [197, 265] width 43 height 15
click at [205, 266] on icon at bounding box center [204, 265] width 9 height 9
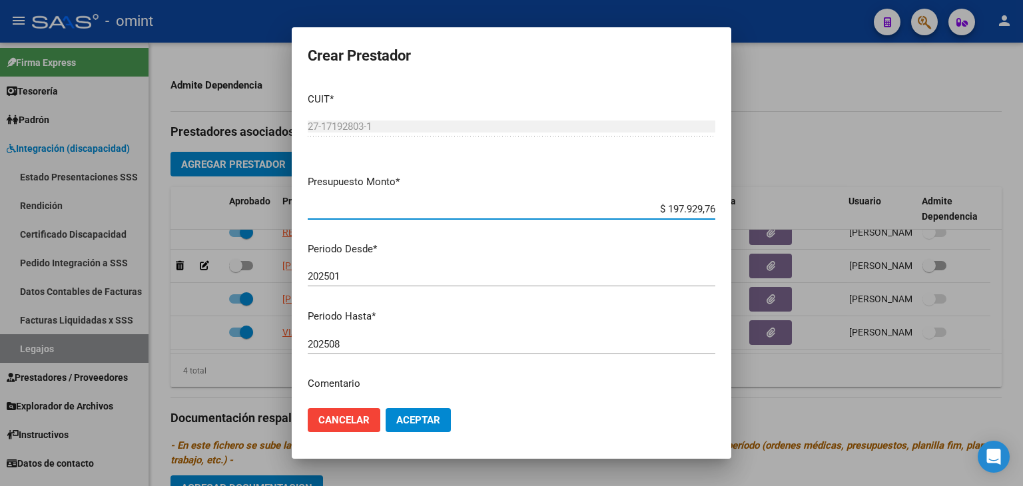
click at [362, 338] on div "202508 Ingresar el periodo" at bounding box center [512, 344] width 408 height 20
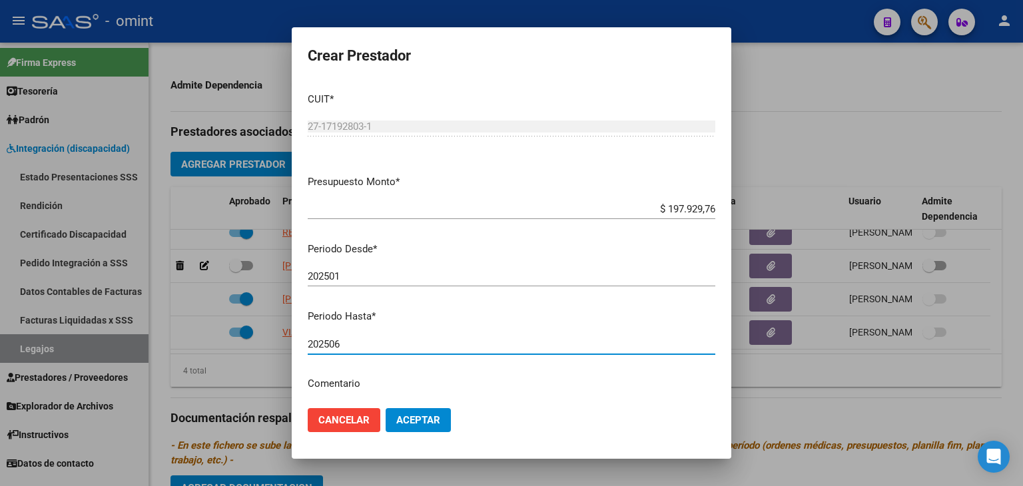
type input "202506"
click at [431, 415] on span "Aceptar" at bounding box center [418, 420] width 44 height 12
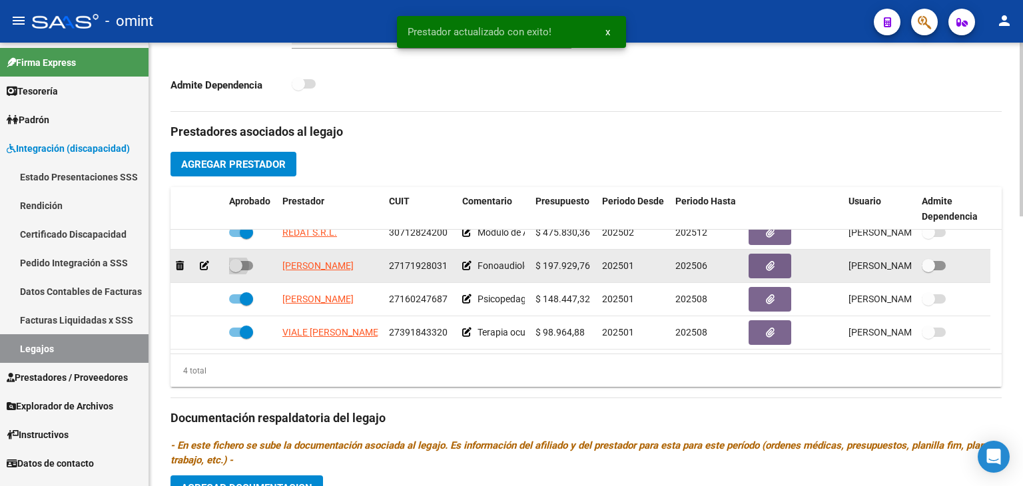
click at [247, 267] on span at bounding box center [241, 265] width 24 height 9
click at [236, 270] on input "checkbox" at bounding box center [235, 270] width 1 height 1
checkbox input "true"
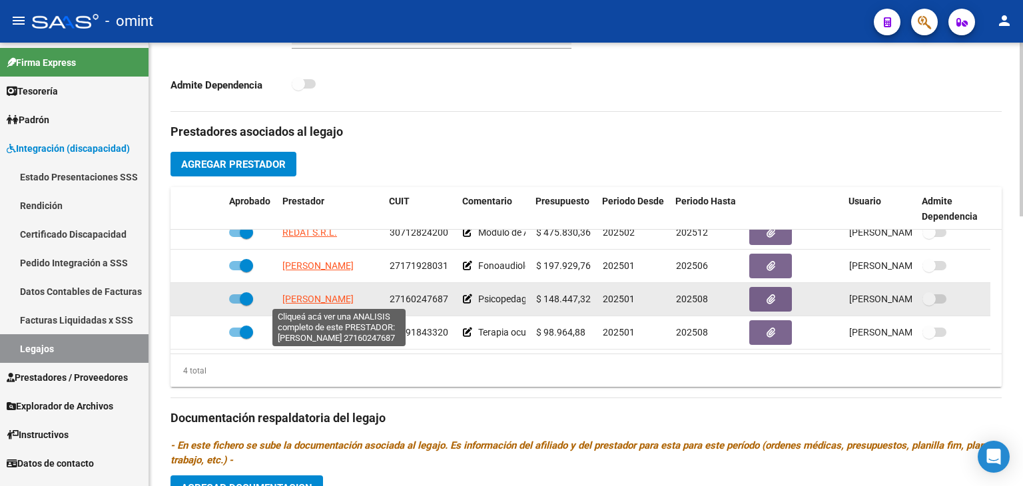
click at [334, 298] on span "ACEVEDO ANDREA MARTA" at bounding box center [317, 299] width 71 height 11
type textarea "27160247687"
click at [246, 300] on span at bounding box center [246, 298] width 13 height 13
click at [236, 304] on input "checkbox" at bounding box center [235, 304] width 1 height 1
checkbox input "false"
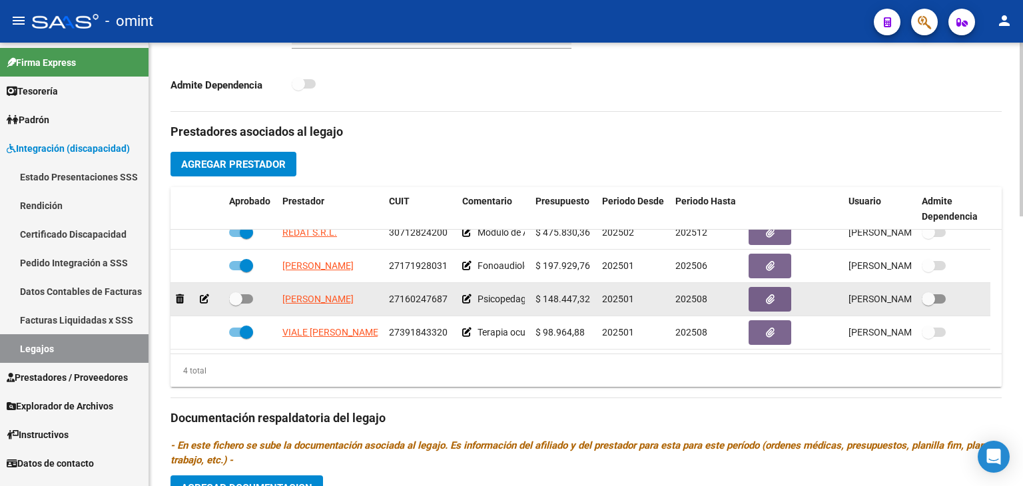
click at [204, 298] on icon at bounding box center [204, 298] width 9 height 9
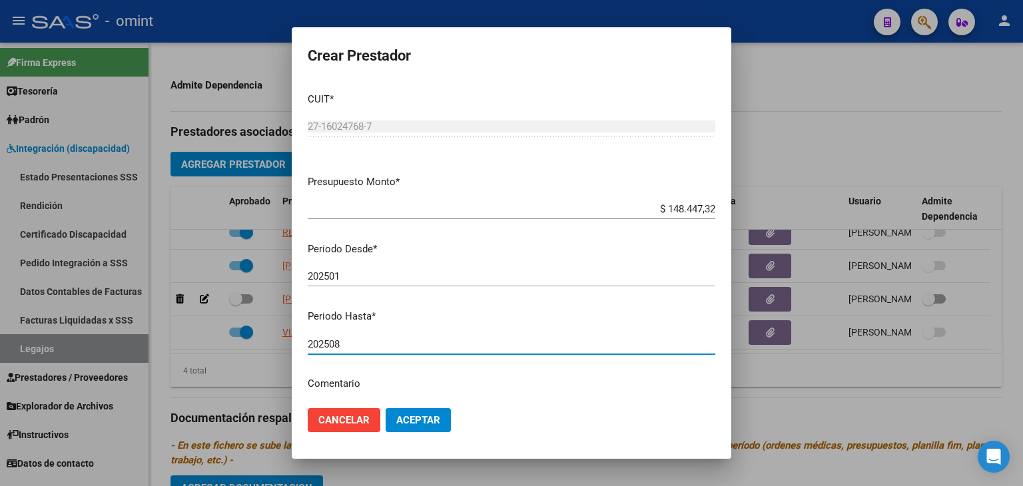
drag, startPoint x: 347, startPoint y: 342, endPoint x: 380, endPoint y: 334, distance: 33.4
click at [348, 342] on input "202508" at bounding box center [512, 344] width 408 height 12
type input "202506"
click at [424, 423] on span "Aceptar" at bounding box center [418, 420] width 44 height 12
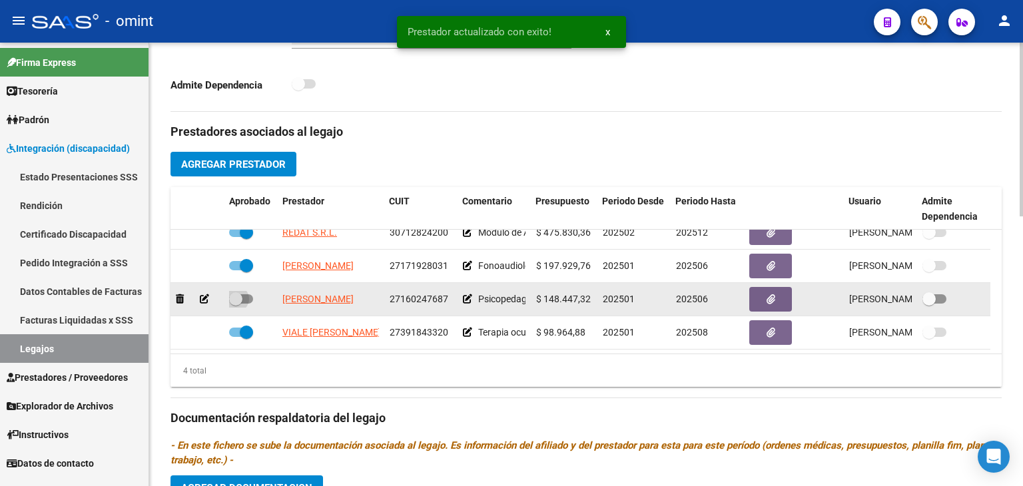
click at [245, 299] on span at bounding box center [241, 298] width 24 height 9
click at [236, 304] on input "checkbox" at bounding box center [235, 304] width 1 height 1
checkbox input "true"
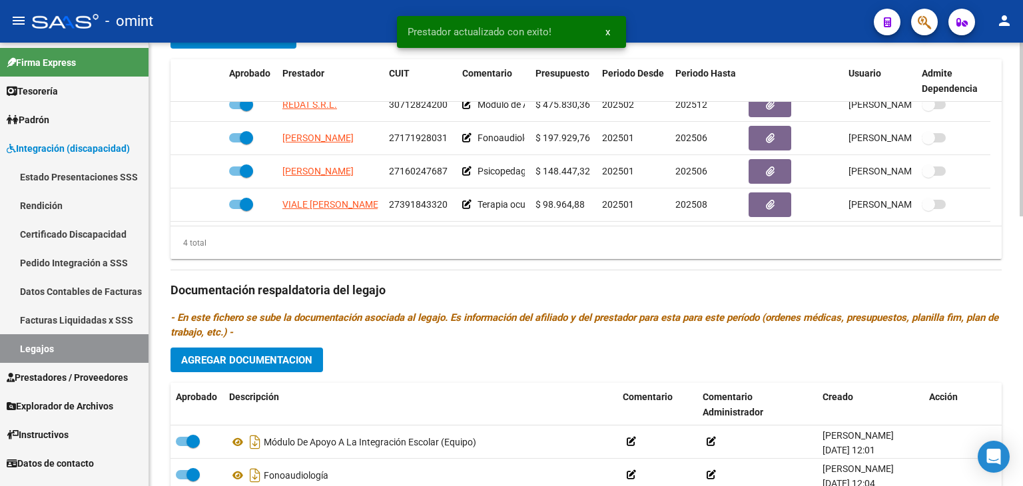
scroll to position [554, 0]
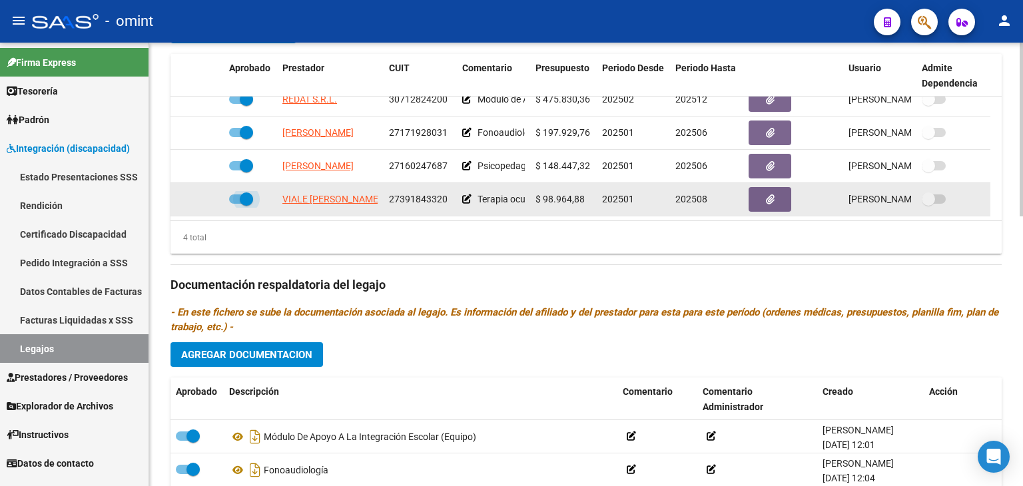
click at [248, 196] on span at bounding box center [246, 198] width 13 height 13
click at [236, 204] on input "checkbox" at bounding box center [235, 204] width 1 height 1
checkbox input "false"
click at [207, 195] on icon at bounding box center [204, 198] width 9 height 9
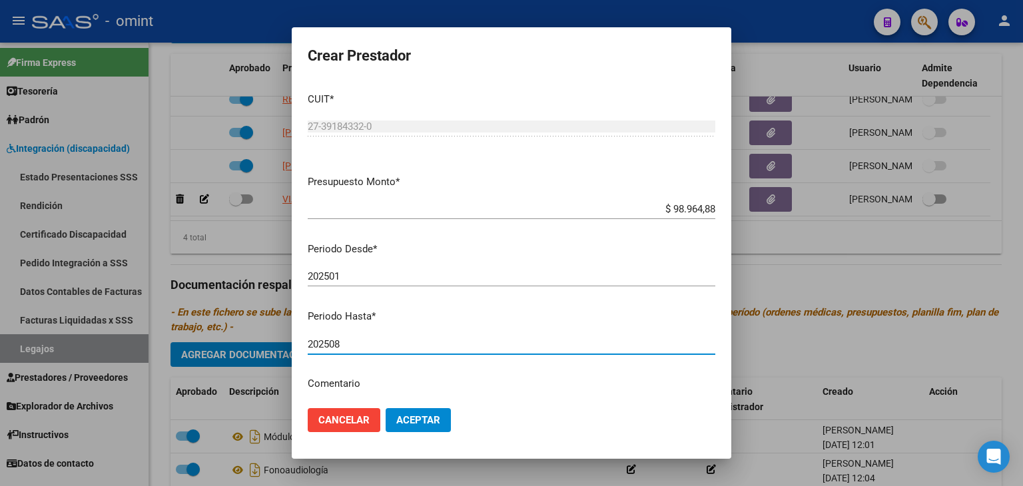
click at [400, 346] on input "202508" at bounding box center [512, 344] width 408 height 12
type input "202506"
click at [416, 424] on span "Aceptar" at bounding box center [418, 420] width 44 height 12
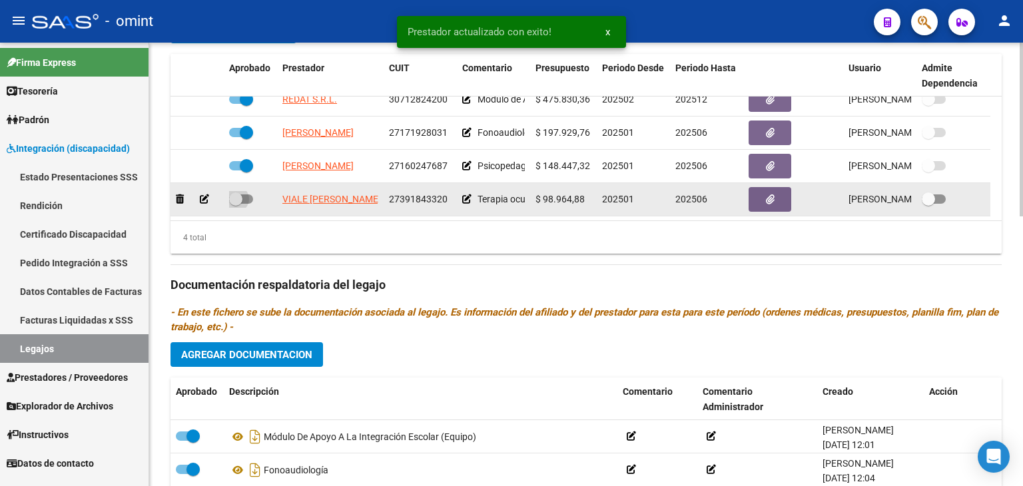
click at [232, 198] on span at bounding box center [235, 198] width 13 height 13
click at [235, 204] on input "checkbox" at bounding box center [235, 204] width 1 height 1
checkbox input "true"
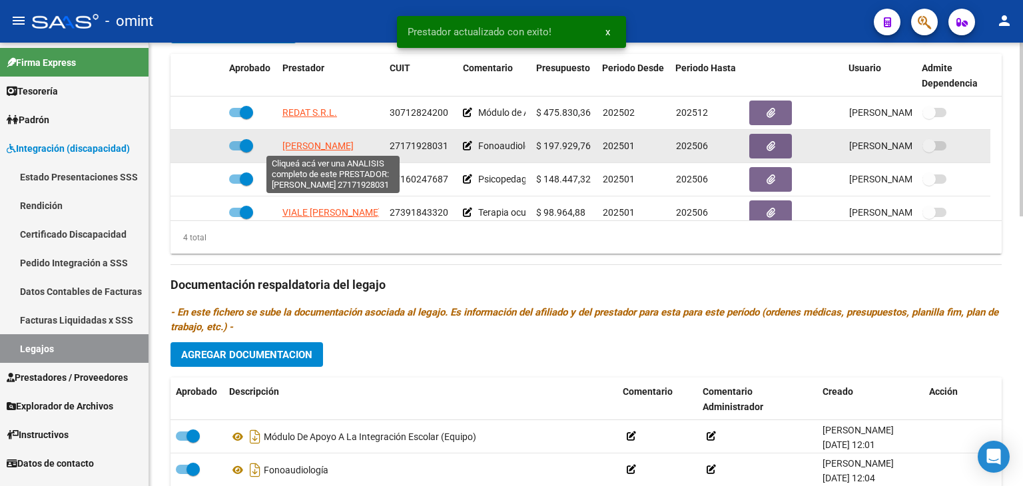
click at [294, 141] on span "MERY MARIELA SILVINA" at bounding box center [317, 146] width 71 height 11
type textarea "27171928031"
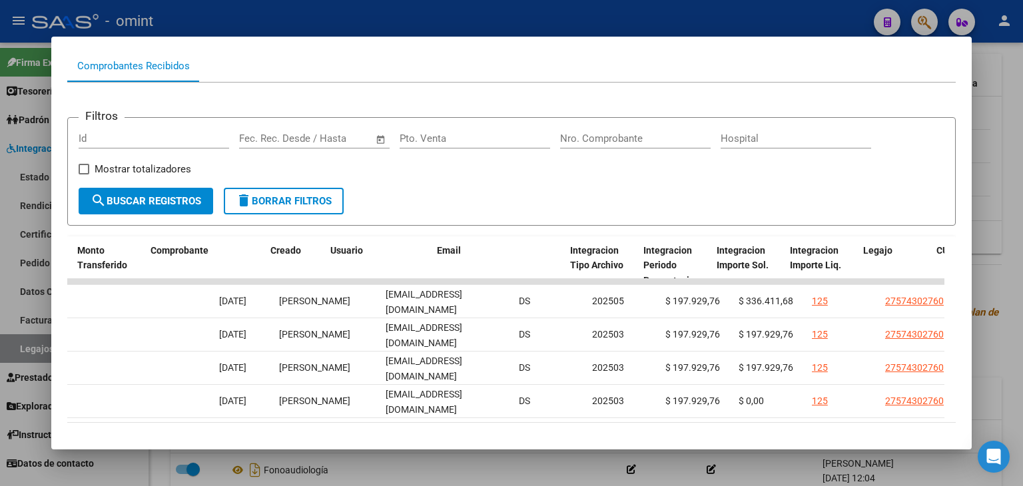
scroll to position [0, 1320]
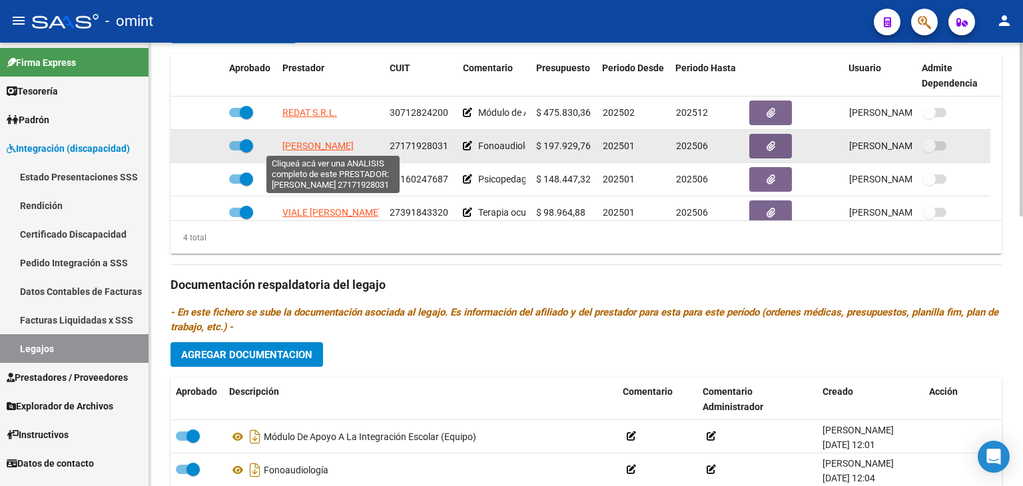
click at [318, 143] on span "MERY MARIELA SILVINA" at bounding box center [317, 146] width 71 height 11
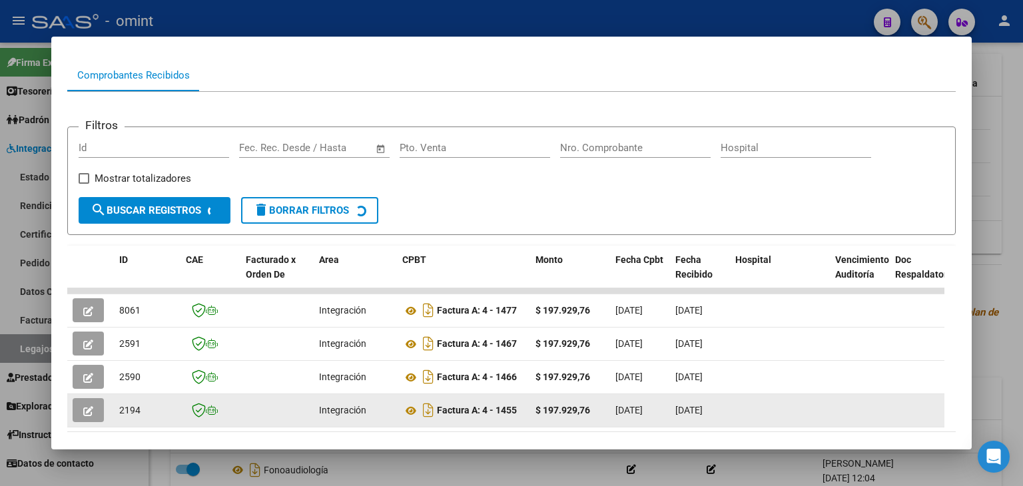
scroll to position [192, 0]
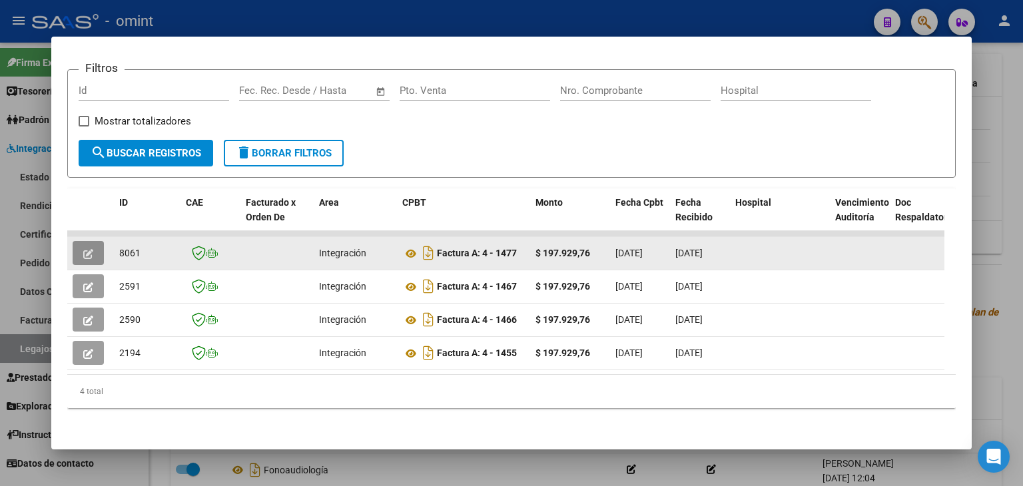
click at [88, 249] on icon "button" at bounding box center [88, 254] width 10 height 10
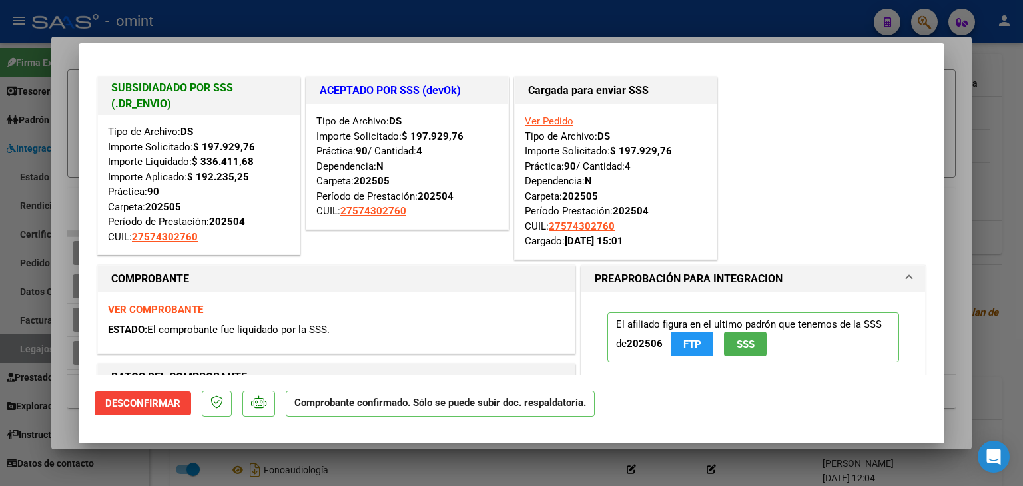
type input "$ 0,00"
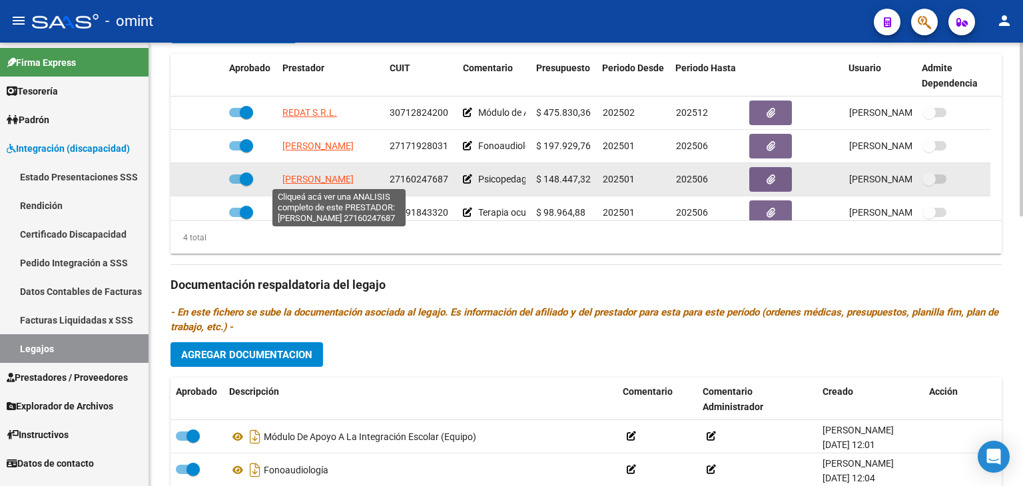
click at [310, 174] on span "ACEVEDO ANDREA MARTA" at bounding box center [317, 179] width 71 height 11
type textarea "27160247687"
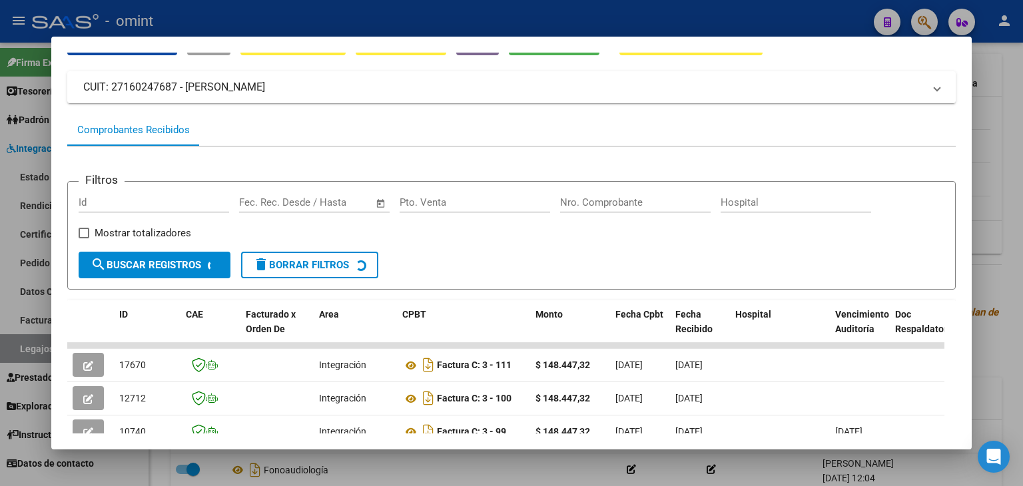
scroll to position [70, 0]
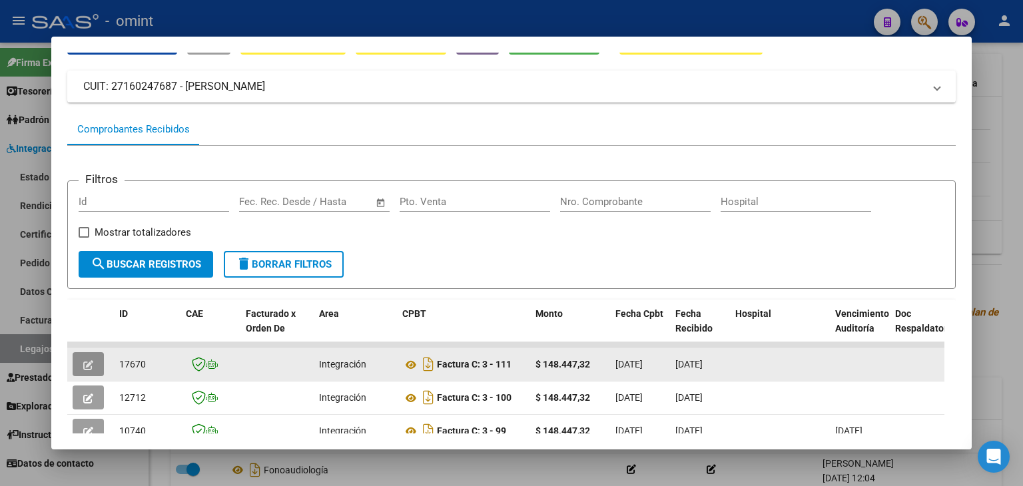
click at [83, 366] on icon "button" at bounding box center [88, 365] width 10 height 10
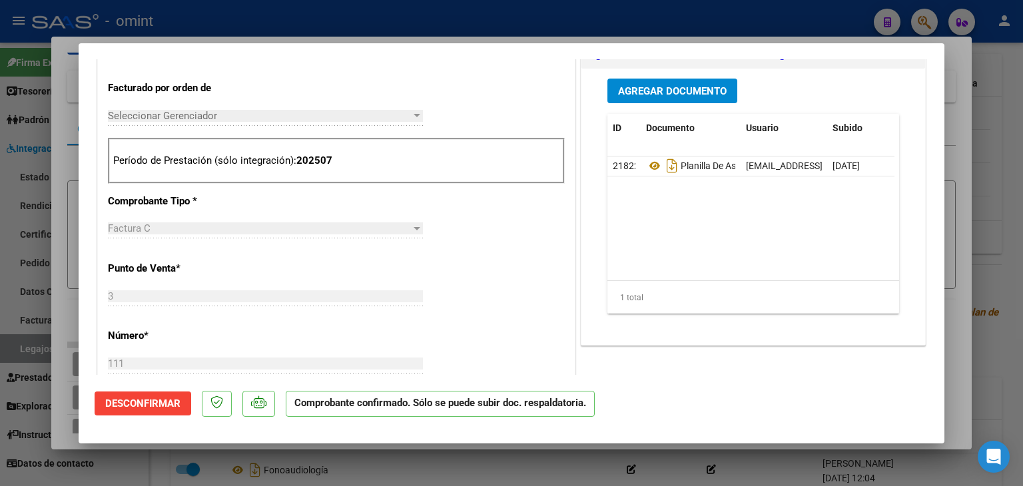
scroll to position [599, 0]
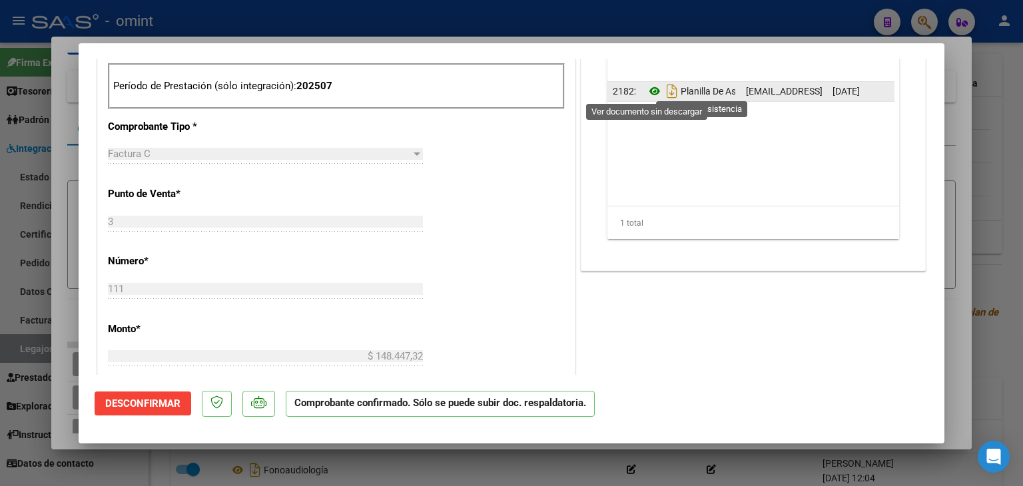
click at [646, 91] on icon at bounding box center [654, 91] width 17 height 16
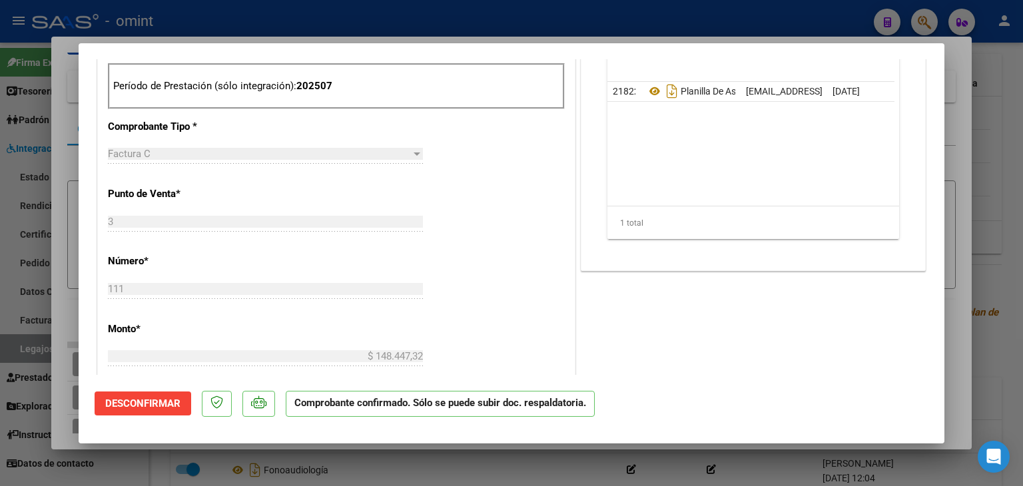
type input "$ 0,00"
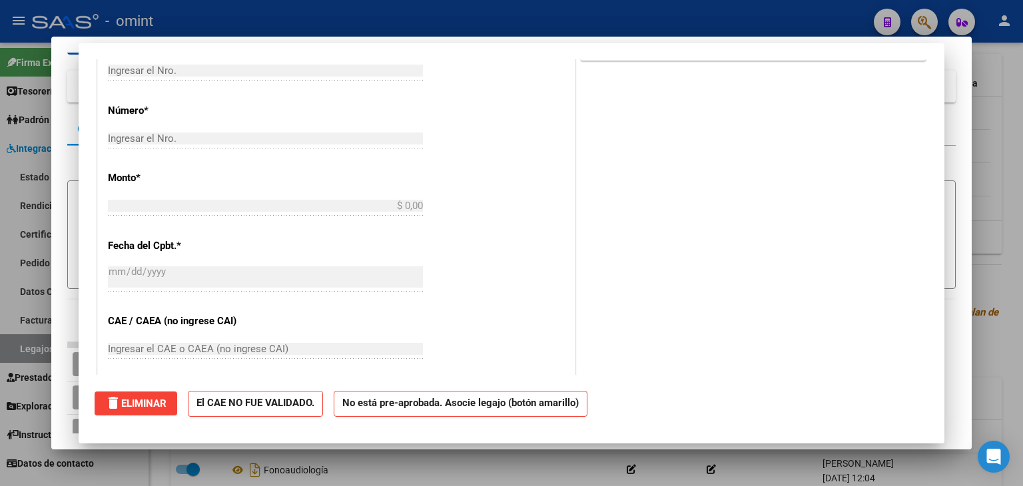
scroll to position [0, 0]
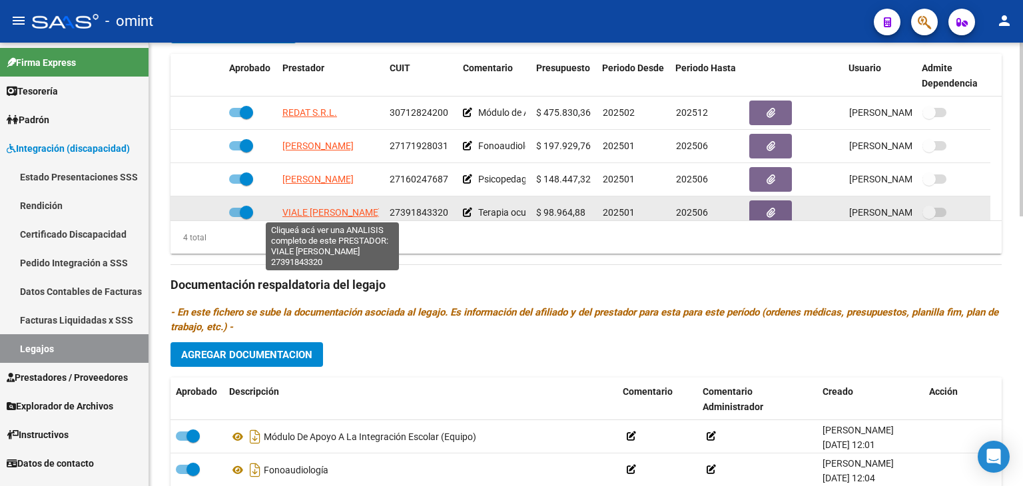
click at [322, 212] on span "VIALE CAMILA ALDANA" at bounding box center [331, 212] width 99 height 11
type textarea "27391843320"
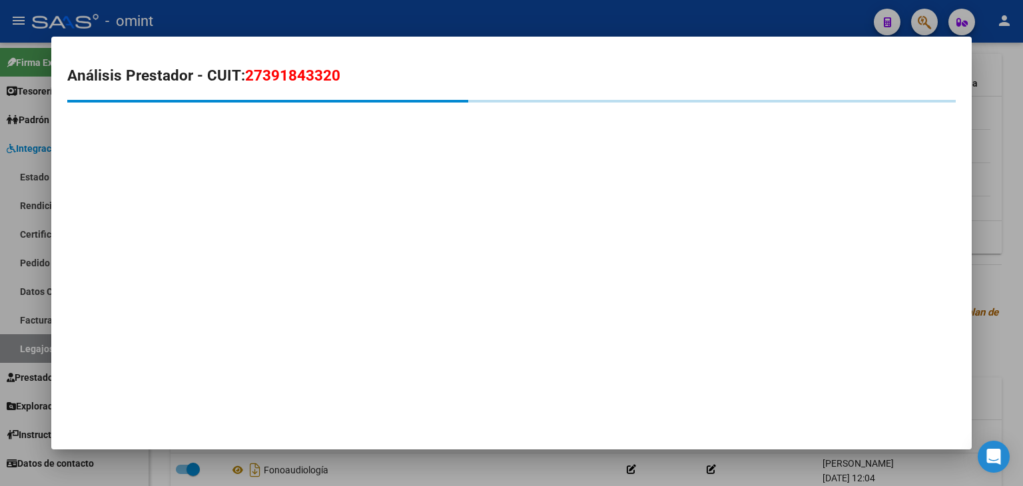
drag, startPoint x: 199, startPoint y: 223, endPoint x: 235, endPoint y: 368, distance: 149.6
drag, startPoint x: 235, startPoint y: 368, endPoint x: 626, endPoint y: 235, distance: 412.9
click at [626, 235] on mat-dialog-container "Análisis Prestador - CUIT: 27391843320" at bounding box center [511, 244] width 920 height 414
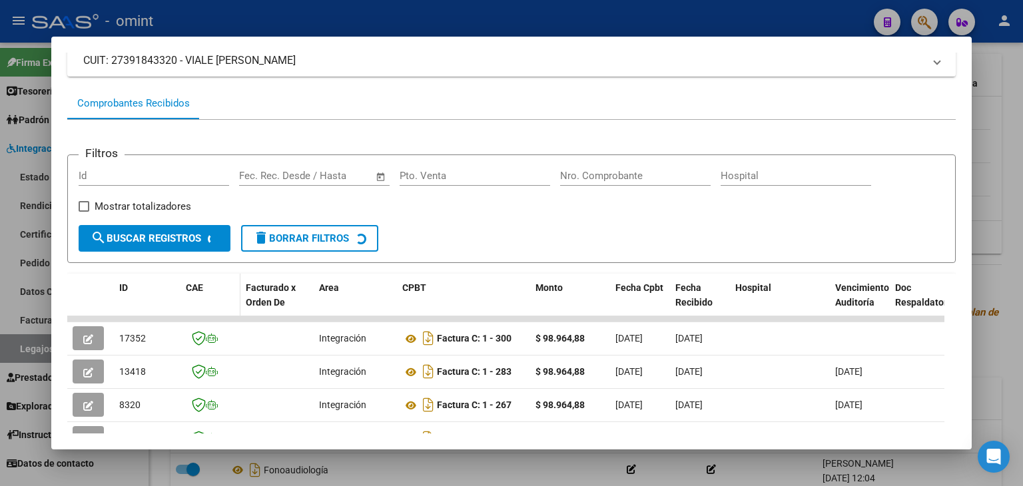
scroll to position [173, 0]
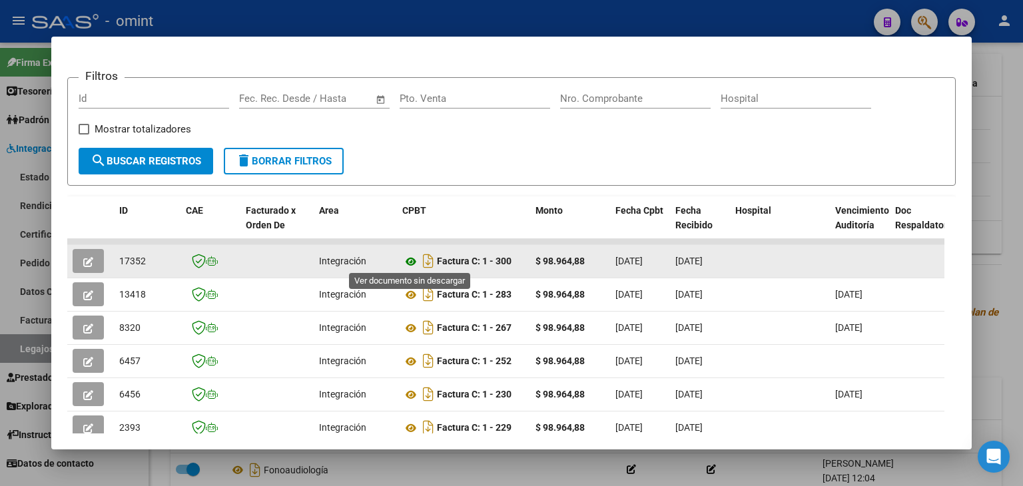
click at [416, 258] on icon at bounding box center [410, 262] width 17 height 16
click at [95, 258] on button "button" at bounding box center [88, 261] width 31 height 24
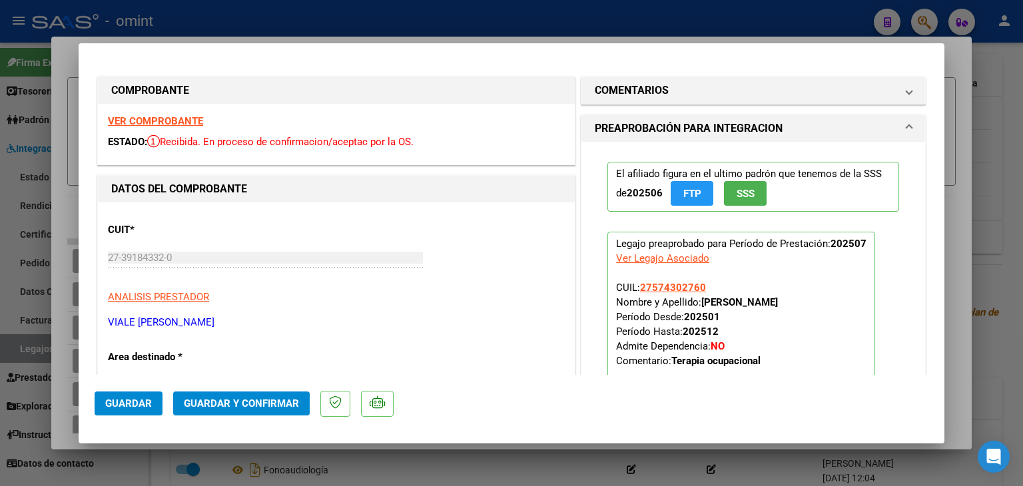
scroll to position [400, 0]
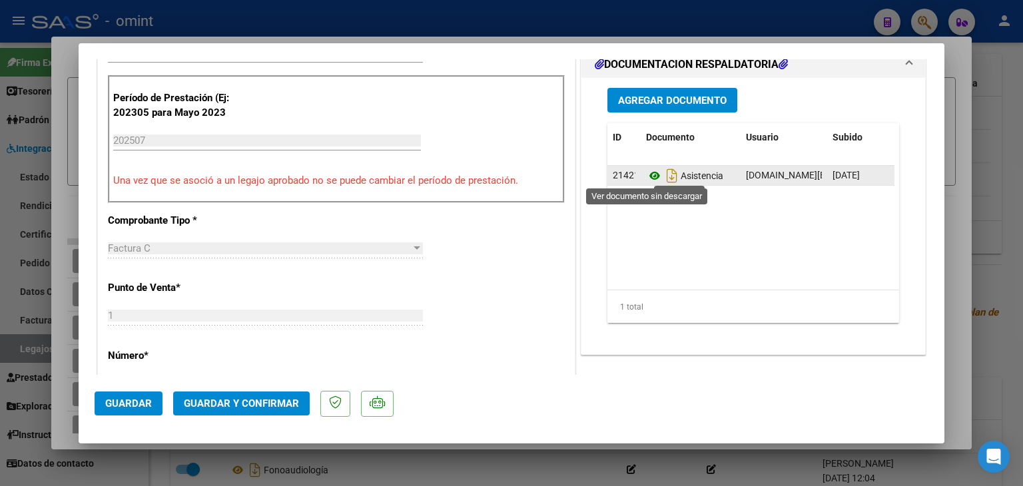
click at [646, 175] on icon at bounding box center [654, 176] width 17 height 16
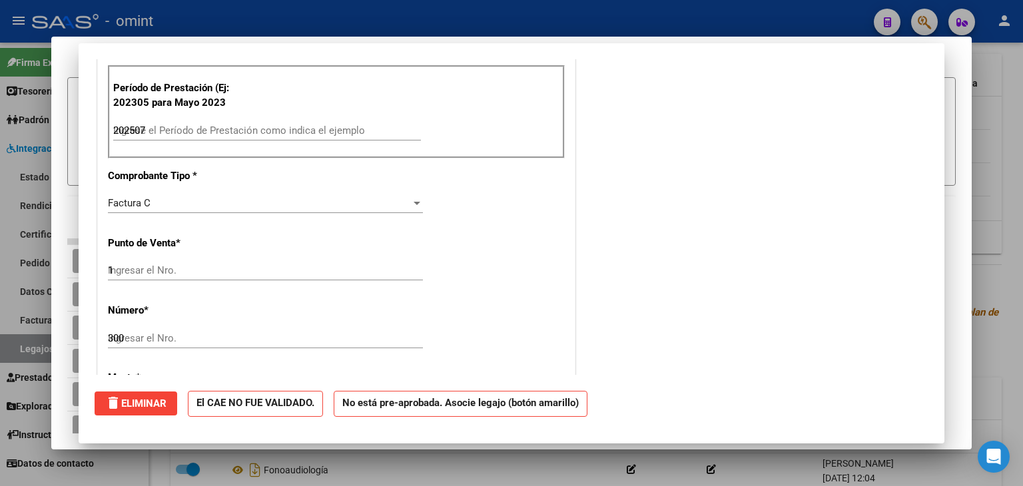
type input "$ 0,00"
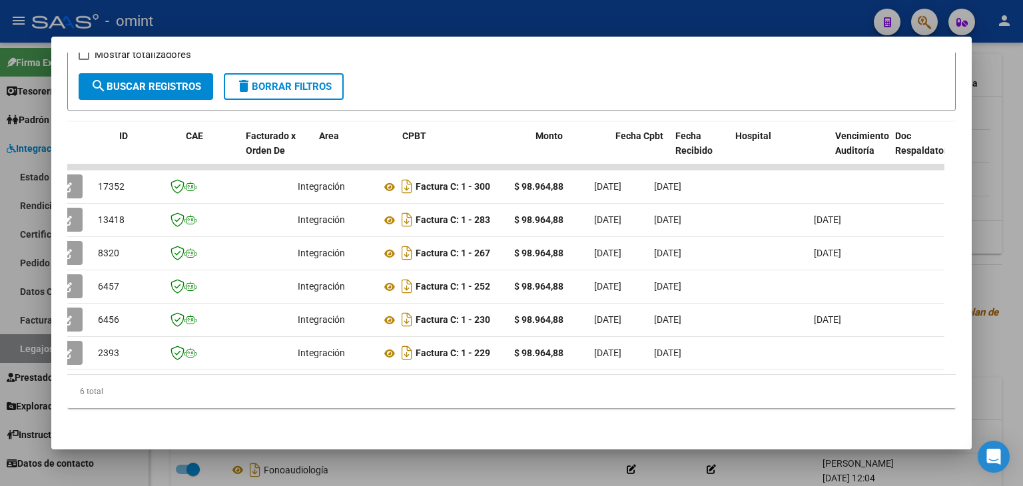
scroll to position [0, 0]
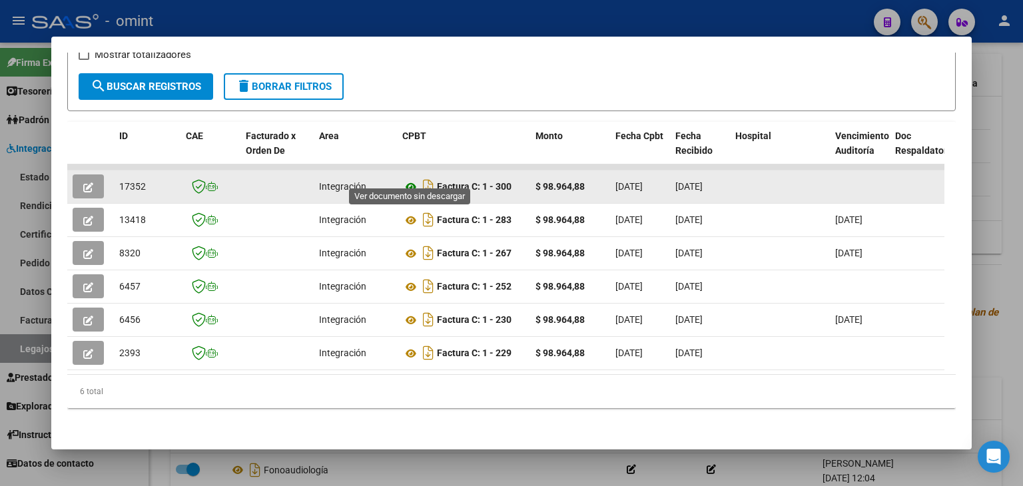
click at [401, 171] on datatable-body-cell "Factura C: 1 - 300" at bounding box center [463, 186] width 133 height 33
click at [416, 179] on icon at bounding box center [410, 187] width 17 height 16
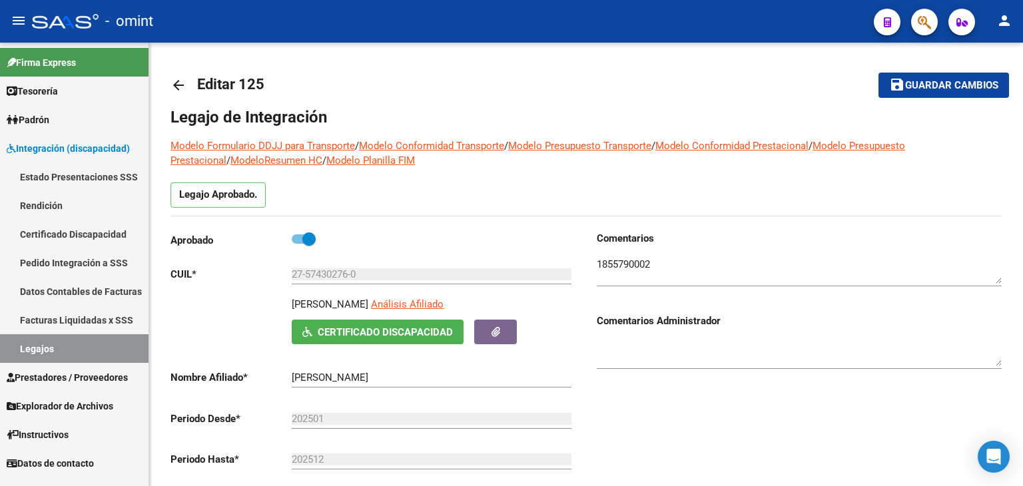
click at [24, 353] on link "Legajos" at bounding box center [74, 348] width 148 height 29
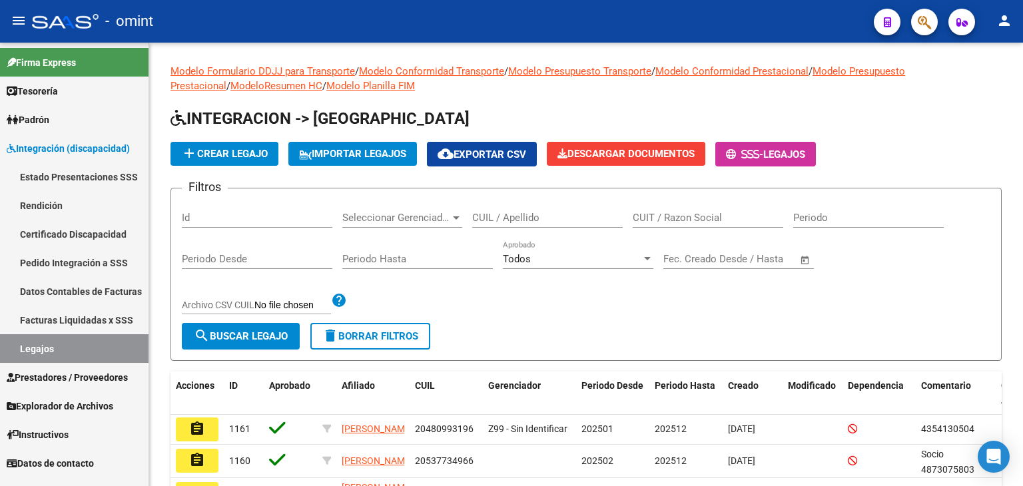
click at [107, 375] on span "Prestadores / Proveedores" at bounding box center [67, 377] width 121 height 15
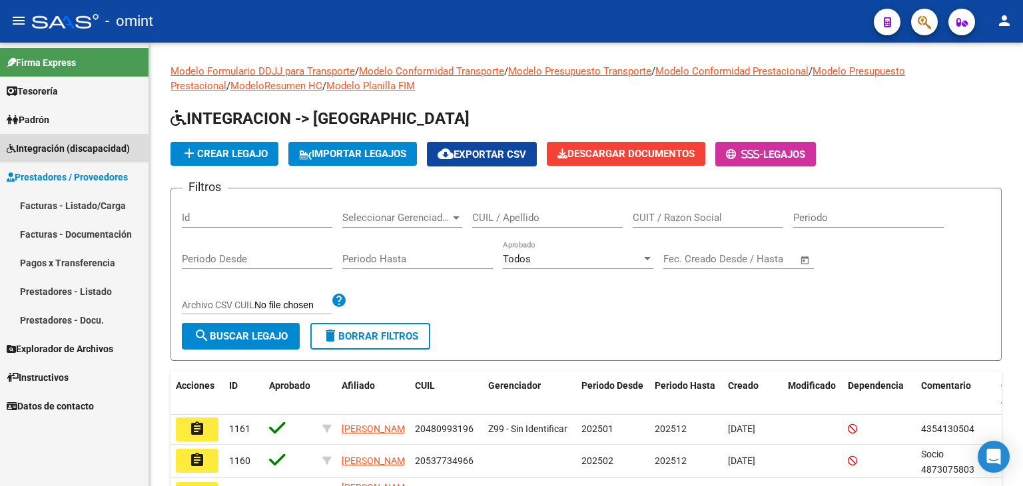
click at [46, 147] on span "Integración (discapacidad)" at bounding box center [68, 148] width 123 height 15
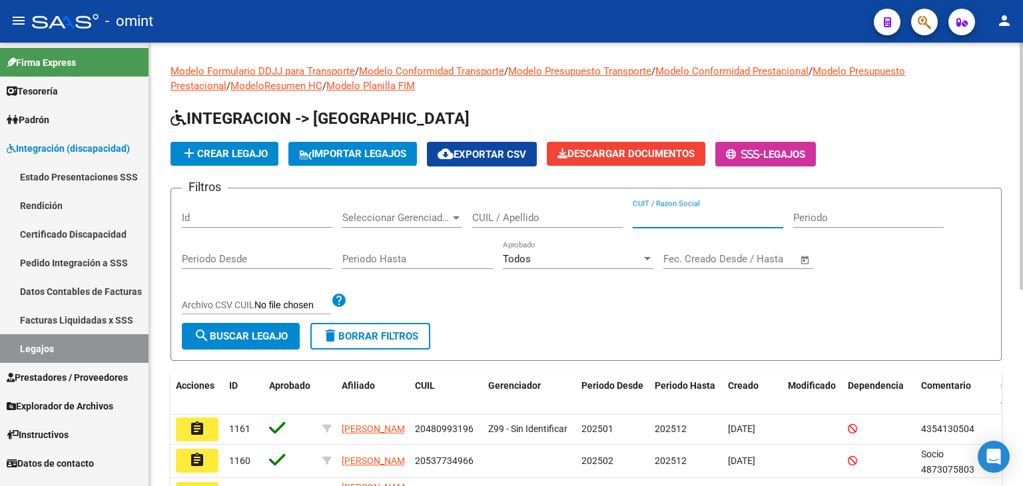
click at [655, 219] on input "CUIT / Razon Social" at bounding box center [708, 218] width 150 height 12
paste input "27-42315037-3"
type input "27-42315037-3"
click at [264, 332] on span "search Buscar Legajo" at bounding box center [241, 336] width 94 height 12
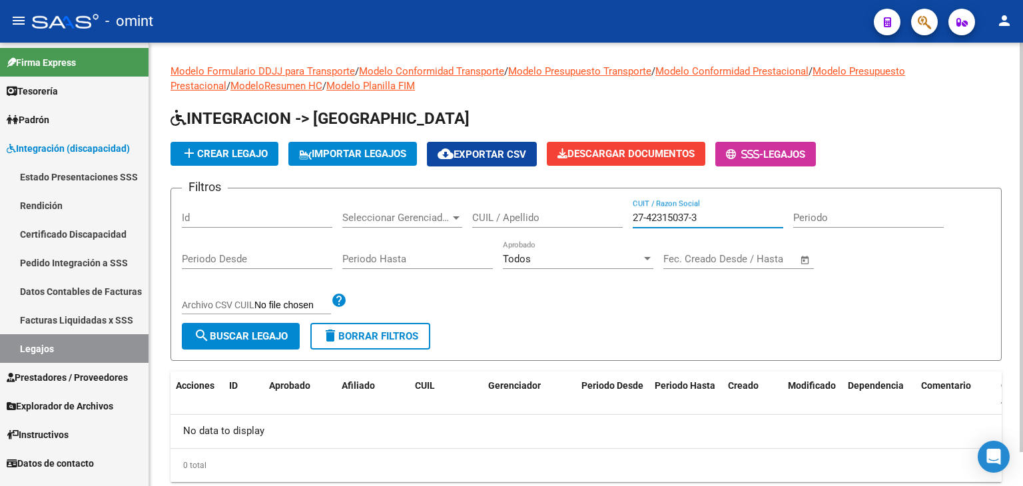
drag, startPoint x: 709, startPoint y: 218, endPoint x: 556, endPoint y: 220, distance: 152.5
click at [562, 218] on div "Filtros Id Seleccionar Gerenciador Seleccionar Gerenciador CUIL / Apellido 27-4…" at bounding box center [586, 261] width 808 height 124
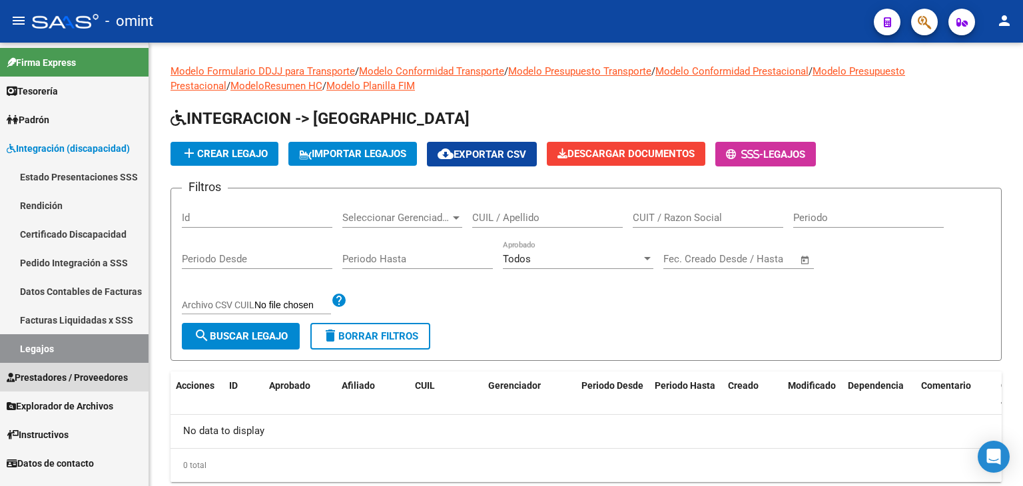
click at [59, 371] on span "Prestadores / Proveedores" at bounding box center [67, 377] width 121 height 15
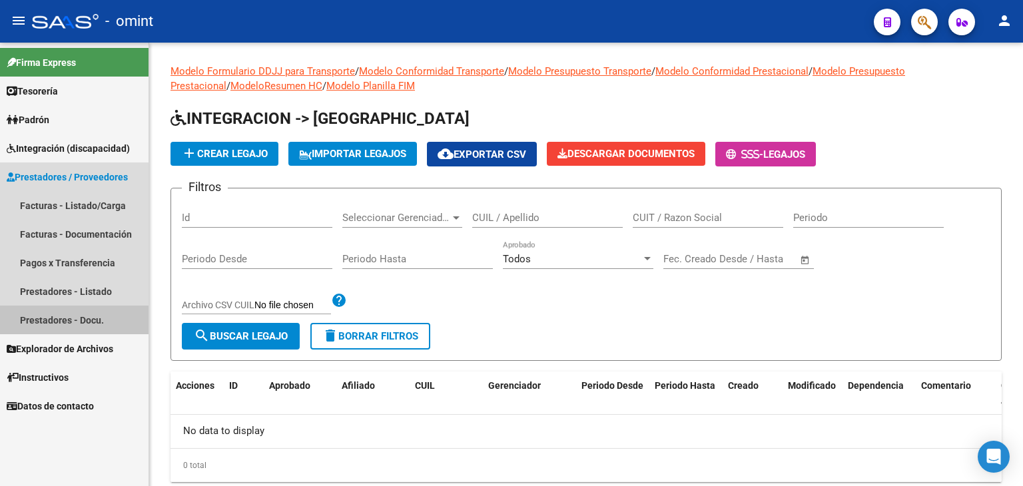
click at [58, 323] on link "Prestadores - Docu." at bounding box center [74, 320] width 148 height 29
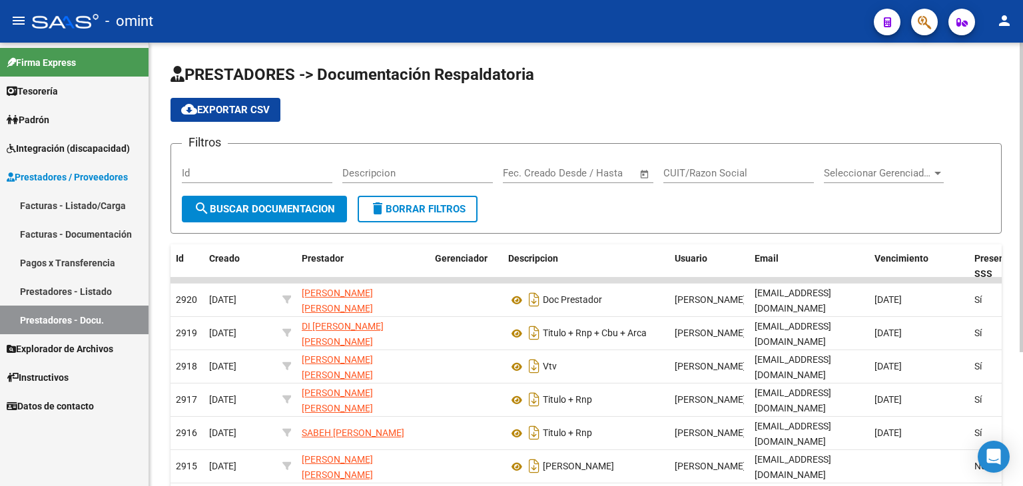
click at [704, 174] on input "CUIT/Razon Social" at bounding box center [738, 173] width 150 height 12
paste input "27-42315037-3"
click at [312, 205] on span "search Buscar Documentacion" at bounding box center [264, 209] width 141 height 12
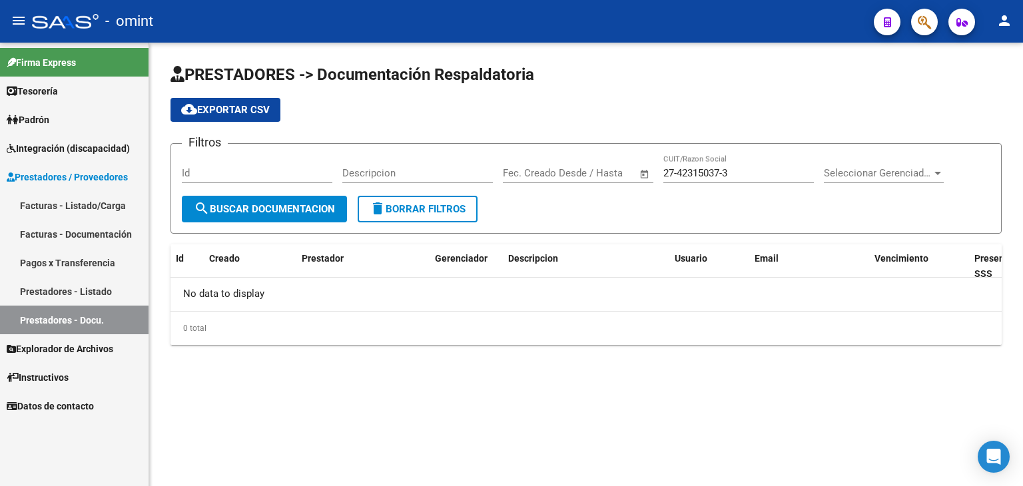
click at [722, 171] on input "27-42315037-3" at bounding box center [738, 173] width 150 height 12
type input "27423150373"
click at [247, 203] on span "search Buscar Documentacion" at bounding box center [264, 209] width 141 height 12
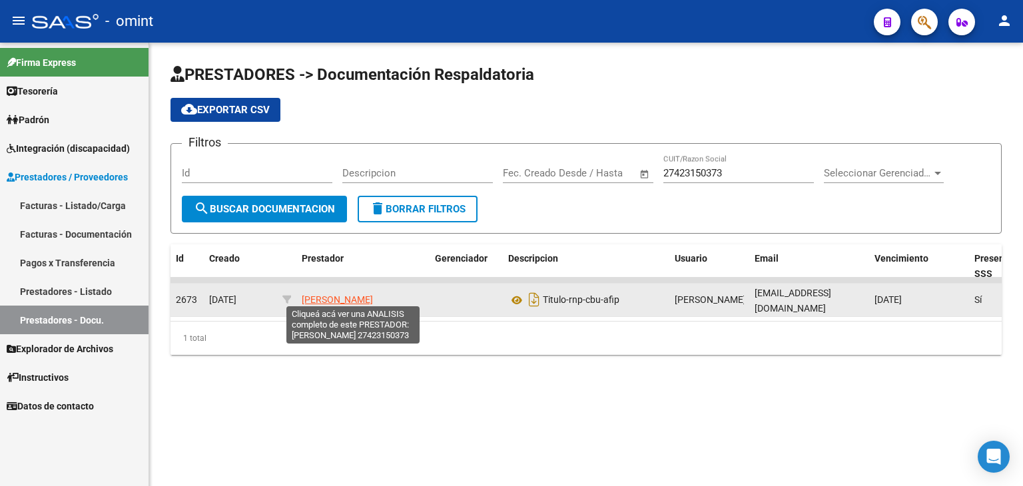
click at [335, 298] on span "CAÑETE ABRIL CELESTE" at bounding box center [337, 299] width 71 height 11
type textarea "27423150373"
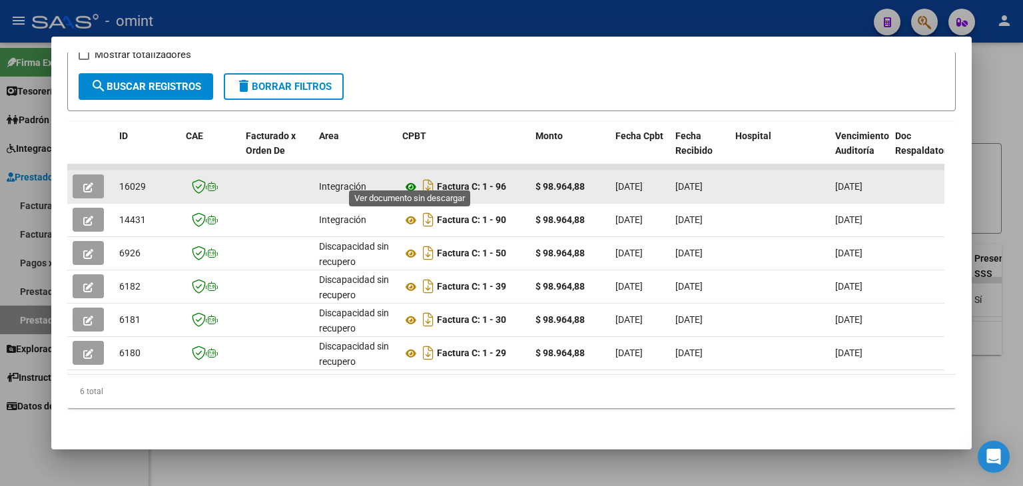
click at [409, 179] on icon at bounding box center [410, 187] width 17 height 16
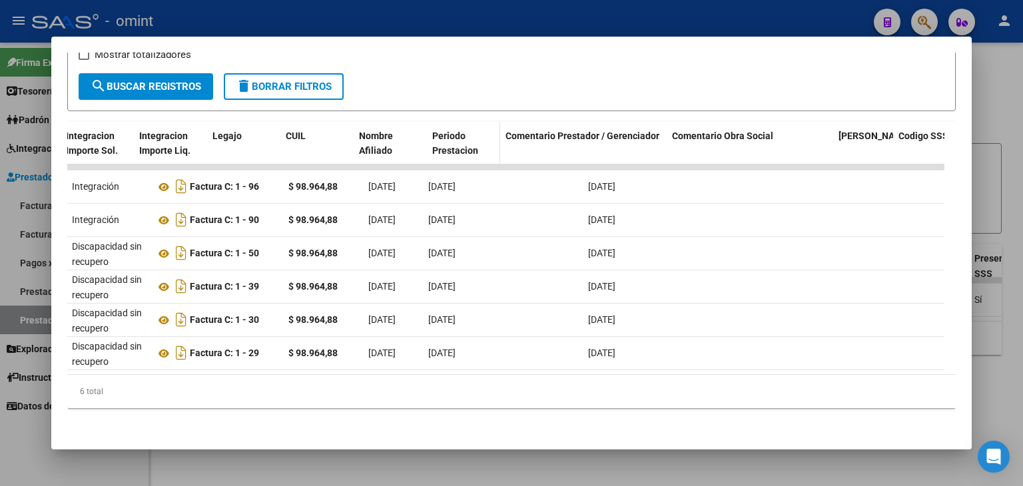
scroll to position [0, 1971]
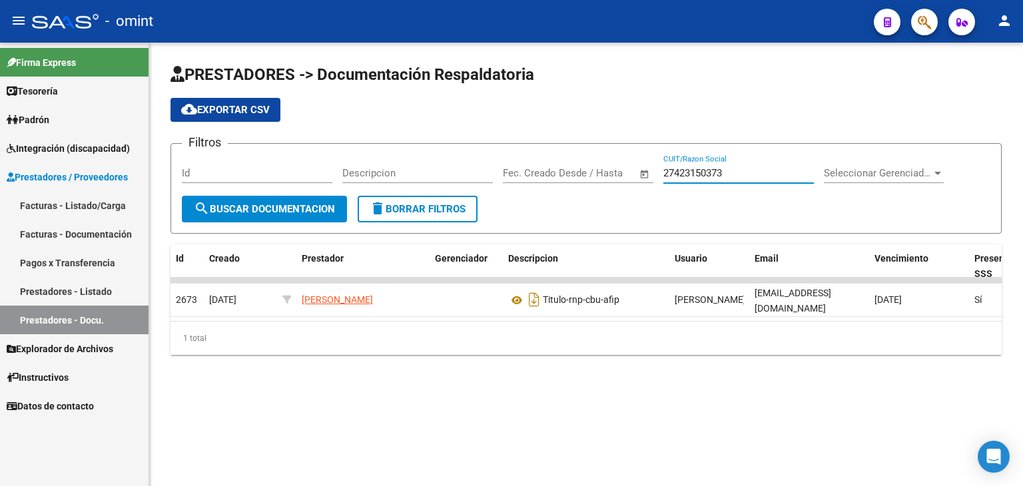
drag, startPoint x: 629, startPoint y: 166, endPoint x: 479, endPoint y: 164, distance: 149.8
click at [479, 164] on div "Filtros Id Descripcion Start date – End date Fec. Creado Desde / Hasta 27423150…" at bounding box center [586, 174] width 808 height 41
paste input "-41334008-5"
type input "27413340085"
click at [228, 211] on span "search Buscar Documentacion" at bounding box center [264, 209] width 141 height 12
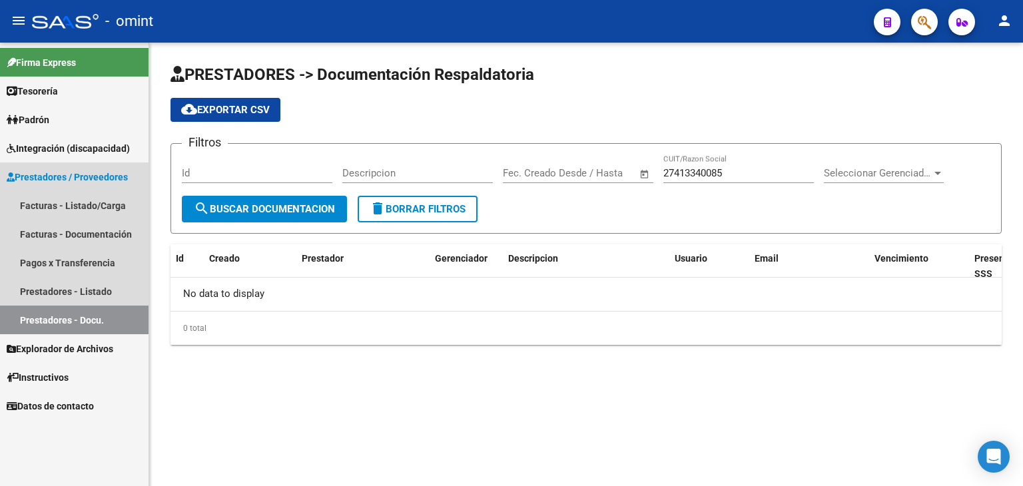
click at [77, 317] on link "Prestadores - Docu." at bounding box center [74, 320] width 148 height 29
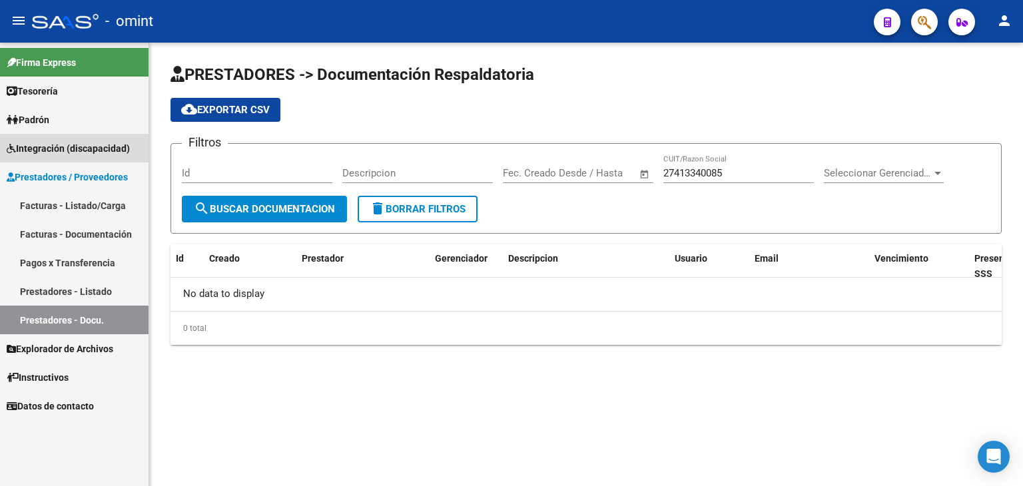
click at [48, 141] on span "Integración (discapacidad)" at bounding box center [68, 148] width 123 height 15
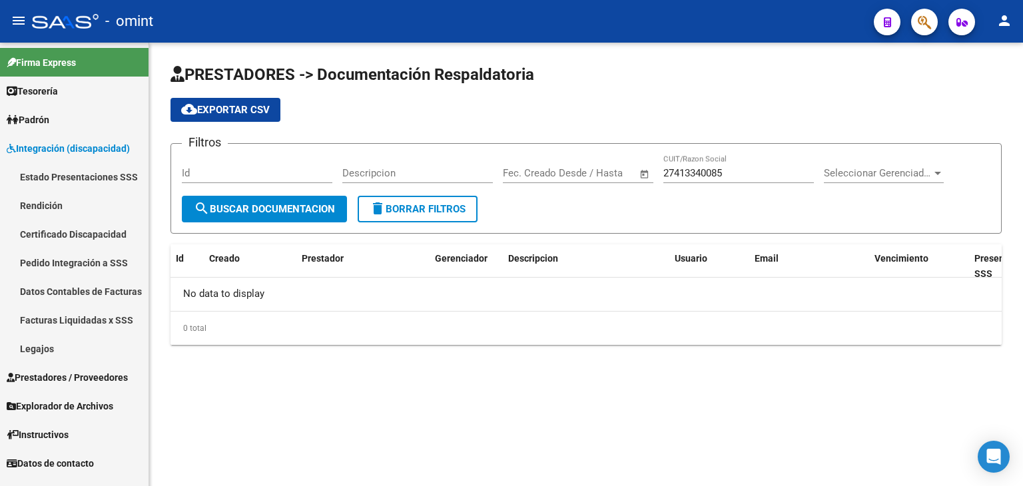
click at [57, 353] on link "Legajos" at bounding box center [74, 348] width 148 height 29
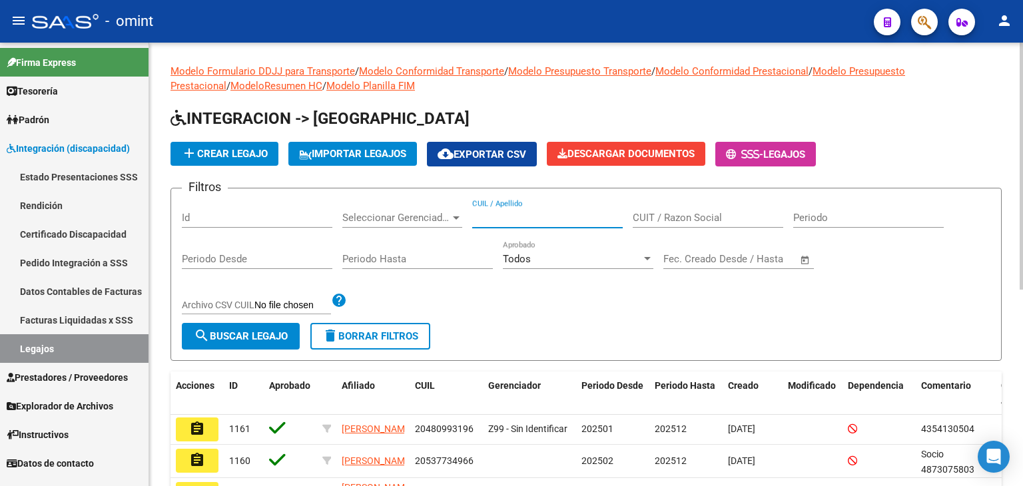
paste input "20589495943"
click at [527, 219] on input "20589495943" at bounding box center [547, 218] width 150 height 12
type input "20589495943"
click at [250, 326] on button "search Buscar Legajo" at bounding box center [241, 336] width 118 height 27
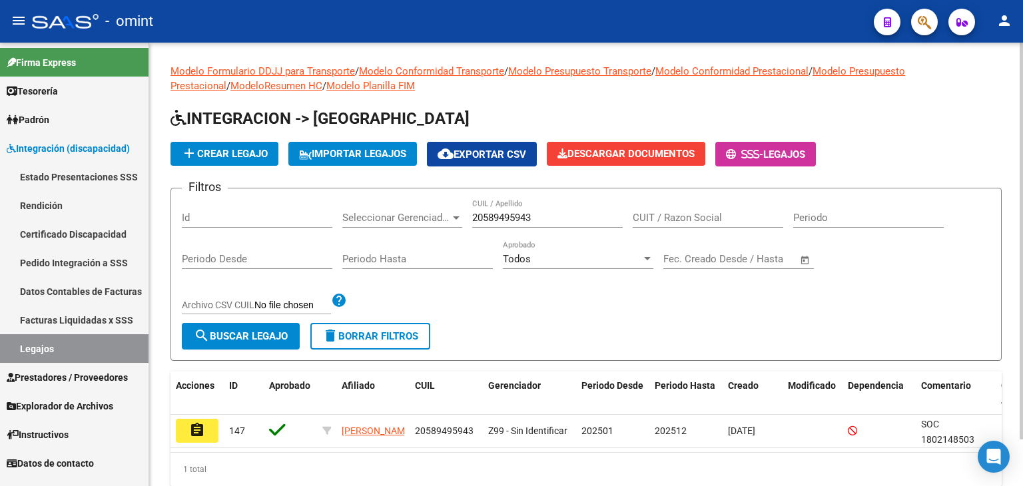
scroll to position [52, 0]
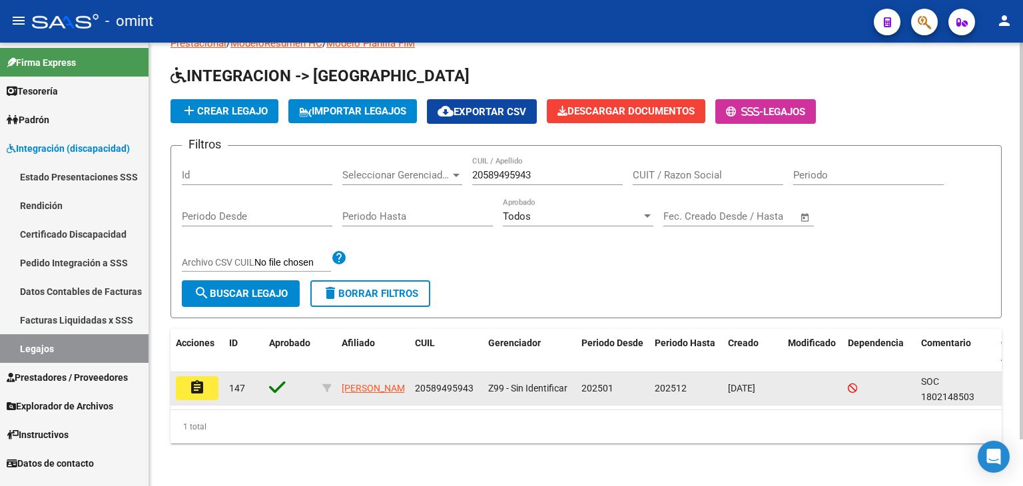
click at [195, 372] on datatable-body-cell "assignment" at bounding box center [196, 388] width 53 height 33
click at [192, 380] on mat-icon "assignment" at bounding box center [197, 388] width 16 height 16
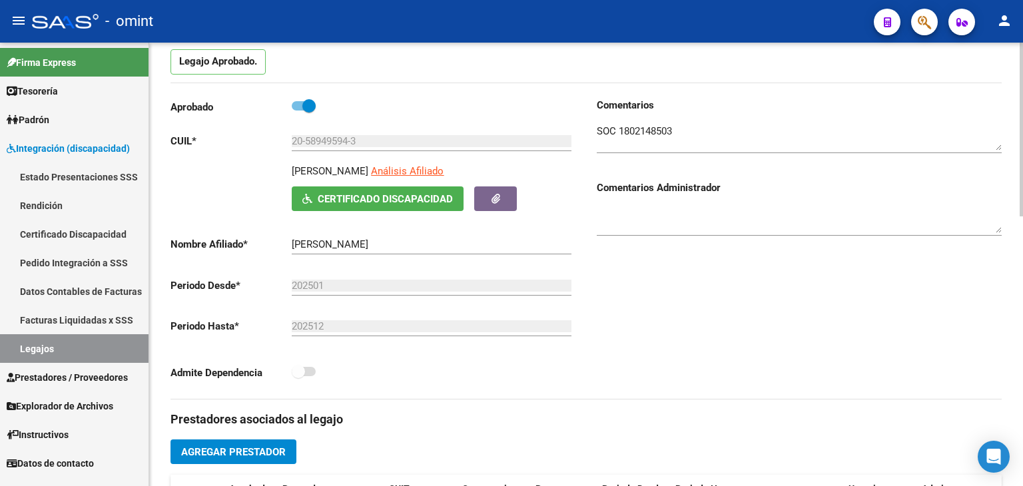
scroll to position [333, 0]
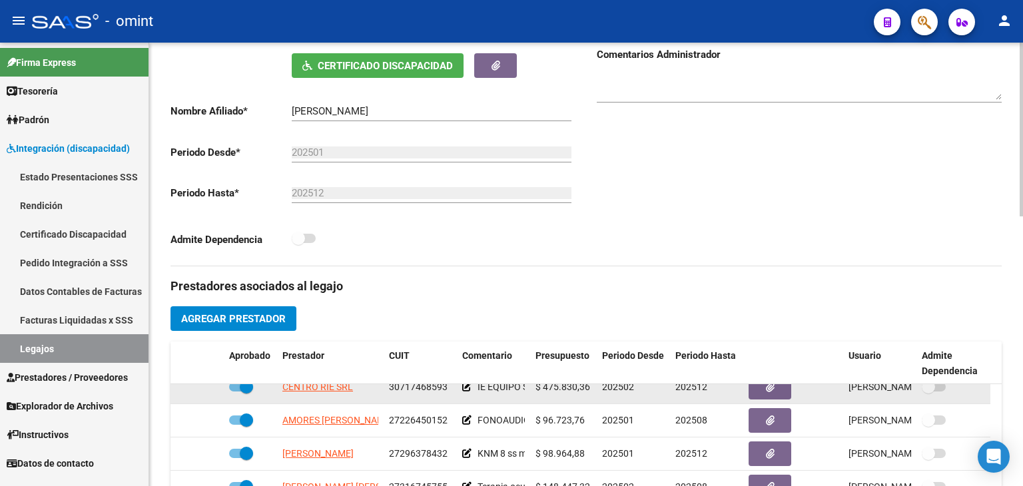
scroll to position [0, 0]
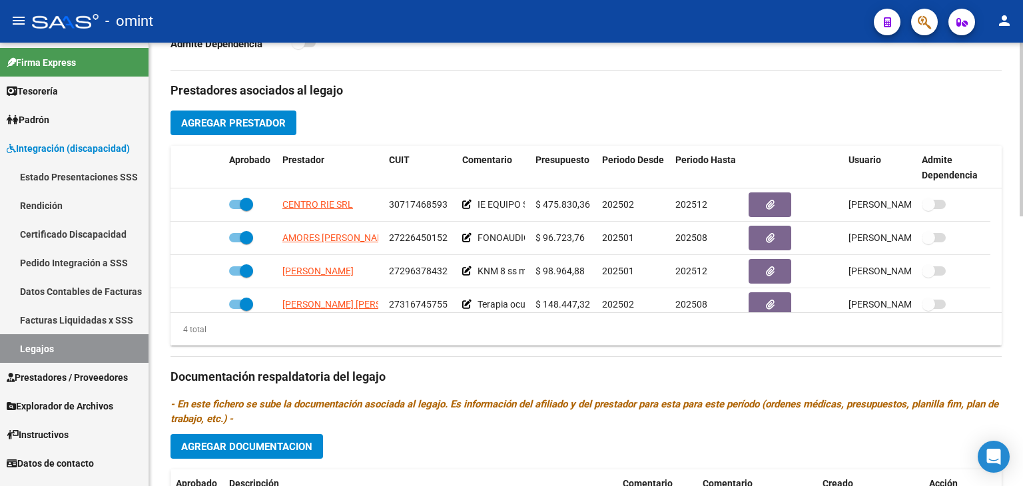
scroll to position [466, 0]
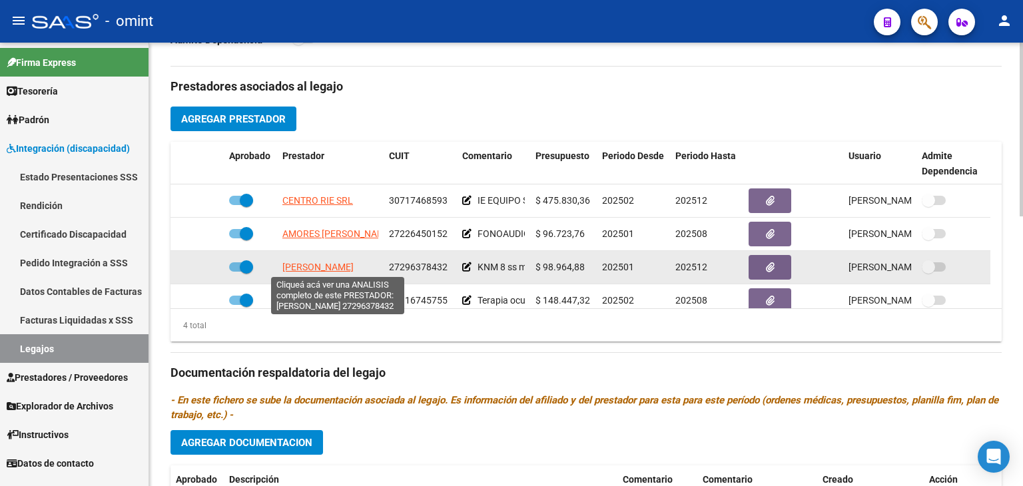
click at [342, 267] on span "[PERSON_NAME]" at bounding box center [317, 267] width 71 height 11
type textarea "27296378432"
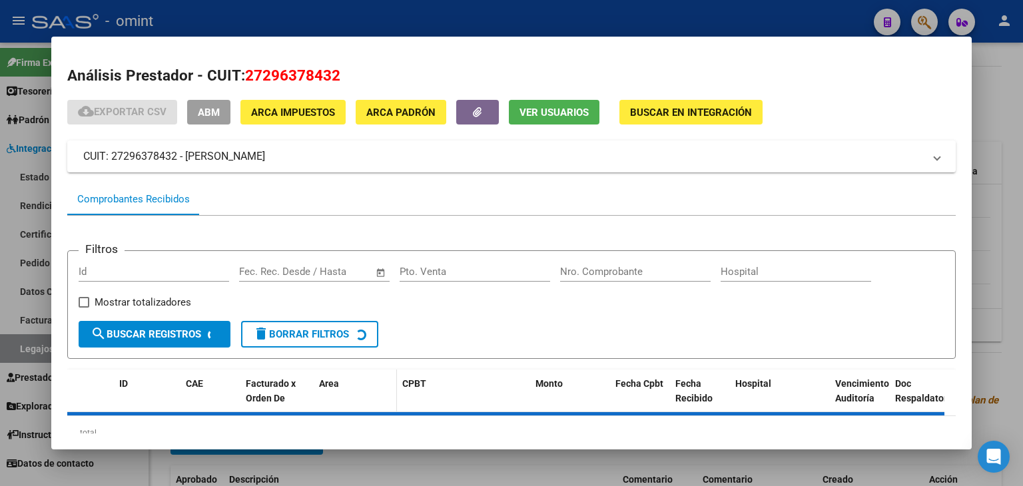
click at [326, 411] on div "ID CAE Facturado x Orden De Area CPBT Monto Fecha Cpbt Fecha Recibido Hospital …" at bounding box center [511, 410] width 888 height 80
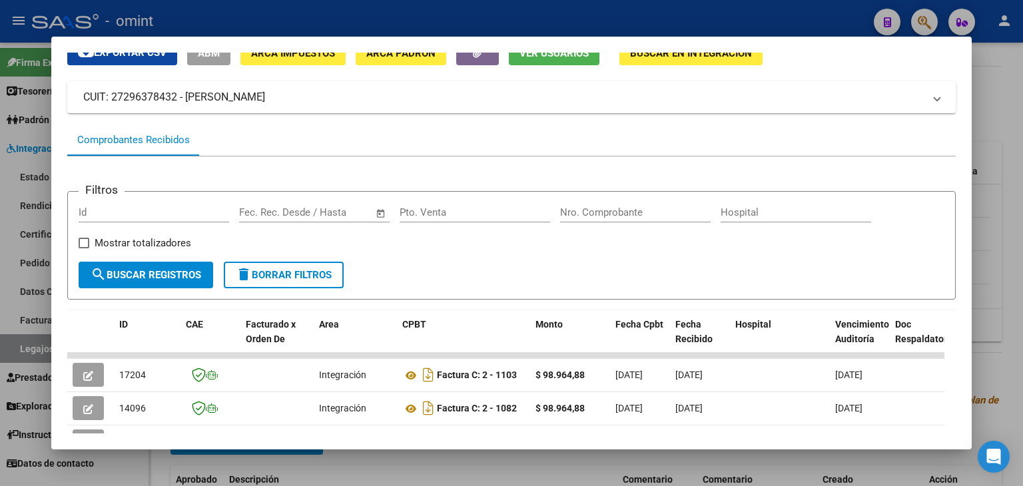
scroll to position [133, 0]
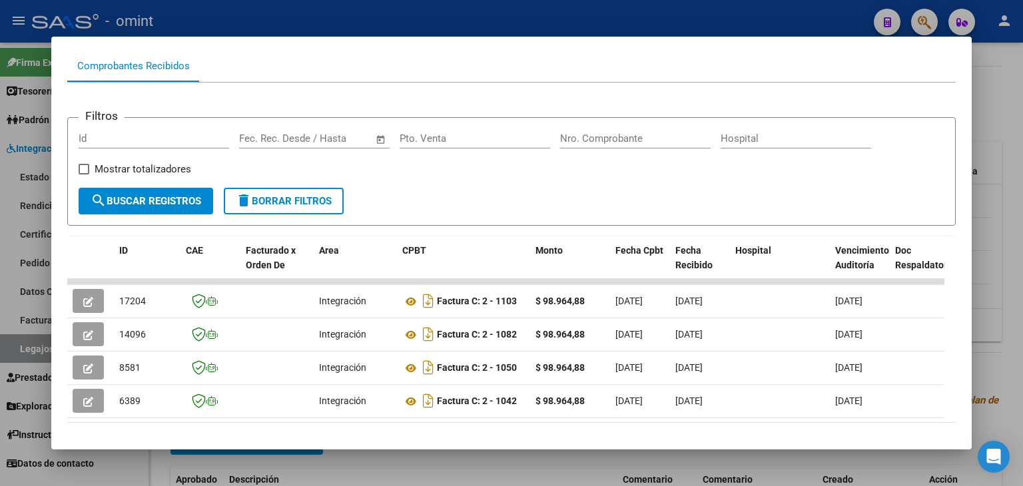
click at [515, 68] on div "Comprobantes Recibidos" at bounding box center [511, 66] width 888 height 32
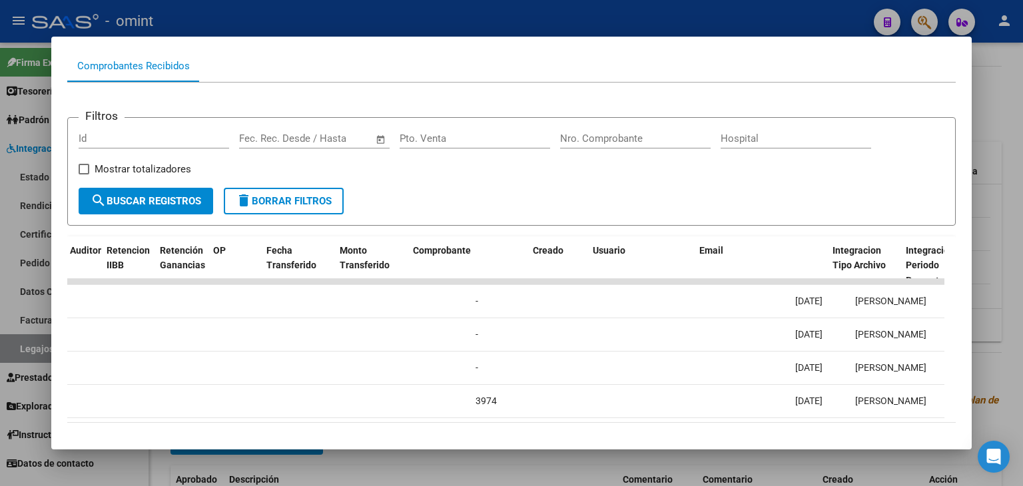
scroll to position [0, 0]
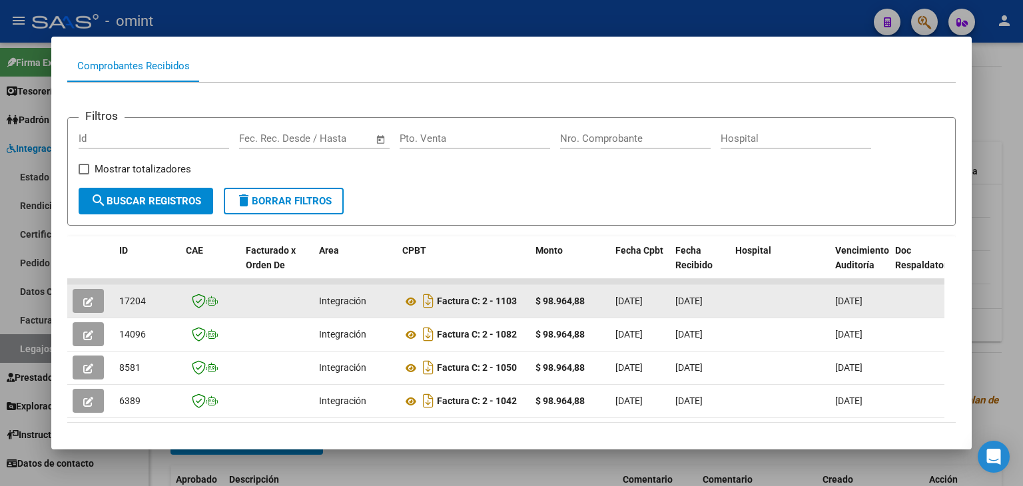
click at [133, 300] on span "17204" at bounding box center [132, 301] width 27 height 11
copy span "17204"
click at [410, 302] on icon at bounding box center [410, 302] width 17 height 16
copy span "17204"
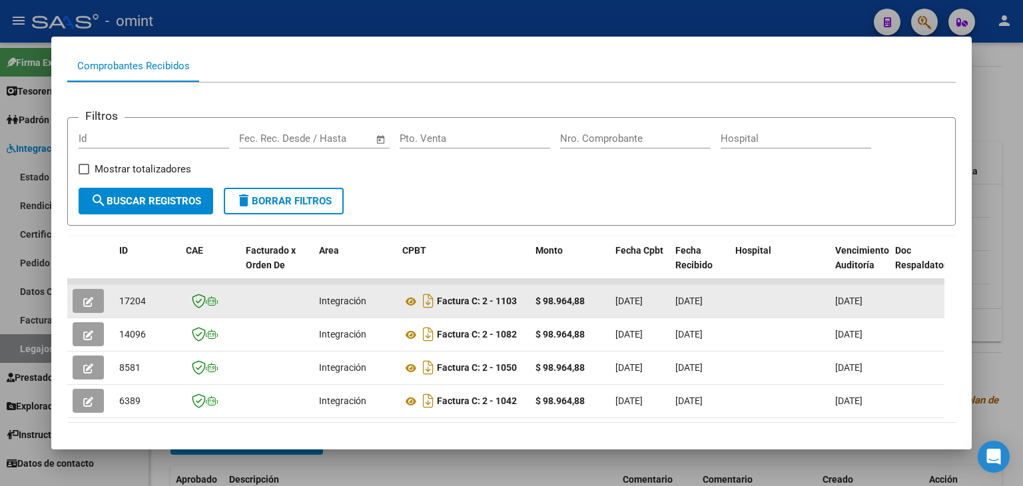
click at [87, 291] on button "button" at bounding box center [88, 301] width 31 height 24
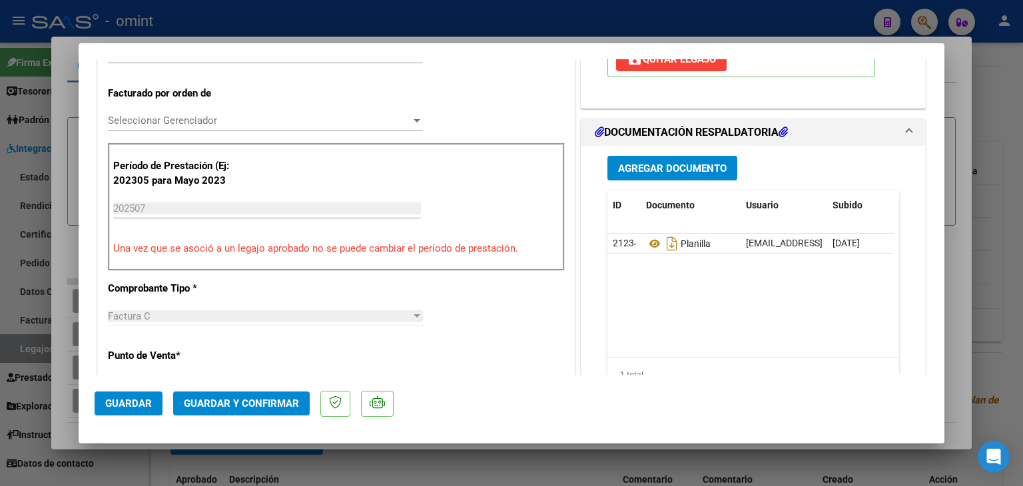
scroll to position [333, 0]
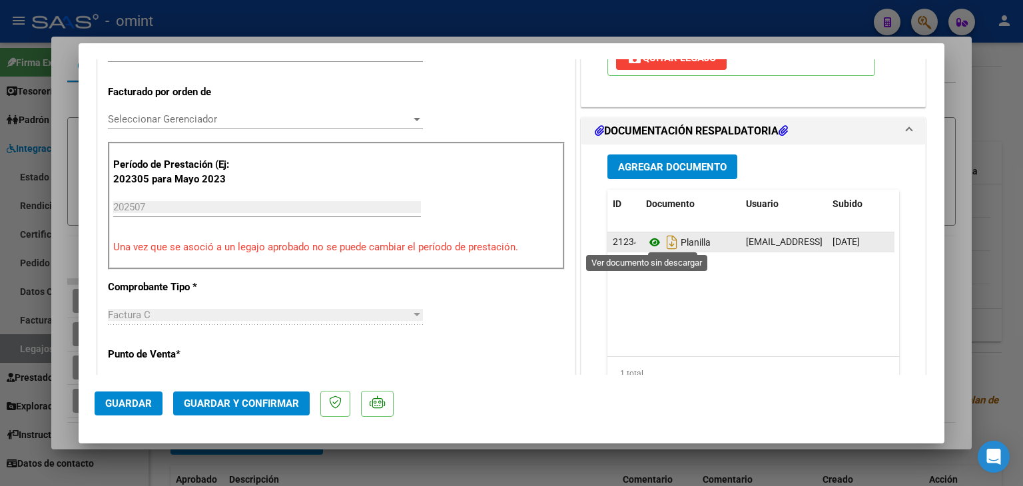
click at [646, 242] on icon at bounding box center [654, 242] width 17 height 16
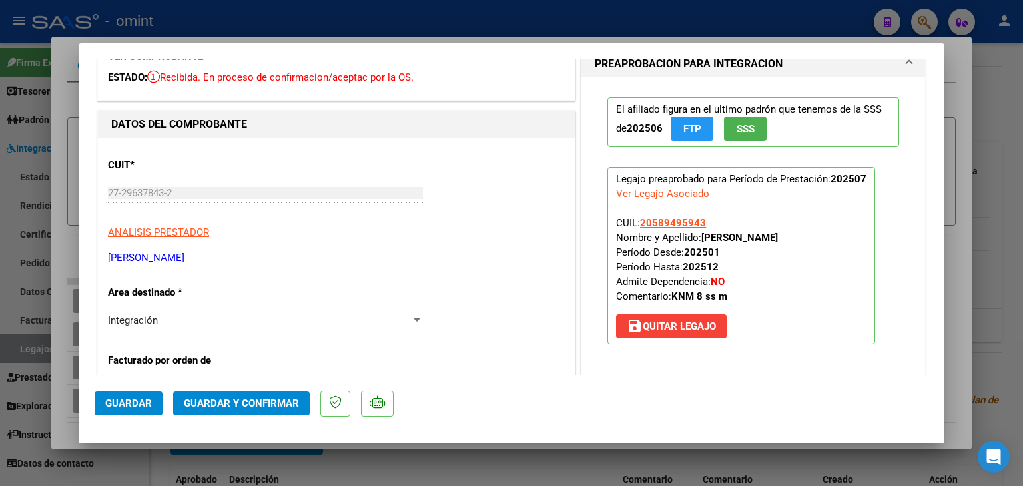
scroll to position [200, 0]
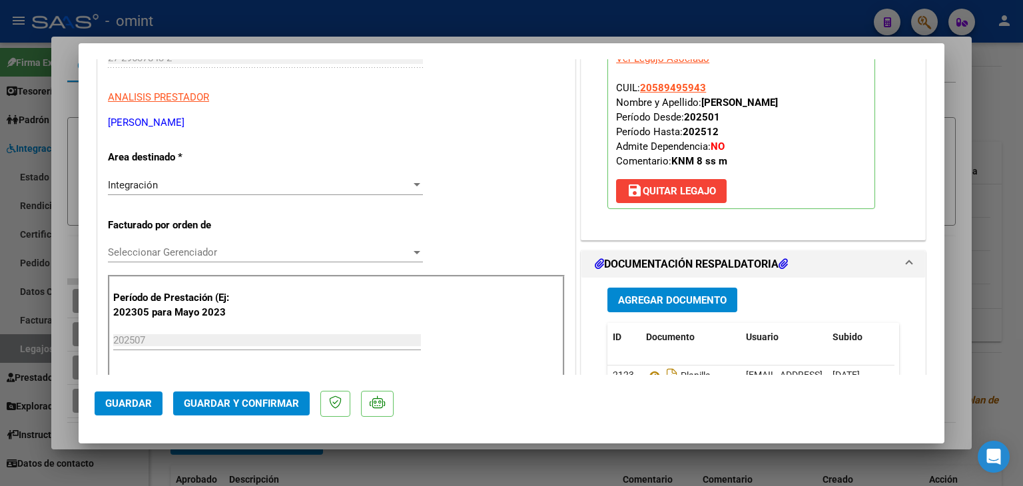
click at [152, 187] on span "Integración" at bounding box center [133, 185] width 50 height 12
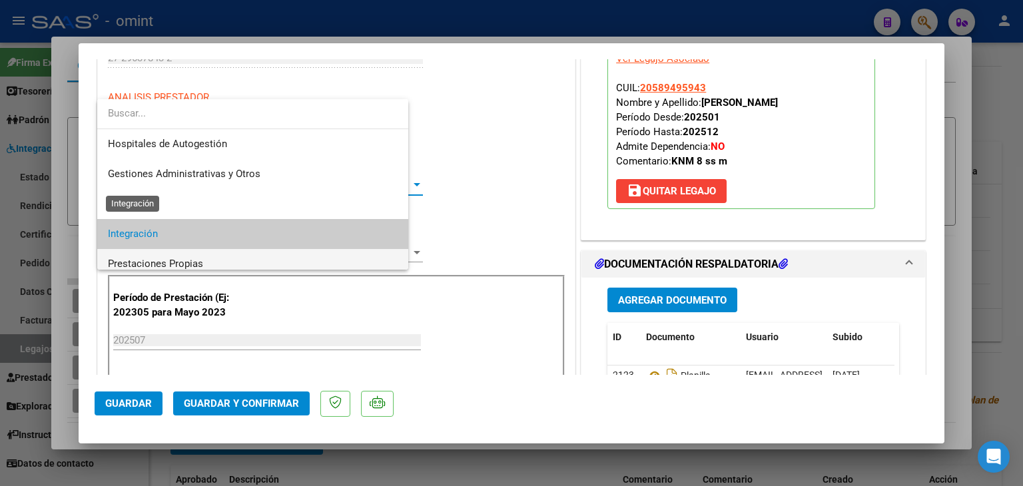
scroll to position [49, 0]
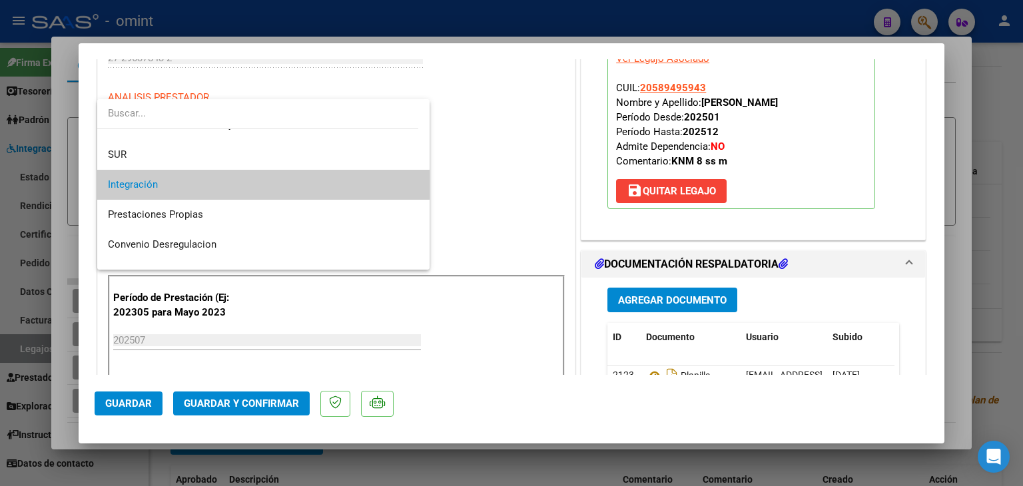
click at [128, 188] on span "Integración" at bounding box center [133, 184] width 50 height 12
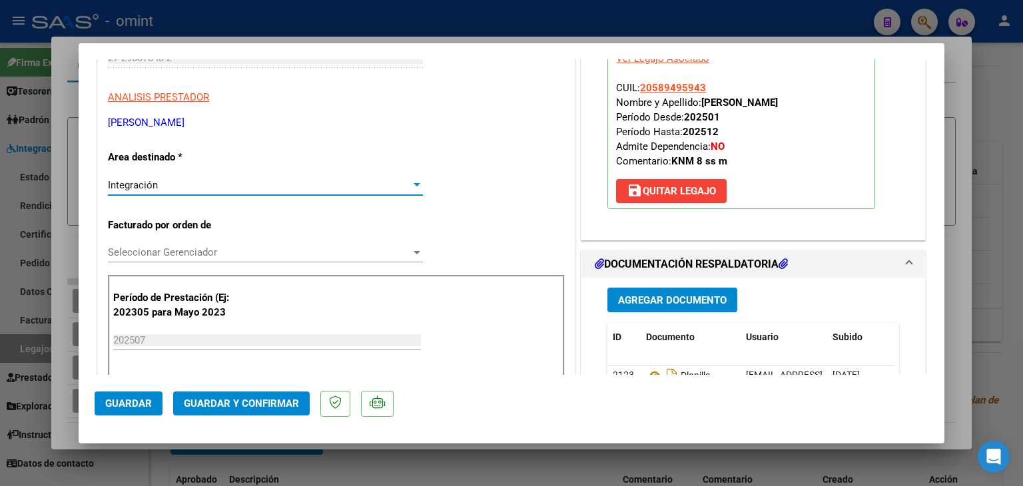
click at [143, 256] on span "Seleccionar Gerenciador" at bounding box center [259, 252] width 303 height 12
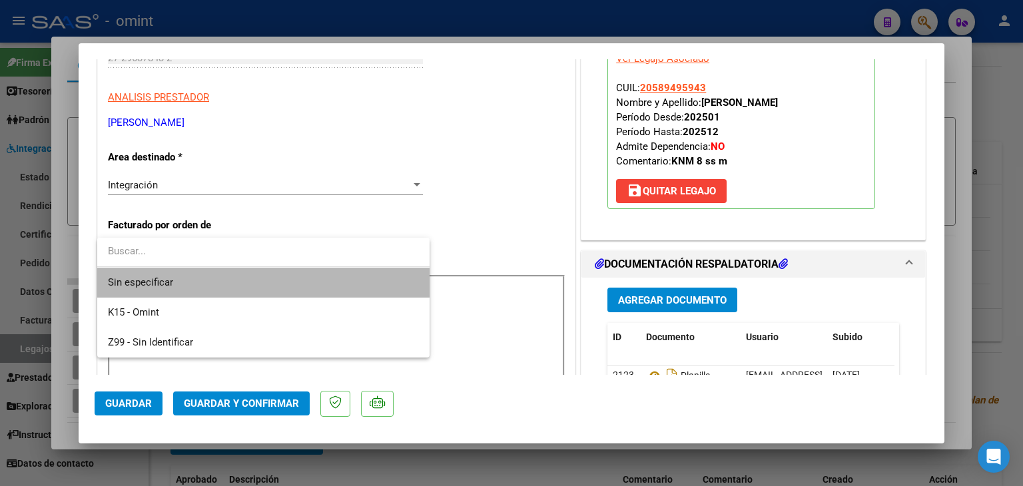
click at [144, 279] on span "Sin especificar" at bounding box center [263, 283] width 311 height 30
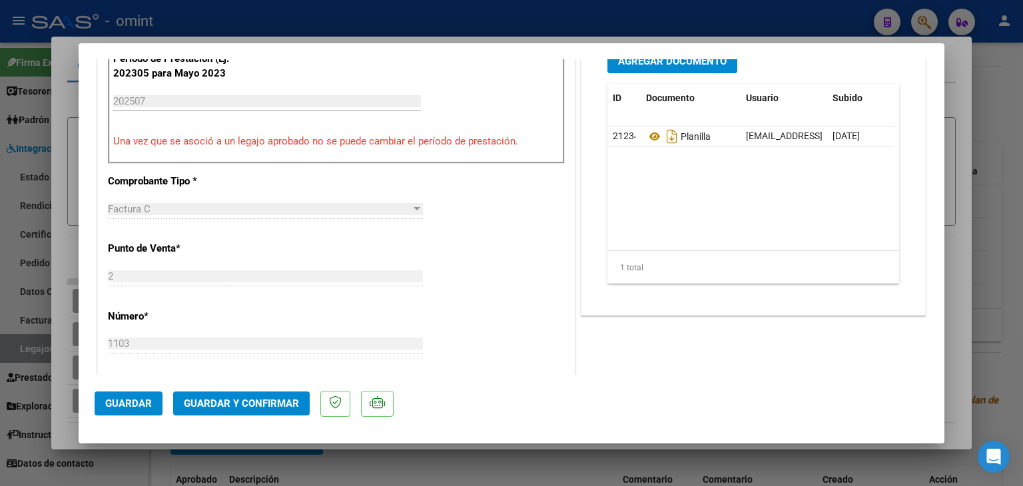
scroll to position [666, 0]
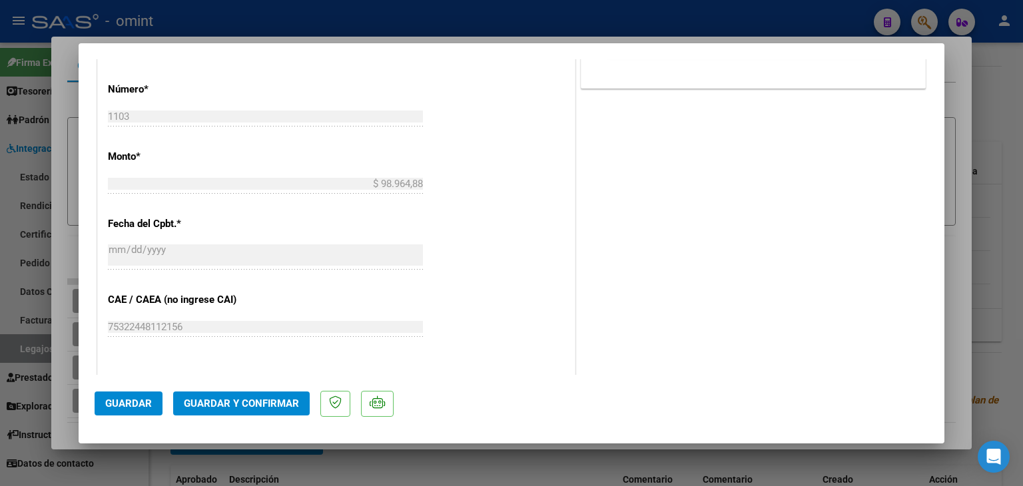
click at [275, 409] on span "Guardar y Confirmar" at bounding box center [241, 404] width 115 height 12
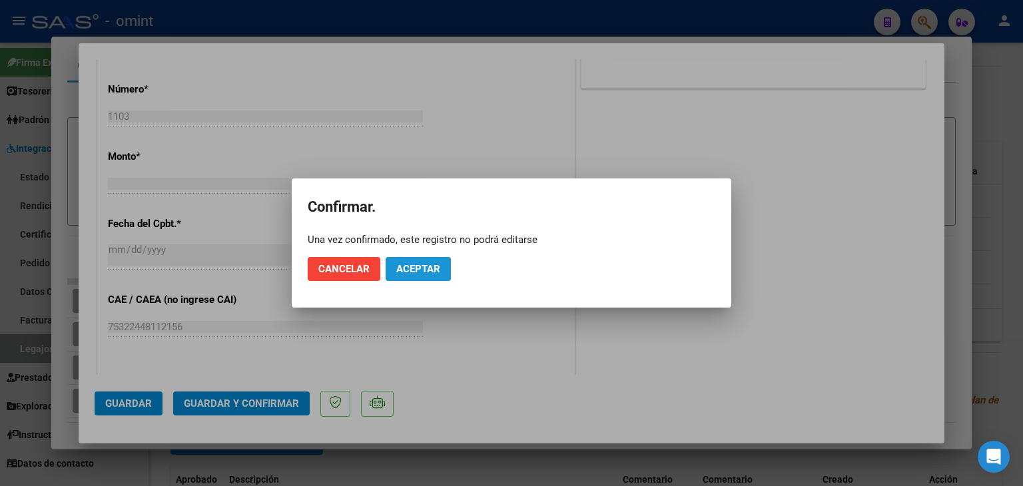
click at [416, 271] on span "Aceptar" at bounding box center [418, 269] width 44 height 12
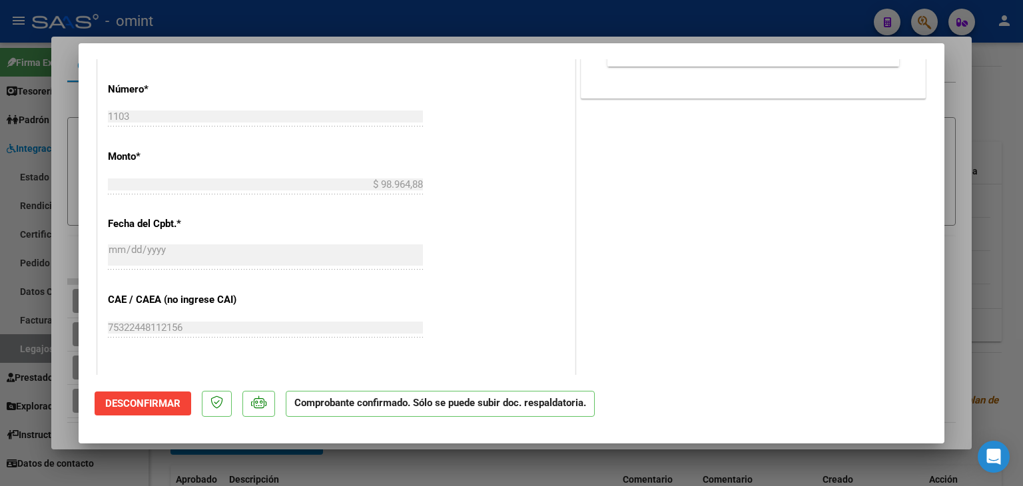
type input "$ 0,00"
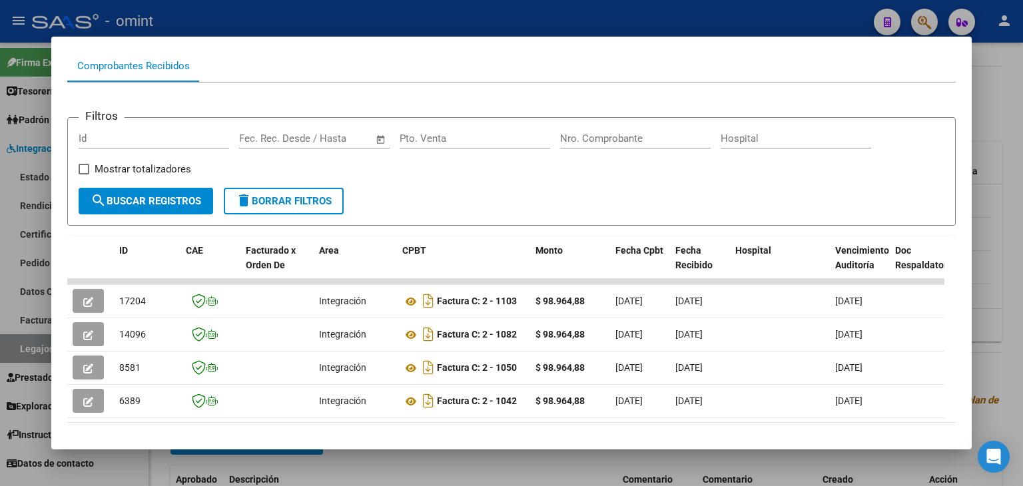
click at [616, 50] on mat-dialog-container "Análisis Prestador - CUIT: 27296378432 cloud_download Exportar CSV ABM ARCA Imp…" at bounding box center [511, 244] width 920 height 414
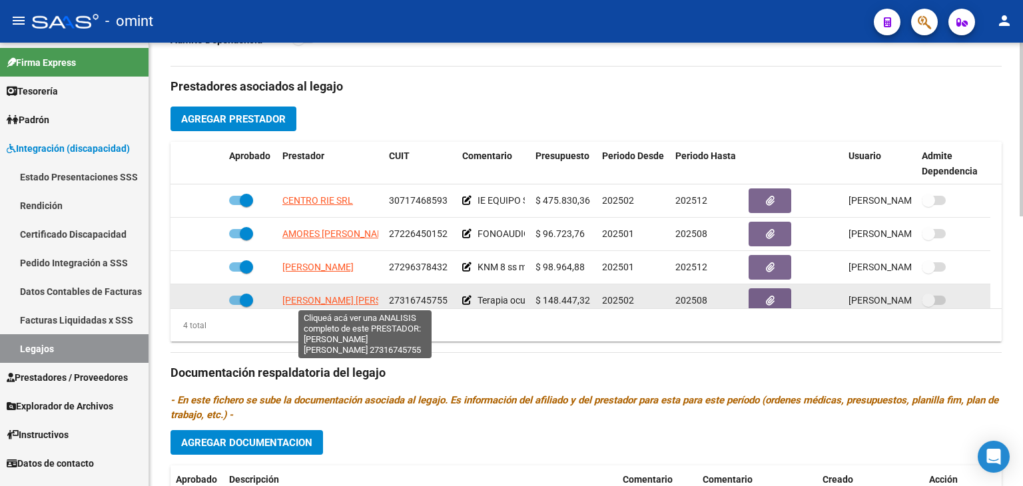
click at [321, 300] on span "LATORRE MARIA CECILIA DEL CARMEN" at bounding box center [354, 300] width 144 height 11
type textarea "27316745755"
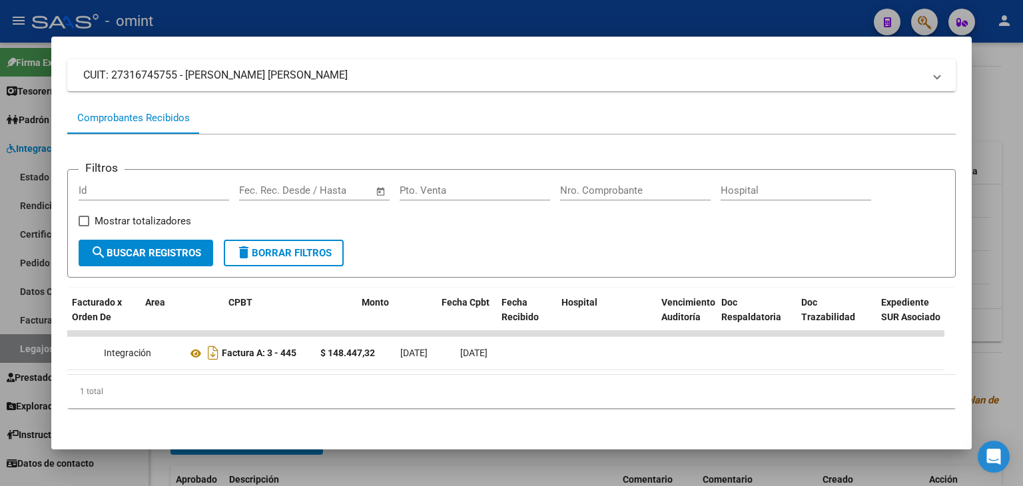
scroll to position [0, 0]
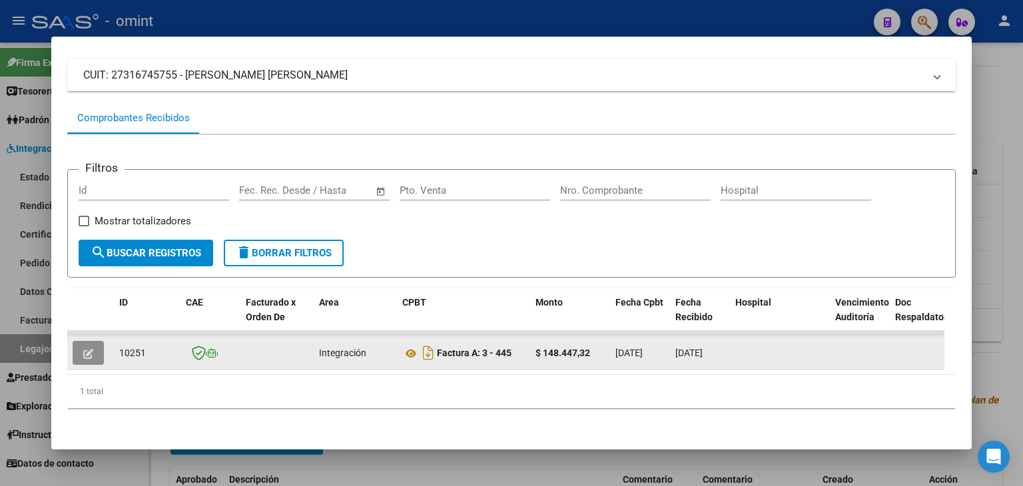
click at [88, 349] on icon "button" at bounding box center [88, 354] width 10 height 10
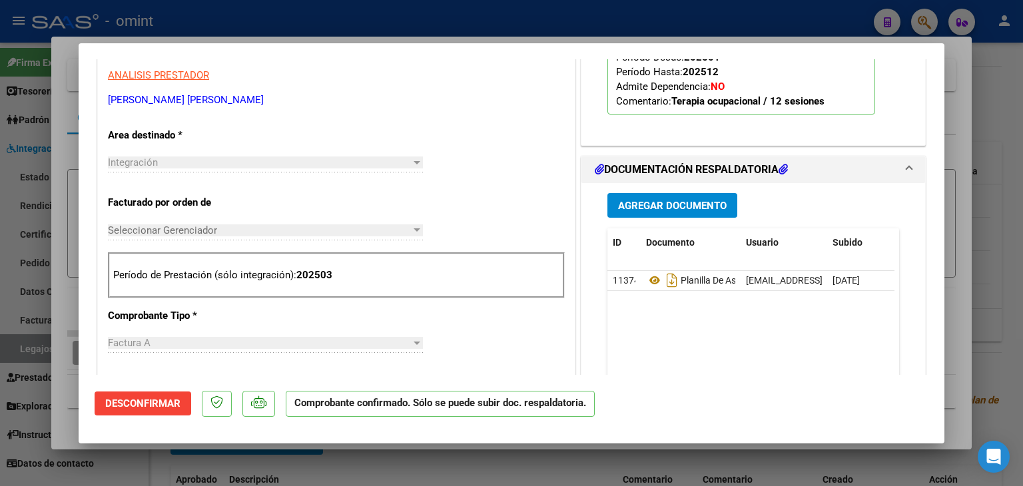
scroll to position [400, 0]
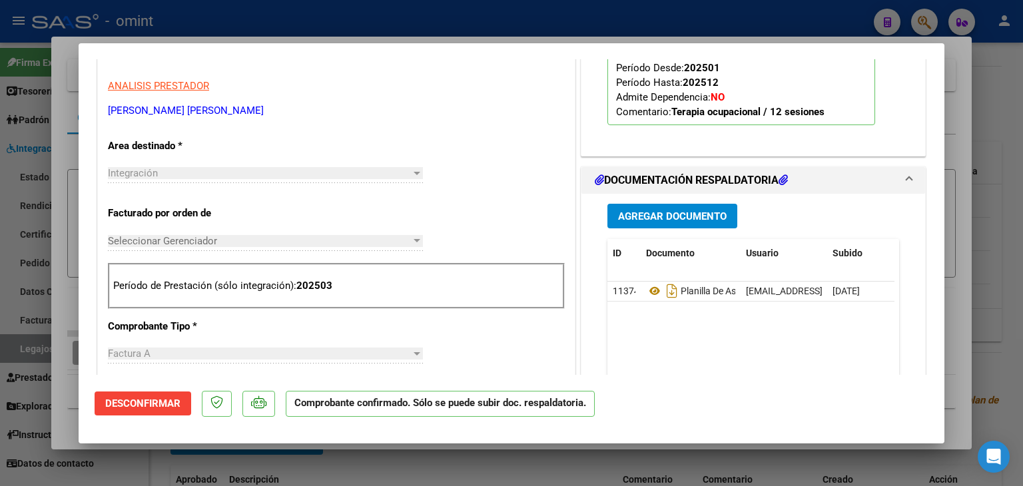
type input "$ 0,00"
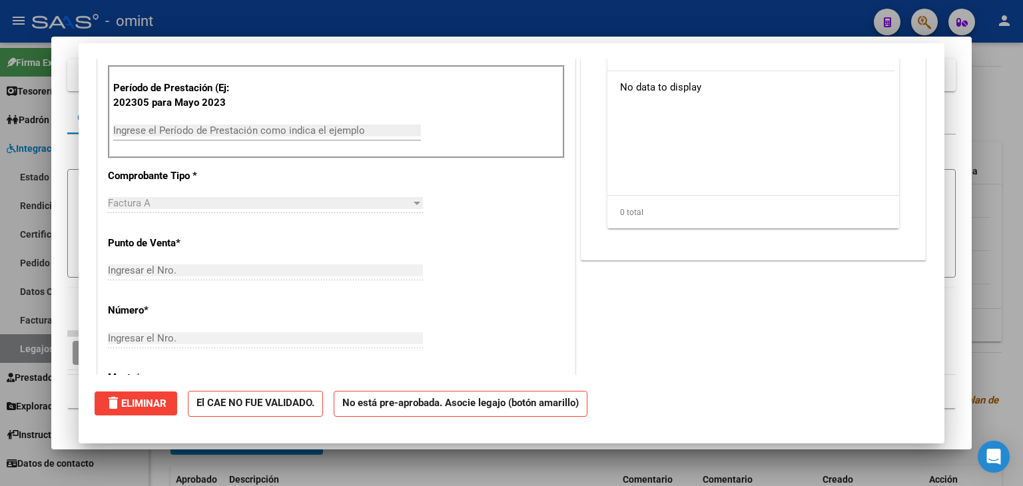
scroll to position [0, 0]
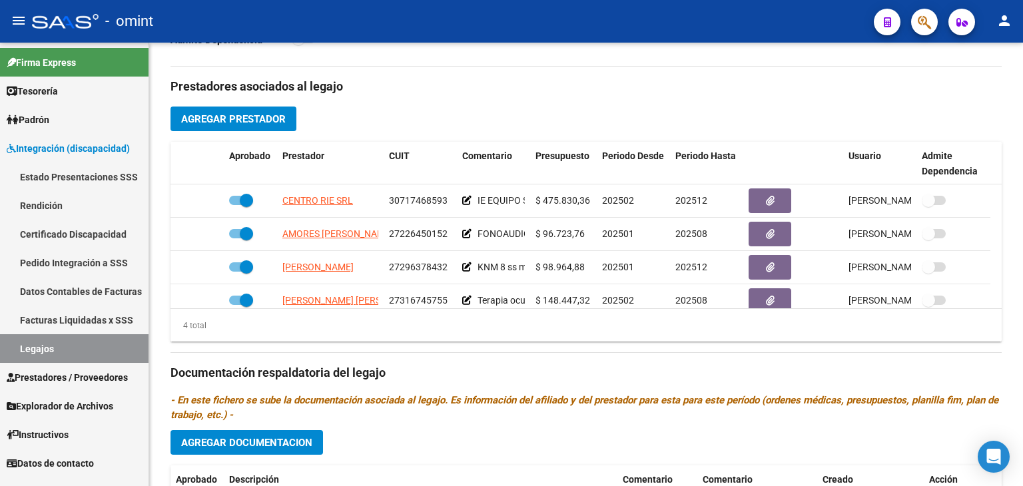
click at [67, 346] on link "Legajos" at bounding box center [74, 348] width 148 height 29
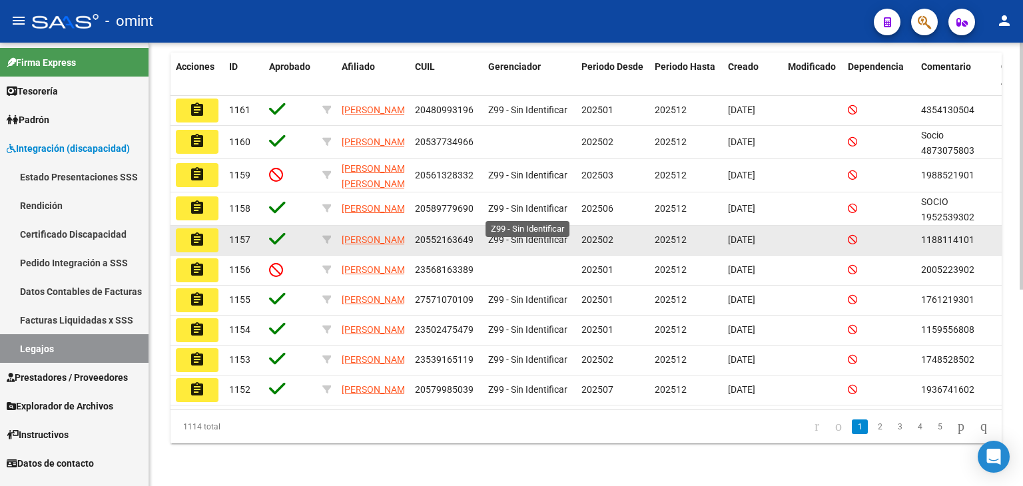
click at [531, 234] on span "Z99 - Sin Identificar" at bounding box center [527, 239] width 79 height 11
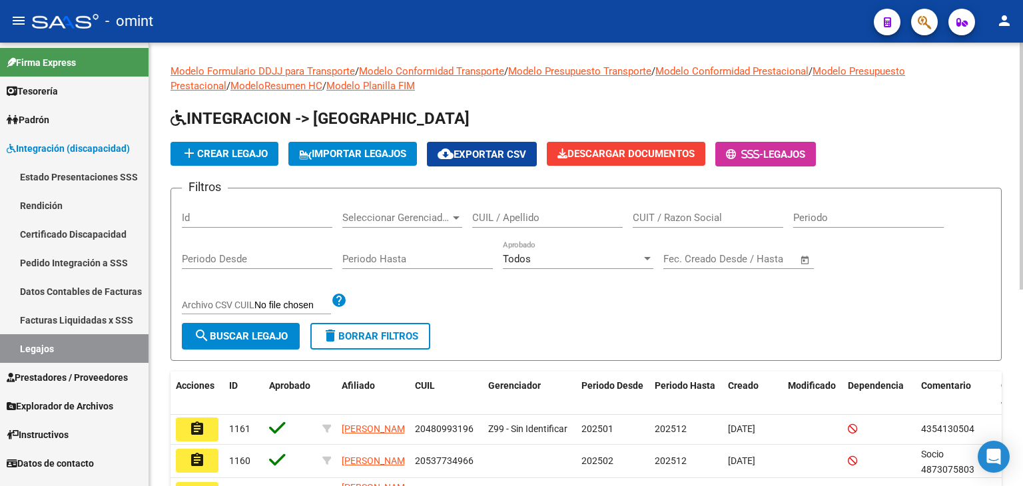
click at [551, 224] on div "CUIL / Apellido" at bounding box center [547, 213] width 150 height 29
paste input "27517036752"
type input "27517036752"
click at [278, 330] on span "search Buscar Legajo" at bounding box center [241, 336] width 94 height 12
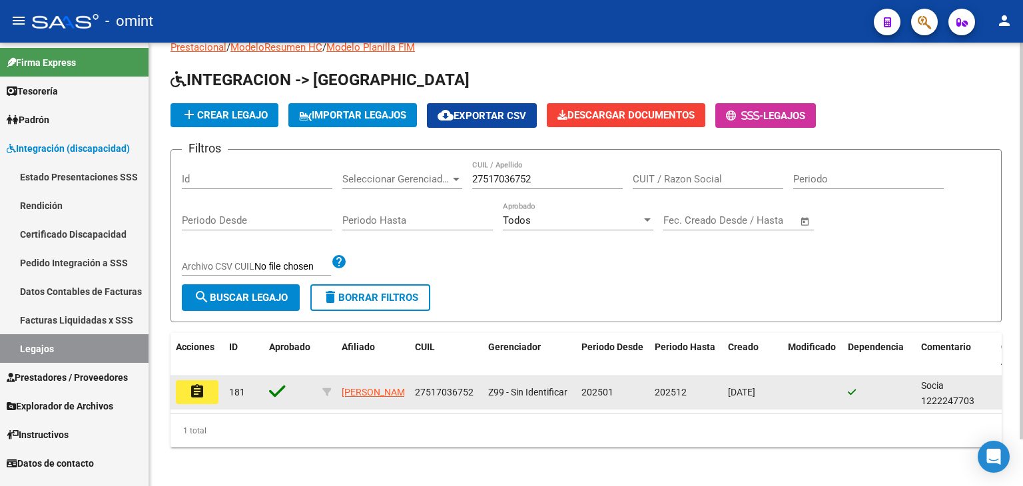
scroll to position [52, 0]
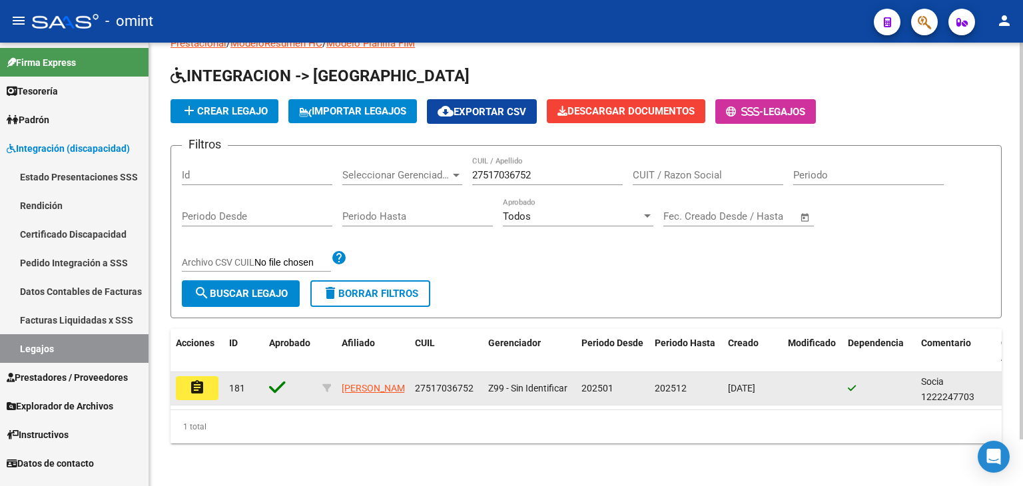
click at [198, 380] on mat-icon "assignment" at bounding box center [197, 388] width 16 height 16
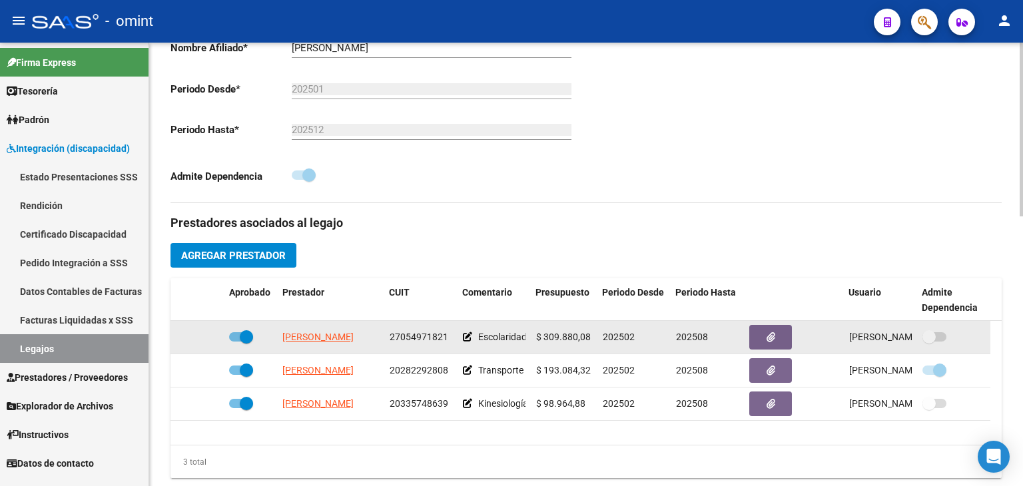
scroll to position [333, 0]
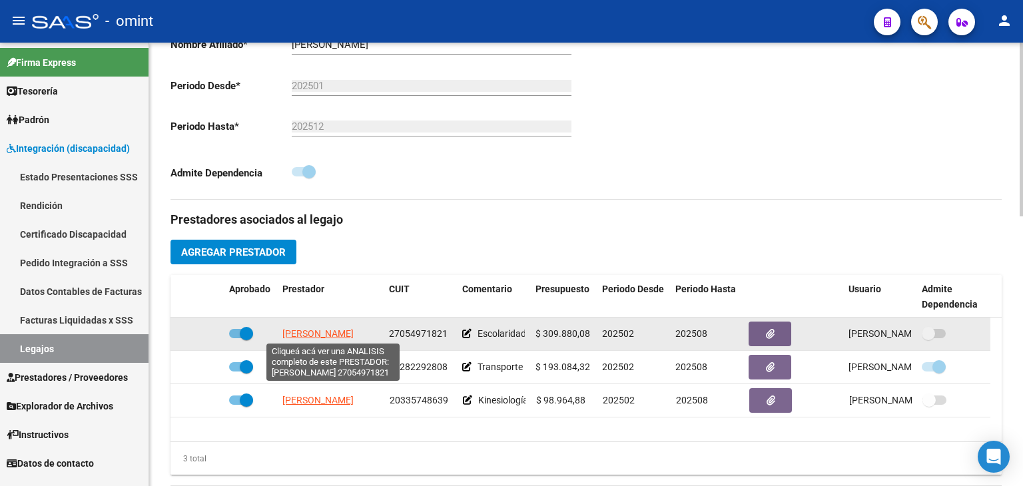
click at [336, 335] on span "JOSCH ESTER PATRICIA" at bounding box center [317, 333] width 71 height 11
type textarea "27054971821"
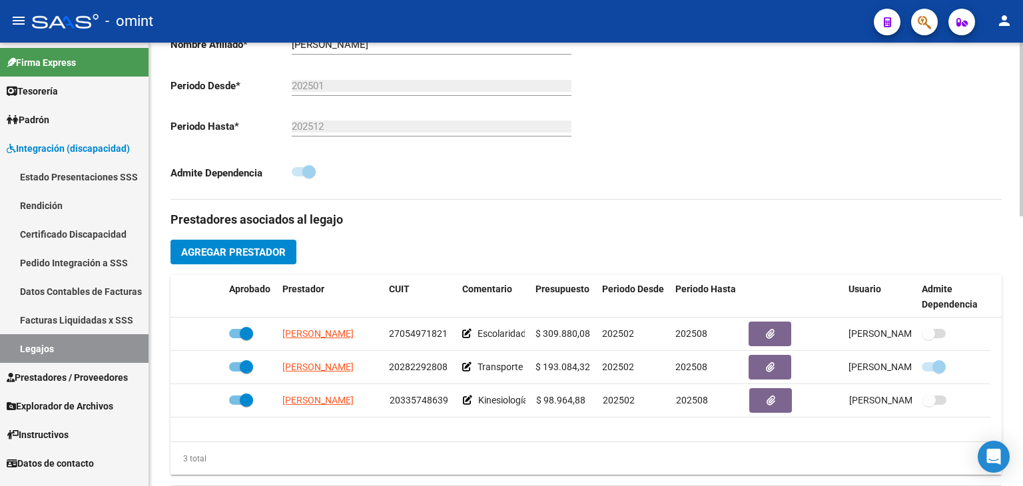
scroll to position [67, 0]
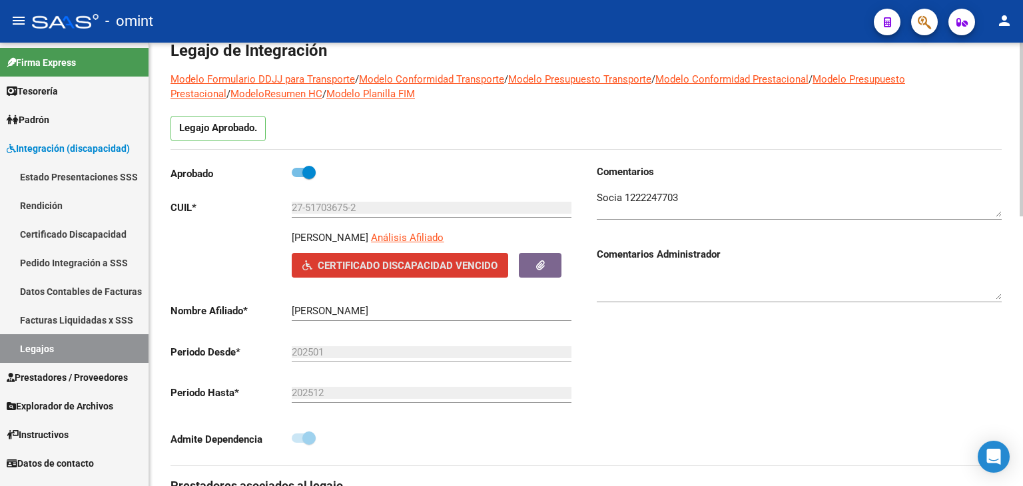
click at [449, 262] on span "Certificado Discapacidad Vencido" at bounding box center [408, 266] width 180 height 12
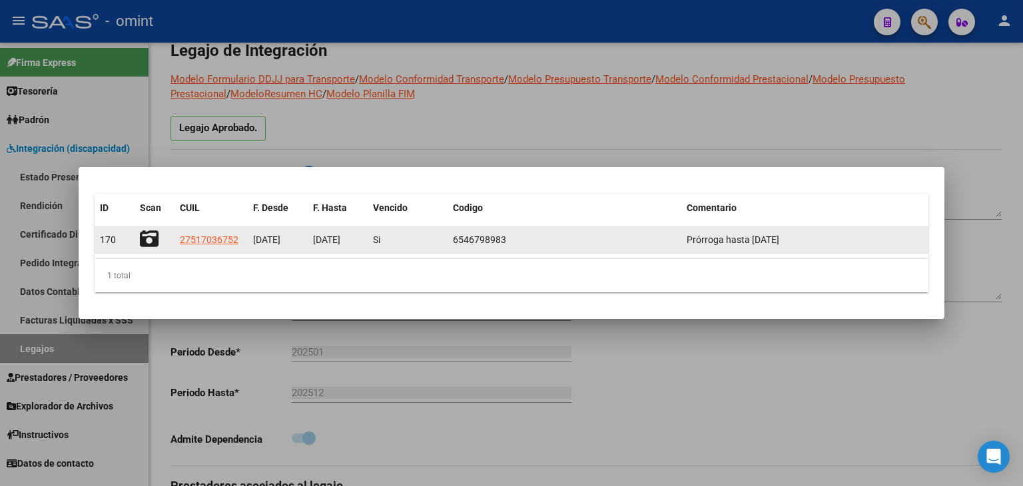
click at [746, 232] on div "Prórroga hasta 22/11/2025" at bounding box center [805, 239] width 236 height 15
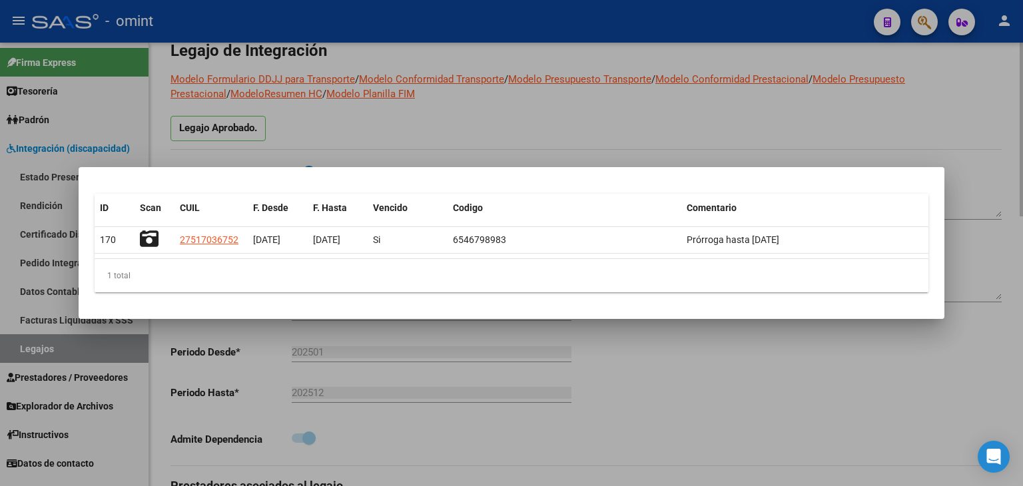
drag, startPoint x: 653, startPoint y: 132, endPoint x: 629, endPoint y: 152, distance: 32.1
click at [653, 131] on div at bounding box center [511, 243] width 1023 height 486
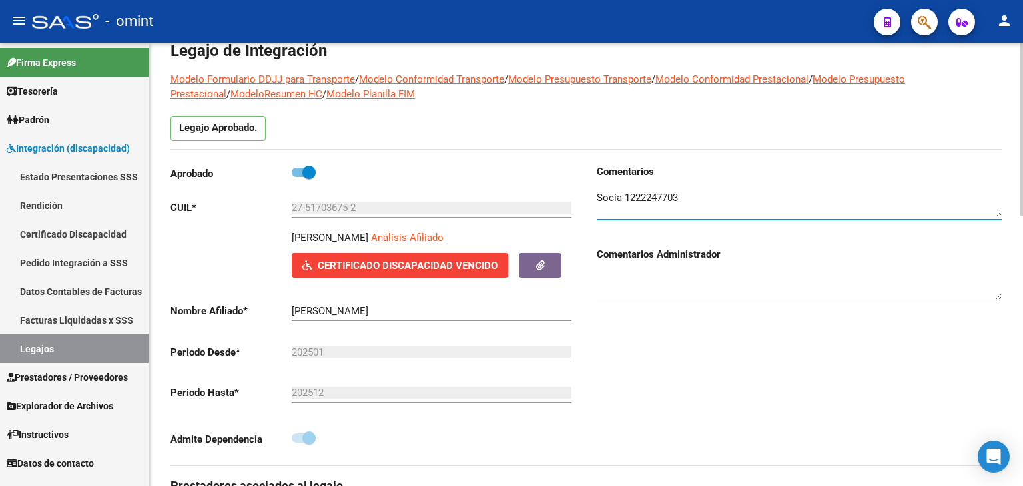
click at [697, 194] on textarea at bounding box center [799, 203] width 405 height 27
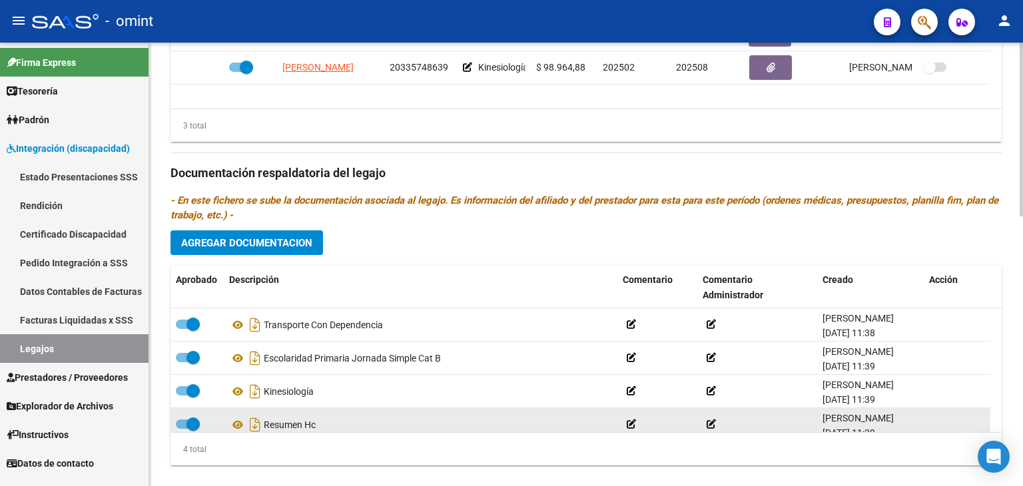
scroll to position [13, 0]
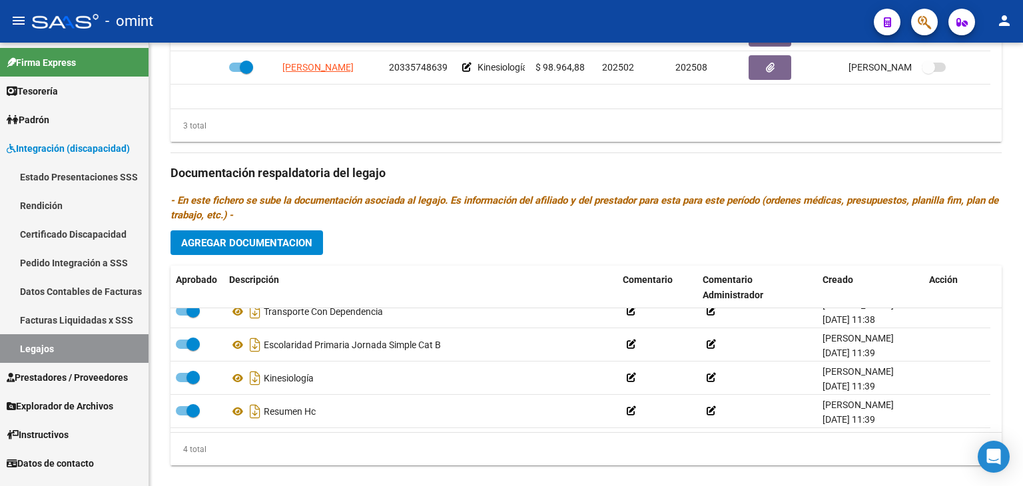
click at [47, 347] on link "Legajos" at bounding box center [74, 348] width 148 height 29
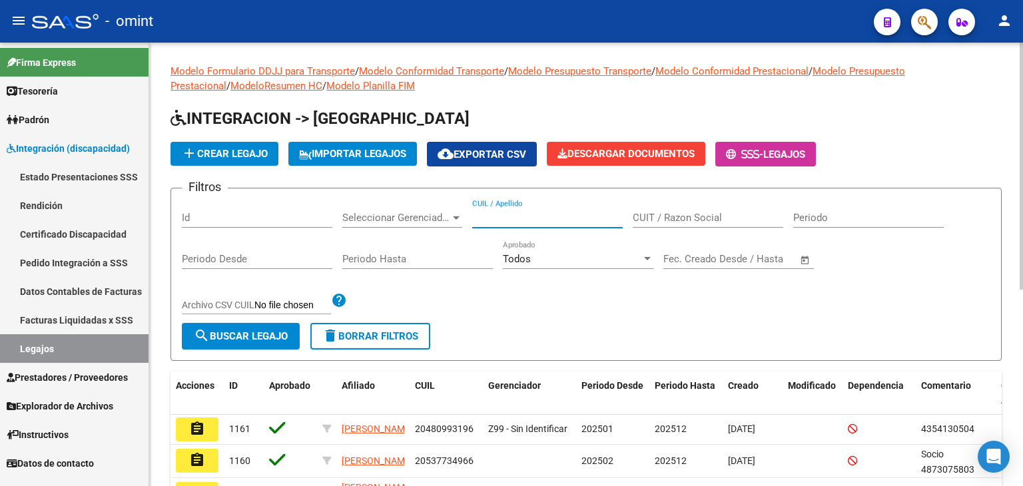
click at [496, 219] on input "CUIL / Apellido" at bounding box center [547, 218] width 150 height 12
paste input "20566378990"
type input "20566378990"
click at [253, 326] on button "search Buscar Legajo" at bounding box center [241, 336] width 118 height 27
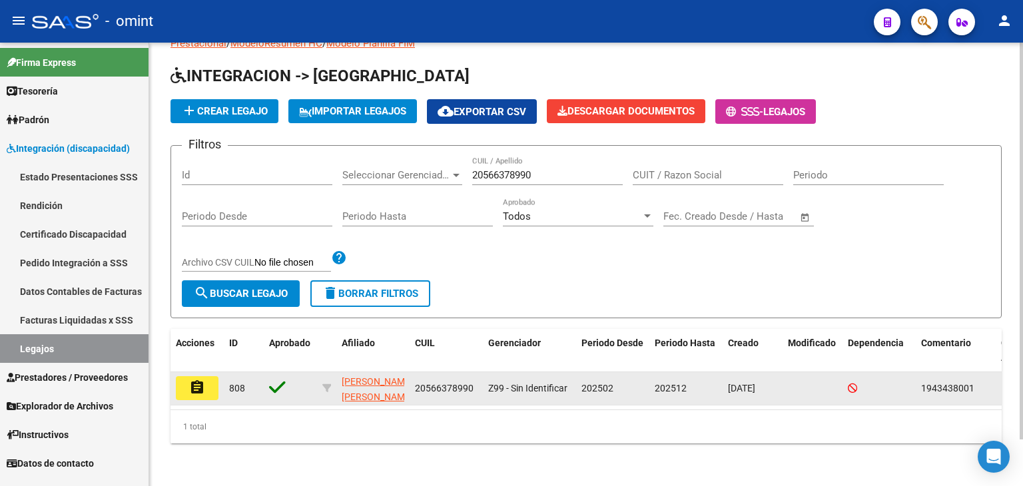
scroll to position [52, 0]
click at [184, 379] on button "assignment" at bounding box center [197, 388] width 43 height 24
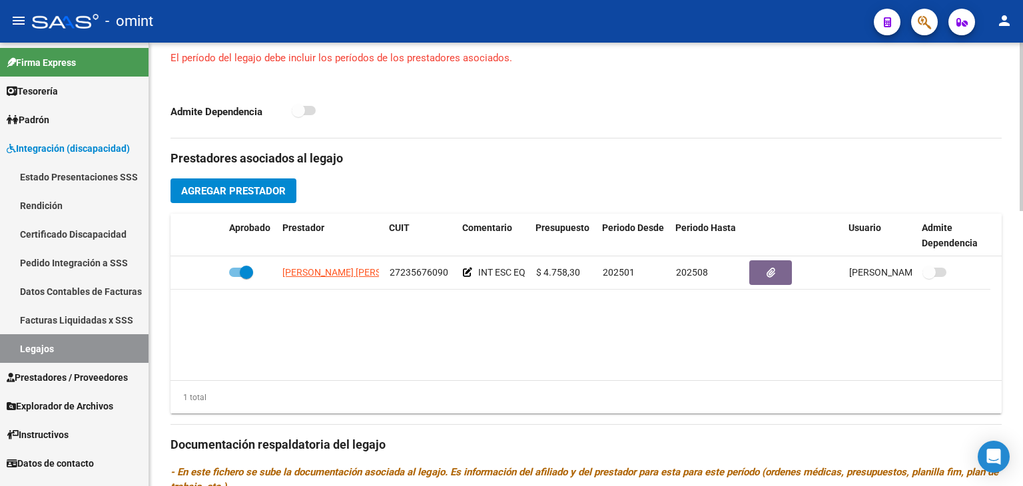
scroll to position [466, 0]
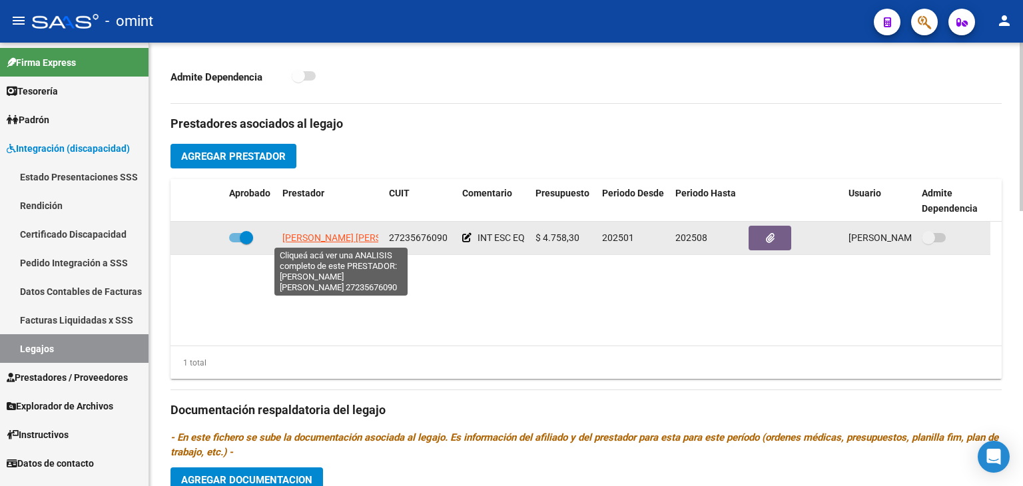
click at [344, 239] on span "[PERSON_NAME] [PERSON_NAME]" at bounding box center [354, 237] width 144 height 11
type textarea "27235676090"
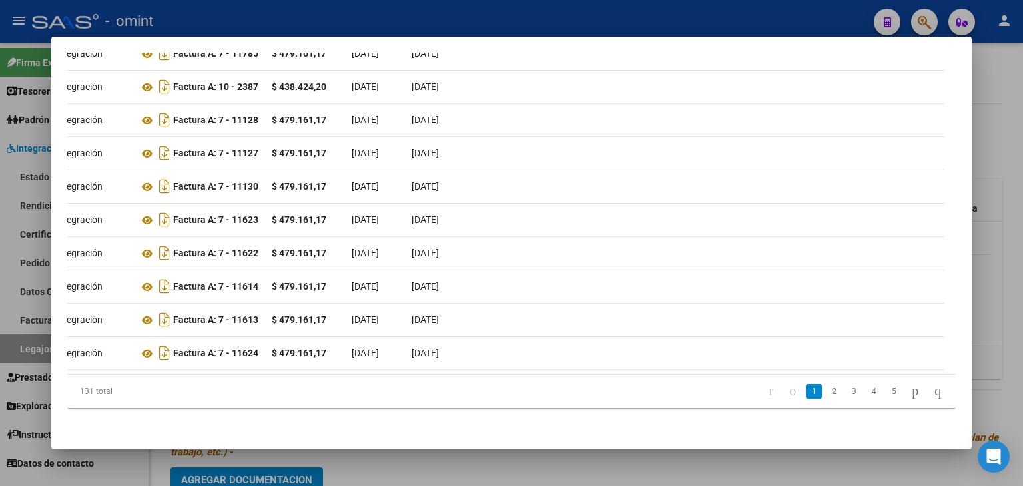
scroll to position [0, 0]
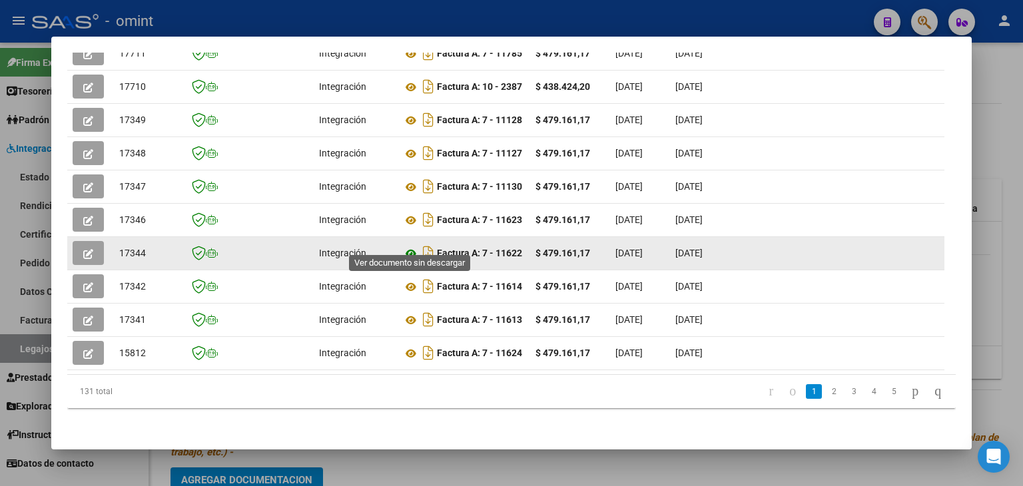
click at [406, 246] on icon at bounding box center [410, 254] width 17 height 16
click at [131, 248] on span "17344" at bounding box center [132, 253] width 27 height 11
click at [132, 248] on span "17344" at bounding box center [132, 253] width 27 height 11
copy span "17344"
click at [91, 249] on icon "button" at bounding box center [88, 254] width 10 height 10
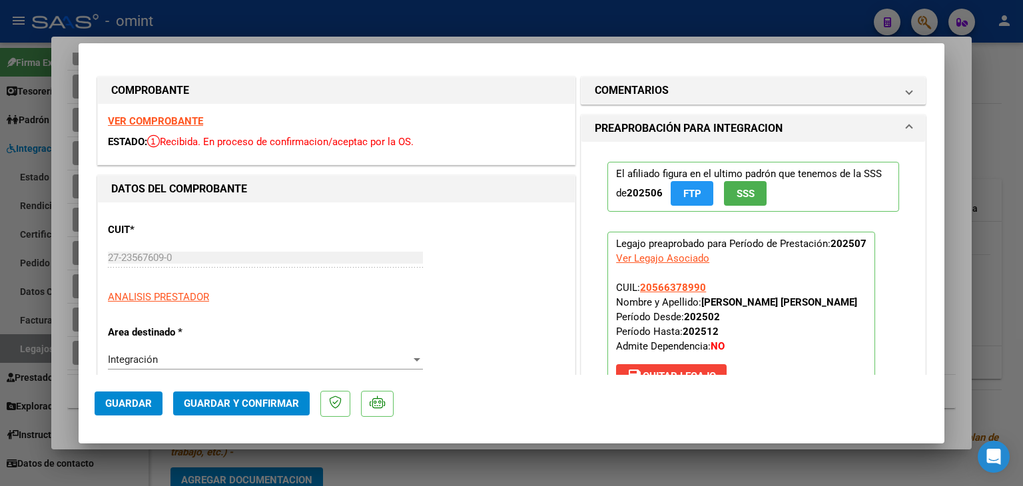
scroll to position [424, 0]
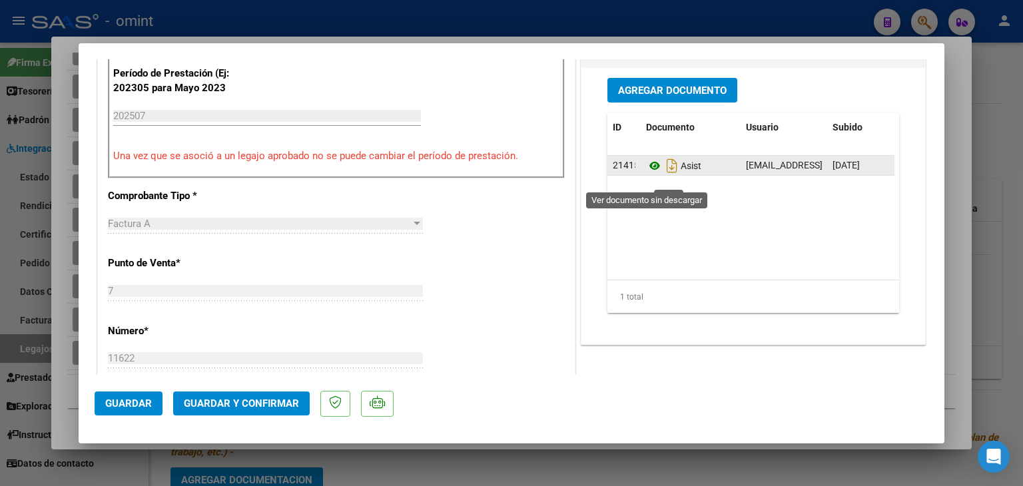
click at [649, 174] on icon at bounding box center [654, 166] width 17 height 16
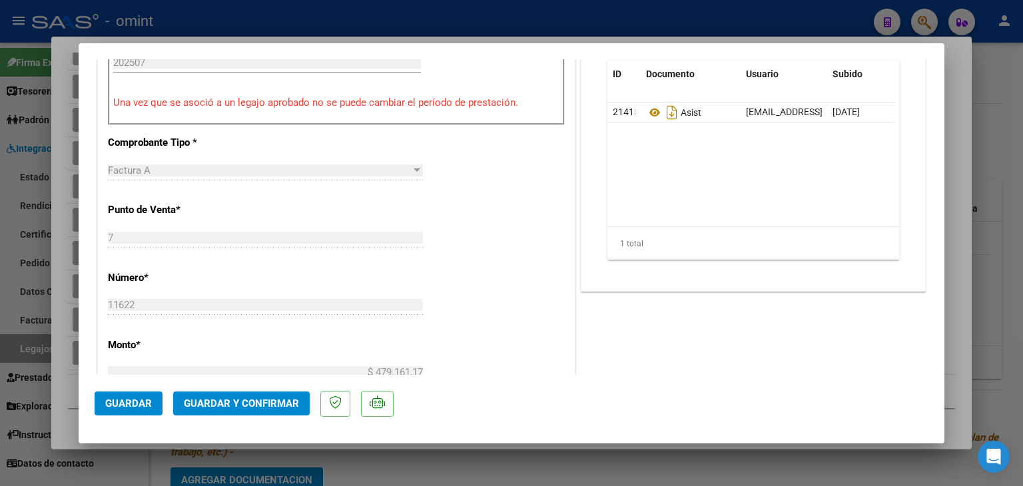
scroll to position [224, 0]
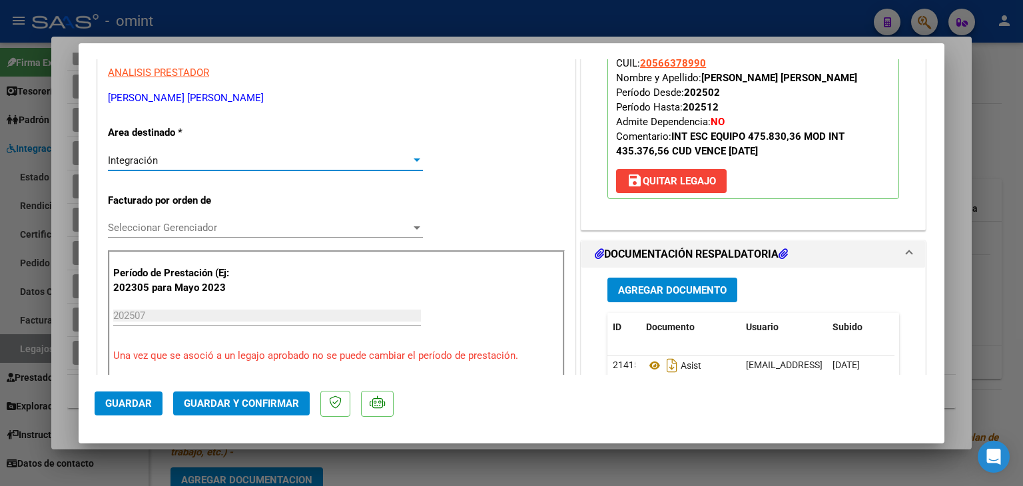
click at [139, 155] on span "Integración" at bounding box center [133, 160] width 50 height 12
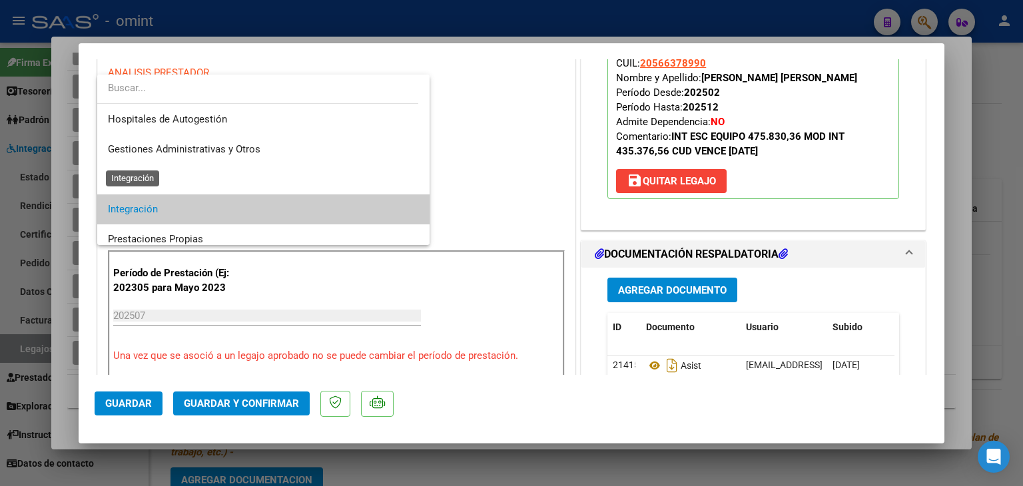
scroll to position [49, 0]
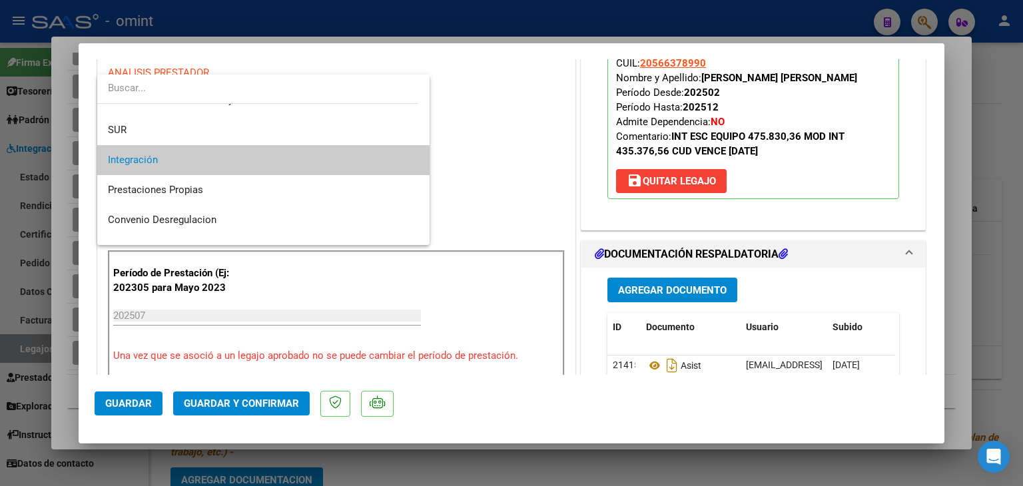
click at [131, 159] on span "Integración" at bounding box center [133, 160] width 50 height 12
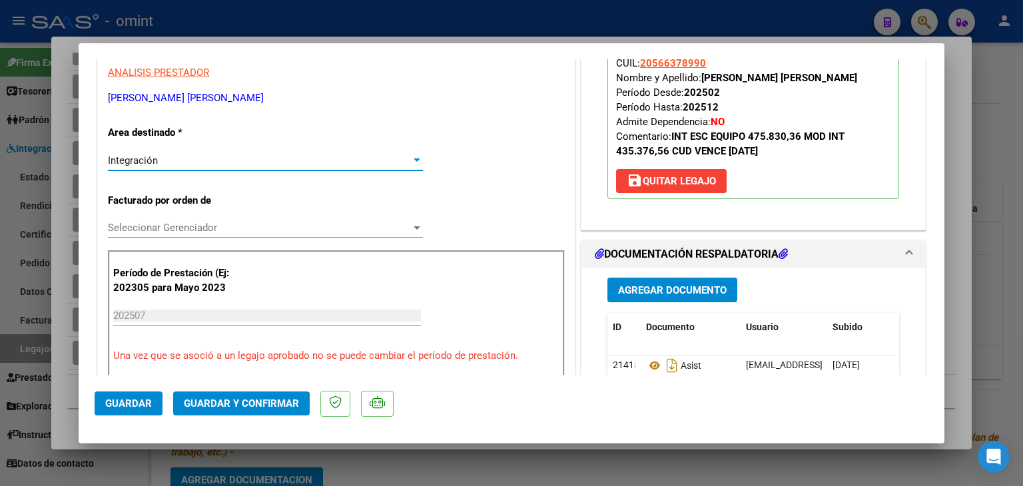
click at [157, 226] on span "Seleccionar Gerenciador" at bounding box center [259, 228] width 303 height 12
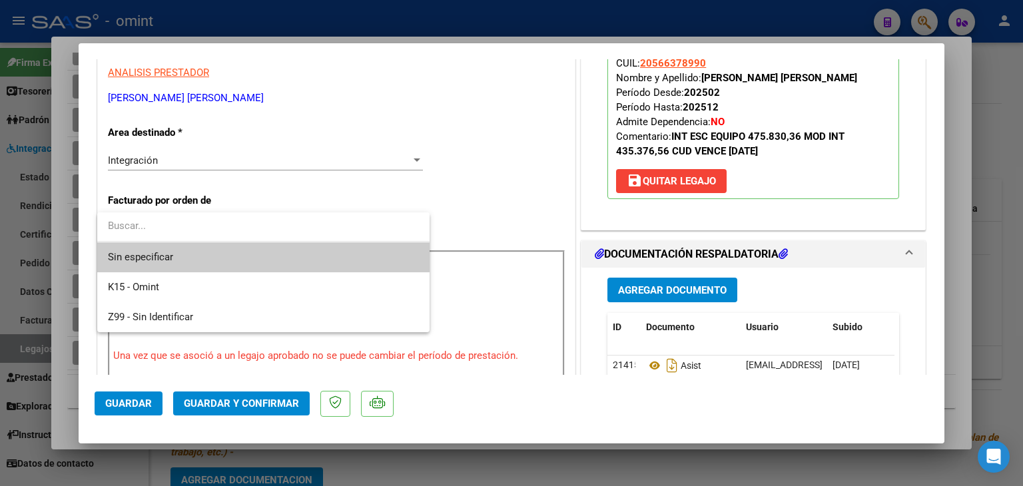
click at [157, 253] on span "Sin especificar" at bounding box center [263, 257] width 311 height 30
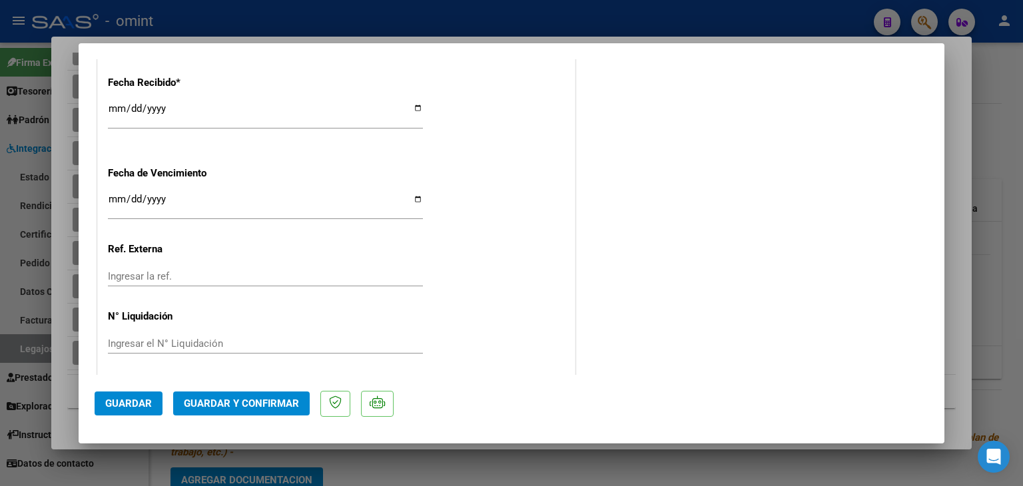
scroll to position [969, 0]
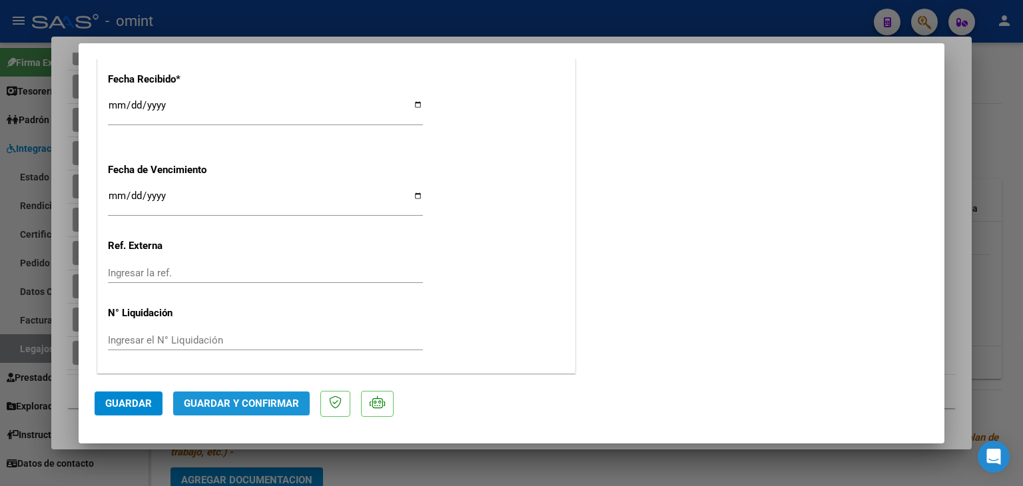
click at [253, 406] on span "Guardar y Confirmar" at bounding box center [241, 404] width 115 height 12
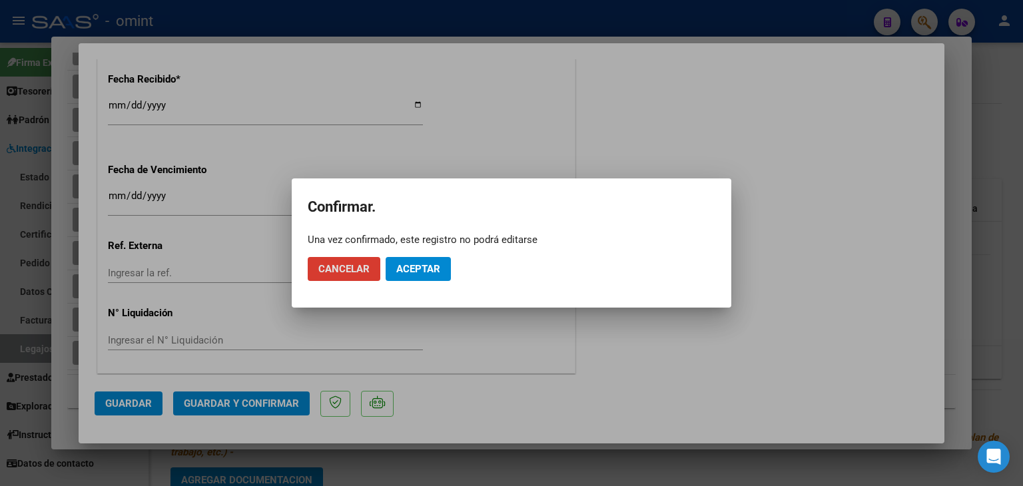
drag, startPoint x: 403, startPoint y: 276, endPoint x: 408, endPoint y: 266, distance: 11.0
click at [404, 276] on button "Aceptar" at bounding box center [418, 269] width 65 height 24
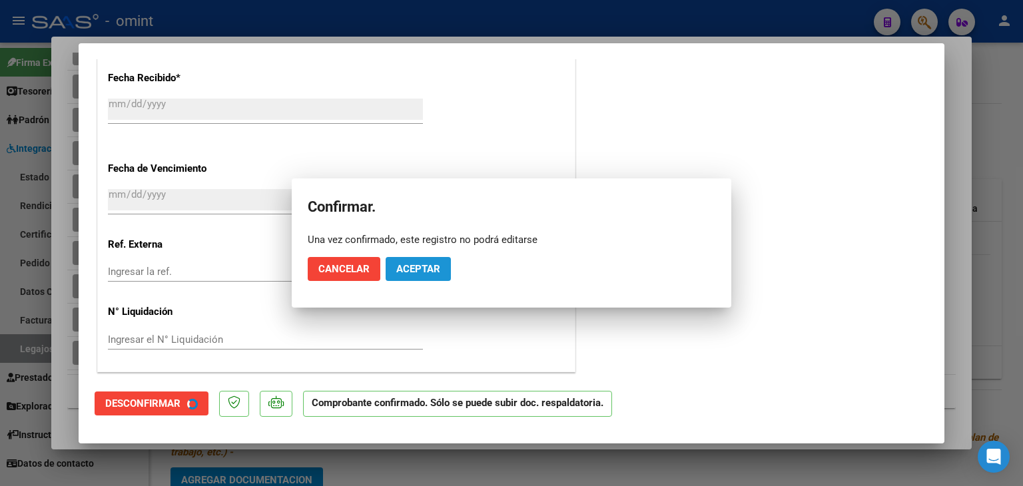
scroll to position [886, 0]
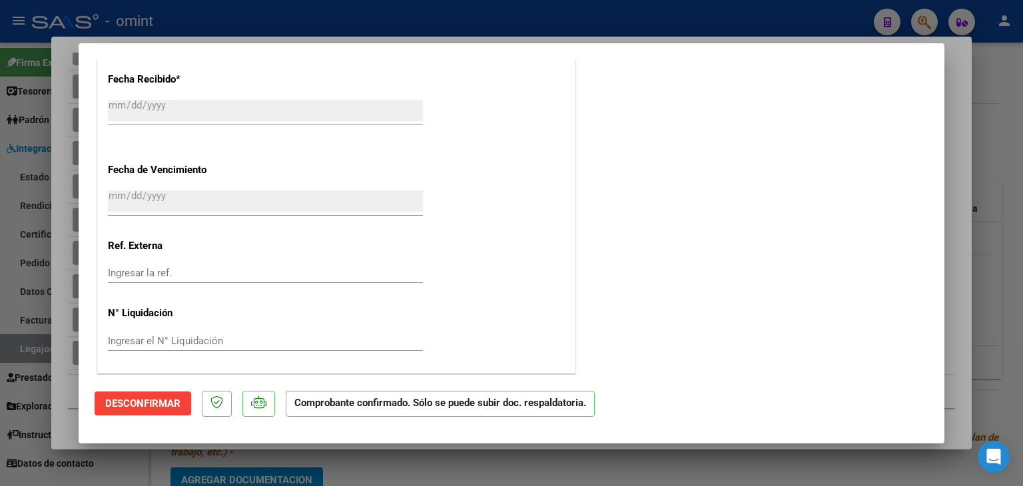
type input "$ 0,00"
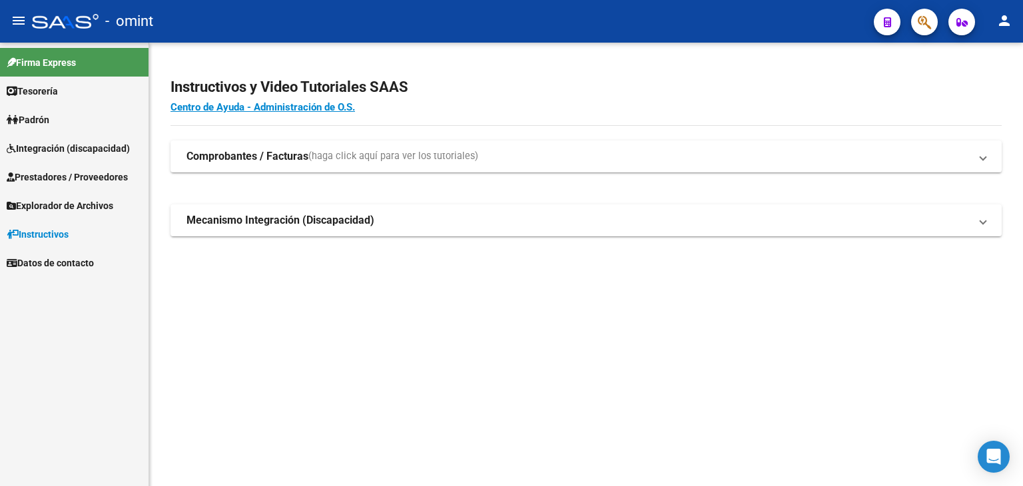
click at [51, 175] on span "Prestadores / Proveedores" at bounding box center [67, 177] width 121 height 15
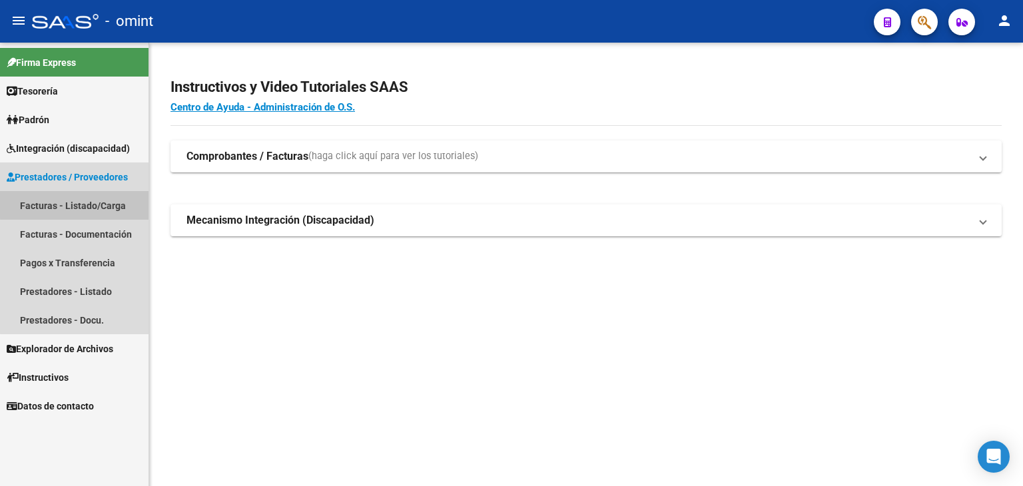
click at [87, 200] on link "Facturas - Listado/Carga" at bounding box center [74, 205] width 148 height 29
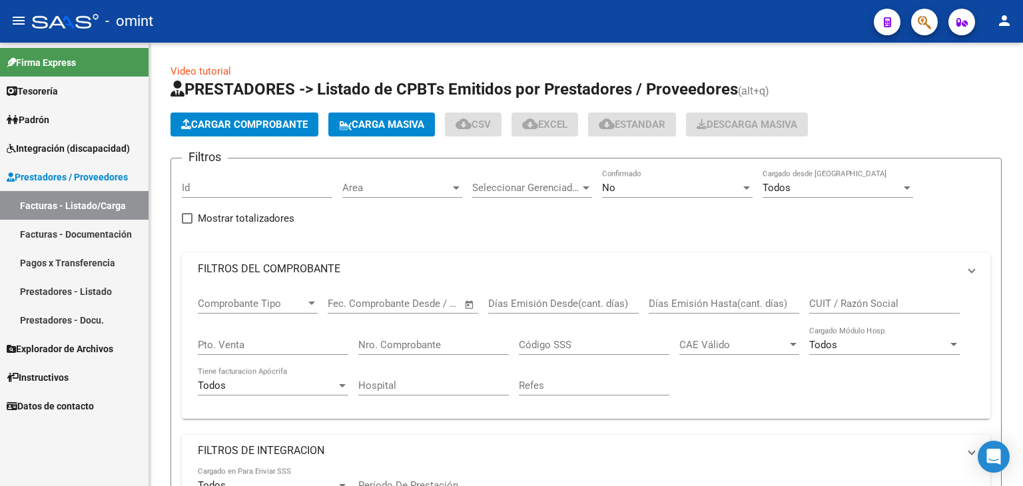
click at [81, 173] on span "Prestadores / Proveedores" at bounding box center [67, 177] width 121 height 15
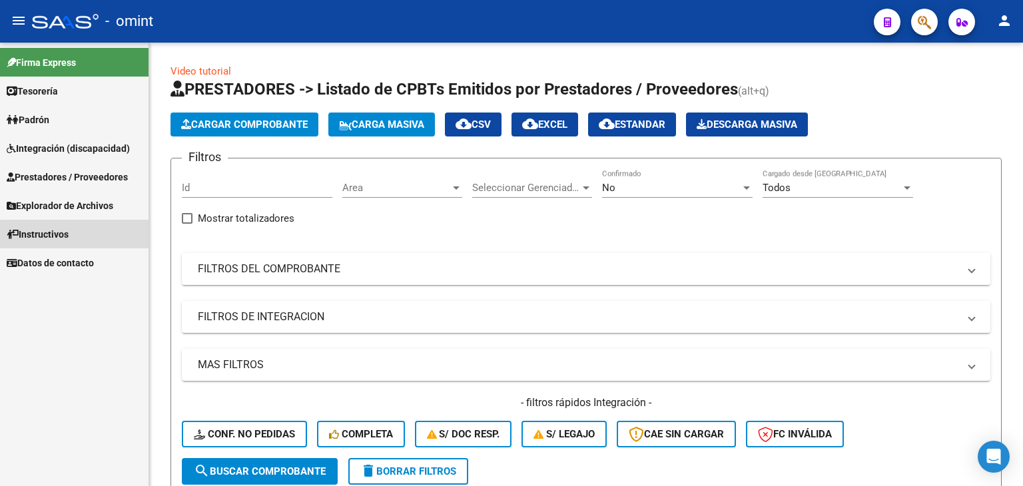
click at [94, 238] on link "Instructivos" at bounding box center [74, 234] width 148 height 29
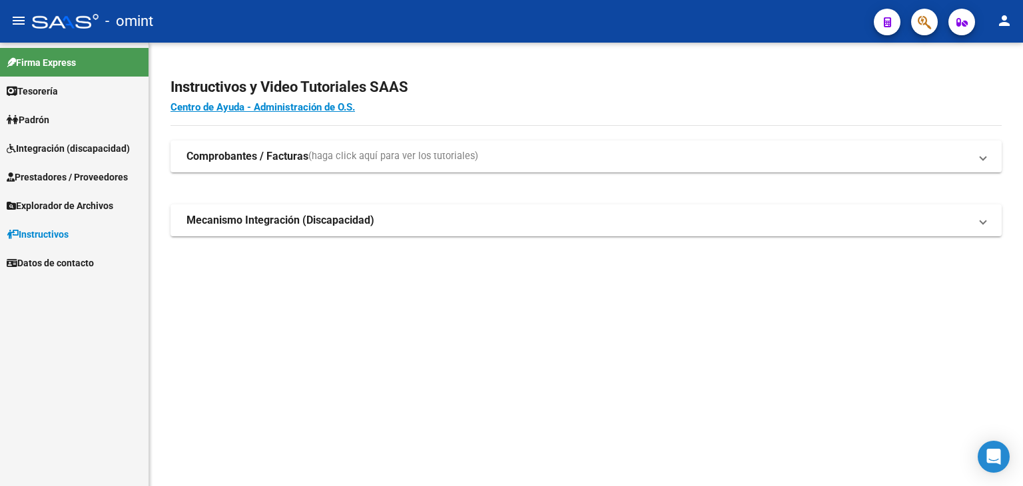
click at [89, 180] on span "Prestadores / Proveedores" at bounding box center [67, 177] width 121 height 15
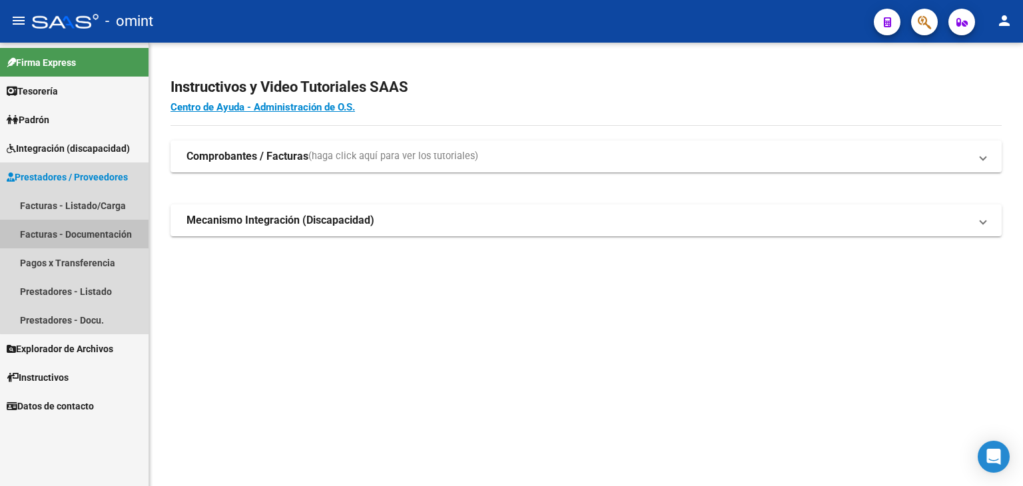
click at [91, 234] on link "Facturas - Documentación" at bounding box center [74, 234] width 148 height 29
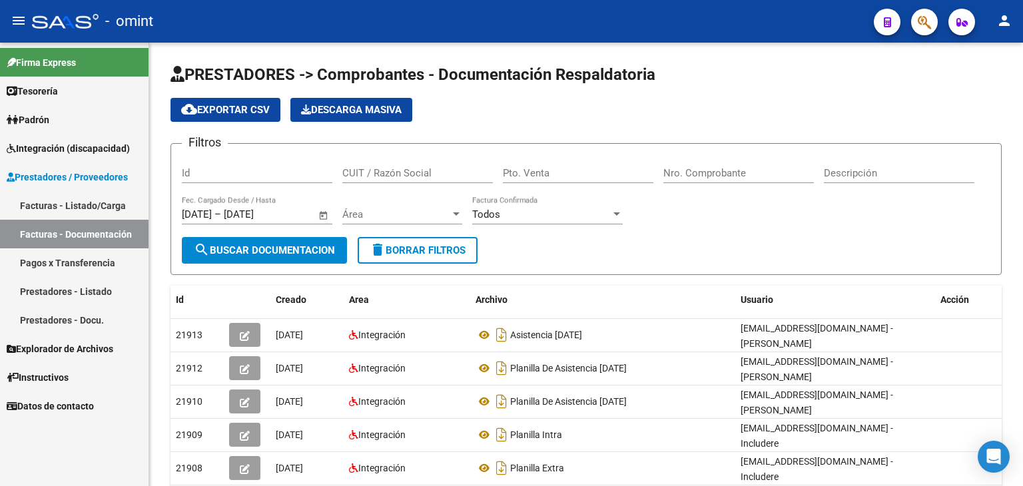
click at [82, 202] on link "Facturas - Listado/Carga" at bounding box center [74, 205] width 148 height 29
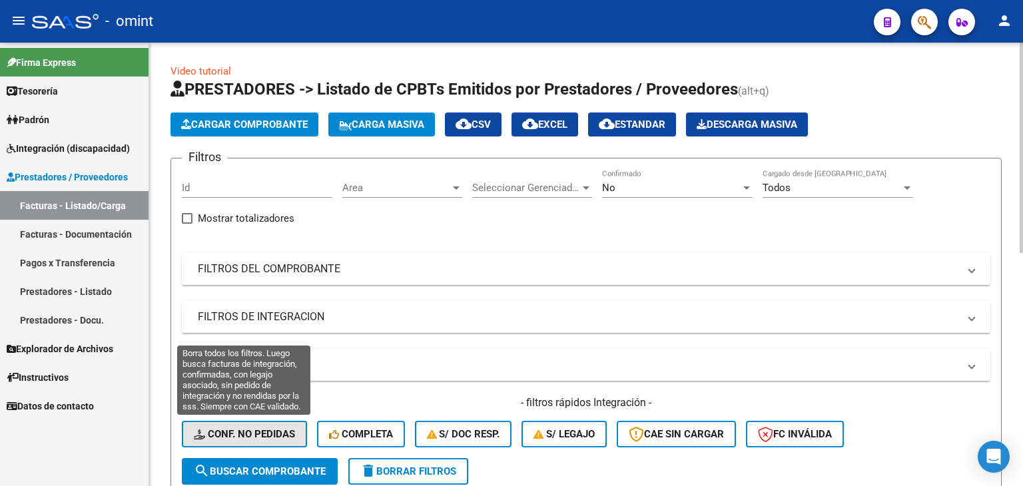
drag, startPoint x: 232, startPoint y: 428, endPoint x: 236, endPoint y: 418, distance: 10.4
click at [232, 428] on span "Conf. no pedidas" at bounding box center [244, 434] width 101 height 12
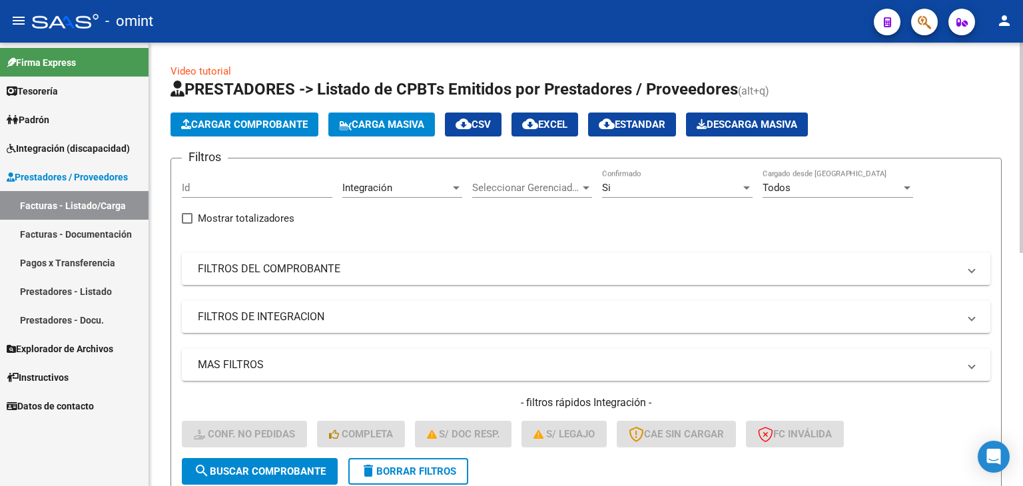
click at [215, 190] on input "Id" at bounding box center [257, 188] width 150 height 12
paste input "15740"
type input "15740"
click at [274, 473] on span "search Buscar Comprobante" at bounding box center [260, 471] width 132 height 12
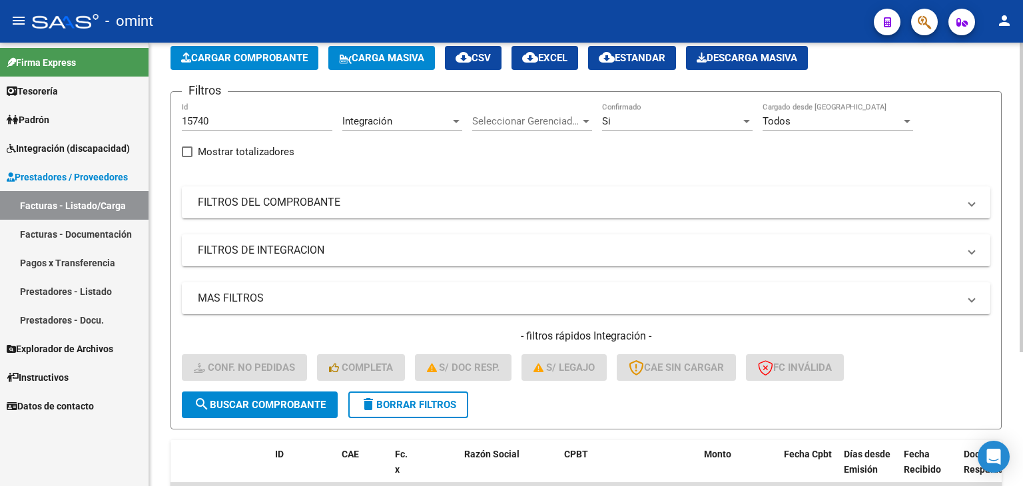
scroll to position [192, 0]
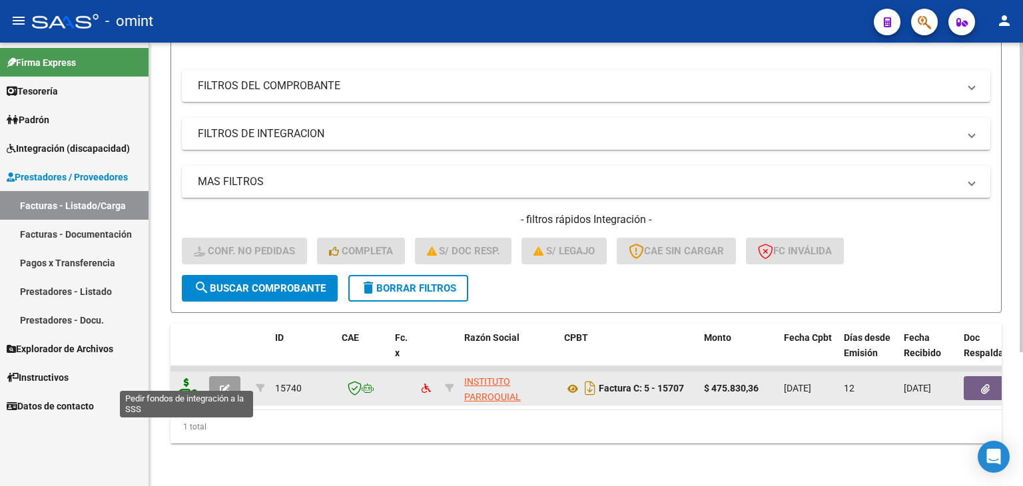
click at [181, 379] on icon at bounding box center [186, 387] width 21 height 19
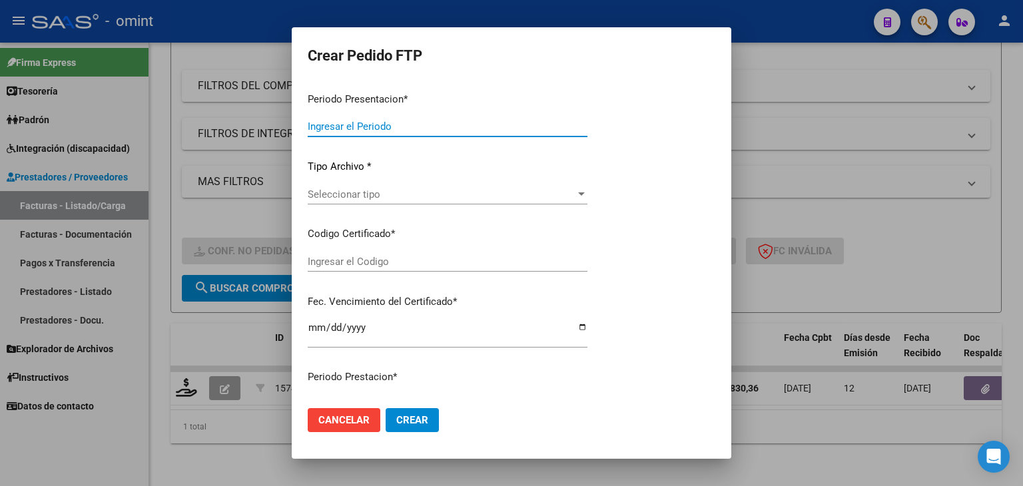
type input "202507"
type input "$ 475.830,36"
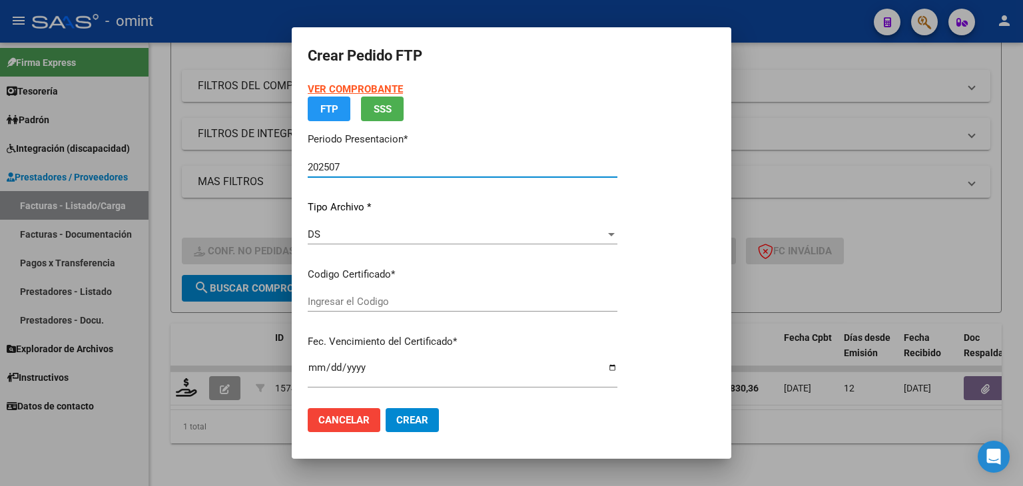
type input "3526564413"
type input "[DATE]"
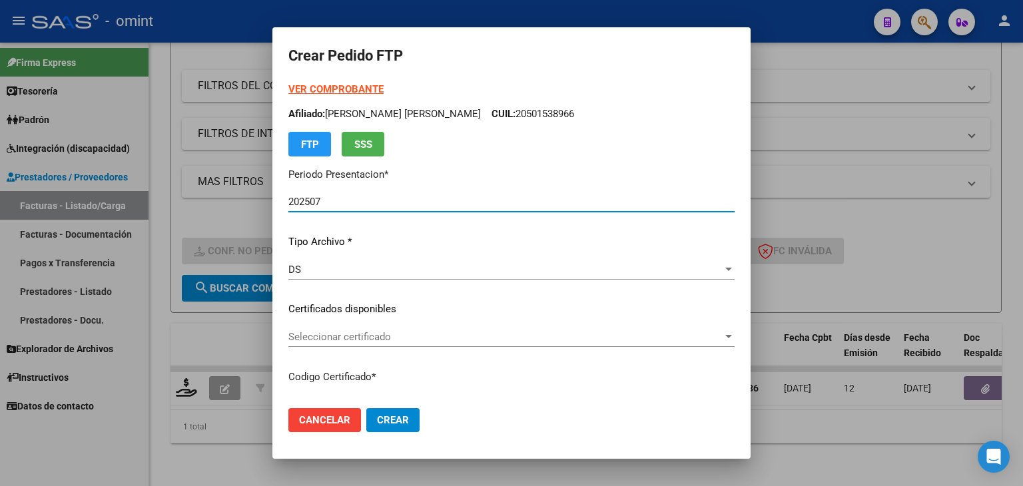
click at [364, 336] on span "Seleccionar certificado" at bounding box center [505, 337] width 434 height 12
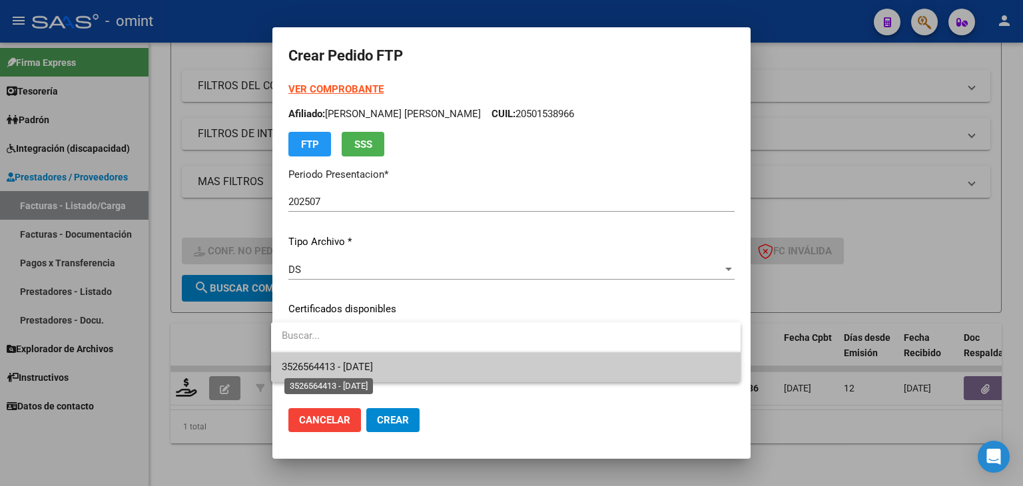
click at [346, 368] on span "3526564413 - [DATE]" at bounding box center [327, 367] width 91 height 12
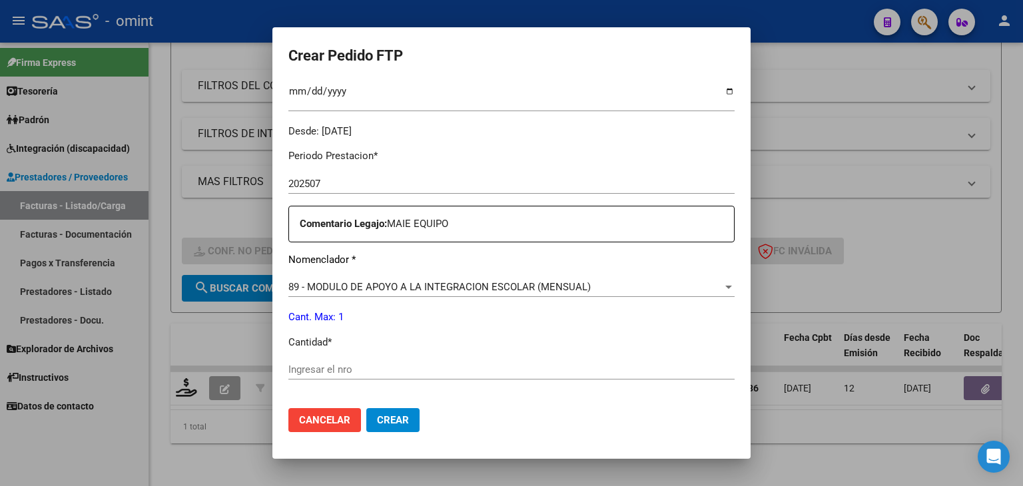
scroll to position [466, 0]
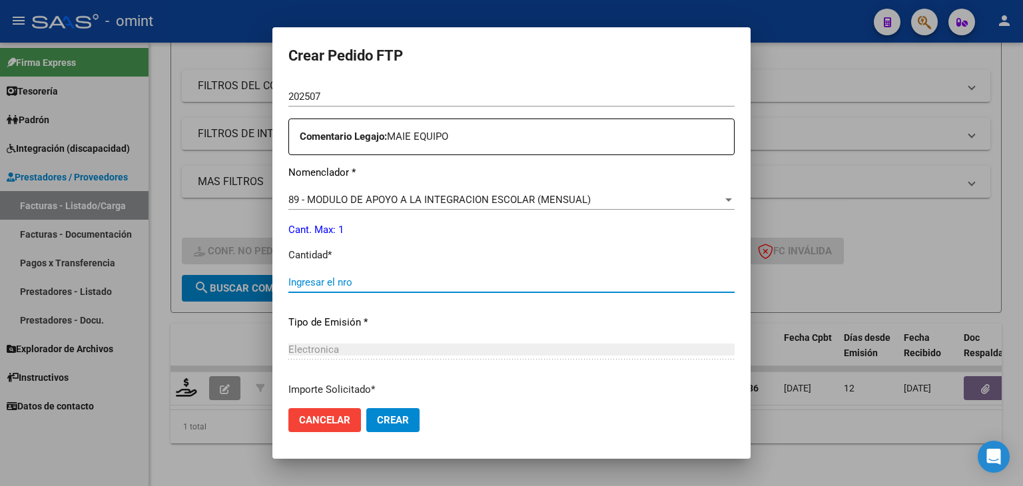
click at [311, 284] on input "Ingresar el nro" at bounding box center [511, 282] width 446 height 12
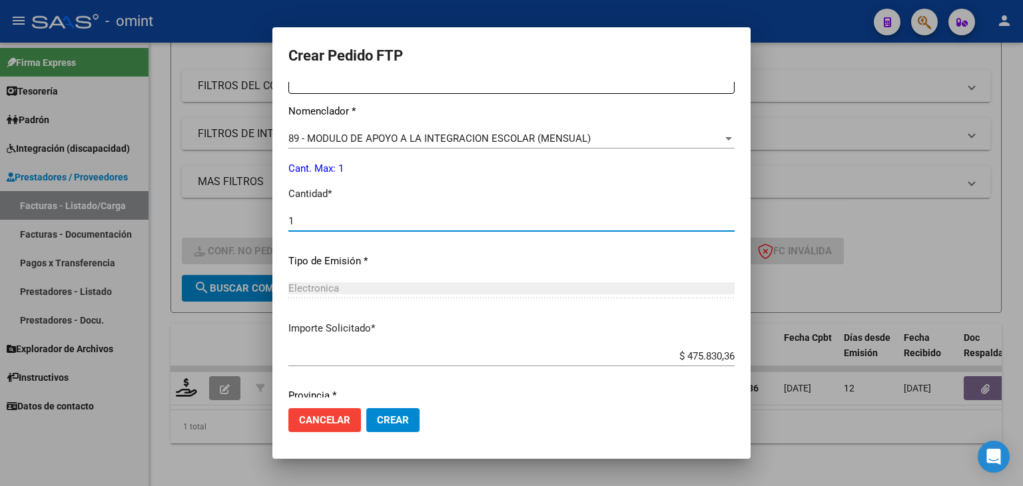
scroll to position [575, 0]
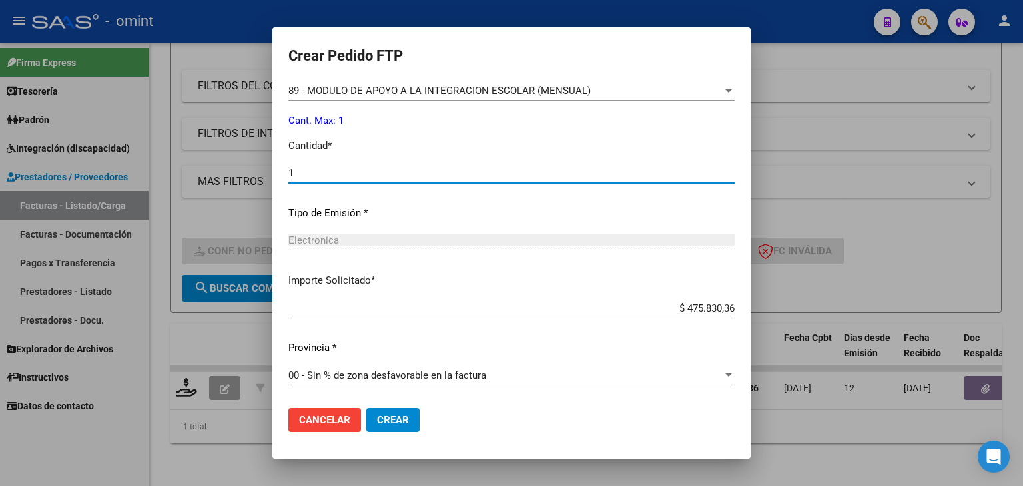
type input "1"
click at [398, 416] on span "Crear" at bounding box center [393, 420] width 32 height 12
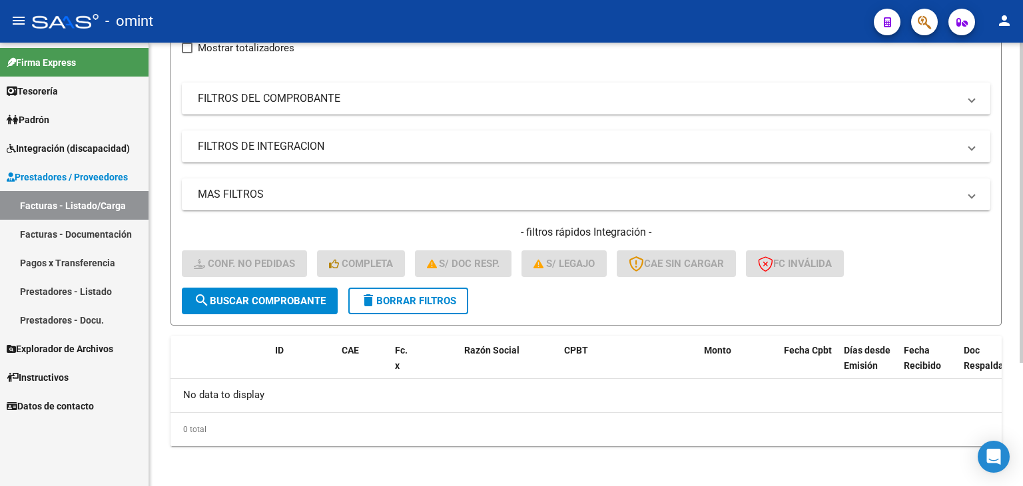
scroll to position [37, 0]
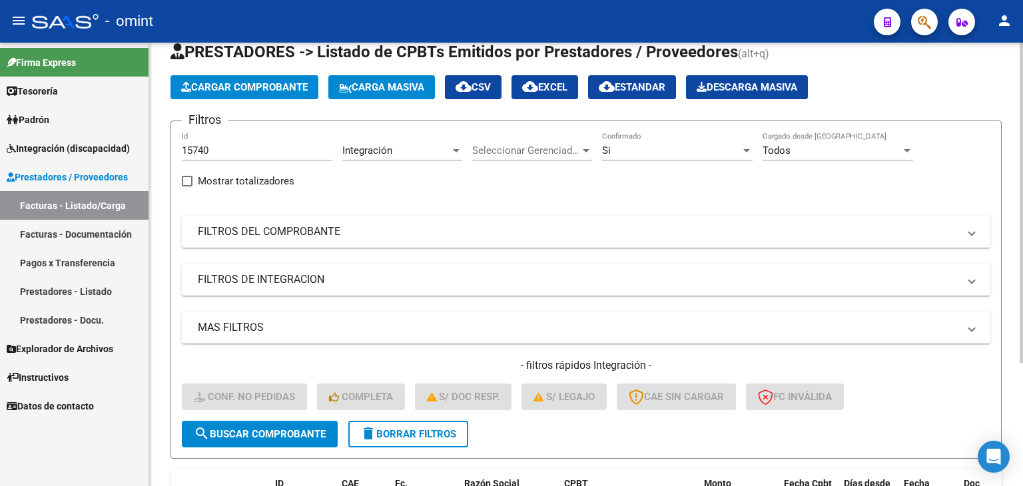
click at [221, 144] on input "15740" at bounding box center [257, 150] width 150 height 12
drag, startPoint x: 190, startPoint y: 137, endPoint x: 54, endPoint y: 128, distance: 136.8
click at [55, 129] on mat-sidenav-container "Firma Express Tesorería Extractos Procesados (csv) Extractos Originales (pdf) P…" at bounding box center [511, 264] width 1023 height 443
paste input "4898"
type input "14898"
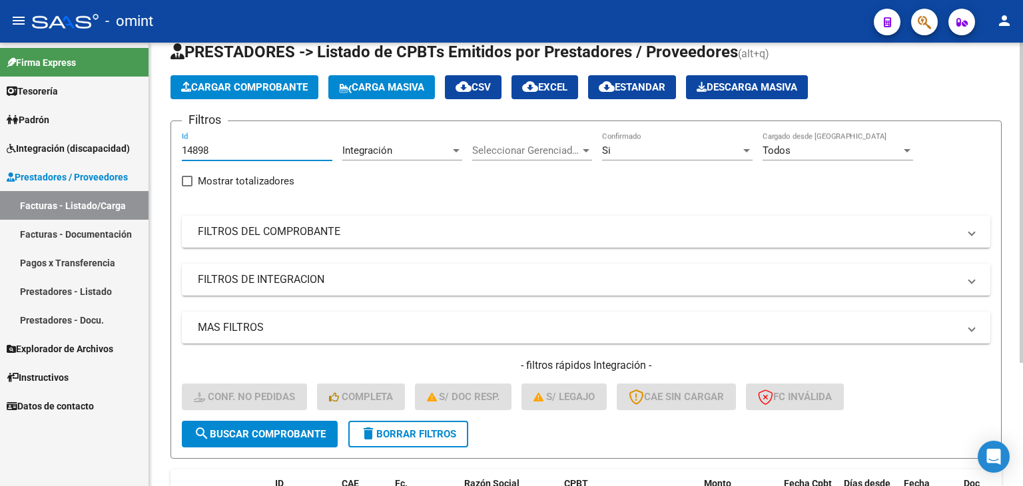
click at [260, 428] on span "search Buscar Comprobante" at bounding box center [260, 434] width 132 height 12
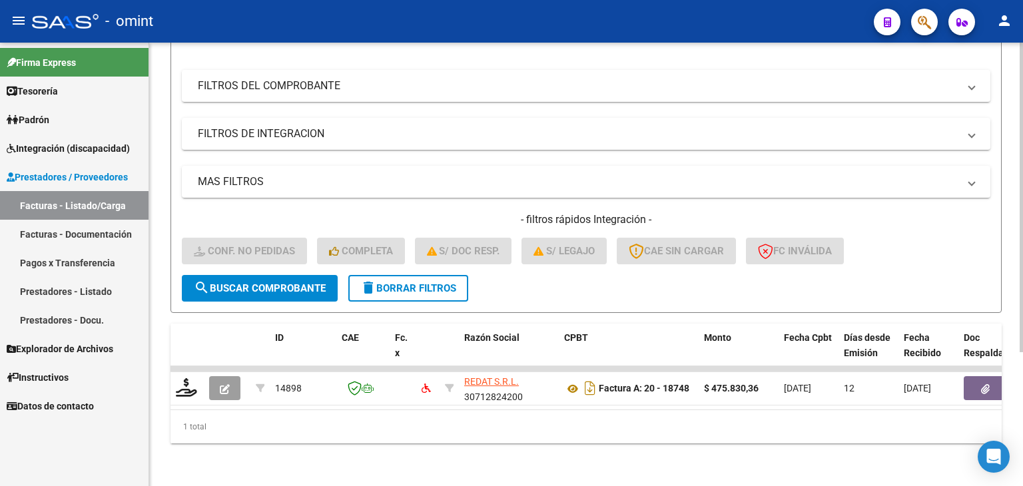
scroll to position [192, 0]
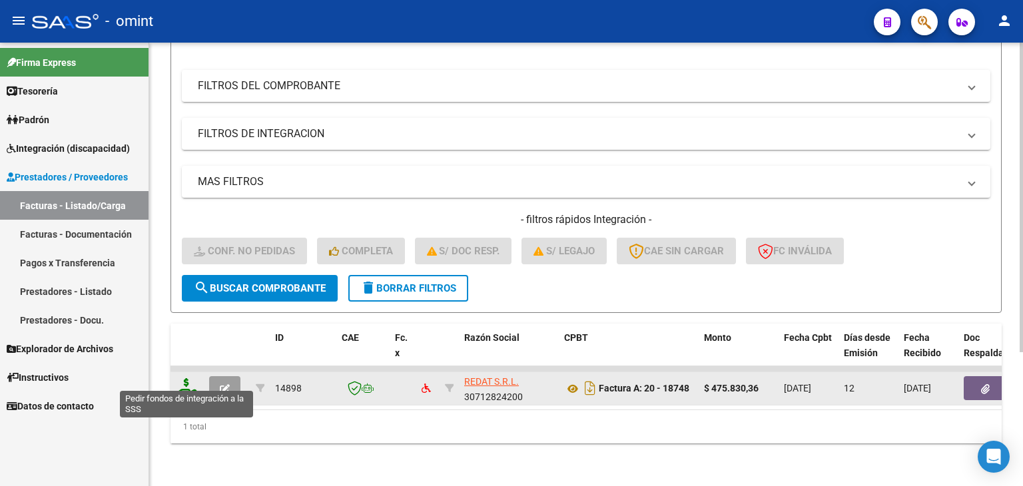
click at [188, 378] on icon at bounding box center [186, 387] width 21 height 19
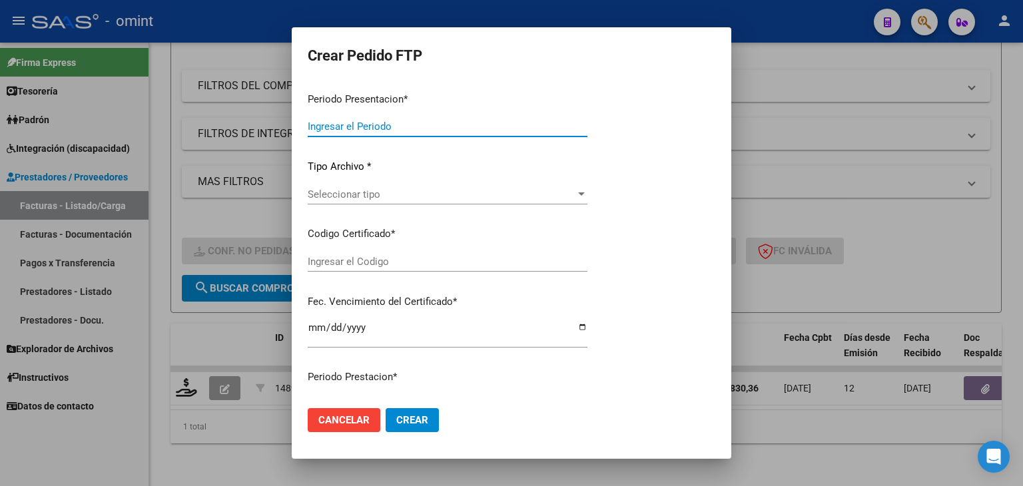
type input "202507"
type input "$ 475.830,36"
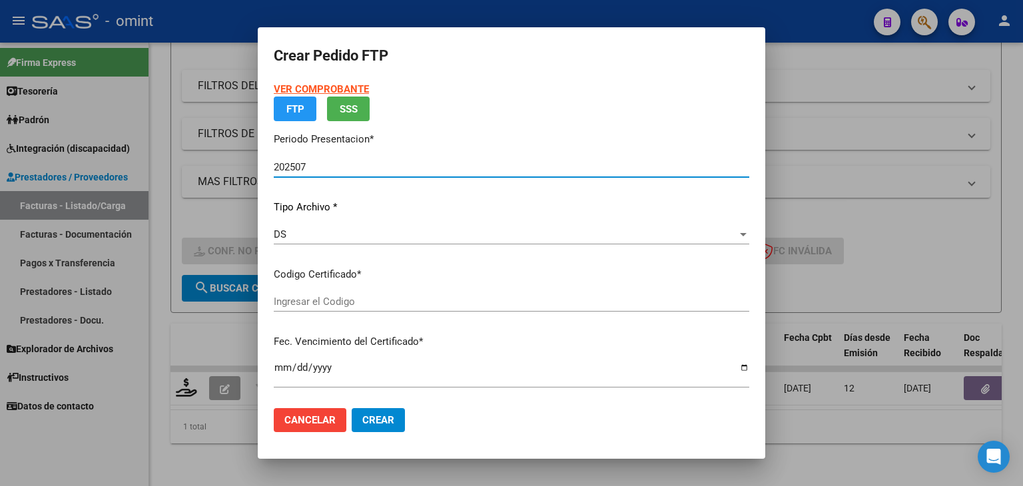
type input "6697715897"
type input "[DATE]"
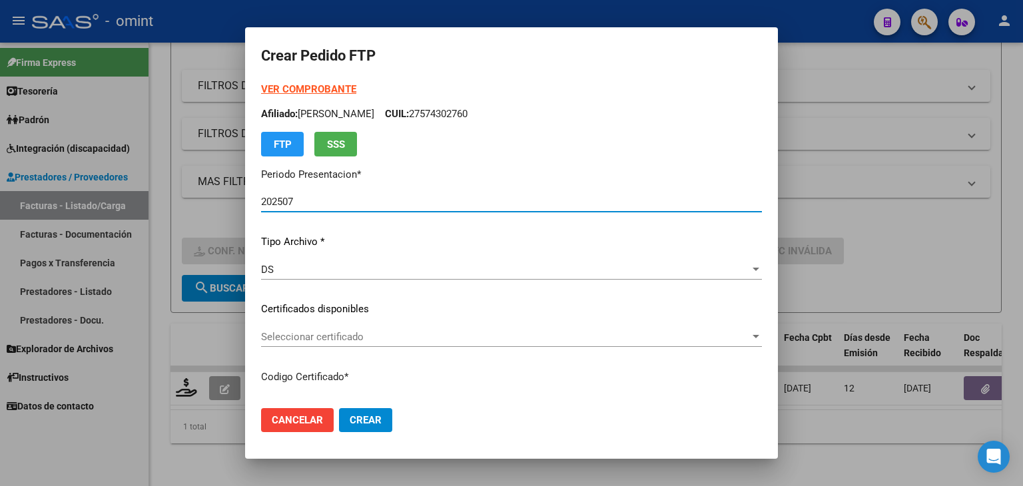
click at [328, 331] on span "Seleccionar certificado" at bounding box center [505, 337] width 489 height 12
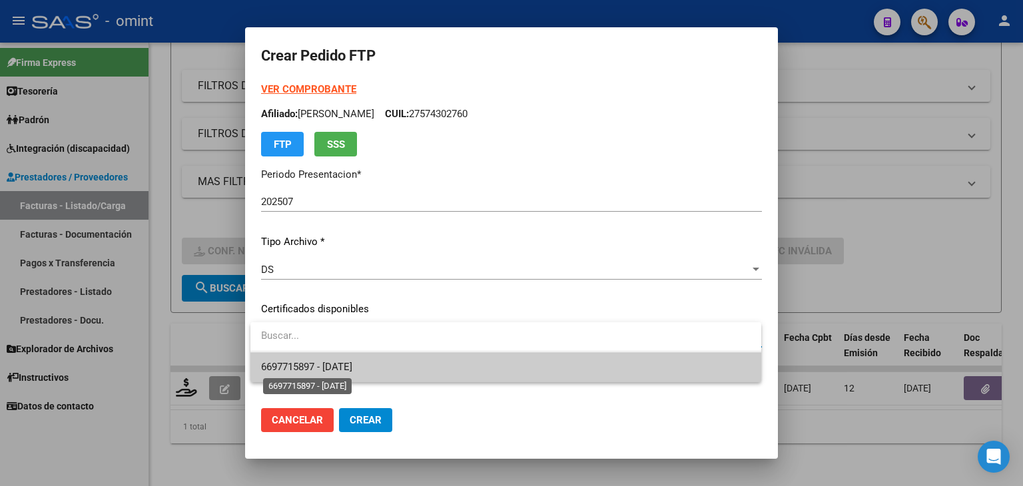
click at [322, 365] on span "6697715897 - [DATE]" at bounding box center [306, 367] width 91 height 12
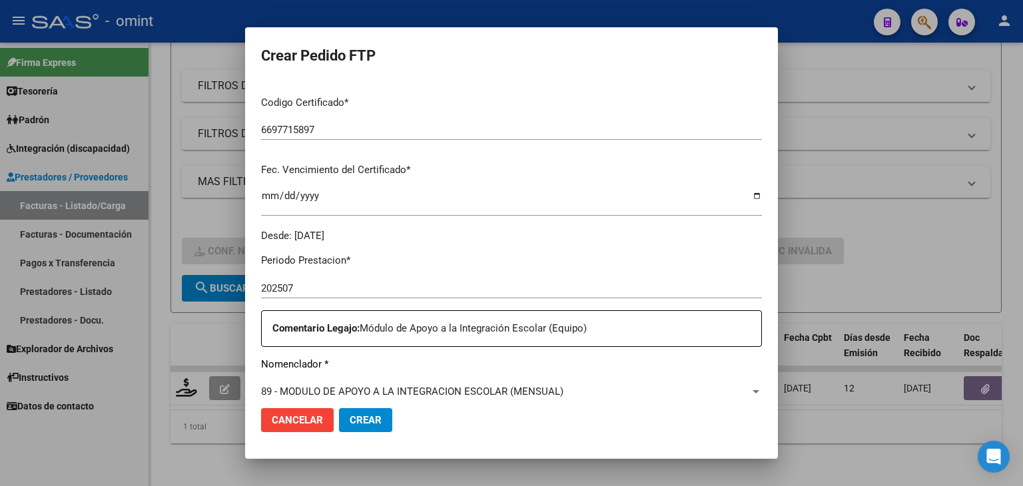
scroll to position [400, 0]
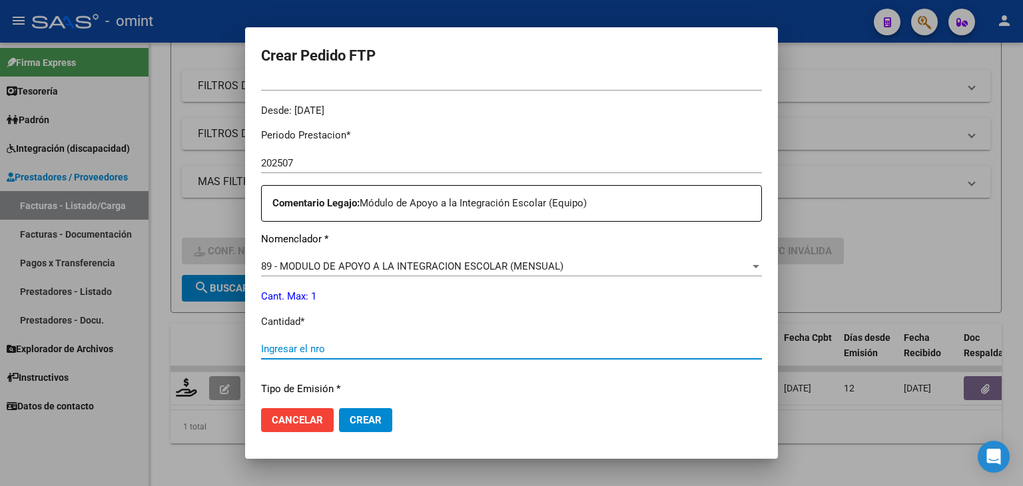
click at [322, 348] on input "Ingresar el nro" at bounding box center [511, 349] width 501 height 12
type input "1"
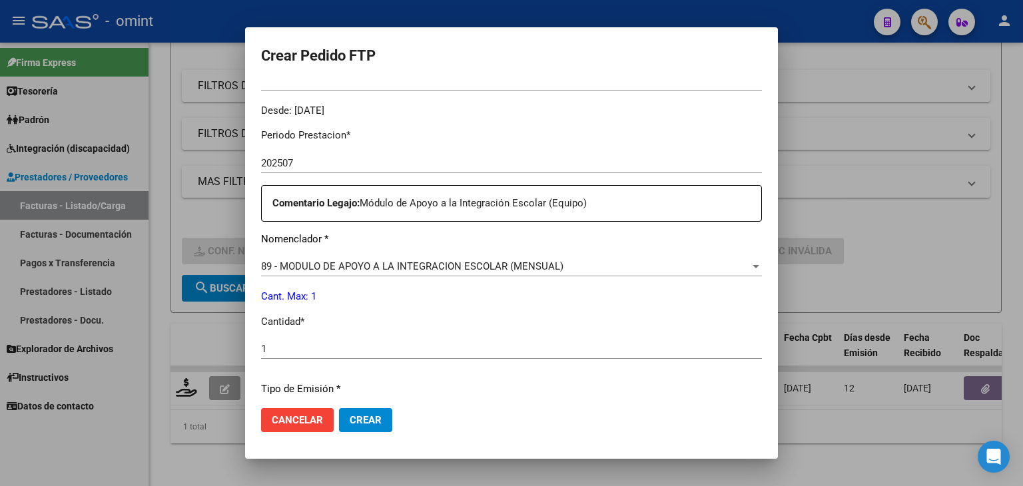
scroll to position [575, 0]
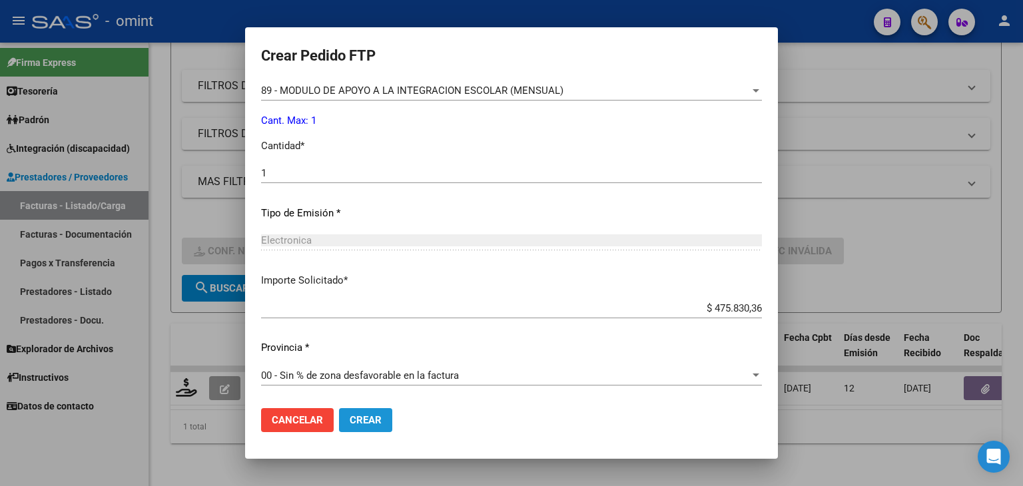
click at [370, 412] on button "Crear" at bounding box center [365, 420] width 53 height 24
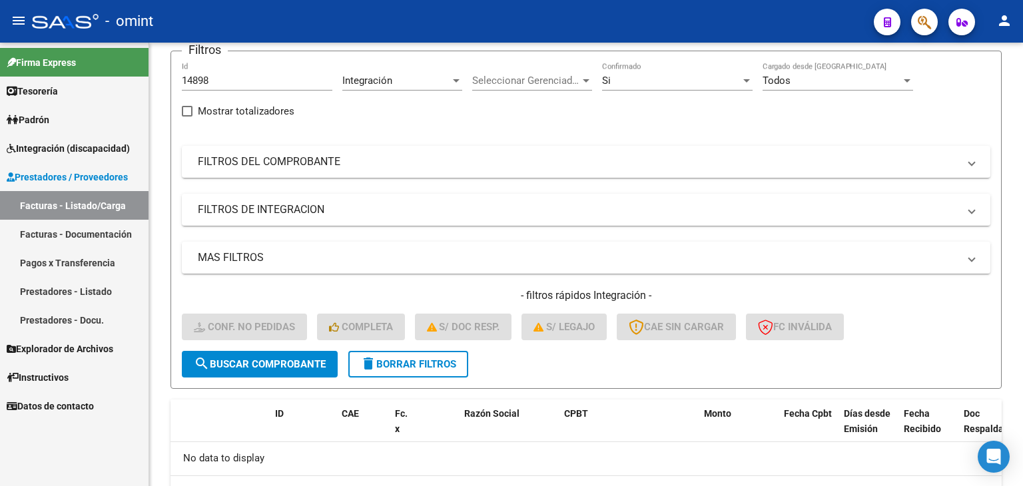
scroll to position [104, 0]
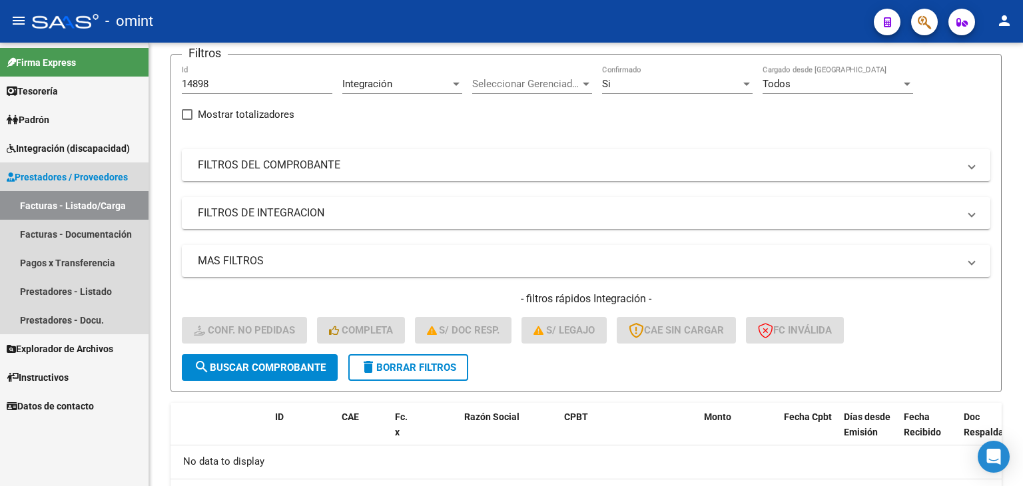
click at [44, 204] on link "Facturas - Listado/Carga" at bounding box center [74, 205] width 148 height 29
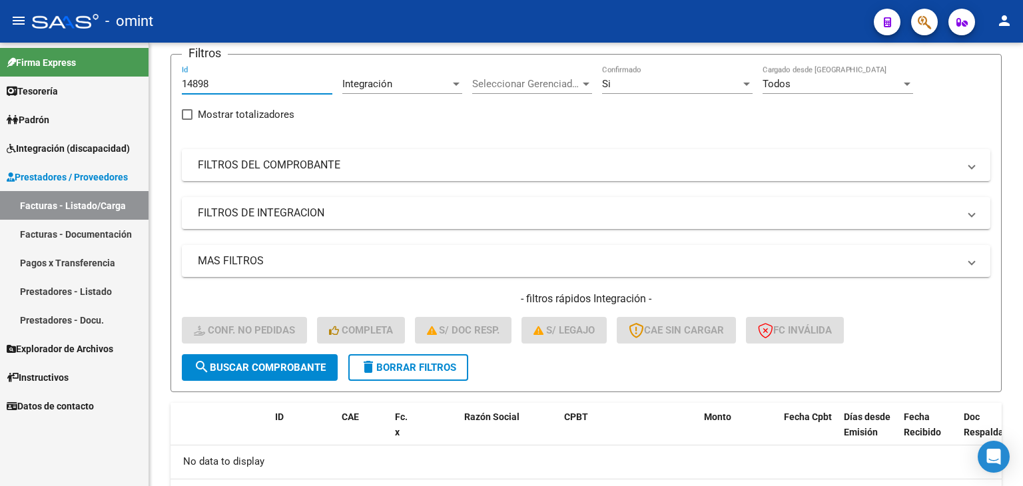
drag, startPoint x: 210, startPoint y: 84, endPoint x: 125, endPoint y: 75, distance: 85.7
click at [125, 75] on mat-sidenav-container "Firma Express Tesorería Extractos Procesados (csv) Extractos Originales (pdf) P…" at bounding box center [511, 264] width 1023 height 443
paste input "7204"
type input "17204"
click at [288, 368] on span "search Buscar Comprobante" at bounding box center [260, 368] width 132 height 12
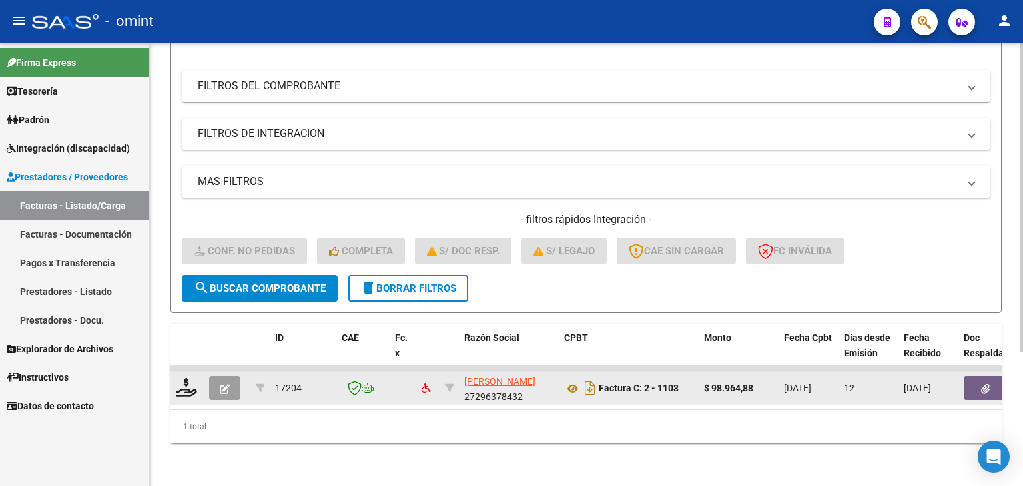
scroll to position [192, 0]
click at [182, 378] on icon at bounding box center [186, 387] width 21 height 19
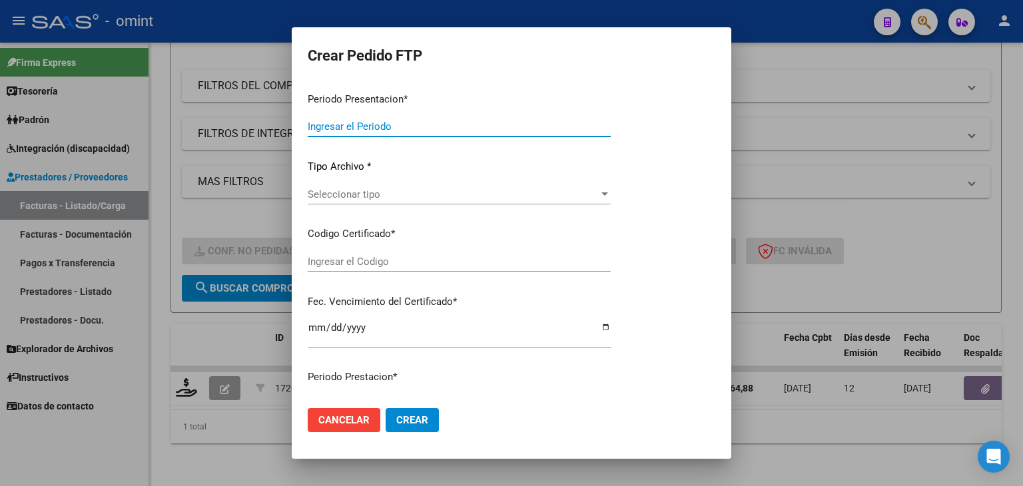
type input "202507"
type input "$ 98.964,88"
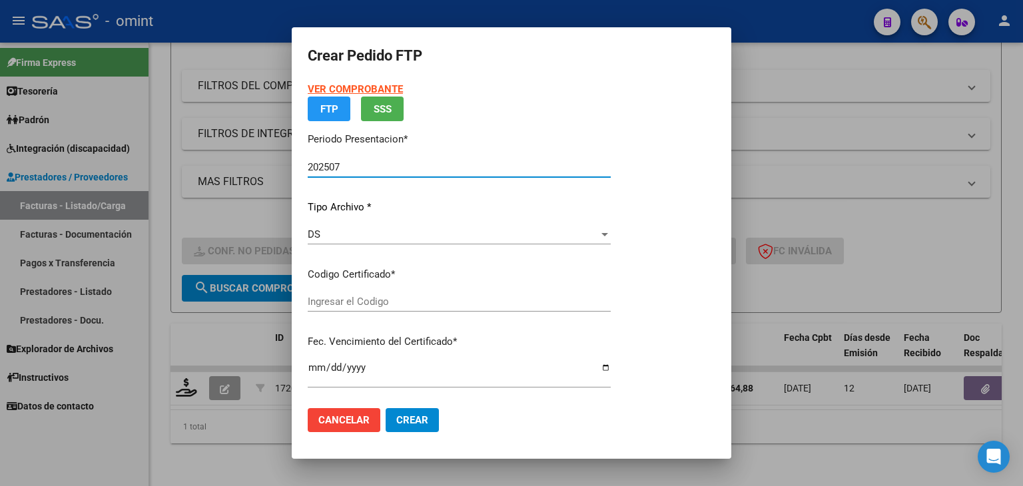
type input "828434122"
type input "[DATE]"
click at [332, 298] on div "VER COMPROBANTE ARCA Padrón FTP SSS Periodo Presentacion * 202507 Ingresar el P…" at bounding box center [459, 282] width 303 height 401
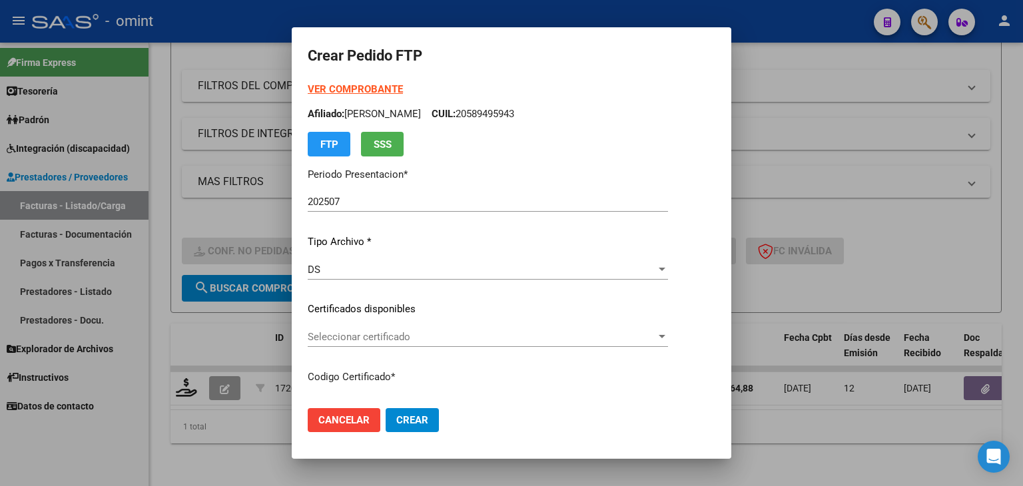
click at [330, 330] on div "Seleccionar certificado Seleccionar certificado" at bounding box center [488, 337] width 360 height 20
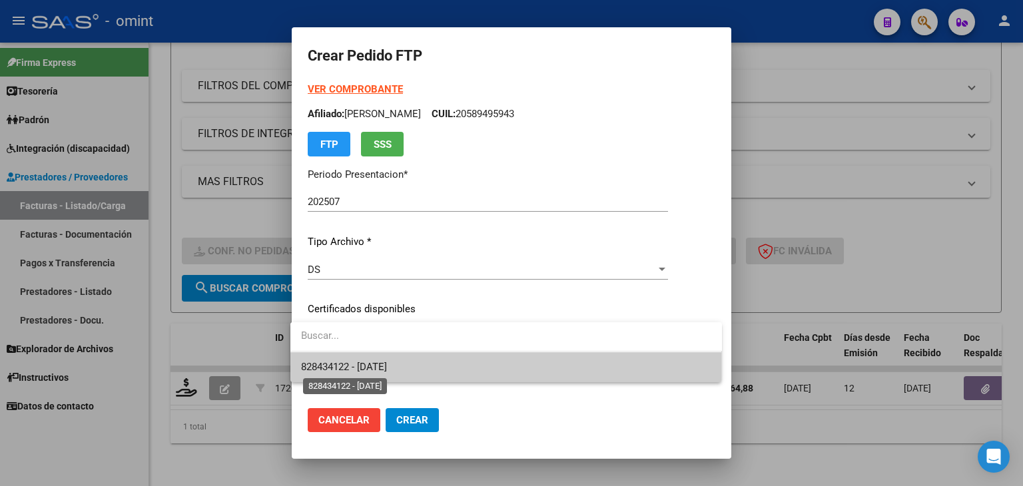
click at [342, 370] on span "828434122 - [DATE]" at bounding box center [344, 367] width 86 height 12
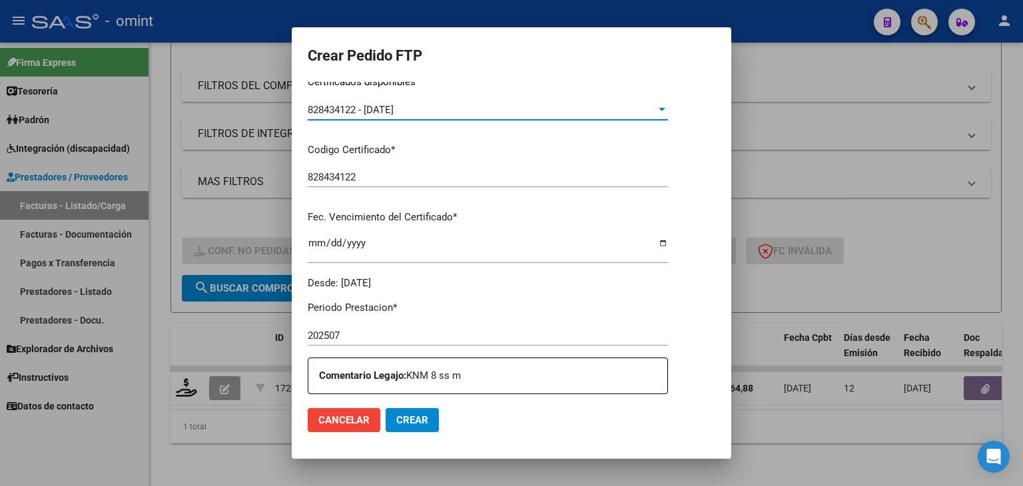
scroll to position [400, 0]
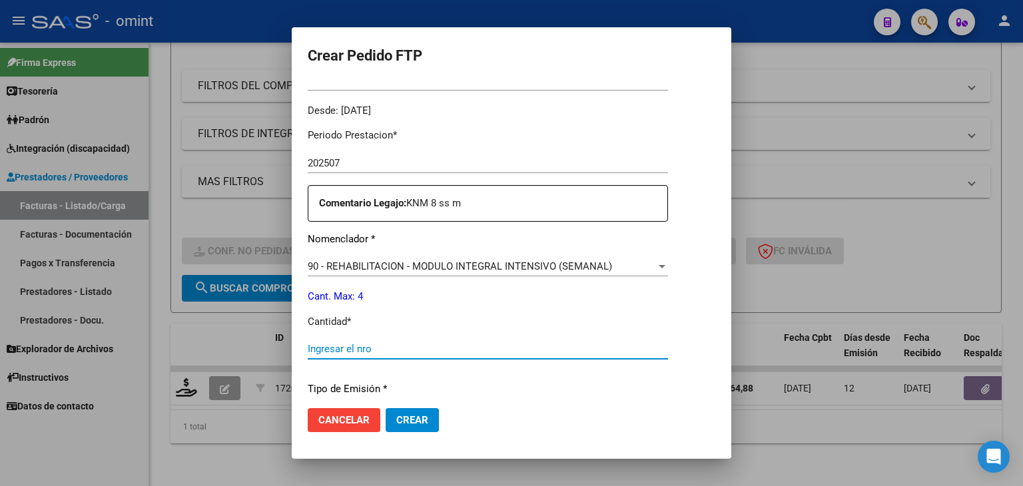
click at [358, 350] on input "Ingresar el nro" at bounding box center [488, 349] width 360 height 12
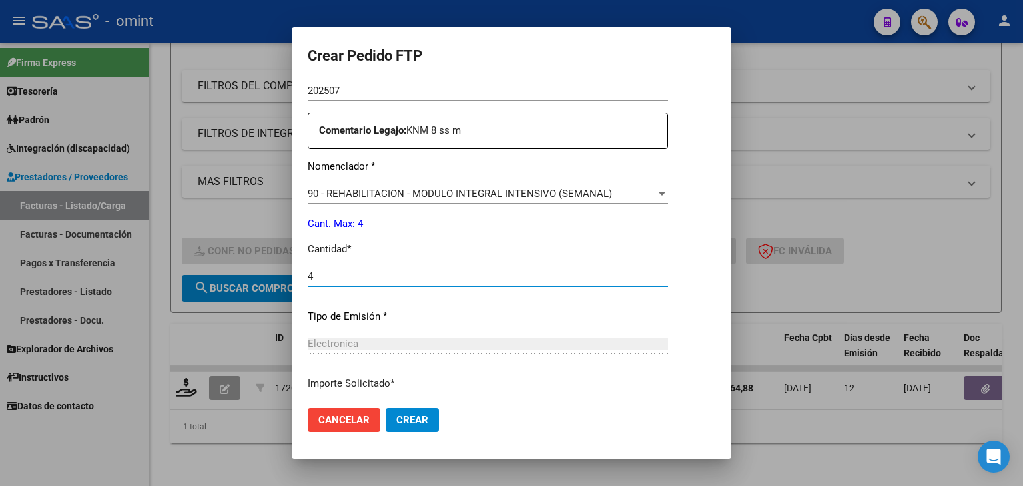
scroll to position [575, 0]
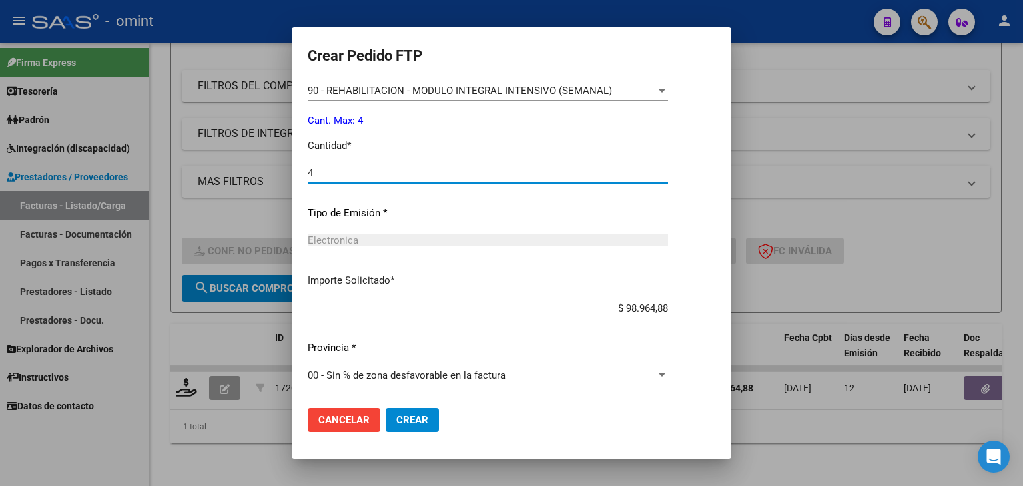
type input "4"
click at [404, 416] on span "Crear" at bounding box center [412, 420] width 32 height 12
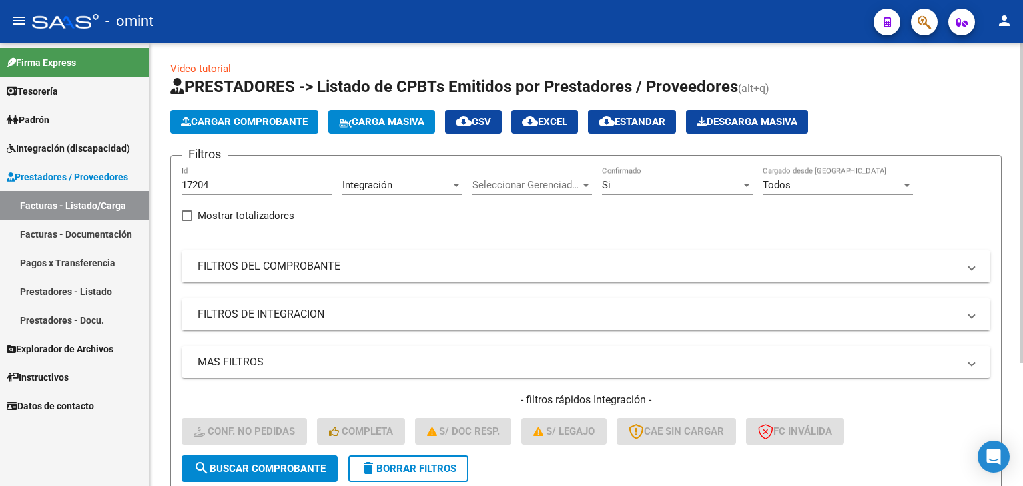
scroll to position [0, 0]
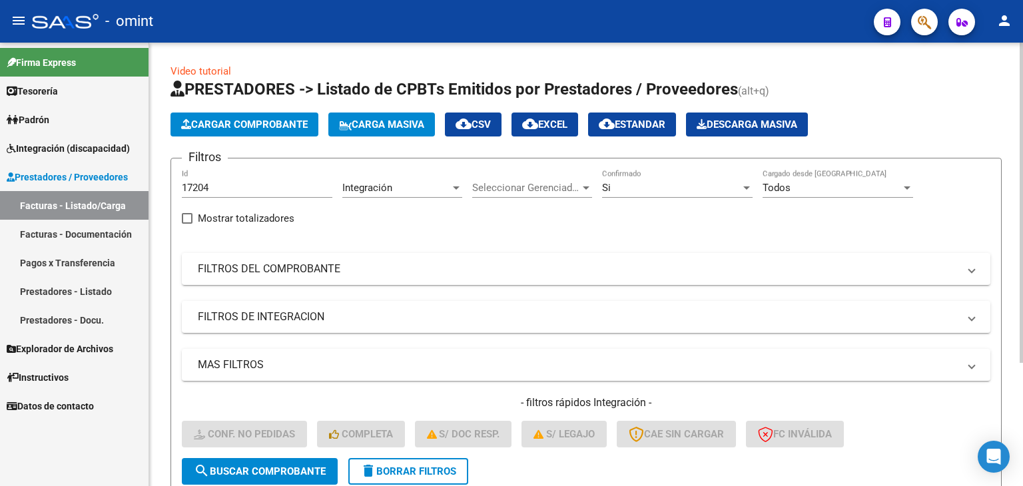
click at [218, 184] on input "17204" at bounding box center [257, 188] width 150 height 12
drag, startPoint x: 206, startPoint y: 182, endPoint x: 81, endPoint y: 175, distance: 124.7
click at [83, 174] on mat-sidenav-container "Firma Express Tesorería Extractos Procesados (csv) Extractos Originales (pdf) P…" at bounding box center [511, 264] width 1023 height 443
paste input "34"
type input "17344"
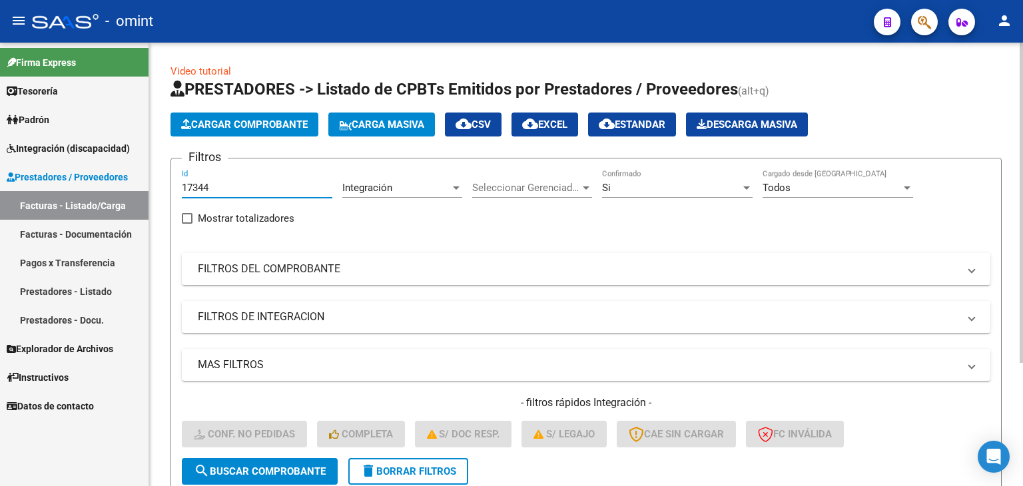
click at [272, 472] on span "search Buscar Comprobante" at bounding box center [260, 471] width 132 height 12
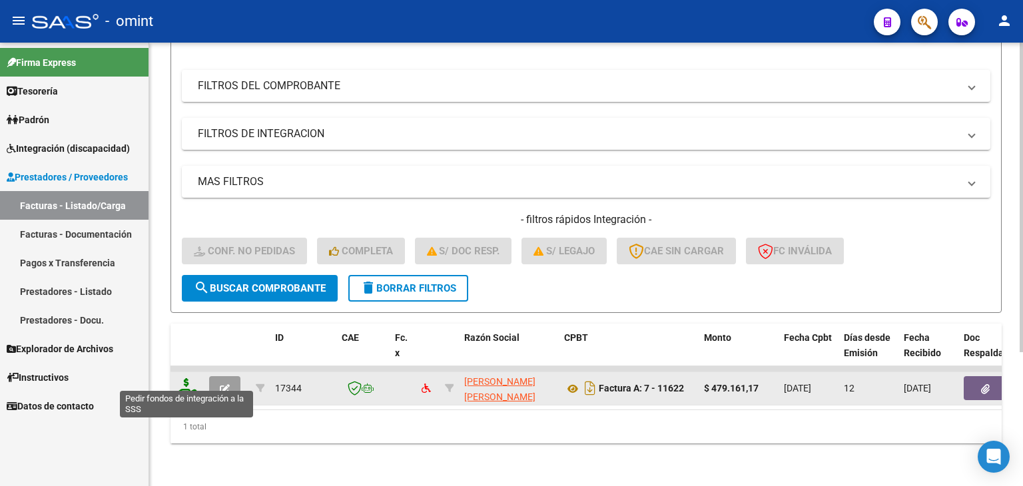
click at [184, 382] on icon at bounding box center [186, 387] width 21 height 19
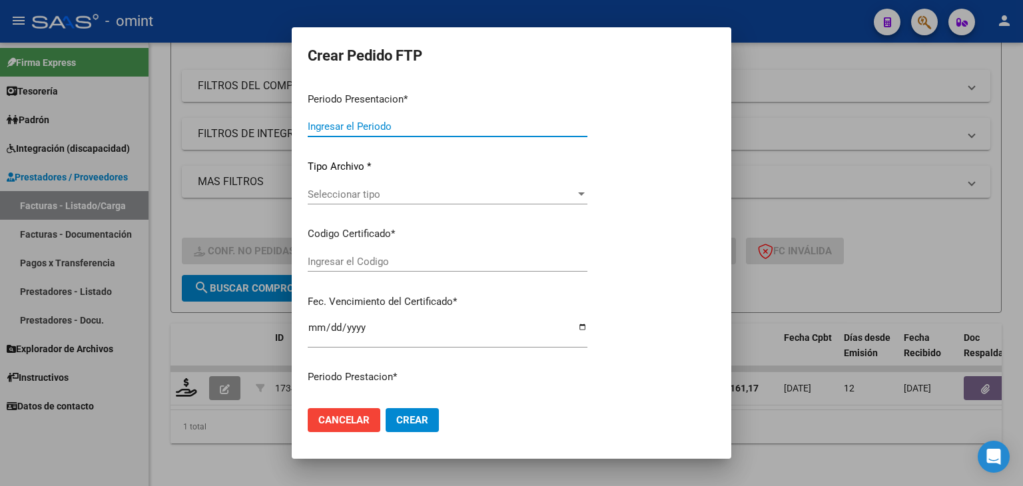
type input "202507"
type input "$ 479.161,17"
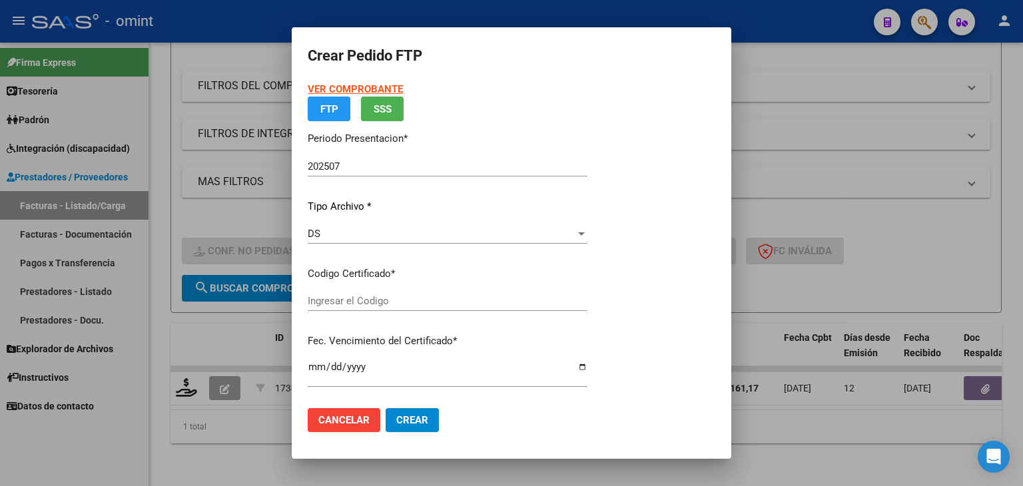
click at [361, 290] on div "VER COMPROBANTE ARCA Padrón FTP SSS Periodo Presentacion * 202507 Ingresar el P…" at bounding box center [448, 241] width 280 height 318
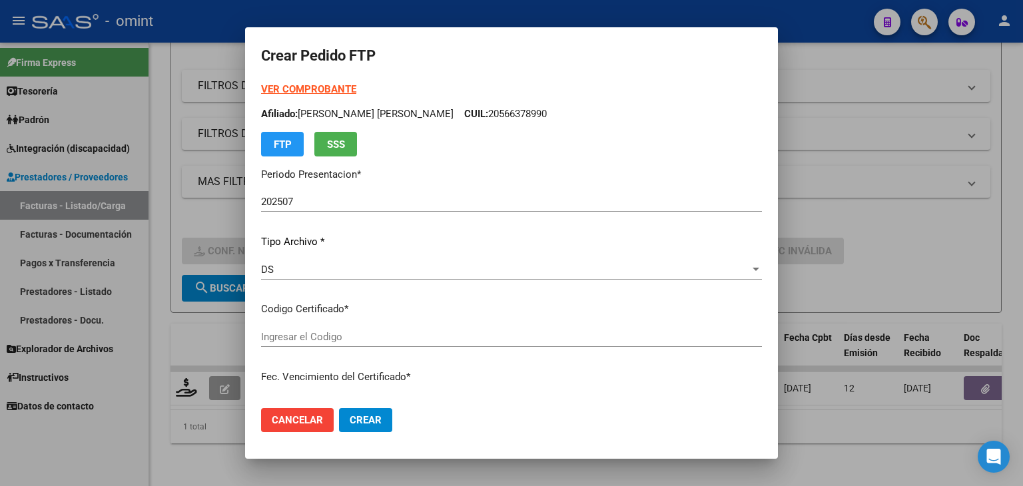
type input "5591673043"
type input "[DATE]"
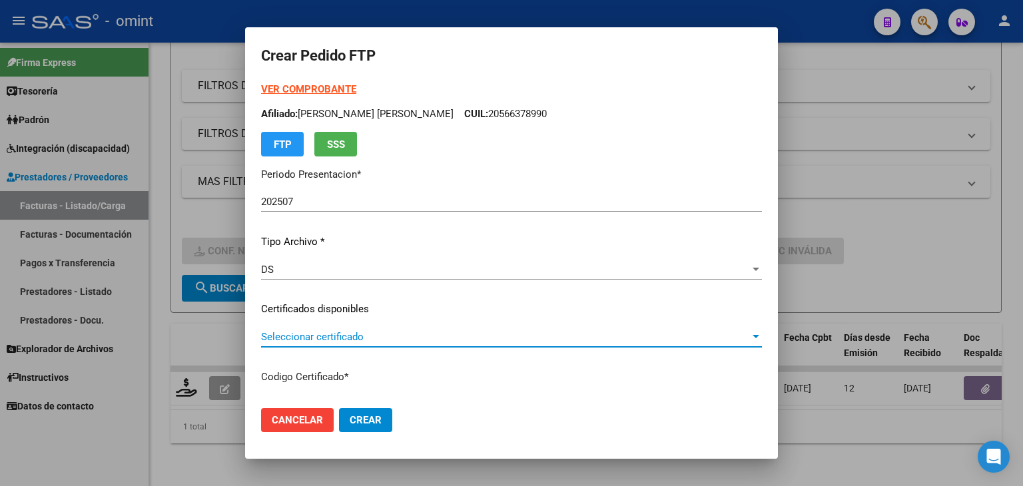
click at [320, 342] on span "Seleccionar certificado" at bounding box center [505, 337] width 489 height 12
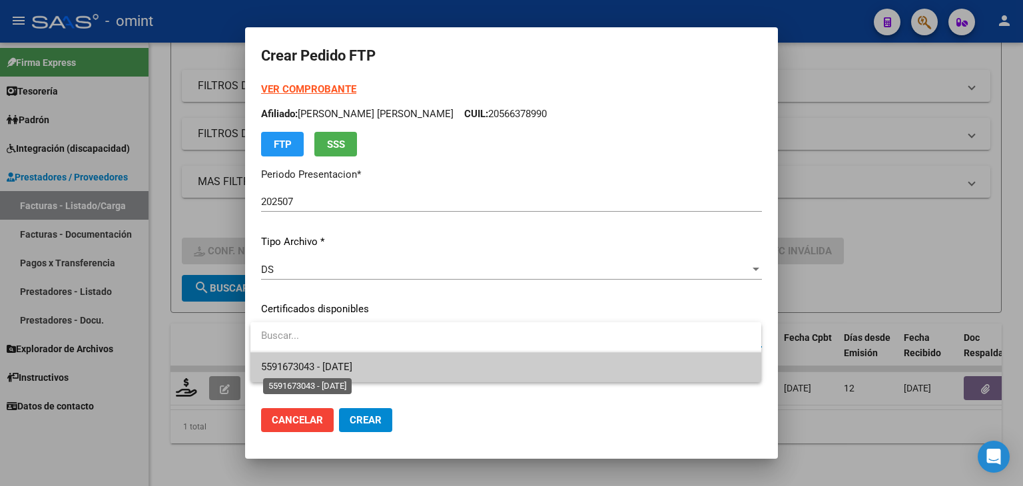
click at [313, 362] on span "5591673043 - [DATE]" at bounding box center [306, 367] width 91 height 12
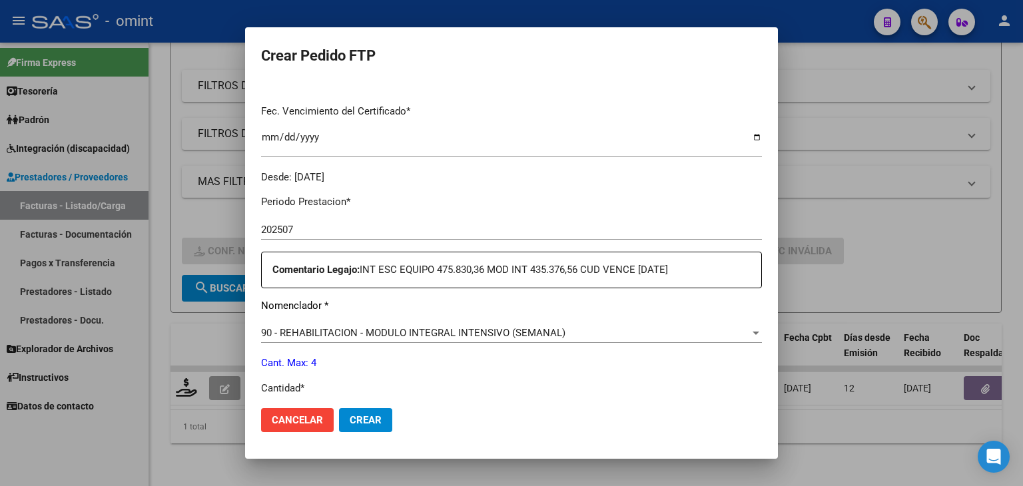
scroll to position [400, 0]
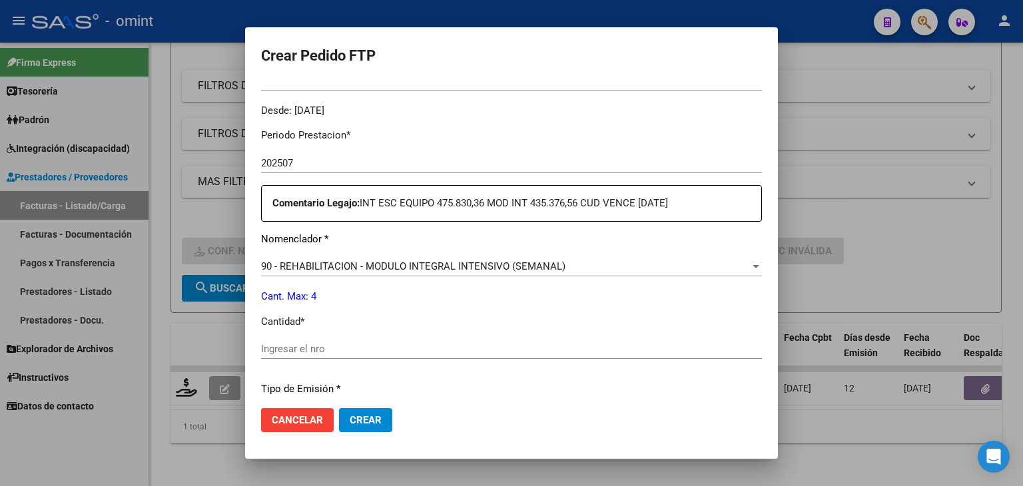
click at [326, 350] on input "Ingresar el nro" at bounding box center [511, 349] width 501 height 12
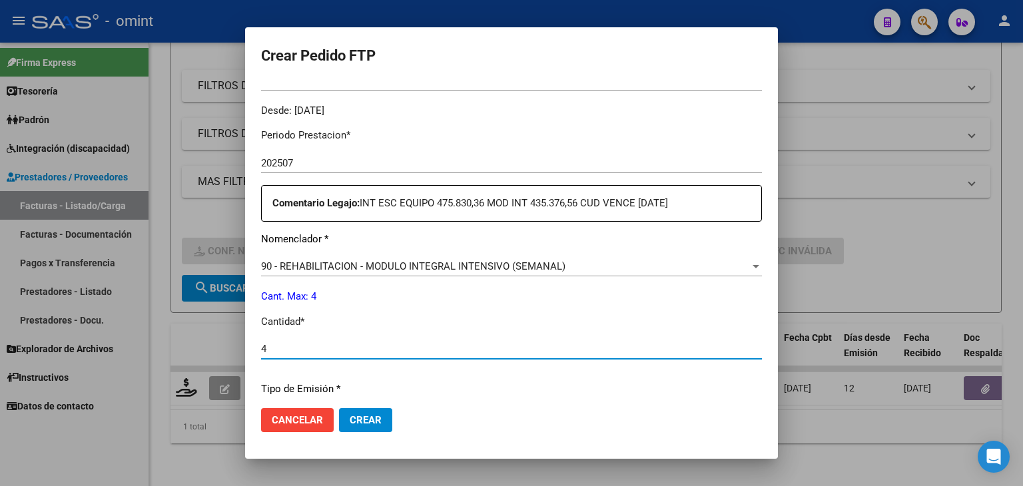
type input "4"
click at [437, 268] on span "90 - REHABILITACION - MODULO INTEGRAL INTENSIVO (SEMANAL)" at bounding box center [413, 266] width 304 height 12
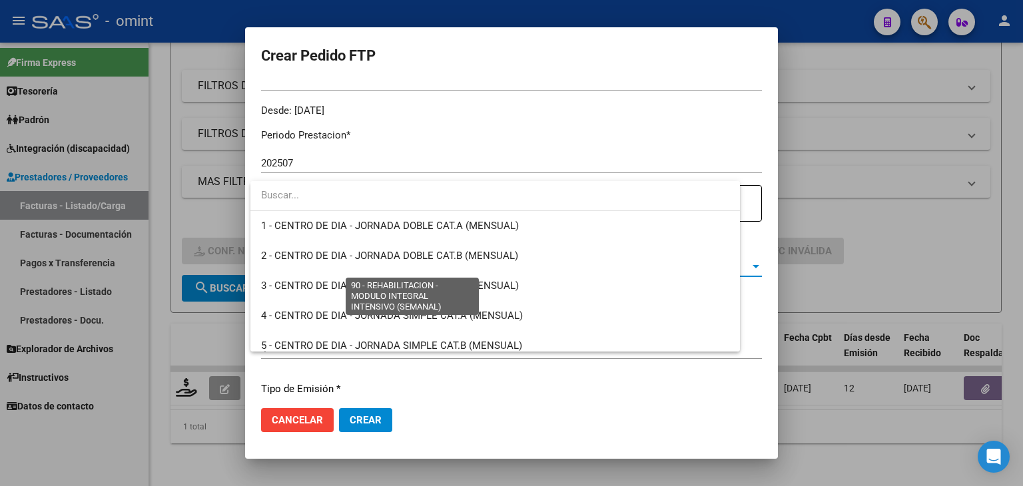
scroll to position [2626, 0]
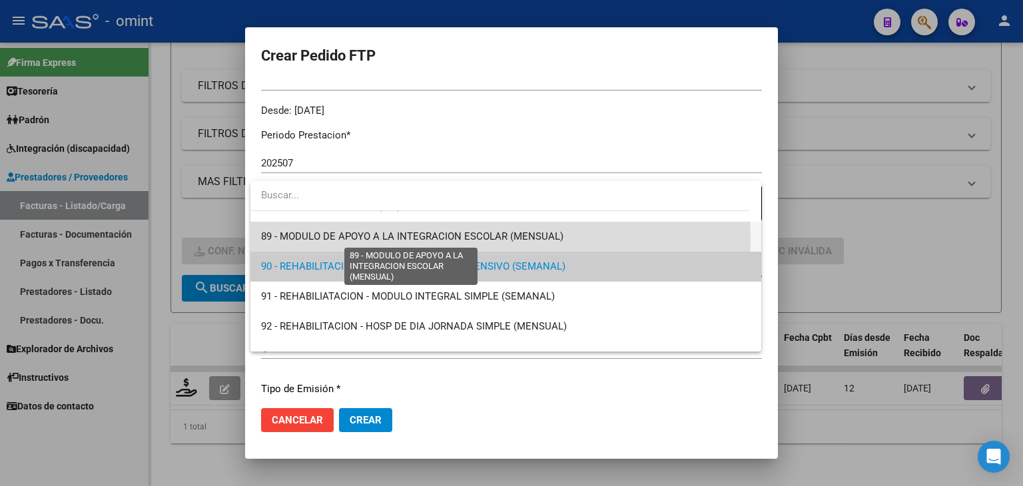
click at [439, 238] on span "89 - MODULO DE APOYO A LA INTEGRACION ESCOLAR (MENSUAL)" at bounding box center [412, 236] width 302 height 12
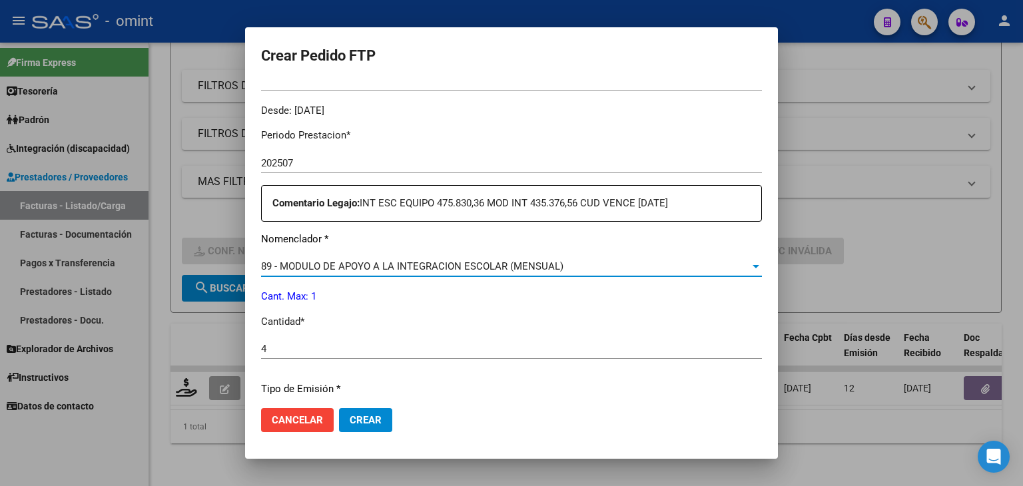
click at [326, 352] on input "4" at bounding box center [511, 349] width 501 height 12
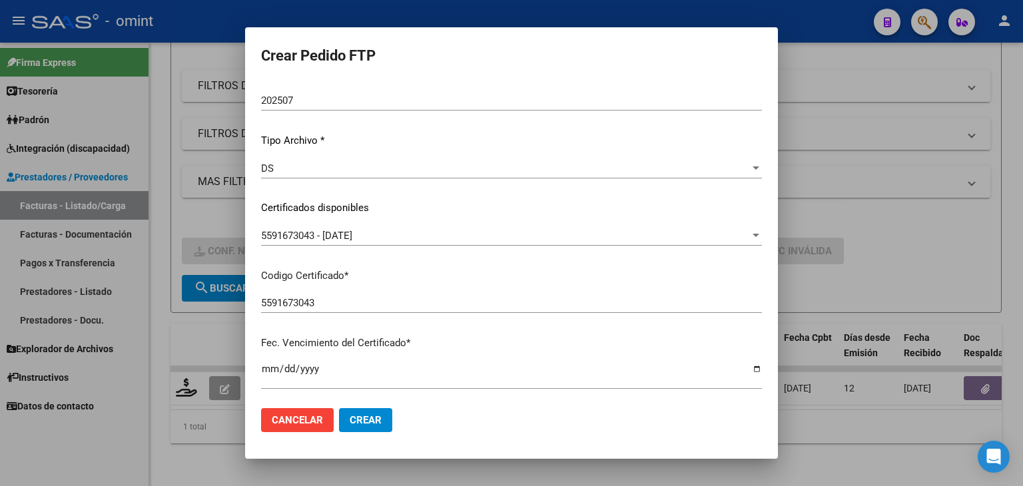
scroll to position [67, 0]
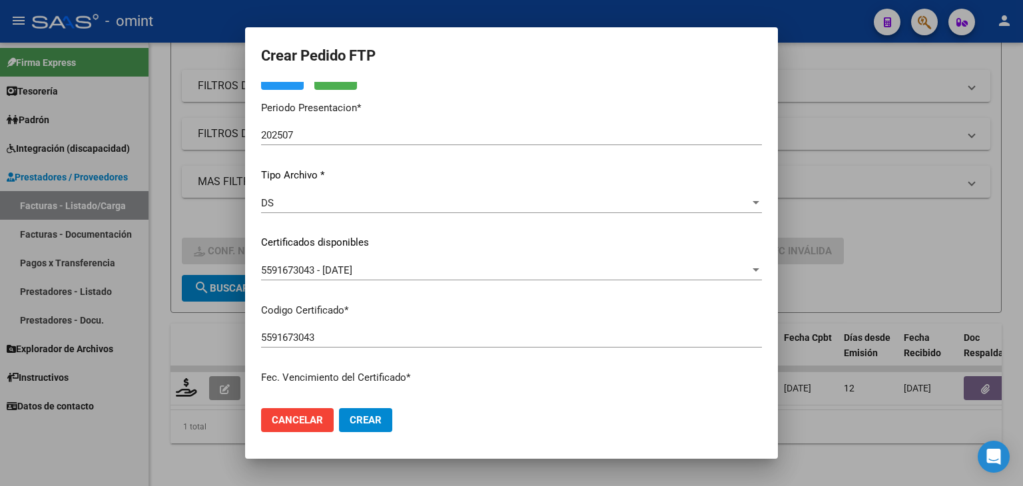
type input "1"
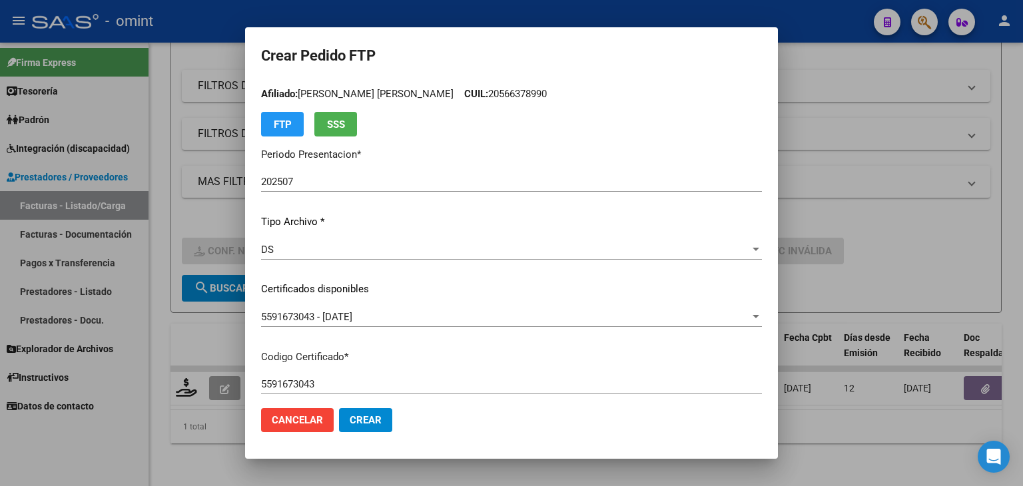
scroll to position [0, 0]
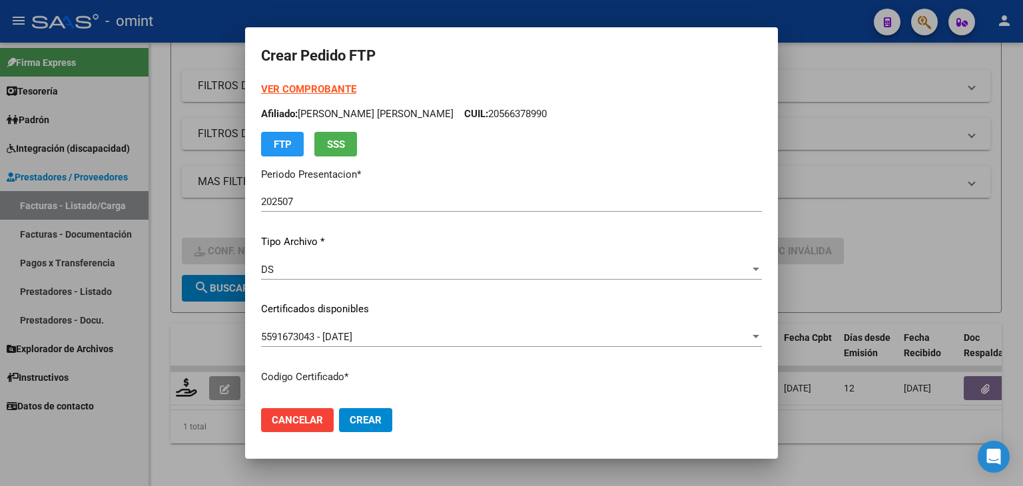
click at [382, 412] on button "Crear" at bounding box center [365, 420] width 53 height 24
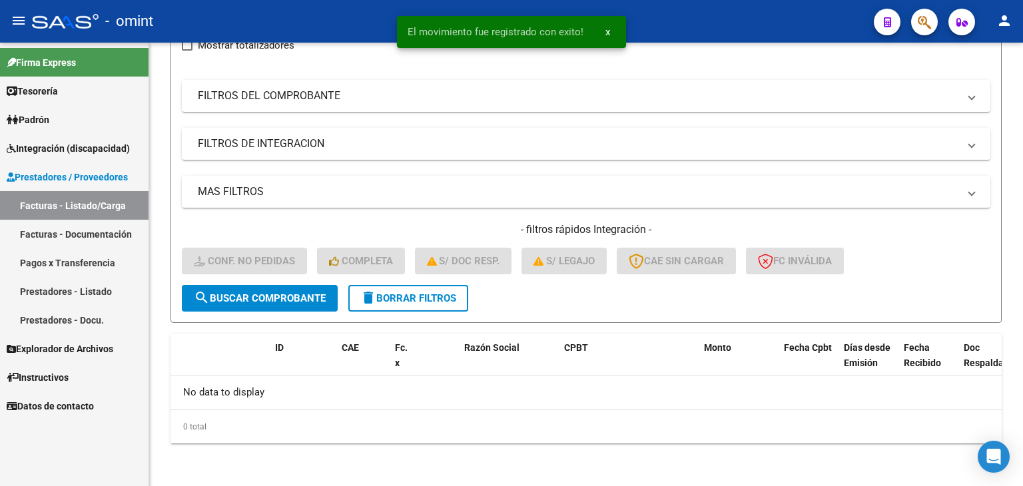
scroll to position [170, 0]
